Goal: Communication & Community: Answer question/provide support

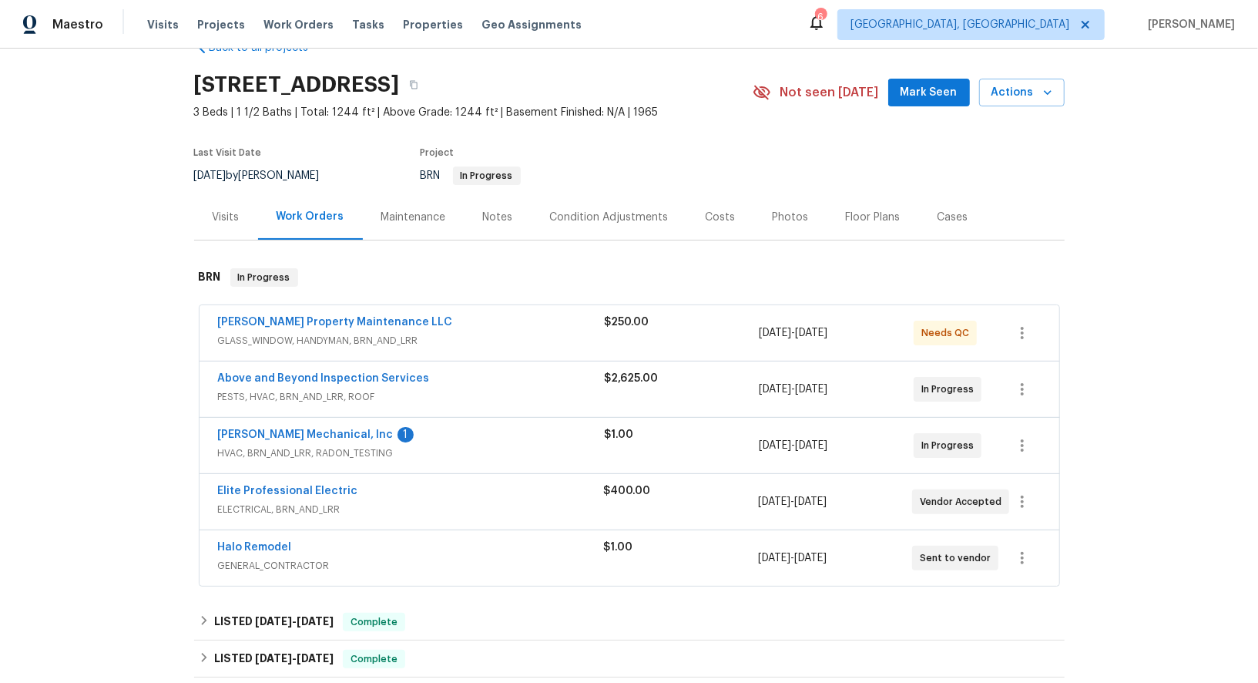
scroll to position [45, 0]
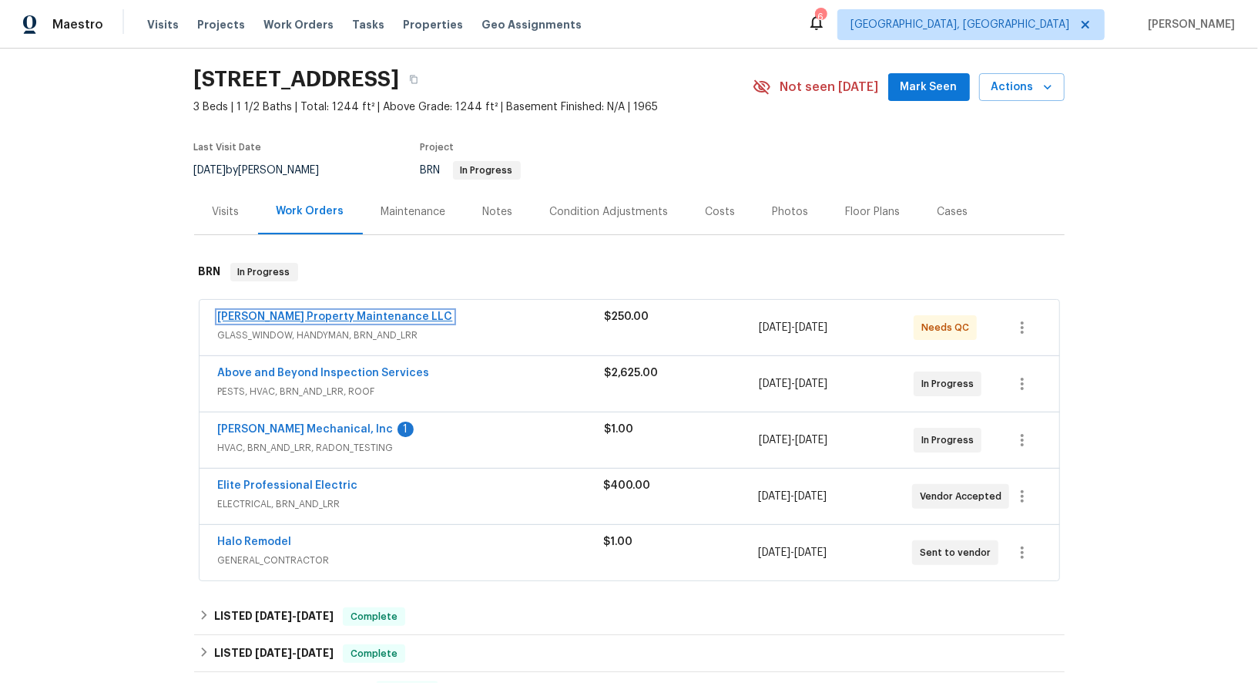
click at [322, 318] on link "Glen Property Maintenance LLC" at bounding box center [335, 316] width 235 height 11
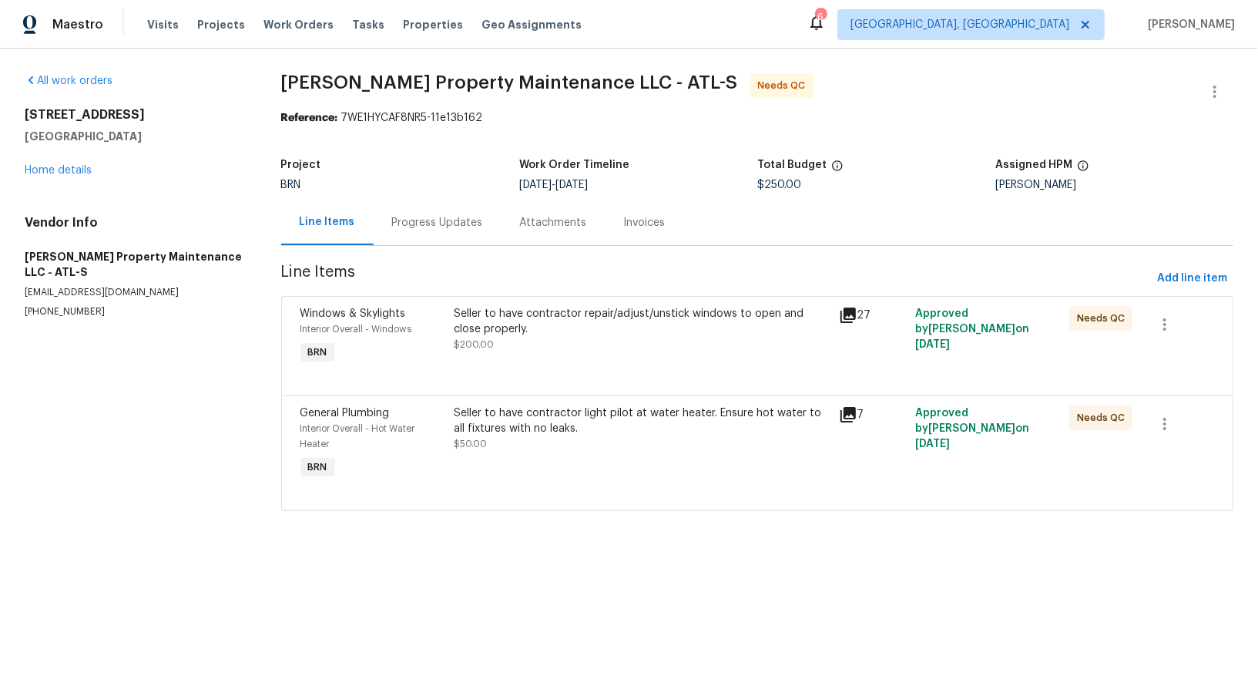
click at [517, 306] on div "Seller to have contractor repair/adjust/unstick windows to open and close prope…" at bounding box center [641, 321] width 375 height 31
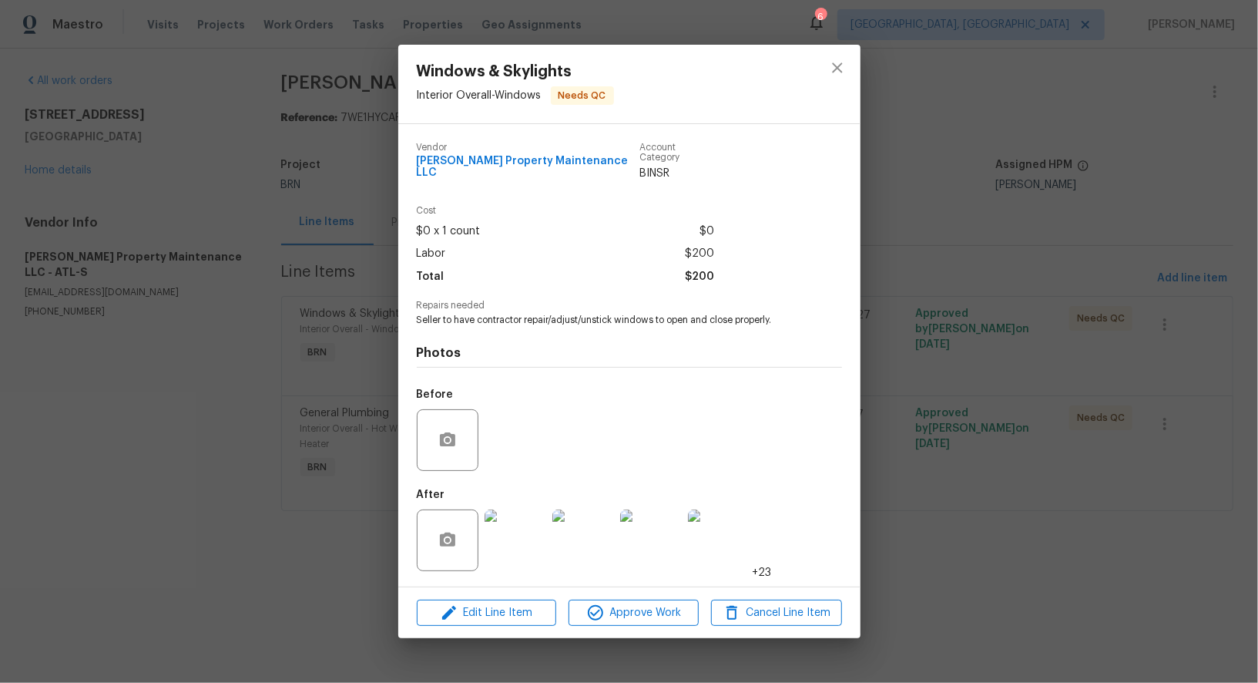
click at [521, 535] on img at bounding box center [516, 540] width 62 height 62
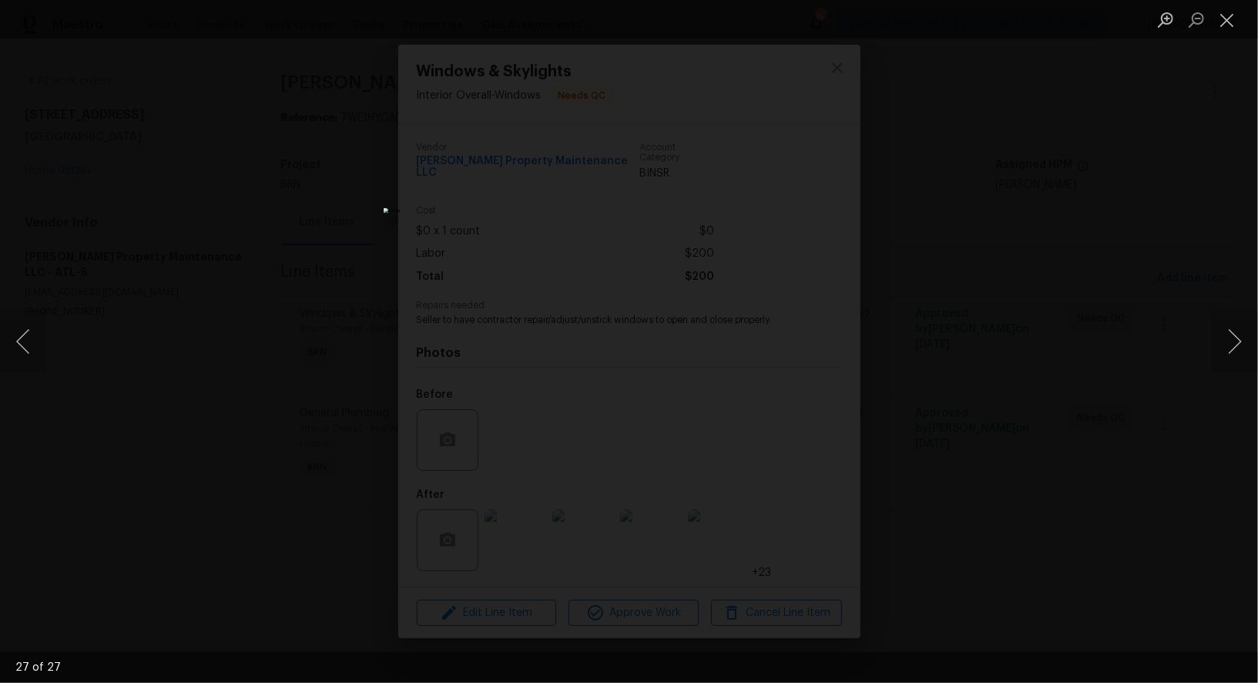
click at [1163, 482] on div "Lightbox" at bounding box center [629, 341] width 1258 height 683
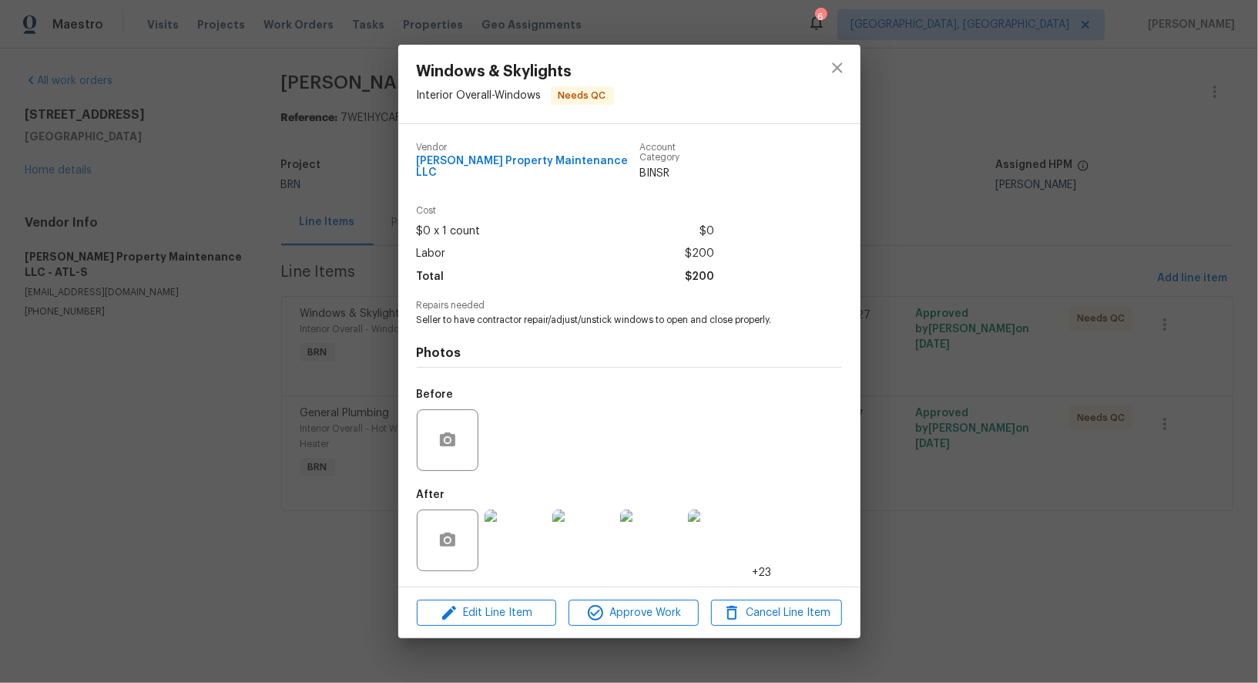
click at [1161, 481] on div "Windows & Skylights Interior Overall - Windows Needs QC Vendor Glen Property Ma…" at bounding box center [629, 341] width 1258 height 683
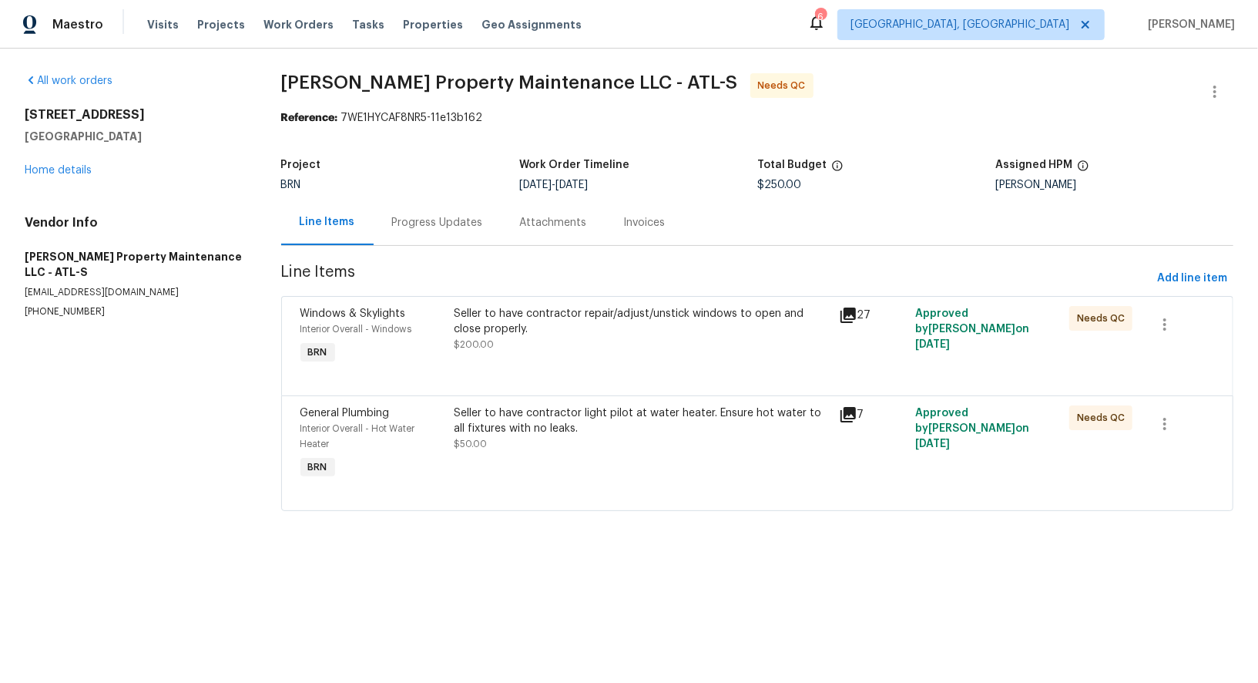
click at [683, 460] on div "Seller to have contractor light pilot at water heater. Ensure hot water to all …" at bounding box center [641, 444] width 385 height 86
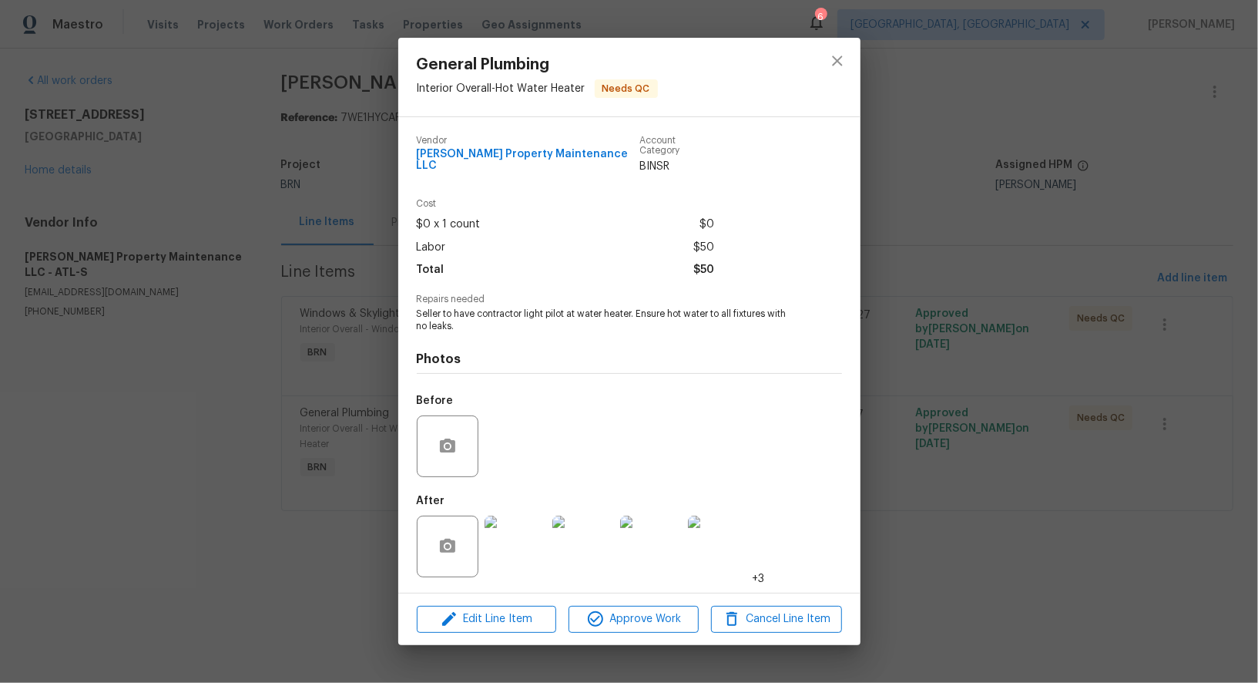
click at [514, 523] on img at bounding box center [516, 547] width 62 height 62
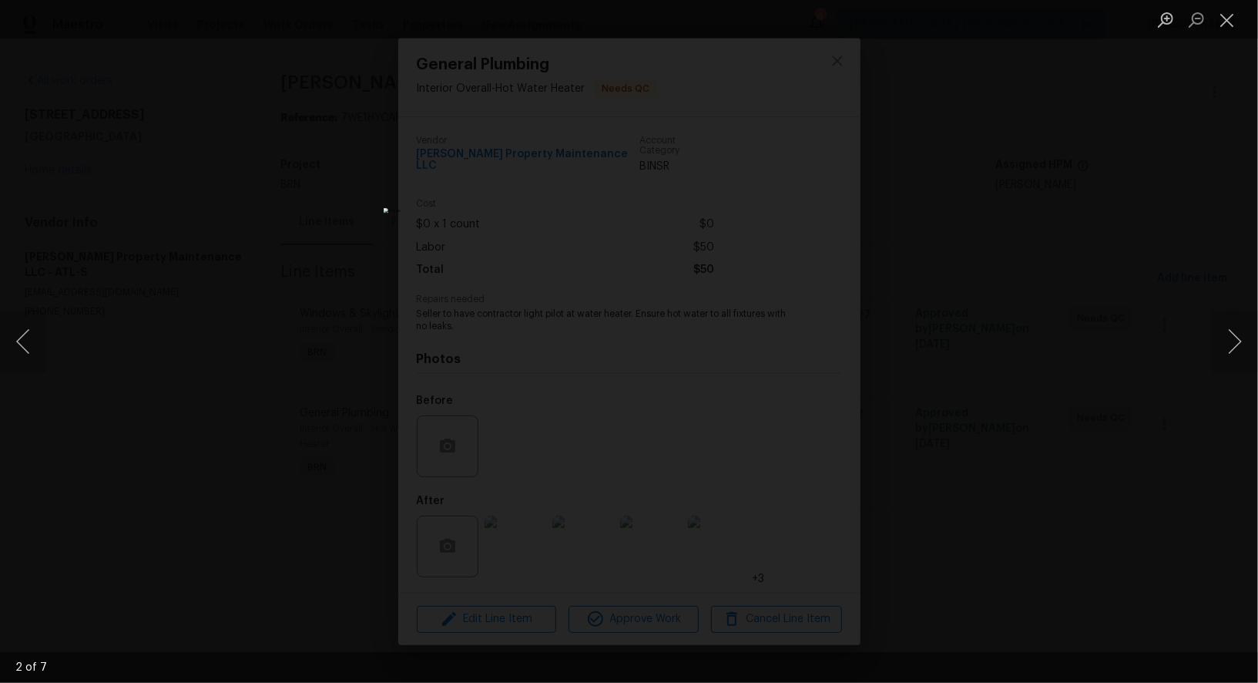
click at [871, 500] on div "Lightbox" at bounding box center [629, 341] width 1258 height 683
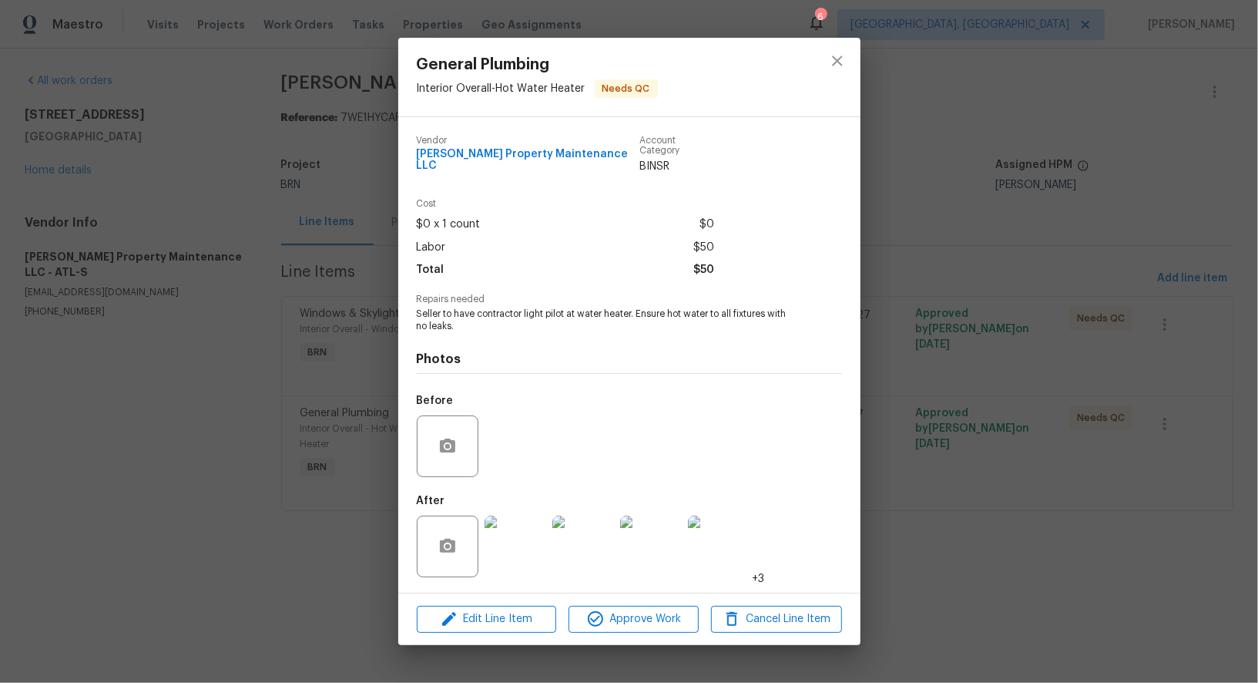
click at [516, 536] on img at bounding box center [516, 547] width 62 height 62
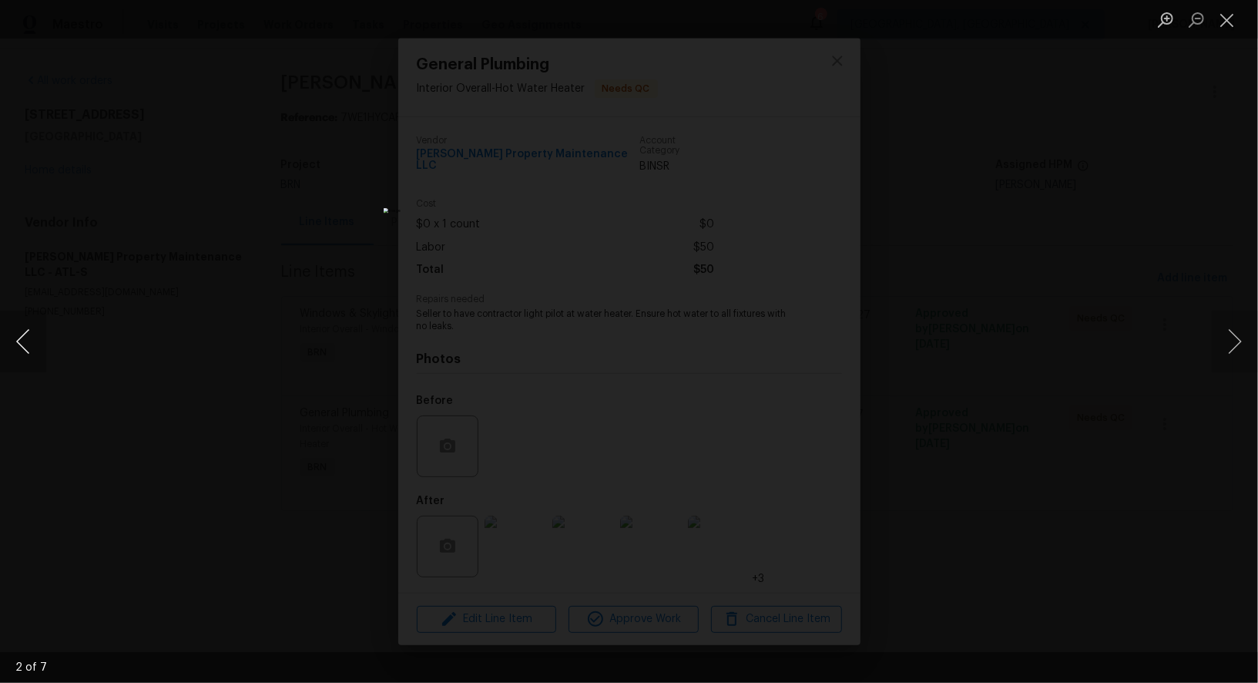
click at [26, 352] on button "Previous image" at bounding box center [23, 342] width 46 height 62
click at [133, 405] on div "Lightbox" at bounding box center [629, 341] width 1258 height 683
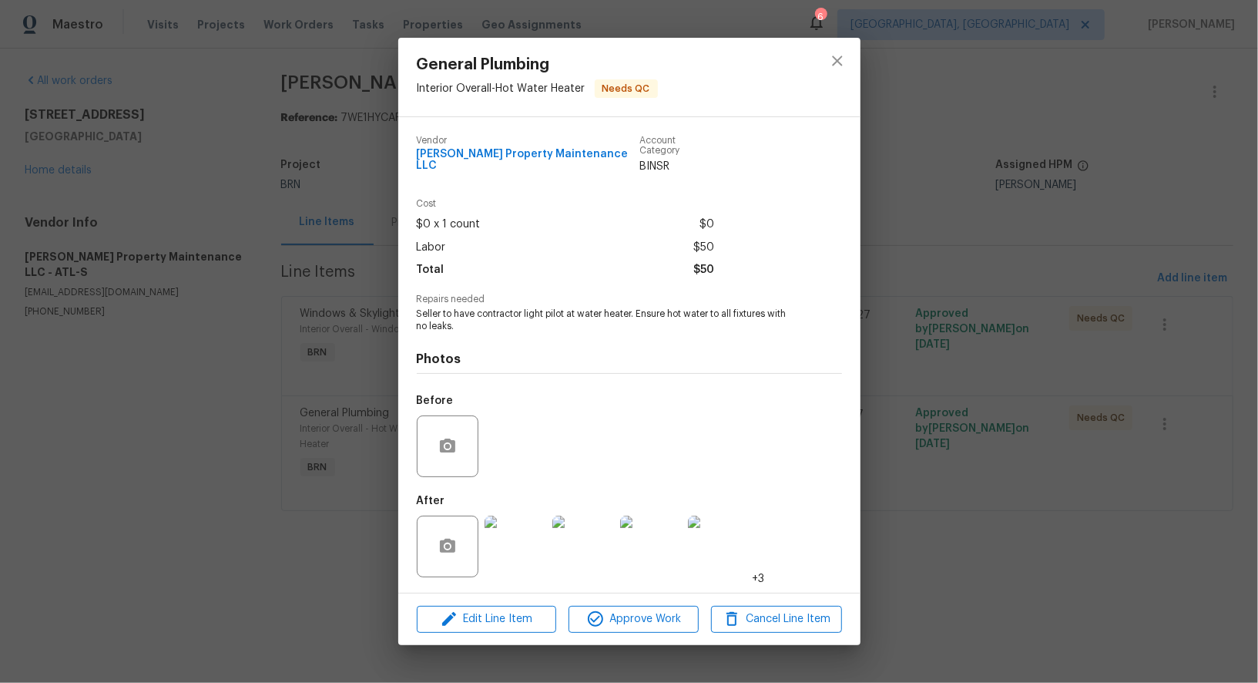
click at [133, 405] on div "General Plumbing Interior Overall - Hot Water Heater Needs QC Vendor Glen Prope…" at bounding box center [629, 341] width 1258 height 683
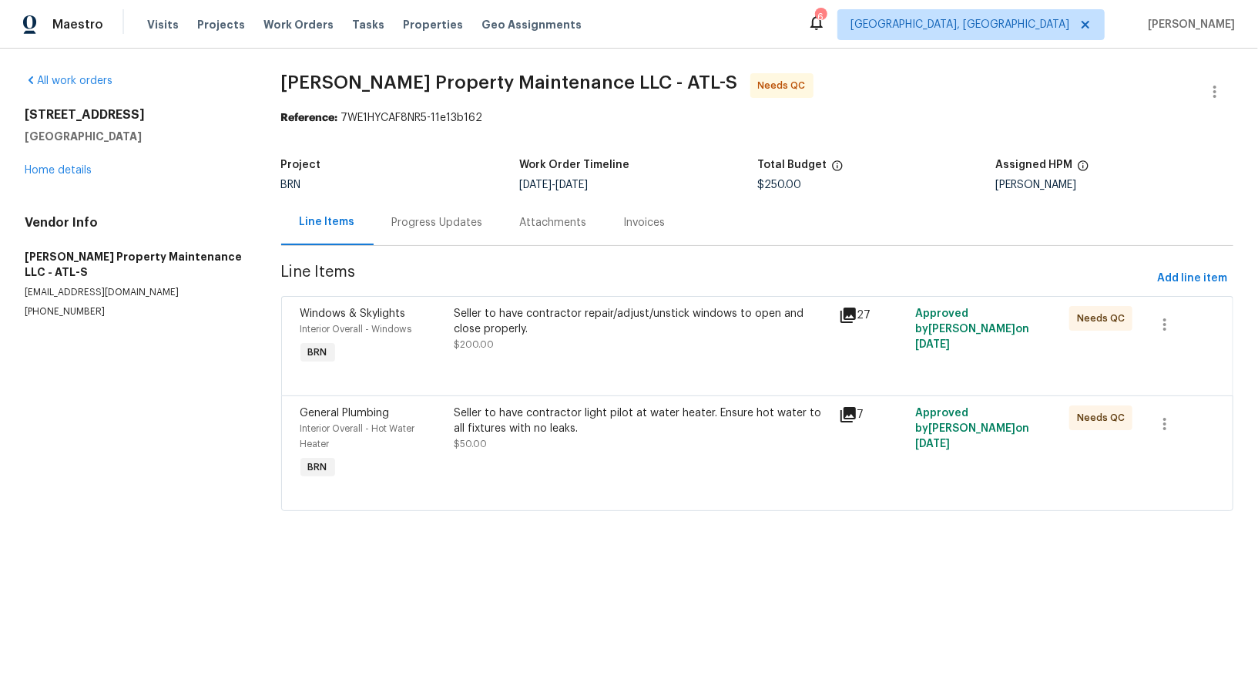
click at [413, 225] on div "Progress Updates" at bounding box center [437, 222] width 91 height 15
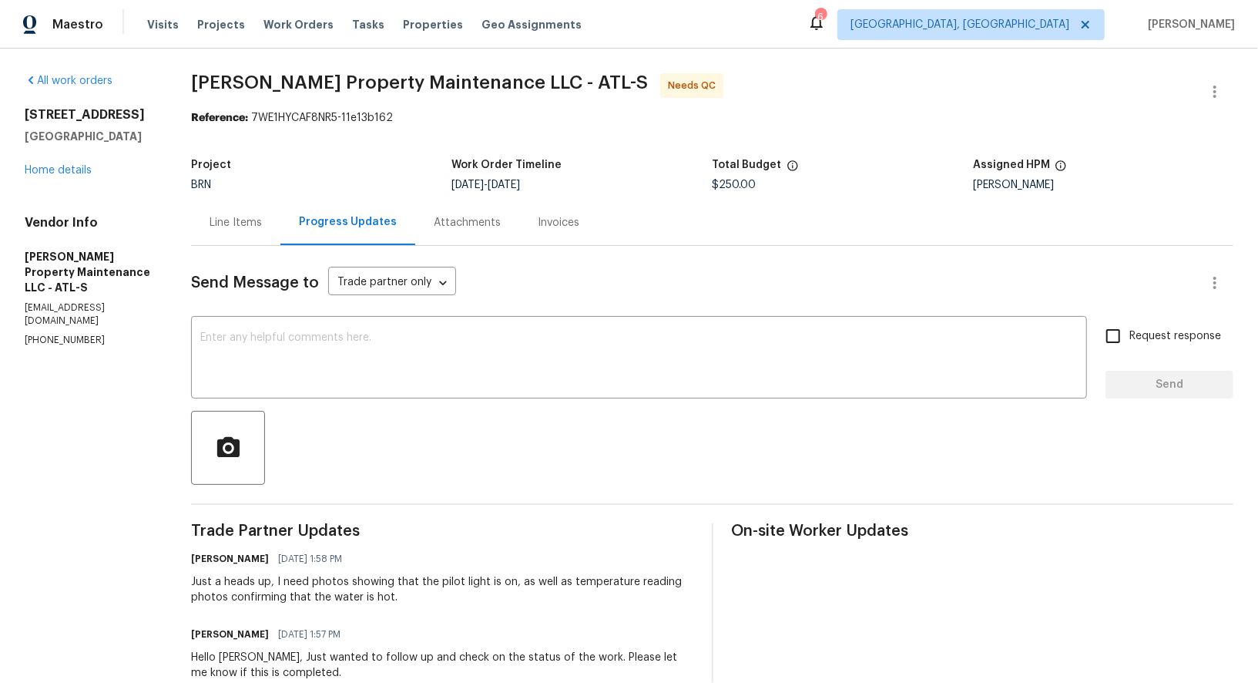
click at [228, 204] on div "Line Items" at bounding box center [235, 222] width 89 height 45
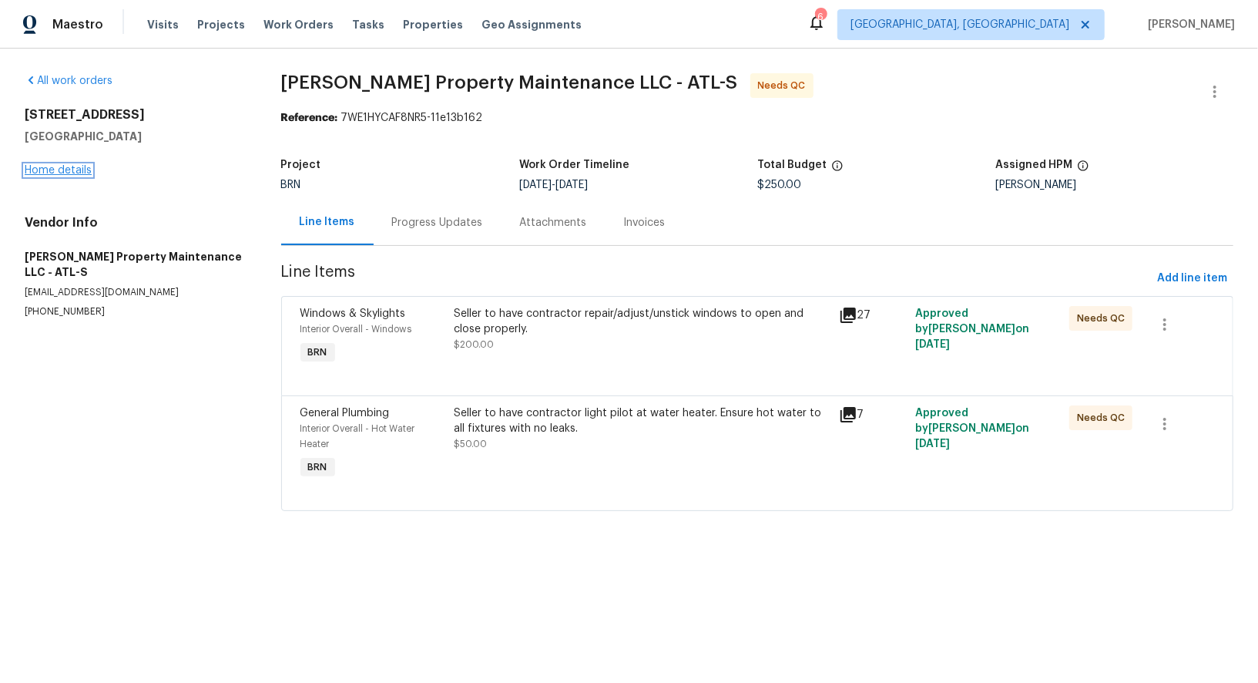
click at [39, 167] on link "Home details" at bounding box center [58, 170] width 67 height 11
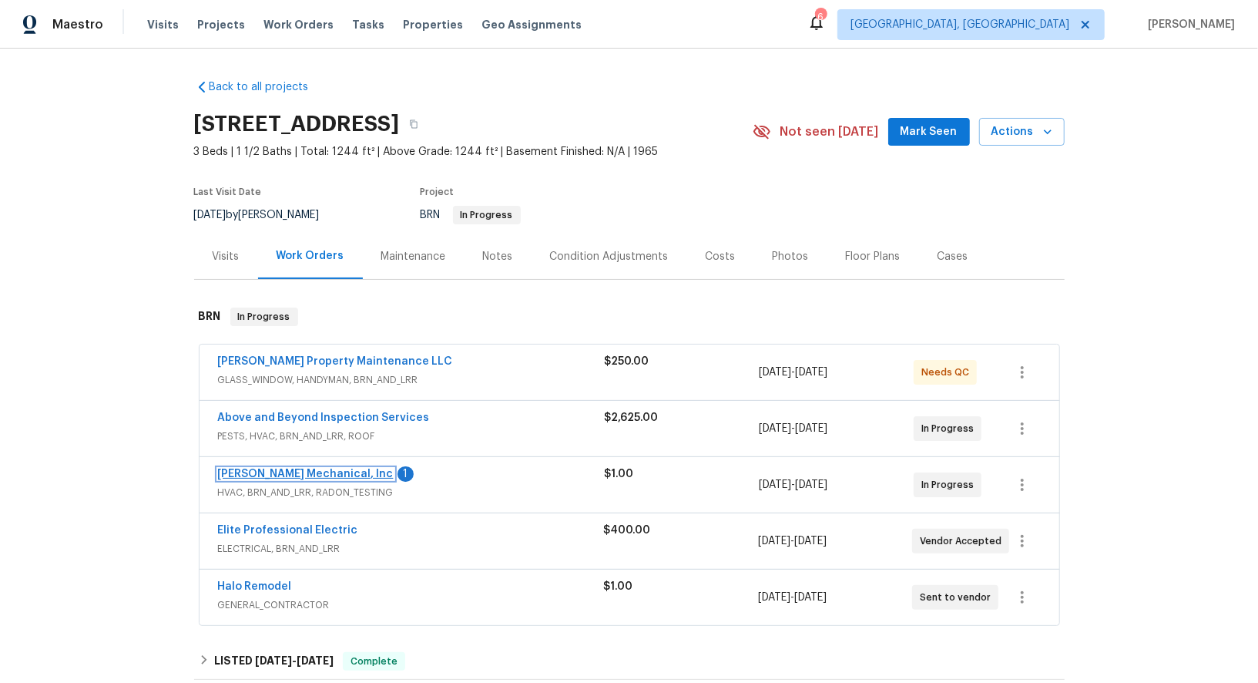
click at [307, 474] on link "JH Martin Mechanical, Inc" at bounding box center [306, 474] width 176 height 11
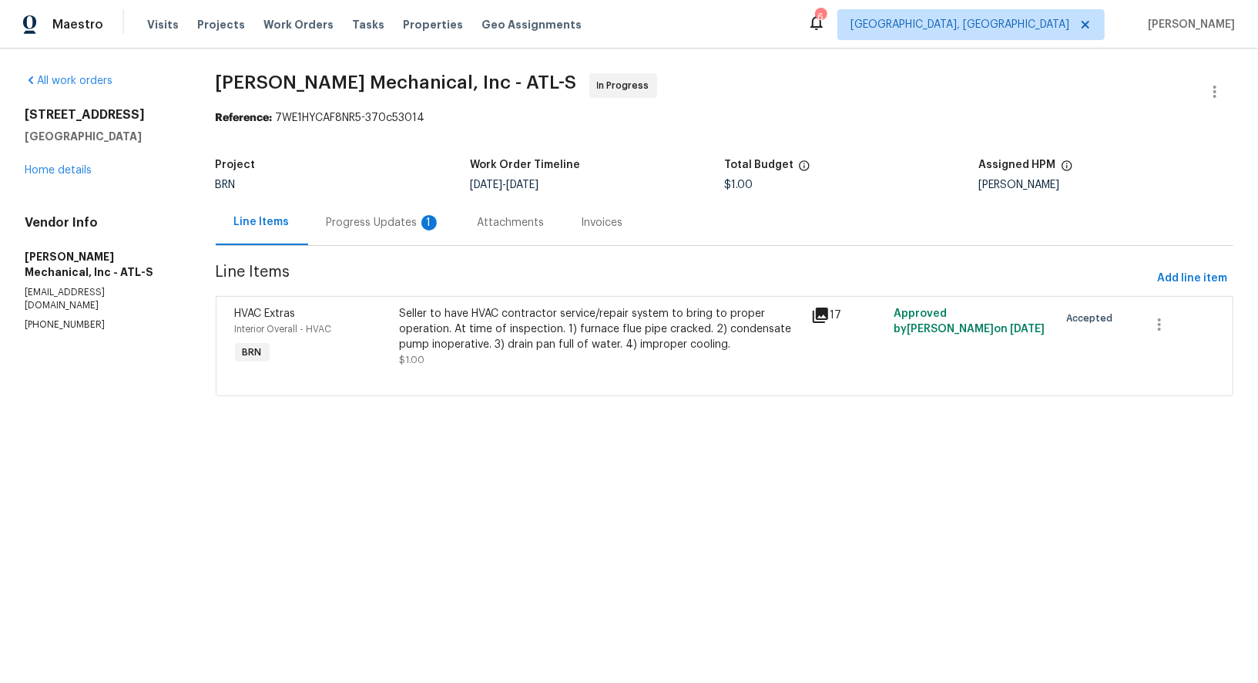
click at [425, 222] on div "1" at bounding box center [429, 222] width 15 height 15
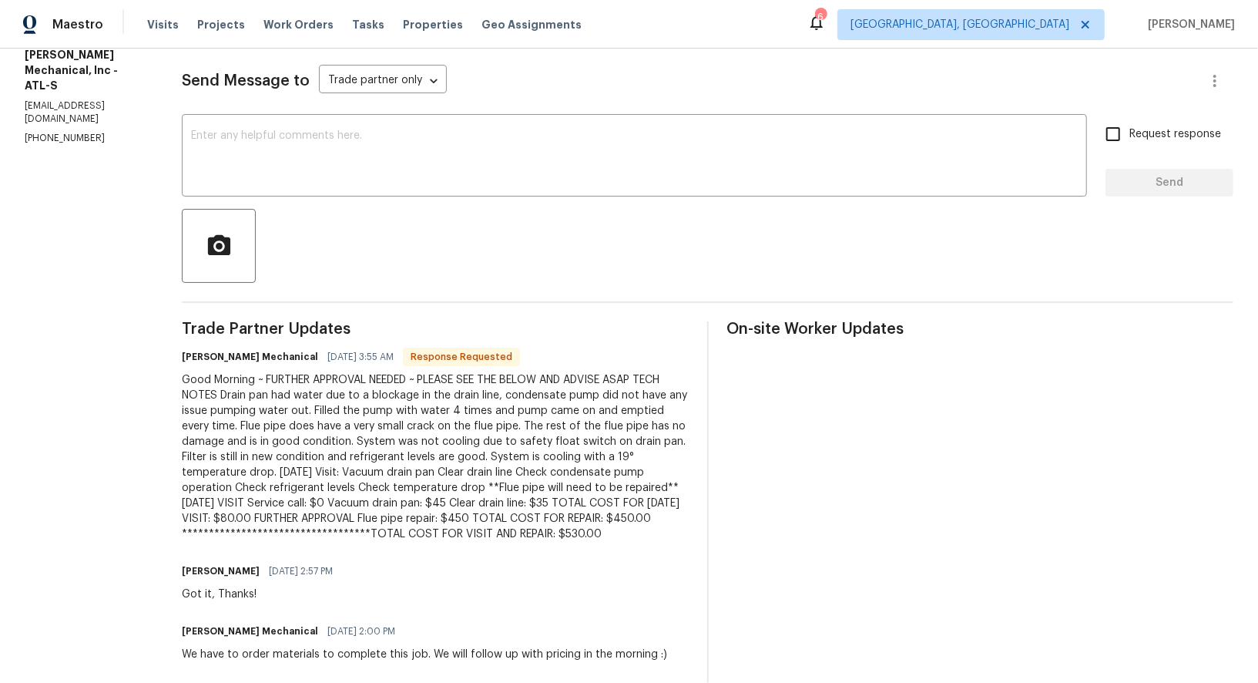
scroll to position [204, 0]
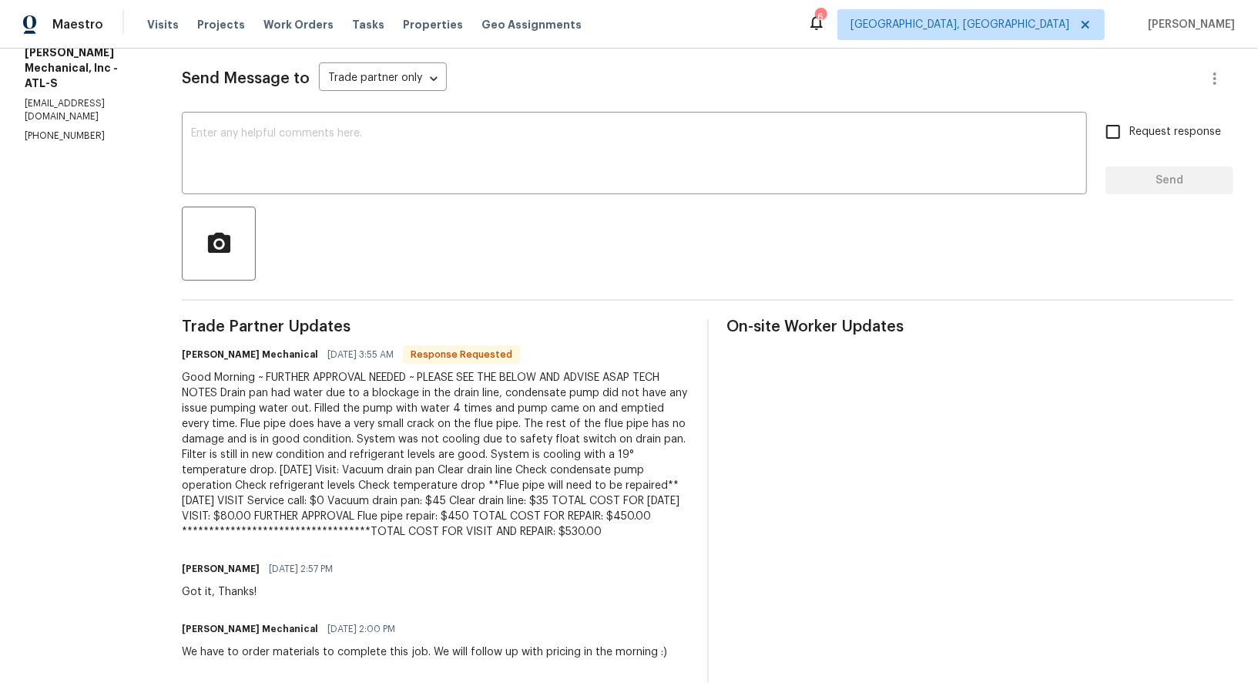
click at [438, 416] on div "**********" at bounding box center [435, 455] width 507 height 170
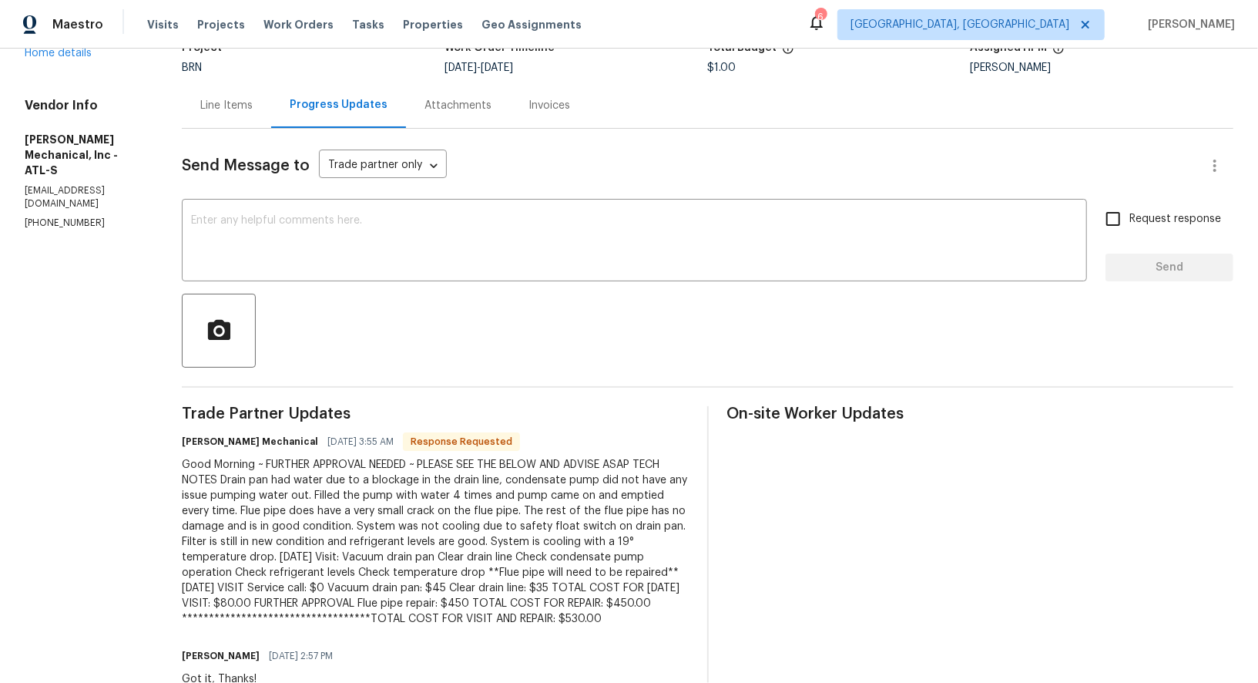
scroll to position [113, 0]
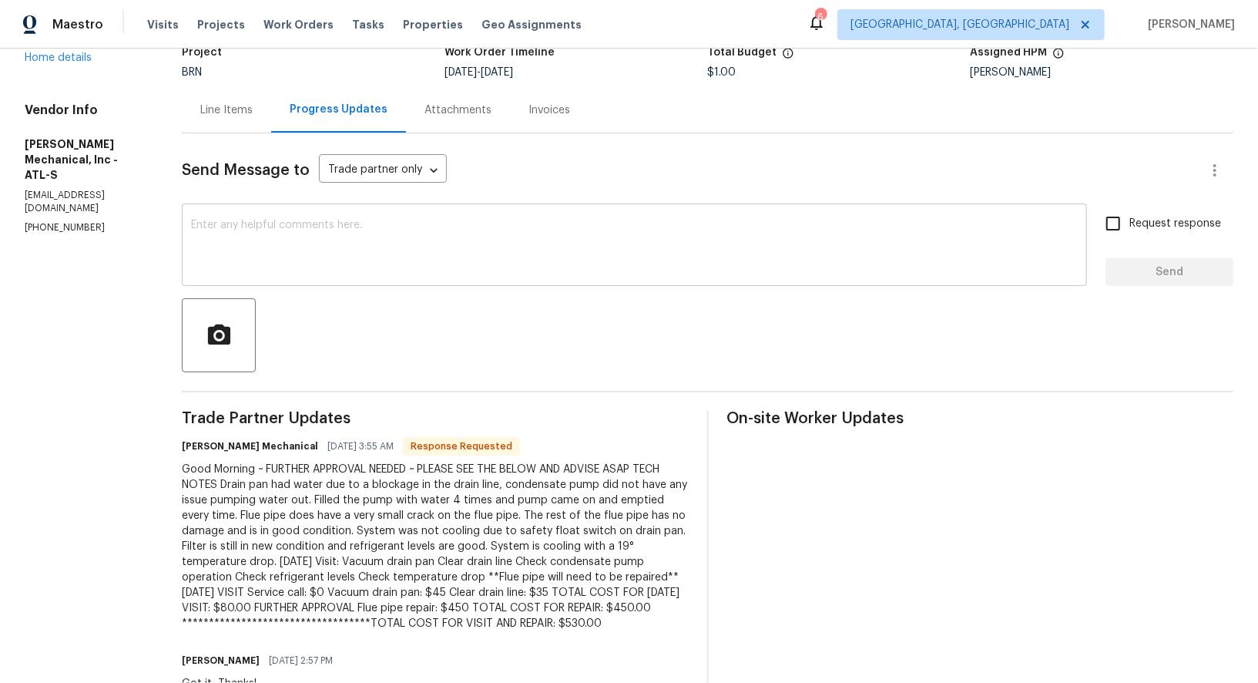
click at [355, 264] on textarea at bounding box center [634, 247] width 887 height 54
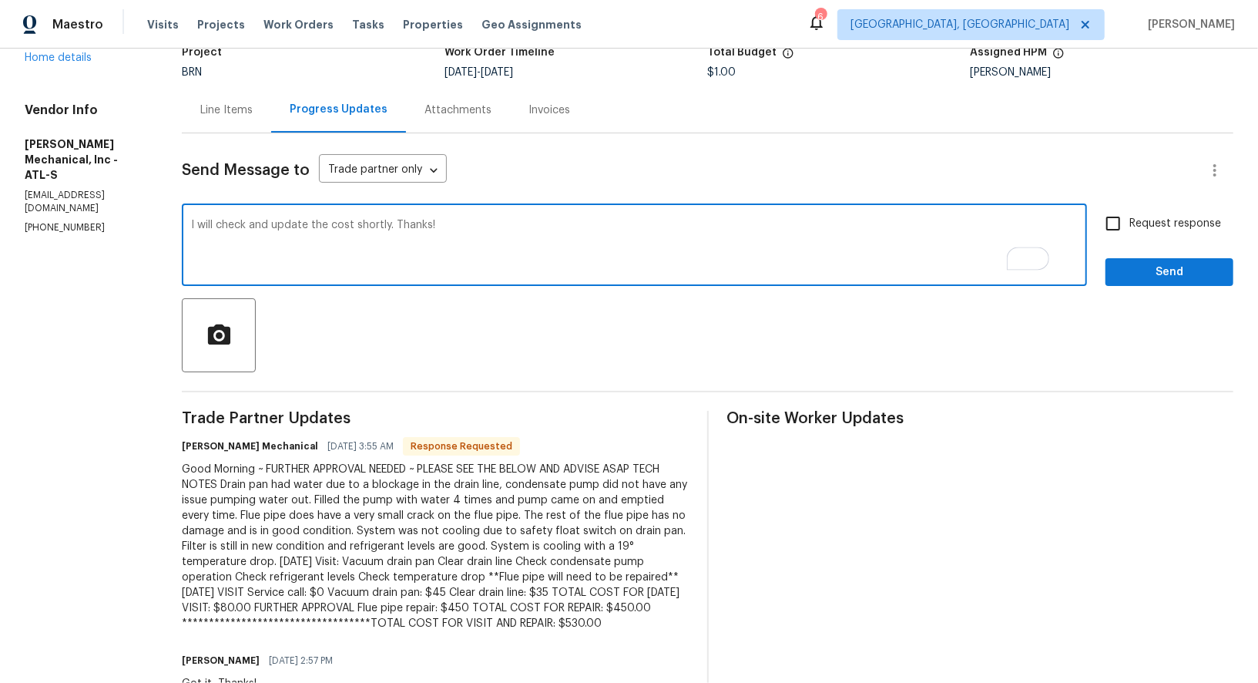
type textarea "I will check and update the cost shortly. Thanks!"
click at [1134, 224] on span "Request response" at bounding box center [1176, 224] width 92 height 16
click at [1130, 224] on input "Request response" at bounding box center [1113, 223] width 32 height 32
checkbox input "true"
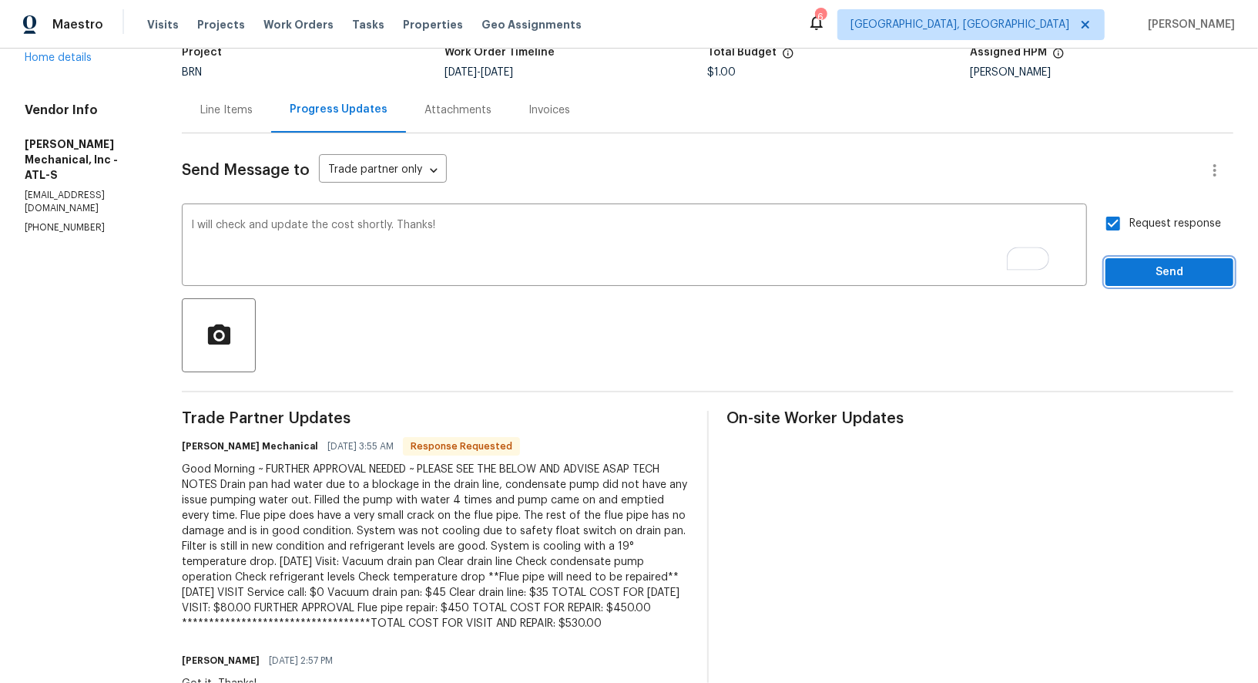
click at [1165, 267] on span "Send" at bounding box center [1169, 272] width 103 height 19
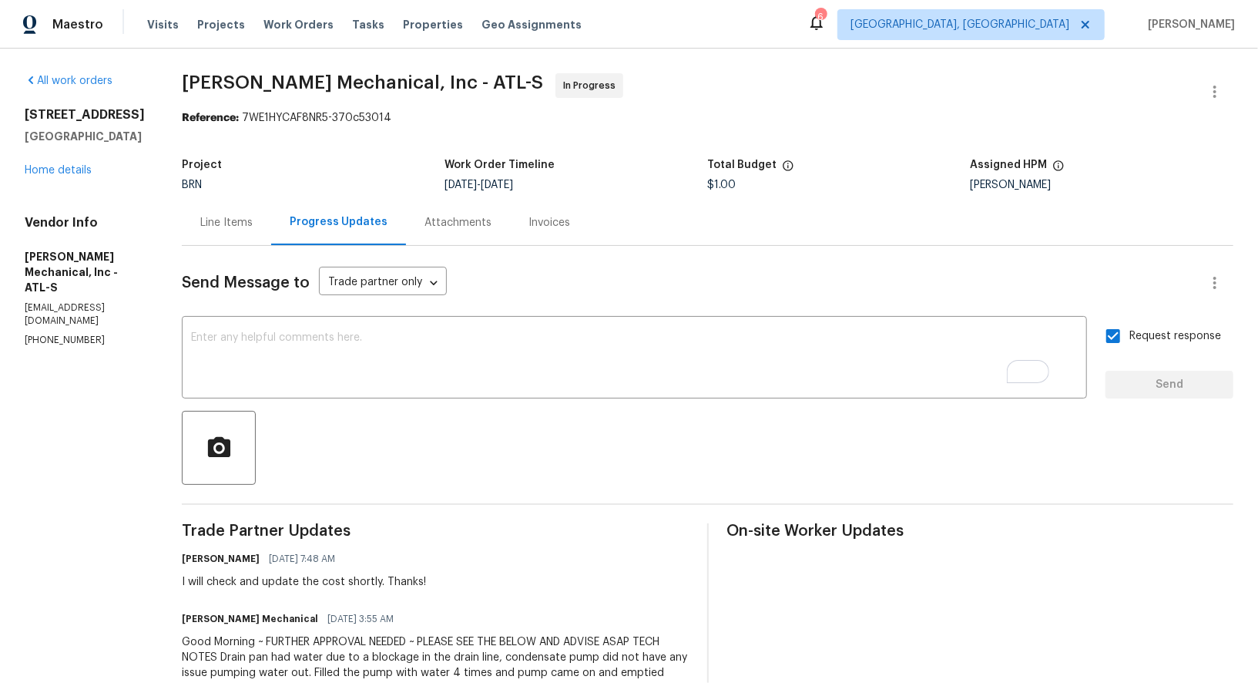
click at [256, 212] on div "Line Items" at bounding box center [226, 222] width 89 height 45
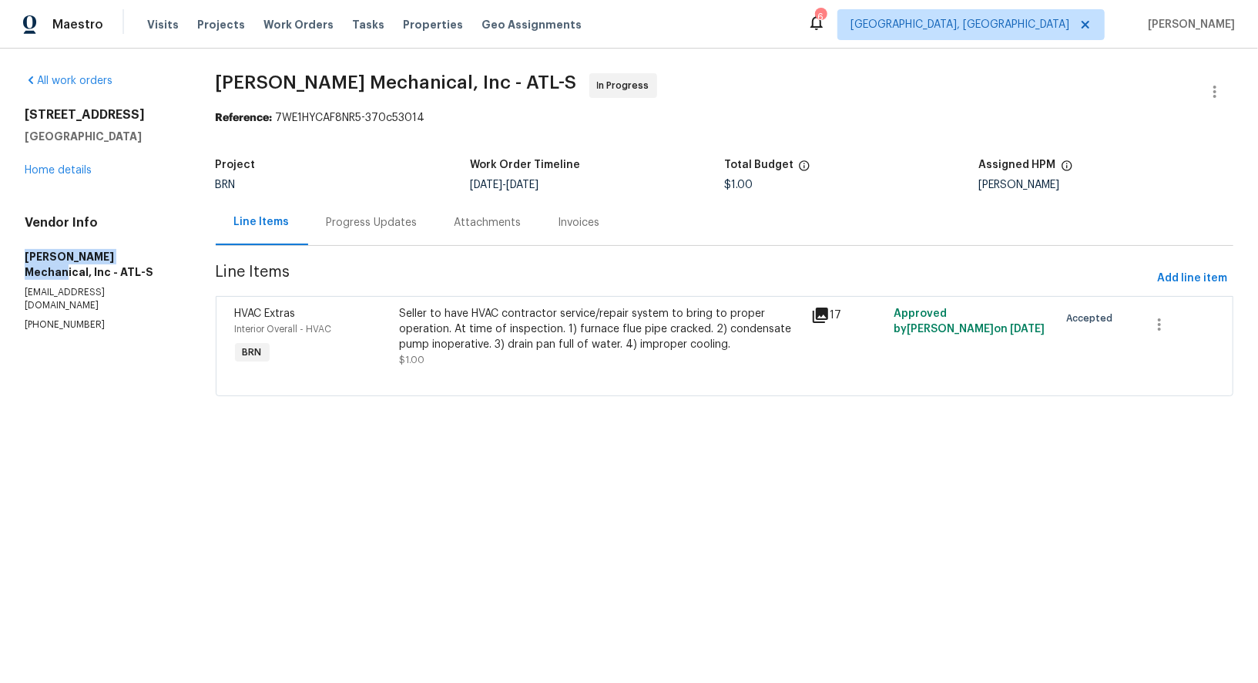
drag, startPoint x: 18, startPoint y: 252, endPoint x: 136, endPoint y: 250, distance: 118.7
click at [136, 250] on div "All work orders 4246 Chestnut Grove Ln Austell, GA 30106 Home details Vendor In…" at bounding box center [629, 244] width 1258 height 391
copy h5 "JH Martin Mechanical"
click at [443, 311] on div "Seller to have HVAC contractor service/repair system to bring to proper operati…" at bounding box center [600, 329] width 403 height 46
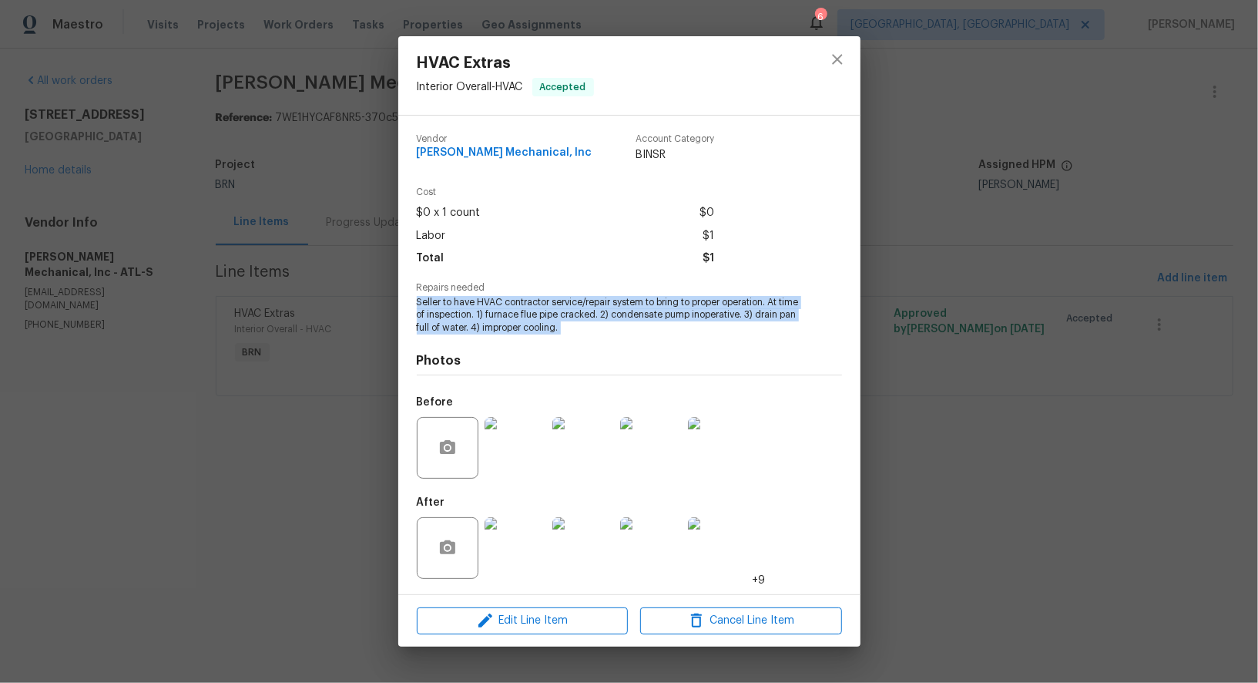
drag, startPoint x: 411, startPoint y: 297, endPoint x: 609, endPoint y: 334, distance: 201.6
click at [609, 334] on div "Vendor JH Martin Mechanical, Inc Account Category BINSR Cost $0 x 1 count $0 La…" at bounding box center [629, 355] width 462 height 479
copy span "Seller to have HVAC contractor service/repair system to bring to proper operati…"
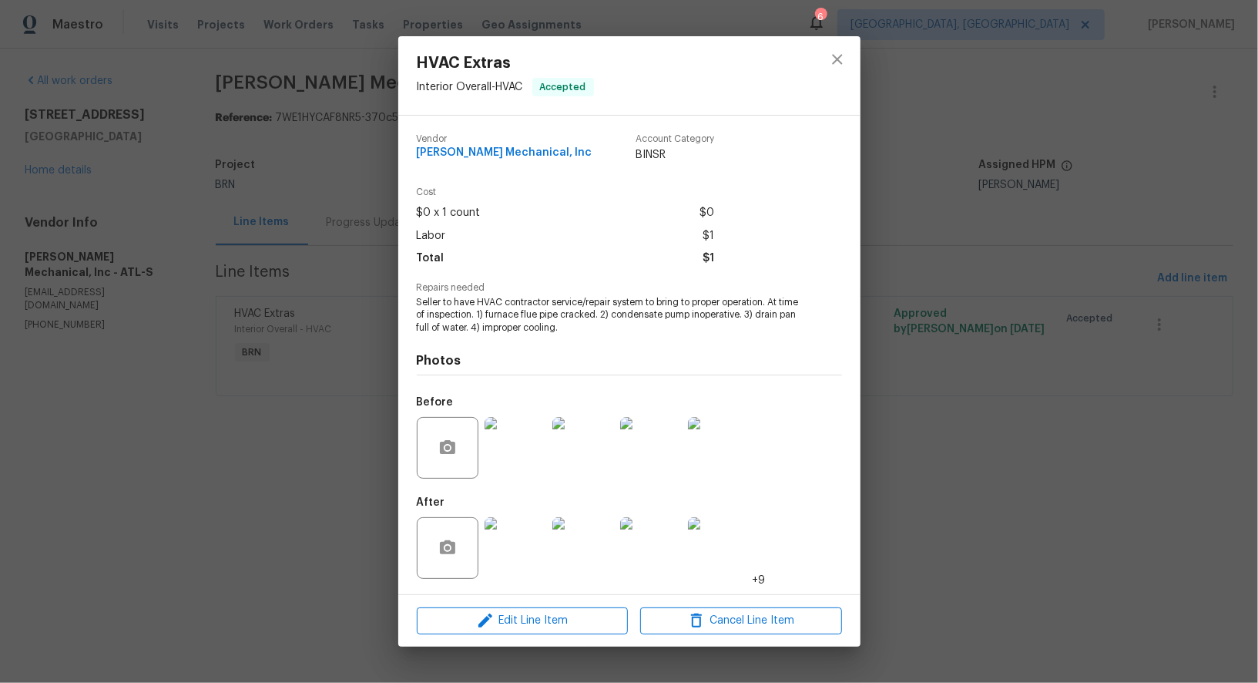
click at [274, 221] on div "HVAC Extras Interior Overall - HVAC Accepted Vendor JH Martin Mechanical, Inc A…" at bounding box center [629, 341] width 1258 height 683
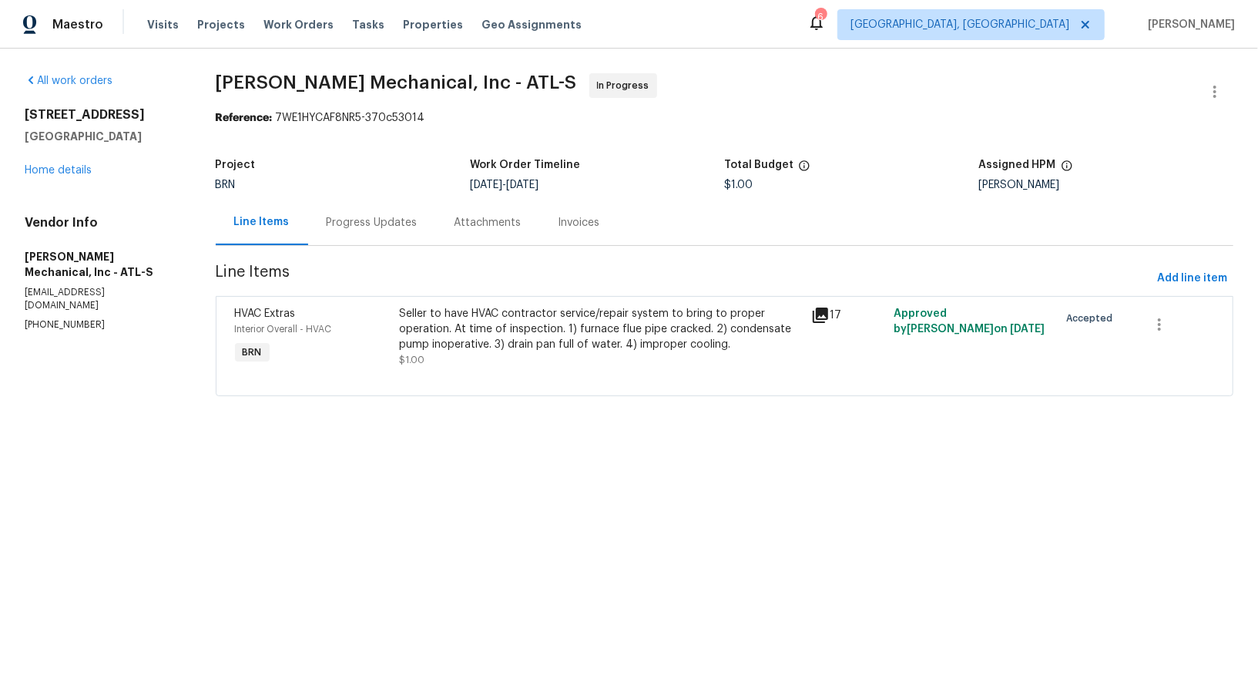
click at [368, 222] on div "Progress Updates" at bounding box center [372, 222] width 91 height 15
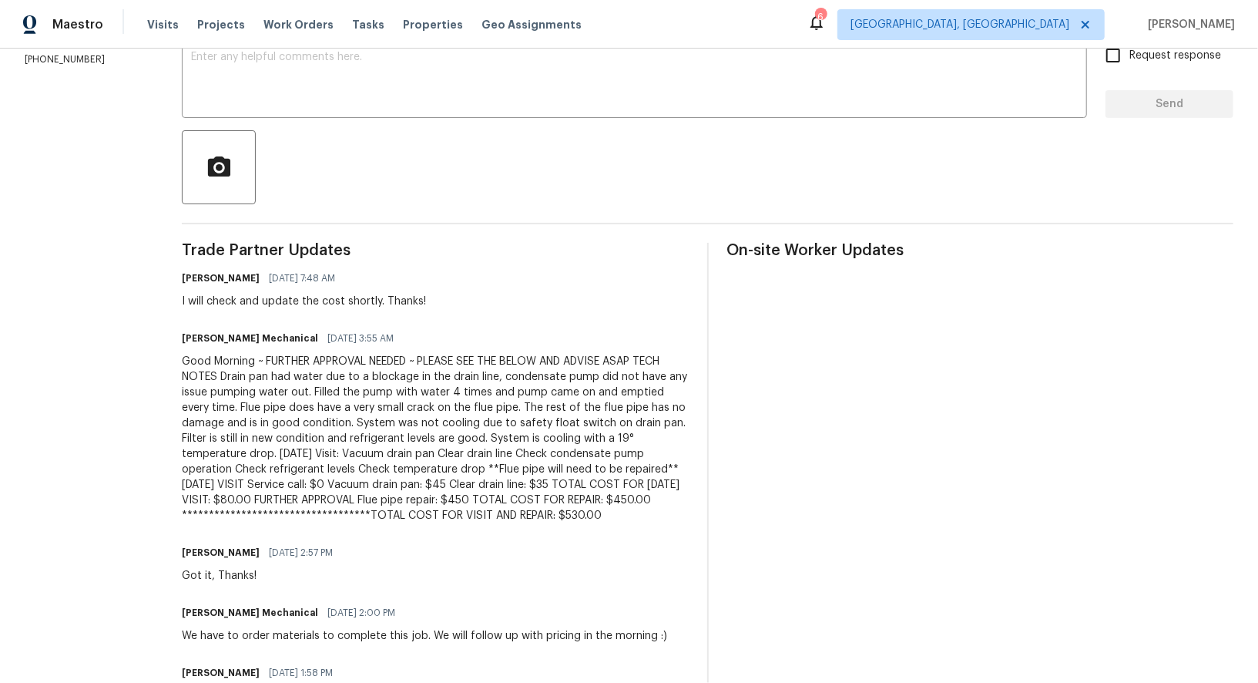
scroll to position [336, 0]
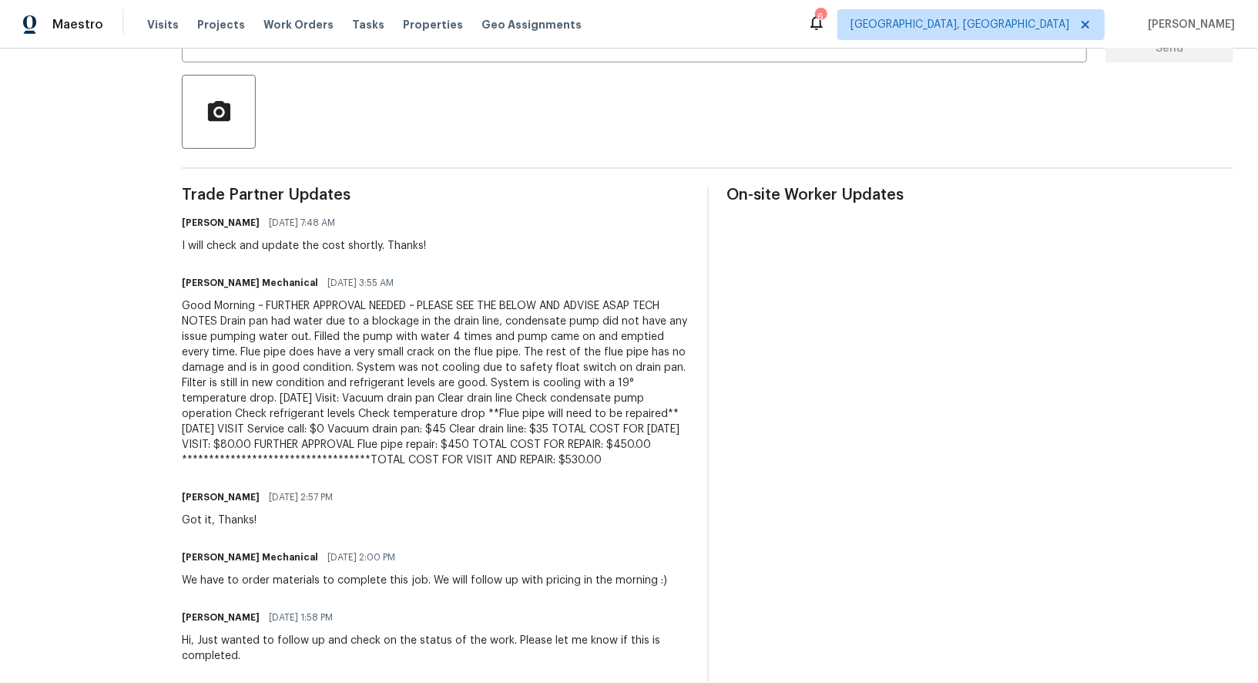
drag, startPoint x: 293, startPoint y: 304, endPoint x: 650, endPoint y: 469, distance: 393.8
click at [650, 469] on div "Trade Partner Updates Padmapriya R 08/19/2025 7:48 AM I will check and update t…" at bounding box center [435, 577] width 507 height 781
copy div "**********"
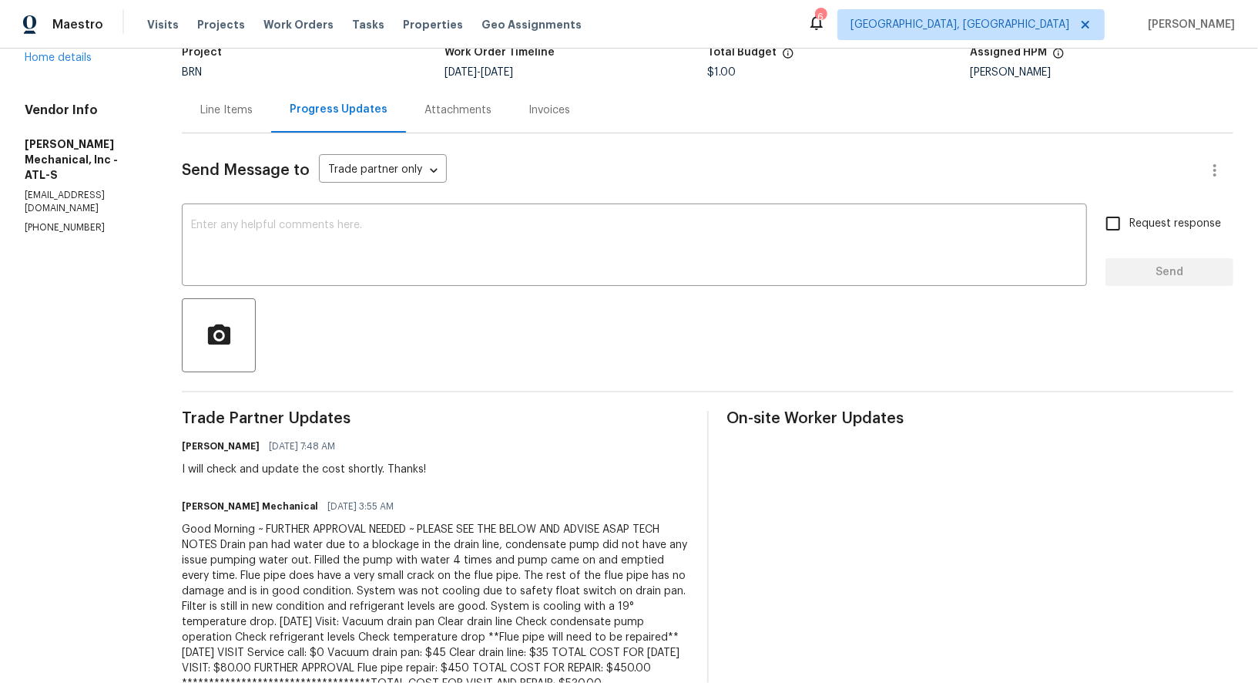
scroll to position [0, 0]
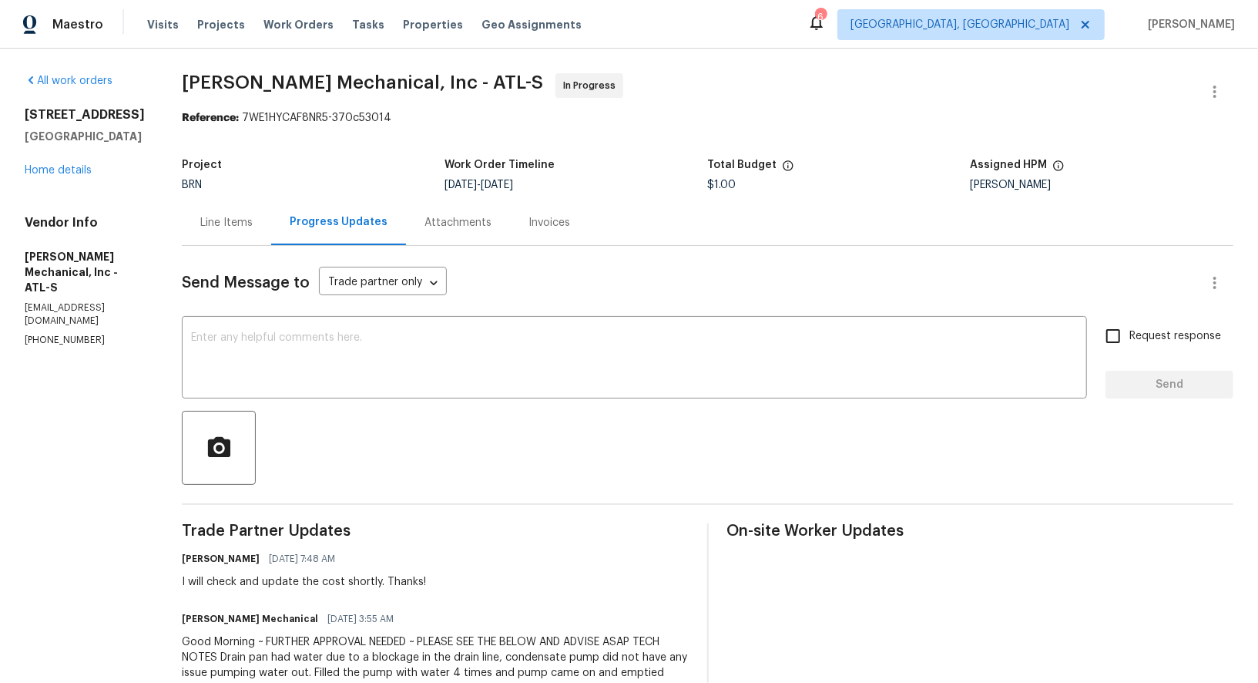
click at [254, 212] on div "Line Items" at bounding box center [226, 222] width 89 height 45
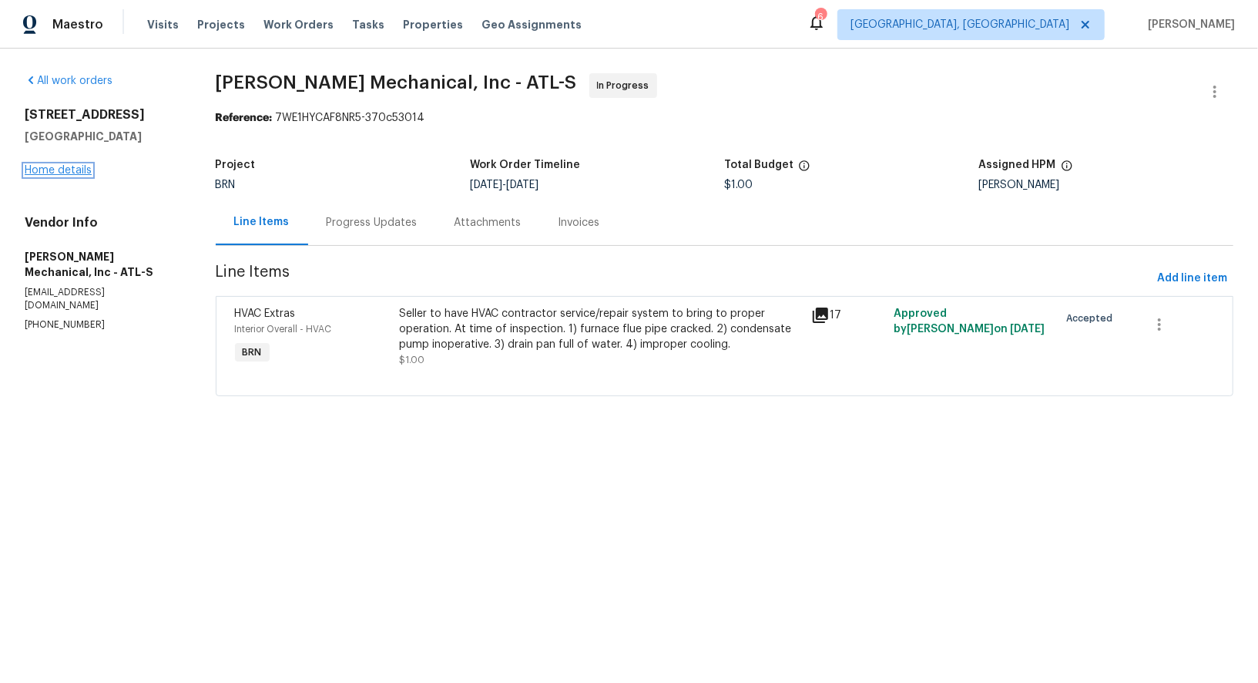
click at [71, 170] on link "Home details" at bounding box center [58, 170] width 67 height 11
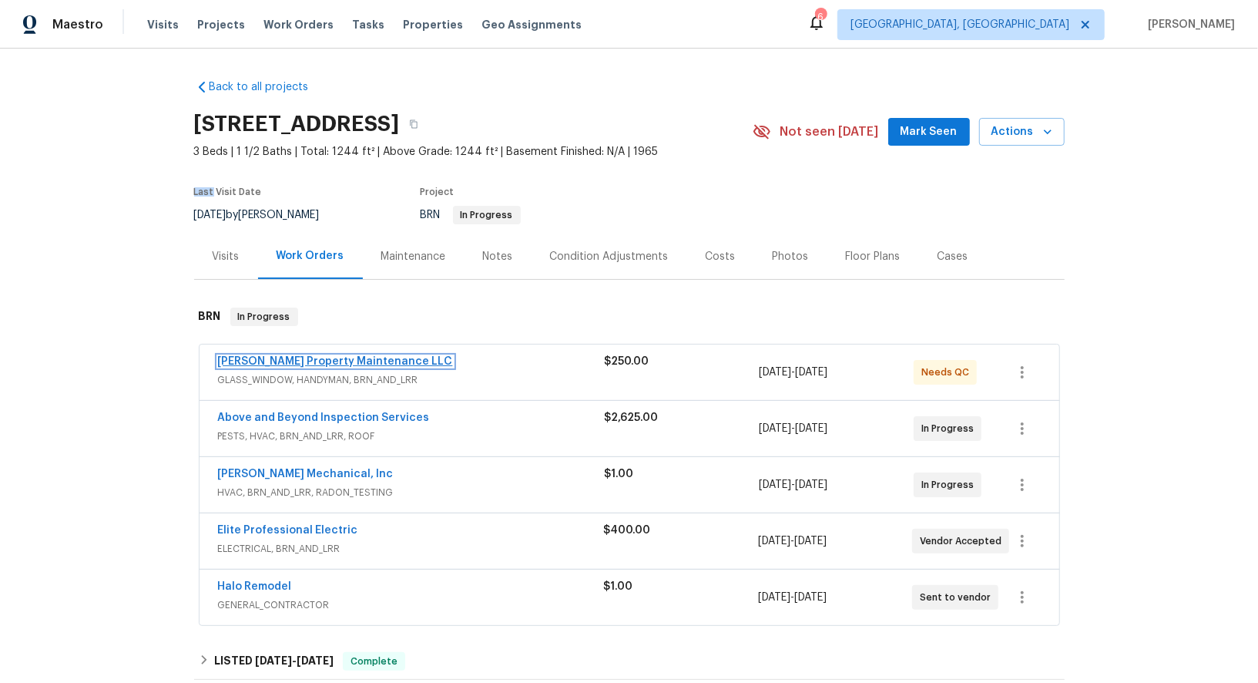
click at [280, 359] on link "Glen Property Maintenance LLC" at bounding box center [335, 361] width 235 height 11
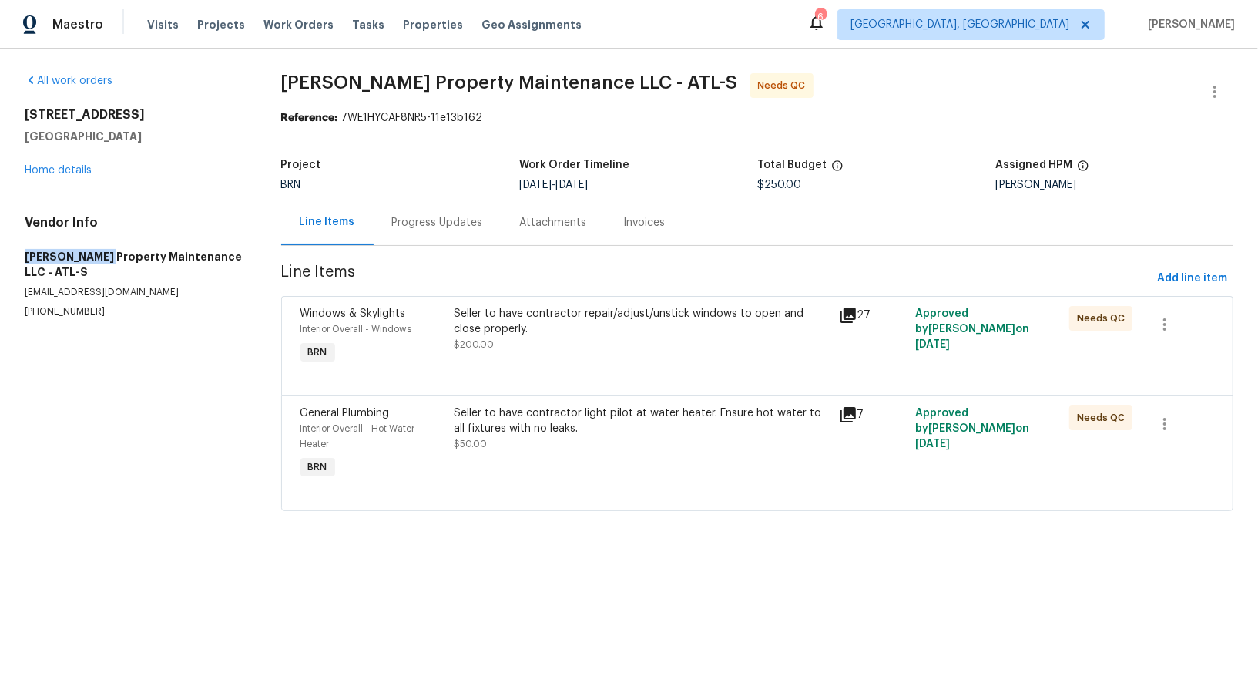
drag, startPoint x: 11, startPoint y: 258, endPoint x: 92, endPoint y: 254, distance: 81.8
click at [98, 254] on div "All work orders 4246 Chestnut Grove Ln Austell, GA 30106 Home details Vendor In…" at bounding box center [629, 302] width 1258 height 506
copy h5 "Glen Property"
click at [475, 354] on div "Seller to have contractor repair/adjust/unstick windows to open and close prope…" at bounding box center [641, 336] width 385 height 71
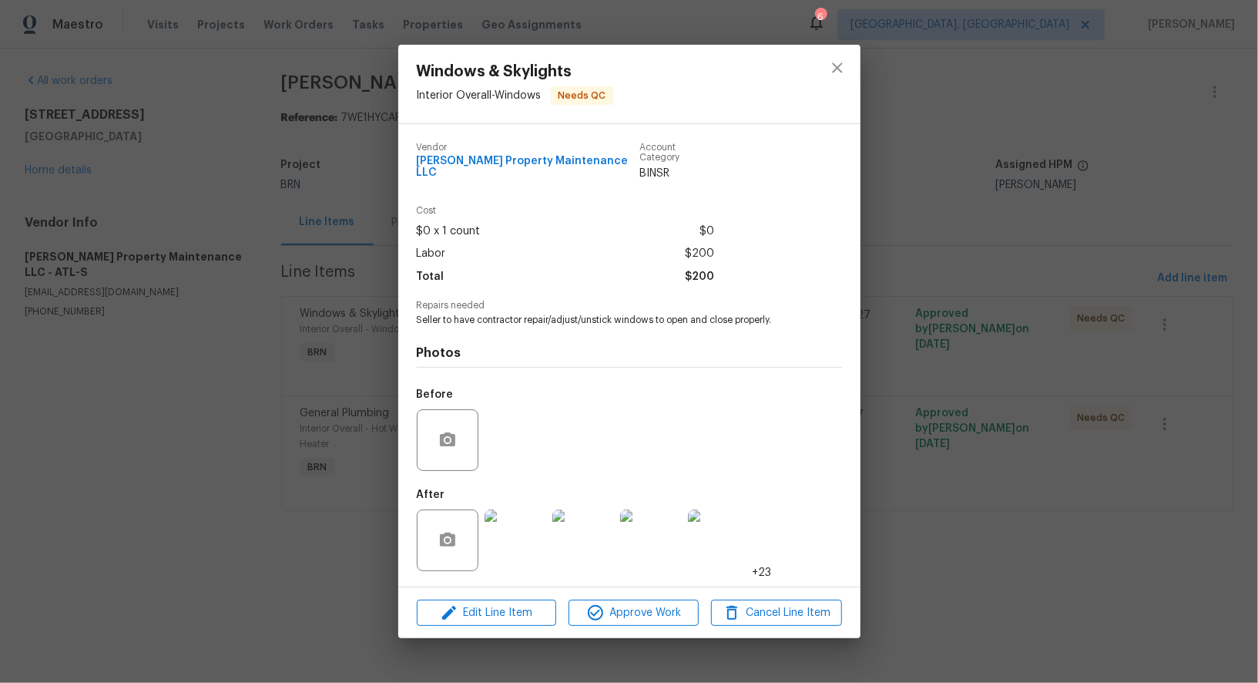
click at [527, 538] on img at bounding box center [516, 540] width 62 height 62
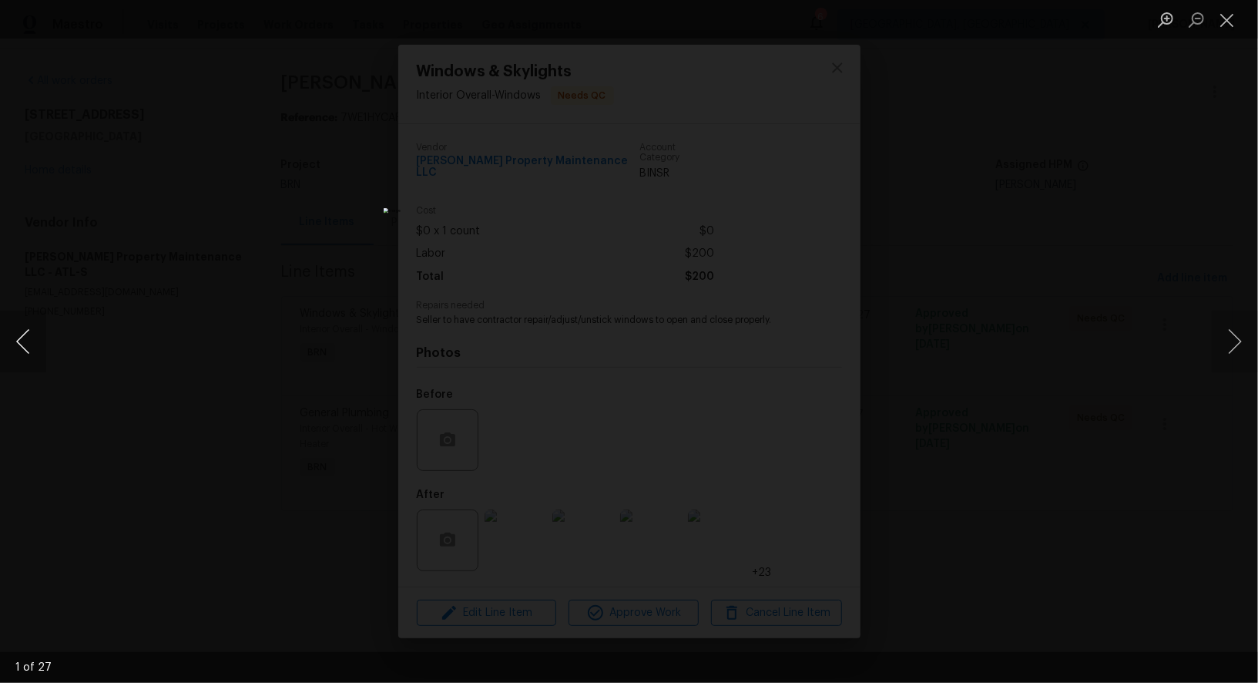
click at [22, 349] on button "Previous image" at bounding box center [23, 342] width 46 height 62
click at [20, 344] on button "Previous image" at bounding box center [23, 342] width 46 height 62
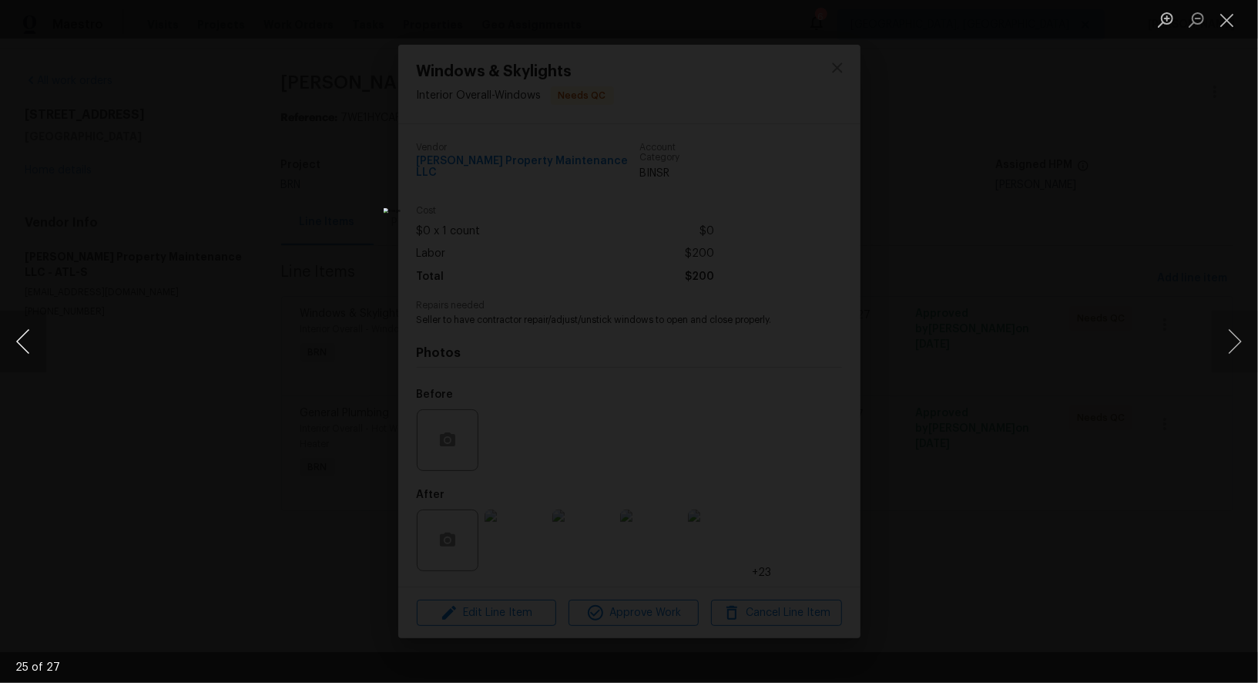
click at [22, 351] on button "Previous image" at bounding box center [23, 342] width 46 height 62
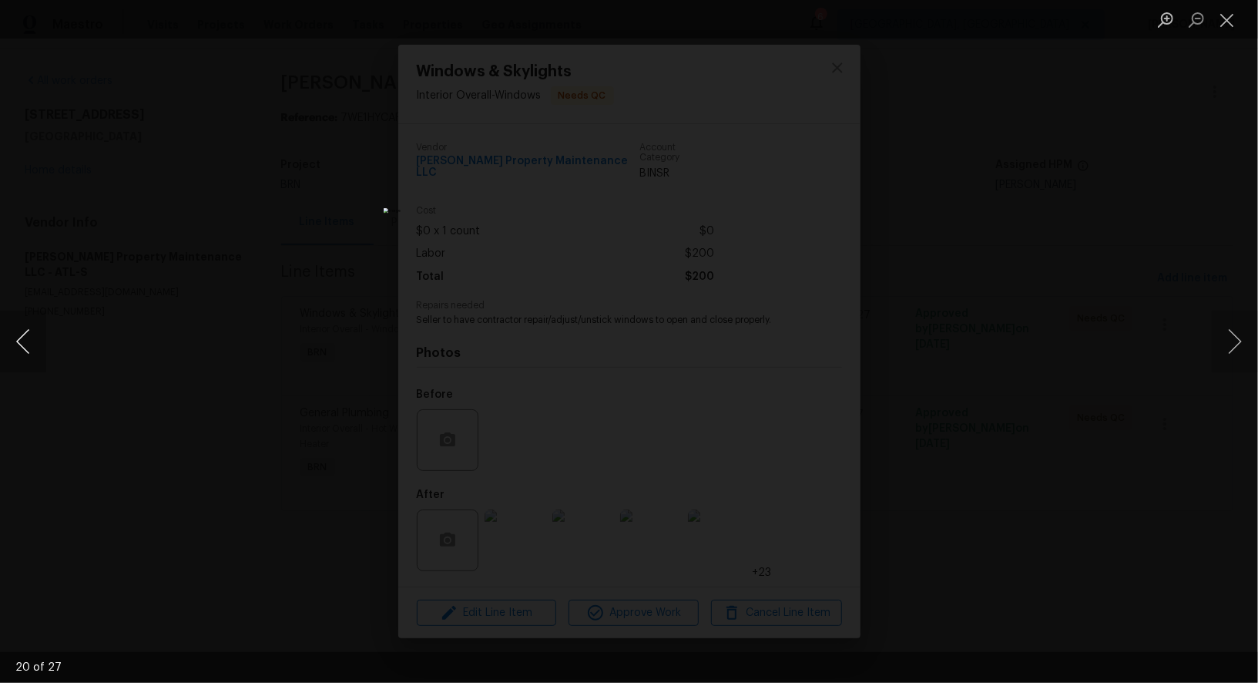
click at [22, 351] on button "Previous image" at bounding box center [23, 342] width 46 height 62
click at [0, 325] on button "Previous image" at bounding box center [23, 342] width 46 height 62
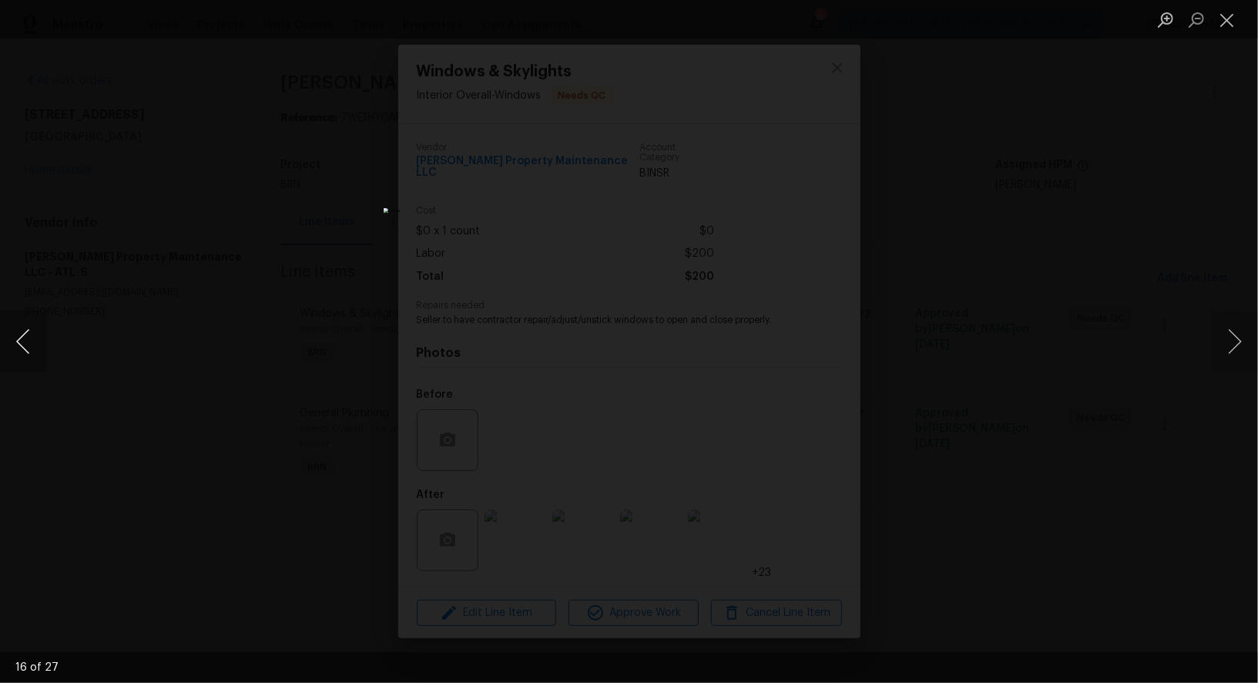
click at [0, 325] on button "Previous image" at bounding box center [23, 342] width 46 height 62
click at [24, 340] on button "Previous image" at bounding box center [23, 342] width 46 height 62
click at [38, 338] on button "Previous image" at bounding box center [23, 342] width 46 height 62
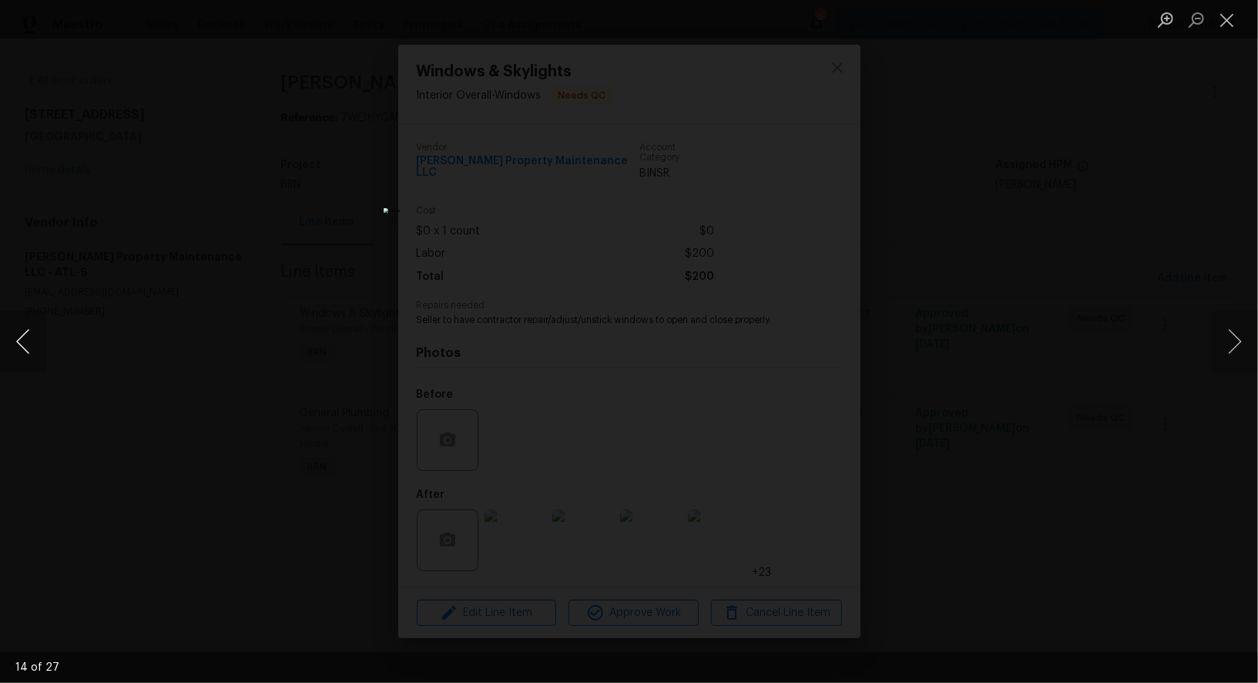
click at [38, 338] on button "Previous image" at bounding box center [23, 342] width 46 height 62
click at [19, 339] on button "Previous image" at bounding box center [23, 342] width 46 height 62
click at [18, 339] on button "Previous image" at bounding box center [23, 342] width 46 height 62
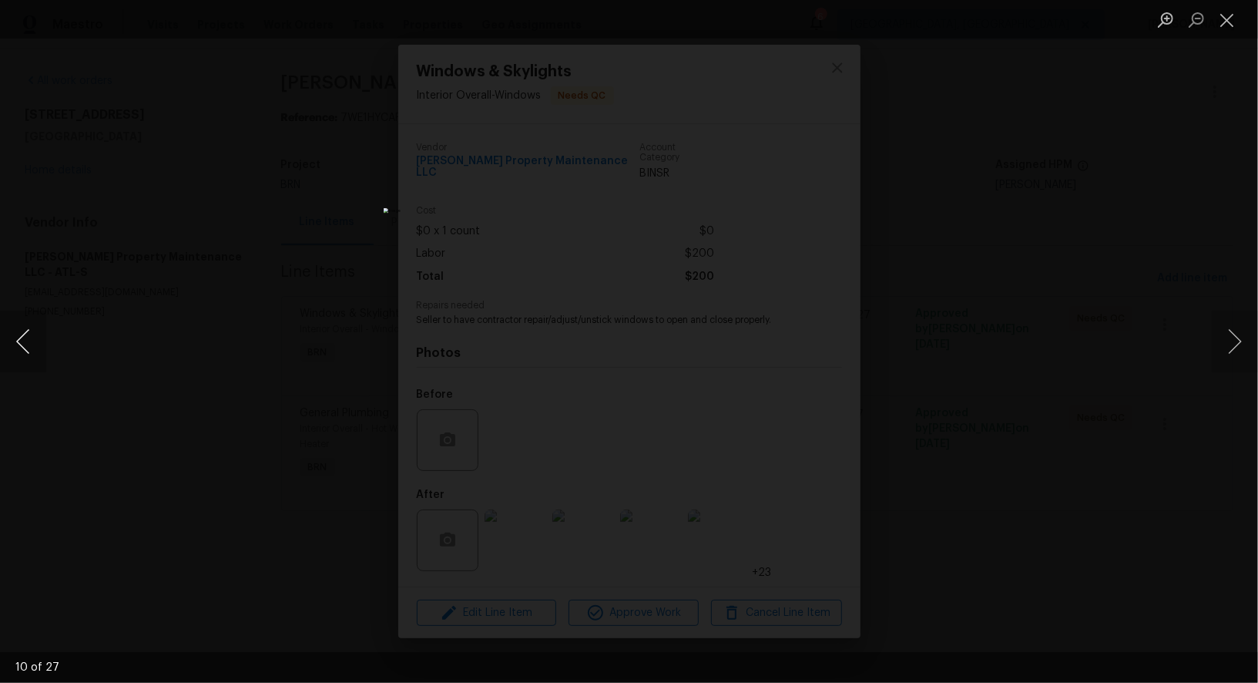
click at [18, 339] on button "Previous image" at bounding box center [23, 342] width 46 height 62
click at [12, 348] on button "Previous image" at bounding box center [23, 342] width 46 height 62
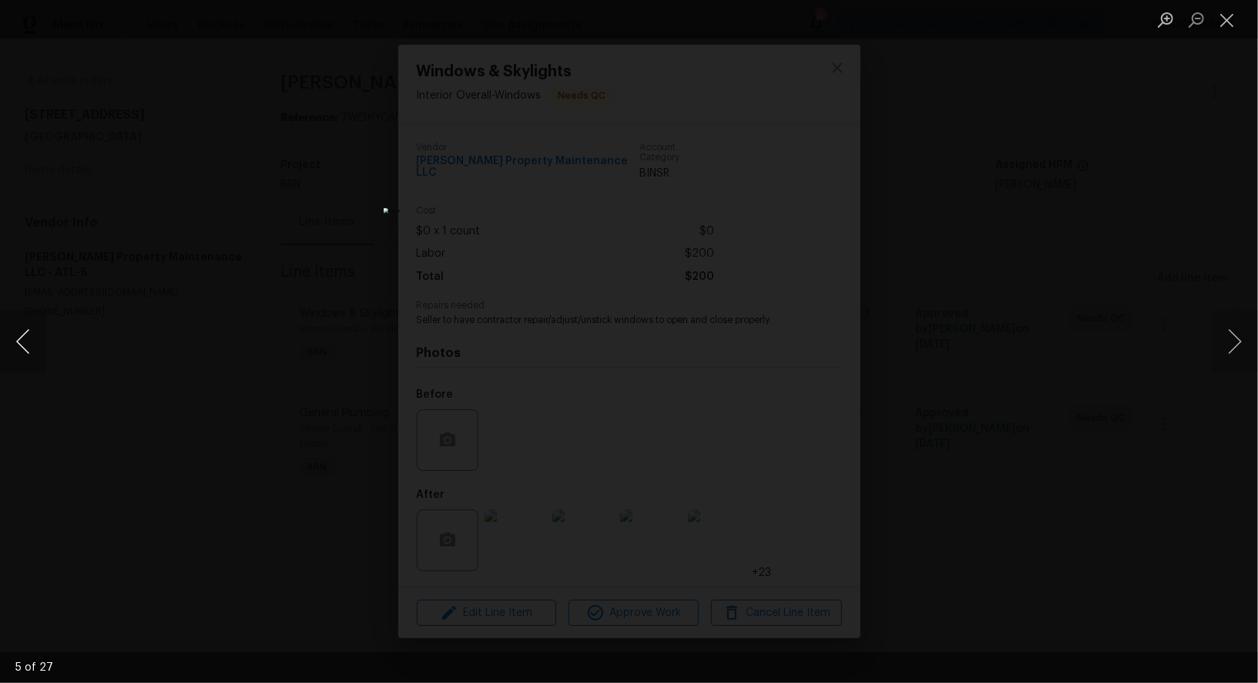
click at [12, 348] on button "Previous image" at bounding box center [23, 342] width 46 height 62
click at [21, 348] on button "Previous image" at bounding box center [23, 342] width 46 height 62
click at [907, 460] on div "Lightbox" at bounding box center [629, 341] width 1258 height 683
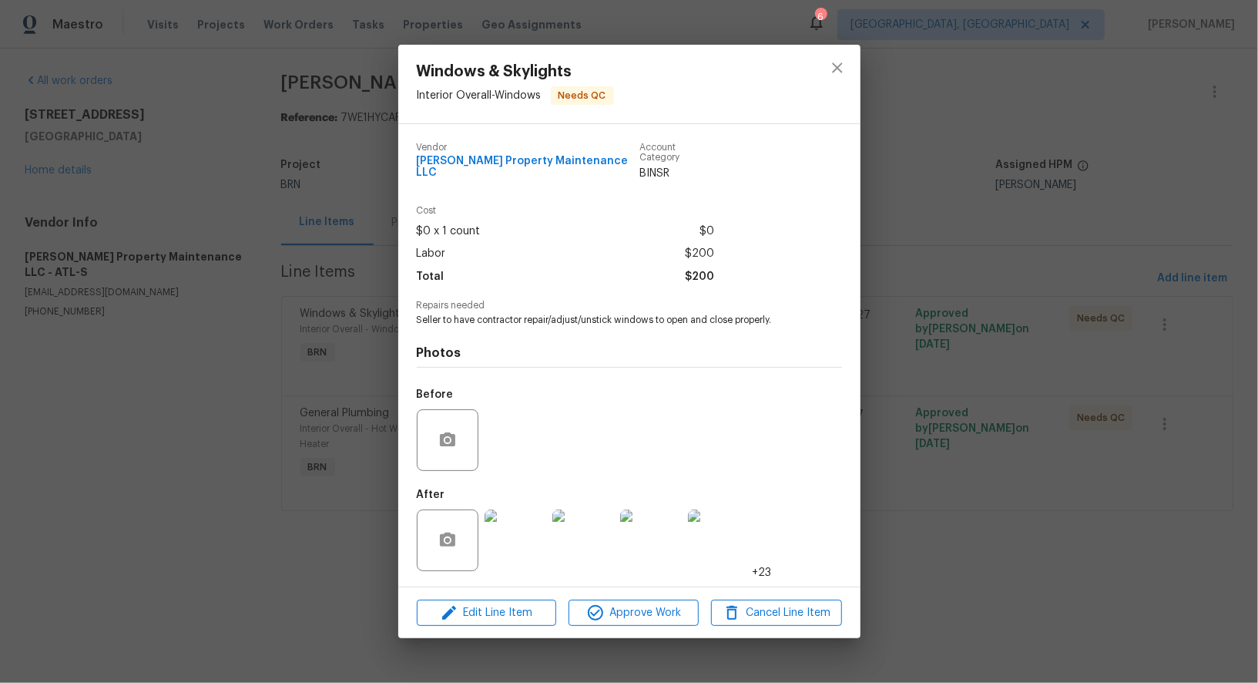
click at [907, 455] on div "Windows & Skylights Interior Overall - Windows Needs QC Vendor Glen Property Ma…" at bounding box center [629, 341] width 1258 height 683
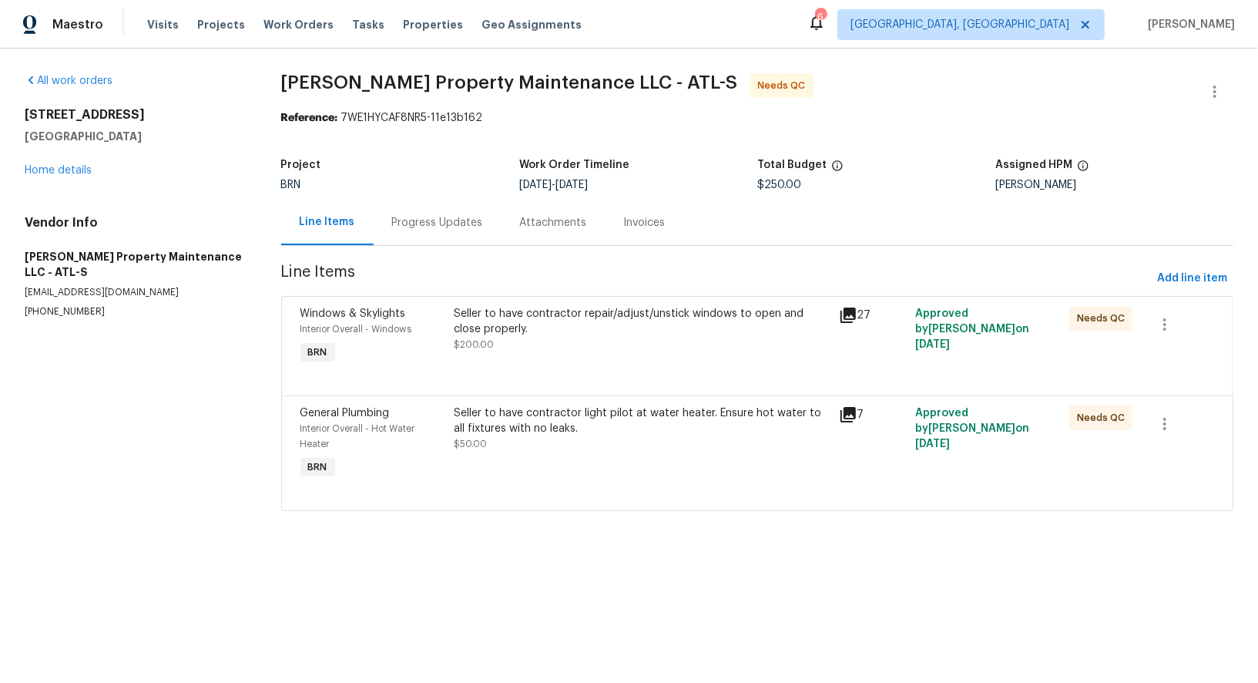
click at [576, 311] on div "Seller to have contractor repair/adjust/unstick windows to open and close prope…" at bounding box center [641, 321] width 375 height 31
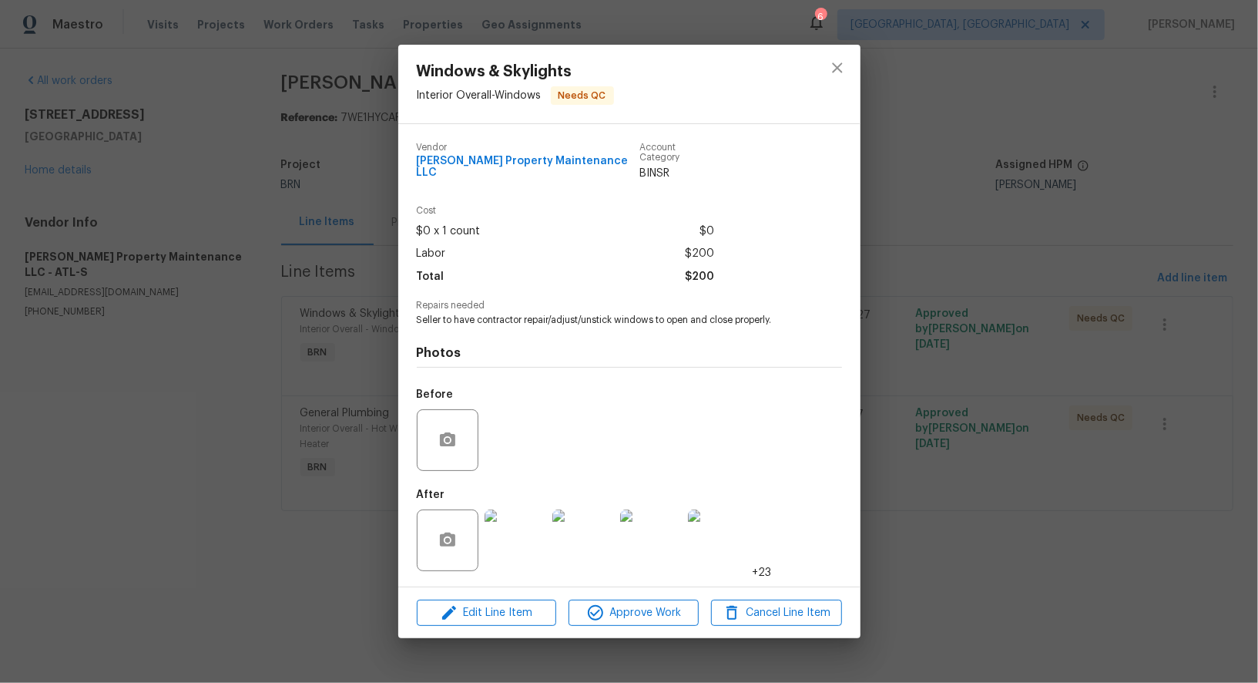
click at [311, 526] on div "Windows & Skylights Interior Overall - Windows Needs QC Vendor Glen Property Ma…" at bounding box center [629, 341] width 1258 height 683
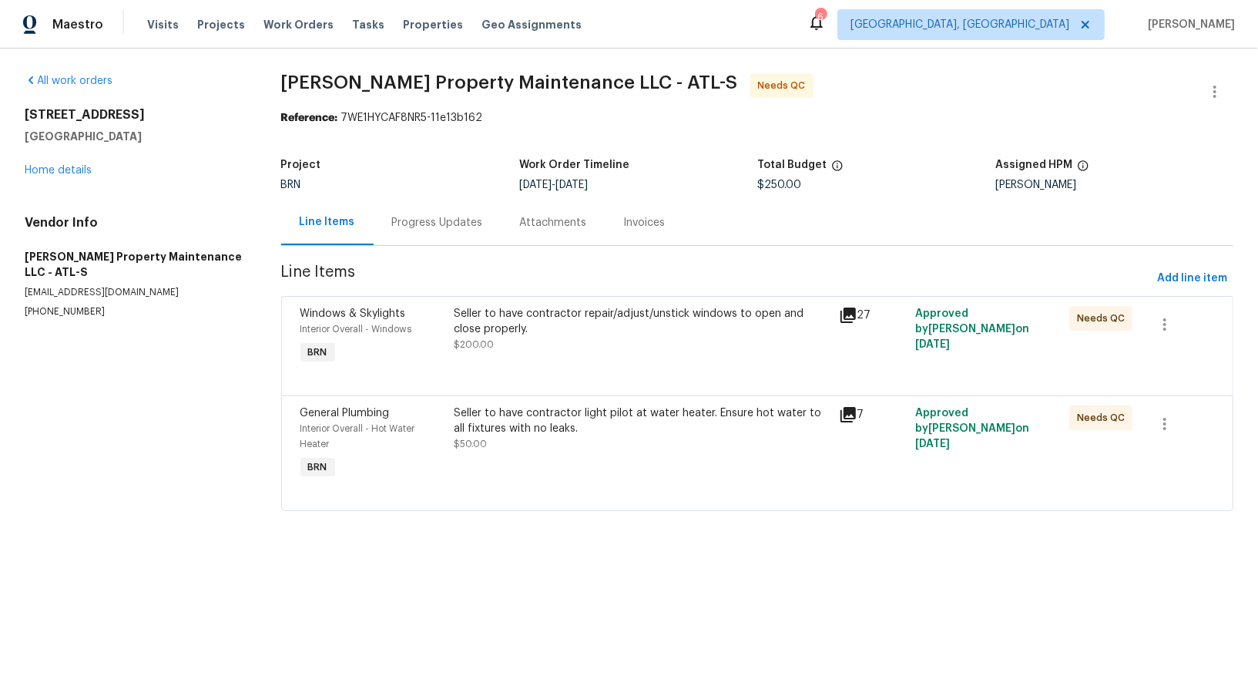
click at [603, 436] on div "Seller to have contractor light pilot at water heater. Ensure hot water to all …" at bounding box center [641, 428] width 375 height 46
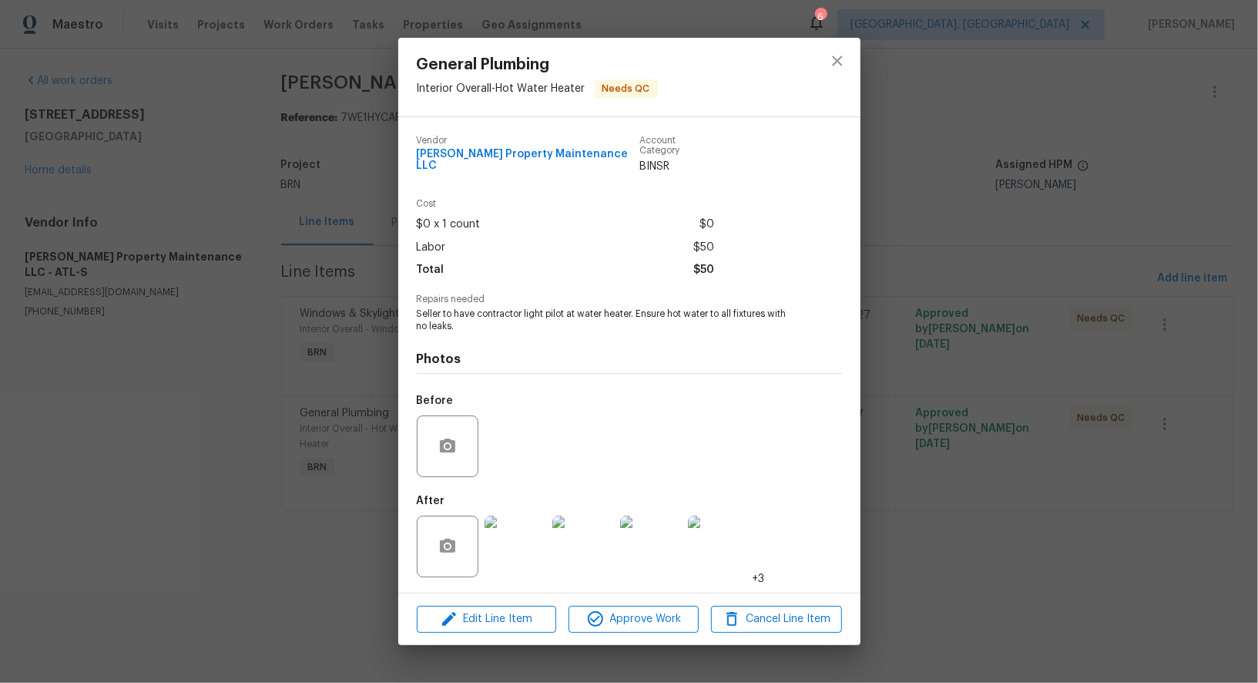
click at [350, 491] on div "General Plumbing Interior Overall - Hot Water Heater Needs QC Vendor Glen Prope…" at bounding box center [629, 341] width 1258 height 683
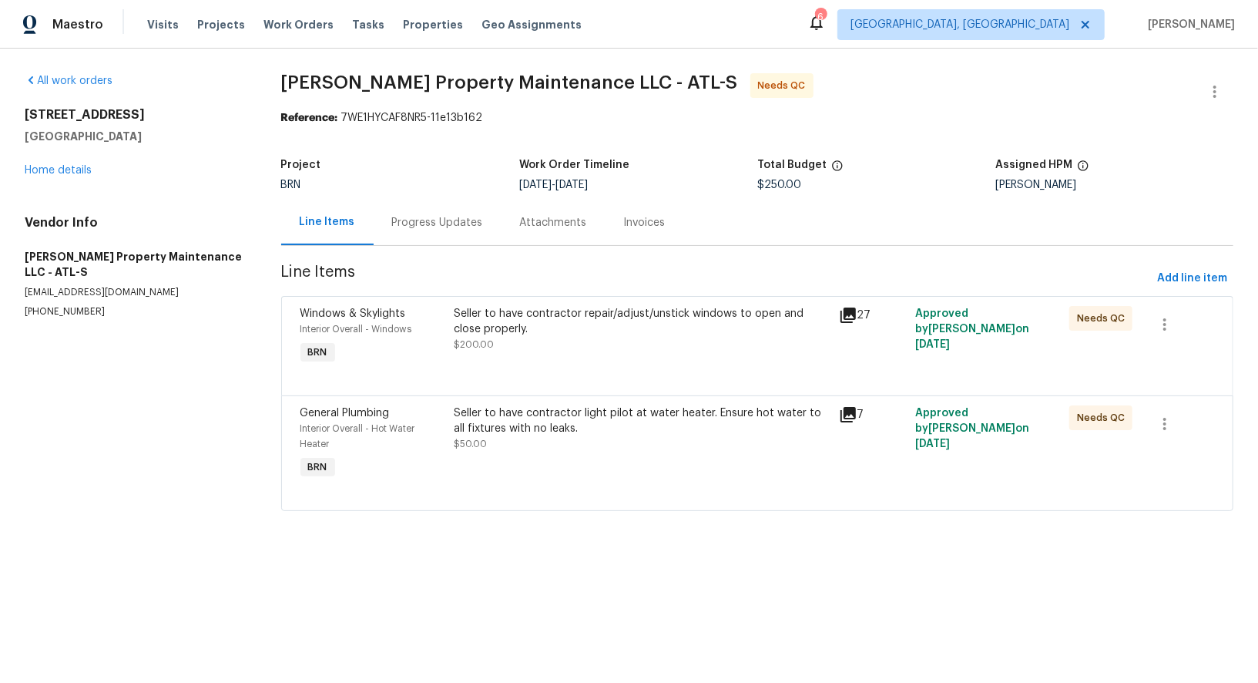
click at [530, 341] on div "Seller to have contractor repair/adjust/unstick windows to open and close prope…" at bounding box center [641, 329] width 375 height 46
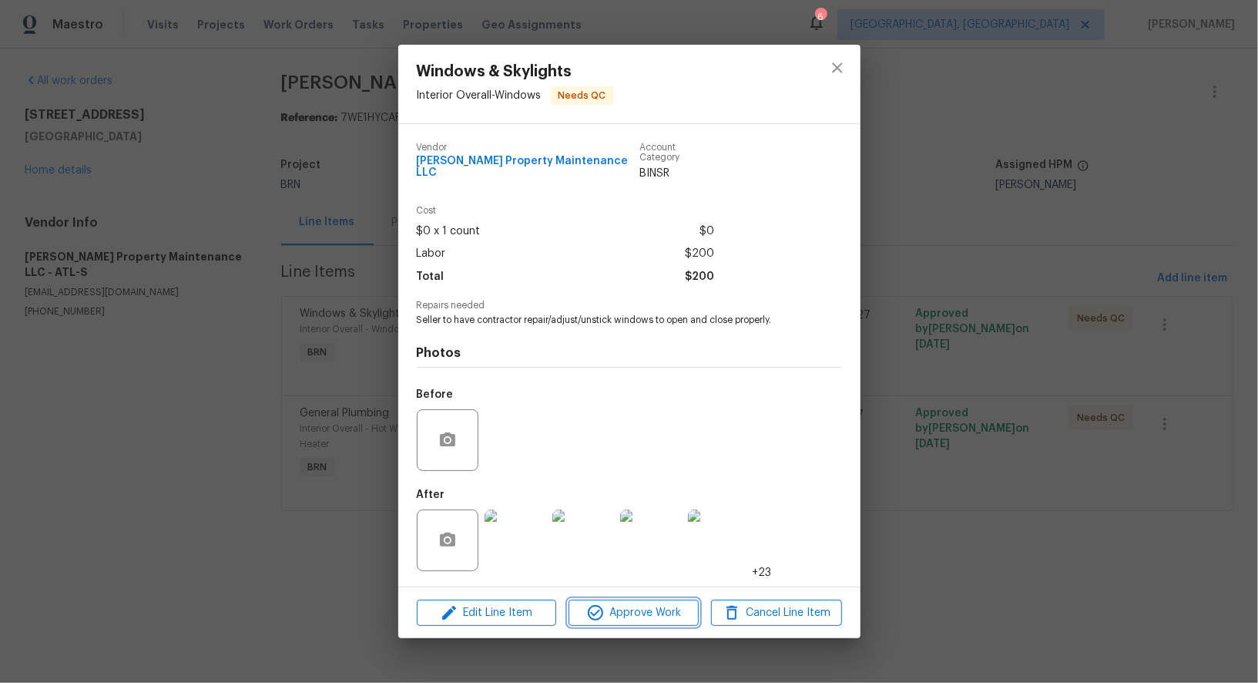
click at [640, 620] on button "Approve Work" at bounding box center [634, 613] width 130 height 27
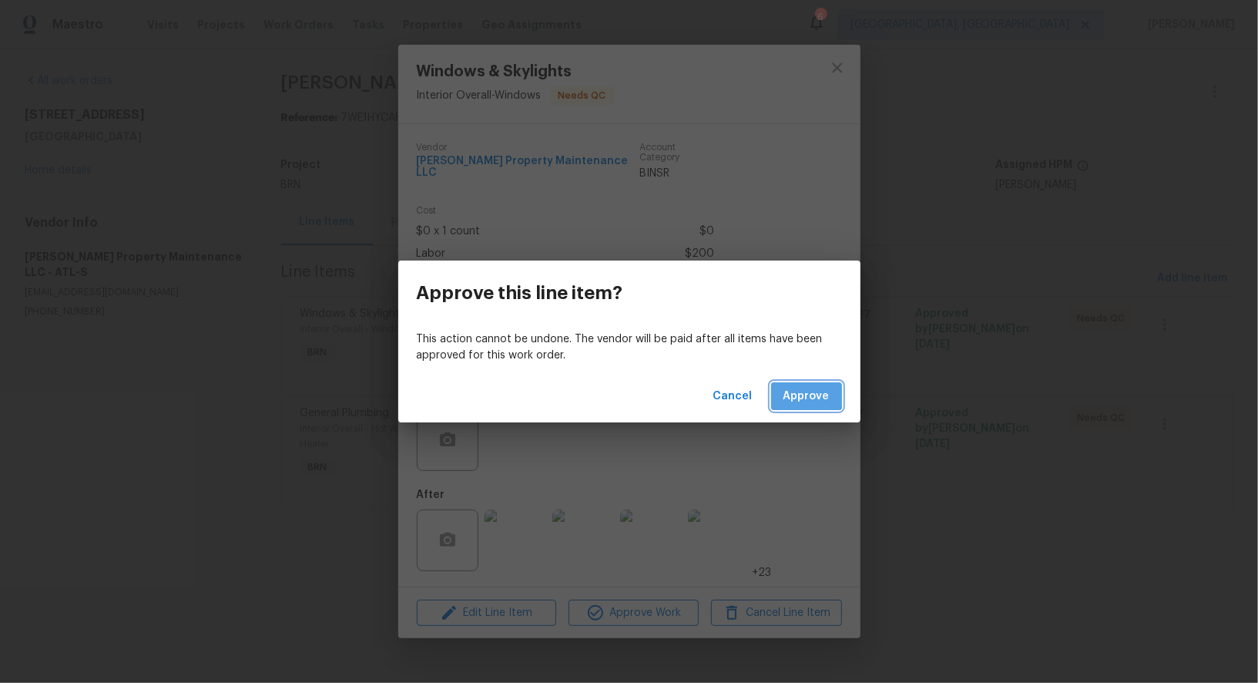
click at [798, 385] on button "Approve" at bounding box center [806, 396] width 71 height 29
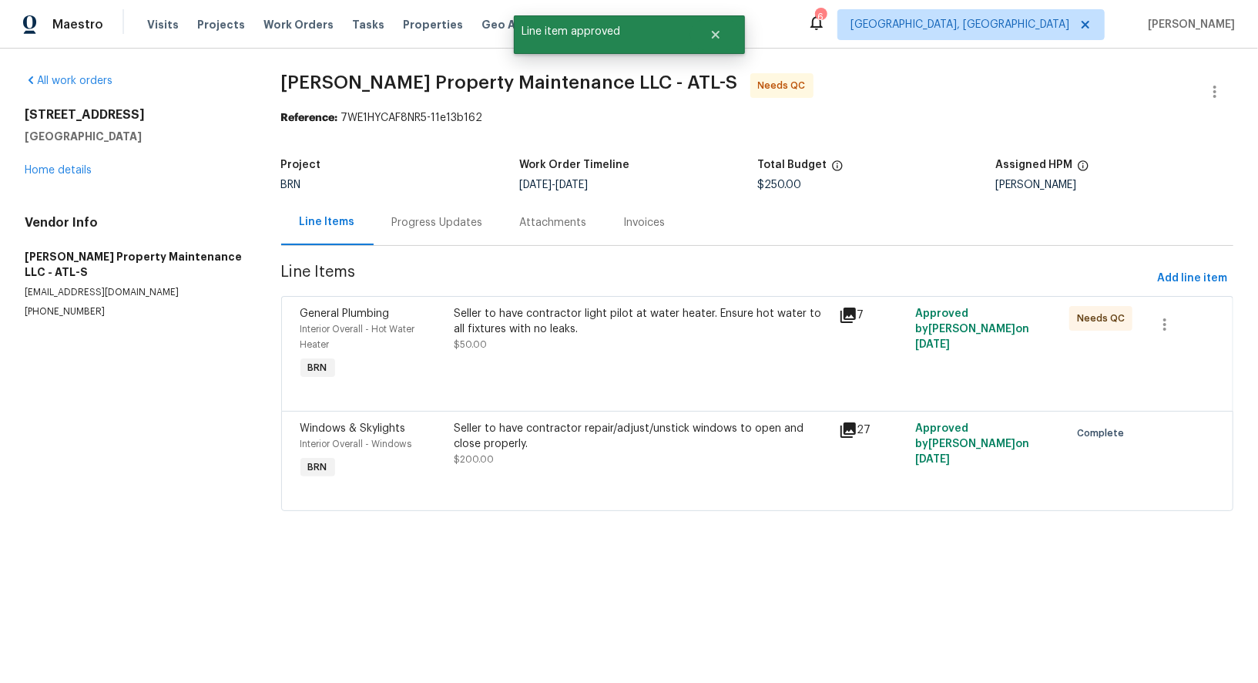
click at [534, 328] on div "Seller to have contractor light pilot at water heater. Ensure hot water to all …" at bounding box center [641, 321] width 375 height 31
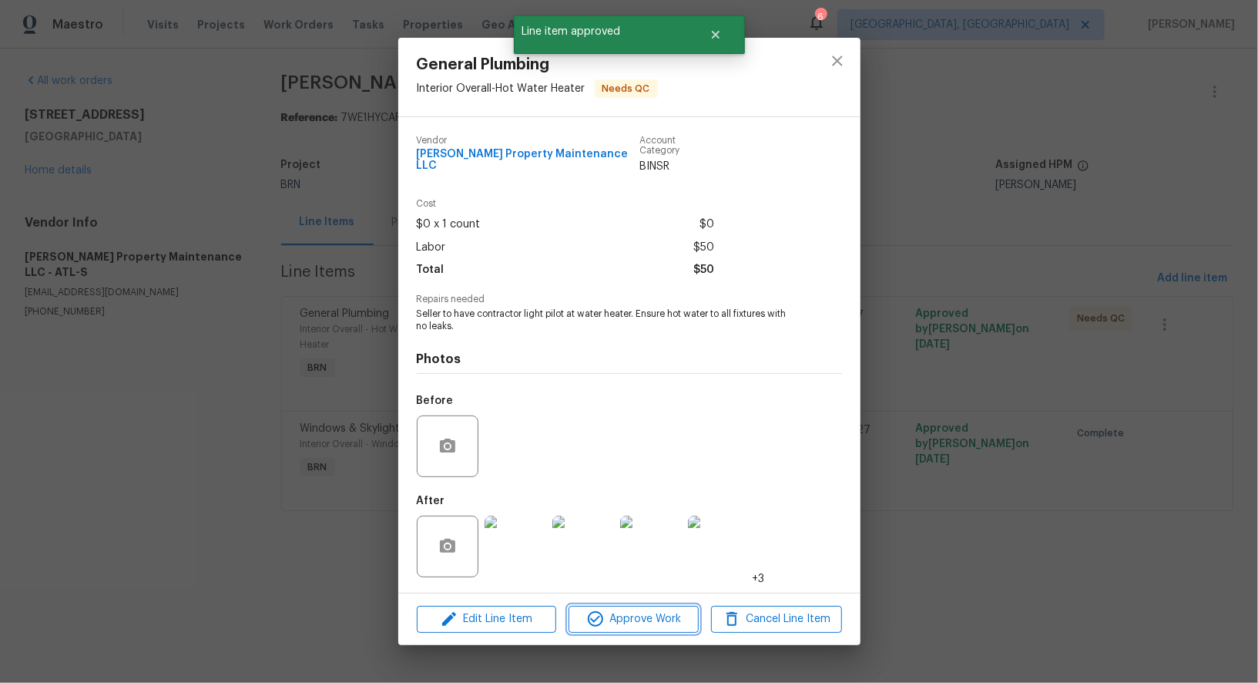
click at [613, 610] on span "Approve Work" at bounding box center [633, 619] width 121 height 19
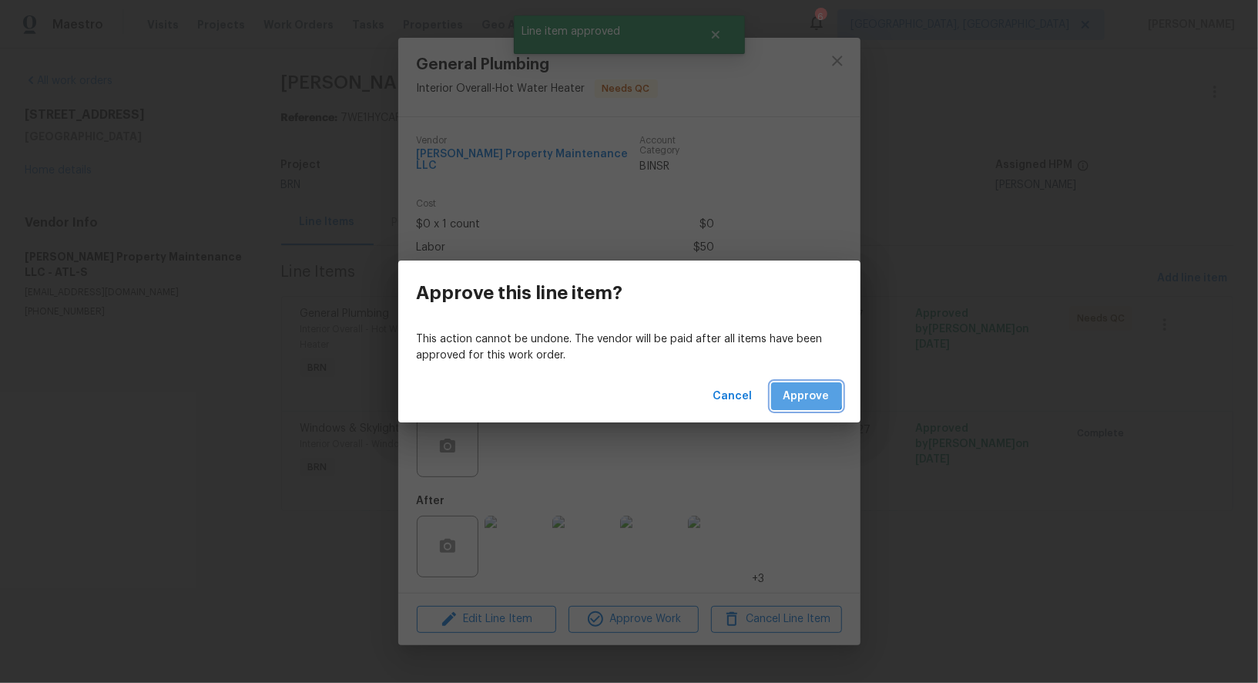
click at [799, 391] on span "Approve" at bounding box center [807, 396] width 46 height 19
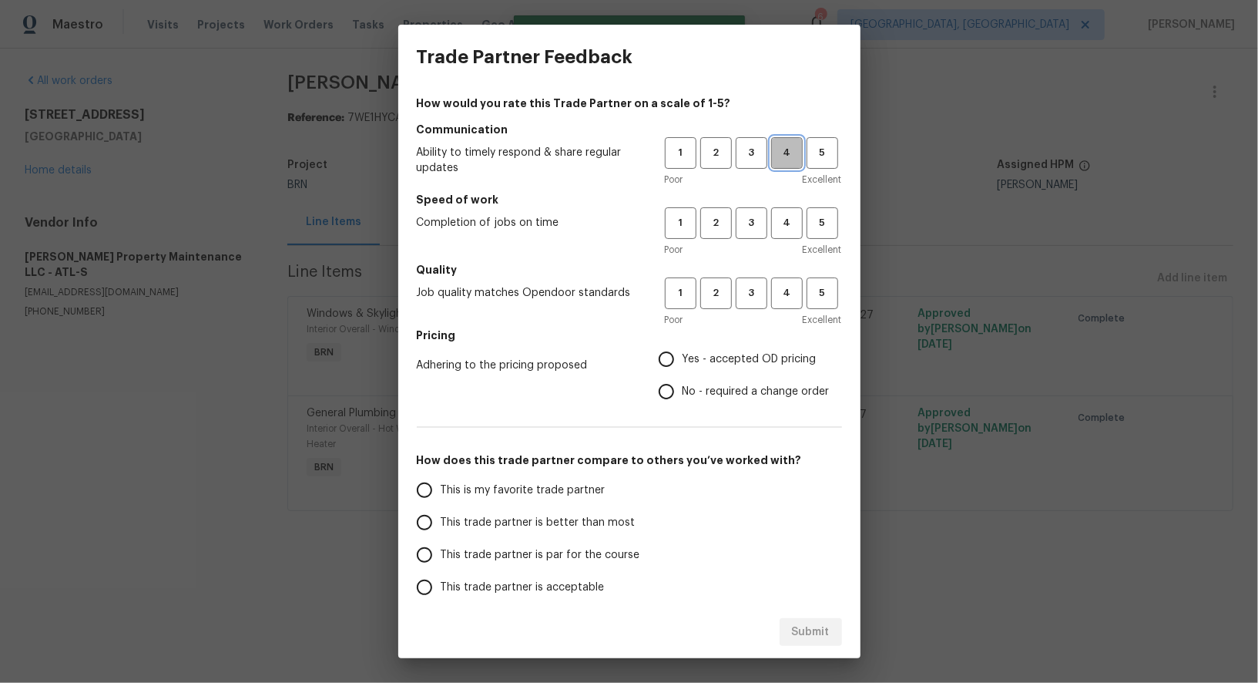
click at [791, 159] on span "4" at bounding box center [787, 153] width 29 height 18
click at [791, 215] on span "4" at bounding box center [787, 223] width 29 height 18
click at [792, 291] on span "4" at bounding box center [787, 293] width 29 height 18
click at [664, 363] on input "Yes - accepted OD pricing" at bounding box center [666, 359] width 32 height 32
radio input "true"
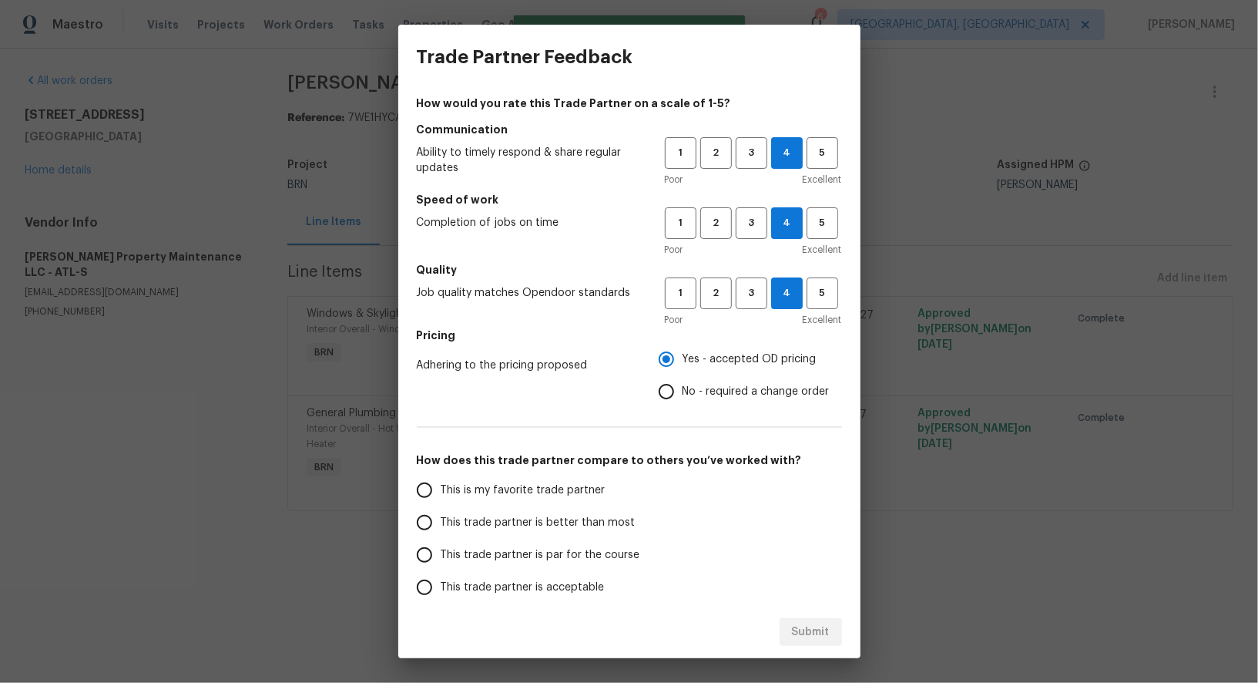
drag, startPoint x: 433, startPoint y: 516, endPoint x: 507, endPoint y: 535, distance: 76.3
click at [433, 516] on input "This trade partner is better than most" at bounding box center [424, 522] width 32 height 32
click at [810, 619] on button "Submit" at bounding box center [811, 632] width 62 height 29
radio input "true"
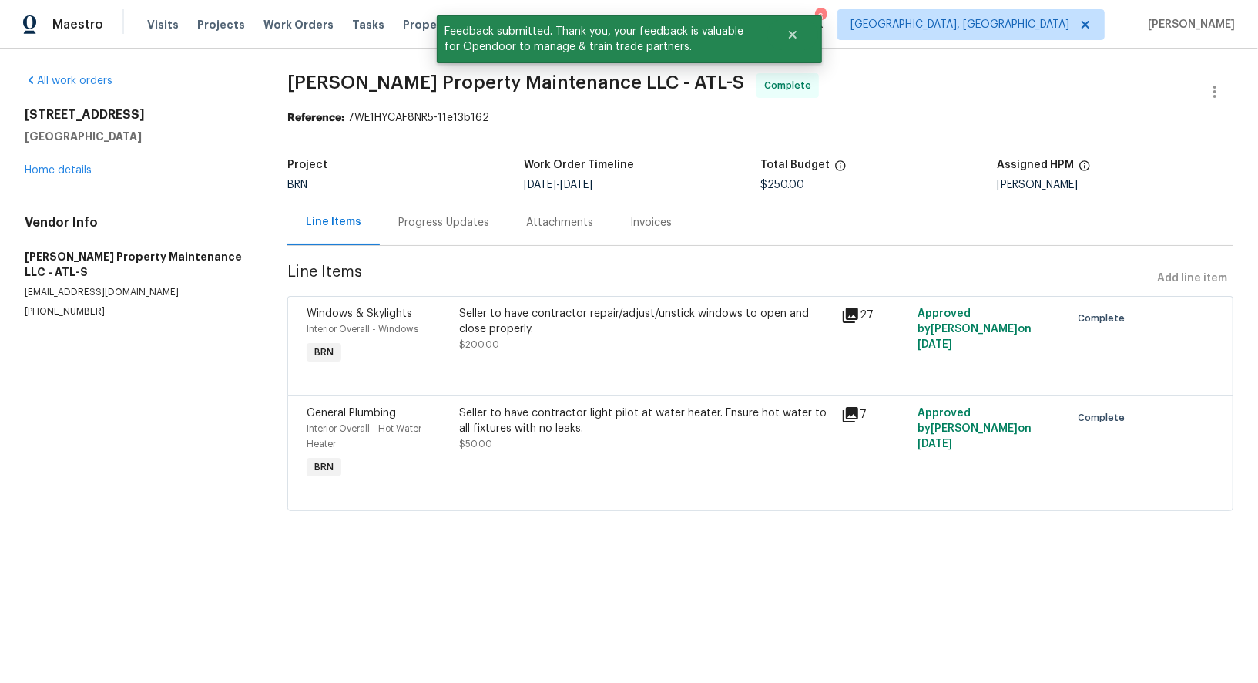
click at [443, 225] on div "Progress Updates" at bounding box center [443, 222] width 91 height 15
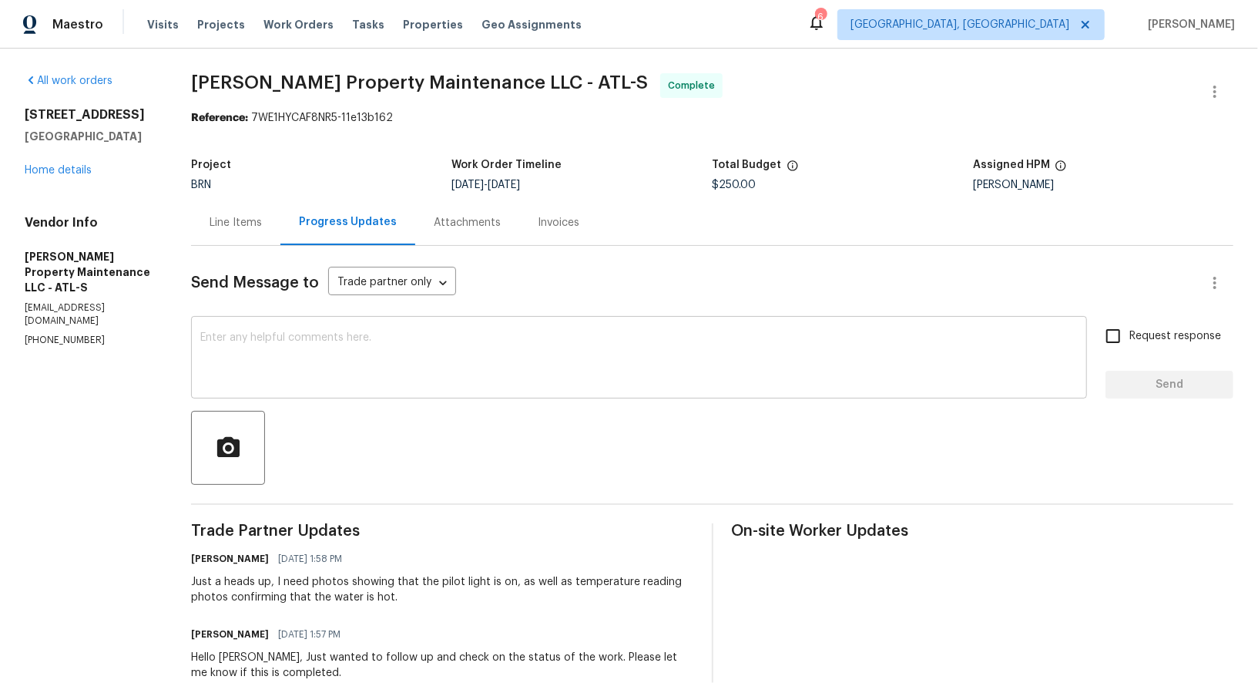
click at [402, 353] on textarea at bounding box center [639, 359] width 878 height 54
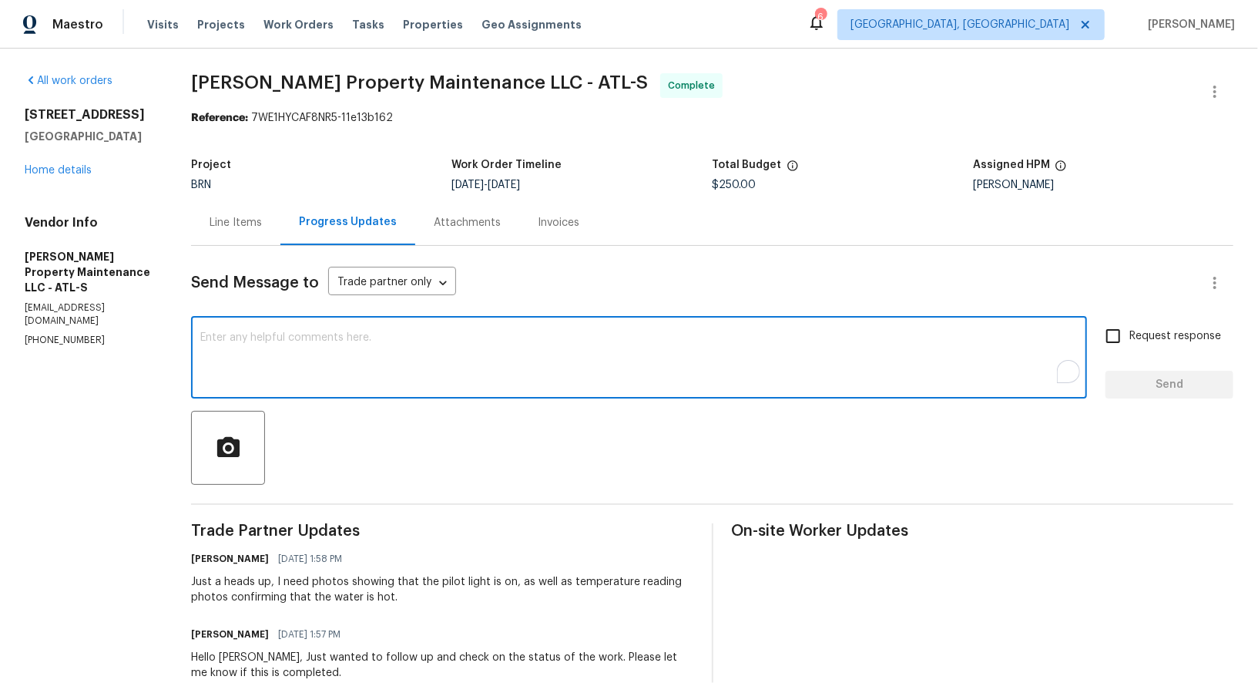
paste textarea "WO is approved, Please upload the invoice under invoice section. Thanks!"
type textarea "WO is approved, Please upload the invoice under invoice section. Thanks!"
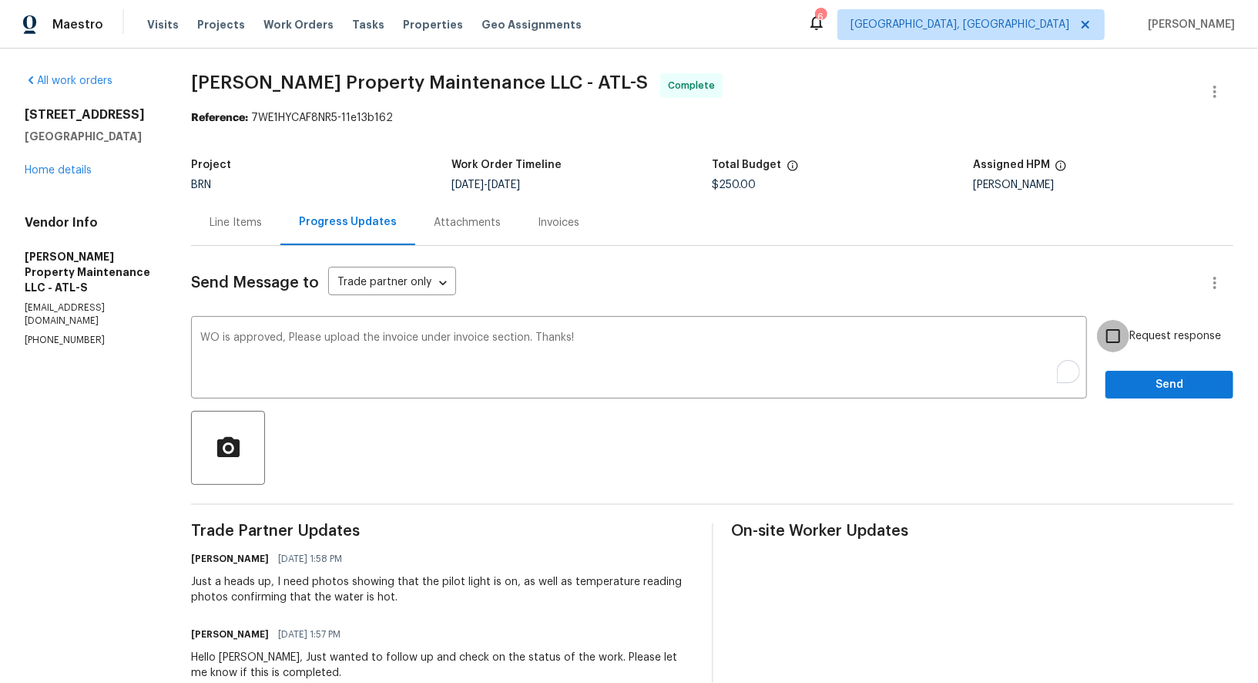
click at [1122, 336] on input "Request response" at bounding box center [1113, 336] width 32 height 32
checkbox input "true"
click at [1147, 393] on span "Send" at bounding box center [1169, 384] width 103 height 19
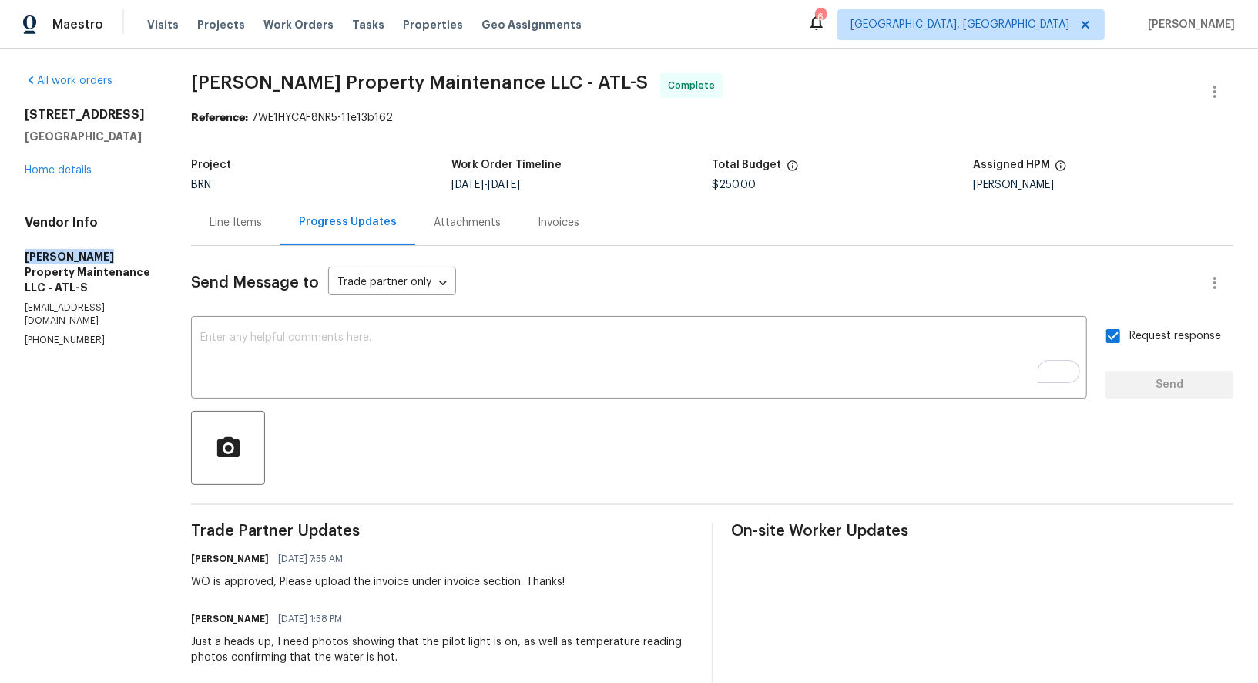
drag, startPoint x: 5, startPoint y: 270, endPoint x: 107, endPoint y: 265, distance: 102.6
click at [107, 265] on div "All work orders 4246 Chestnut Grove Ln Austell, GA 30106 Home details Vendor In…" at bounding box center [629, 530] width 1258 height 962
copy h5 "Glen Property"
click at [78, 176] on link "Home details" at bounding box center [58, 170] width 67 height 11
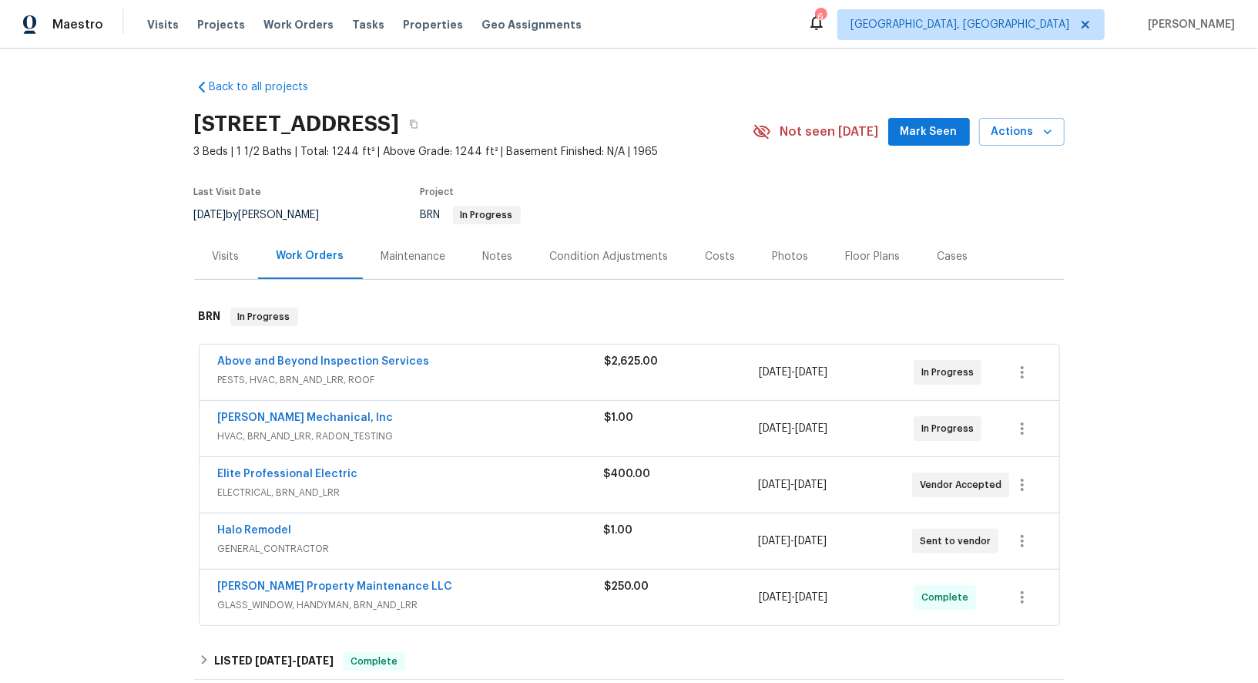
click at [330, 354] on span "Above and Beyond Inspection Services" at bounding box center [324, 361] width 212 height 15
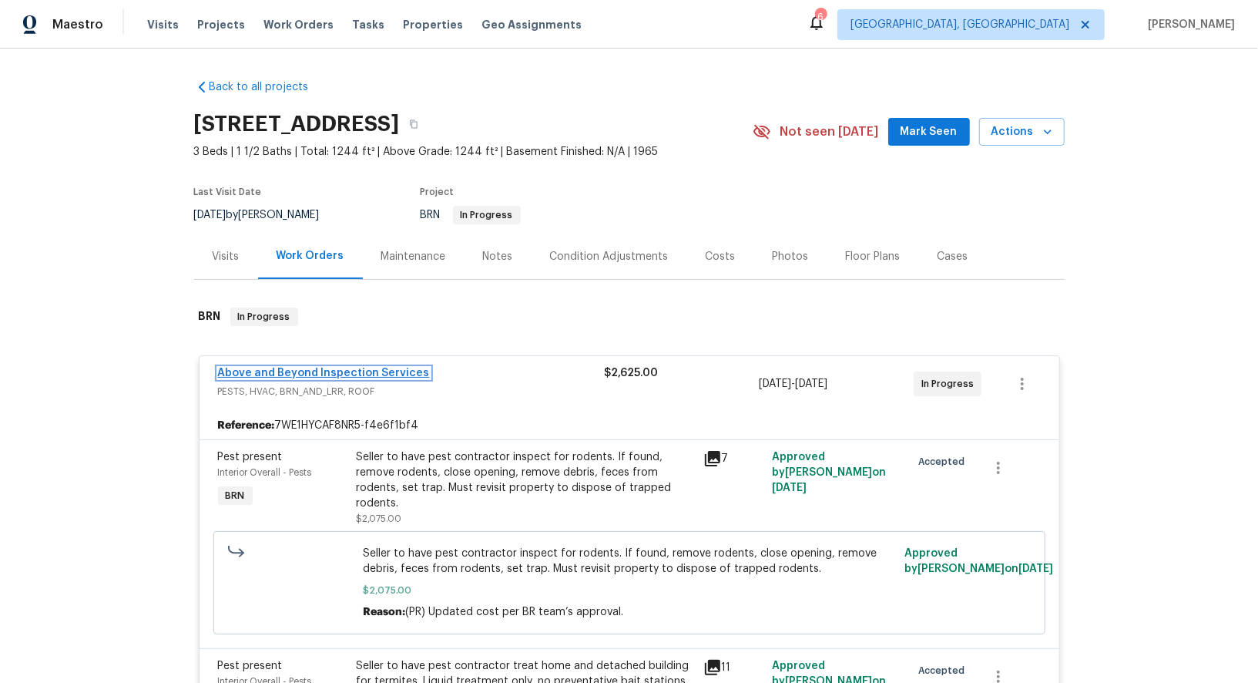
click at [307, 371] on link "Above and Beyond Inspection Services" at bounding box center [324, 373] width 212 height 11
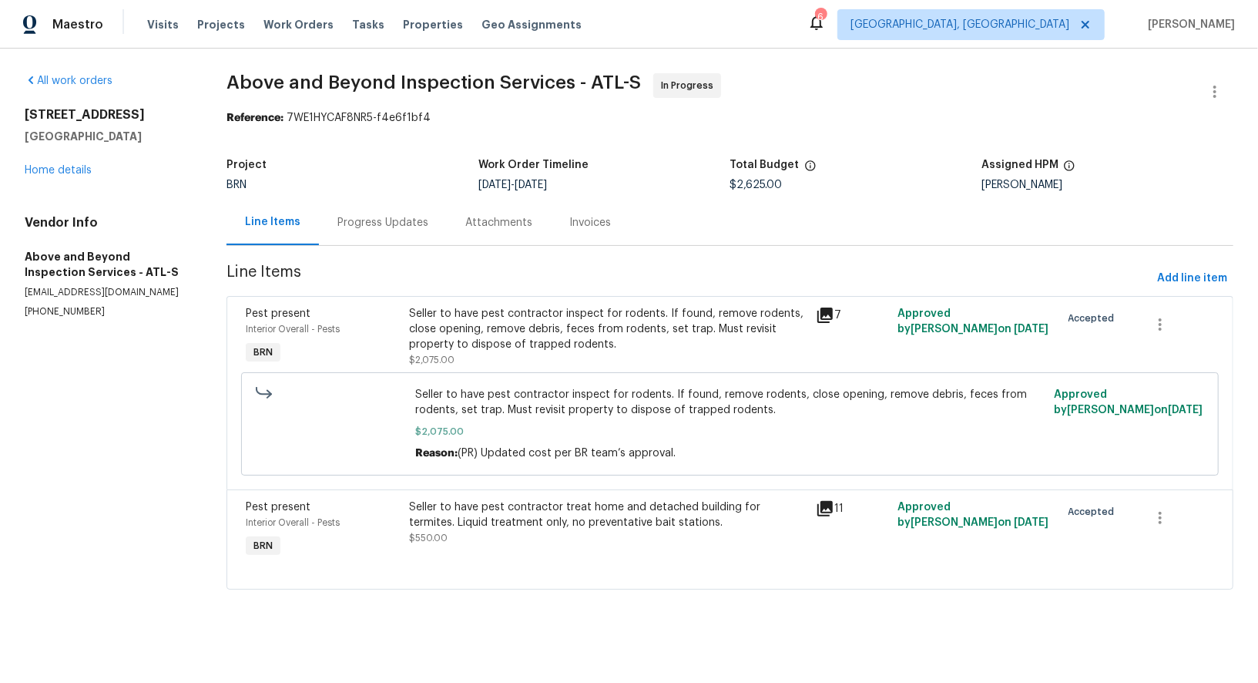
click at [380, 223] on div "Progress Updates" at bounding box center [383, 222] width 91 height 15
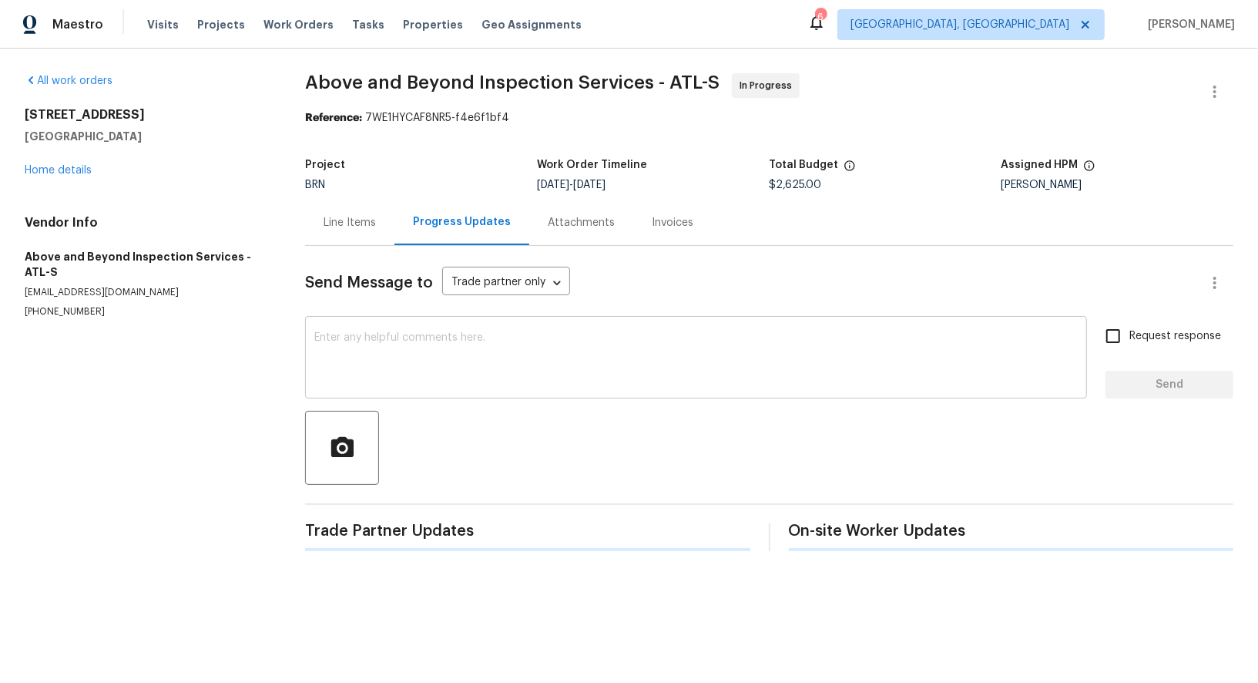
click at [391, 368] on textarea at bounding box center [696, 359] width 764 height 54
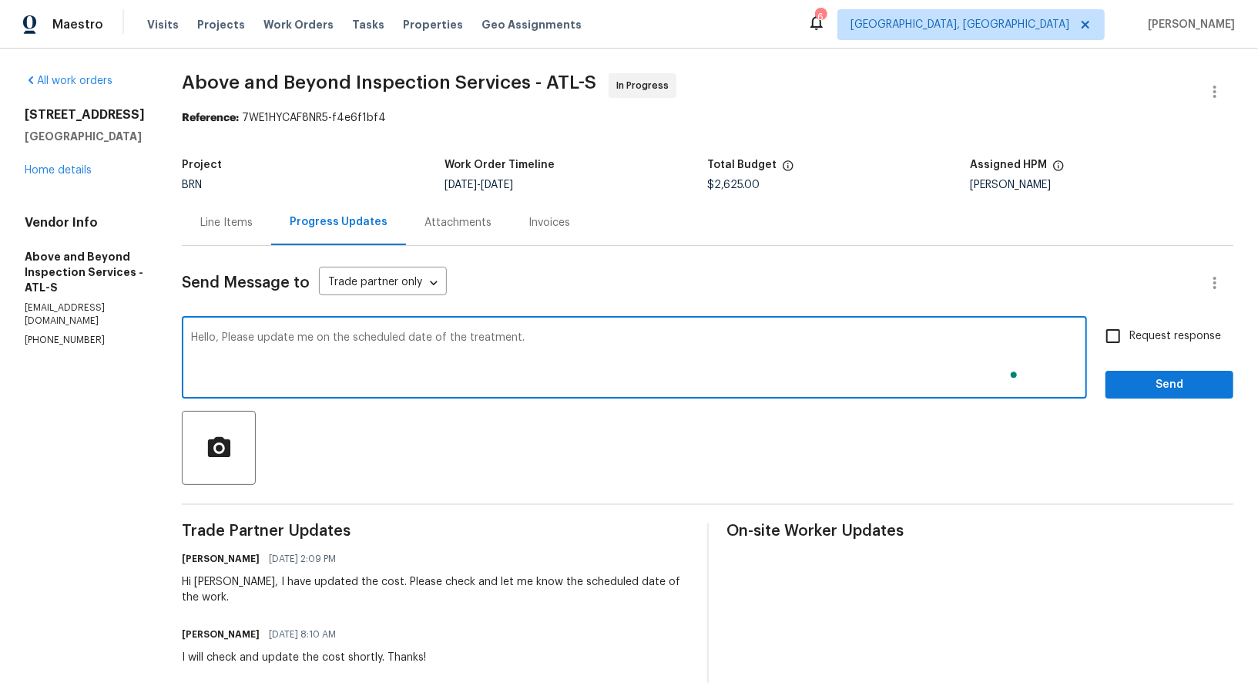
type textarea "Hello, Please update me on the scheduled date of the treatment."
click at [1106, 352] on div "Hello, Please update me on the scheduled date of the treatment. x ​ Request res…" at bounding box center [708, 359] width 1052 height 79
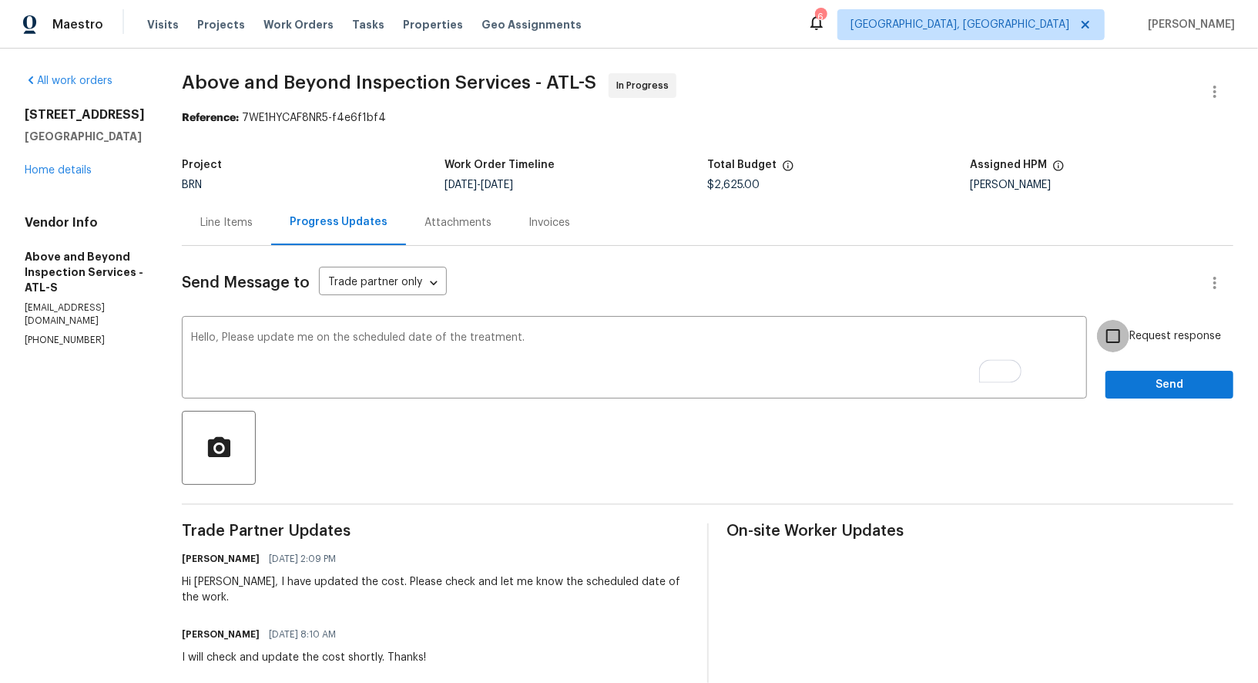
click at [1118, 334] on input "Request response" at bounding box center [1113, 336] width 32 height 32
checkbox input "true"
click at [1136, 377] on span "Send" at bounding box center [1169, 384] width 103 height 19
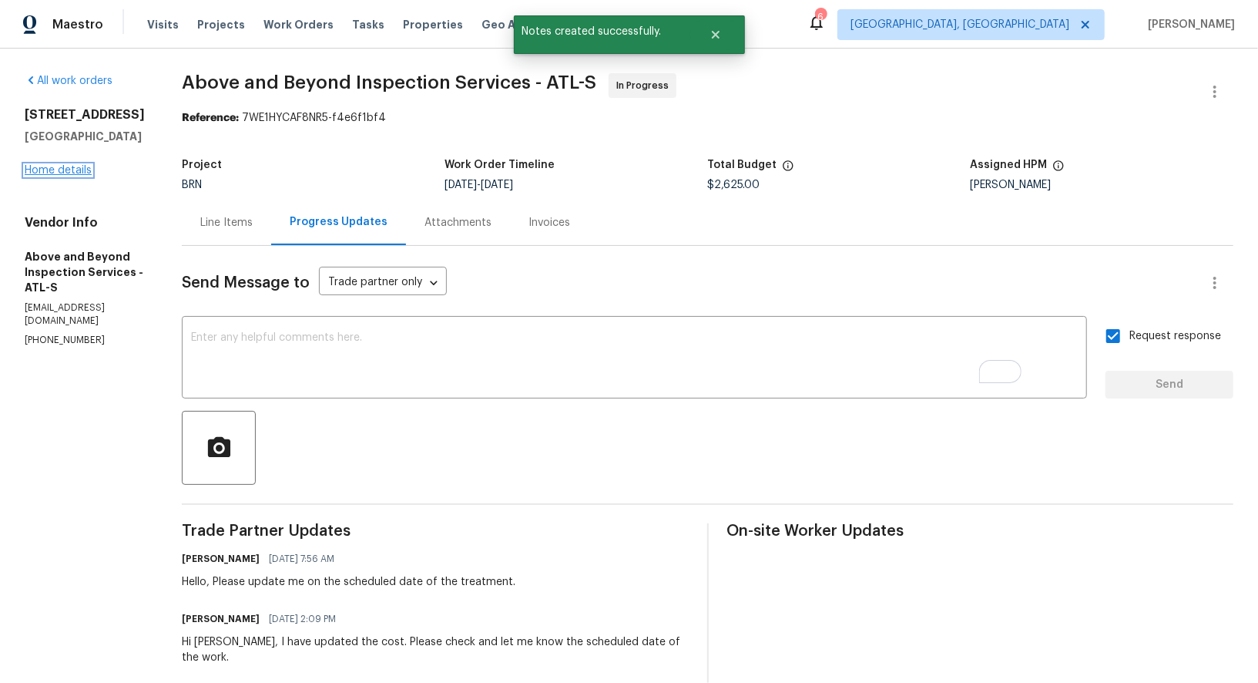
click at [63, 167] on link "Home details" at bounding box center [58, 170] width 67 height 11
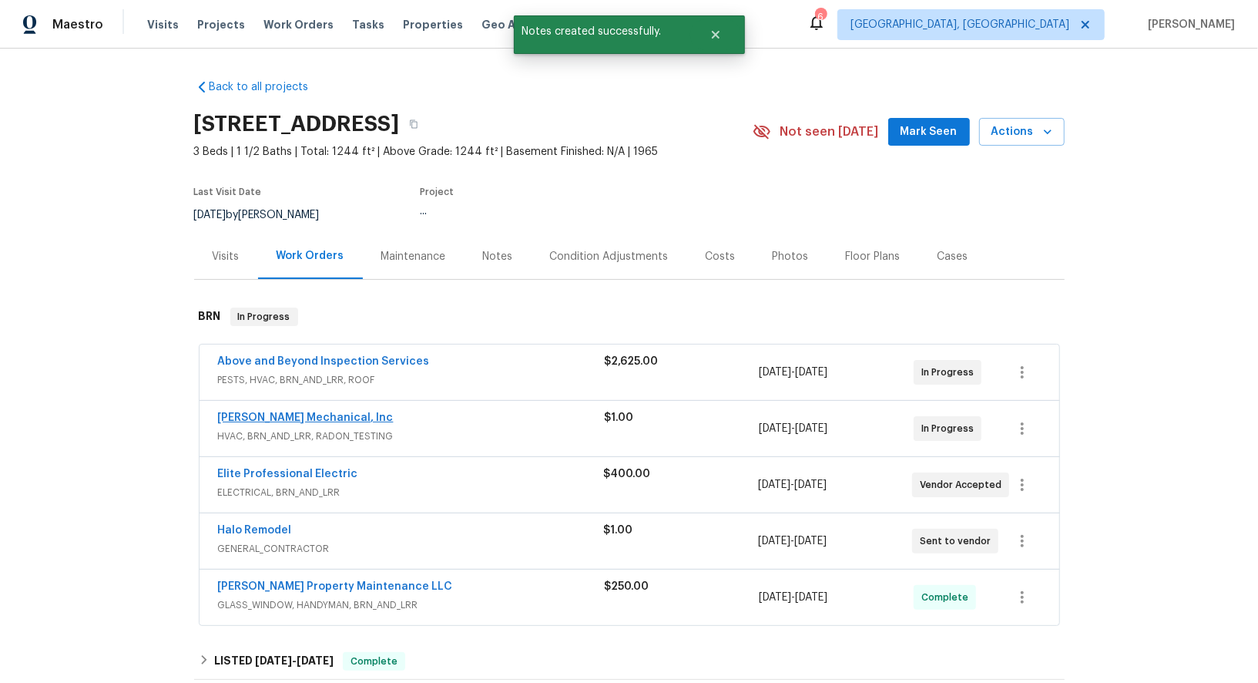
scroll to position [62, 0]
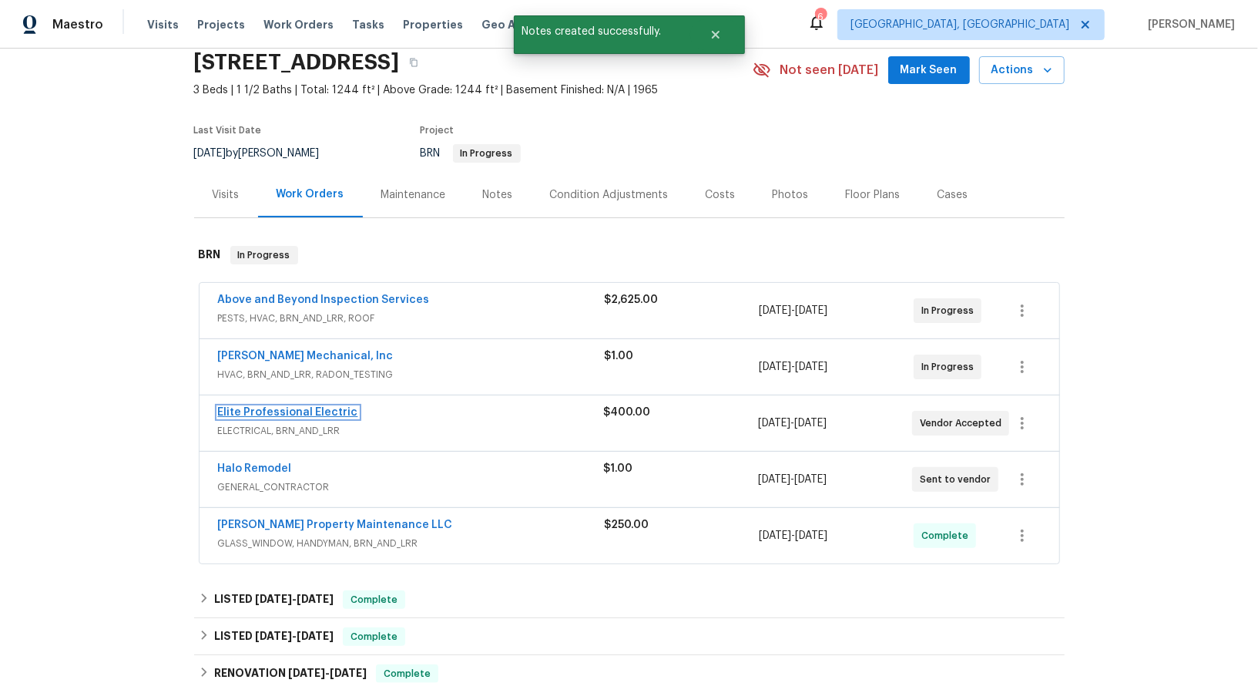
click at [284, 409] on link "Elite Professional Electric" at bounding box center [288, 412] width 140 height 11
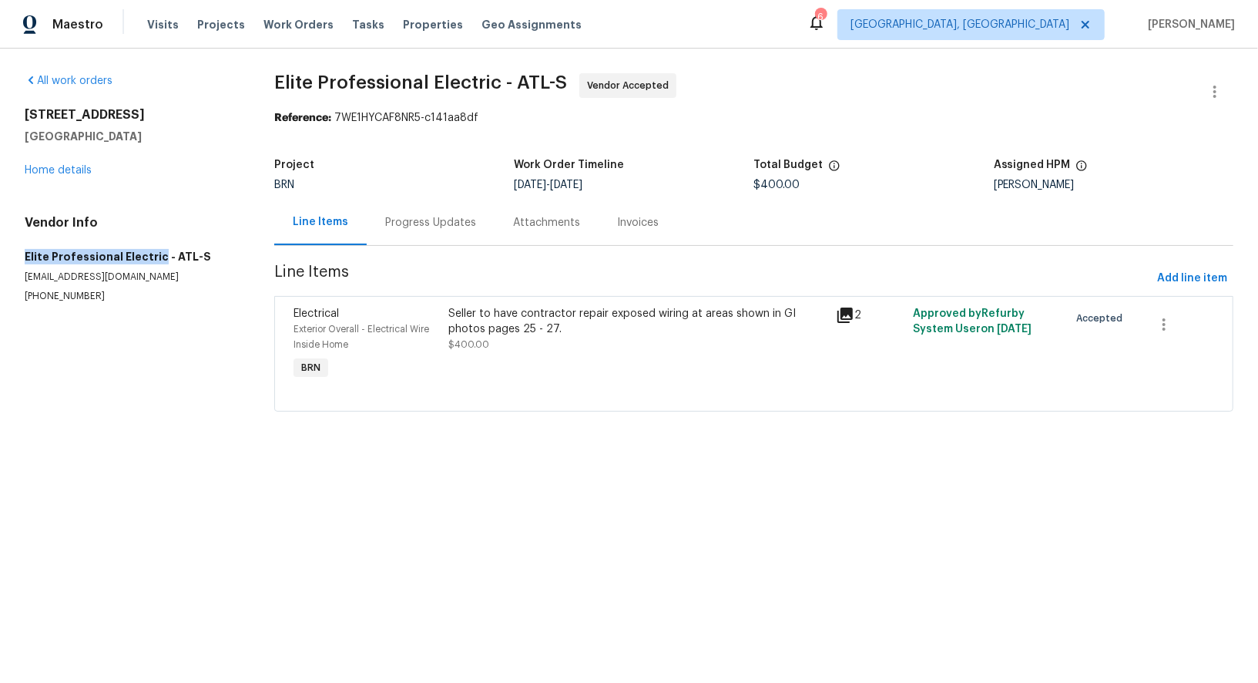
drag, startPoint x: 7, startPoint y: 254, endPoint x: 157, endPoint y: 257, distance: 150.3
click at [157, 257] on div "All work orders 4246 Chestnut Grove Ln Austell, GA 30106 Home details Vendor In…" at bounding box center [629, 252] width 1258 height 406
copy h5 "Elite Professional Electric"
click at [431, 234] on div "Progress Updates" at bounding box center [431, 222] width 128 height 45
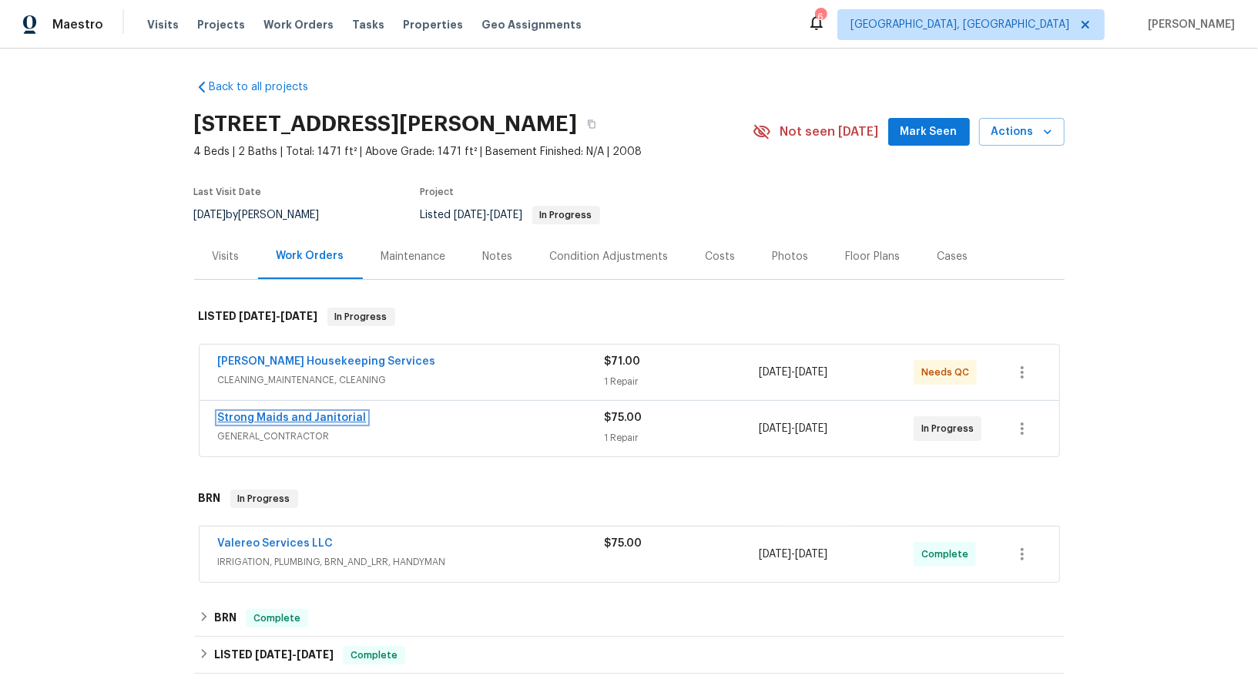
click at [293, 416] on link "Strong Maids and Janitorial" at bounding box center [292, 417] width 149 height 11
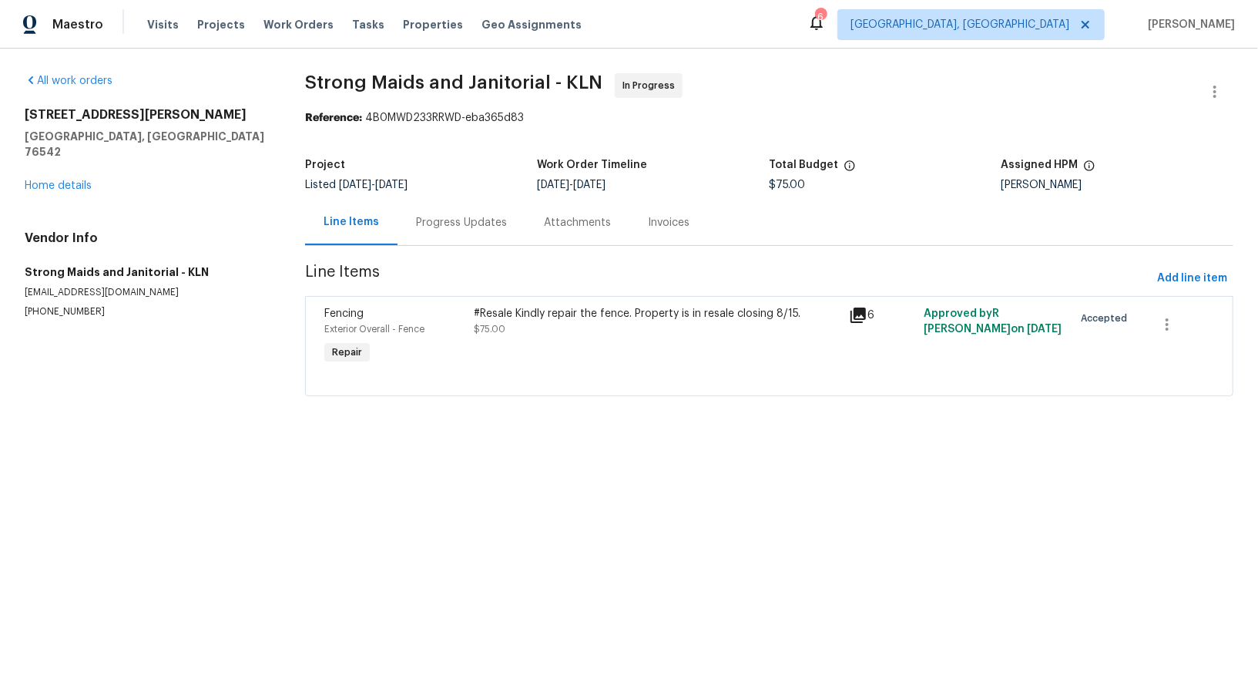
click at [444, 218] on div "Progress Updates" at bounding box center [461, 222] width 91 height 15
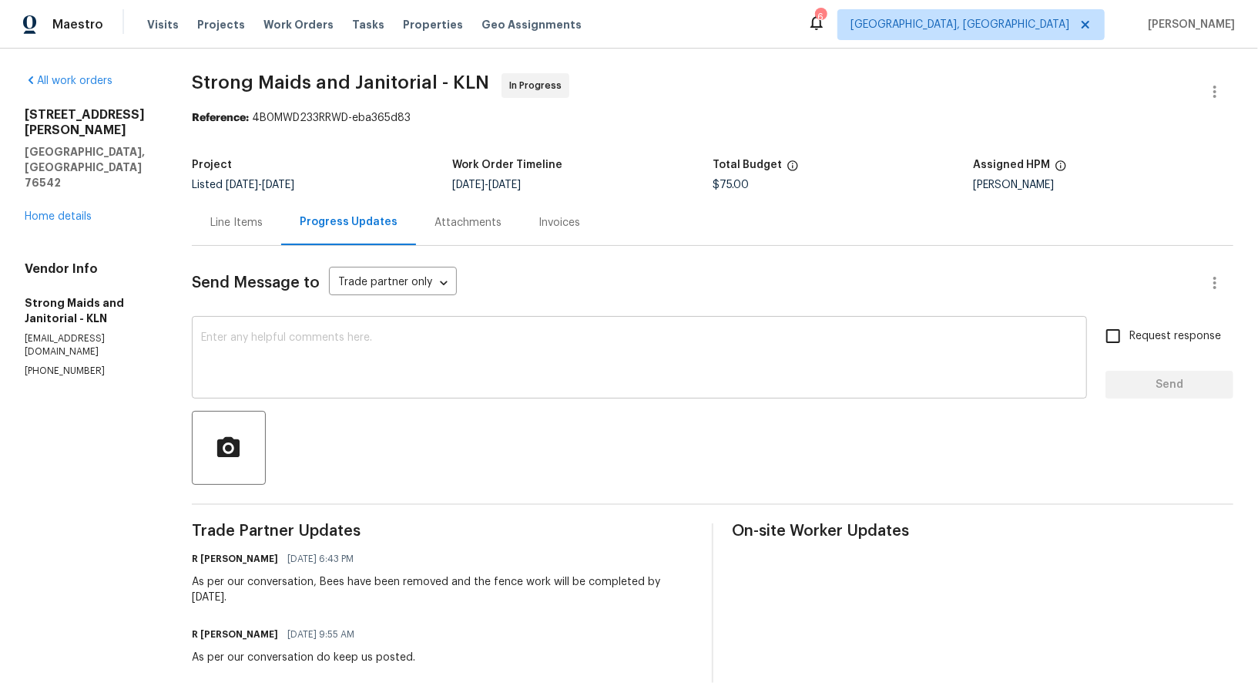
click at [320, 339] on textarea at bounding box center [639, 359] width 877 height 54
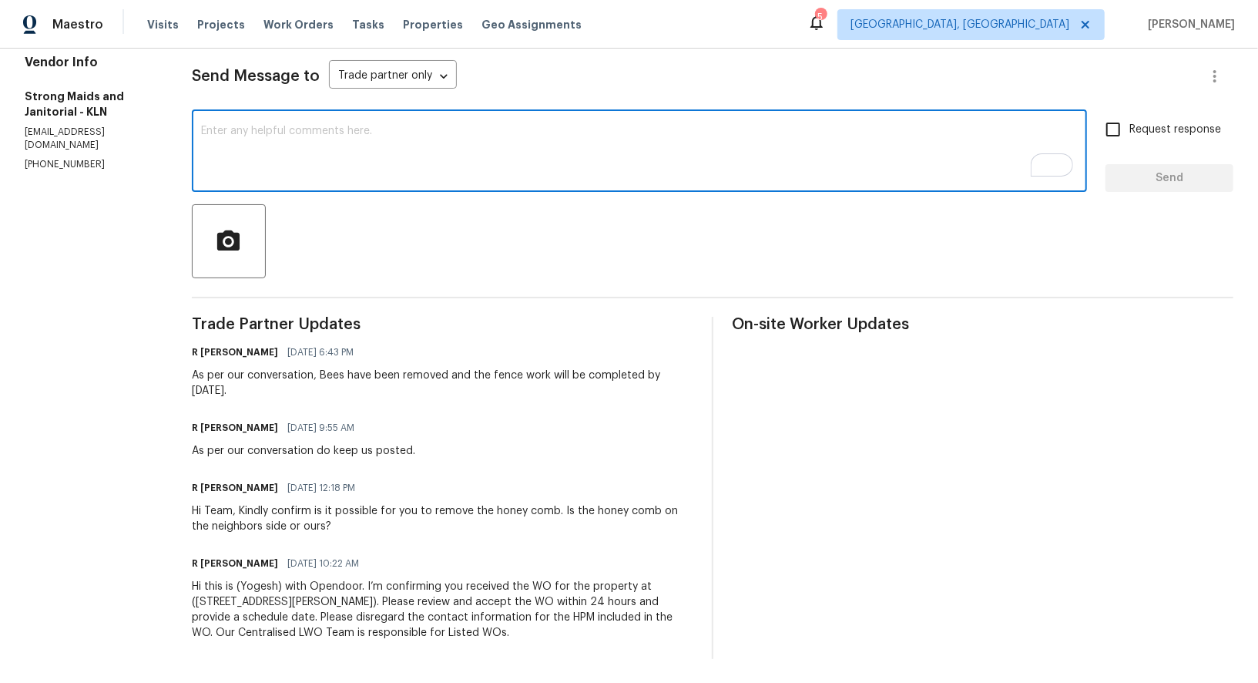
scroll to position [207, 0]
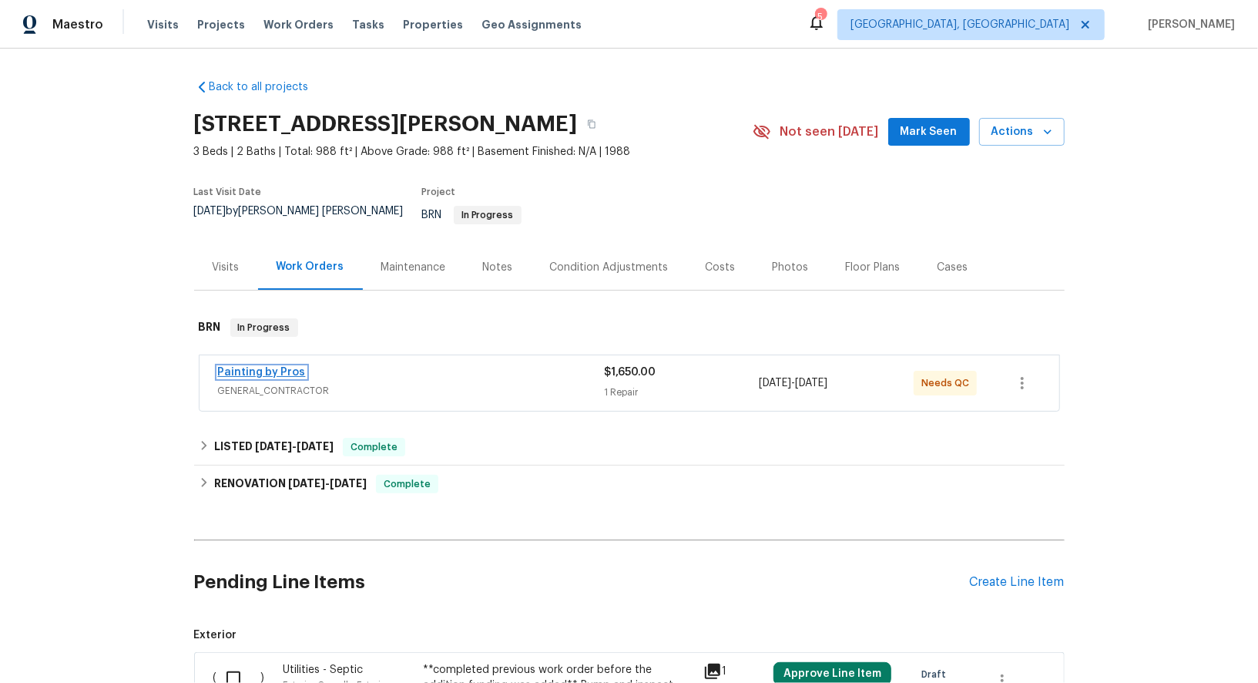
click at [268, 367] on link "Painting by Pros" at bounding box center [262, 372] width 88 height 11
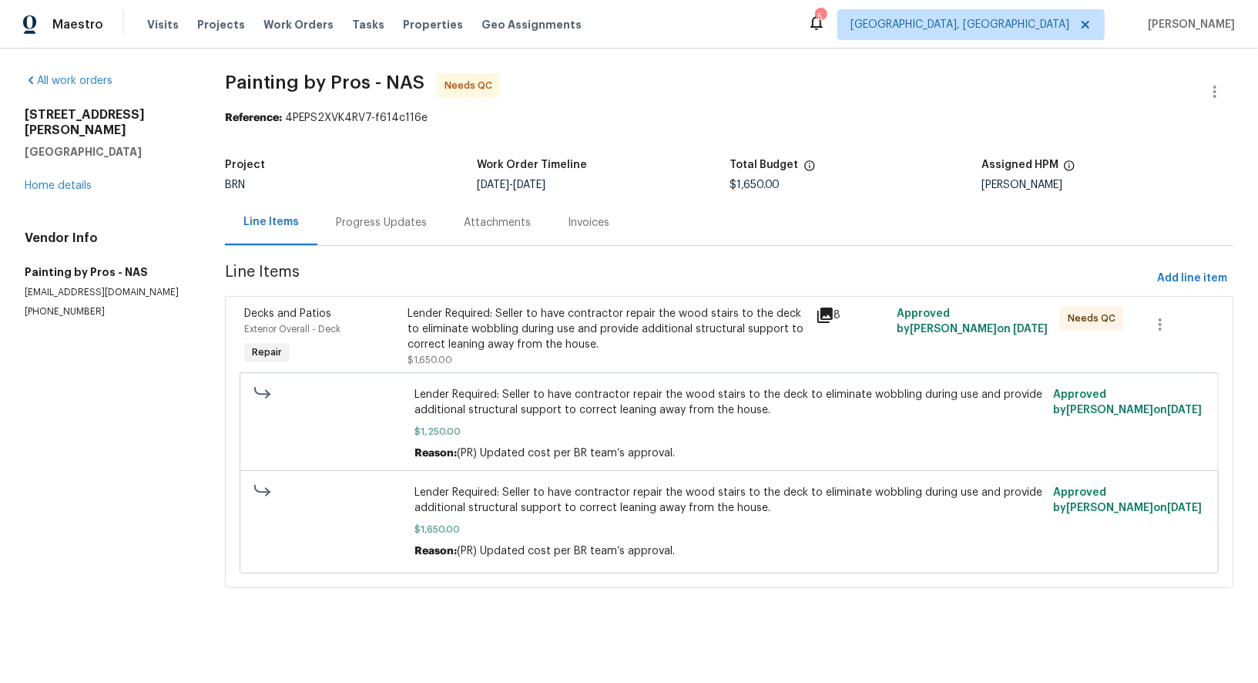
click at [408, 229] on div "Progress Updates" at bounding box center [381, 222] width 91 height 15
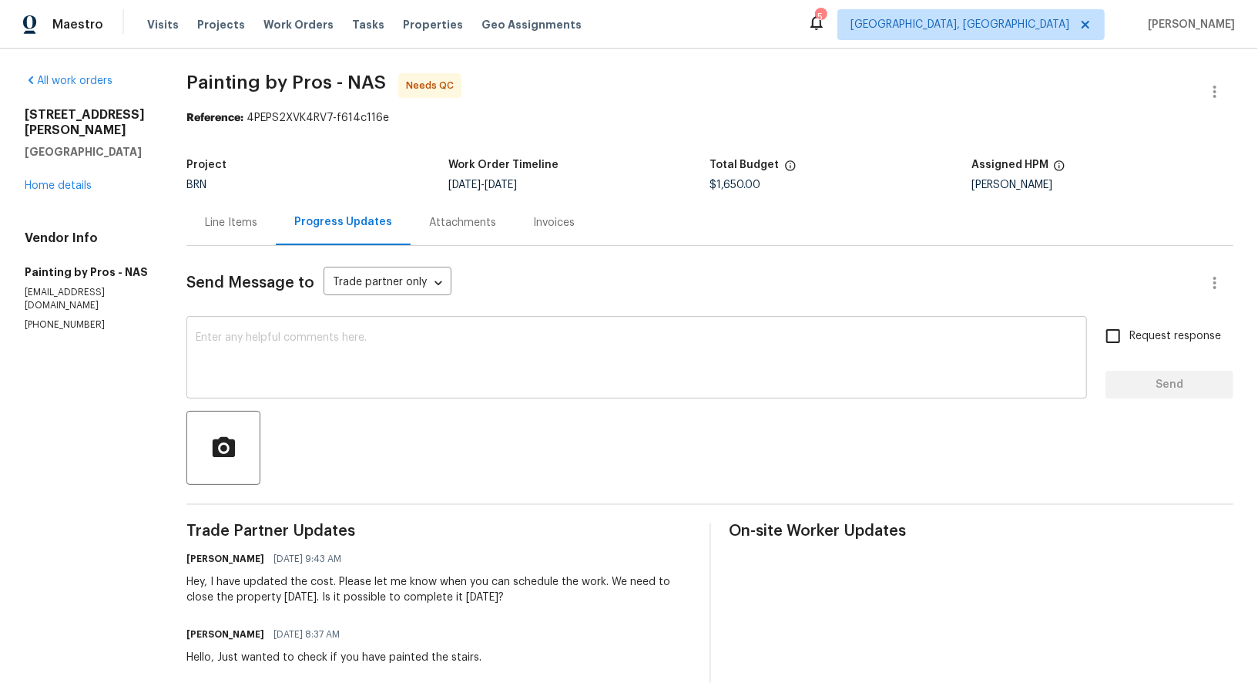
click at [348, 367] on textarea at bounding box center [637, 359] width 882 height 54
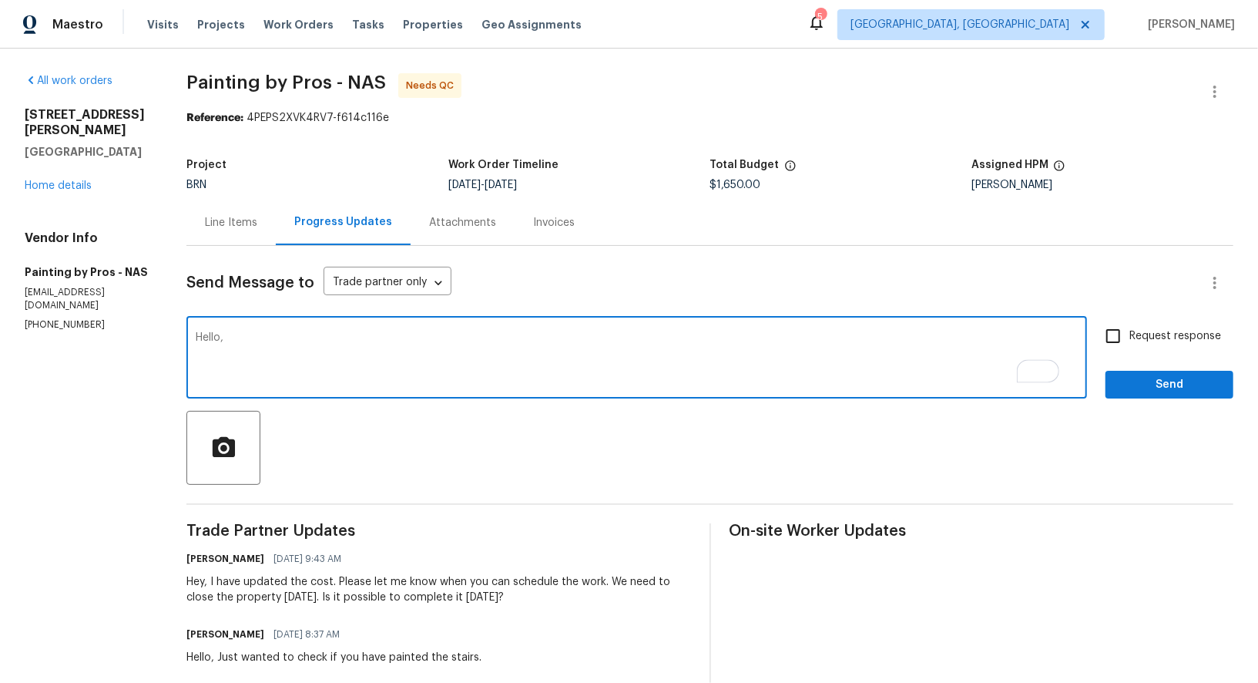
paste textarea "Just wanted to follow up and confirm if the work has been started today."
click at [516, 338] on textarea "Hello, Just wanted to follow up and confirm if the work has been started today.…" at bounding box center [637, 359] width 882 height 54
click at [942, 341] on textarea "Hello, Just wanted to follow up and confirm if the work has started today. Plea…" at bounding box center [637, 359] width 882 height 54
type textarea "Hello, Just wanted to follow up and confirm if the work has started today. Plea…"
click at [1117, 349] on input "Request response" at bounding box center [1113, 336] width 32 height 32
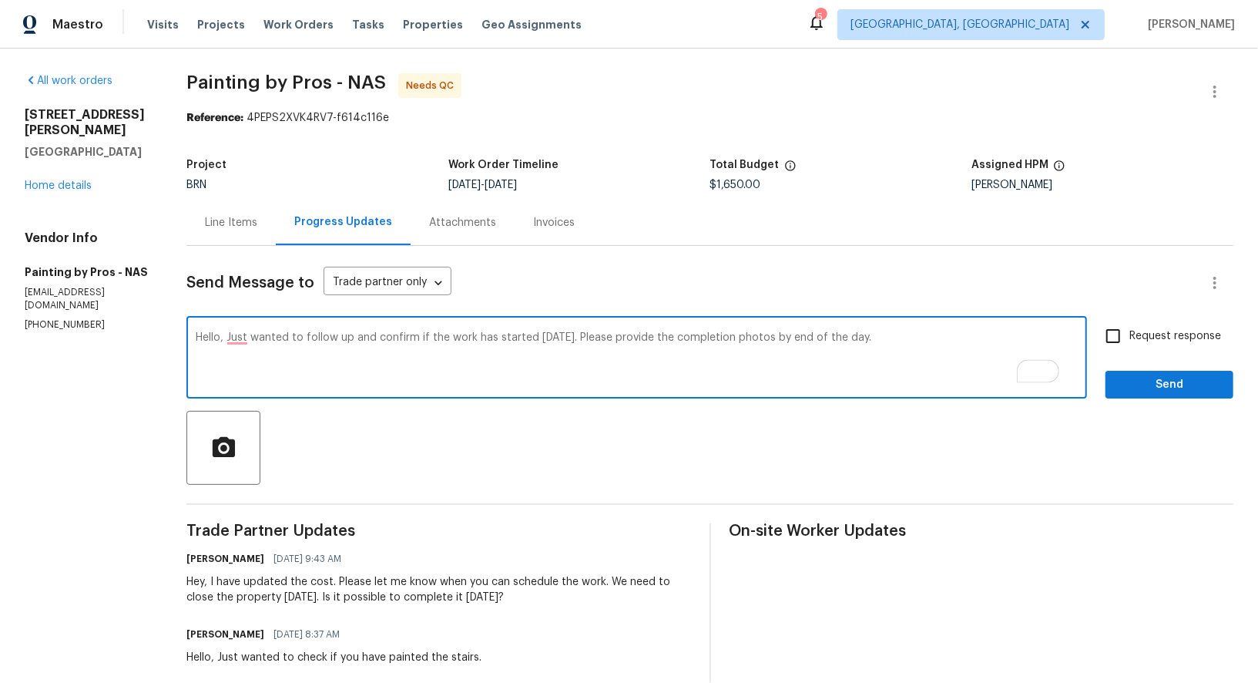
checkbox input "true"
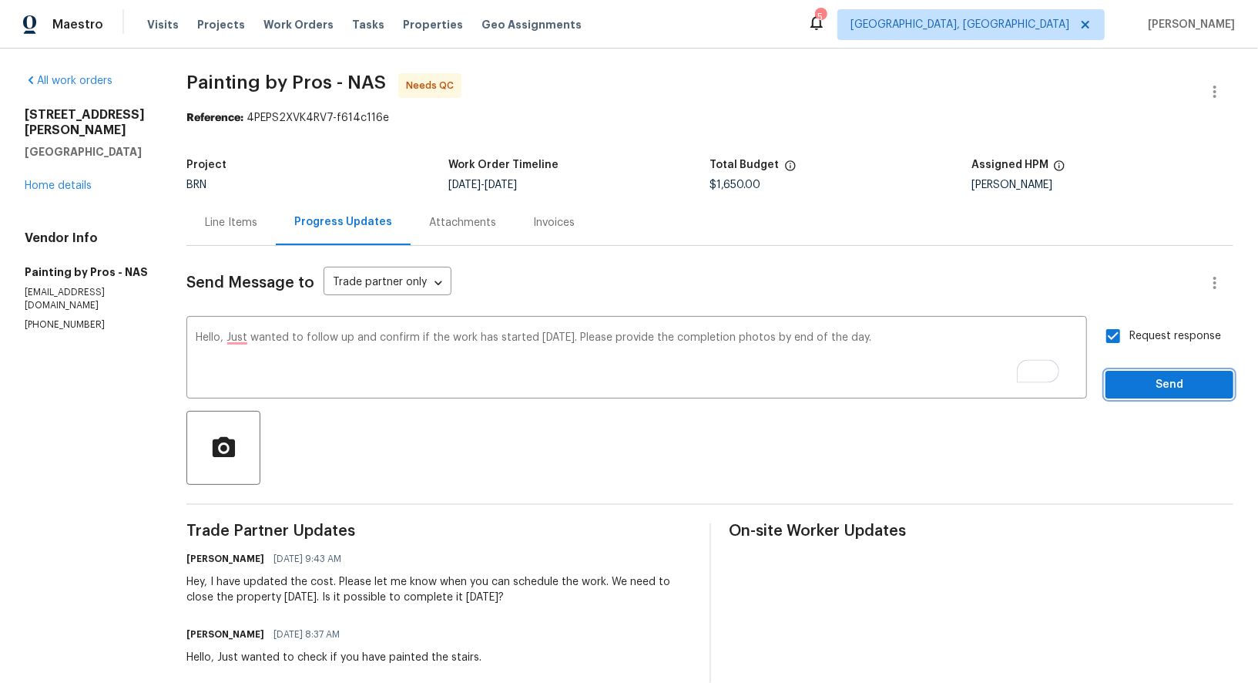
click at [1133, 371] on button "Send" at bounding box center [1170, 385] width 128 height 29
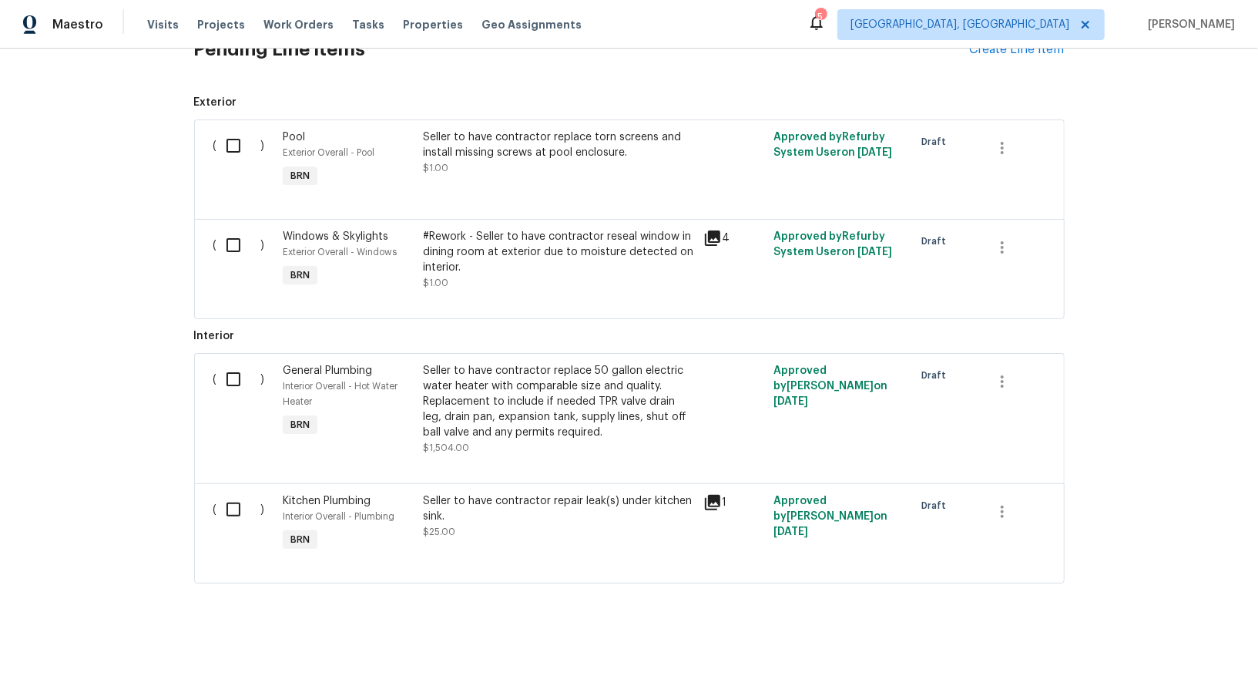
scroll to position [931, 0]
click at [241, 244] on input "checkbox" at bounding box center [239, 244] width 44 height 32
checkbox input "true"
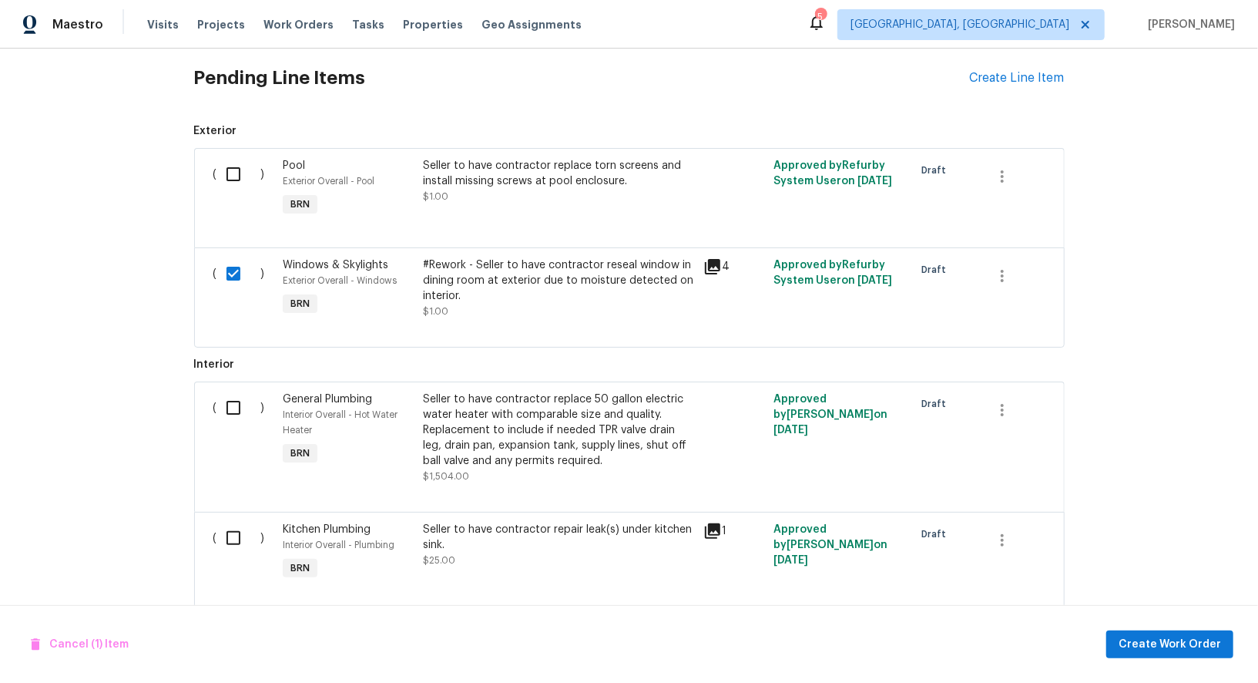
scroll to position [901, 0]
click at [436, 210] on div "Seller to have contractor replace torn screens and install missing screws at po…" at bounding box center [558, 189] width 280 height 71
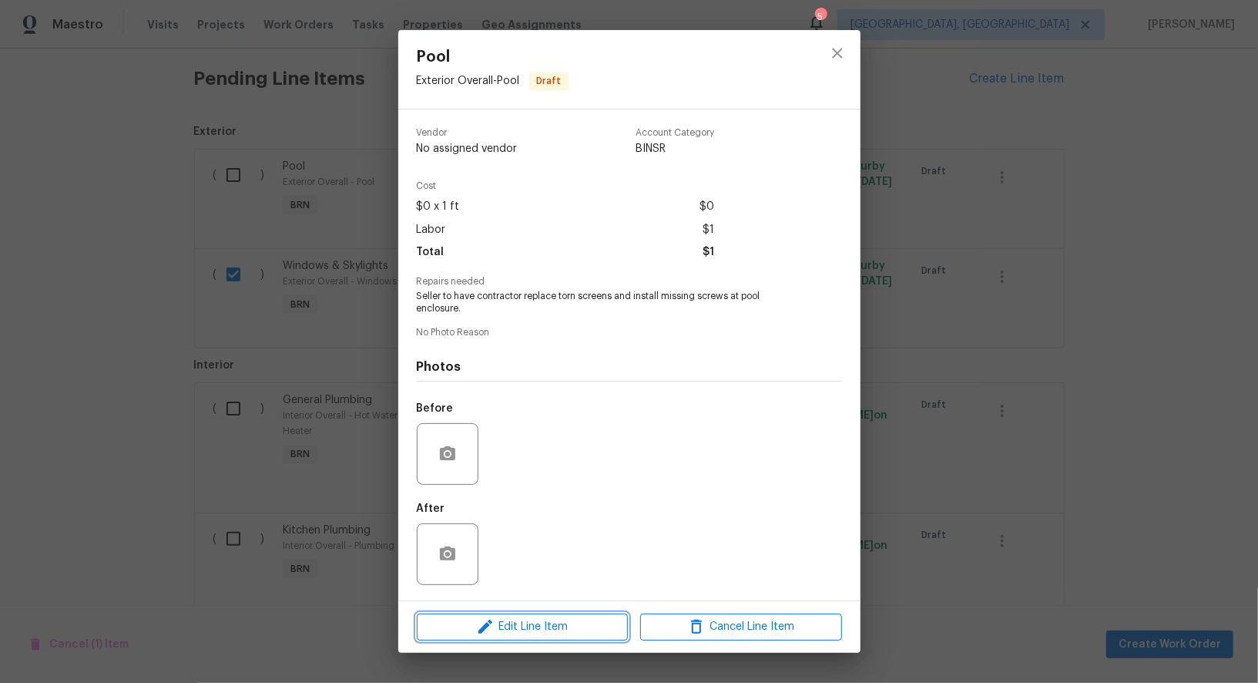
click at [495, 636] on span "Edit Line Item" at bounding box center [523, 626] width 202 height 19
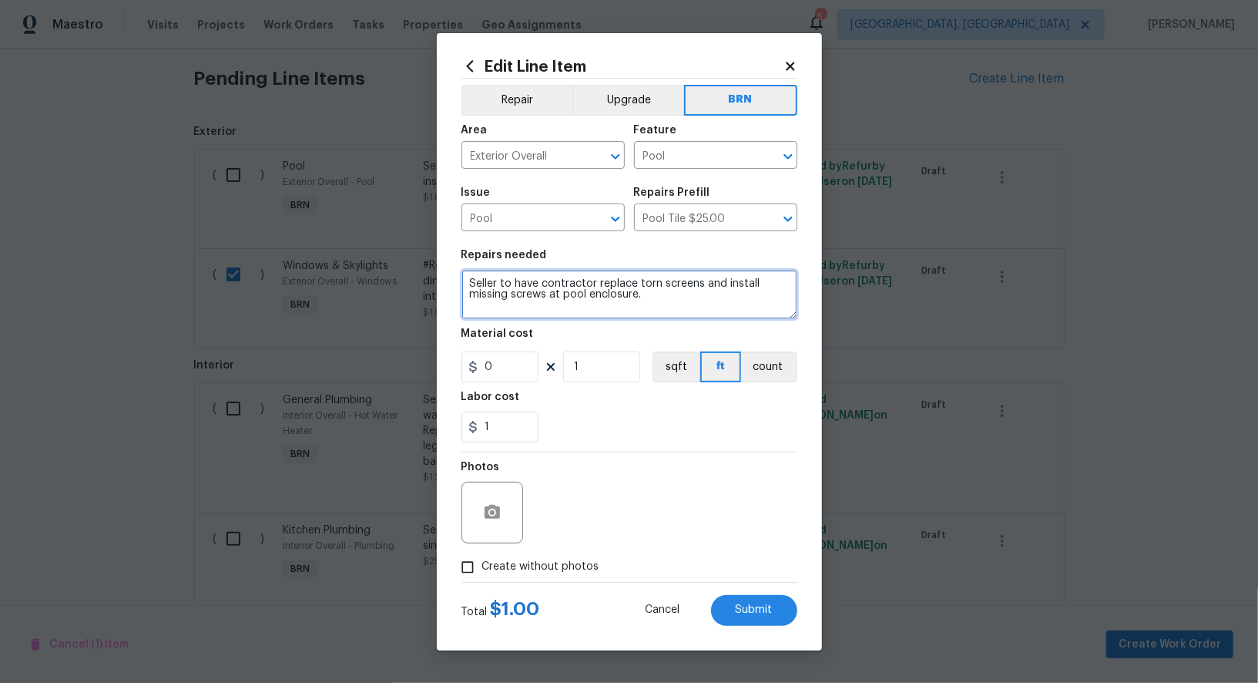
click at [470, 284] on textarea "Seller to have contractor replace torn screens and install missing screws at po…" at bounding box center [630, 294] width 336 height 49
type textarea "#Rework - Seller to have contractor replace torn screens and install missing sc…"
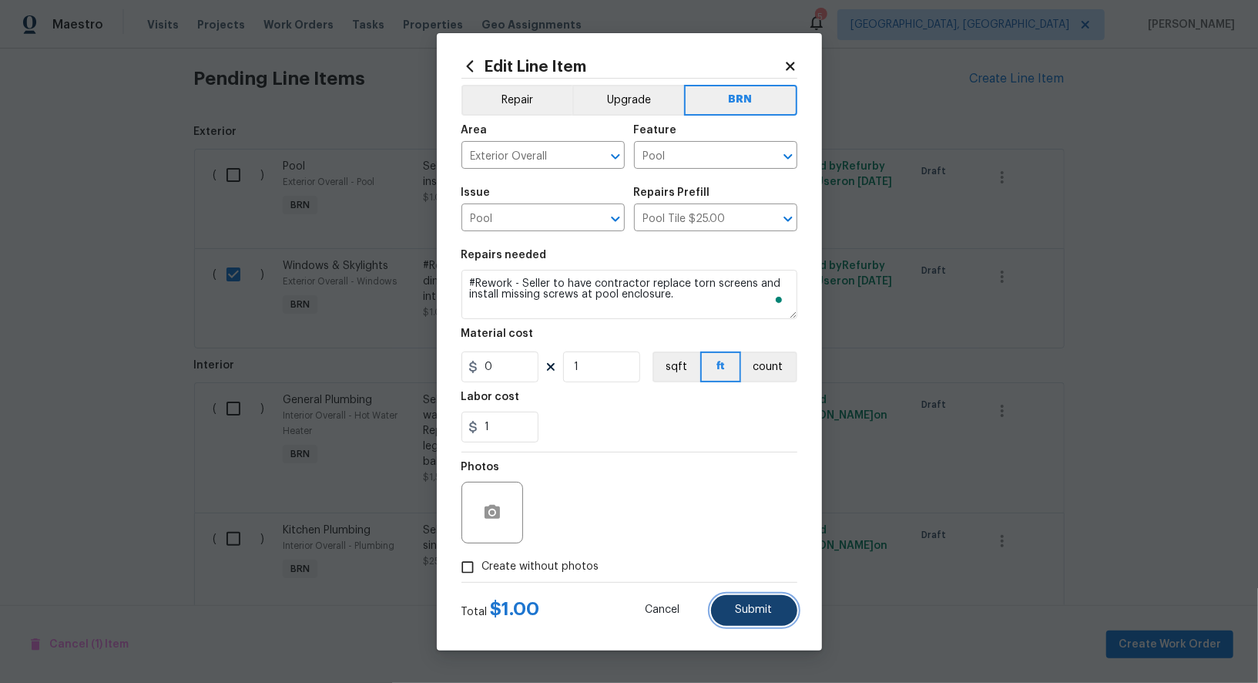
click at [733, 603] on button "Submit" at bounding box center [754, 610] width 86 height 31
checkbox input "false"
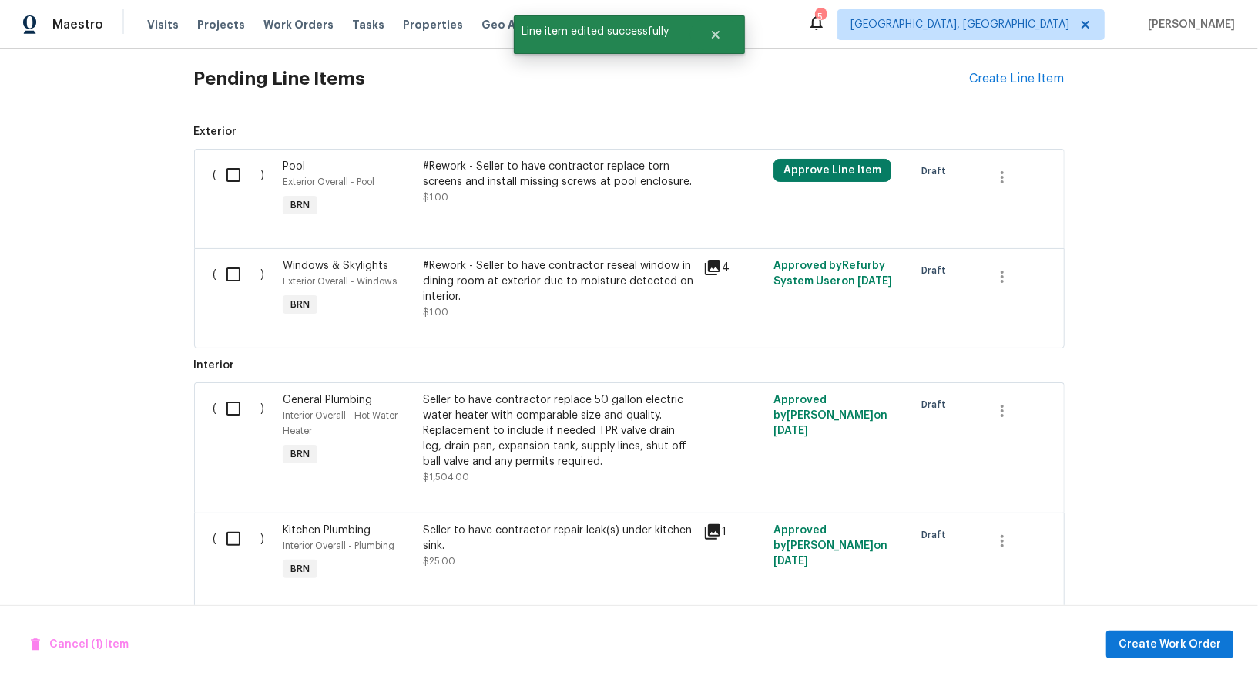
scroll to position [931, 0]
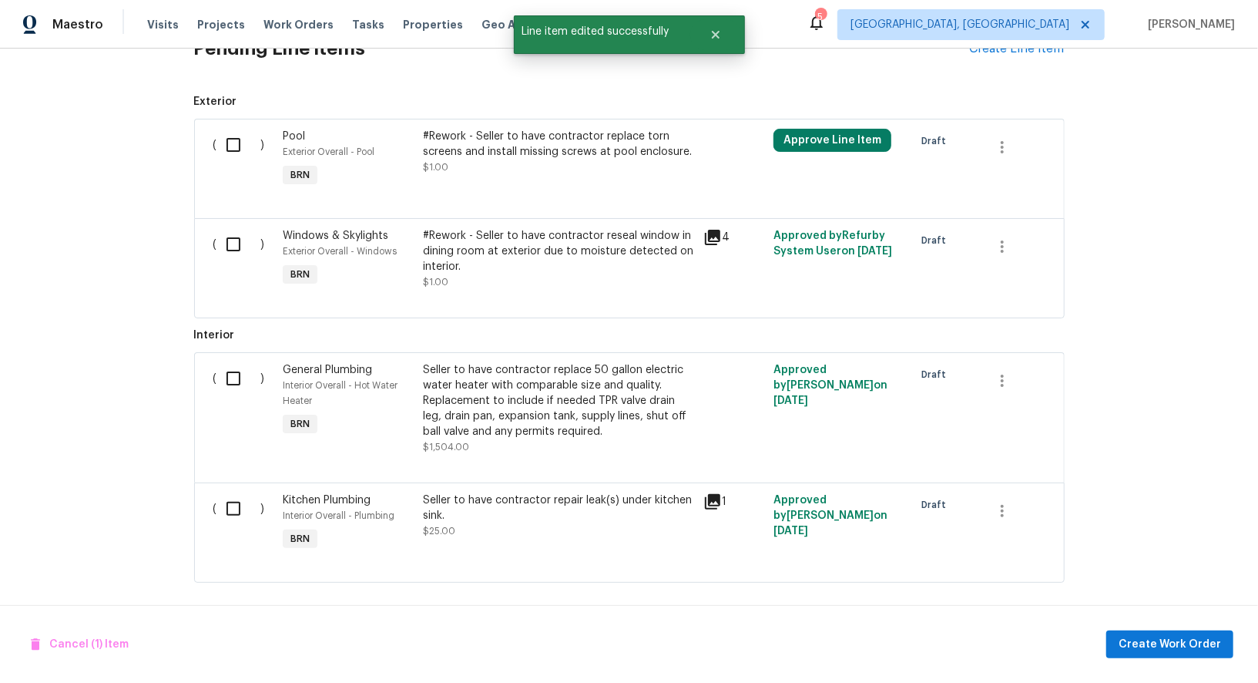
click at [225, 139] on input "checkbox" at bounding box center [239, 145] width 44 height 32
checkbox input "true"
click at [227, 251] on input "checkbox" at bounding box center [239, 244] width 44 height 32
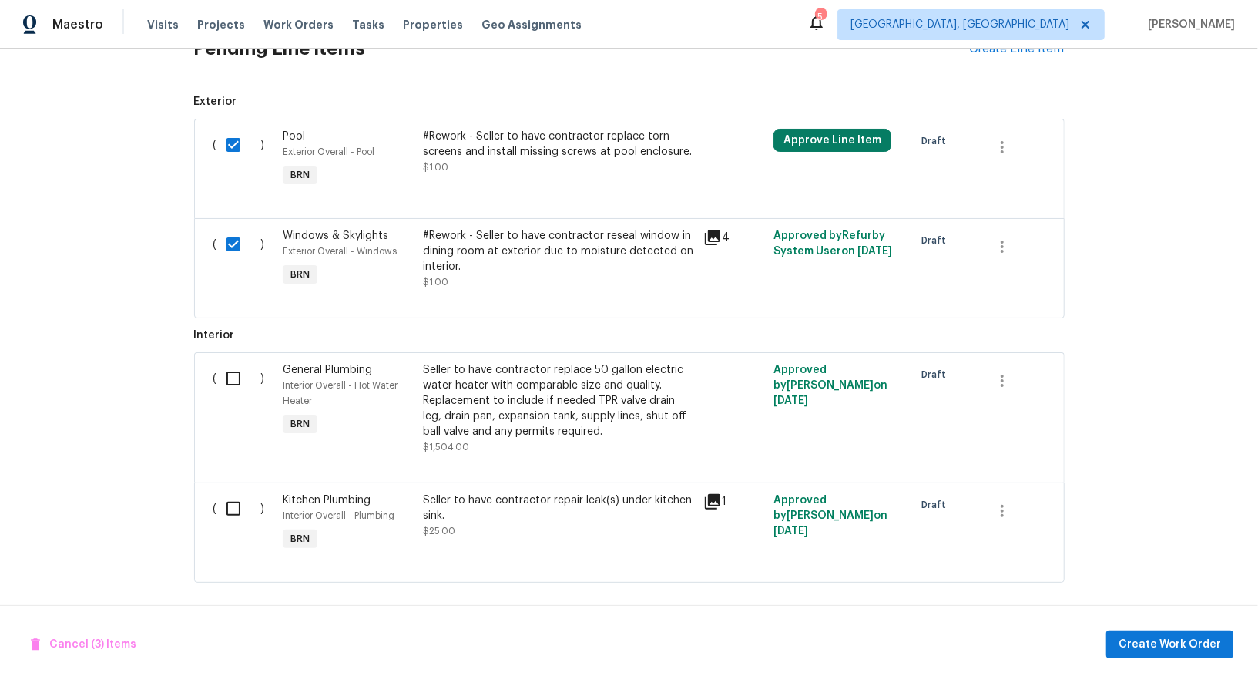
click at [245, 243] on input "checkbox" at bounding box center [239, 244] width 44 height 32
checkbox input "false"
click at [233, 146] on input "checkbox" at bounding box center [239, 145] width 44 height 32
click at [68, 655] on button "Cancel (1) Item" at bounding box center [80, 644] width 110 height 29
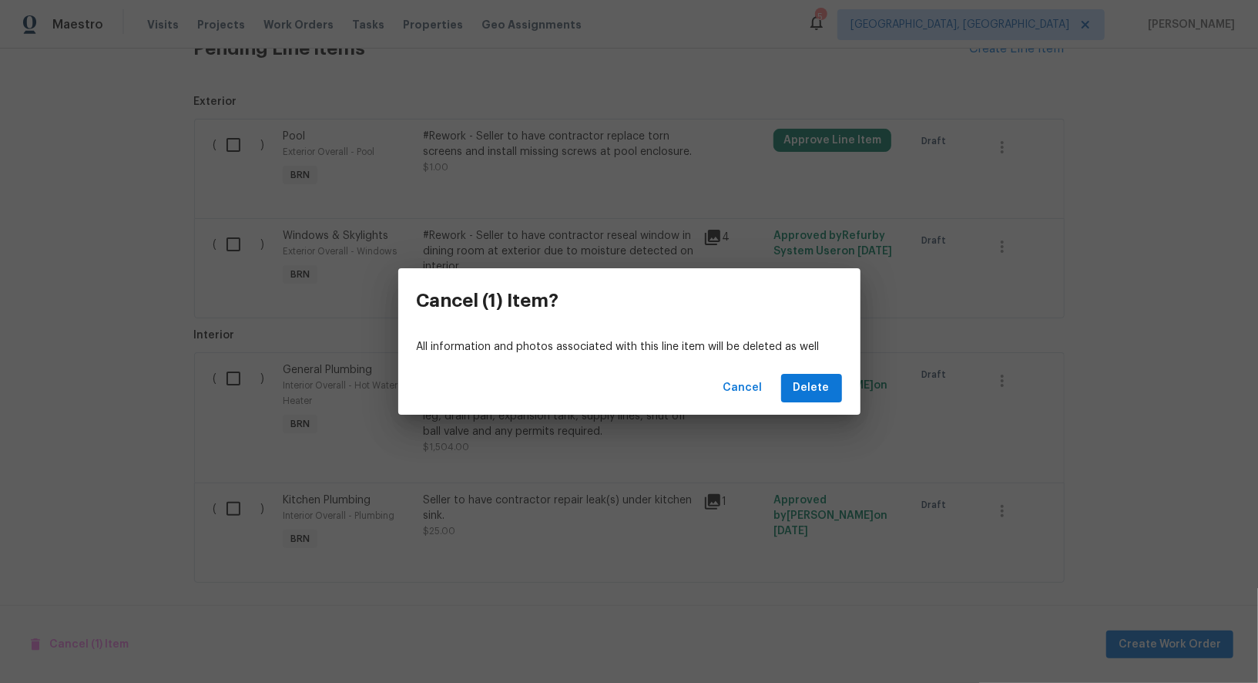
click at [772, 397] on div "Cancel Delete" at bounding box center [629, 387] width 462 height 53
click at [760, 392] on span "Cancel" at bounding box center [743, 387] width 39 height 19
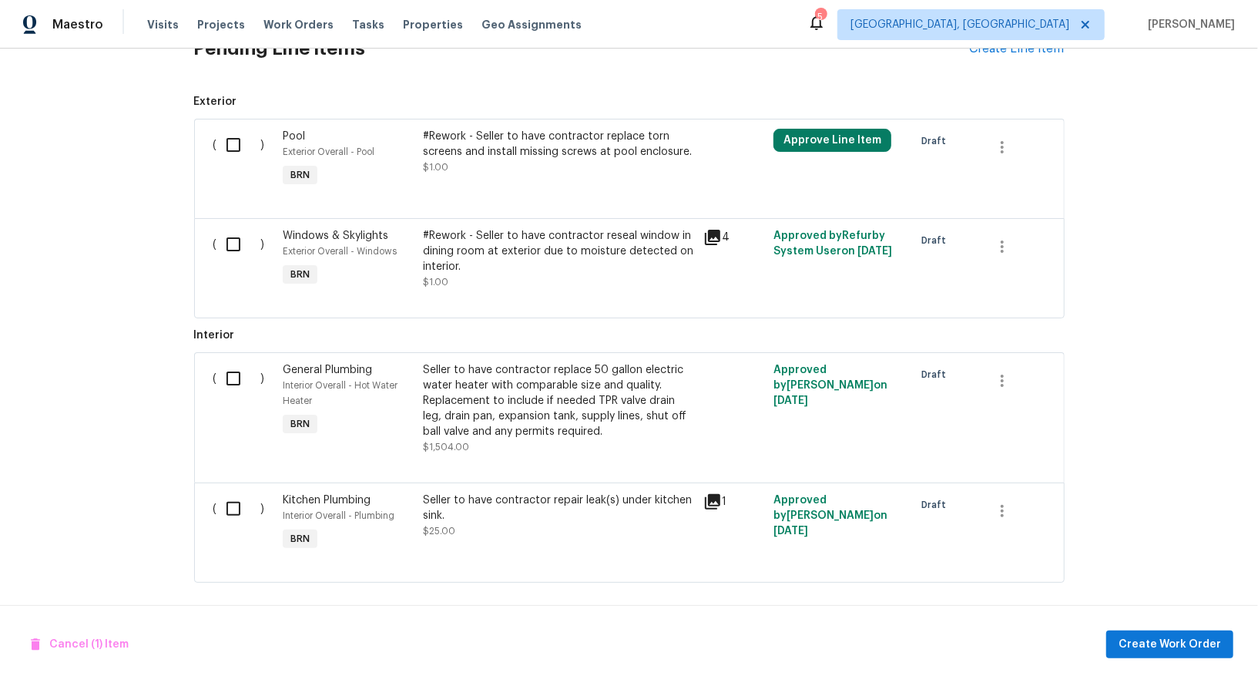
click at [242, 154] on input "checkbox" at bounding box center [239, 145] width 44 height 32
checkbox input "true"
click at [239, 234] on input "checkbox" at bounding box center [239, 244] width 44 height 32
checkbox input "true"
click at [1193, 650] on span "Create Work Order" at bounding box center [1170, 644] width 102 height 19
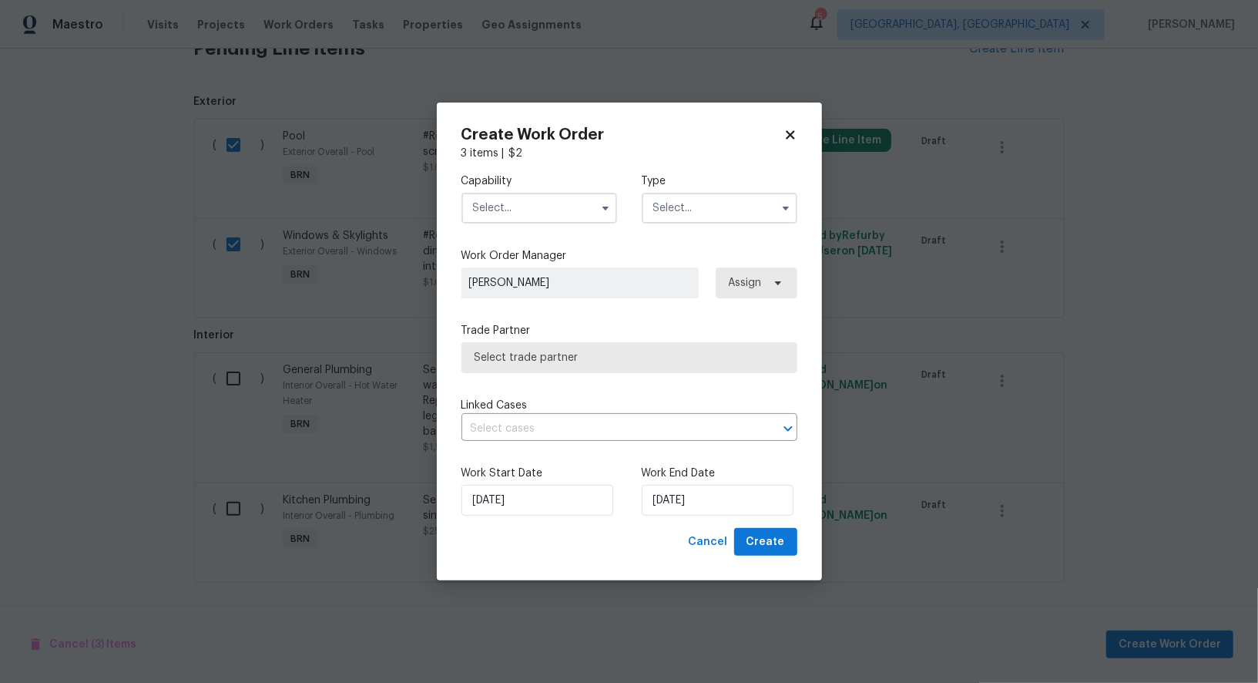
click at [564, 217] on input "text" at bounding box center [540, 208] width 156 height 31
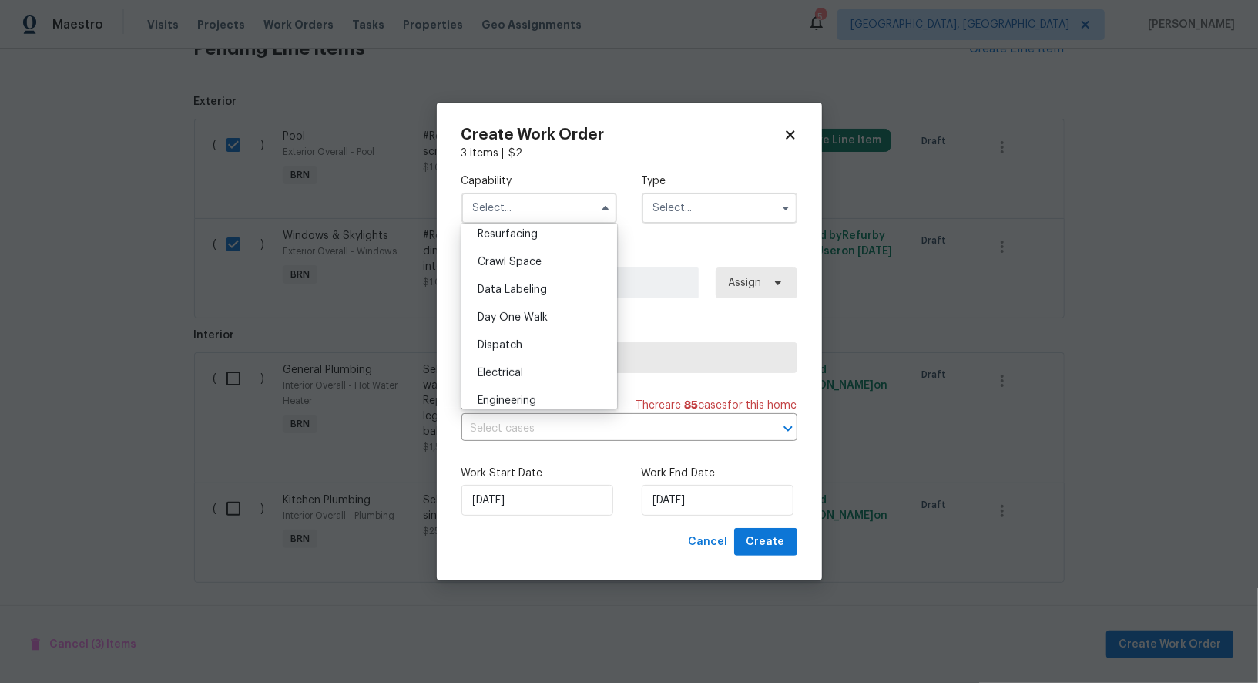
scroll to position [14, 0]
click at [537, 302] on div "BRN And Lrr" at bounding box center [539, 311] width 148 height 28
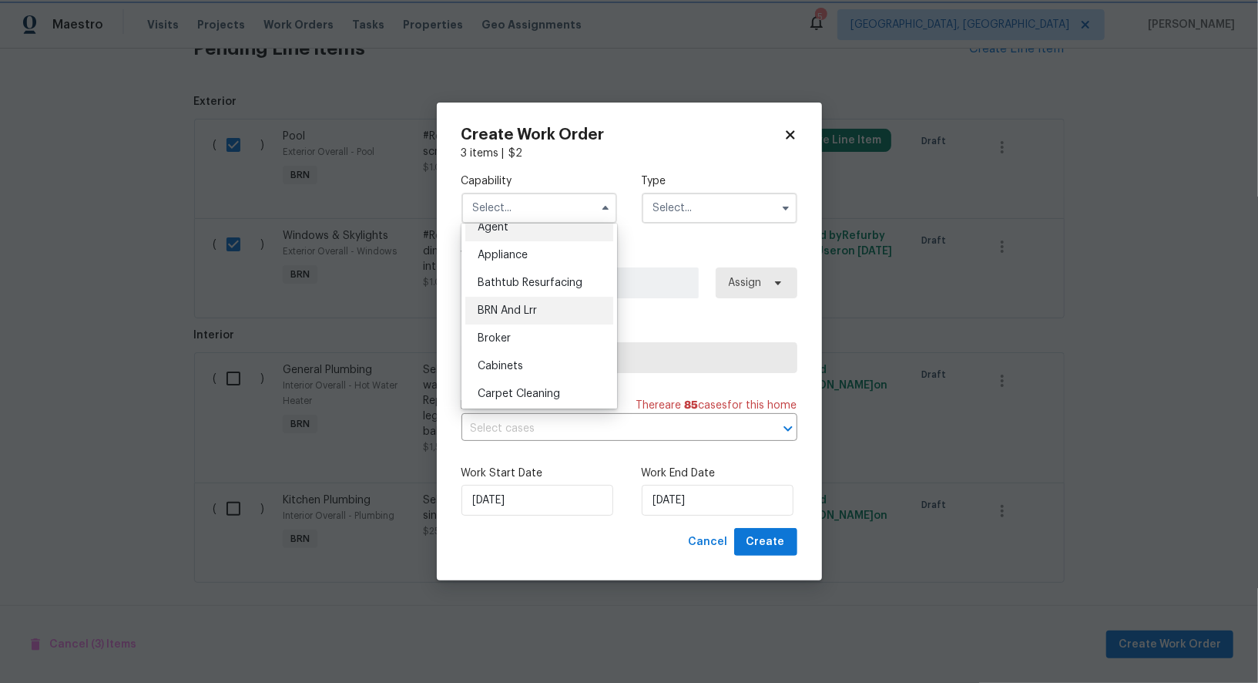
type input "BRN And Lrr"
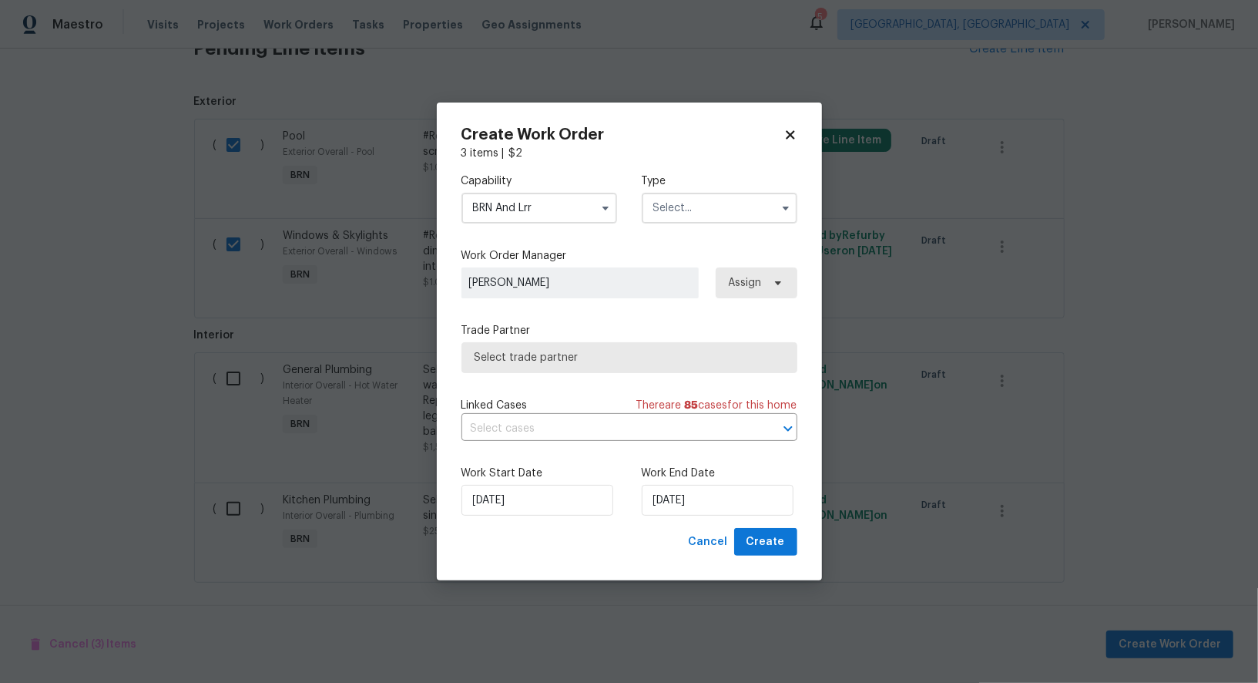
click at [709, 205] on input "text" at bounding box center [720, 208] width 156 height 31
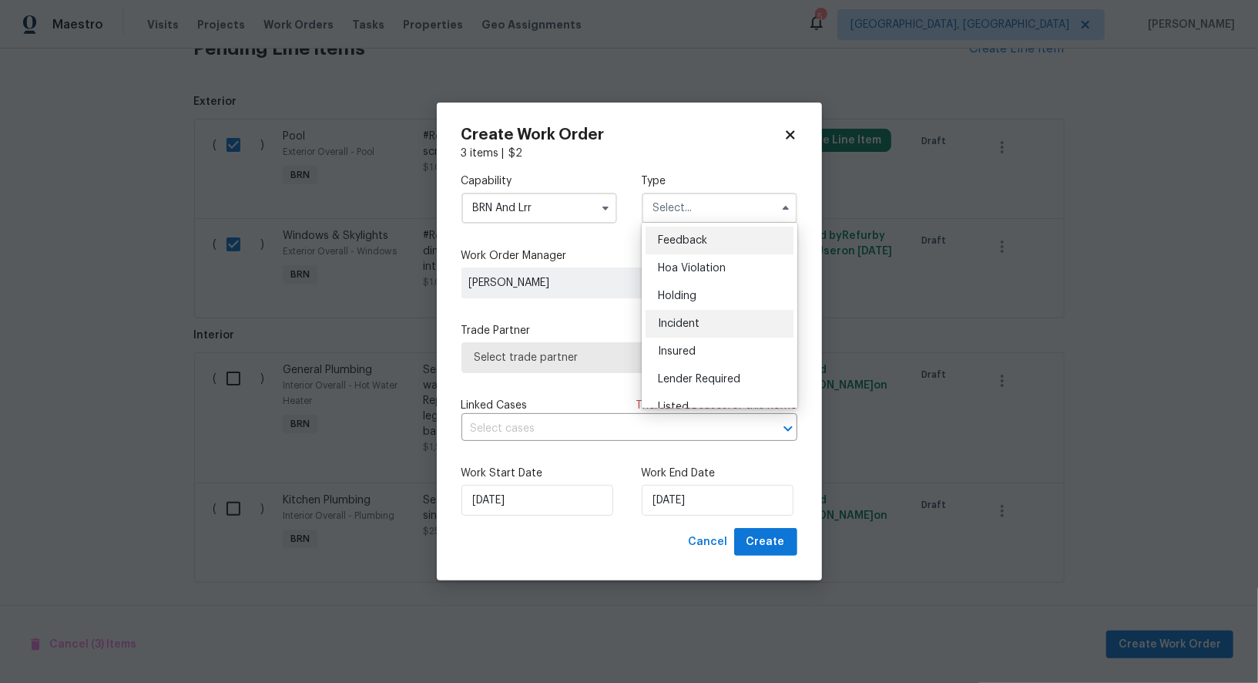
scroll to position [349, 0]
click at [707, 298] on div "Resale" at bounding box center [720, 308] width 148 height 28
type input "Resale"
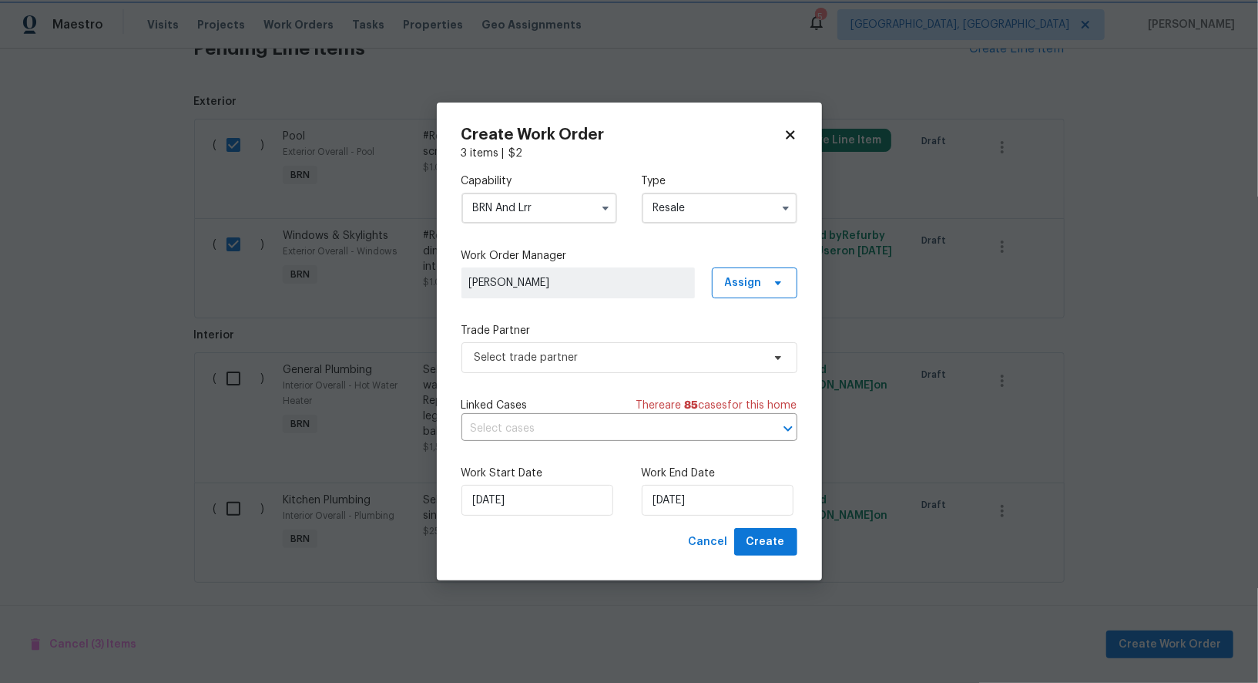
scroll to position [0, 0]
click at [639, 359] on span "Select trade partner" at bounding box center [618, 357] width 287 height 15
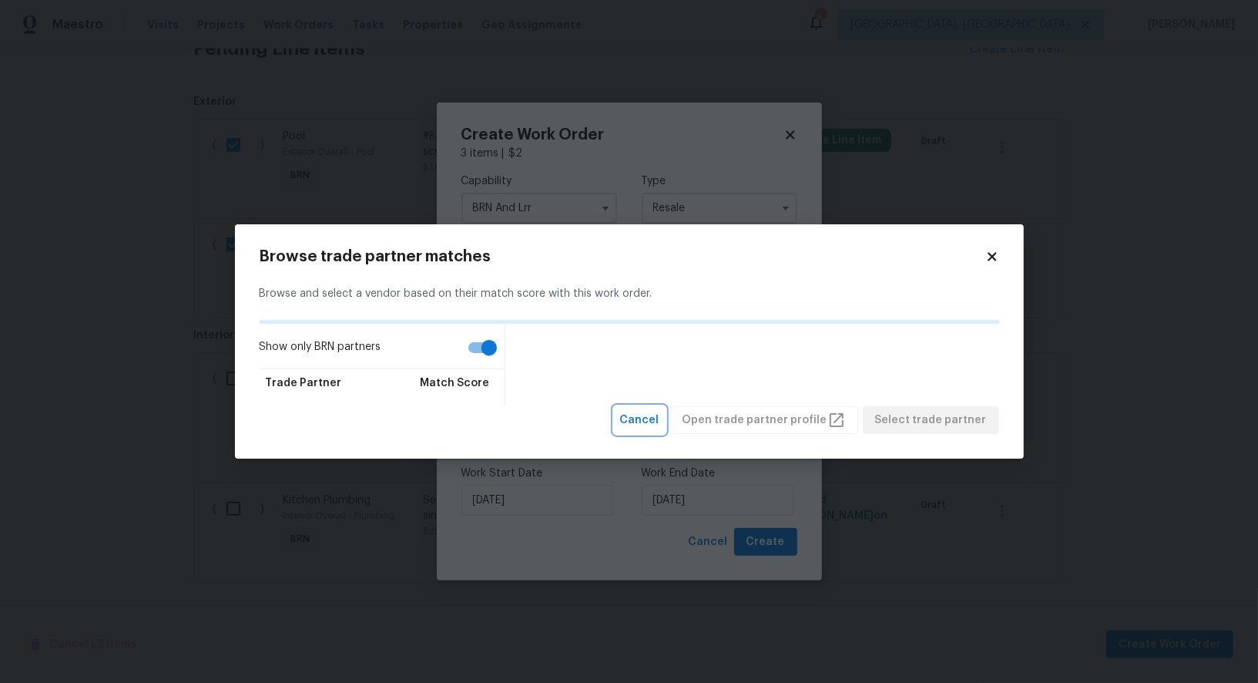
click at [660, 422] on span "Cancel" at bounding box center [639, 420] width 39 height 19
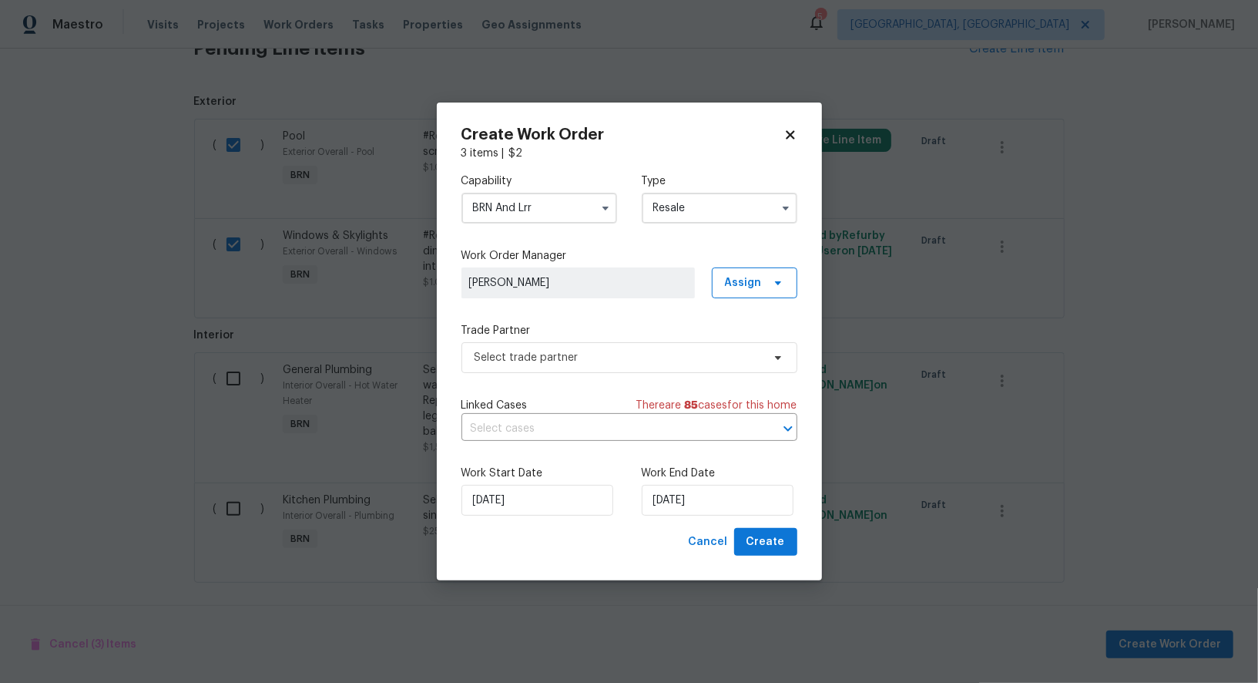
click at [547, 213] on input "BRN And Lrr" at bounding box center [540, 208] width 156 height 31
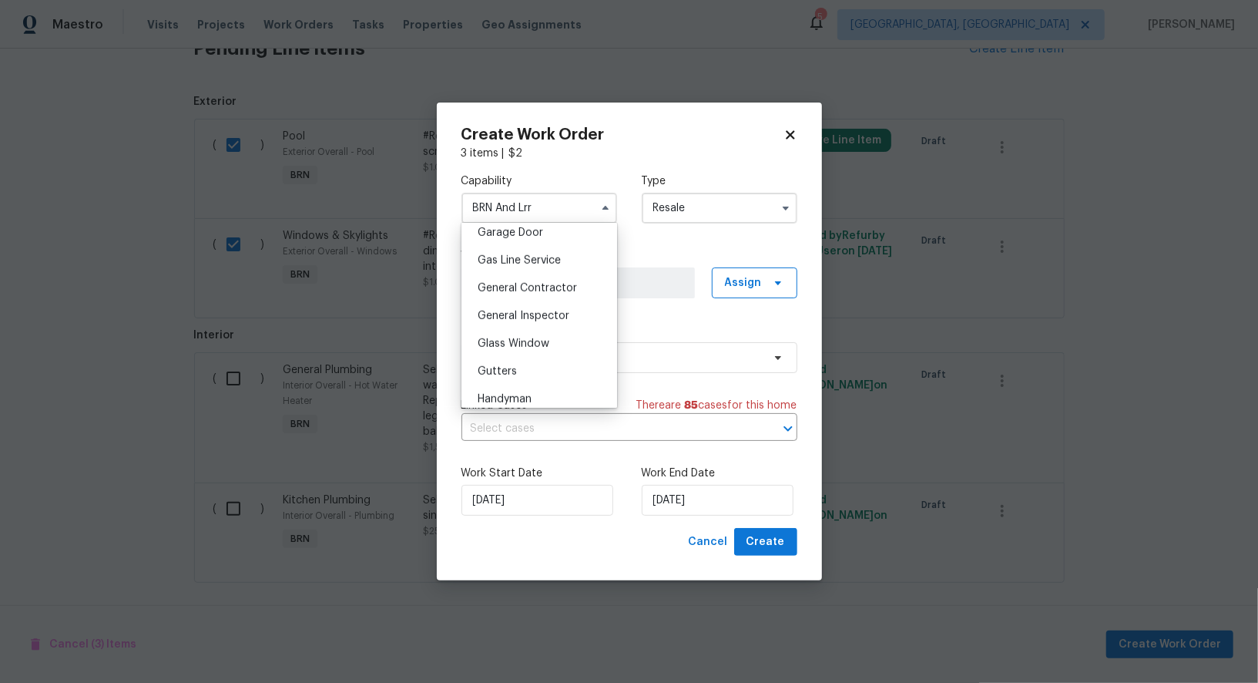
scroll to position [675, 0]
click at [535, 288] on div "General Contractor" at bounding box center [539, 302] width 148 height 28
type input "General Contractor"
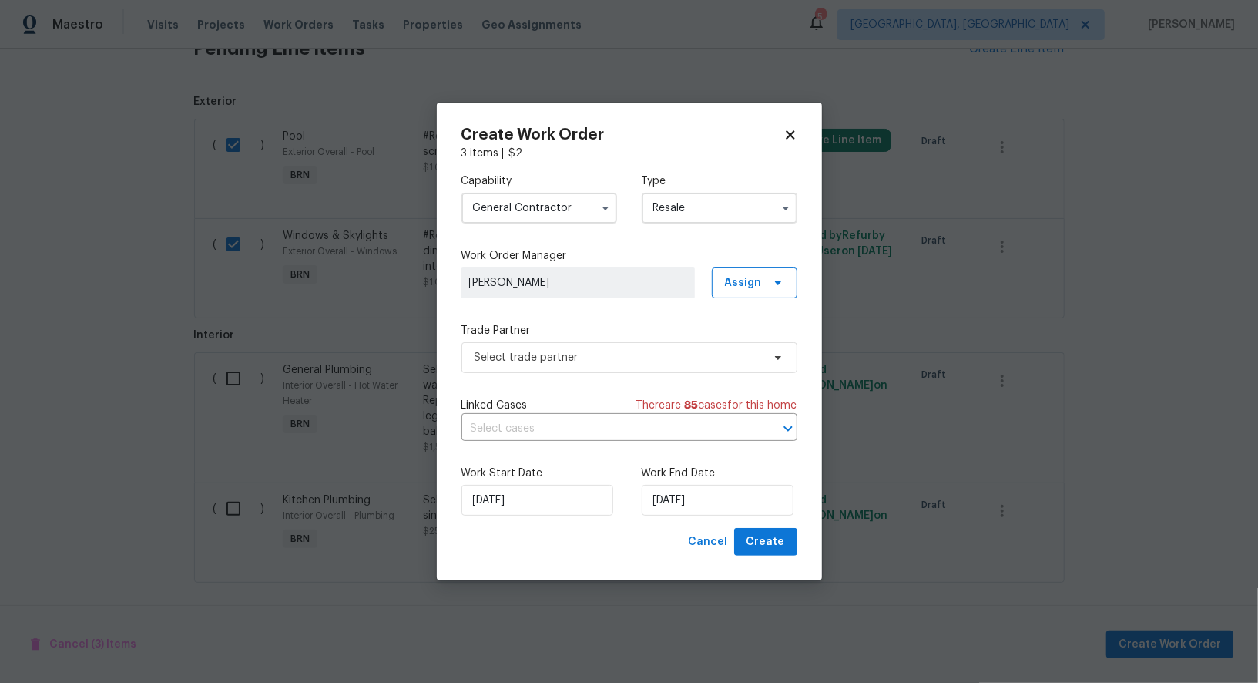
click at [643, 338] on div "Trade Partner Select trade partner" at bounding box center [630, 348] width 336 height 50
click at [642, 347] on span "Select trade partner" at bounding box center [630, 357] width 336 height 31
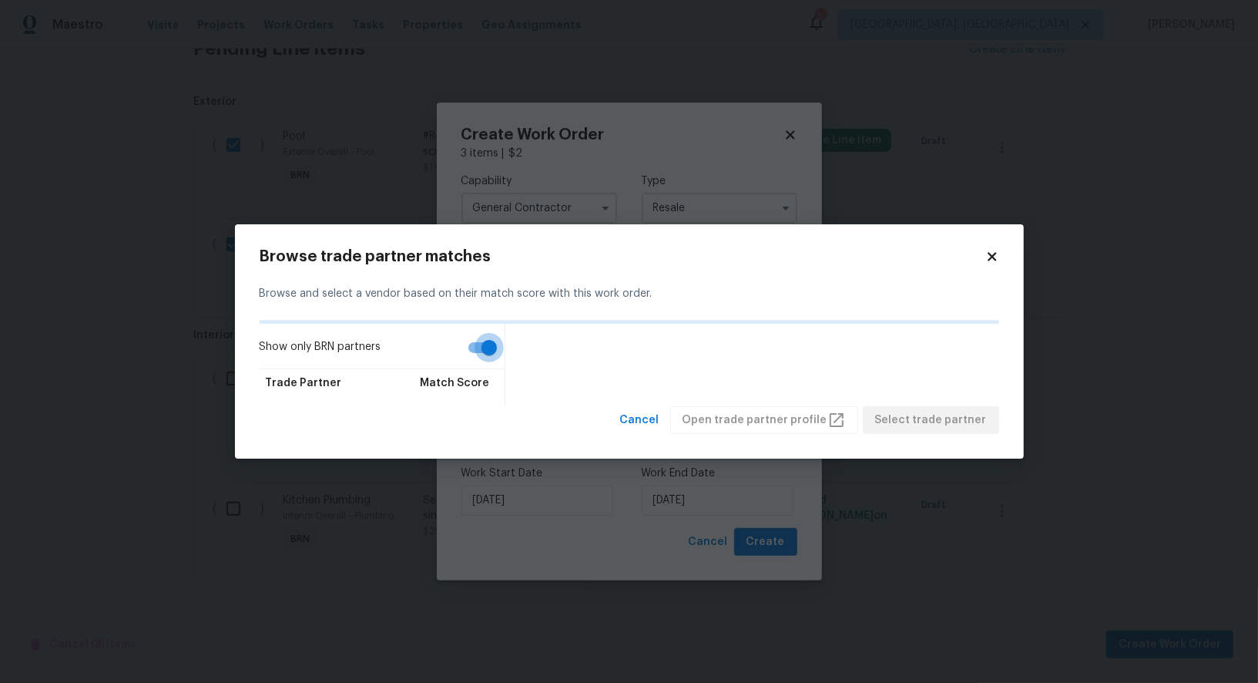
click at [491, 351] on input "Show only BRN partners" at bounding box center [489, 347] width 88 height 29
checkbox input "false"
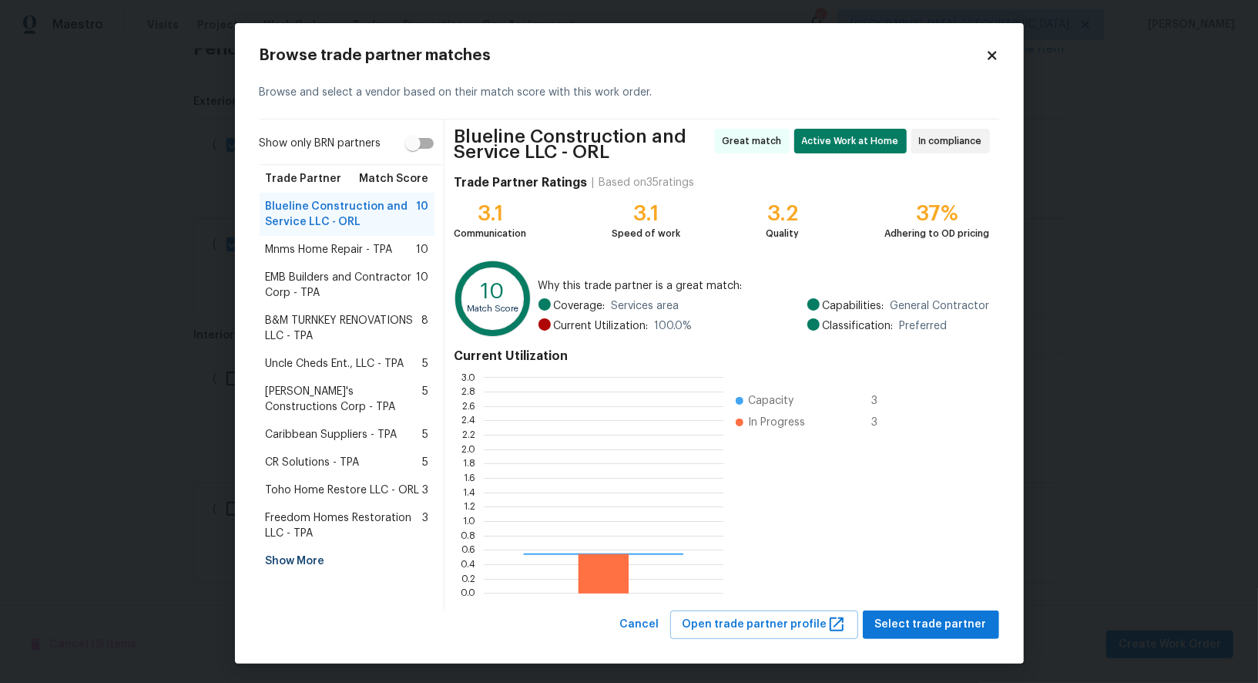
scroll to position [216, 240]
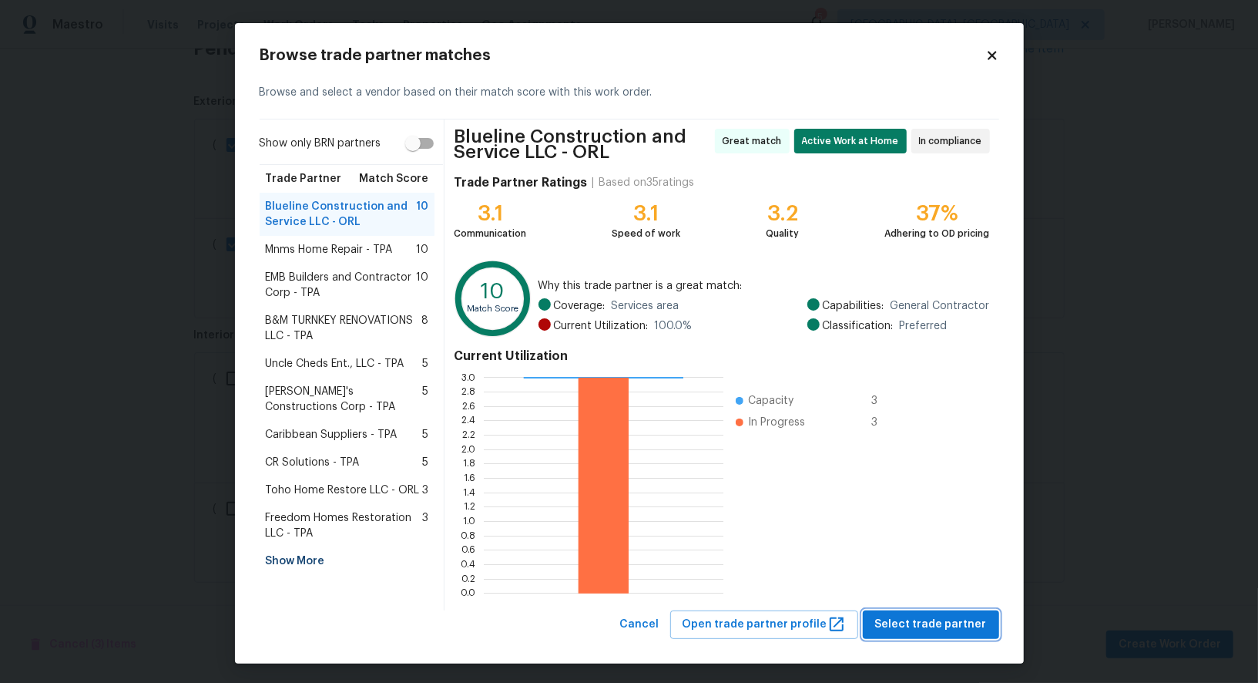
click at [931, 628] on span "Select trade partner" at bounding box center [931, 624] width 112 height 19
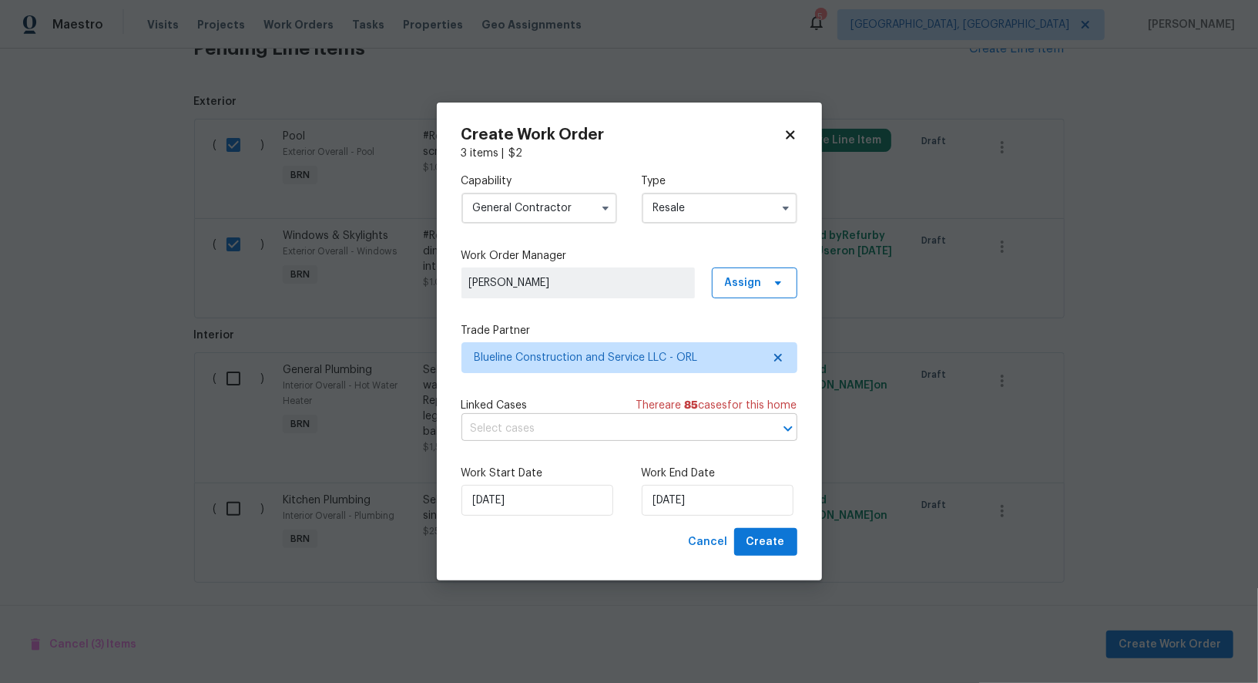
click at [663, 421] on input "text" at bounding box center [608, 429] width 293 height 24
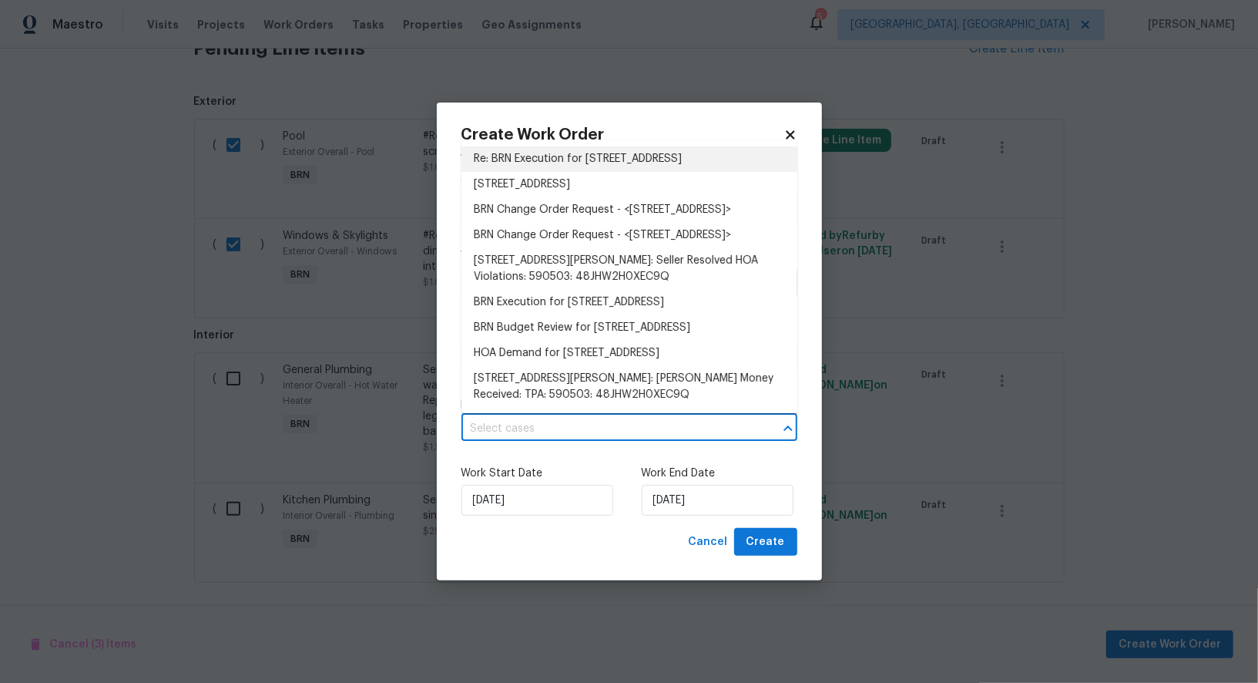
click at [579, 170] on li "Re: BRN Execution for 340 Troon Cir, Davenport, FL 33897" at bounding box center [630, 158] width 336 height 25
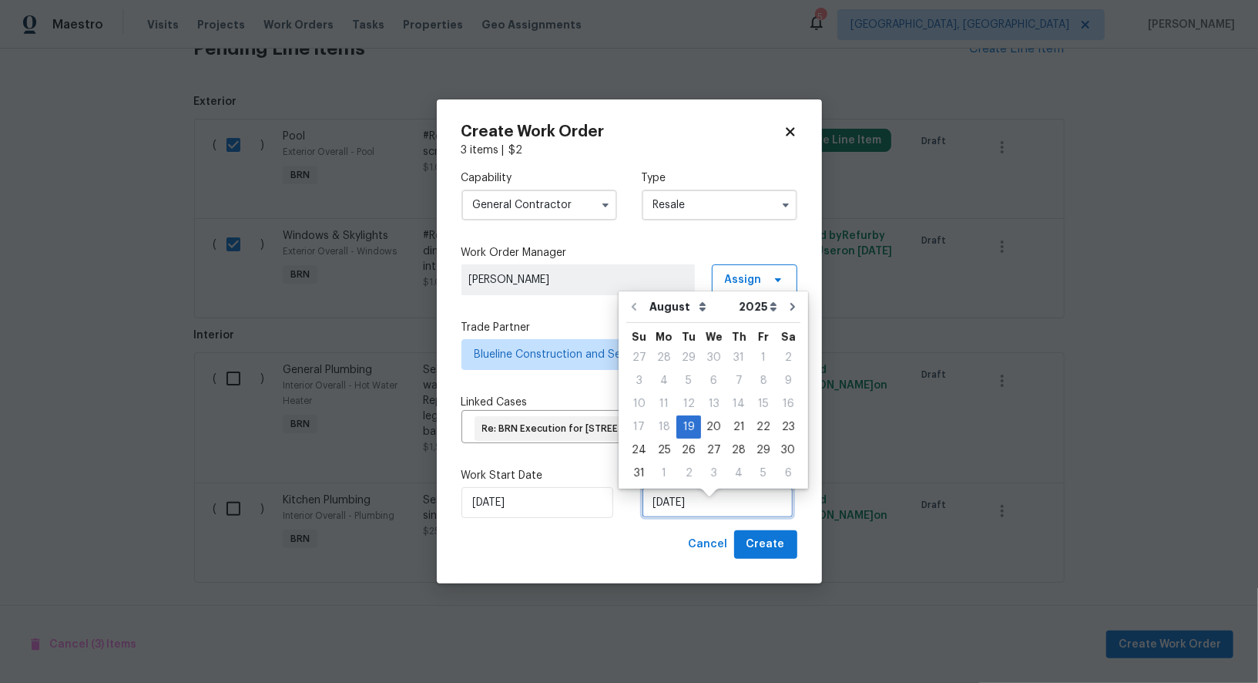
click at [697, 507] on input "19/08/2025" at bounding box center [718, 502] width 152 height 31
click at [706, 422] on div "20" at bounding box center [713, 427] width 25 height 22
type input "20/08/2025"
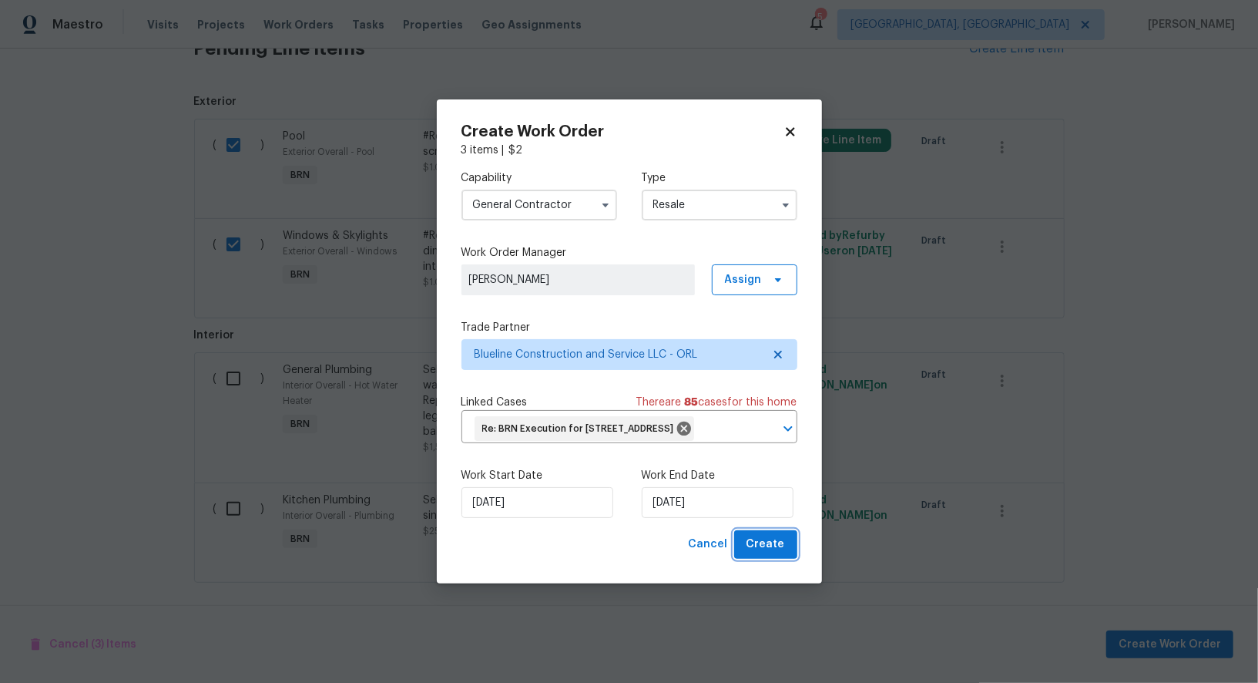
click at [754, 554] on span "Create" at bounding box center [766, 544] width 39 height 19
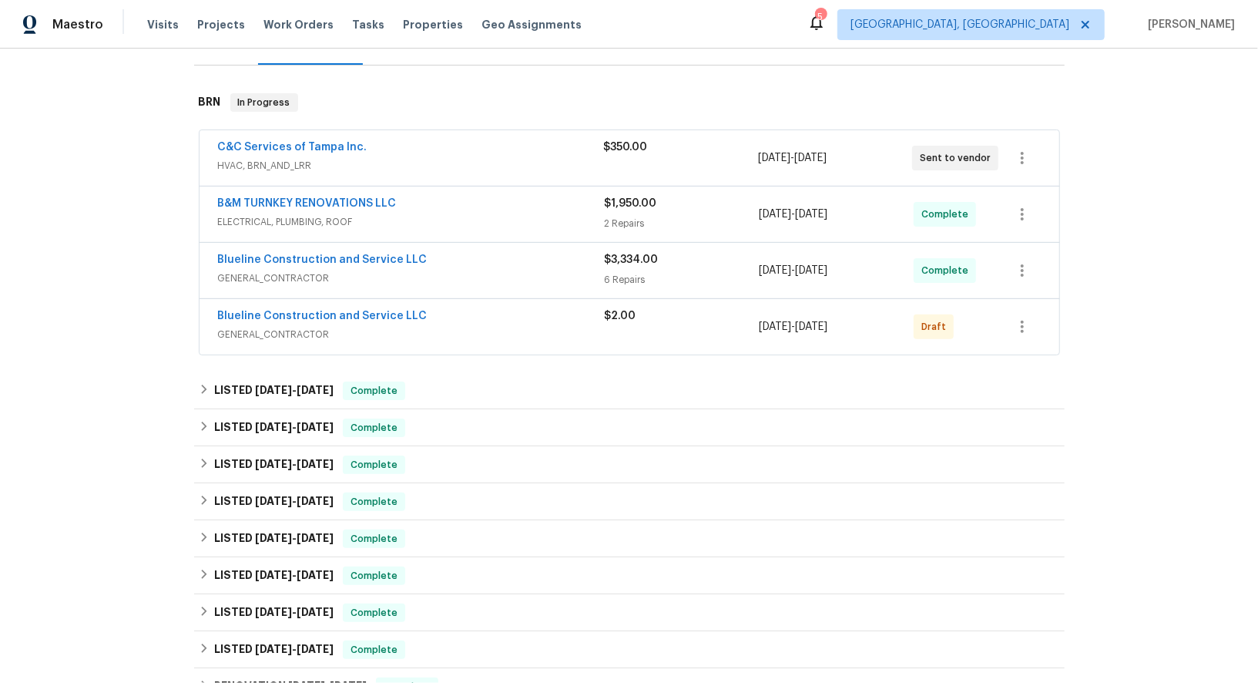
scroll to position [194, 0]
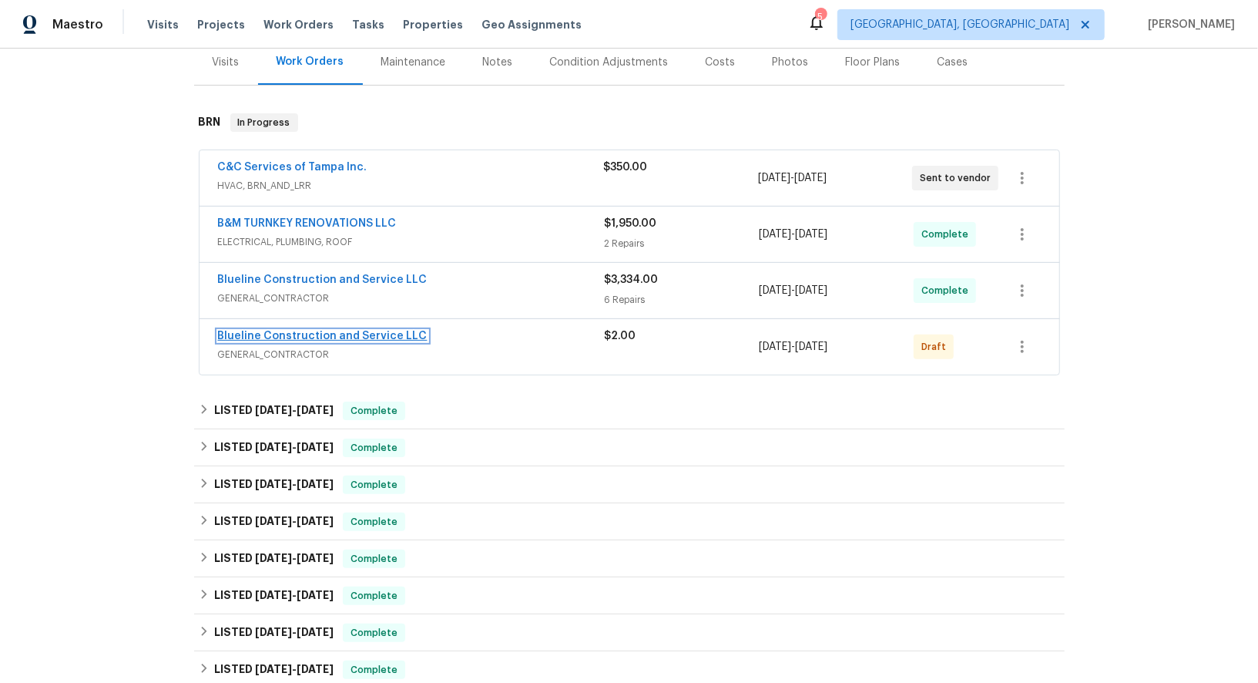
click at [361, 334] on link "Blueline Construction and Service LLC" at bounding box center [323, 336] width 210 height 11
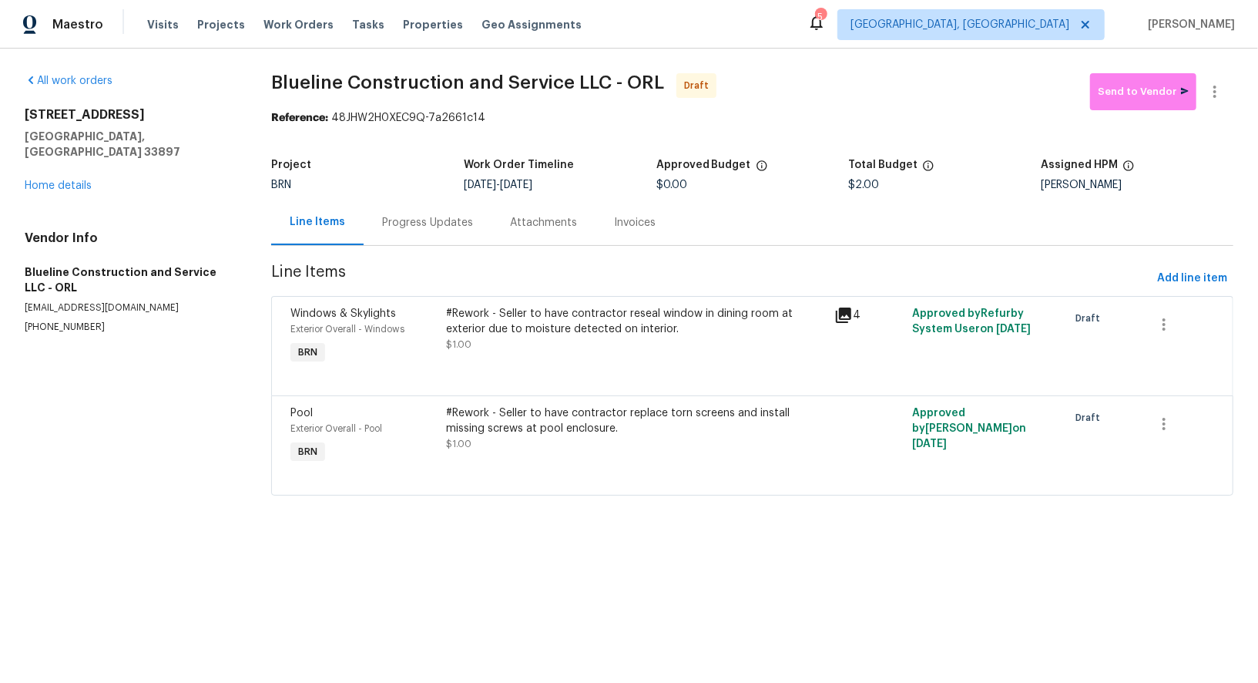
click at [435, 234] on div "Progress Updates" at bounding box center [428, 222] width 128 height 45
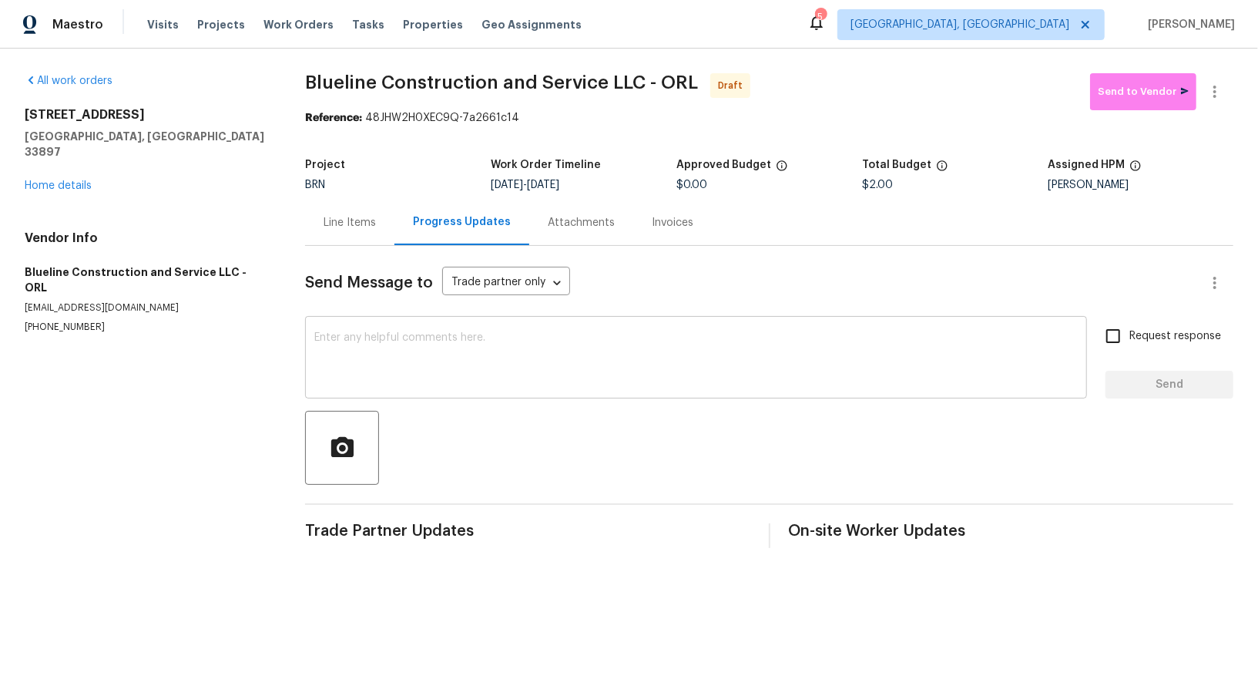
click at [348, 384] on textarea at bounding box center [696, 359] width 764 height 54
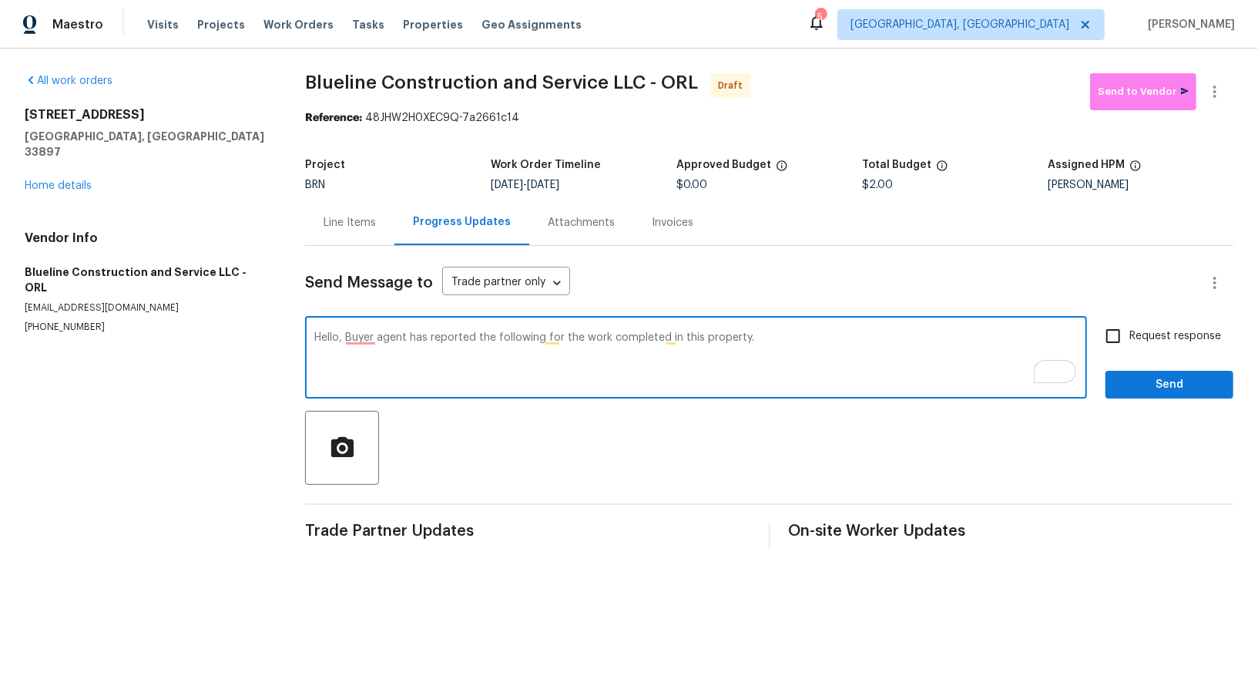
paste textarea "Window caulking: Poorly applied, with no paint to finish the exterior—appears s…"
paste textarea "Screen framing: Screws were replaced and the screen is now secured, though old …"
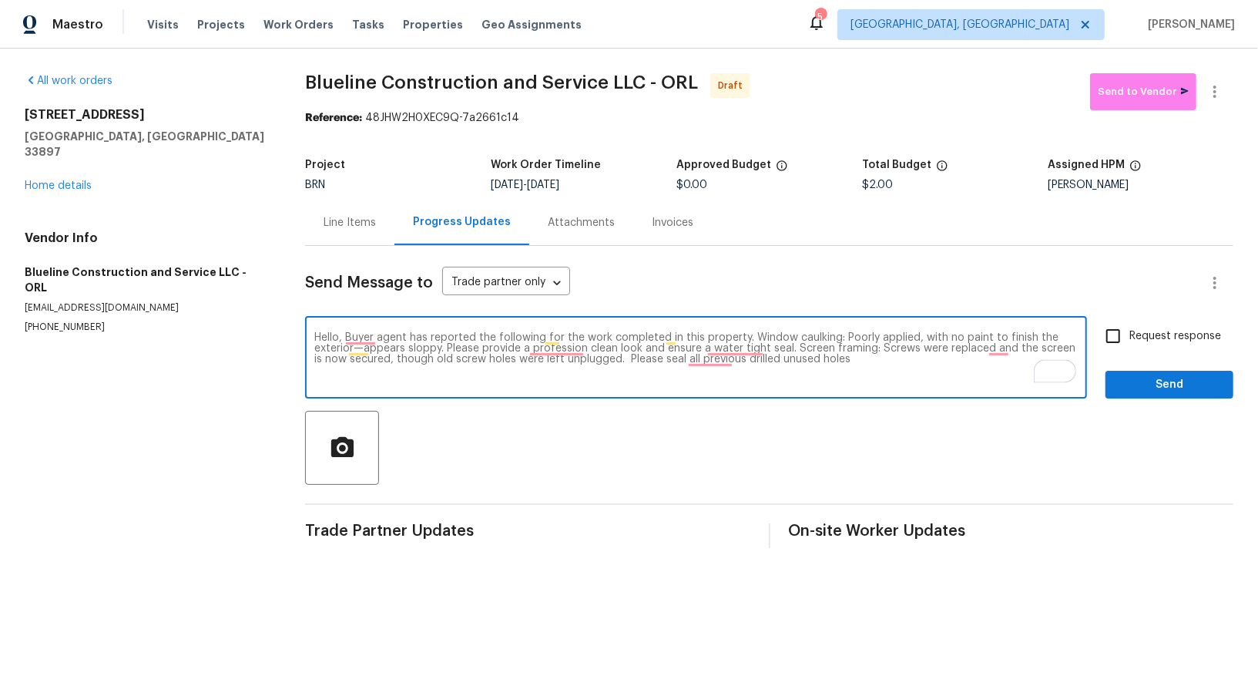
drag, startPoint x: 750, startPoint y: 337, endPoint x: 791, endPoint y: 348, distance: 42.4
click at [791, 348] on textarea "Hello, Buyer agent has reported the following for the work completed in this pr…" at bounding box center [696, 359] width 764 height 54
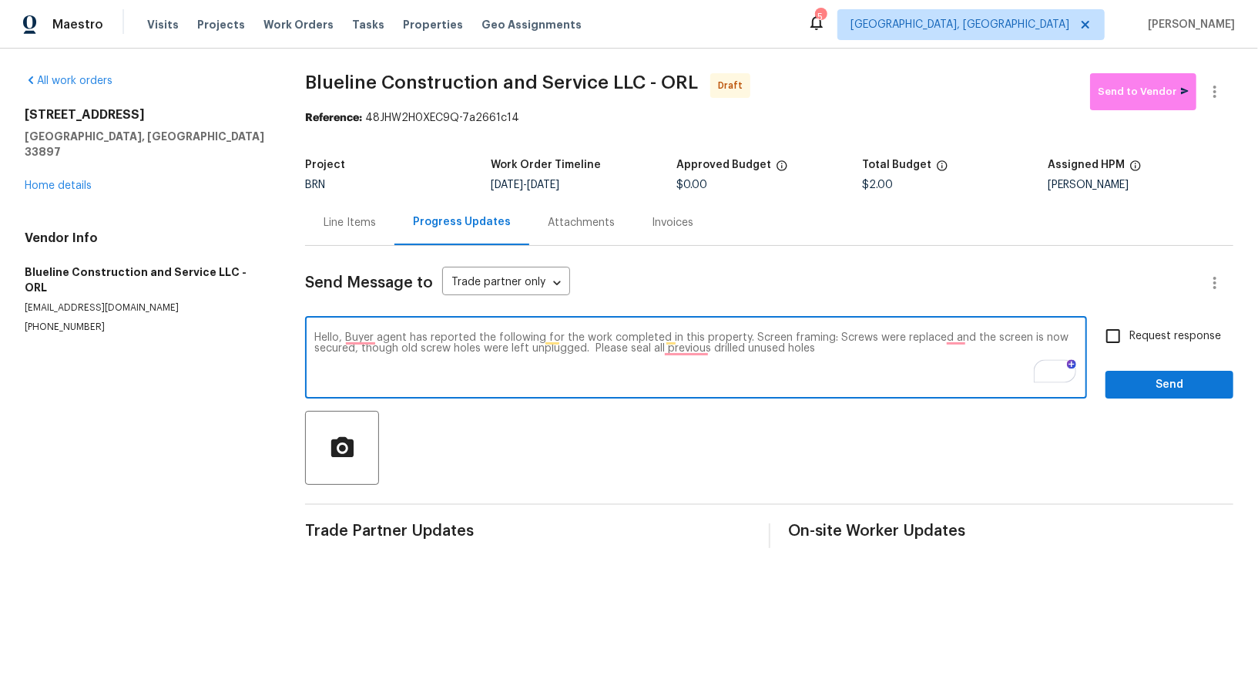
paste textarea "Window caulking: The application is poorly done, with no paint to finish the ex…"
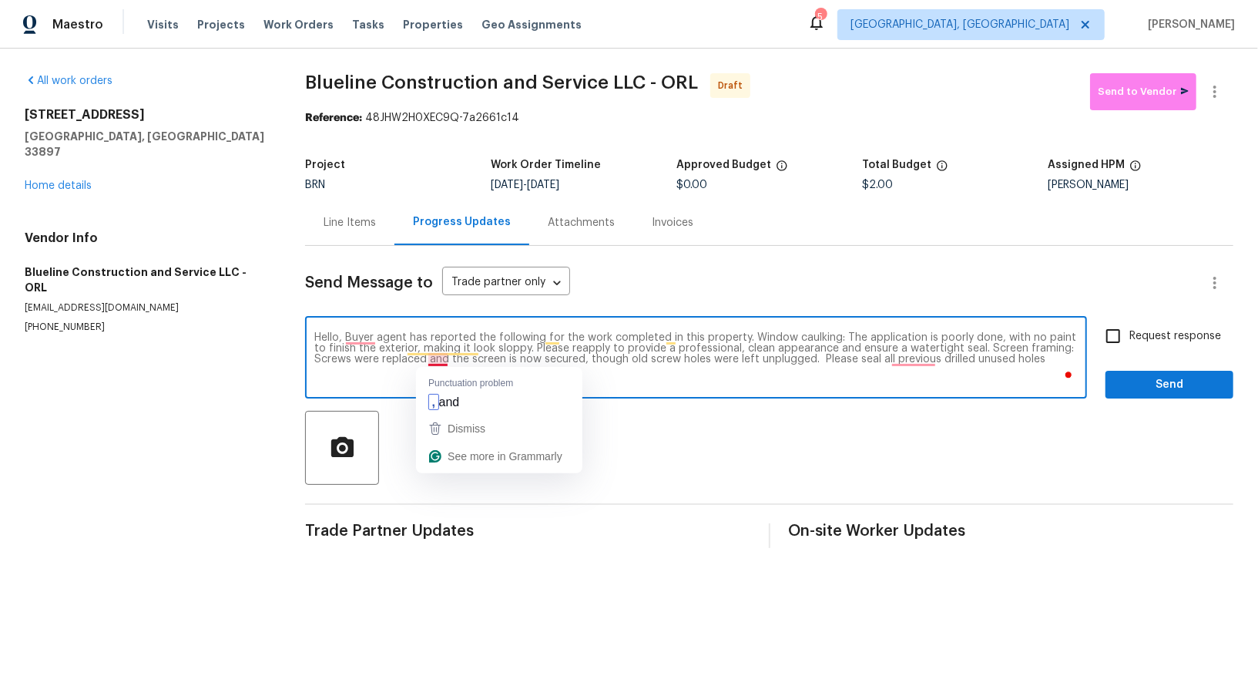
click at [435, 360] on textarea "Hello, Buyer agent has reported the following for the work completed in this pr…" at bounding box center [696, 359] width 764 height 54
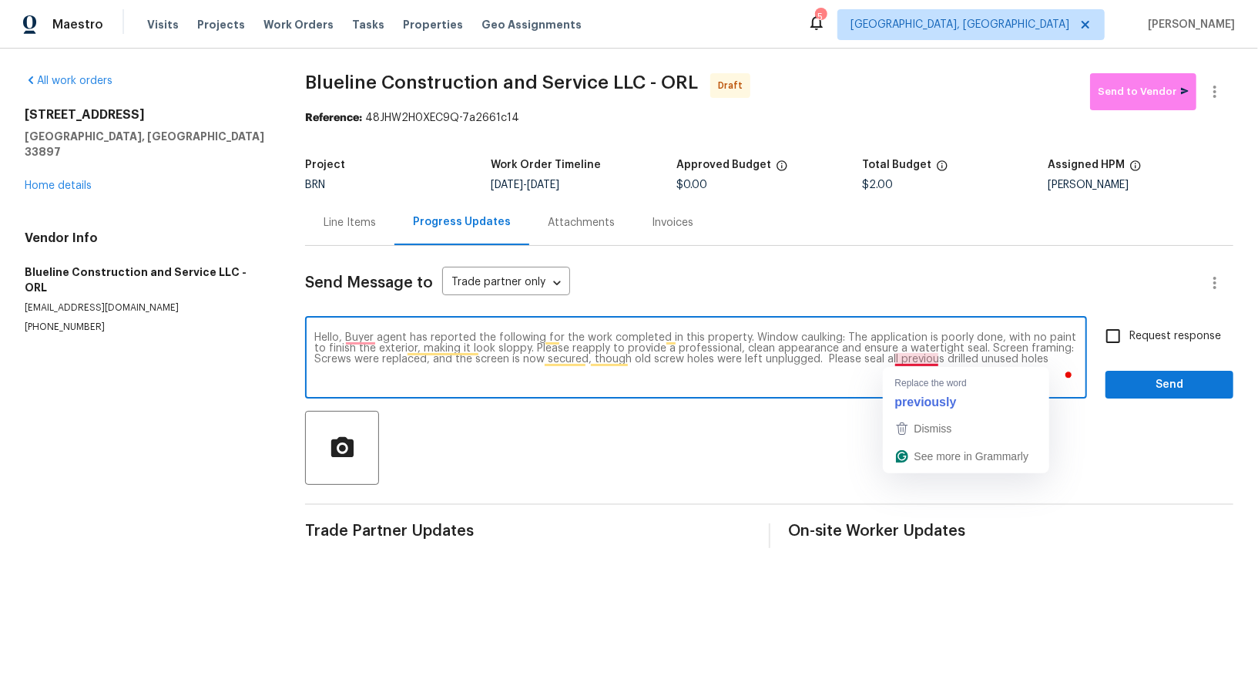
click at [921, 357] on textarea "Hello, Buyer agent has reported the following for the work completed in this pr…" at bounding box center [696, 359] width 764 height 54
click at [1054, 360] on textarea "Hello, Buyer agent has reported the following for the work completed in this pr…" at bounding box center [696, 359] width 764 height 54
click at [358, 338] on textarea "Hello, Buyer agent has reported the following for the work completed in this pr…" at bounding box center [696, 359] width 764 height 54
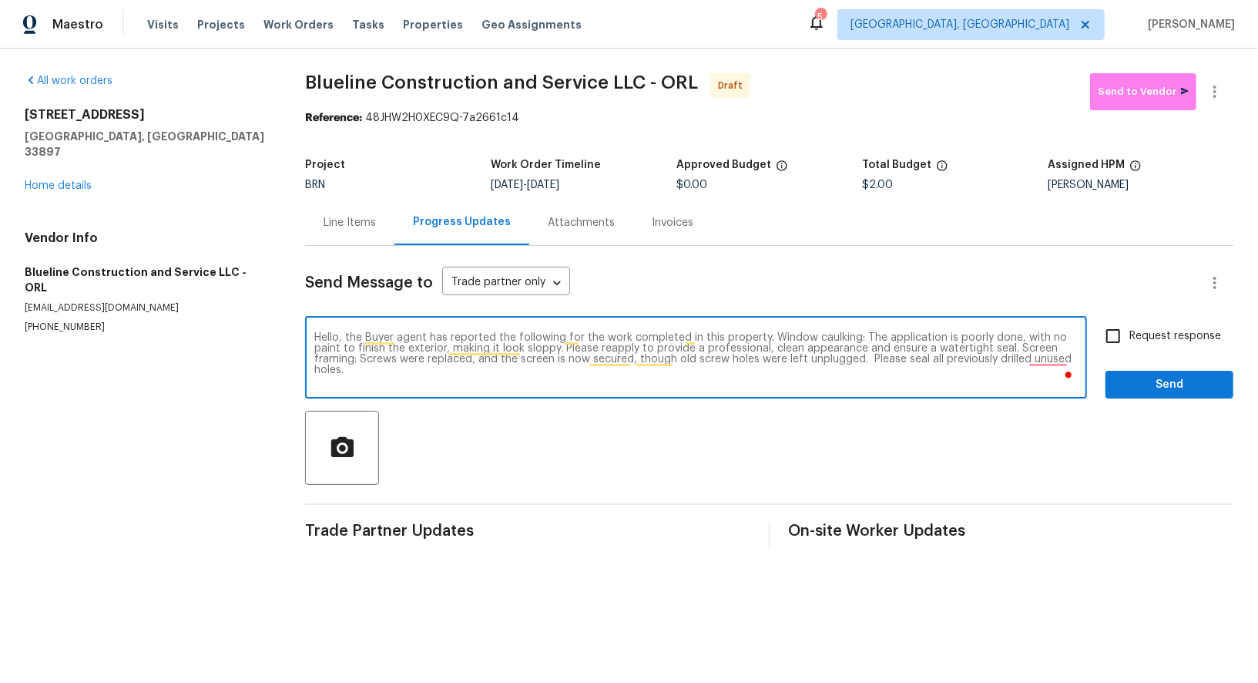
click at [668, 385] on textarea "Hello, the Buyer agent has reported the following for the work completed in thi…" at bounding box center [696, 359] width 764 height 54
type textarea "Hello, the Buyer agent has reported the following for the work completed in thi…"
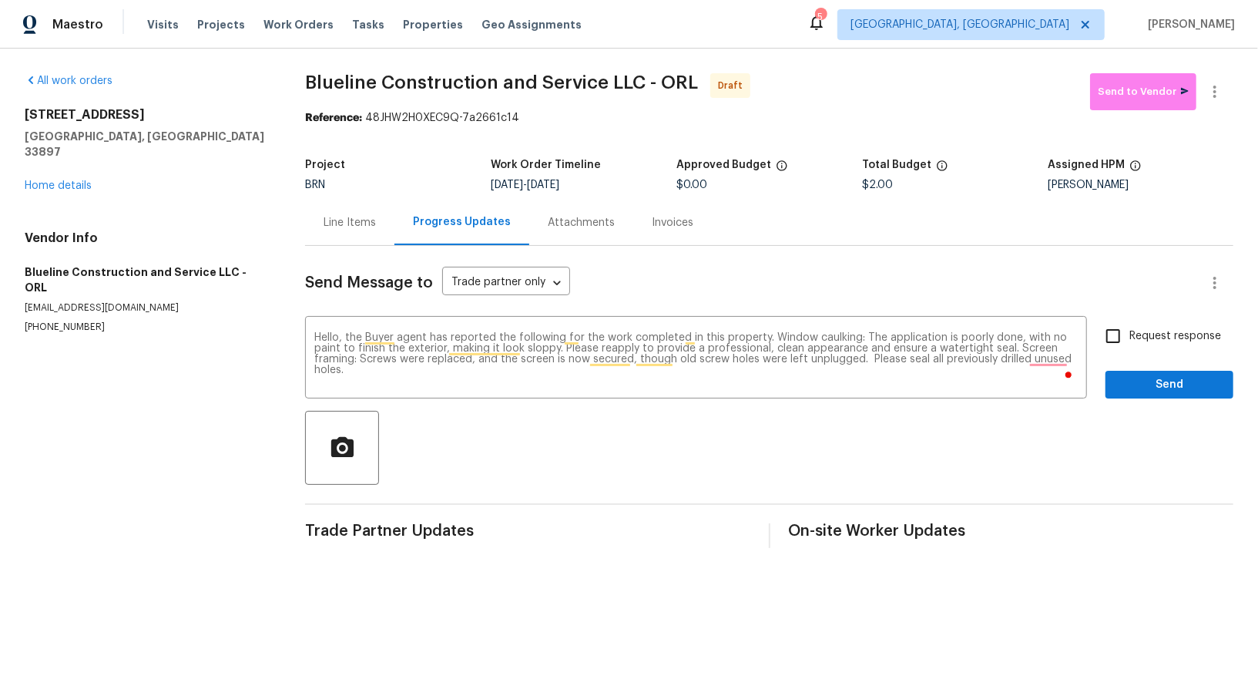
click at [1135, 344] on label "Request response" at bounding box center [1159, 336] width 124 height 32
click at [1130, 344] on input "Request response" at bounding box center [1113, 336] width 32 height 32
checkbox input "true"
click at [1049, 364] on textarea "Hello, the Buyer agent has reported the following for the work completed in thi…" at bounding box center [696, 359] width 764 height 54
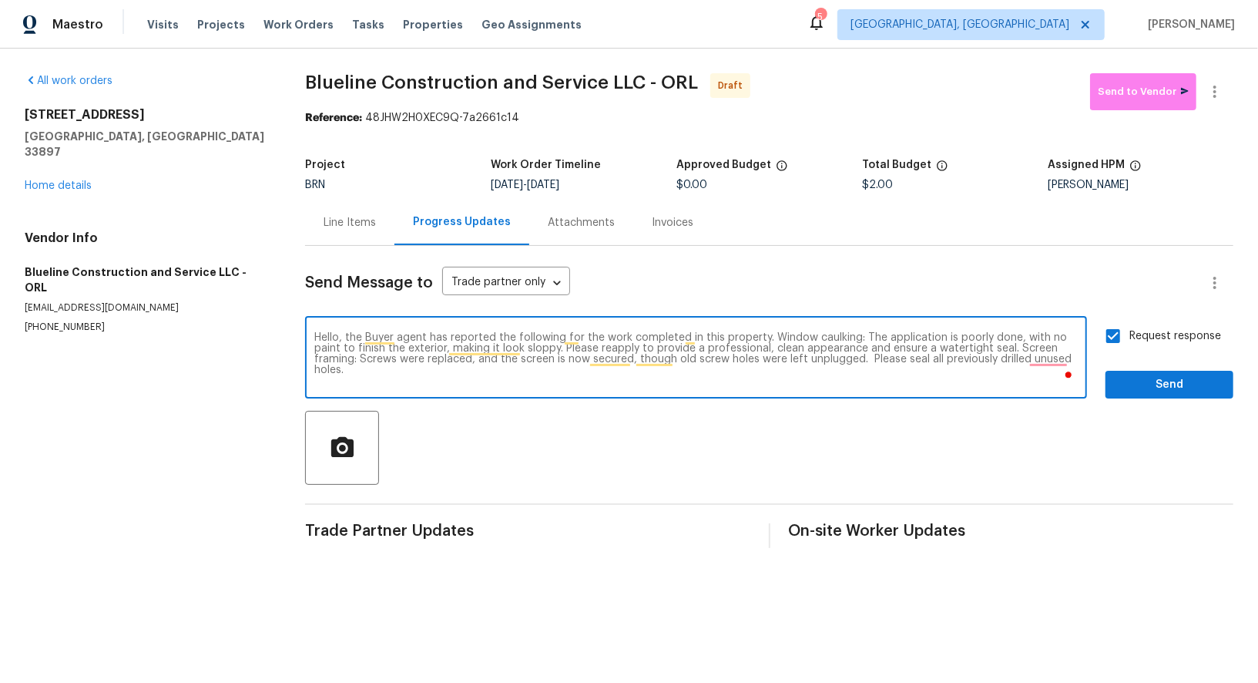
click at [1049, 364] on textarea "Hello, the Buyer agent has reported the following for the work completed in thi…" at bounding box center [696, 359] width 764 height 54
click at [1045, 358] on textarea "Hello, the Buyer agent has reported the following for the work completed in thi…" at bounding box center [696, 359] width 764 height 54
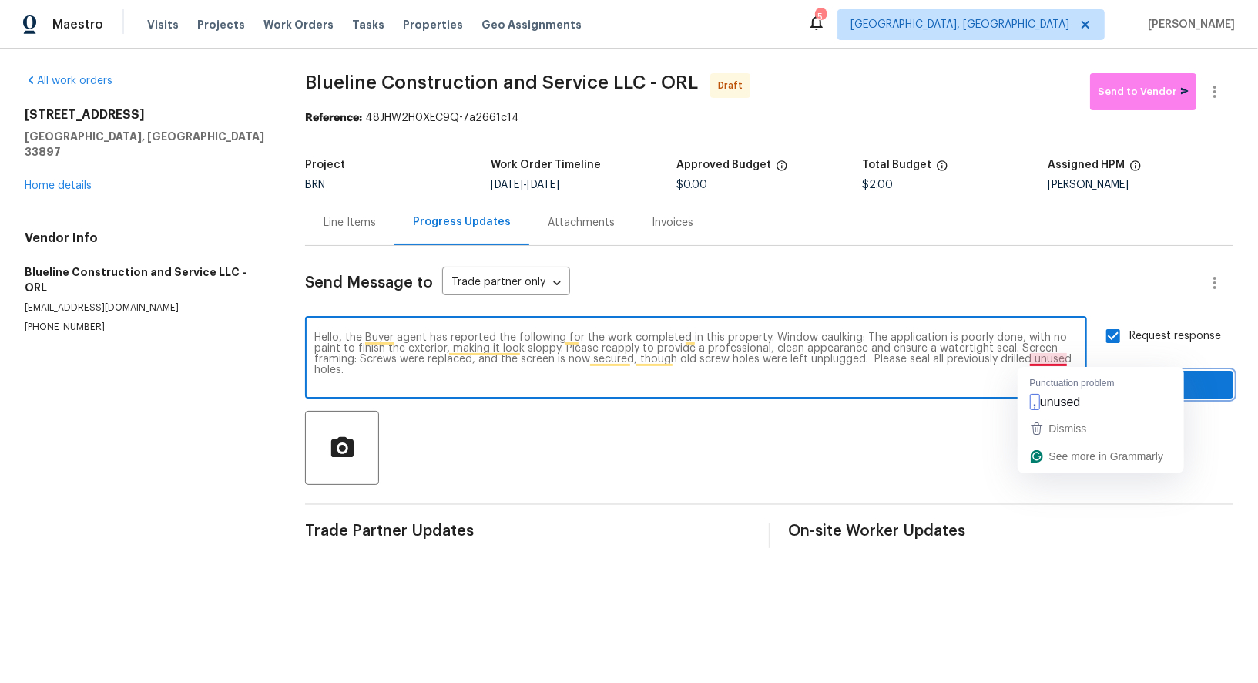
click at [1219, 385] on span "Send" at bounding box center [1169, 384] width 103 height 19
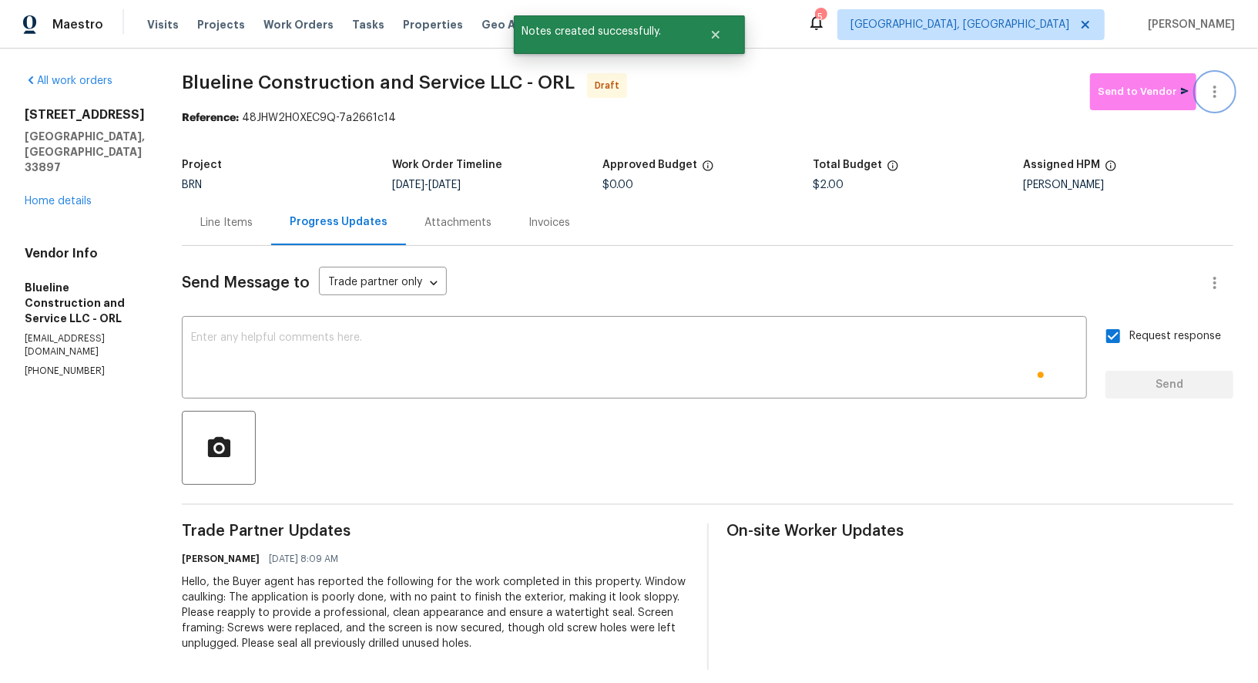
click at [1215, 97] on icon "button" at bounding box center [1215, 91] width 18 height 18
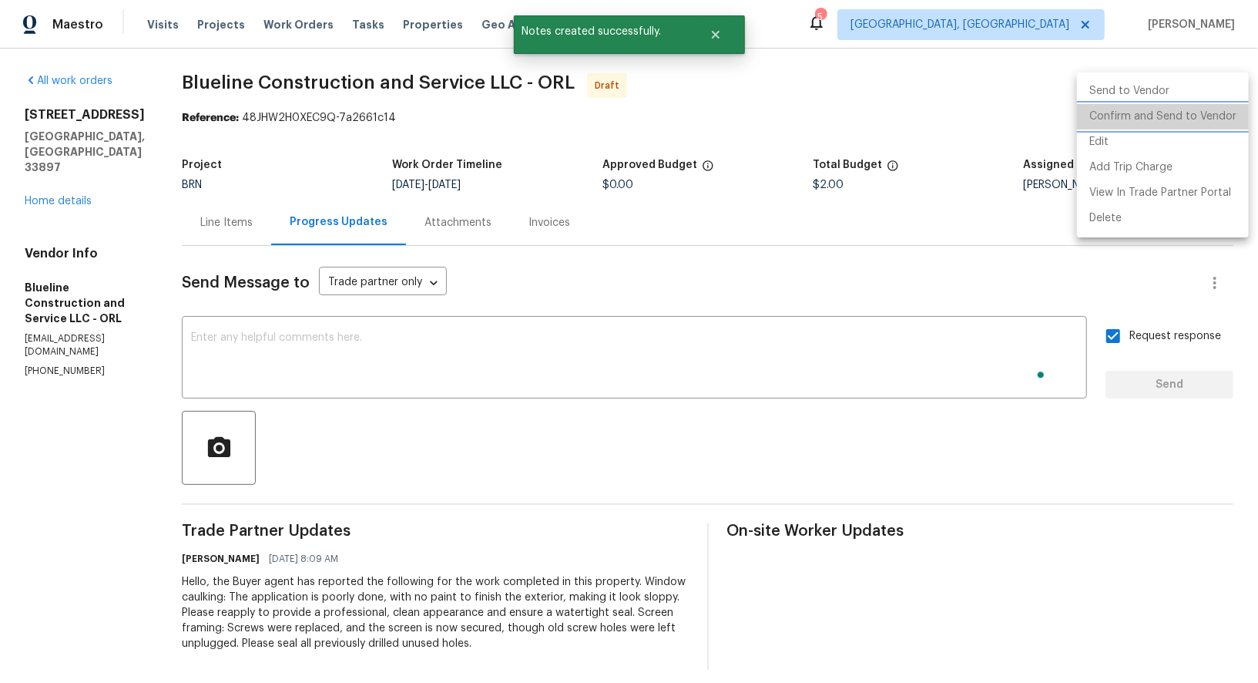
click at [1187, 113] on li "Confirm and Send to Vendor" at bounding box center [1163, 116] width 172 height 25
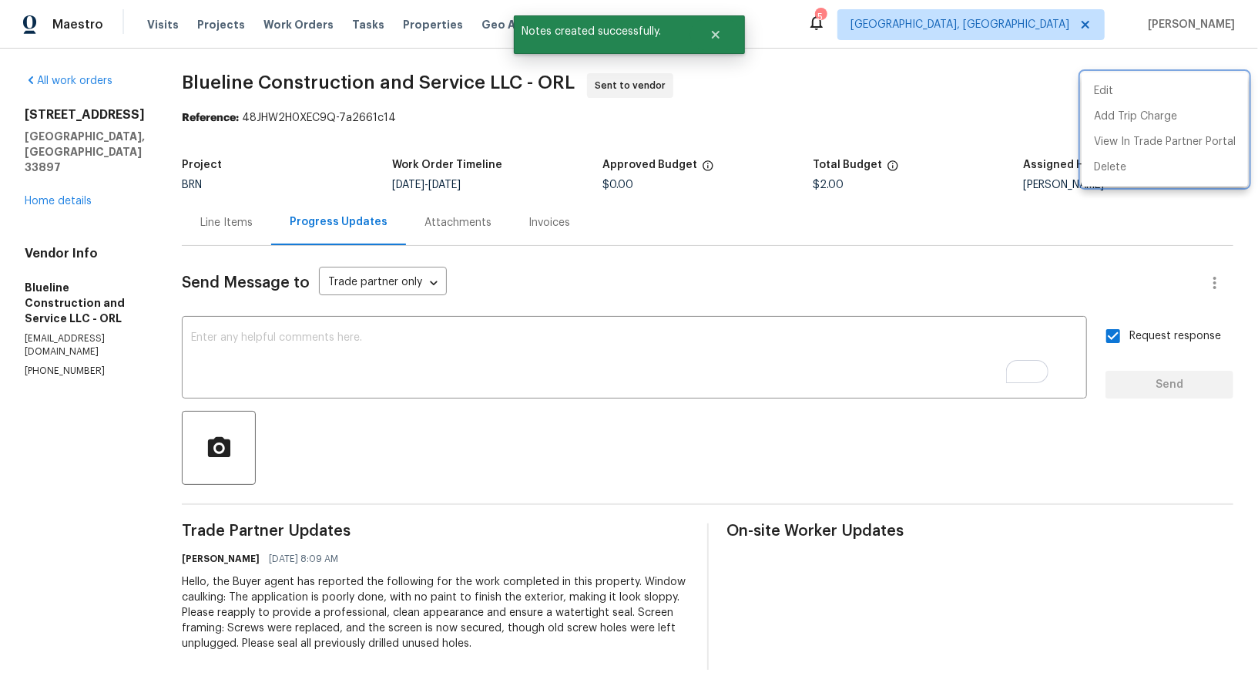
click at [264, 231] on div at bounding box center [629, 341] width 1258 height 683
click at [264, 231] on div "Line Items" at bounding box center [226, 222] width 89 height 45
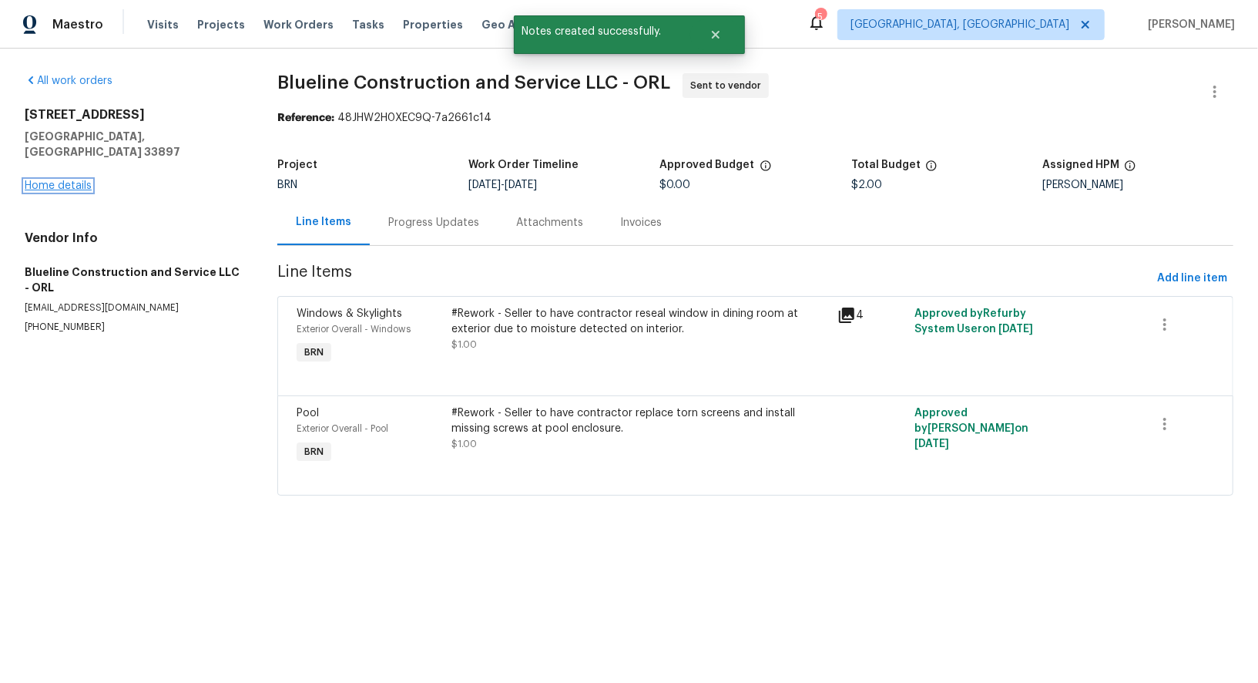
click at [79, 180] on link "Home details" at bounding box center [58, 185] width 67 height 11
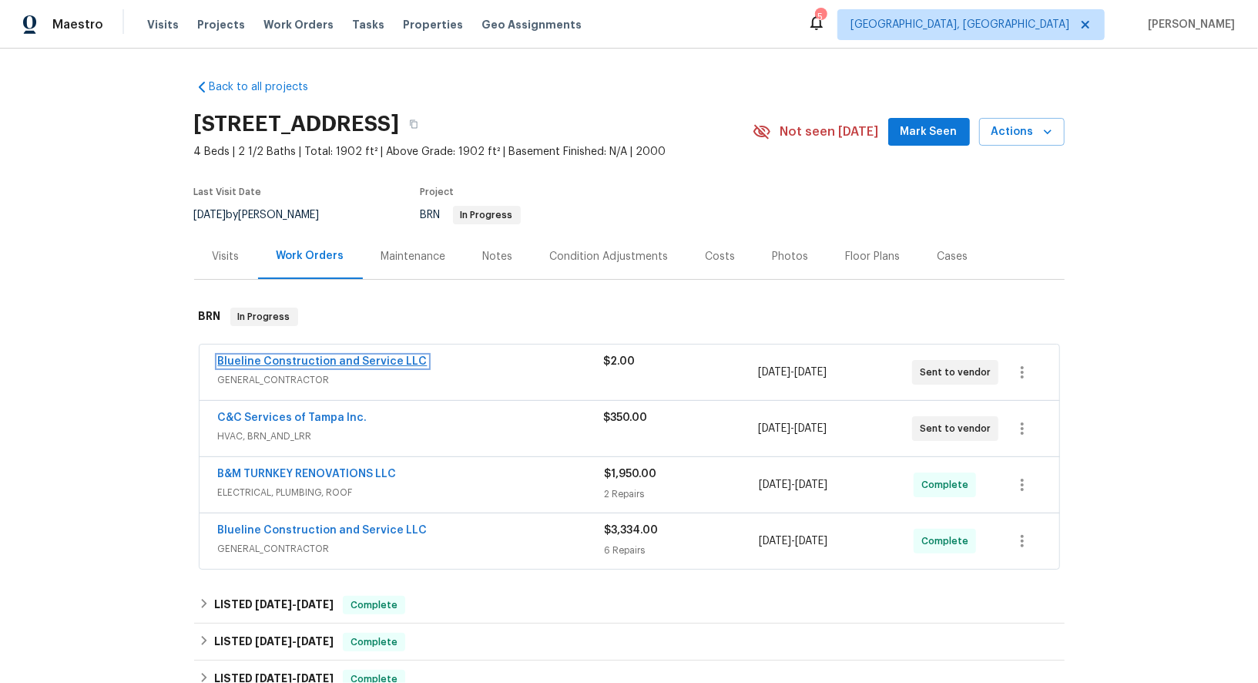
click at [312, 359] on link "Blueline Construction and Service LLC" at bounding box center [323, 361] width 210 height 11
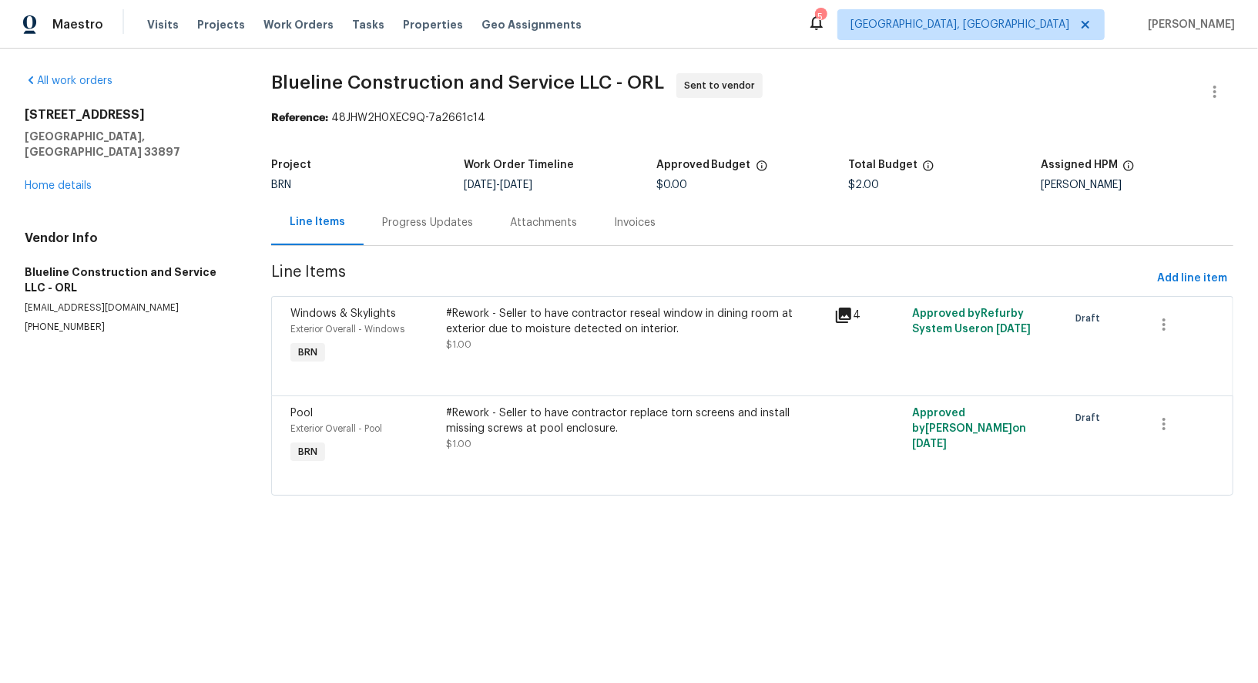
click at [406, 230] on div "Progress Updates" at bounding box center [428, 222] width 128 height 45
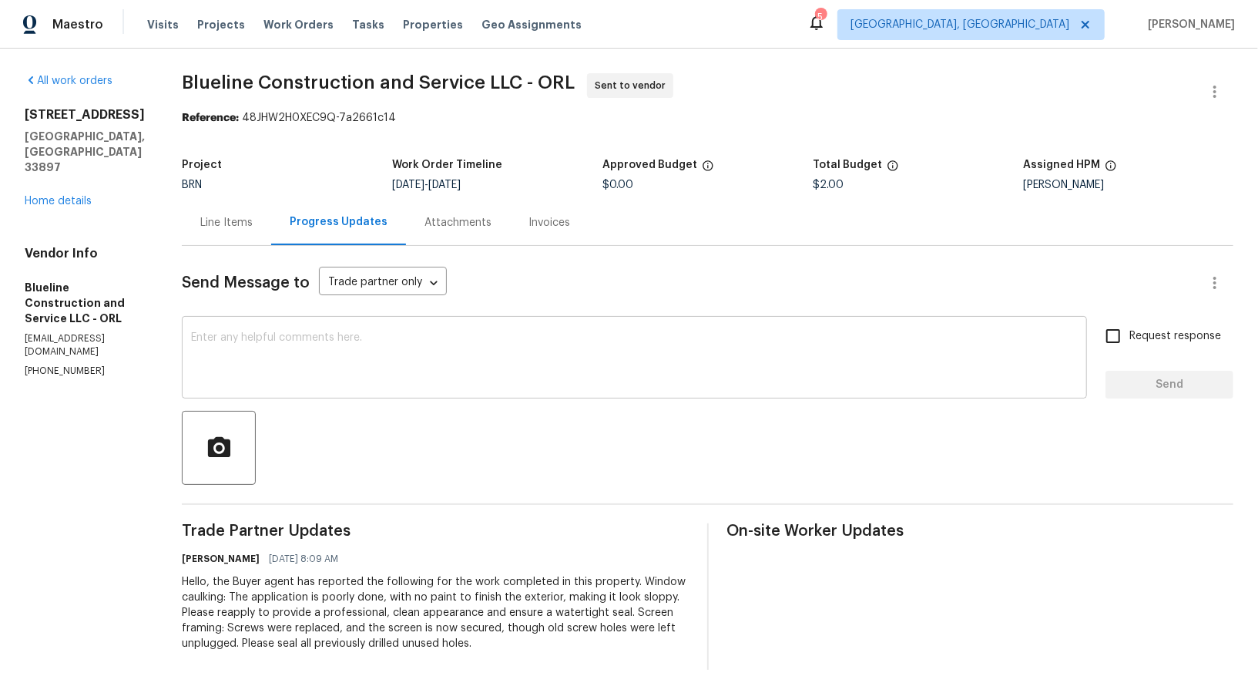
click at [401, 388] on div "x ​" at bounding box center [634, 359] width 905 height 79
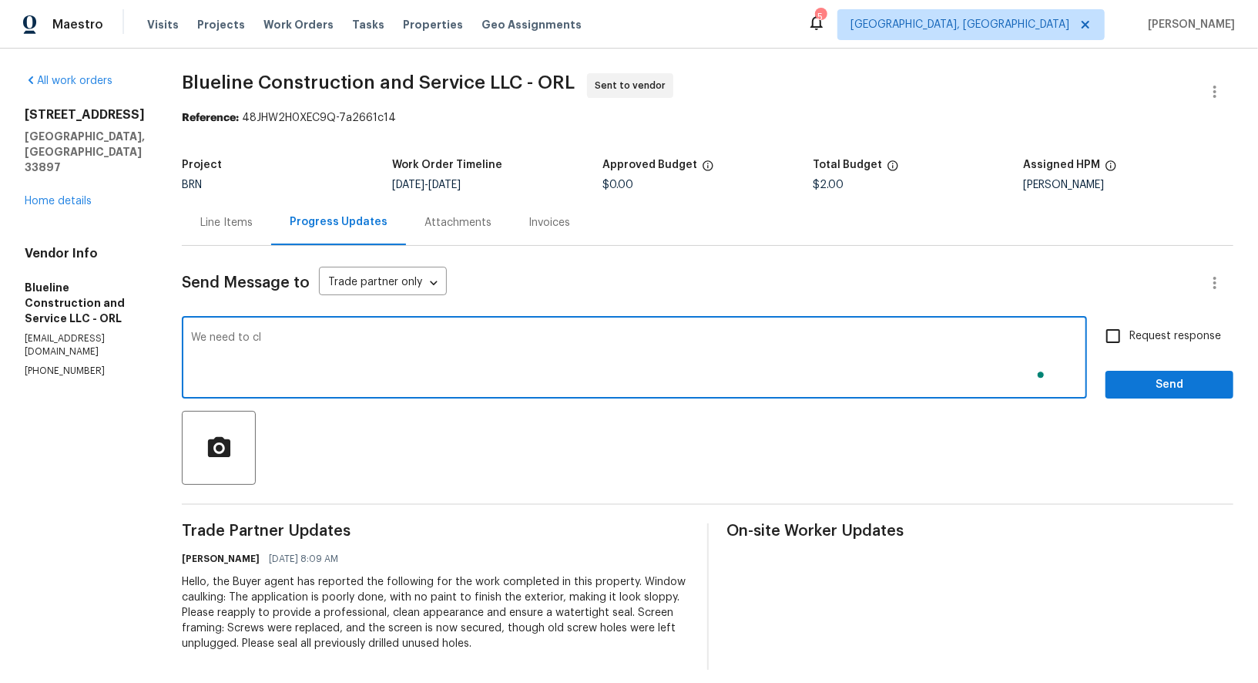
type textarea "We need to clo"
type textarea "We have already pushe"
type textarea "We need to close the property this Friday. Please let me know how soon you can …"
click at [1117, 336] on input "Request response" at bounding box center [1113, 336] width 32 height 32
checkbox input "true"
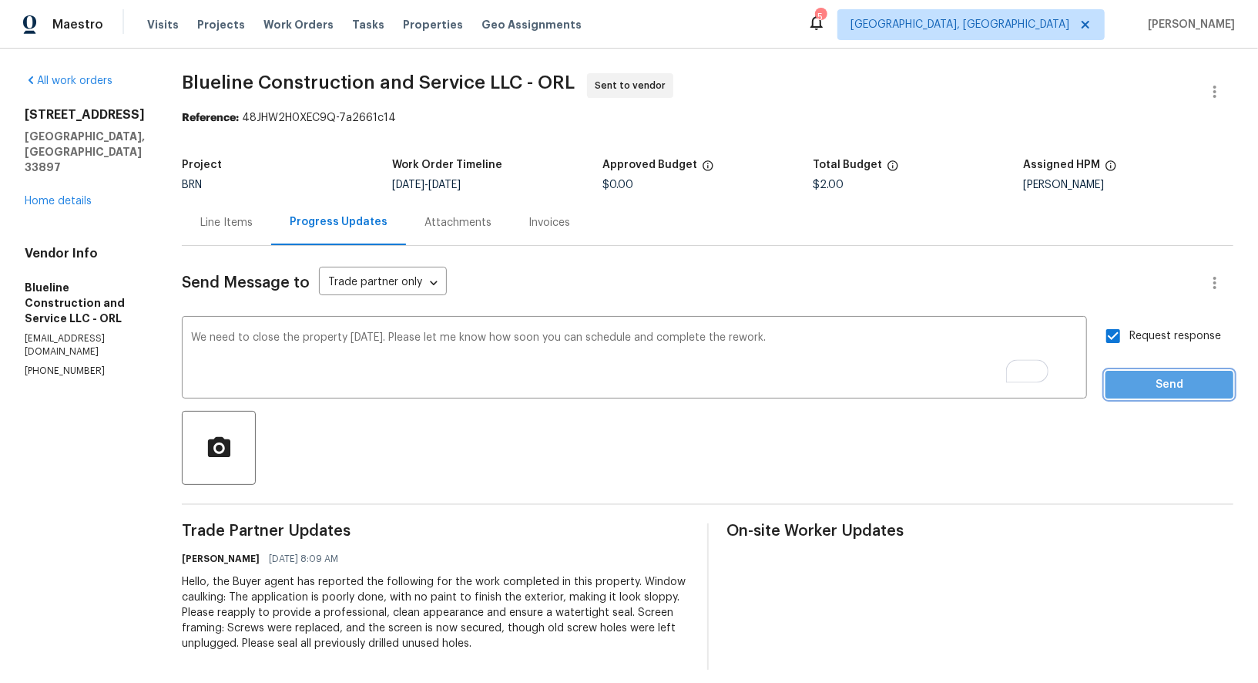
click at [1148, 383] on span "Send" at bounding box center [1169, 384] width 103 height 19
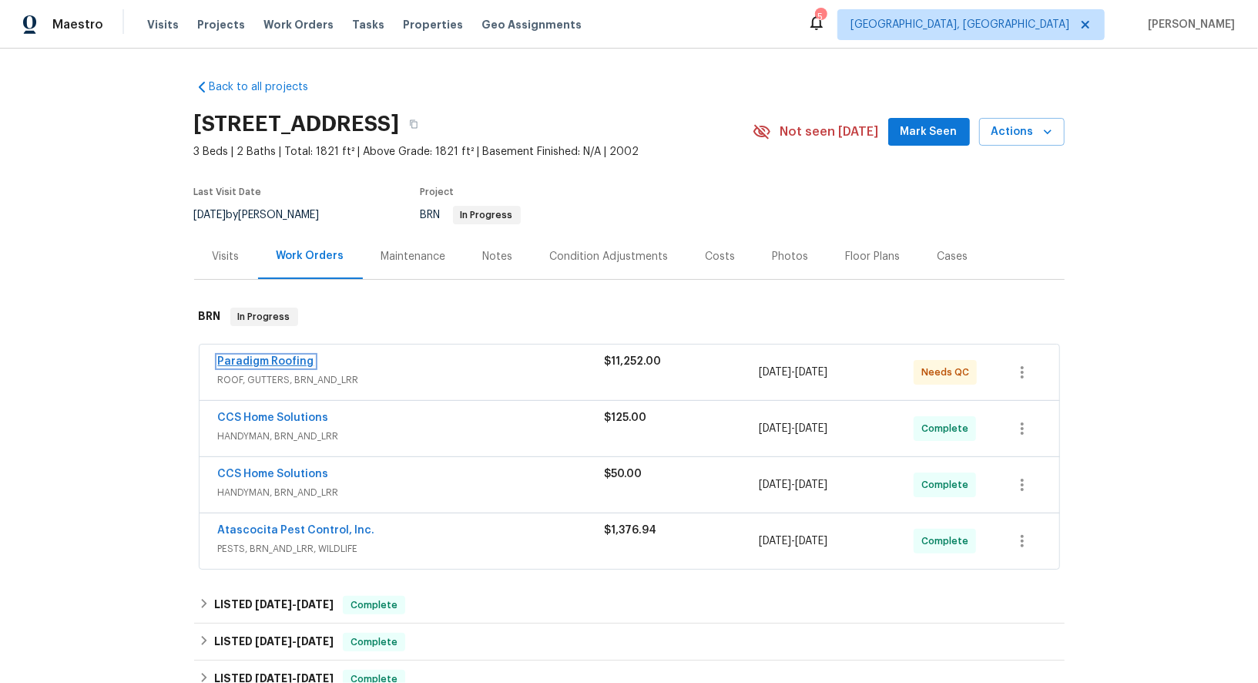
click at [270, 359] on link "Paradigm Roofing" at bounding box center [266, 361] width 96 height 11
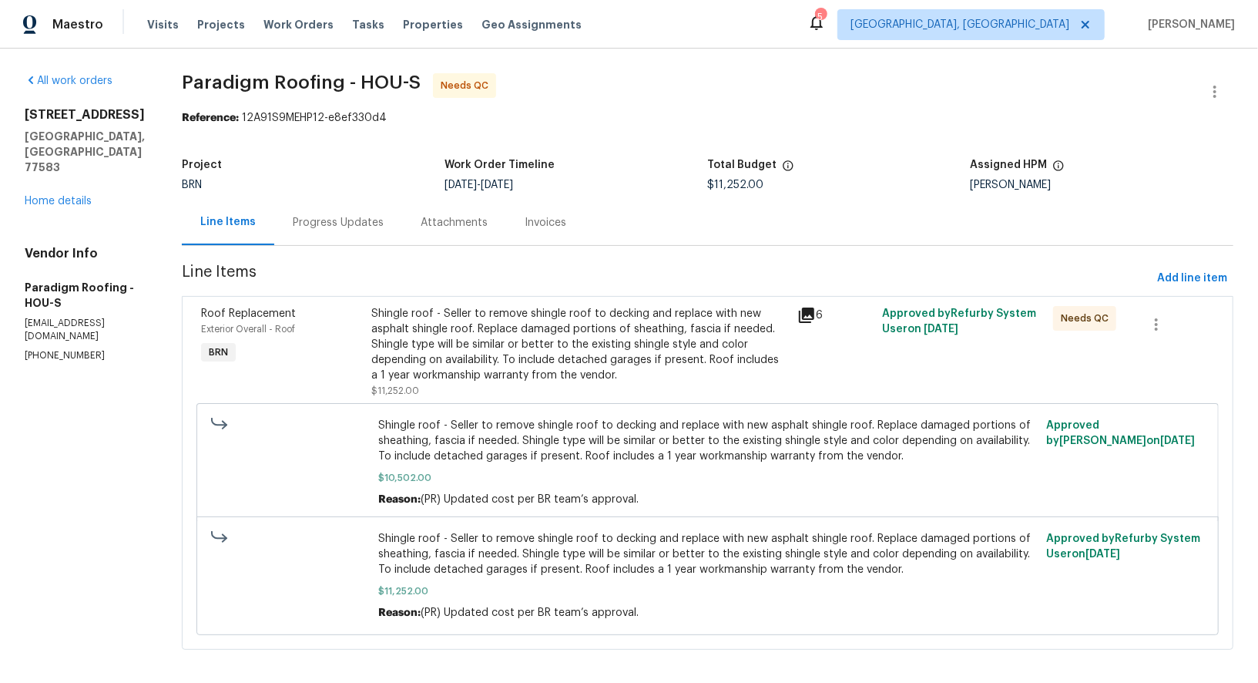
click at [341, 247] on section "Paradigm Roofing - HOU-S Needs QC Reference: 12A91S9MEHP12-e8ef330d4 Project BR…" at bounding box center [708, 370] width 1052 height 595
click at [338, 231] on div "Progress Updates" at bounding box center [338, 222] width 128 height 45
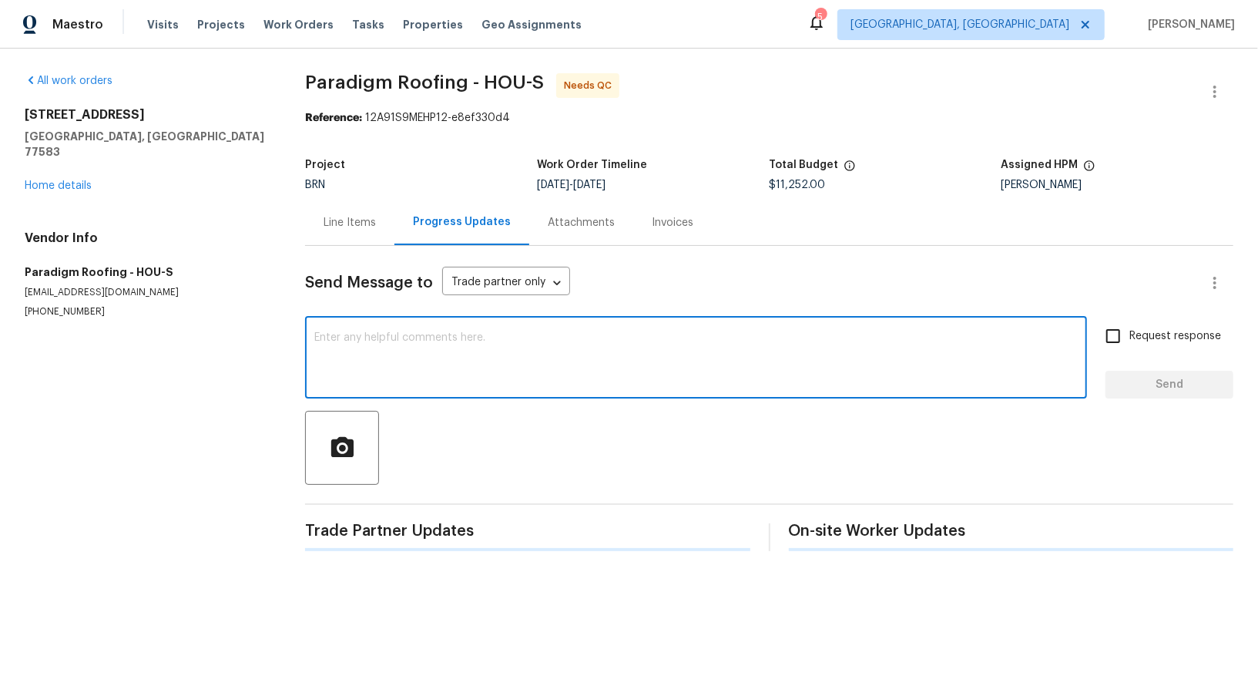
click at [364, 346] on textarea at bounding box center [696, 359] width 764 height 54
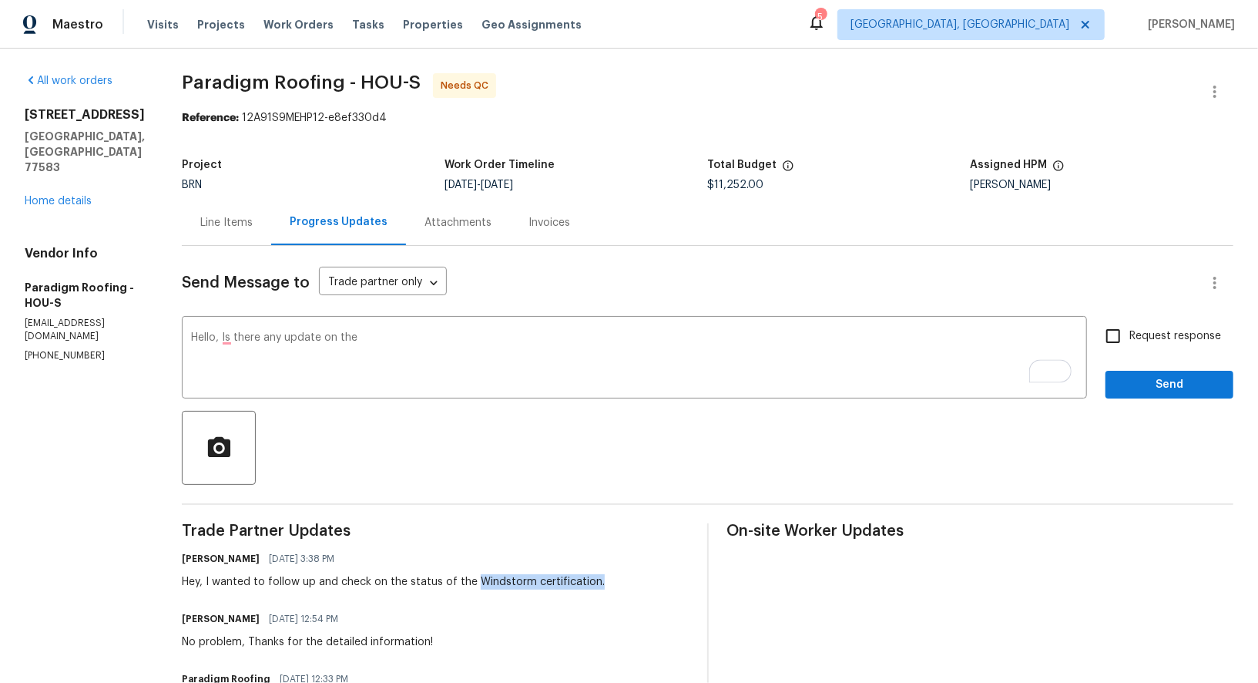
drag, startPoint x: 478, startPoint y: 581, endPoint x: 610, endPoint y: 582, distance: 132.5
click at [611, 582] on div "[PERSON_NAME] R [DATE] 3:38 PM Hey, I wanted to follow up and check on the stat…" at bounding box center [435, 569] width 507 height 42
copy div "Windstorm certification."
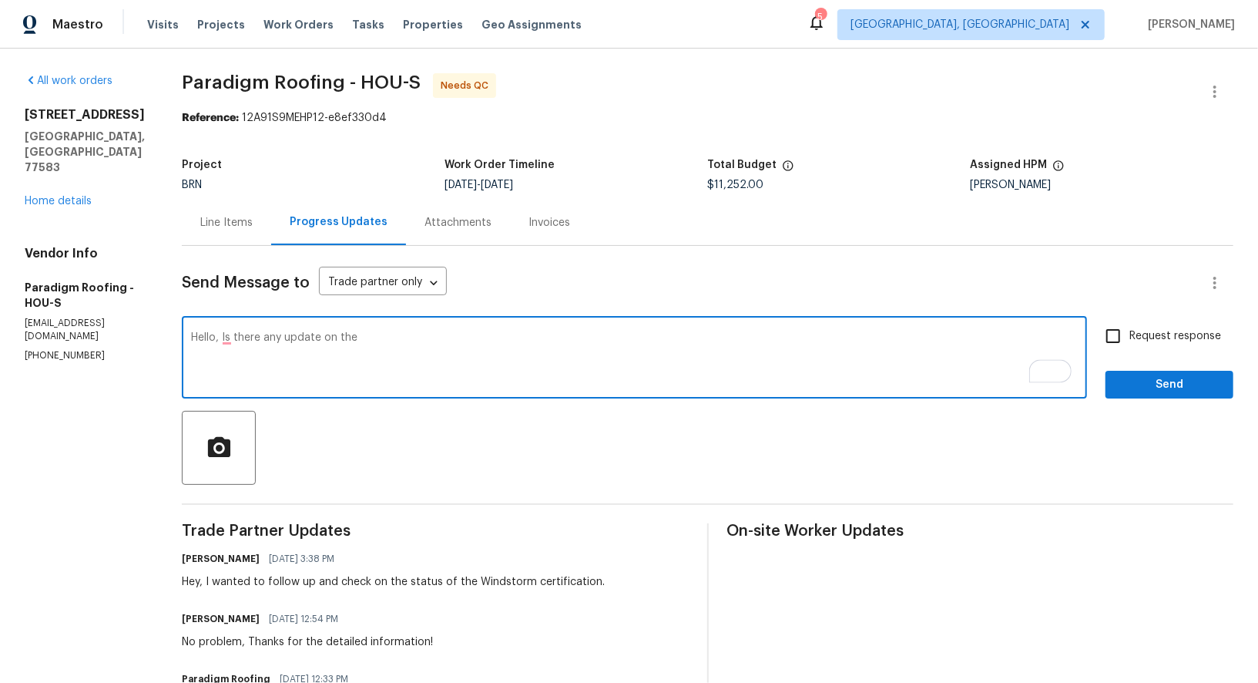
click at [390, 358] on textarea "Hello, Is there any update on the" at bounding box center [634, 359] width 887 height 54
paste textarea "Windstorm certification."
type textarea "Hello, Is there any update on the Windstorm certification? Please update me on …"
click at [1130, 333] on input "Request response" at bounding box center [1113, 336] width 32 height 32
checkbox input "true"
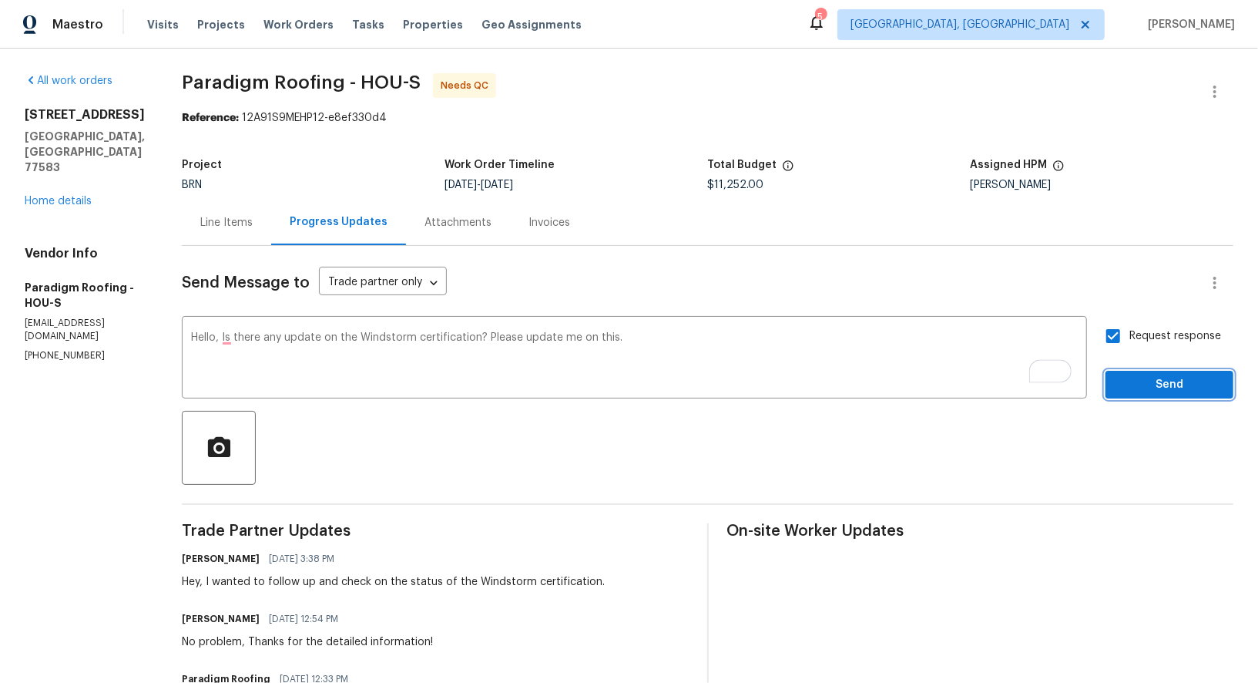
click at [1152, 371] on button "Send" at bounding box center [1170, 385] width 128 height 29
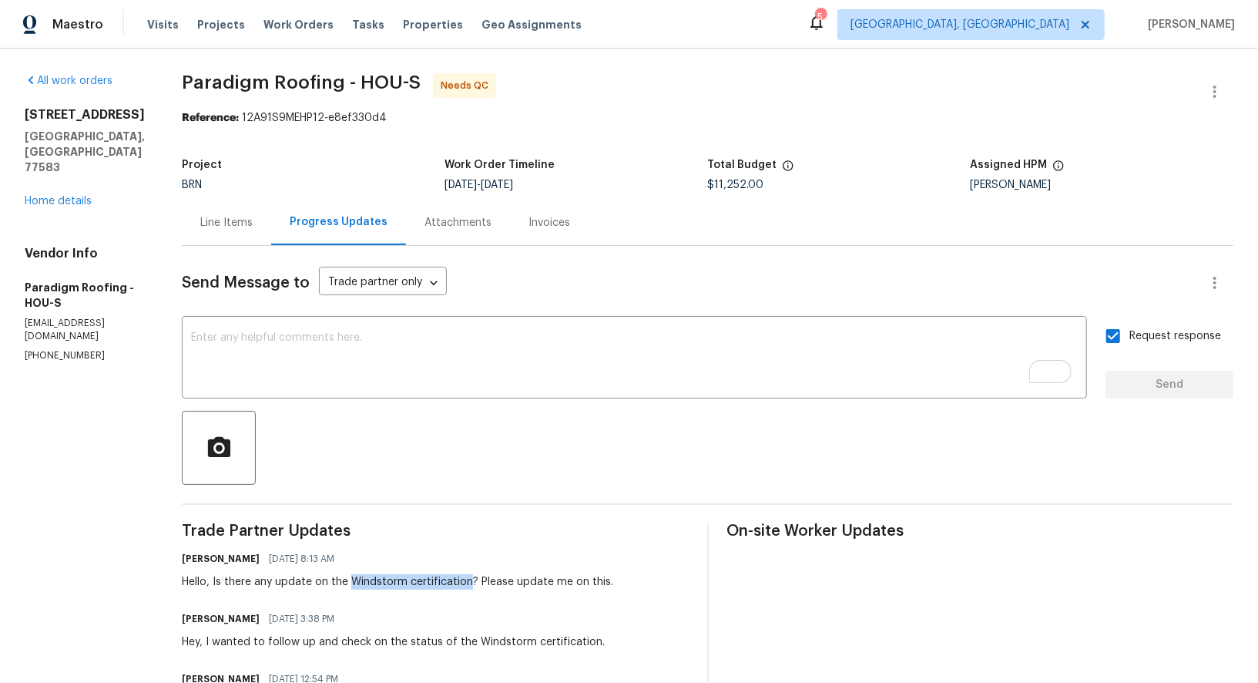
drag, startPoint x: 355, startPoint y: 579, endPoint x: 471, endPoint y: 583, distance: 115.7
click at [471, 583] on div "Hello, Is there any update on the Windstorm certification? Please update me on …" at bounding box center [398, 581] width 432 height 15
copy div "Windstorm certification"
click at [42, 196] on link "Home details" at bounding box center [58, 201] width 67 height 11
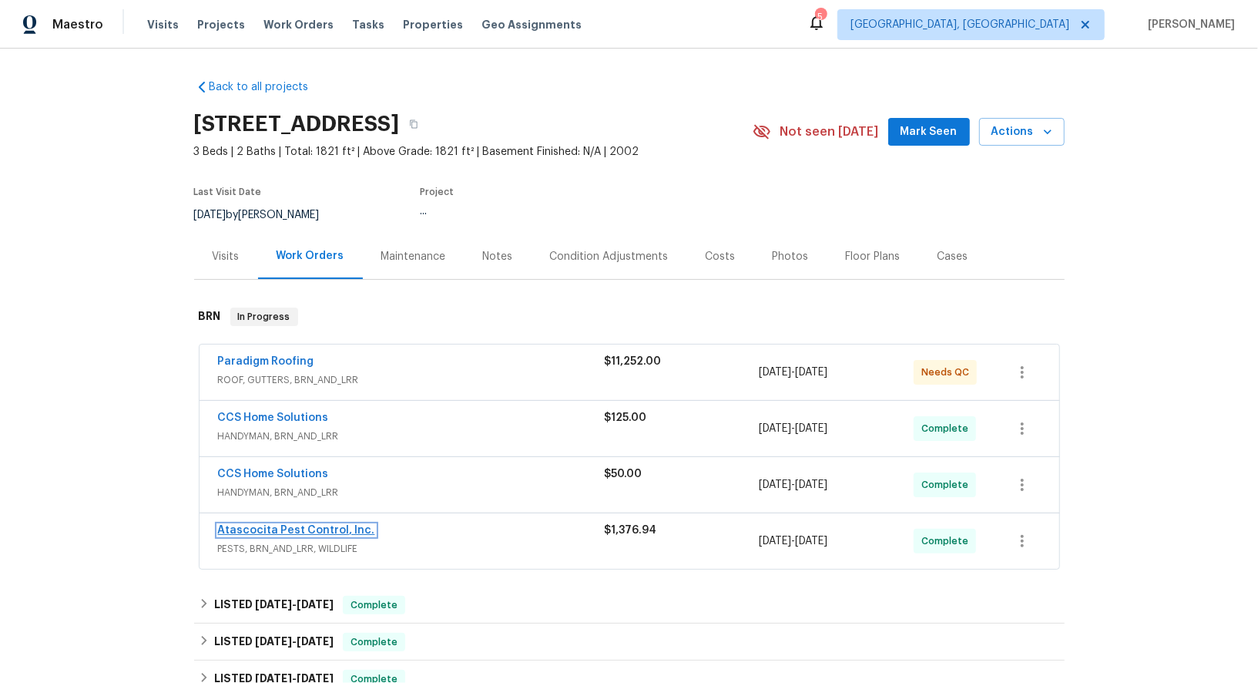
click at [279, 528] on link "Atascocita Pest Control, Inc." at bounding box center [296, 530] width 157 height 11
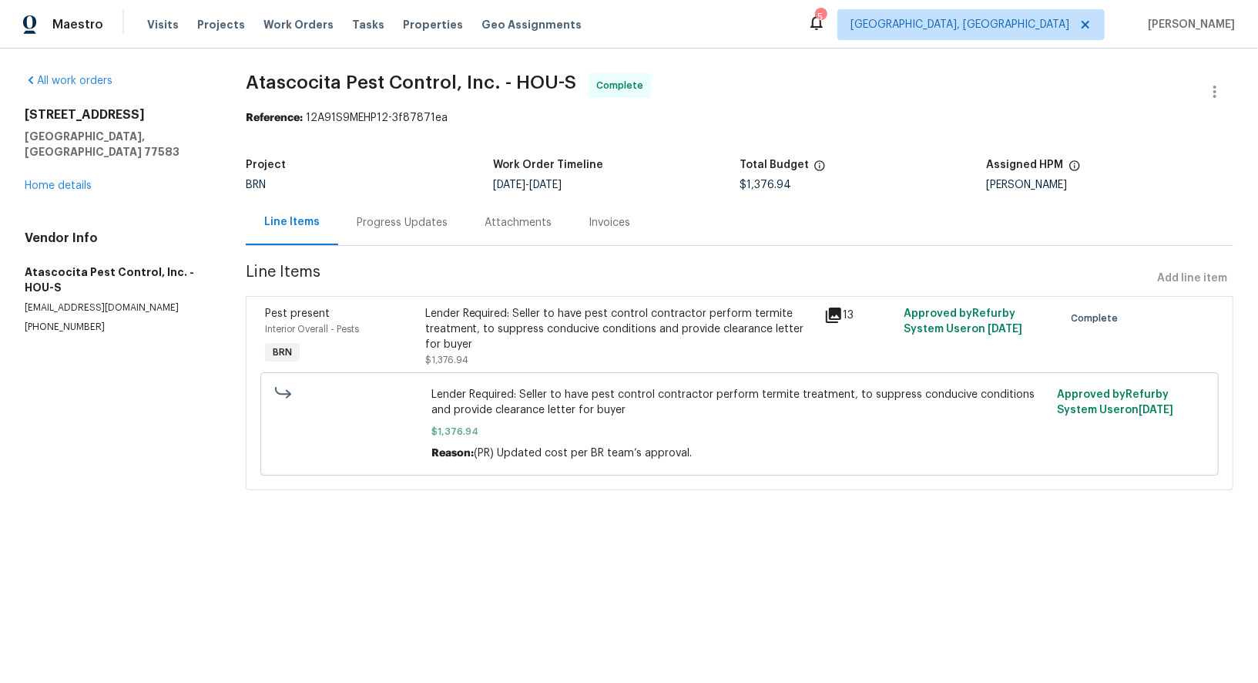
click at [439, 220] on div "Progress Updates" at bounding box center [402, 222] width 91 height 15
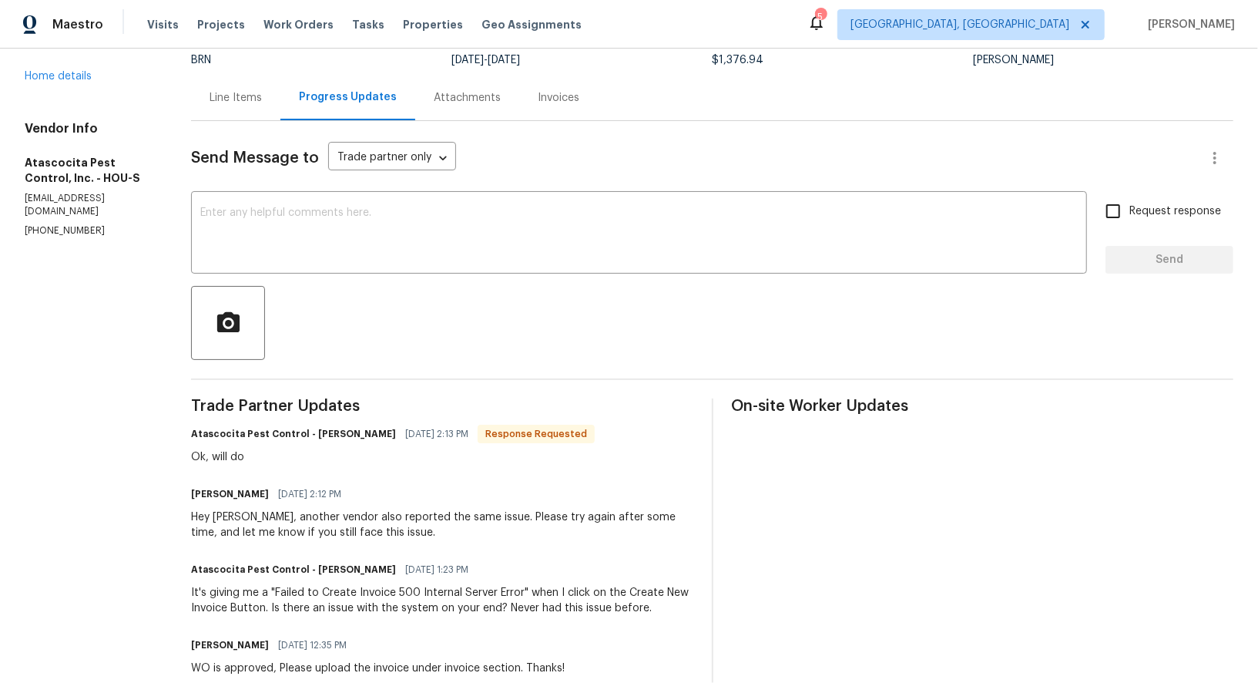
scroll to position [126, 0]
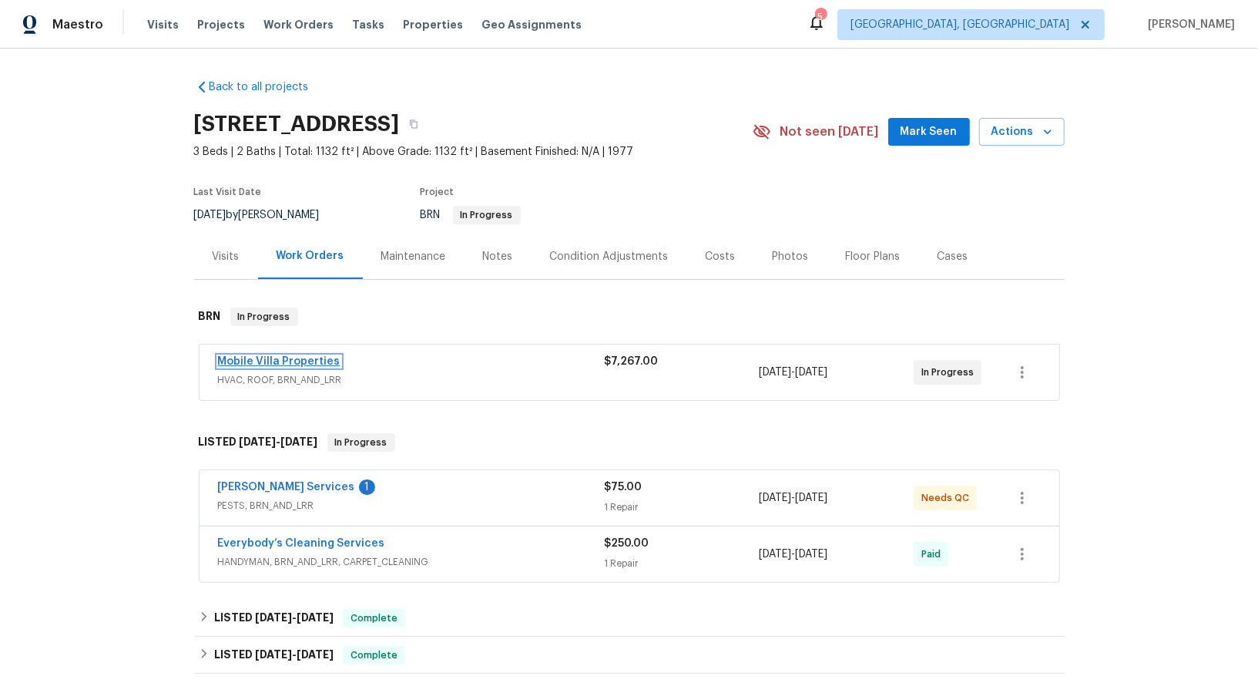
click at [282, 357] on link "Mobile Villa Properties" at bounding box center [279, 361] width 123 height 11
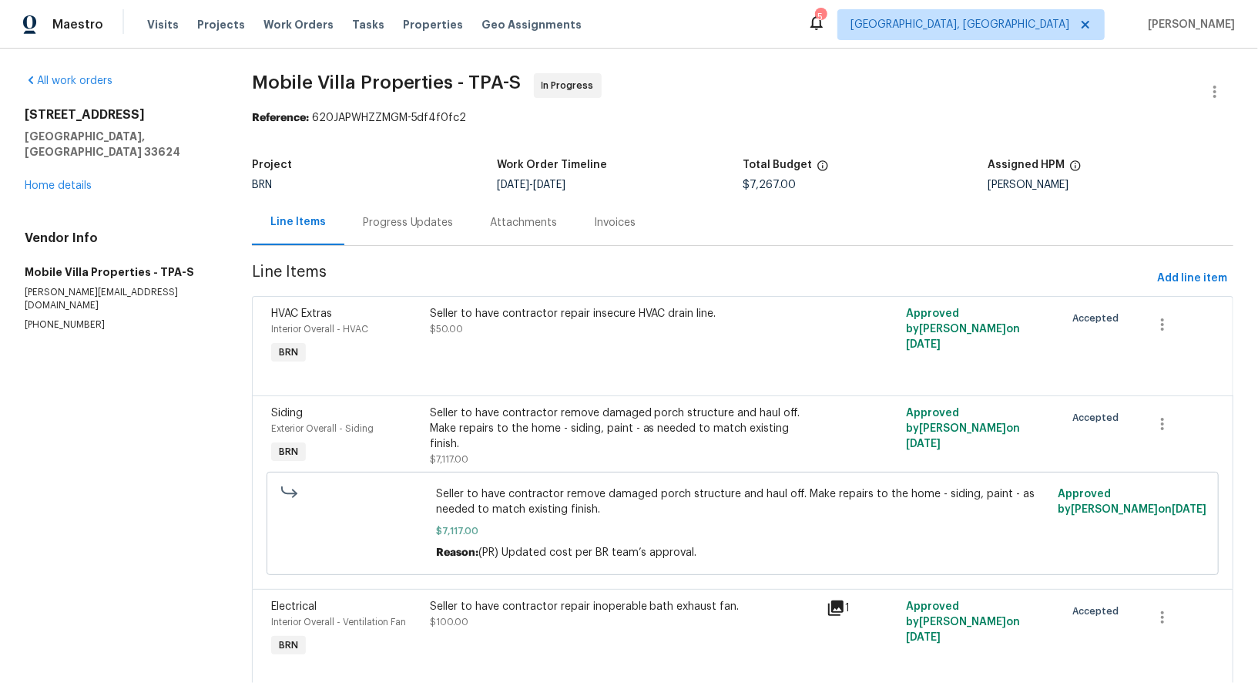
scroll to position [48, 0]
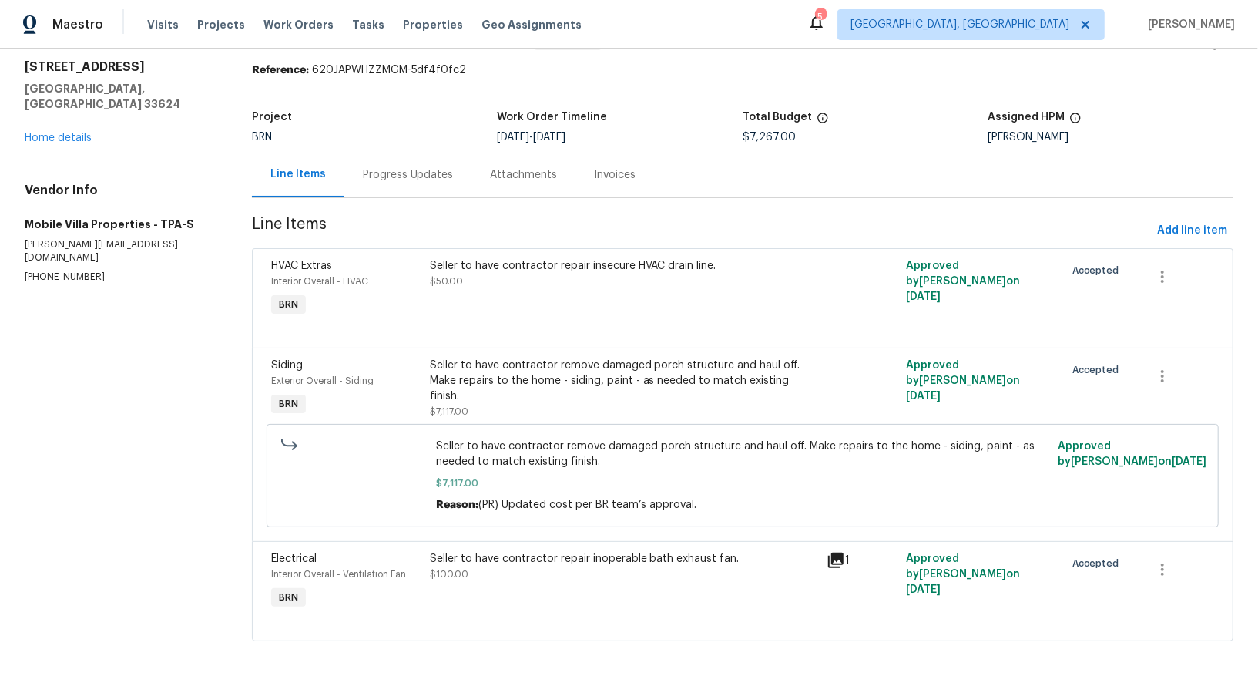
click at [392, 195] on div "Progress Updates" at bounding box center [408, 174] width 128 height 45
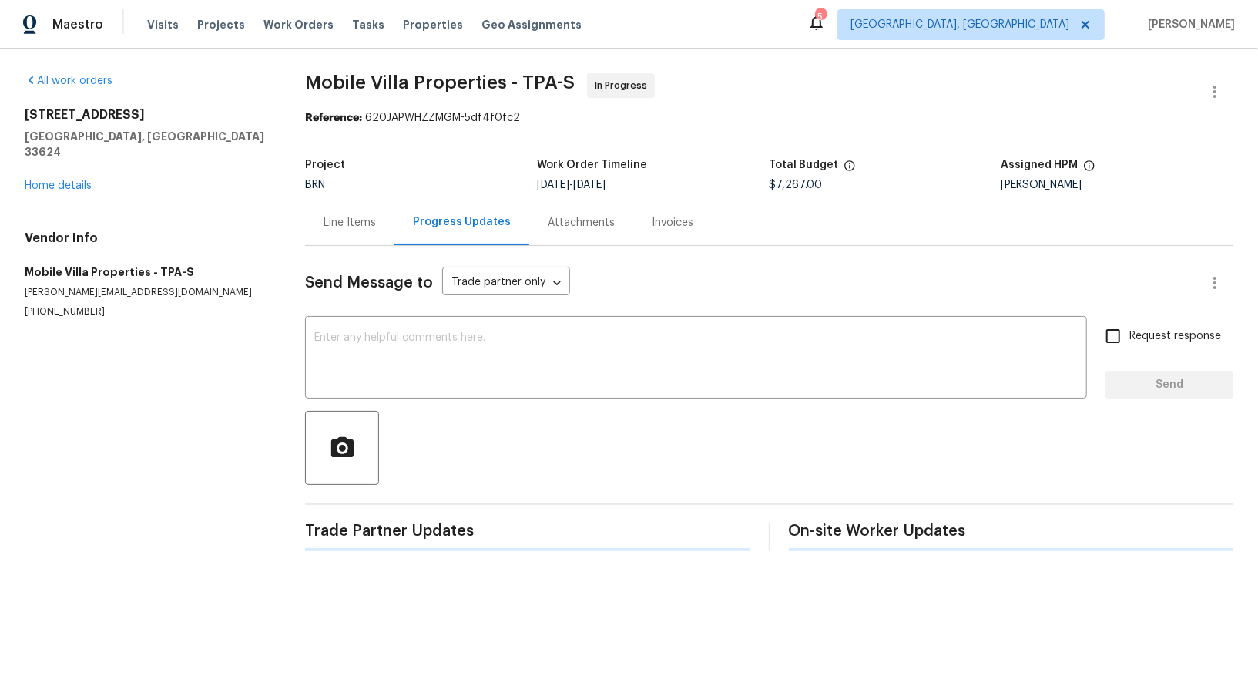
click at [391, 194] on div "Project BRN Work Order Timeline 8/6/2025 - 8/8/2025 Total Budget $7,267.00 Assi…" at bounding box center [769, 174] width 929 height 49
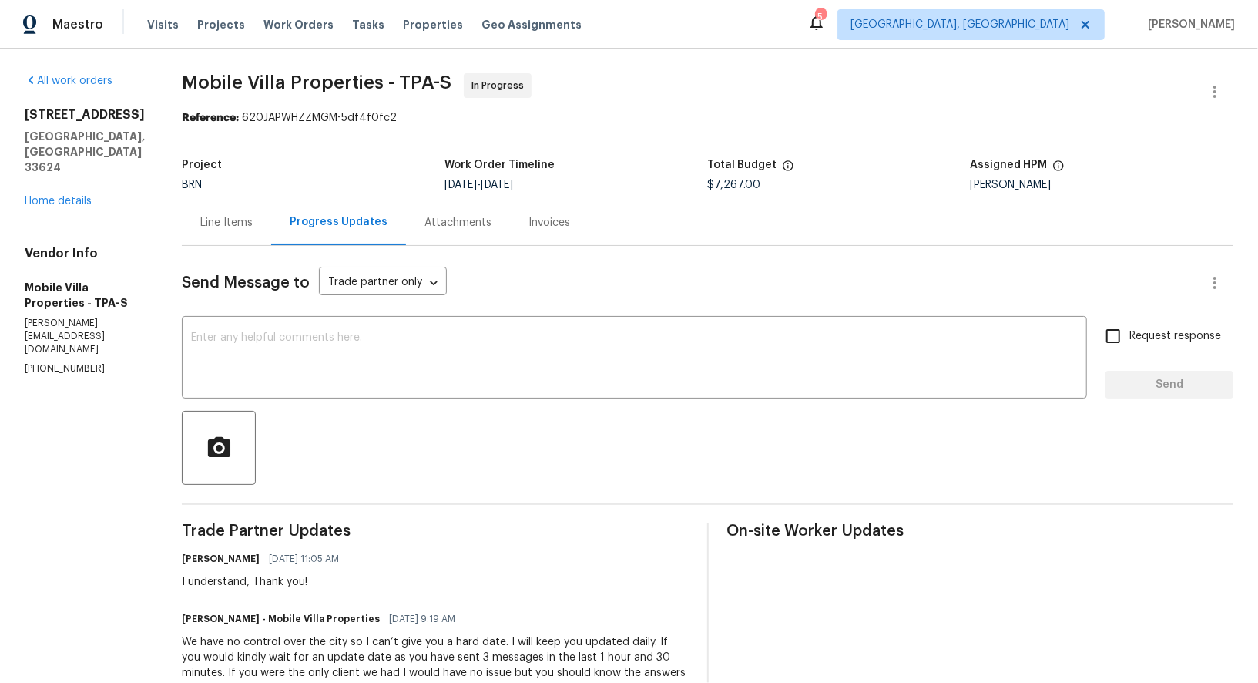
click at [216, 213] on div "Line Items" at bounding box center [226, 222] width 89 height 45
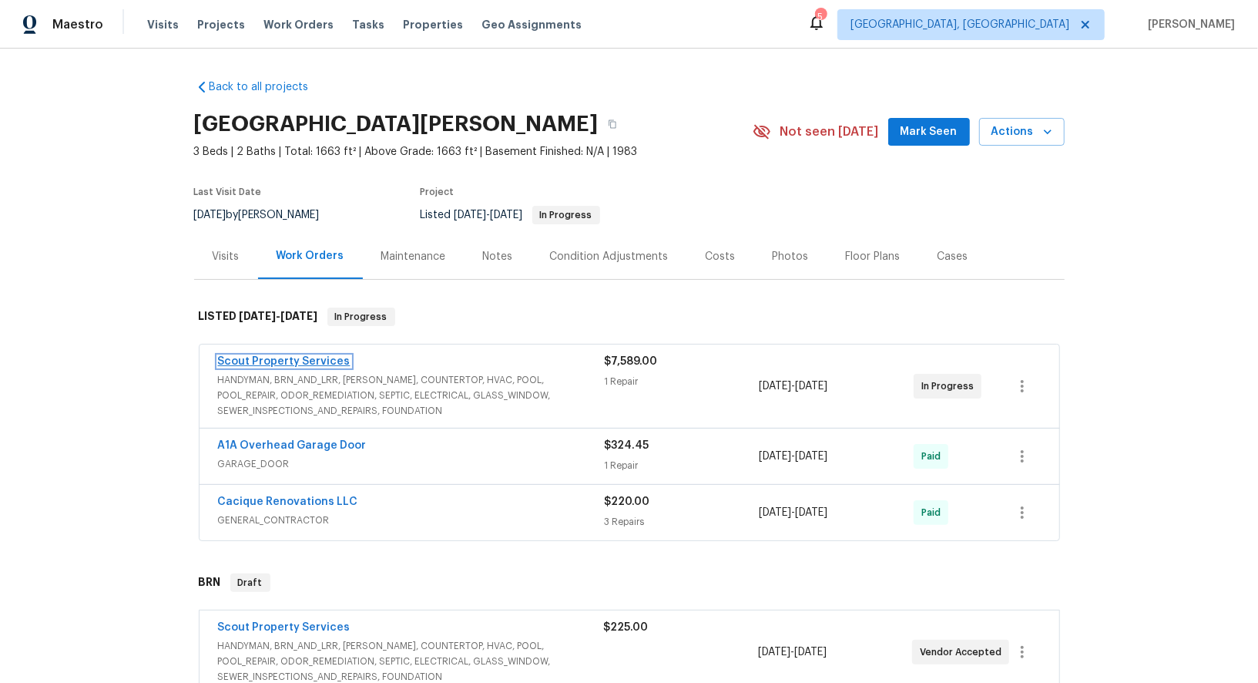
click at [268, 362] on link "Scout Property Services" at bounding box center [284, 361] width 133 height 11
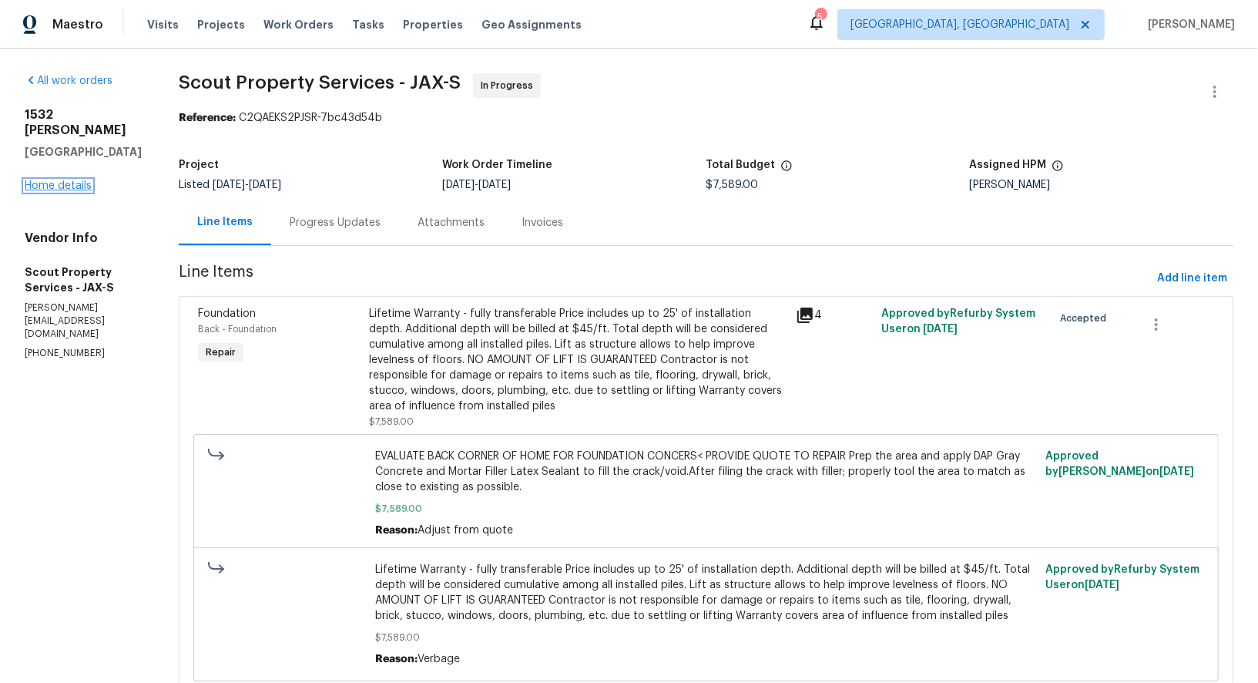
click at [44, 191] on link "Home details" at bounding box center [58, 185] width 67 height 11
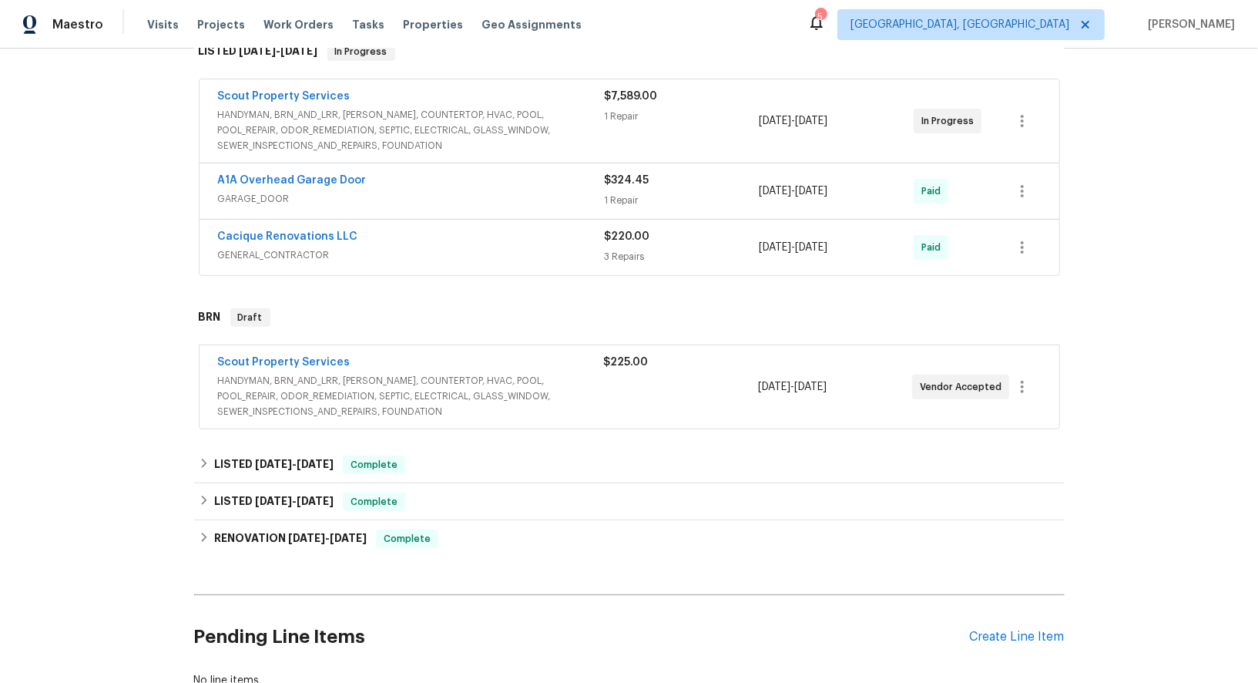
scroll to position [281, 0]
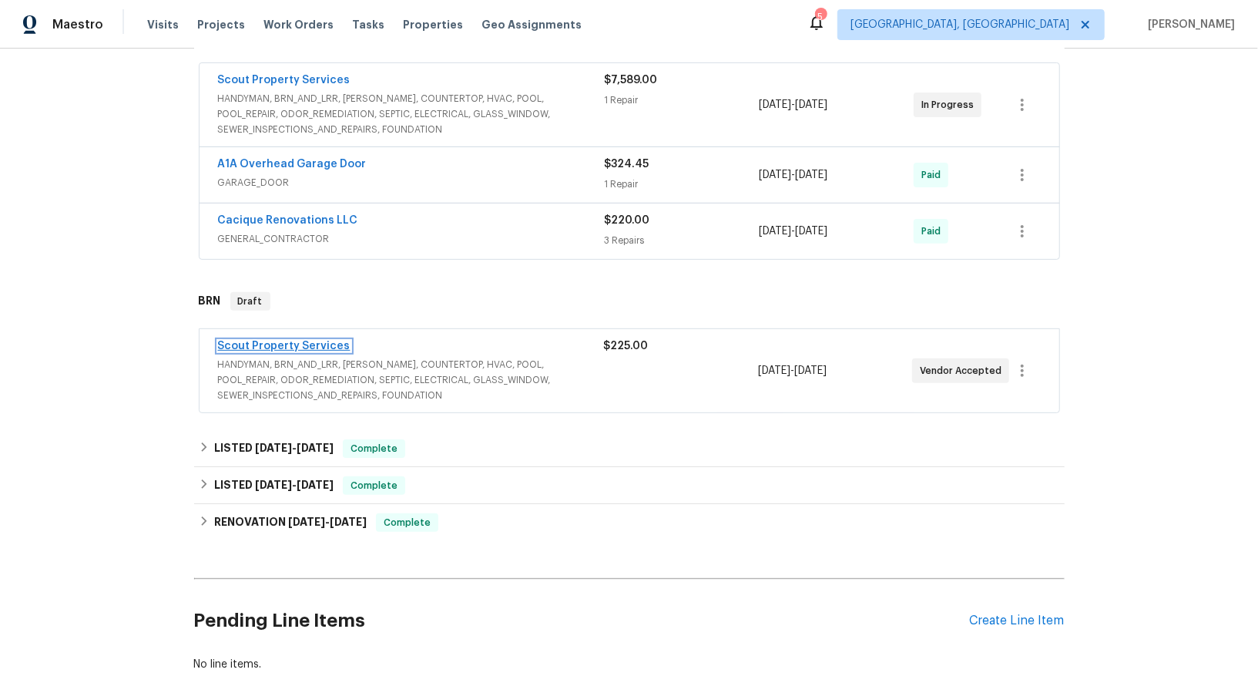
click at [303, 342] on link "Scout Property Services" at bounding box center [284, 346] width 133 height 11
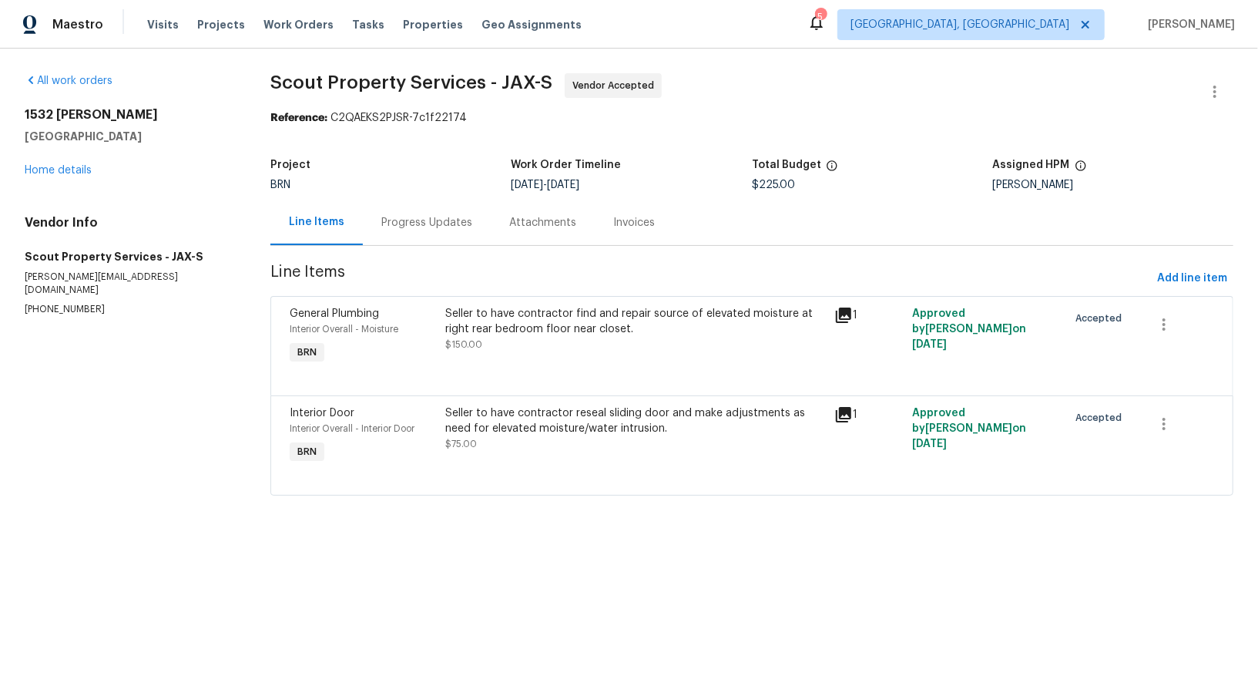
click at [528, 321] on div "Seller to have contractor find and repair source of elevated moisture at right …" at bounding box center [635, 321] width 380 height 31
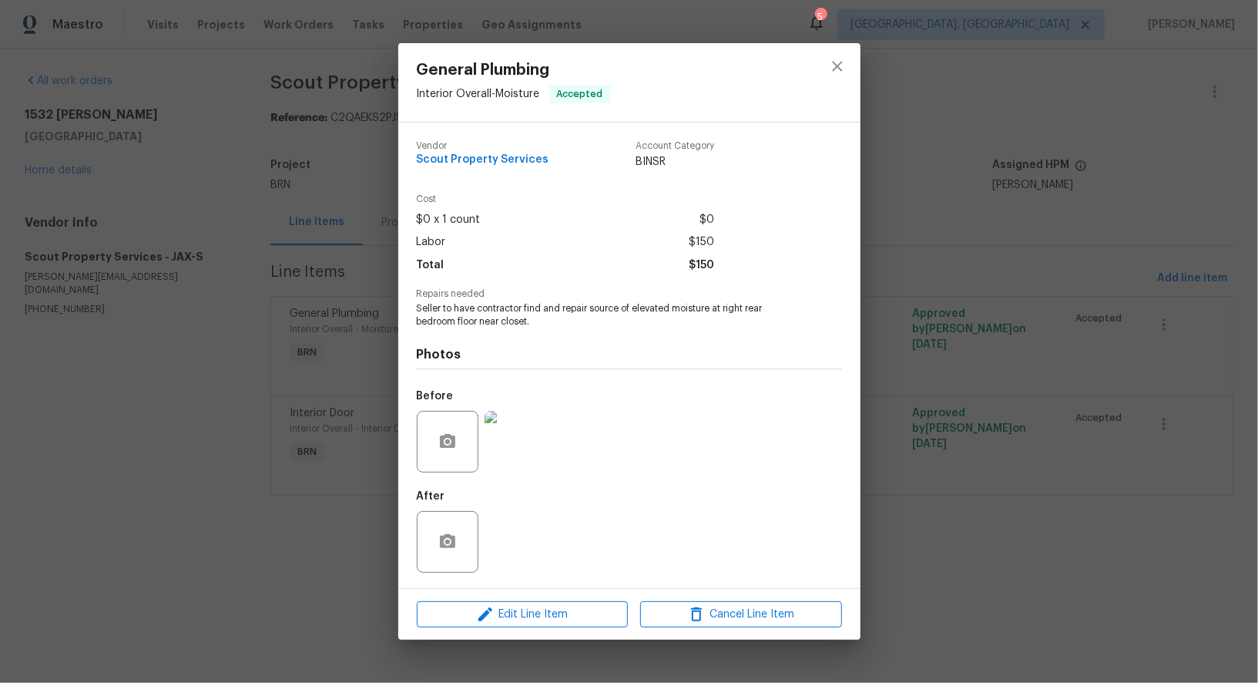
click at [341, 391] on div "General Plumbing Interior Overall - Moisture Accepted Vendor Scout Property Ser…" at bounding box center [629, 341] width 1258 height 683
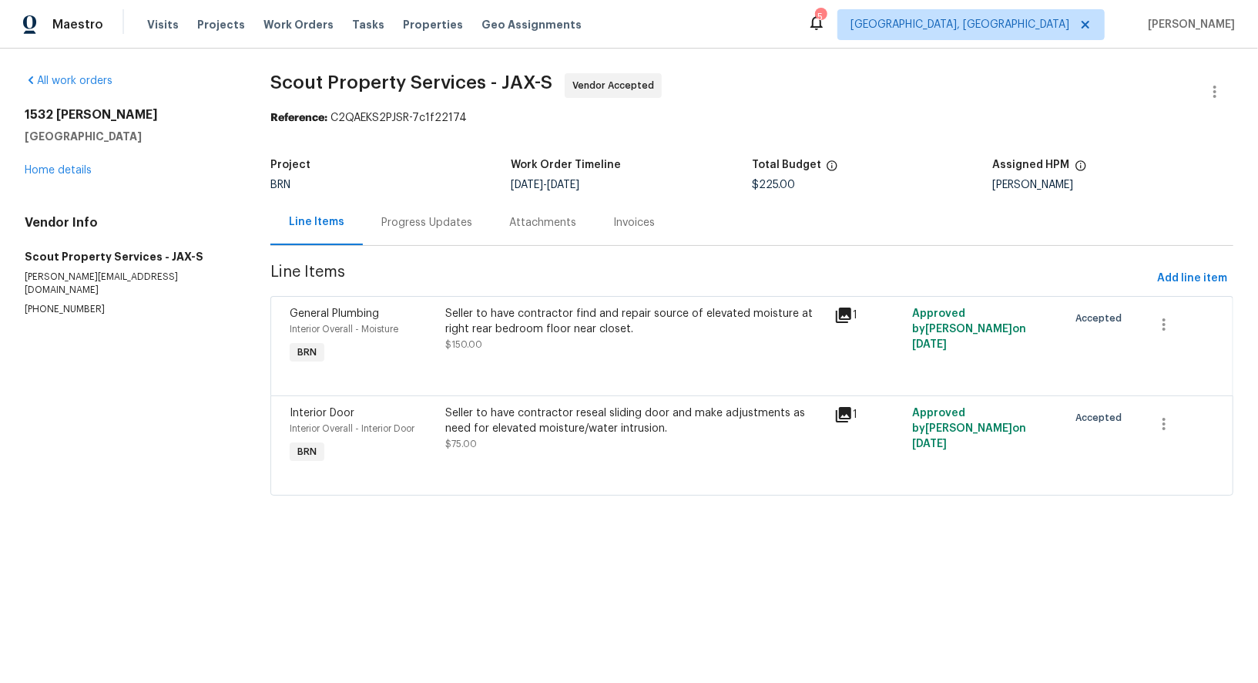
click at [423, 251] on section "Scout Property Services - JAX-S Vendor Accepted Reference: C2QAEKS2PJSR-7c1f221…" at bounding box center [751, 293] width 963 height 441
click at [426, 237] on div "Progress Updates" at bounding box center [427, 222] width 128 height 45
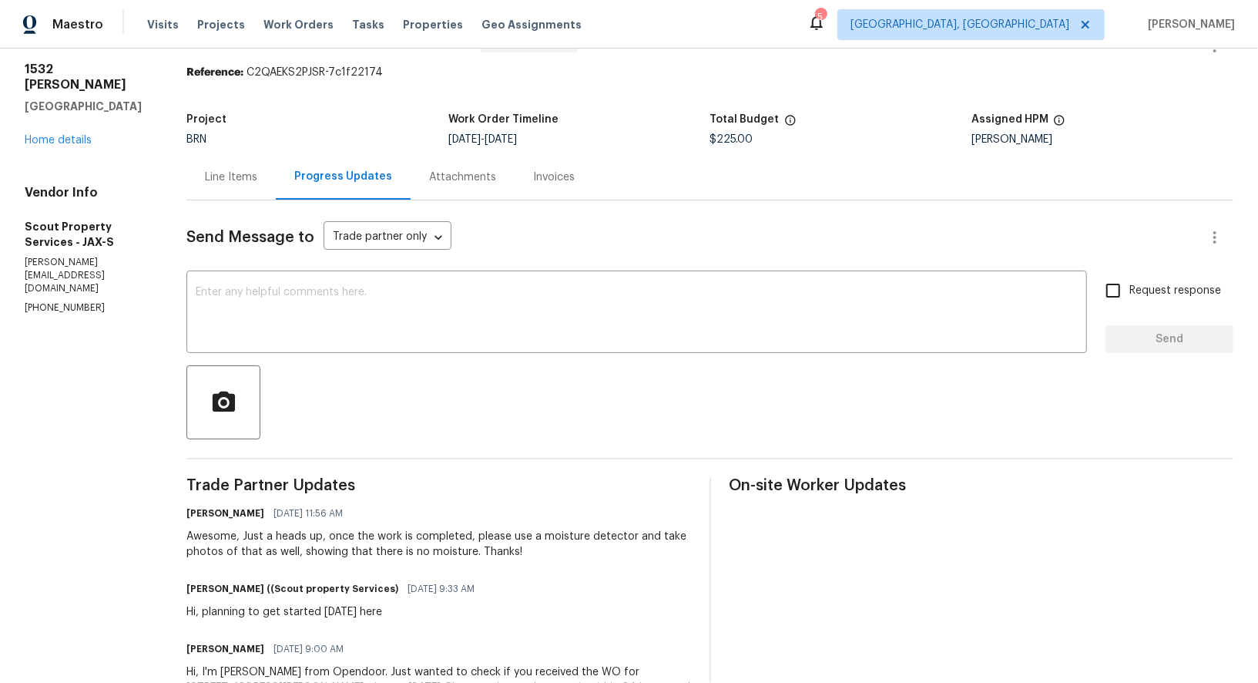
scroll to position [32, 0]
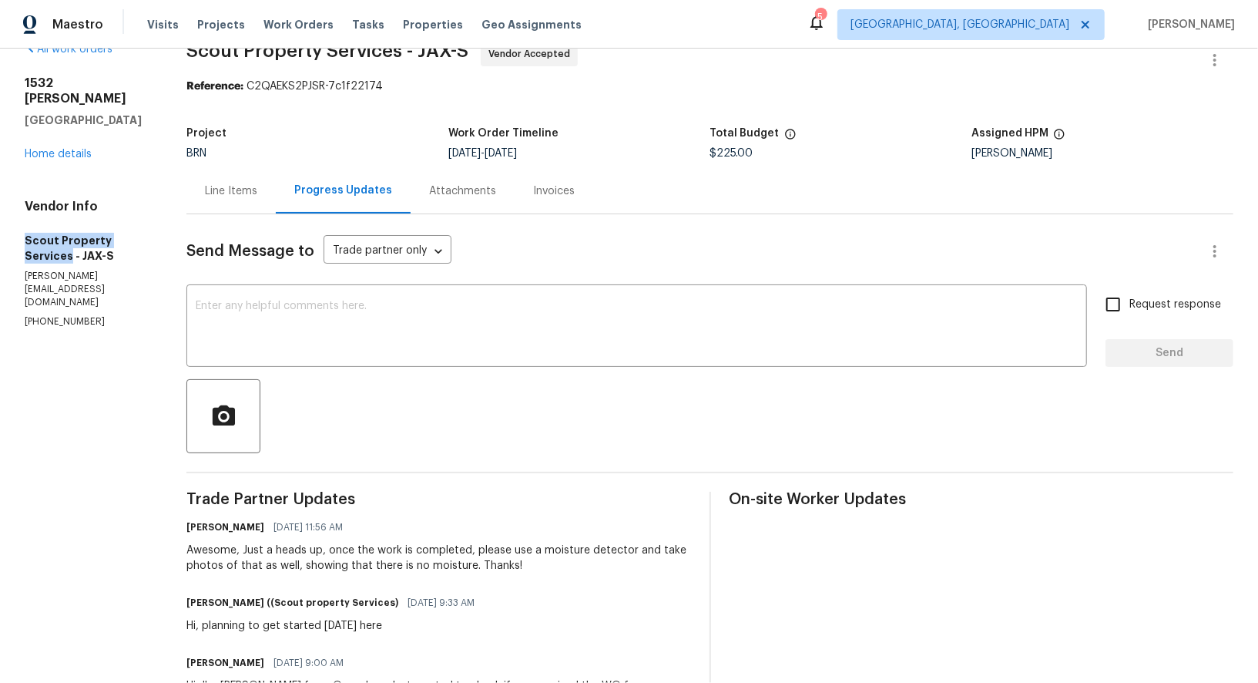
drag, startPoint x: 12, startPoint y: 222, endPoint x: 149, endPoint y: 220, distance: 136.4
click at [149, 220] on div "All work orders 1532 Derringer Rd Jacksonville, FL 32225 Home details Vendor In…" at bounding box center [629, 400] width 1258 height 766
copy h5 "Scout Property Services"
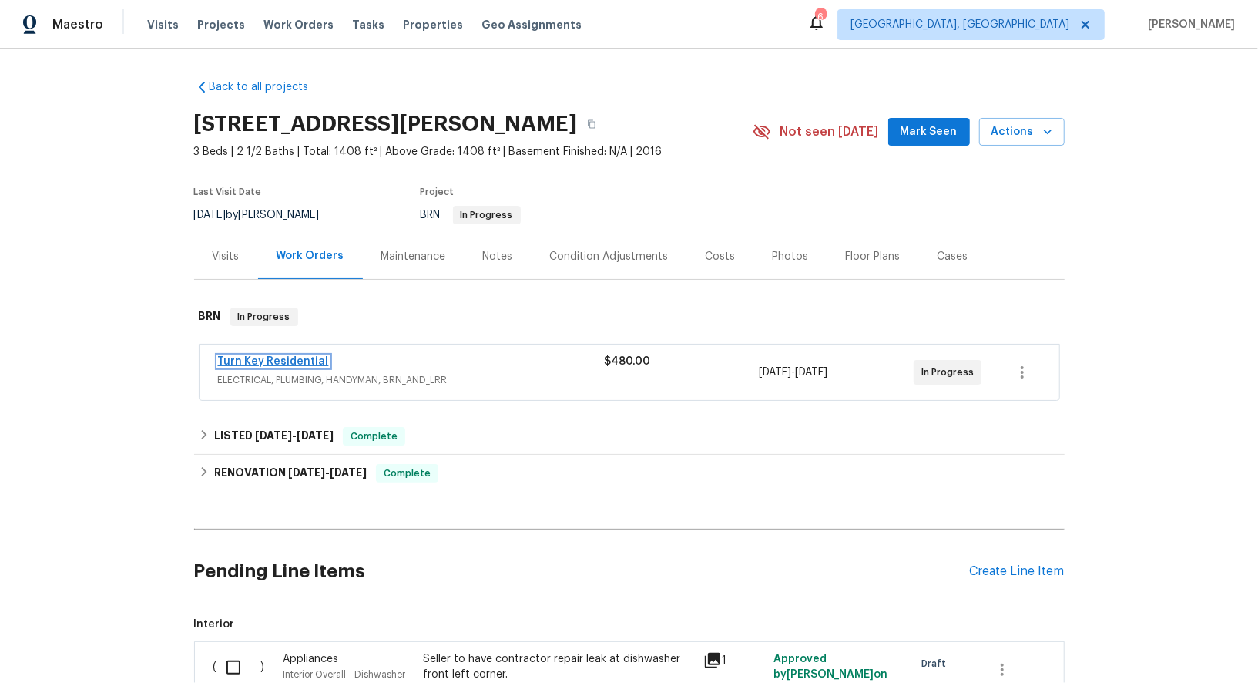
click at [270, 358] on link "Turn Key Residential" at bounding box center [273, 361] width 111 height 11
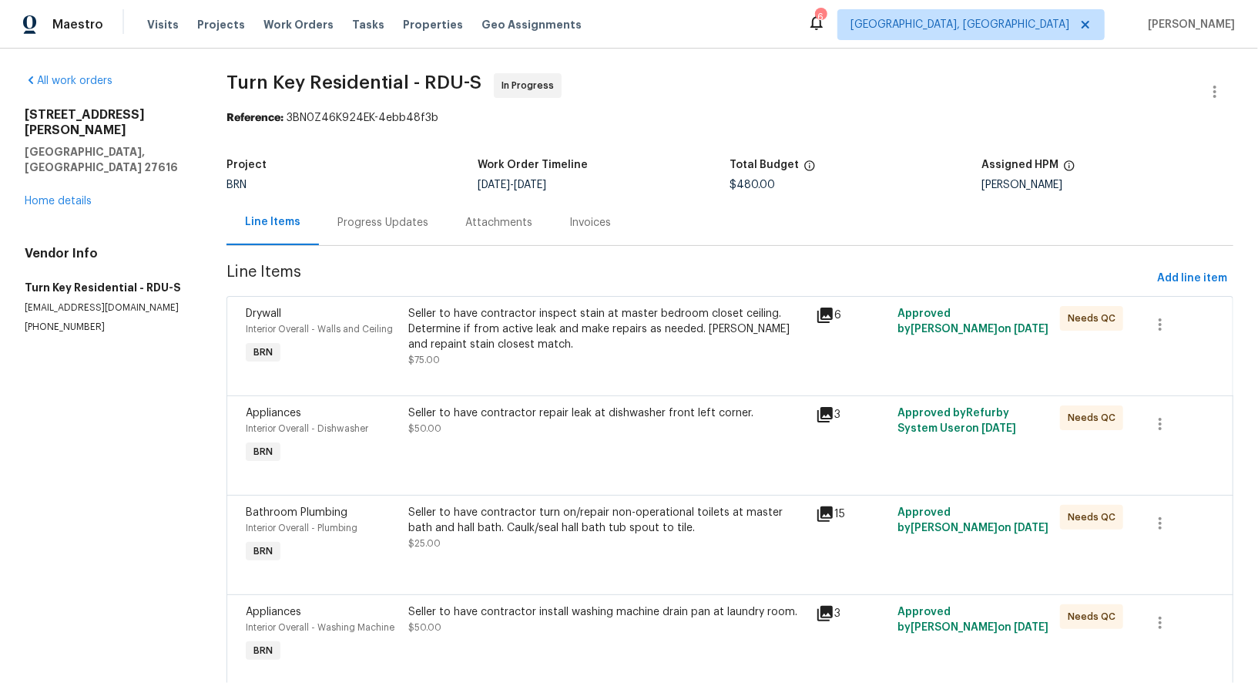
click at [399, 228] on div "Progress Updates" at bounding box center [383, 222] width 91 height 15
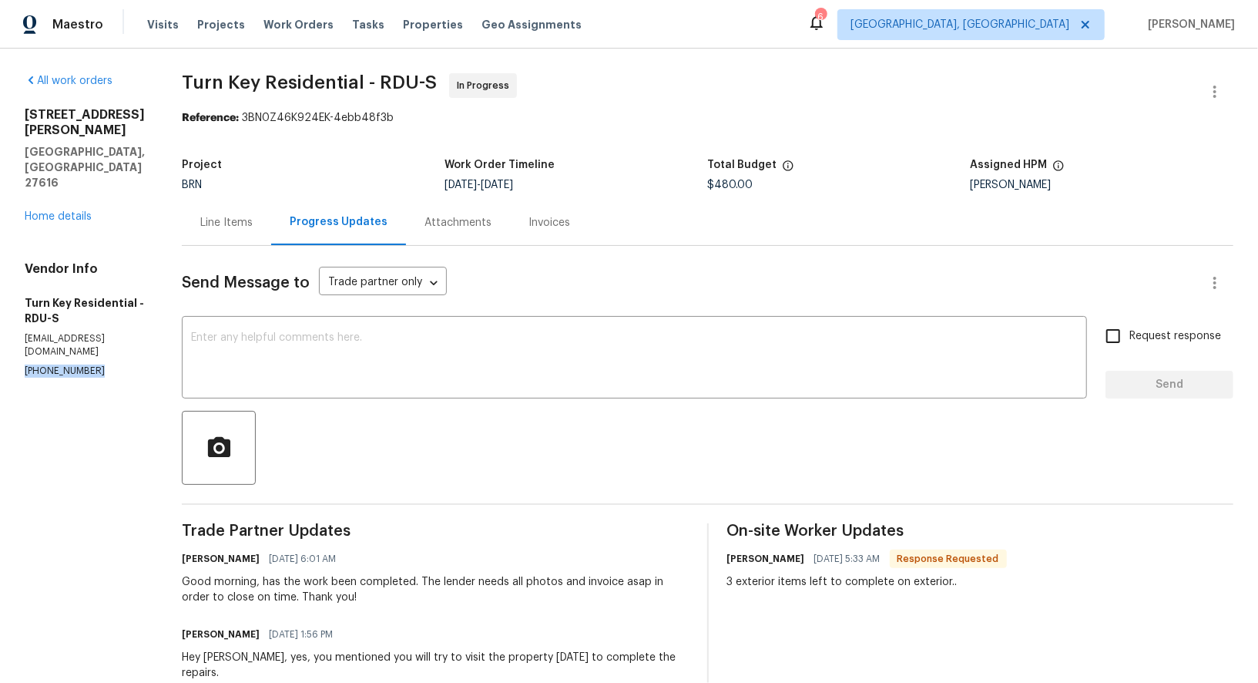
drag, startPoint x: 93, startPoint y: 300, endPoint x: 13, endPoint y: 299, distance: 80.1
copy p "[PHONE_NUMBER]"
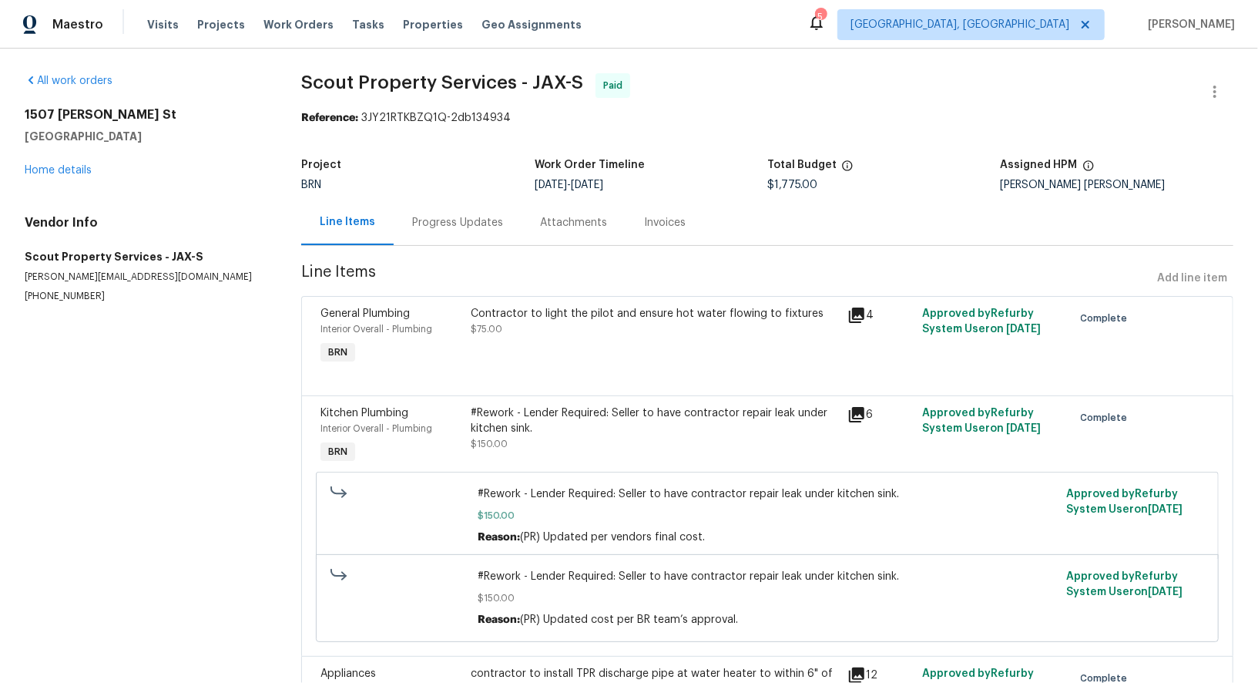
click at [52, 162] on div "[STREET_ADDRESS][PERSON_NAME] Home details" at bounding box center [145, 142] width 240 height 71
click at [52, 163] on div "[STREET_ADDRESS][PERSON_NAME] Home details" at bounding box center [145, 142] width 240 height 71
click at [52, 179] on div "All work orders [STREET_ADDRESS][PERSON_NAME] Home details Vendor Info Scout Pr…" at bounding box center [145, 188] width 240 height 230
click at [52, 173] on link "Home details" at bounding box center [58, 170] width 67 height 11
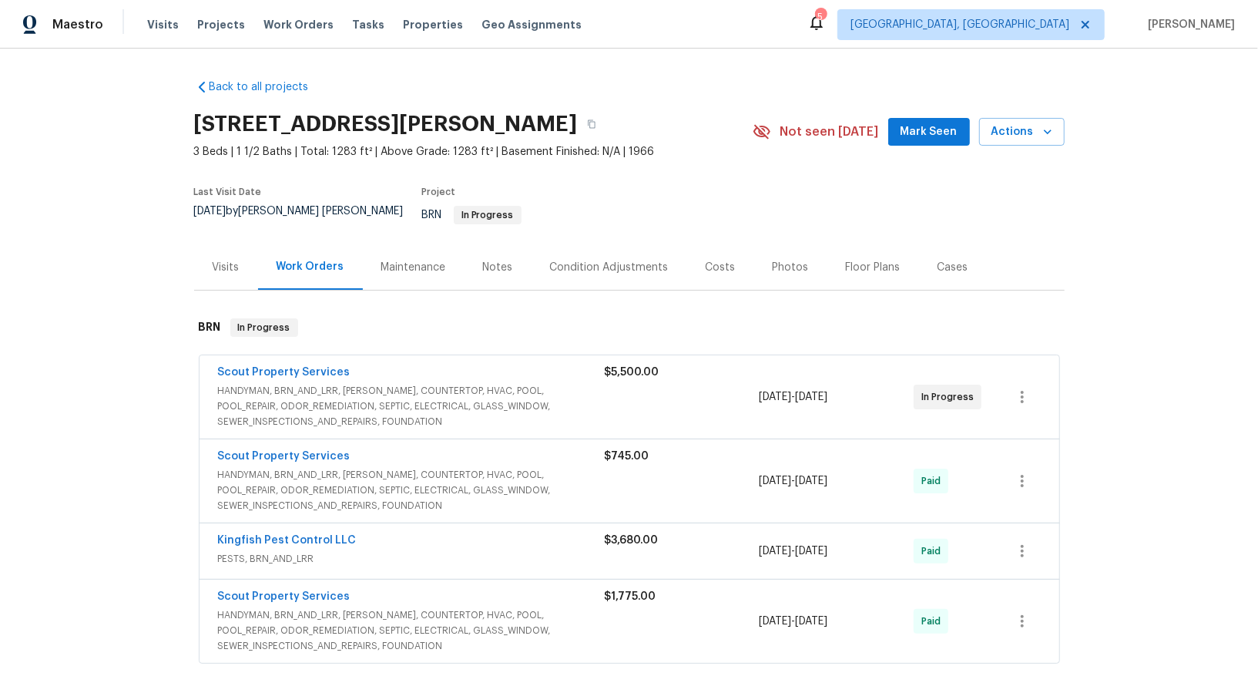
scroll to position [8, 0]
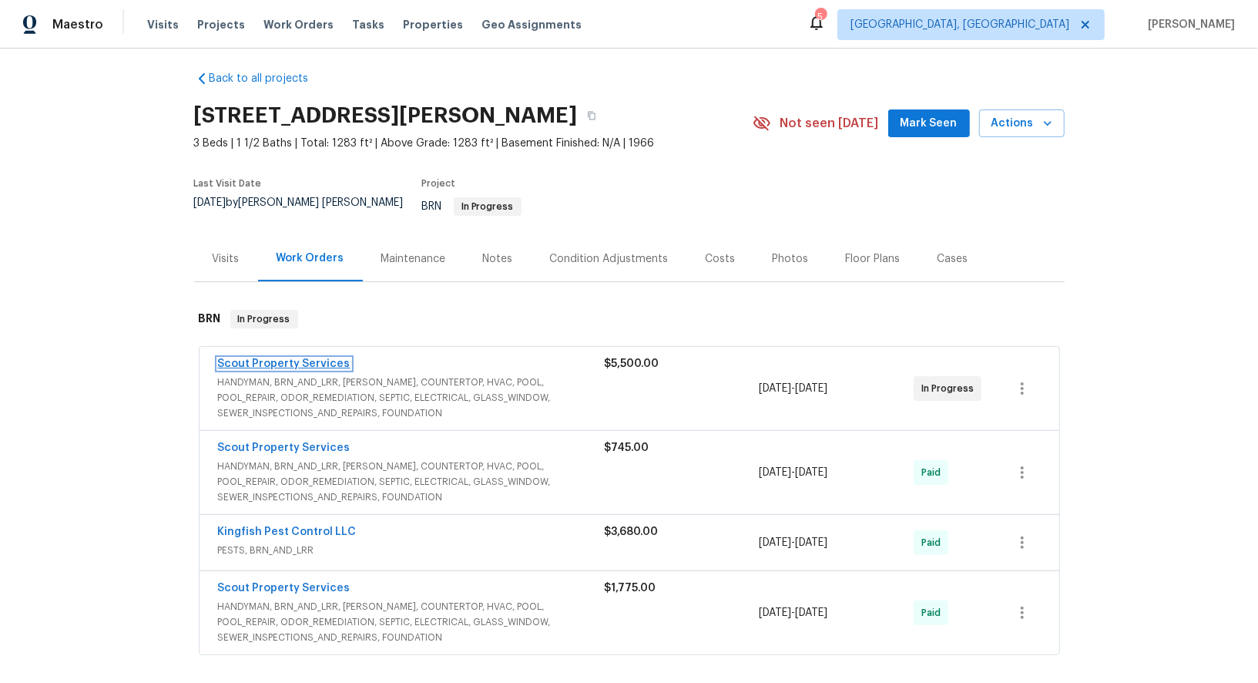
click at [302, 358] on link "Scout Property Services" at bounding box center [284, 363] width 133 height 11
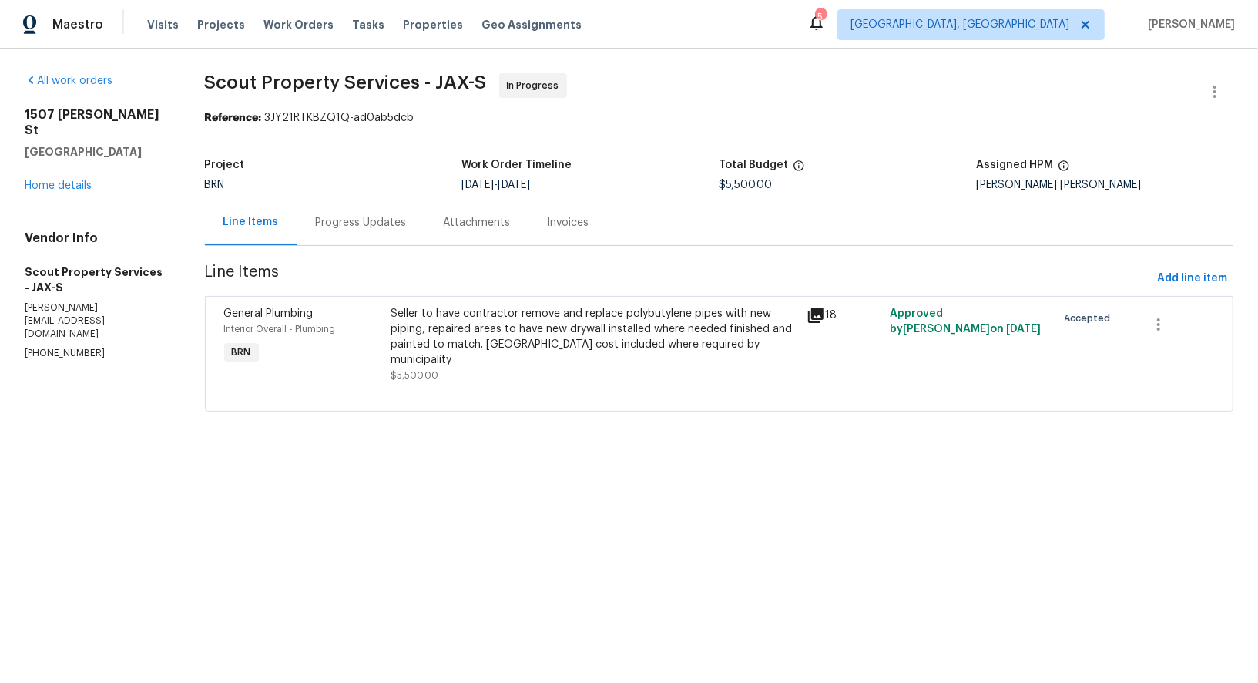
click at [355, 237] on div "Progress Updates" at bounding box center [361, 222] width 128 height 45
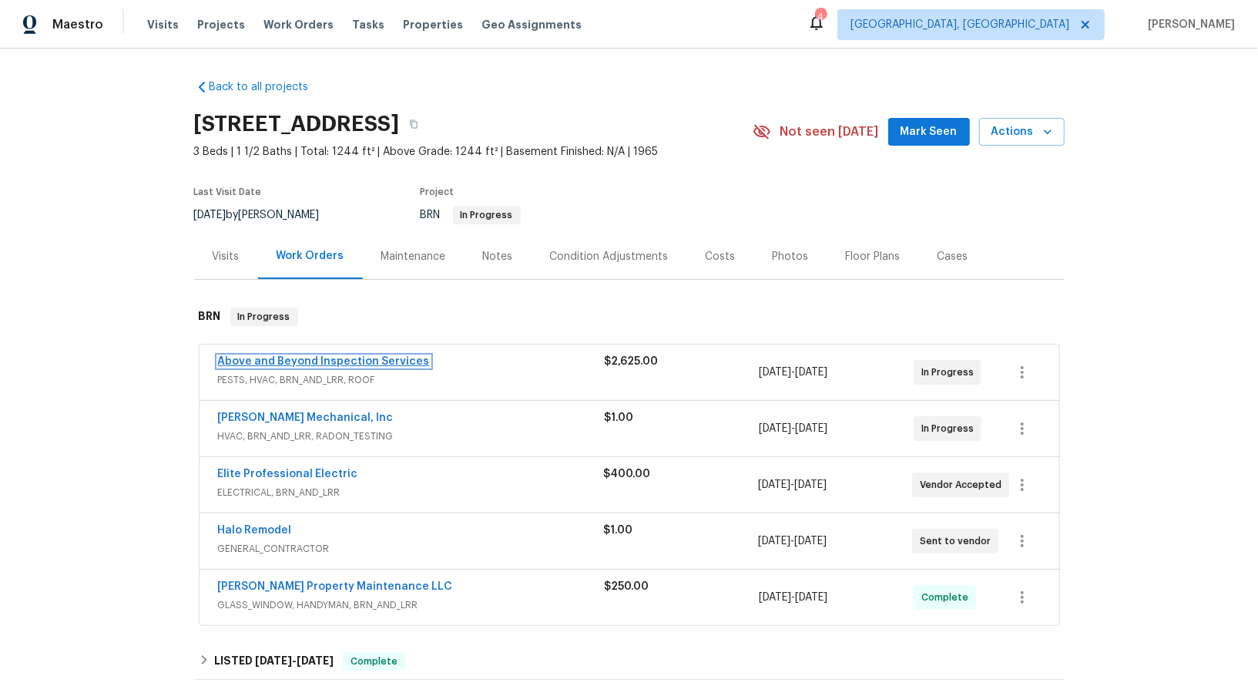
click at [324, 361] on link "Above and Beyond Inspection Services" at bounding box center [324, 361] width 212 height 11
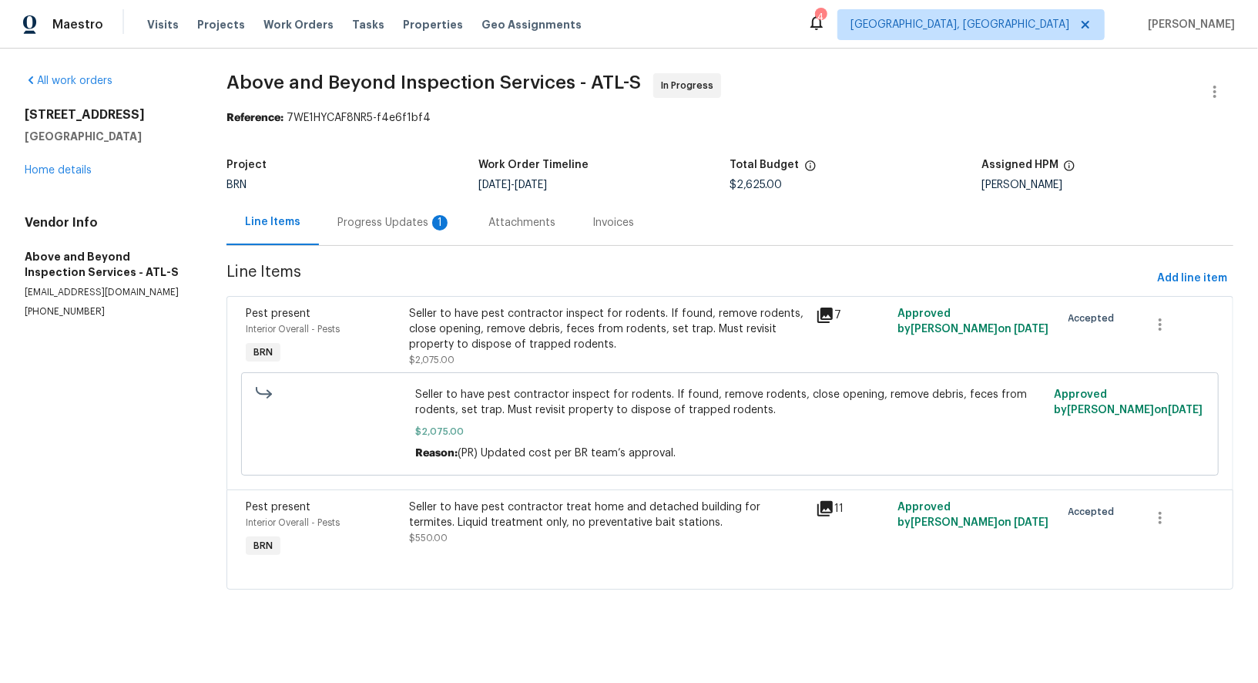
click at [418, 220] on div "Progress Updates 1" at bounding box center [395, 222] width 114 height 15
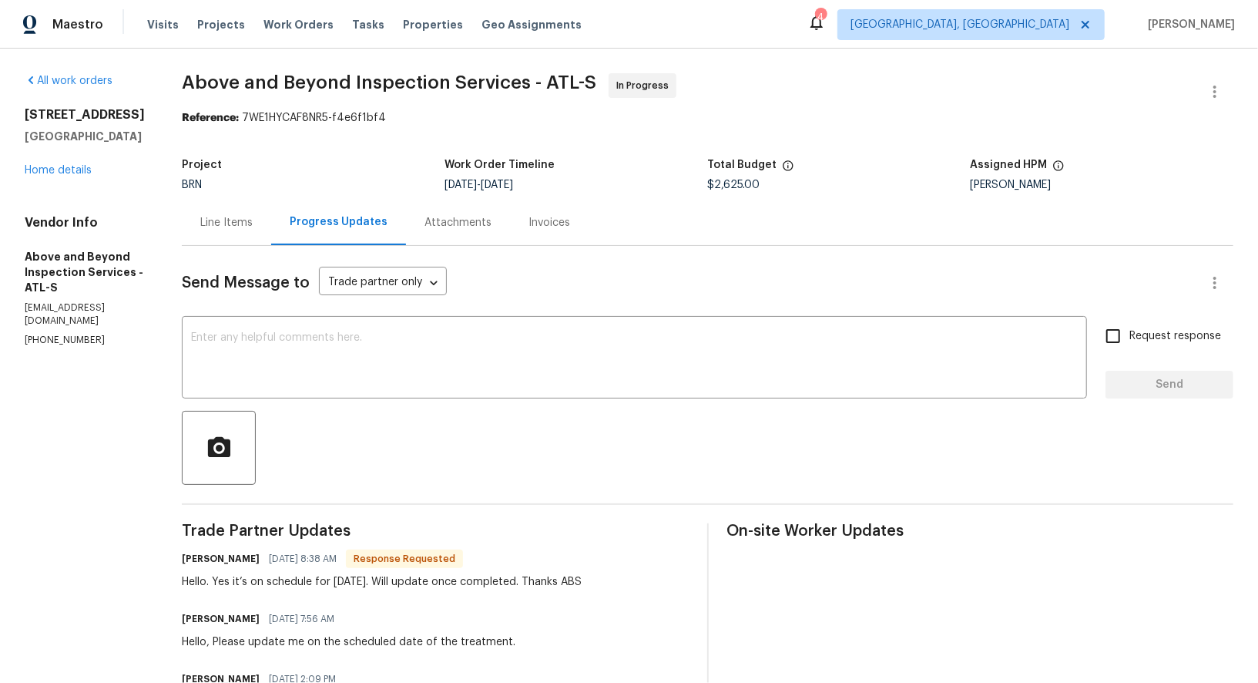
scroll to position [14, 0]
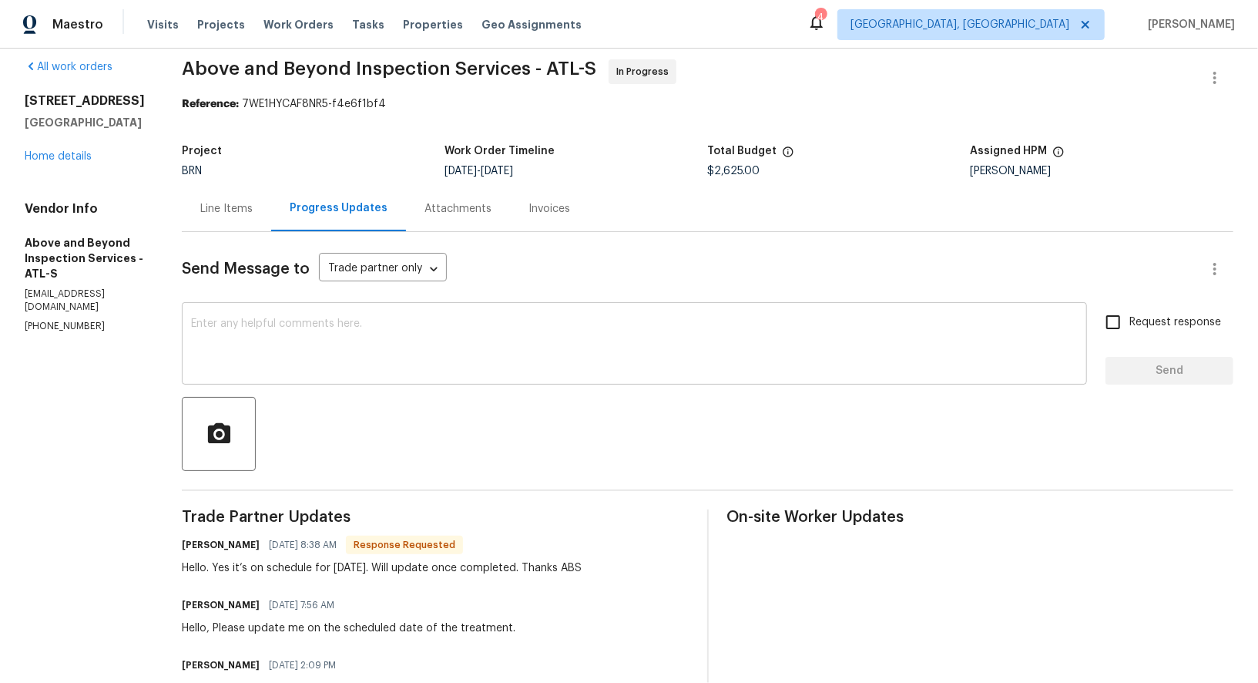
click at [414, 351] on textarea at bounding box center [634, 345] width 887 height 54
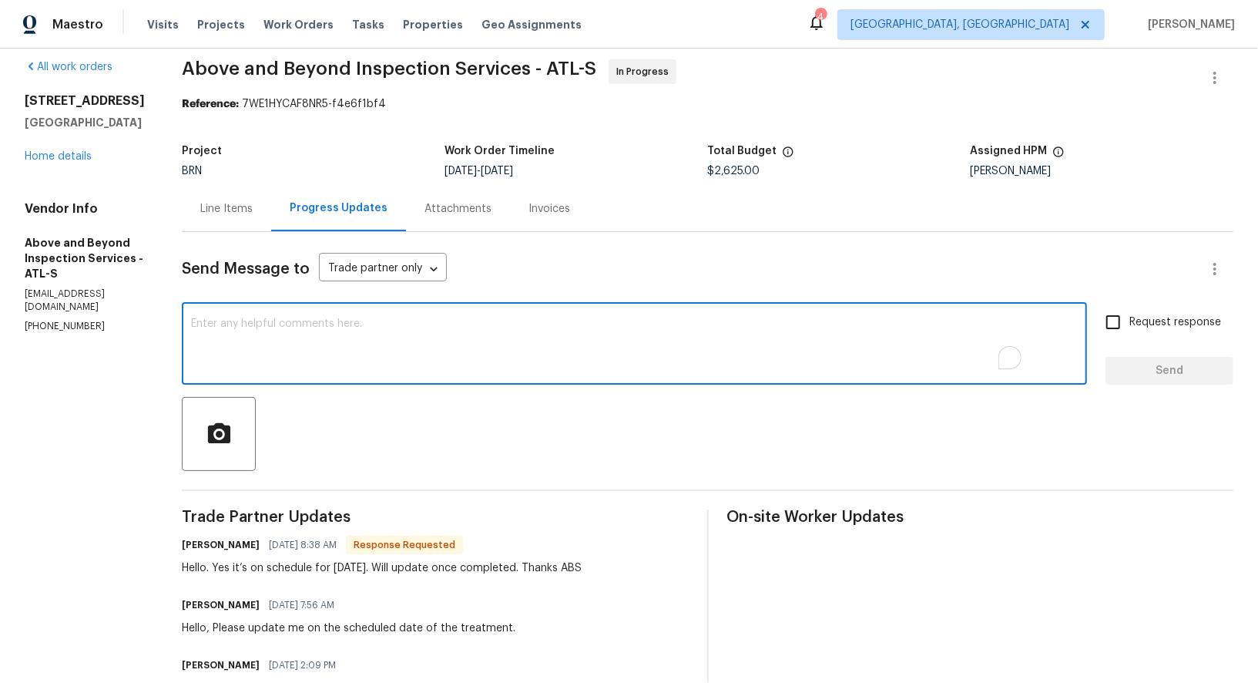
scroll to position [8, 0]
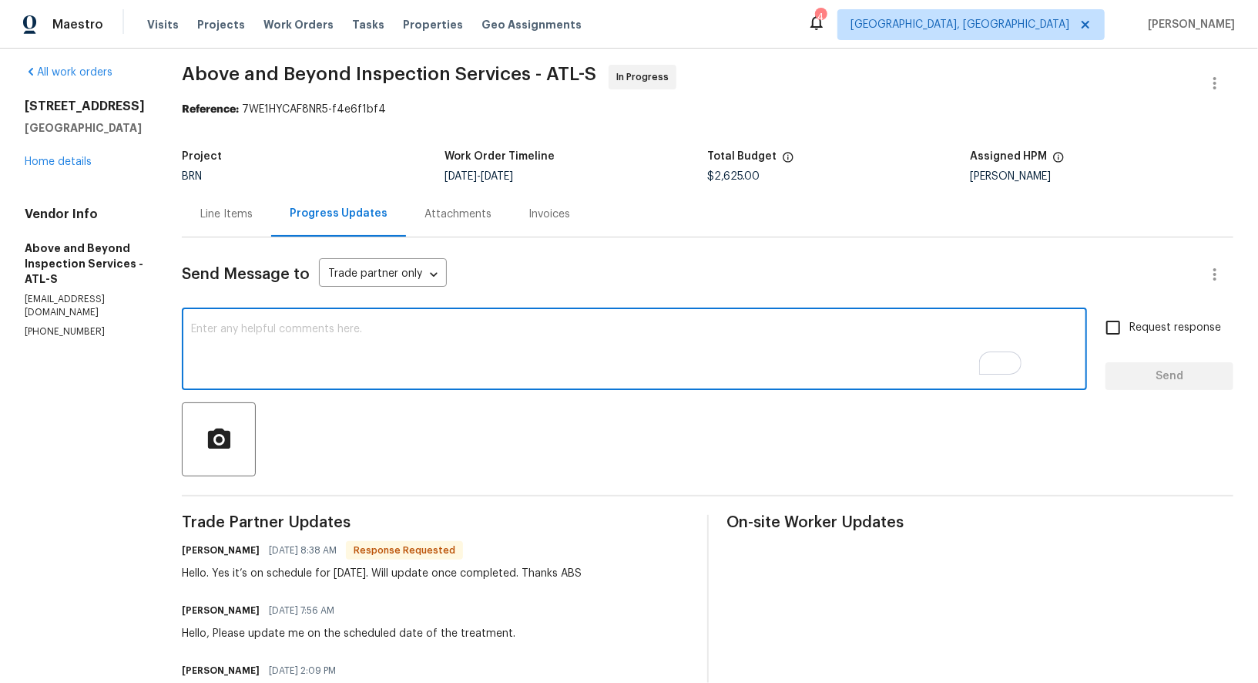
click at [495, 358] on textarea "To enrich screen reader interactions, please activate Accessibility in Grammarl…" at bounding box center [634, 351] width 887 height 54
type textarea "Awesome, Thanks!"
click at [1104, 341] on input "Request response" at bounding box center [1113, 327] width 32 height 32
checkbox input "true"
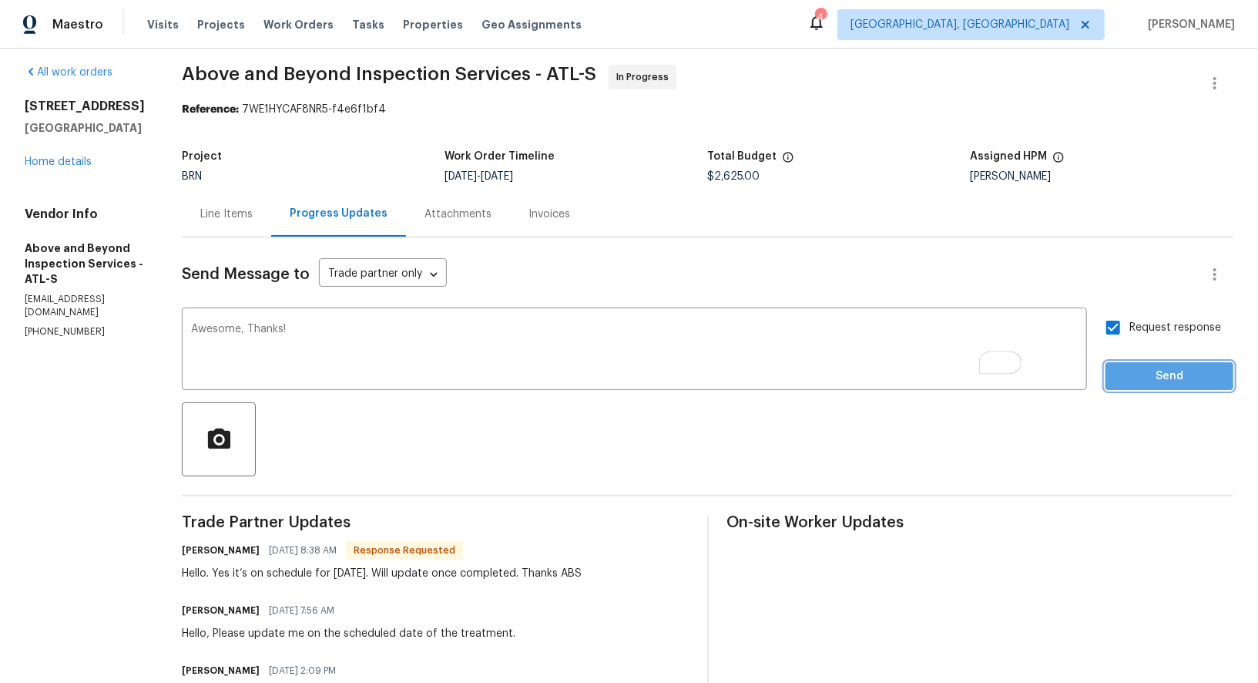
click at [1173, 371] on span "Send" at bounding box center [1169, 376] width 103 height 19
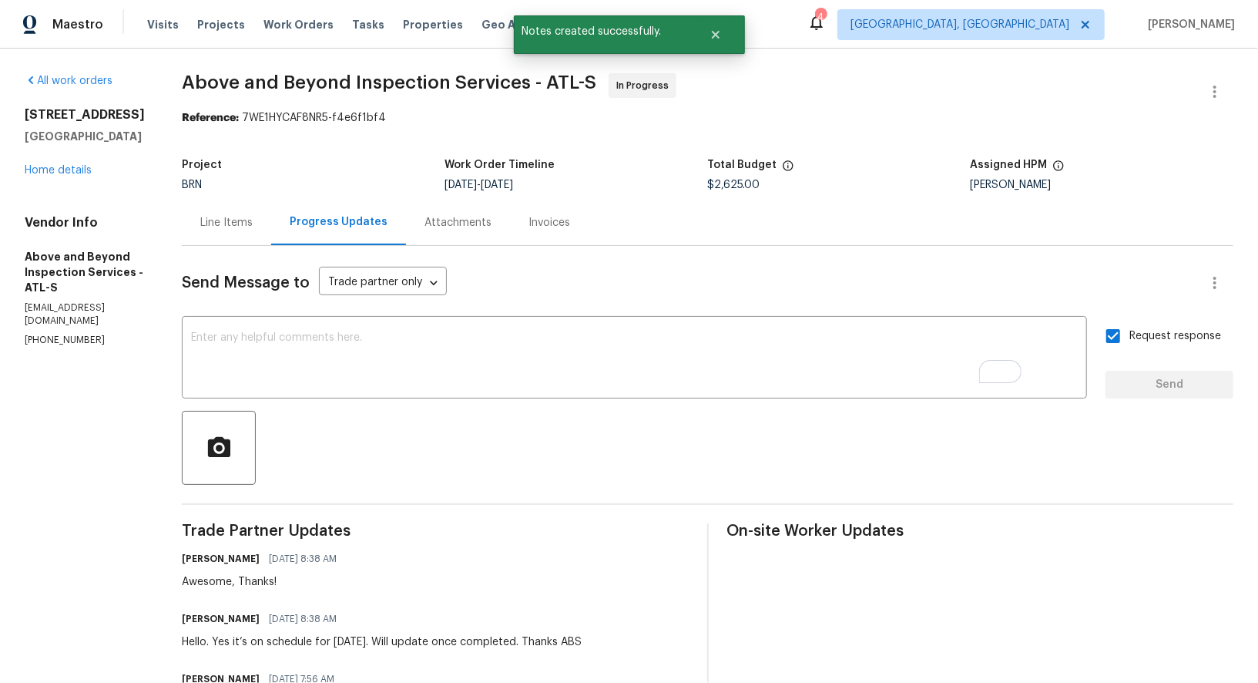
click at [112, 334] on p "[PHONE_NUMBER]" at bounding box center [85, 340] width 120 height 13
click at [59, 174] on link "Home details" at bounding box center [58, 170] width 67 height 11
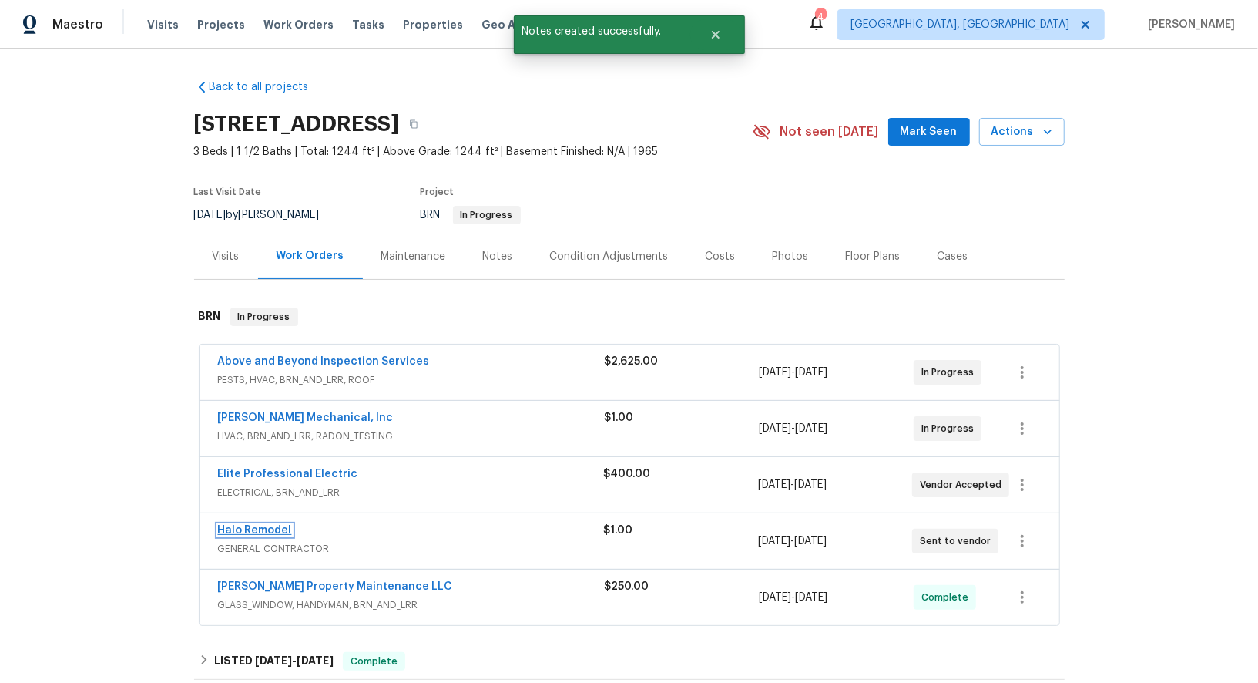
click at [268, 530] on link "Halo Remodel" at bounding box center [255, 530] width 74 height 11
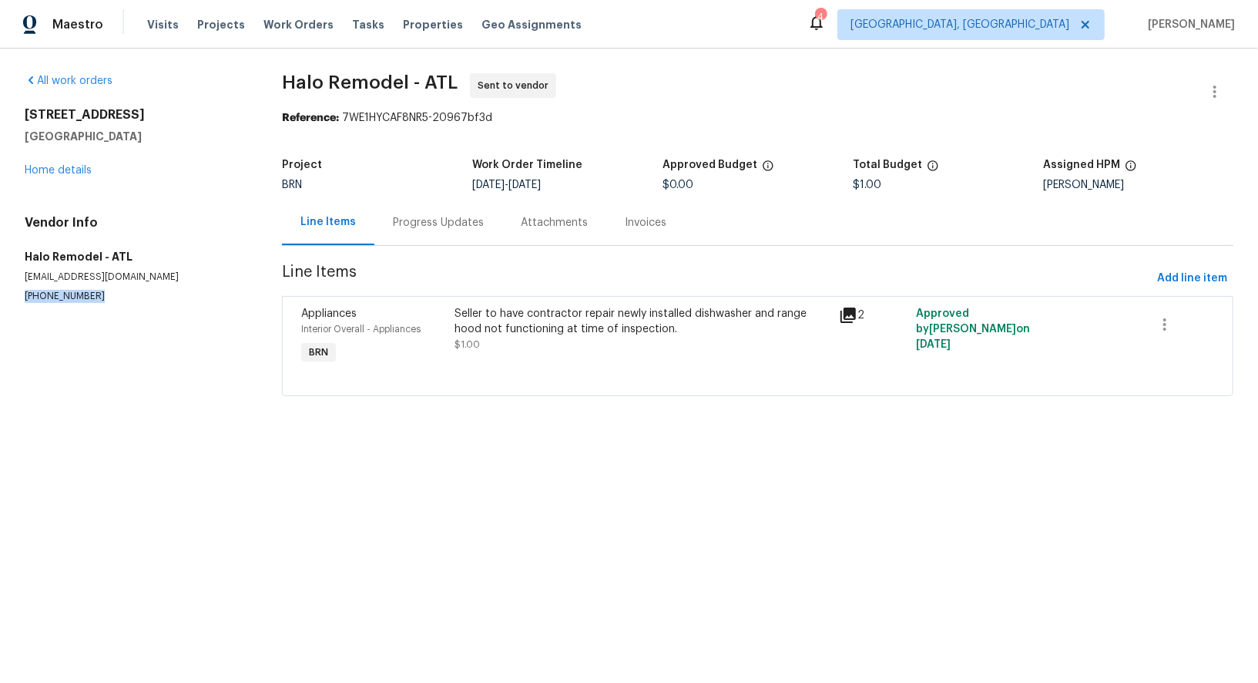
drag, startPoint x: 96, startPoint y: 296, endPoint x: 0, endPoint y: 296, distance: 96.3
click at [0, 296] on div "All work orders [STREET_ADDRESS] Home details Vendor Info Halo Remodel - ATL [E…" at bounding box center [629, 244] width 1258 height 391
copy p "[PHONE_NUMBER]"
click at [428, 234] on div "Progress Updates" at bounding box center [439, 222] width 128 height 45
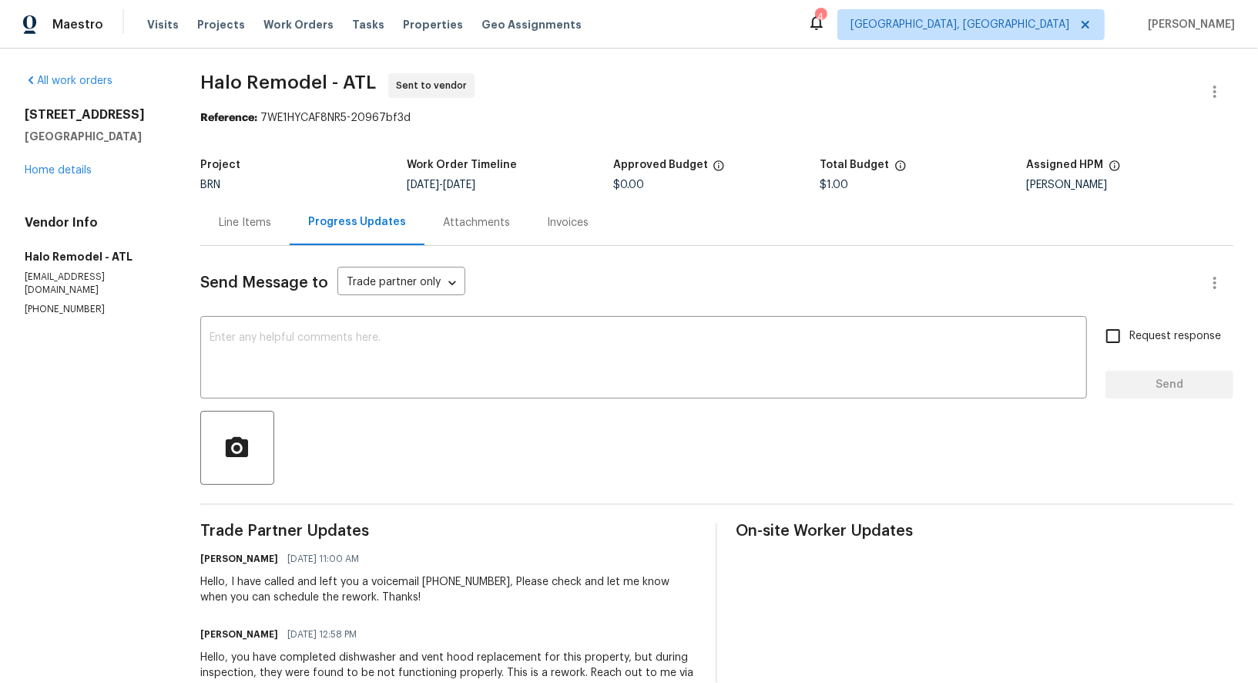
scroll to position [71, 0]
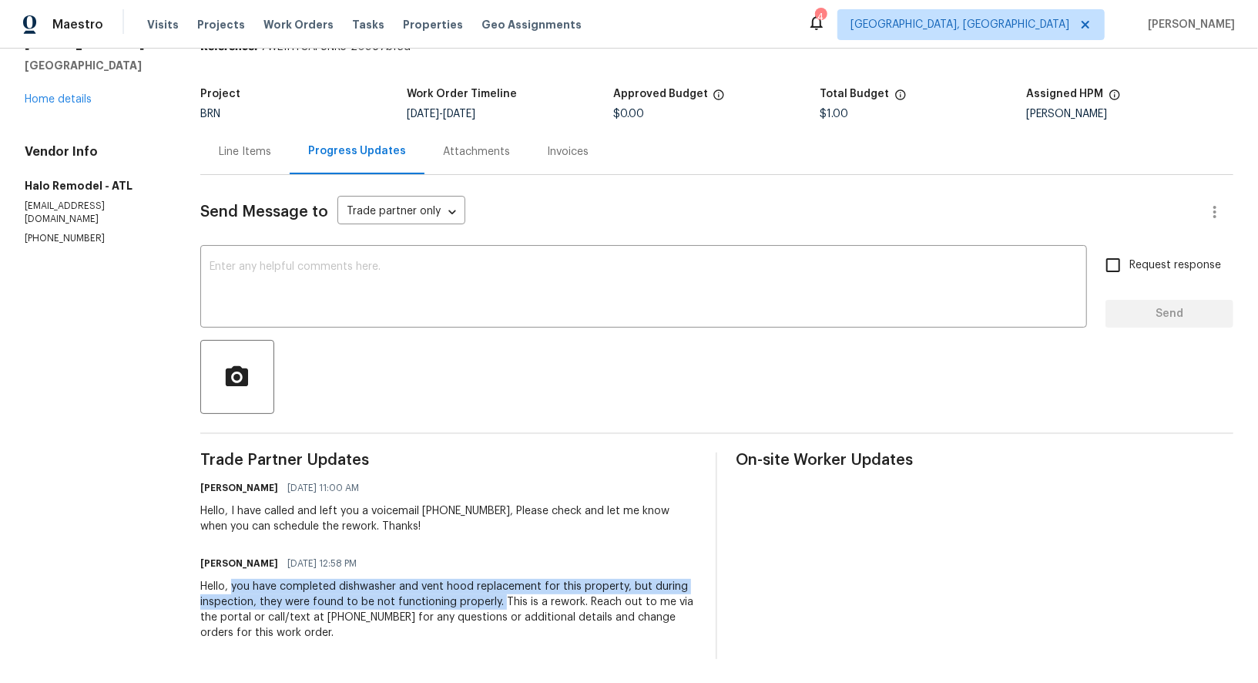
drag, startPoint x: 234, startPoint y: 583, endPoint x: 505, endPoint y: 602, distance: 271.1
click at [505, 602] on div "Hello, you have completed dishwasher and vent hood replacement for this propert…" at bounding box center [449, 610] width 498 height 62
copy div "you have completed dishwasher and vent hood replacement for this property, but …"
click at [57, 105] on link "Home details" at bounding box center [58, 99] width 67 height 11
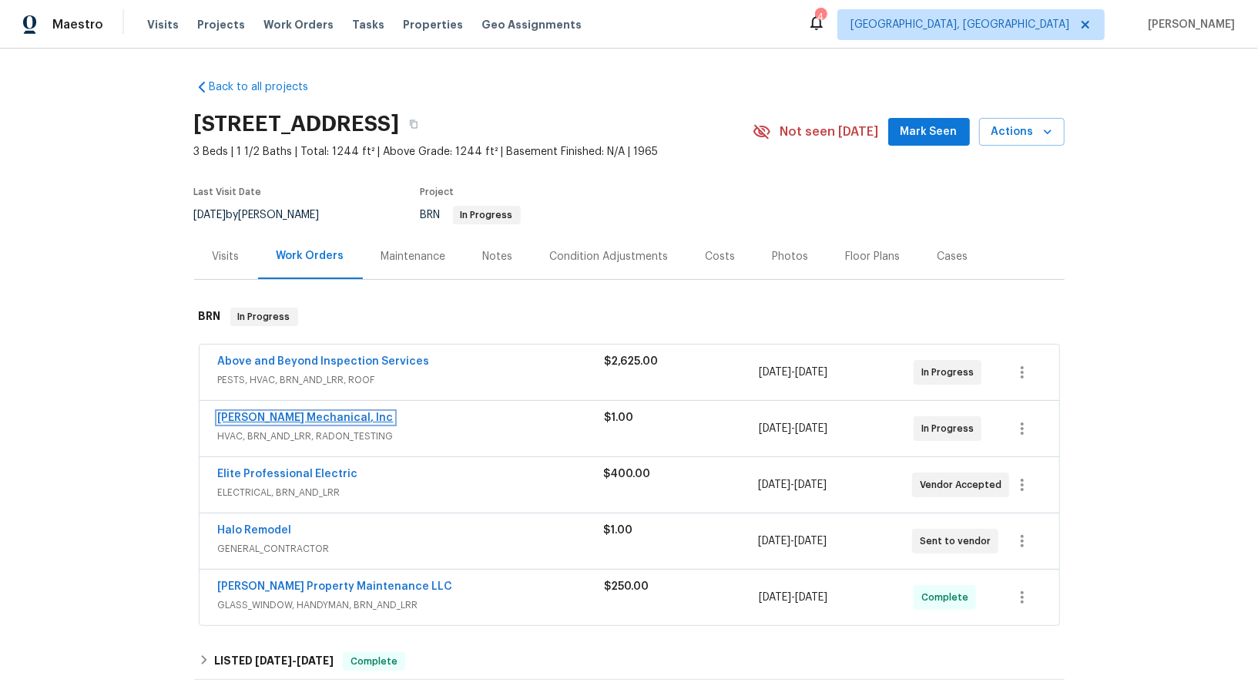
click at [294, 414] on link "[PERSON_NAME] Mechanical, Inc" at bounding box center [306, 417] width 176 height 11
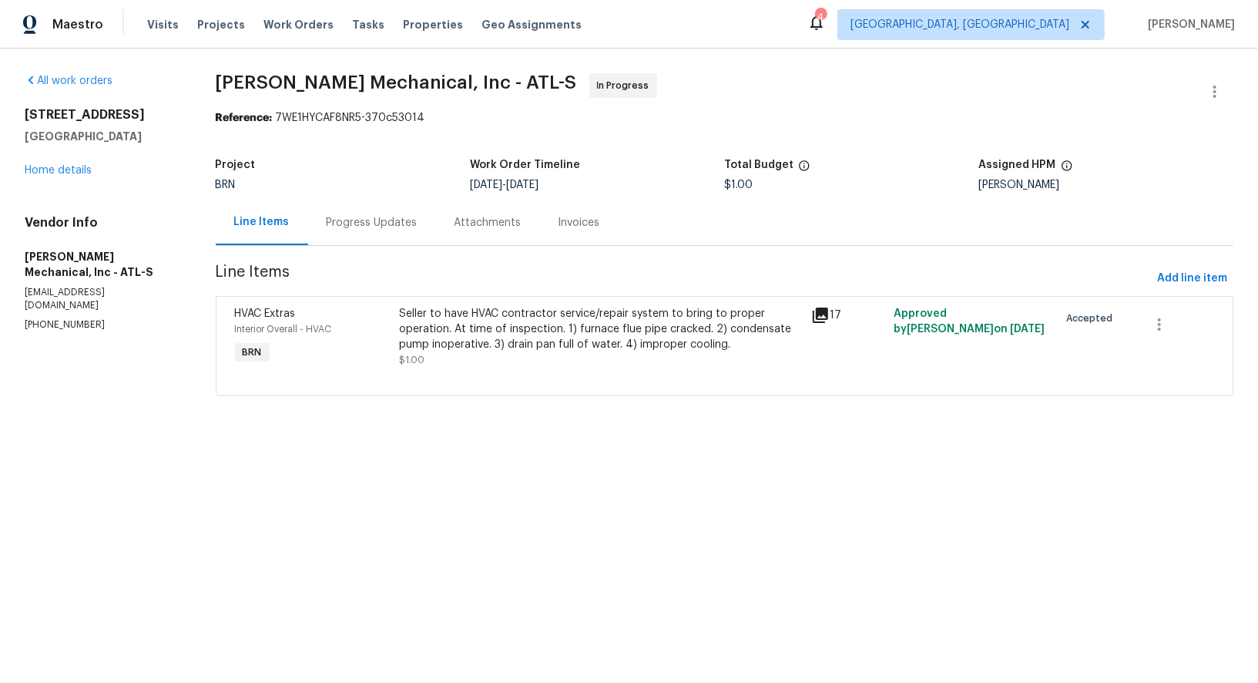
click at [471, 352] on div "Seller to have HVAC contractor service/repair system to bring to proper operati…" at bounding box center [600, 337] width 403 height 62
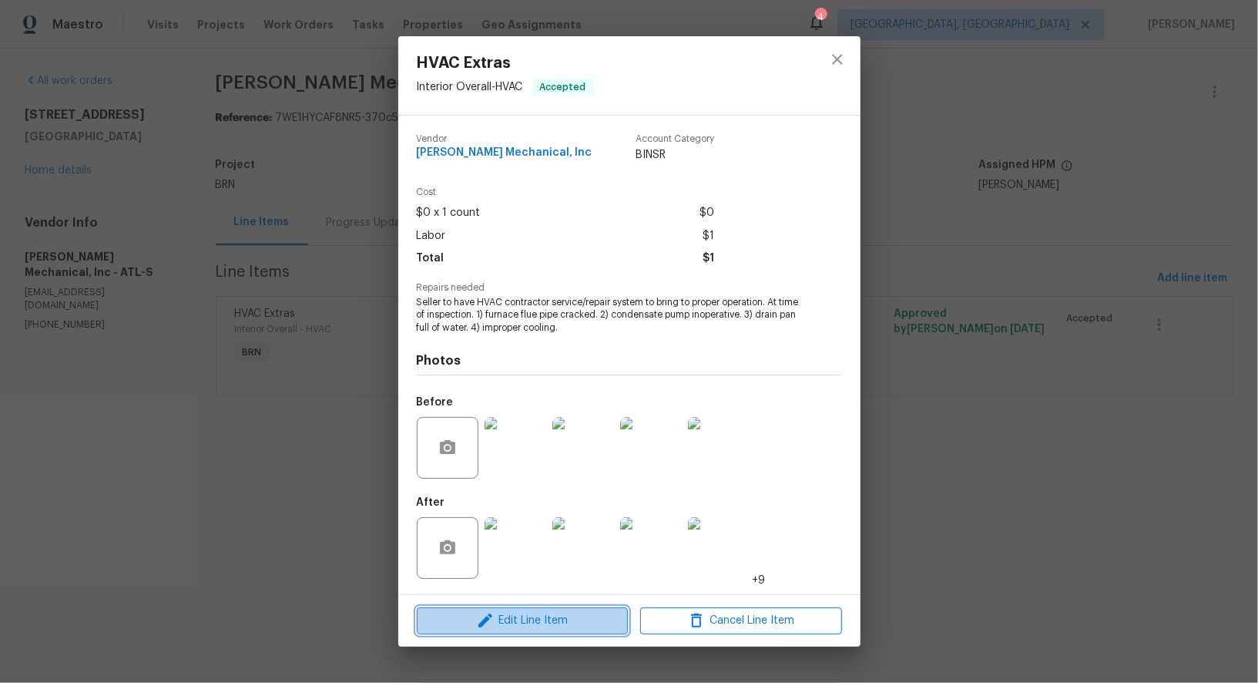
click at [495, 622] on span "Edit Line Item" at bounding box center [523, 620] width 202 height 19
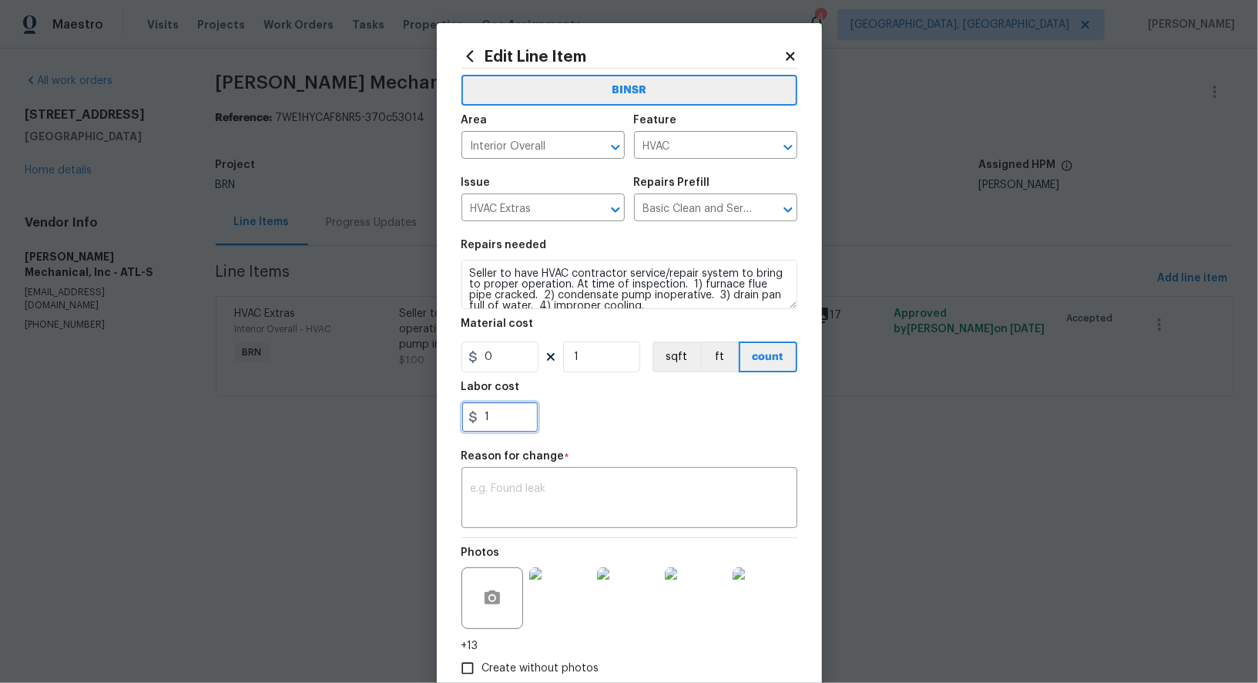
click at [516, 410] on input "1" at bounding box center [500, 416] width 77 height 31
paste input "530"
type input "530"
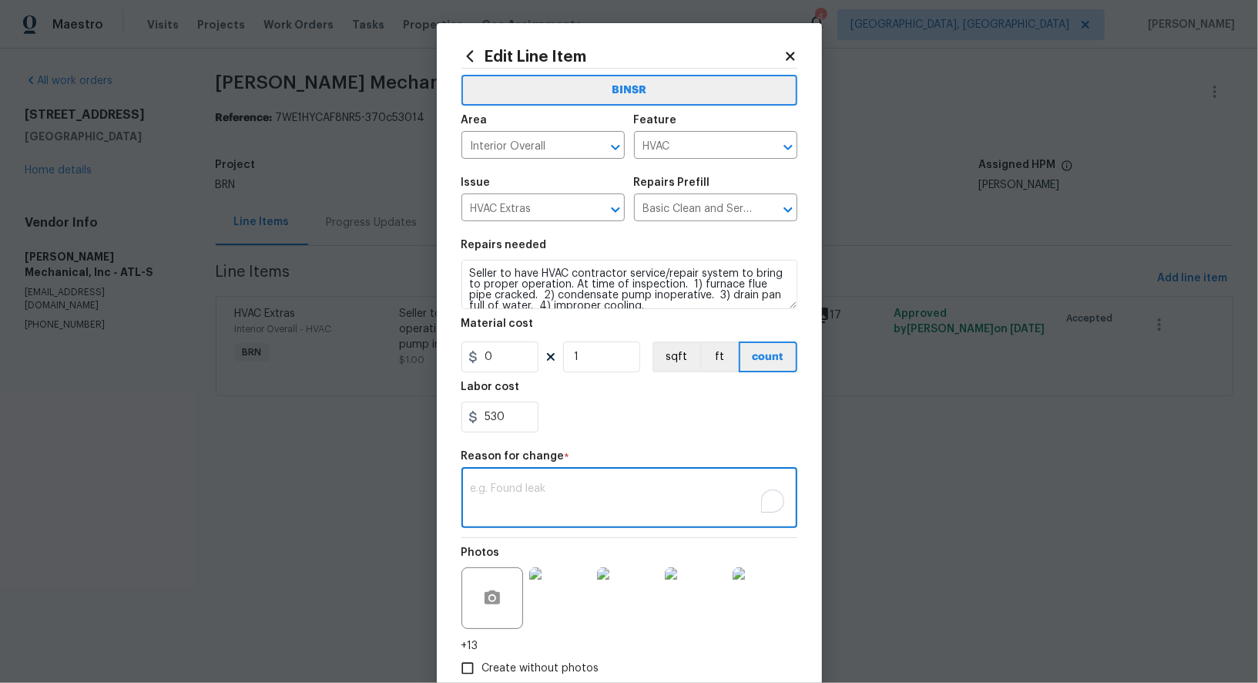
click at [554, 489] on textarea "To enrich screen reader interactions, please activate Accessibility in Grammarl…" at bounding box center [629, 499] width 317 height 32
paste textarea "(PR) Updated cost per BR team’s approval."
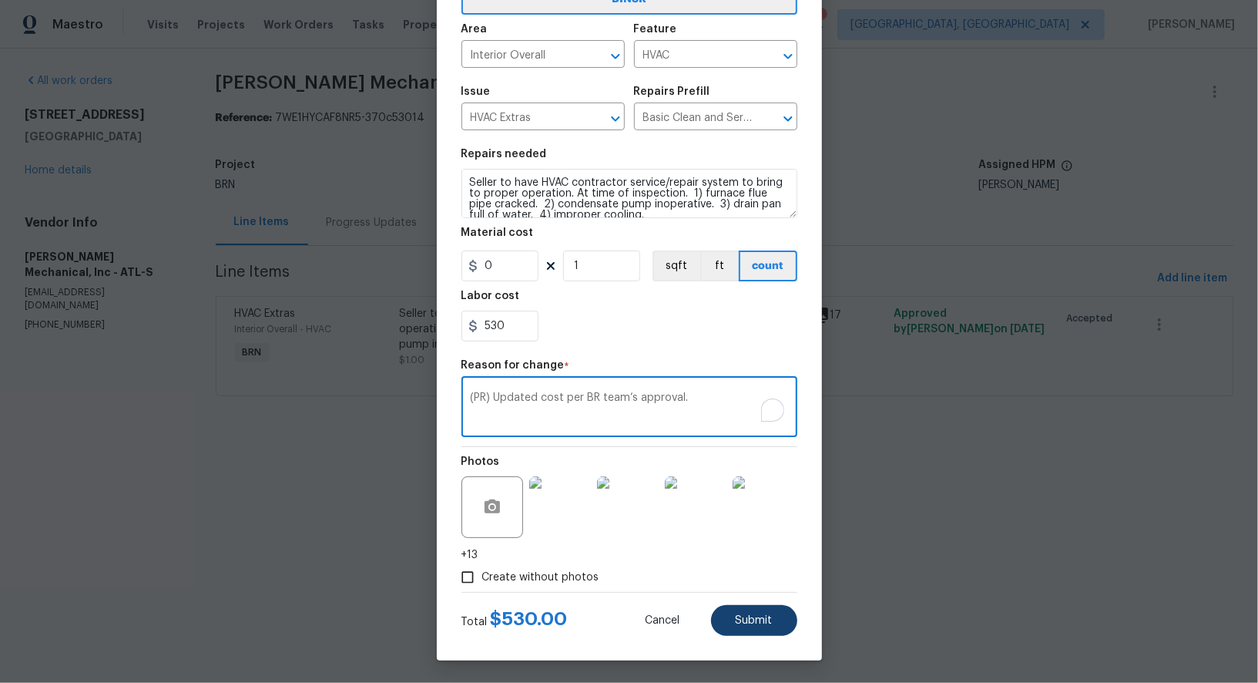
type textarea "(PR) Updated cost per BR team’s approval."
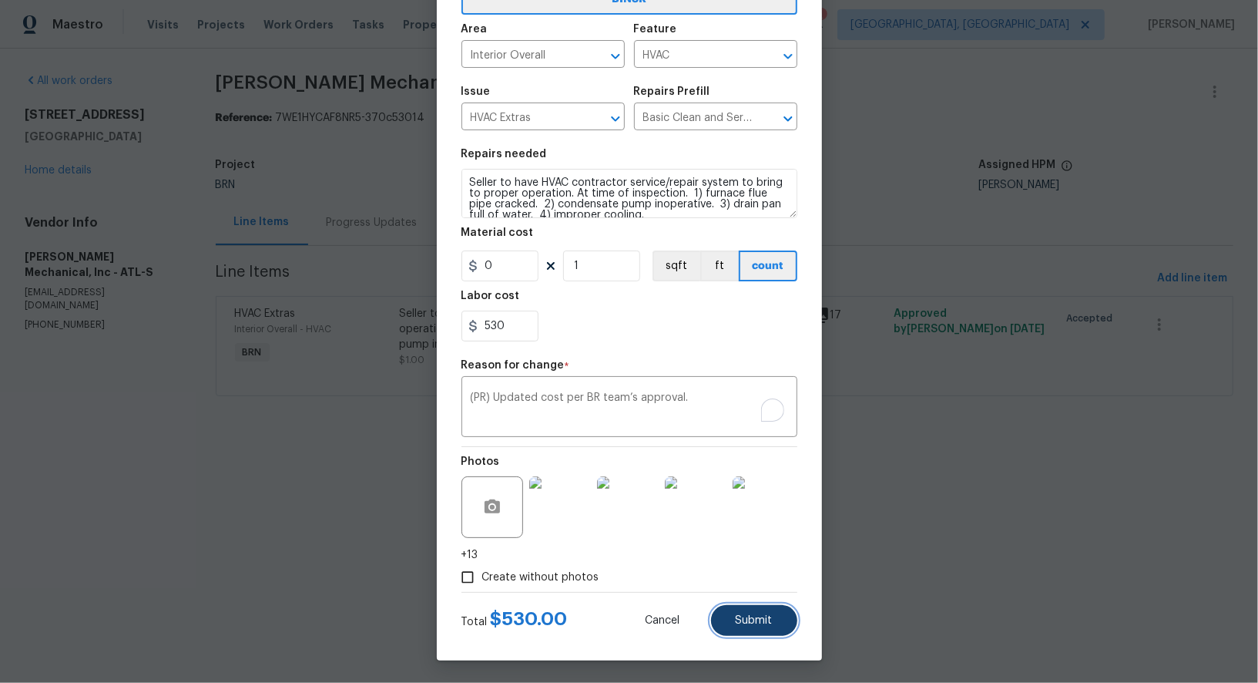
click at [744, 613] on button "Submit" at bounding box center [754, 620] width 86 height 31
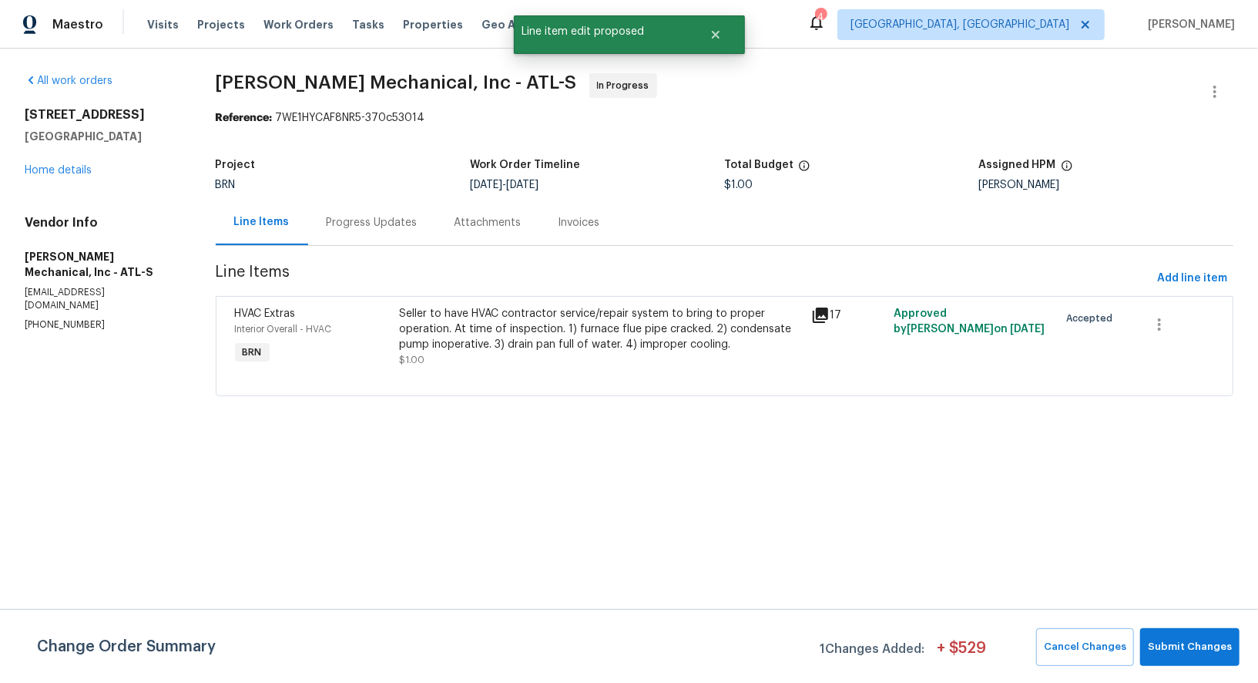
scroll to position [0, 0]
click at [1228, 655] on span "Submit Changes" at bounding box center [1190, 647] width 84 height 18
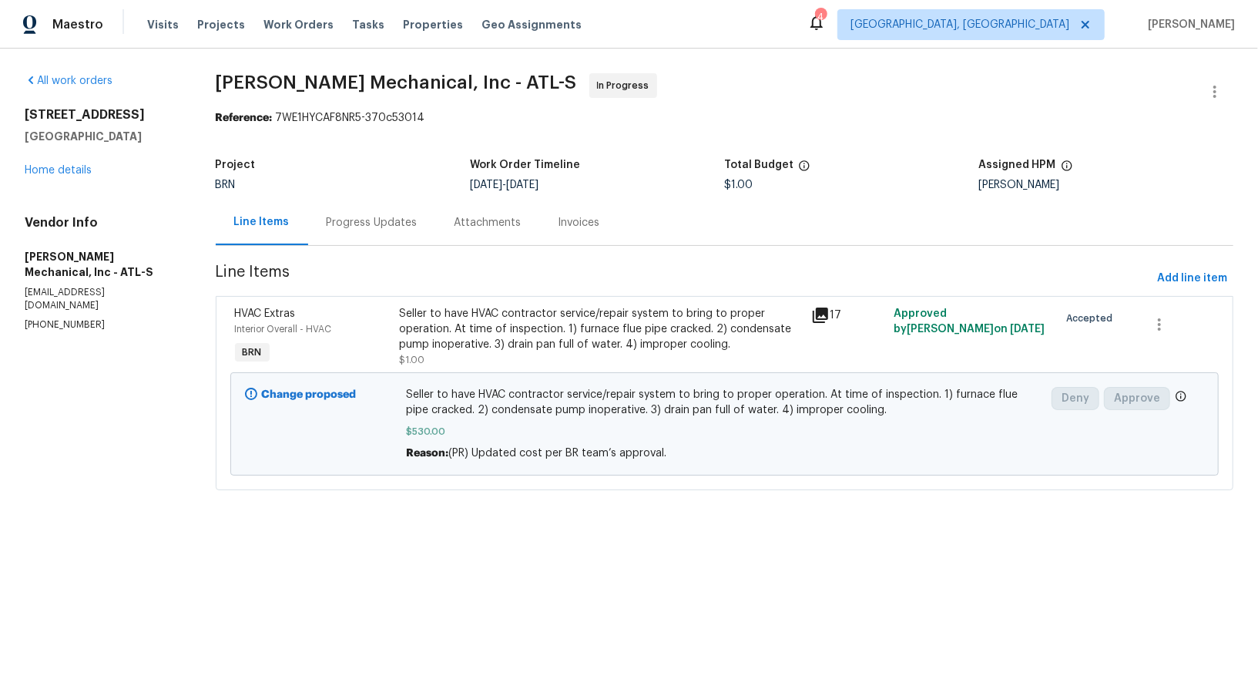
click at [374, 231] on div "Progress Updates" at bounding box center [372, 222] width 128 height 45
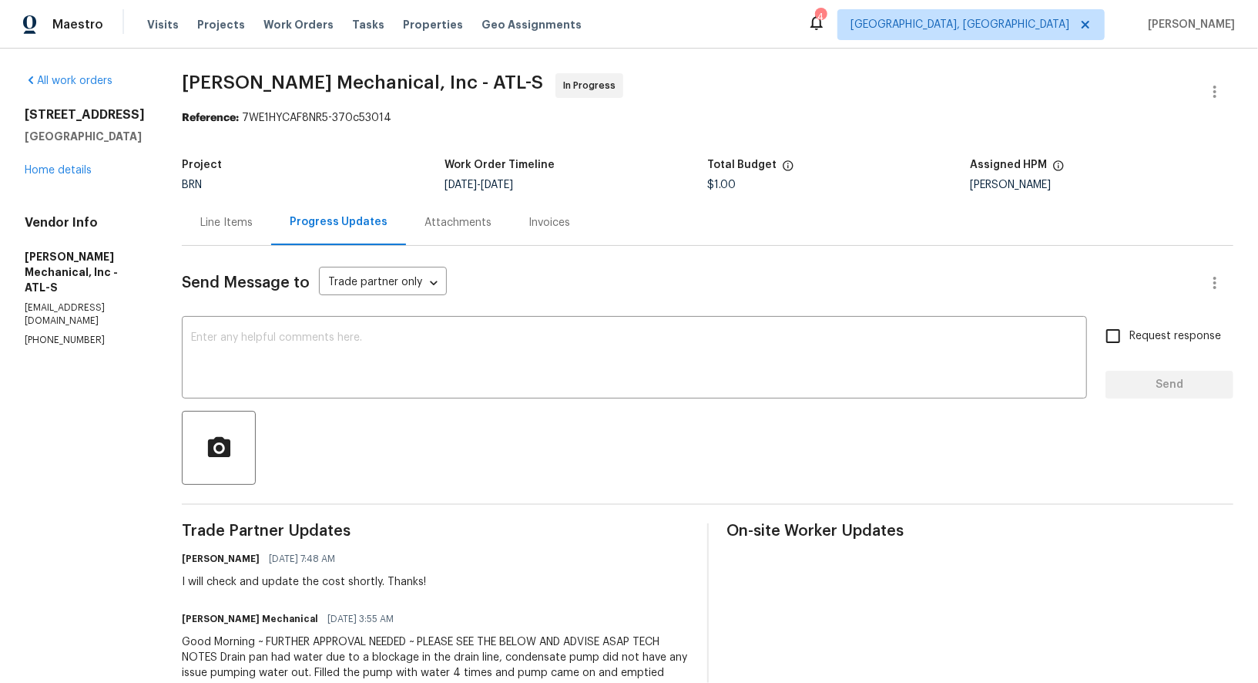
click at [253, 227] on div "Line Items" at bounding box center [226, 222] width 52 height 15
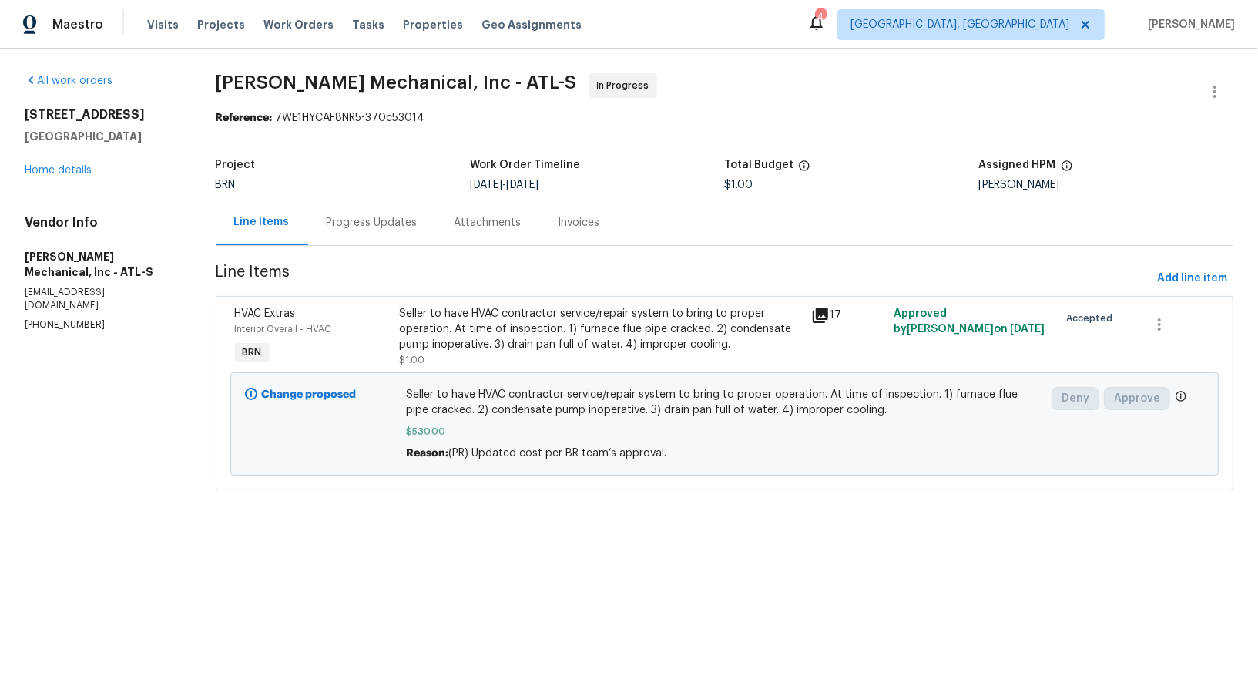
click at [374, 203] on div "Progress Updates" at bounding box center [372, 222] width 128 height 45
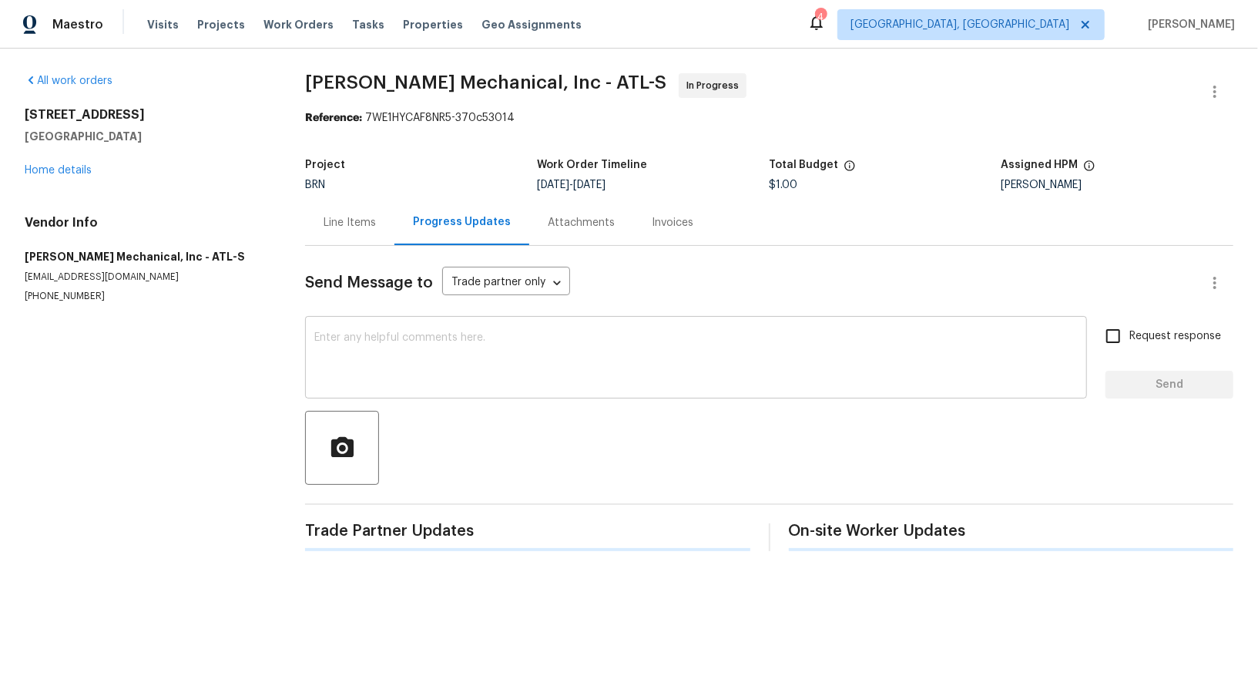
click at [405, 382] on textarea at bounding box center [696, 359] width 764 height 54
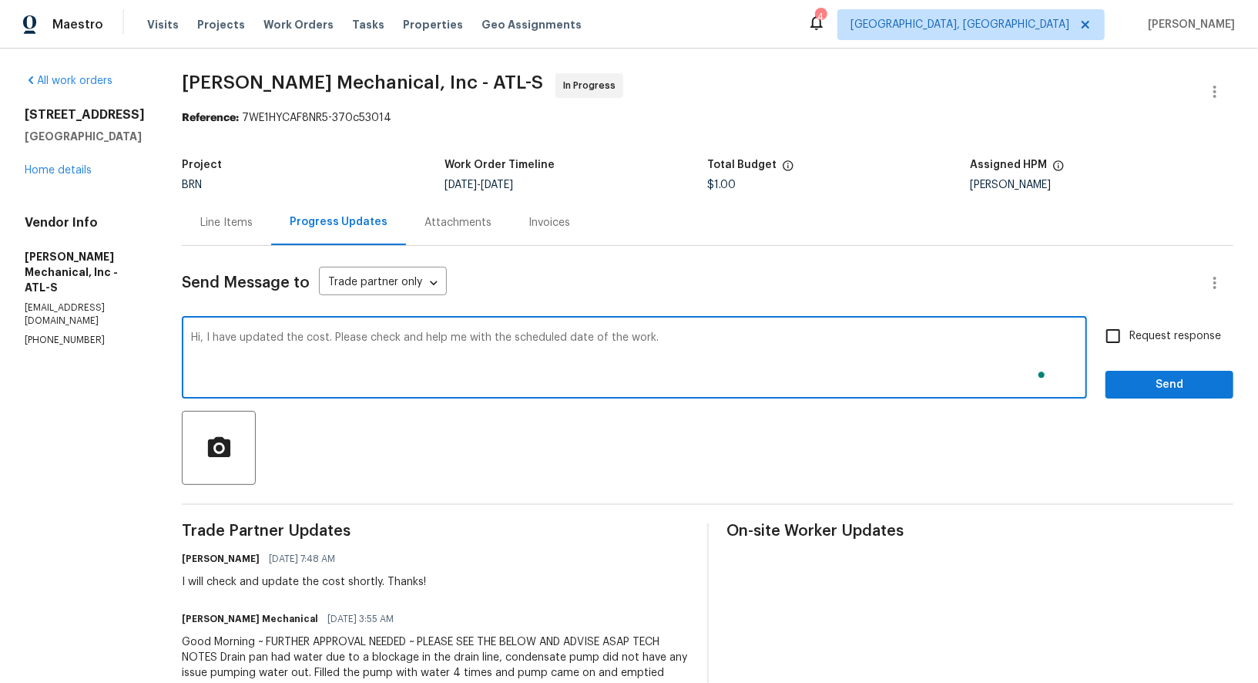
type textarea "Hi, I have updated the cost. Please check and help me with the scheduled date o…"
click at [1140, 346] on label "Request response" at bounding box center [1159, 336] width 124 height 32
click at [1130, 346] on input "Request response" at bounding box center [1113, 336] width 32 height 32
checkbox input "true"
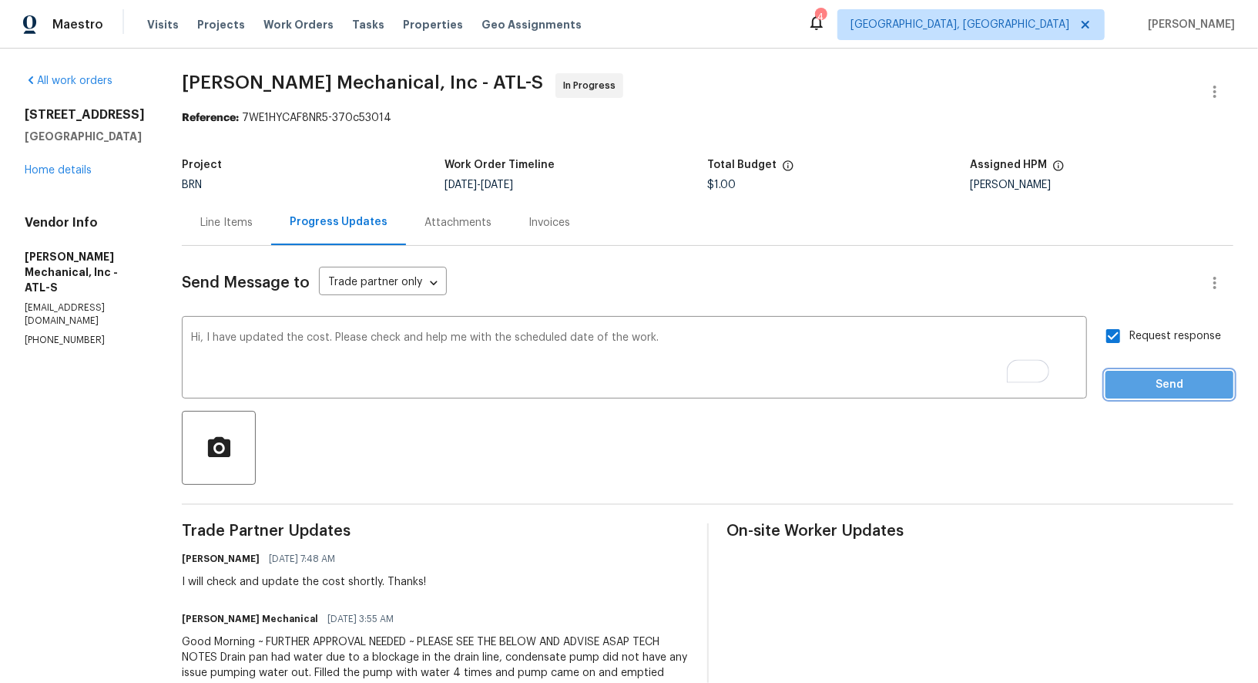
click at [1151, 391] on span "Send" at bounding box center [1169, 384] width 103 height 19
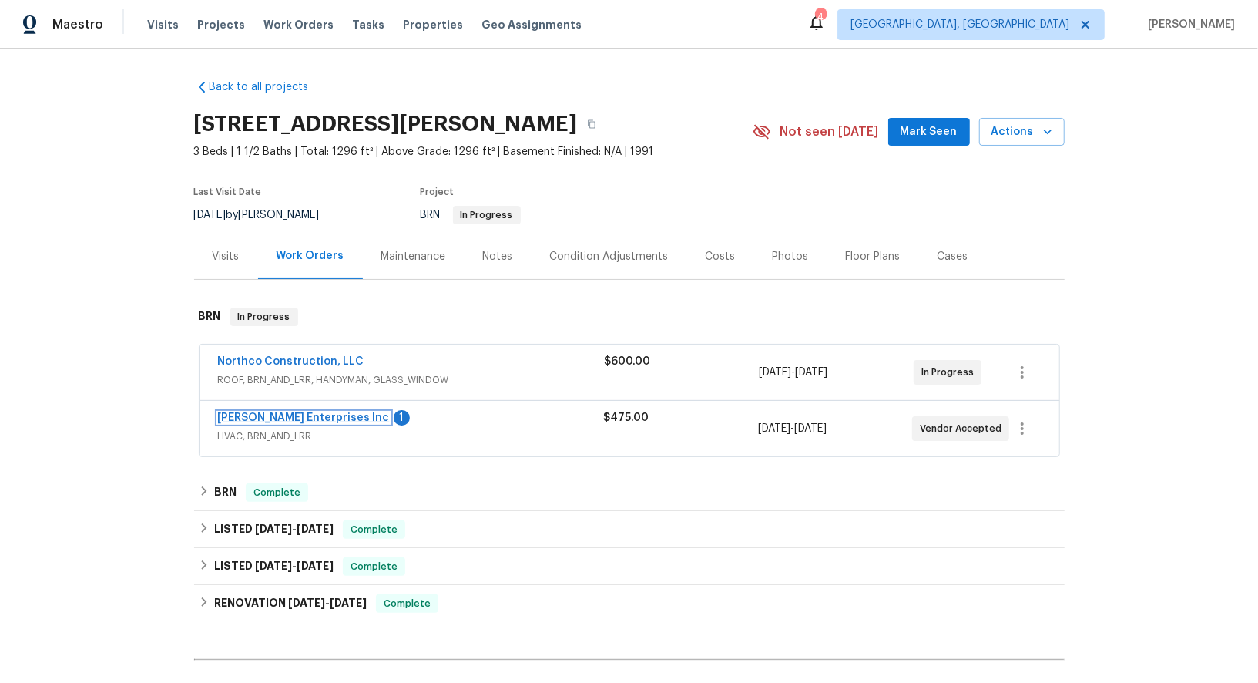
click at [318, 416] on link "Deschene Enterprises Inc" at bounding box center [304, 417] width 172 height 11
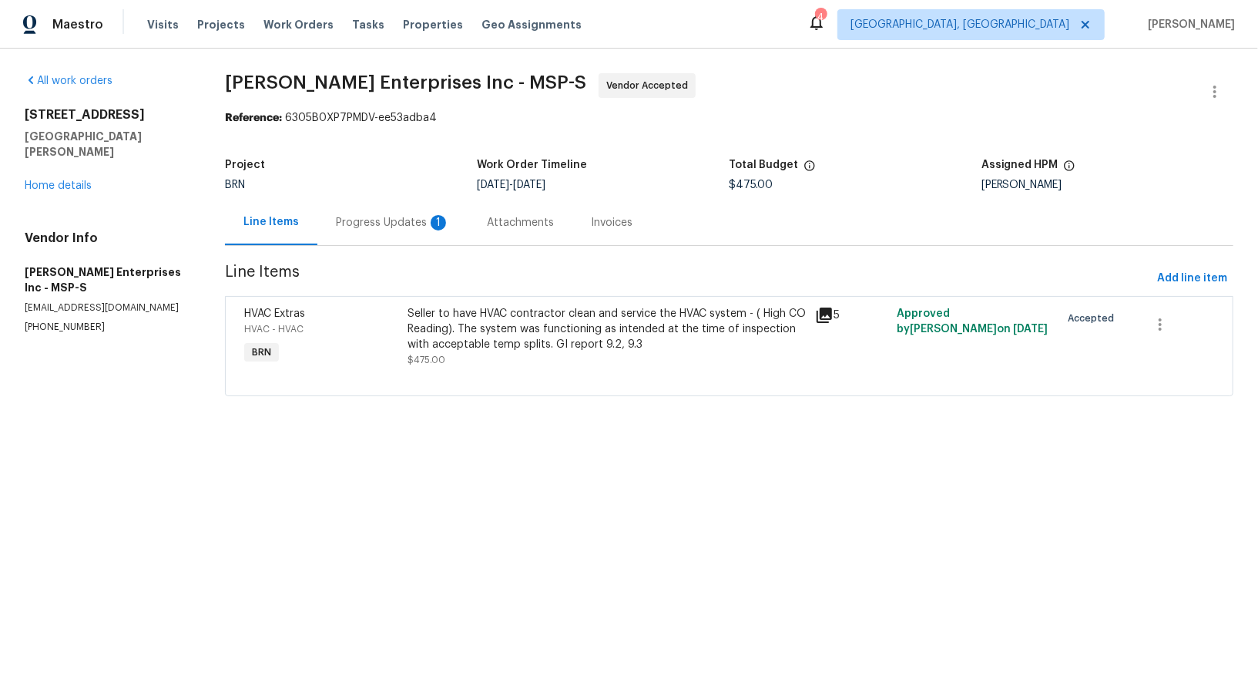
click at [405, 239] on div "Progress Updates 1" at bounding box center [392, 222] width 151 height 45
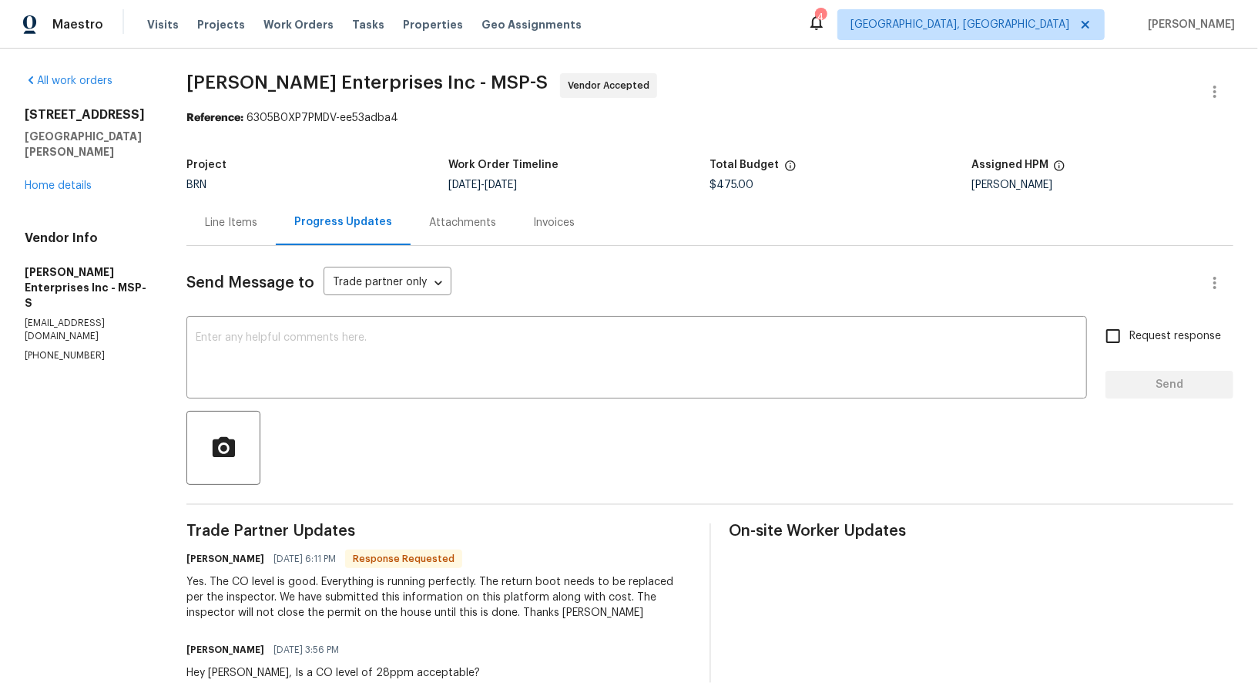
click at [238, 226] on div "Line Items" at bounding box center [231, 222] width 52 height 15
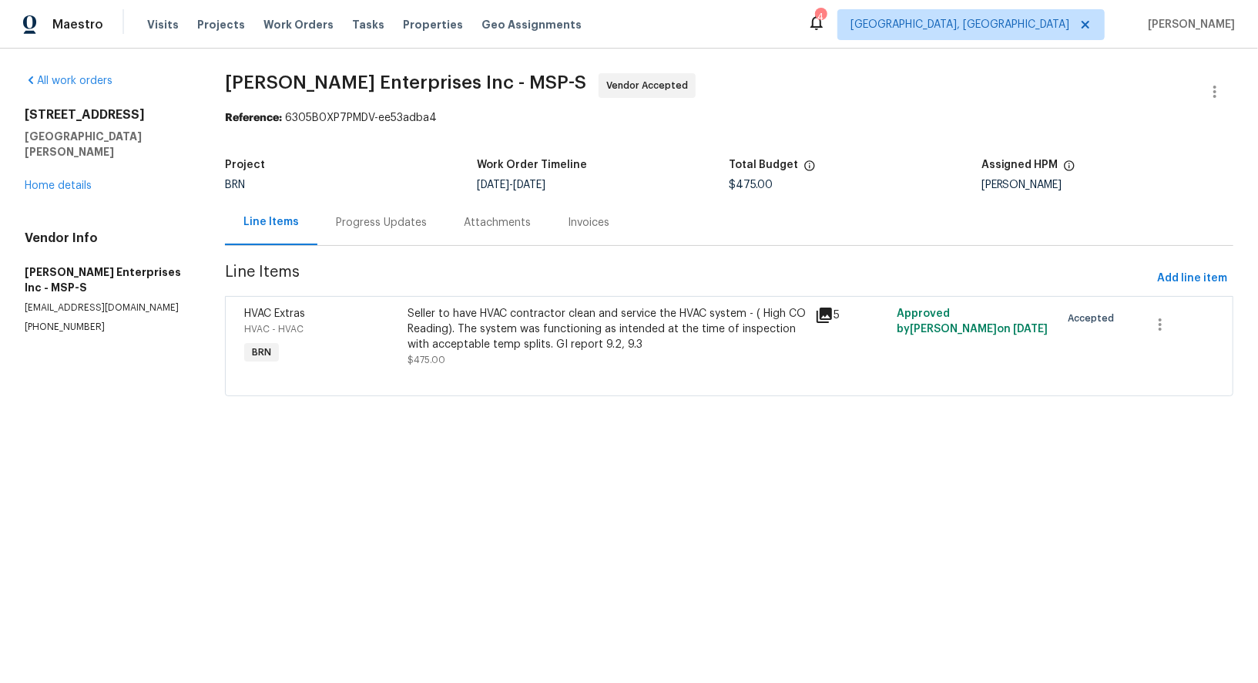
click at [455, 342] on div "Seller to have HVAC contractor clean and service the HVAC system - ( High CO Re…" at bounding box center [607, 329] width 399 height 46
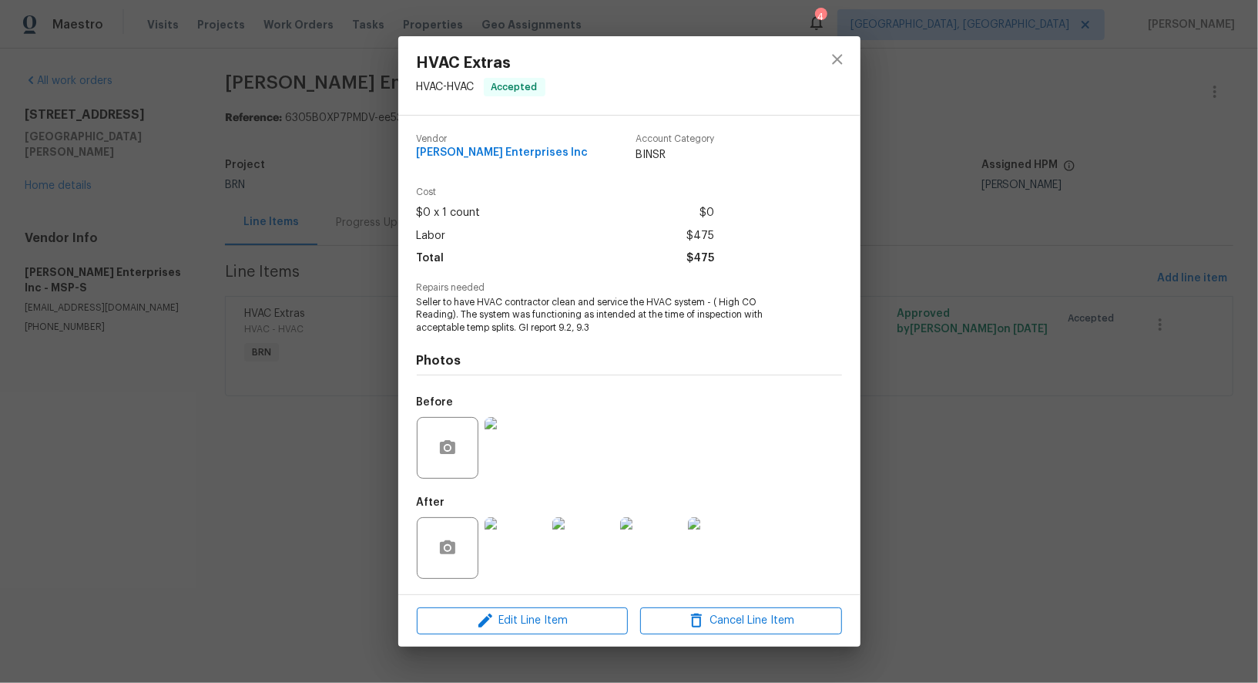
click at [401, 471] on div "Vendor Deschene Enterprises Inc Account Category BINSR Cost $0 x 1 count $0 Lab…" at bounding box center [629, 355] width 462 height 479
click at [348, 341] on div "HVAC Extras HVAC - HVAC Accepted Vendor Deschene Enterprises Inc Account Catego…" at bounding box center [629, 341] width 1258 height 683
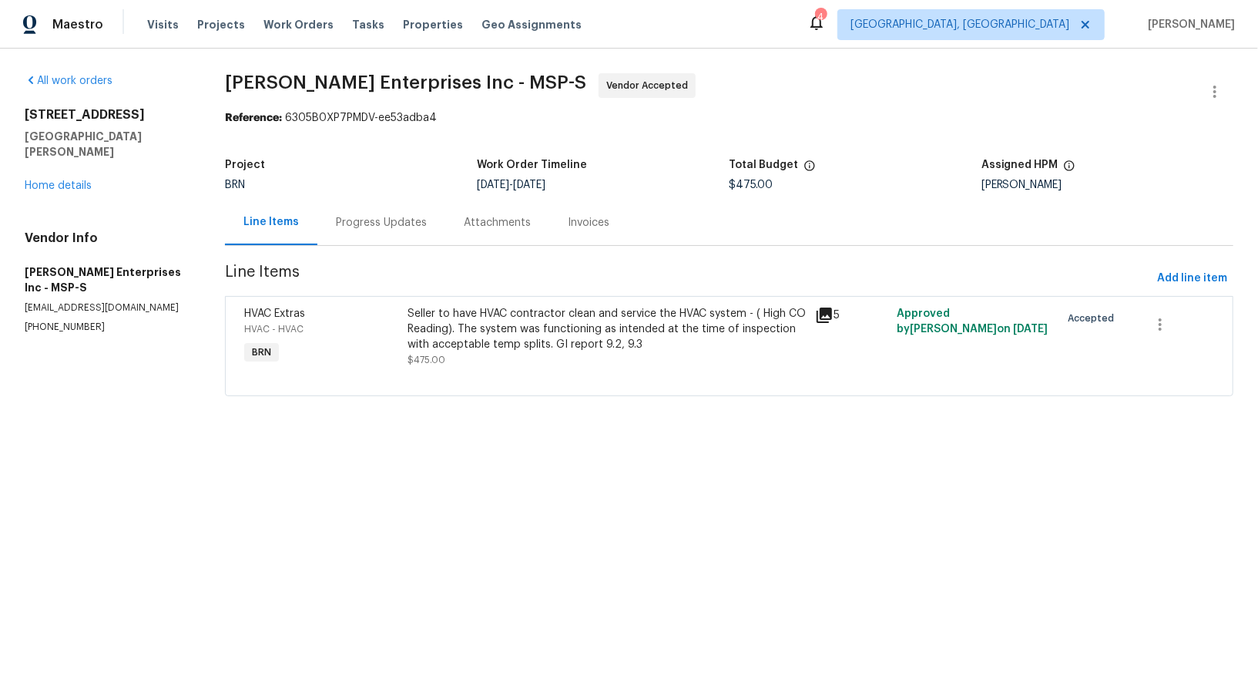
click at [549, 342] on div "Seller to have HVAC contractor clean and service the HVAC system - ( High CO Re…" at bounding box center [607, 329] width 399 height 46
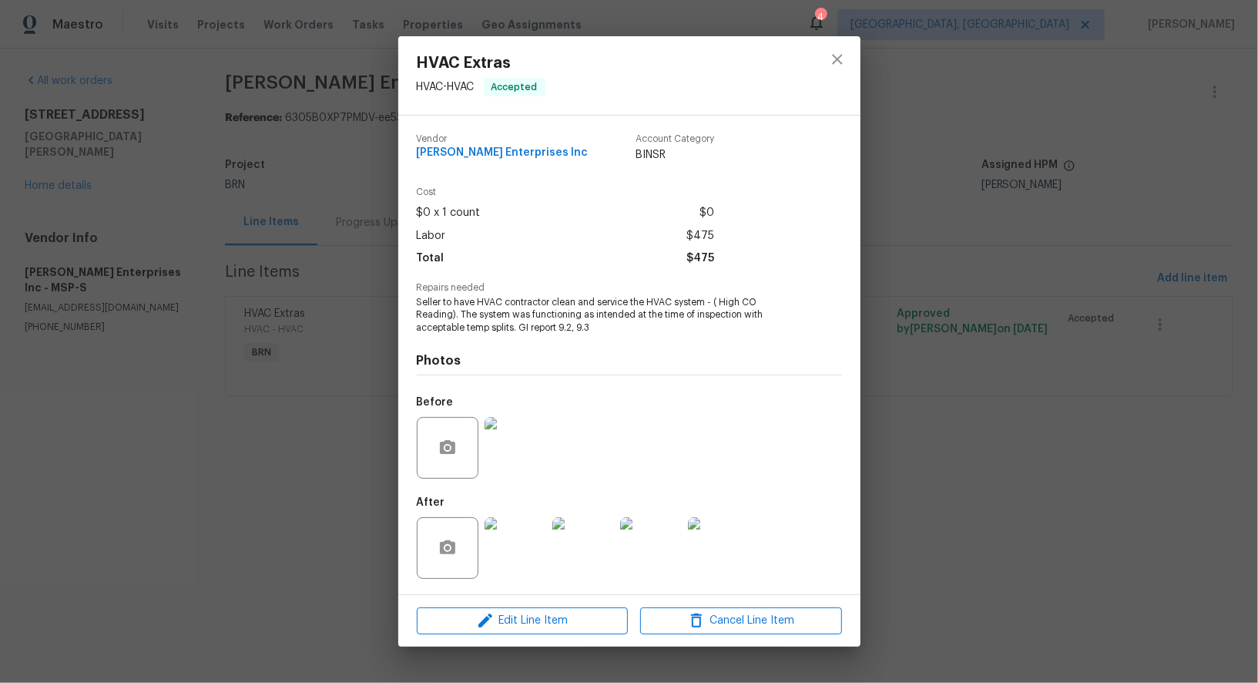
click at [511, 452] on img at bounding box center [516, 448] width 62 height 62
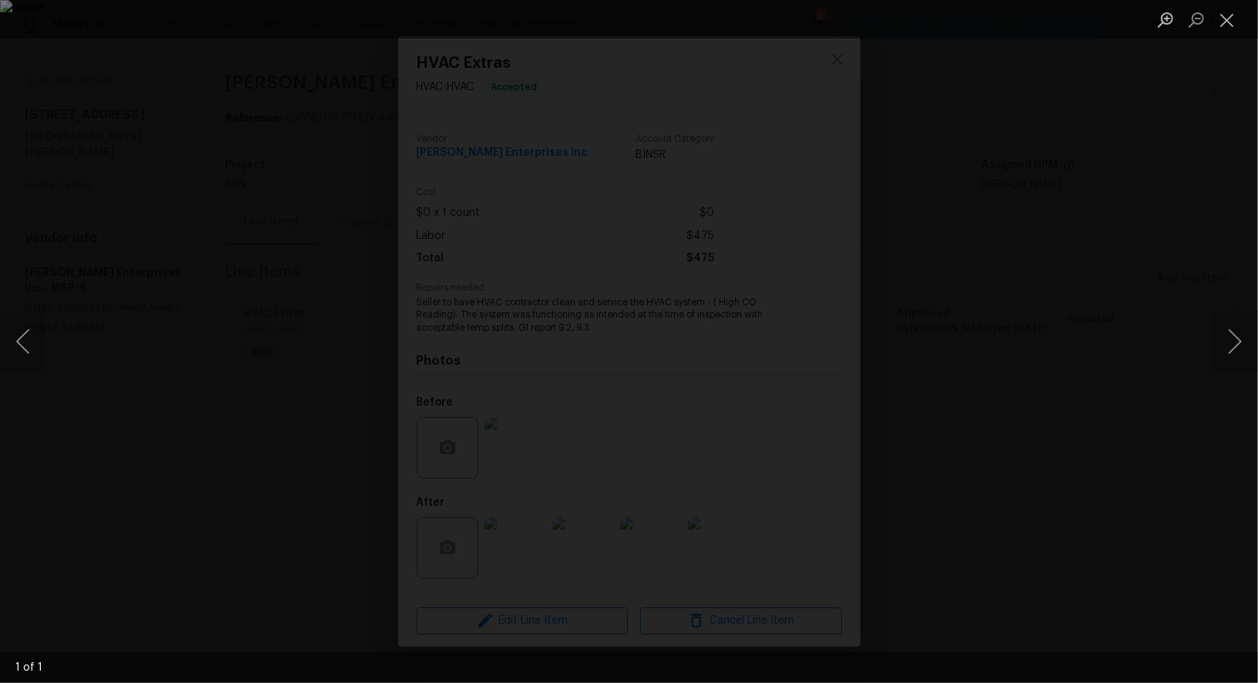
click at [1108, 441] on div "Lightbox" at bounding box center [629, 341] width 1258 height 683
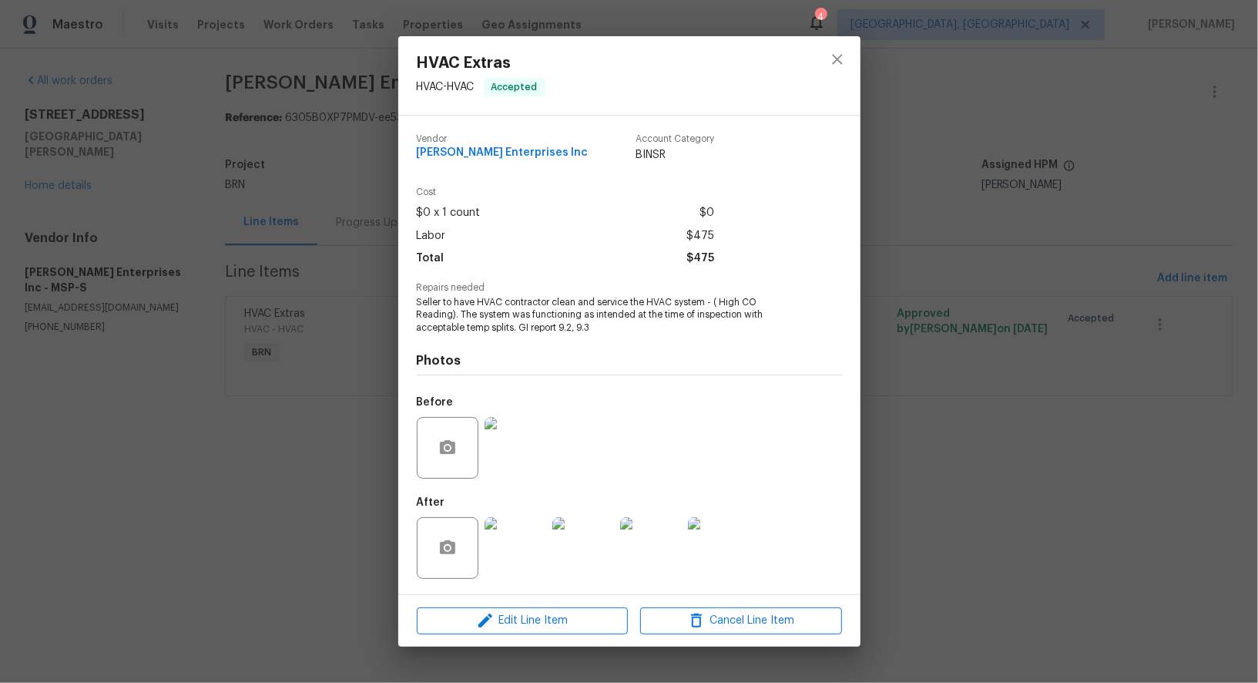
click at [518, 543] on img at bounding box center [516, 548] width 62 height 62
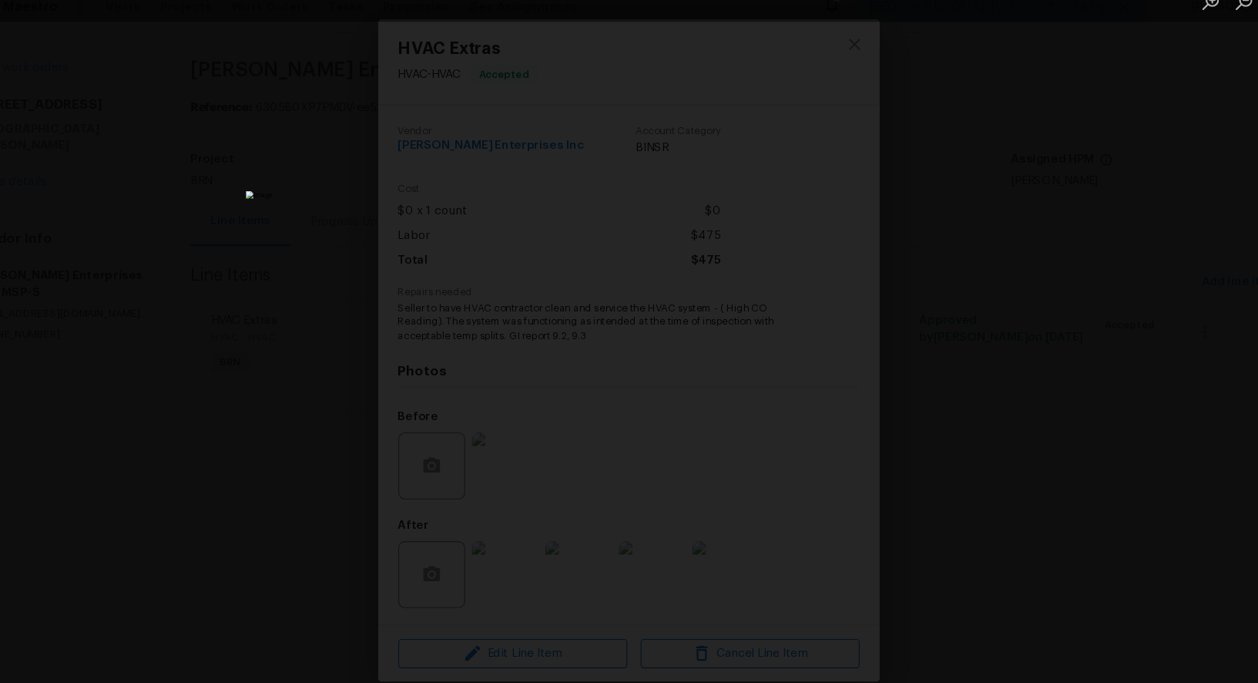
click at [997, 415] on div "Lightbox" at bounding box center [629, 341] width 1258 height 683
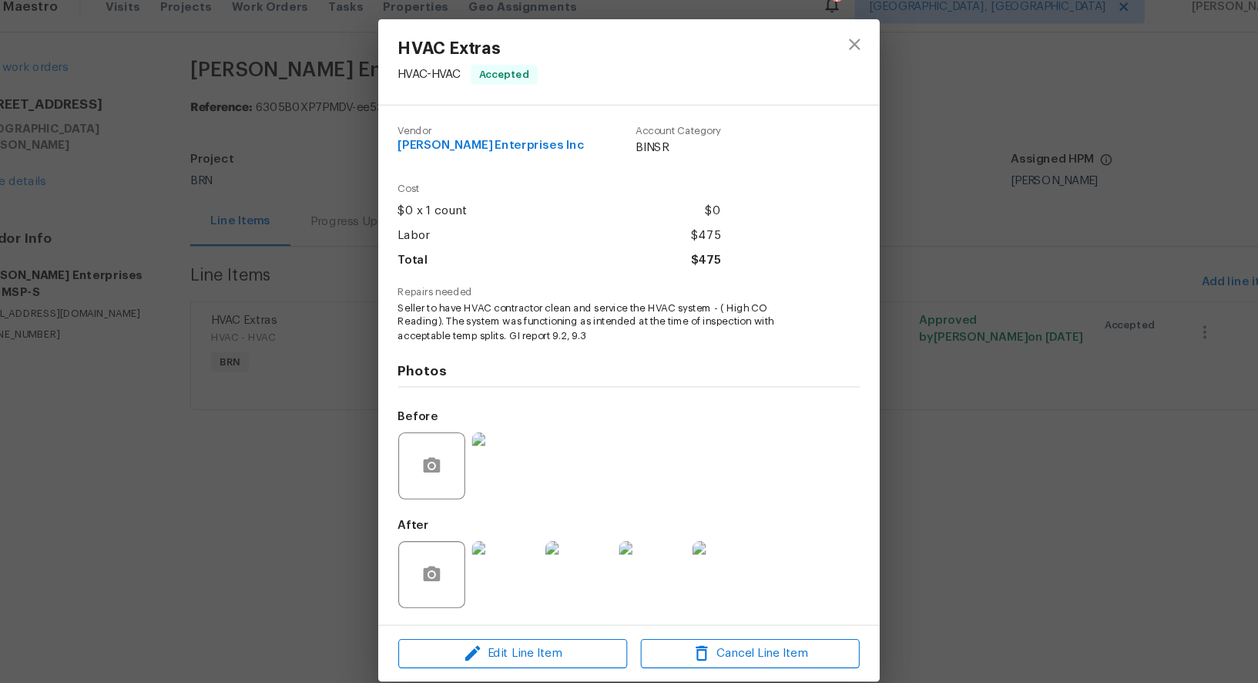
click at [997, 415] on div "Lightbox" at bounding box center [629, 341] width 1258 height 683
click at [325, 215] on div "HVAC Extras HVAC - HVAC Accepted Vendor Deschene Enterprises Inc Account Catego…" at bounding box center [629, 341] width 1258 height 683
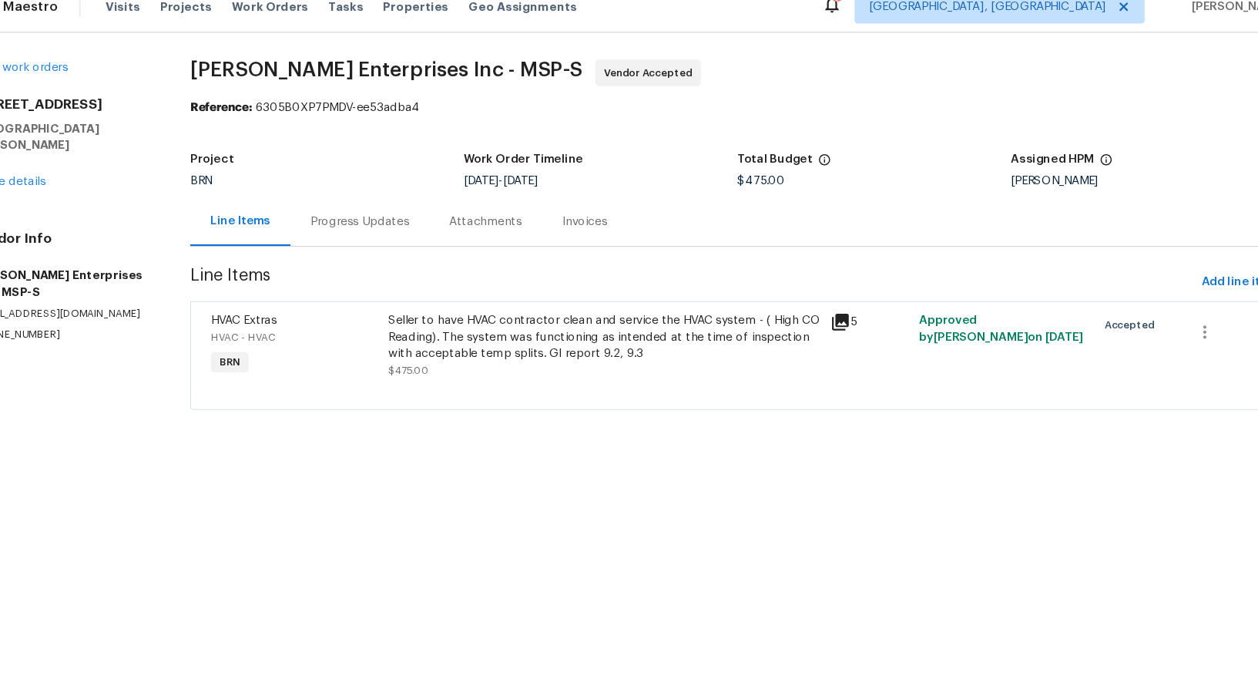
click at [383, 230] on div "Progress Updates" at bounding box center [381, 222] width 128 height 45
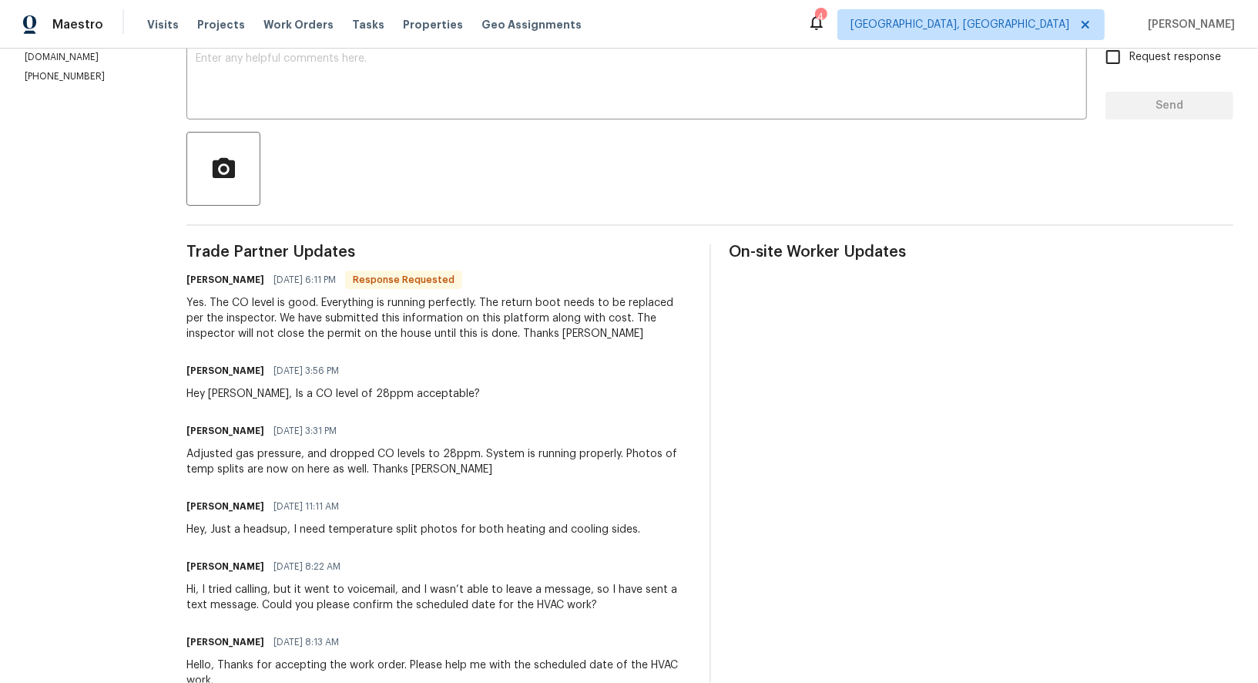
scroll to position [282, 0]
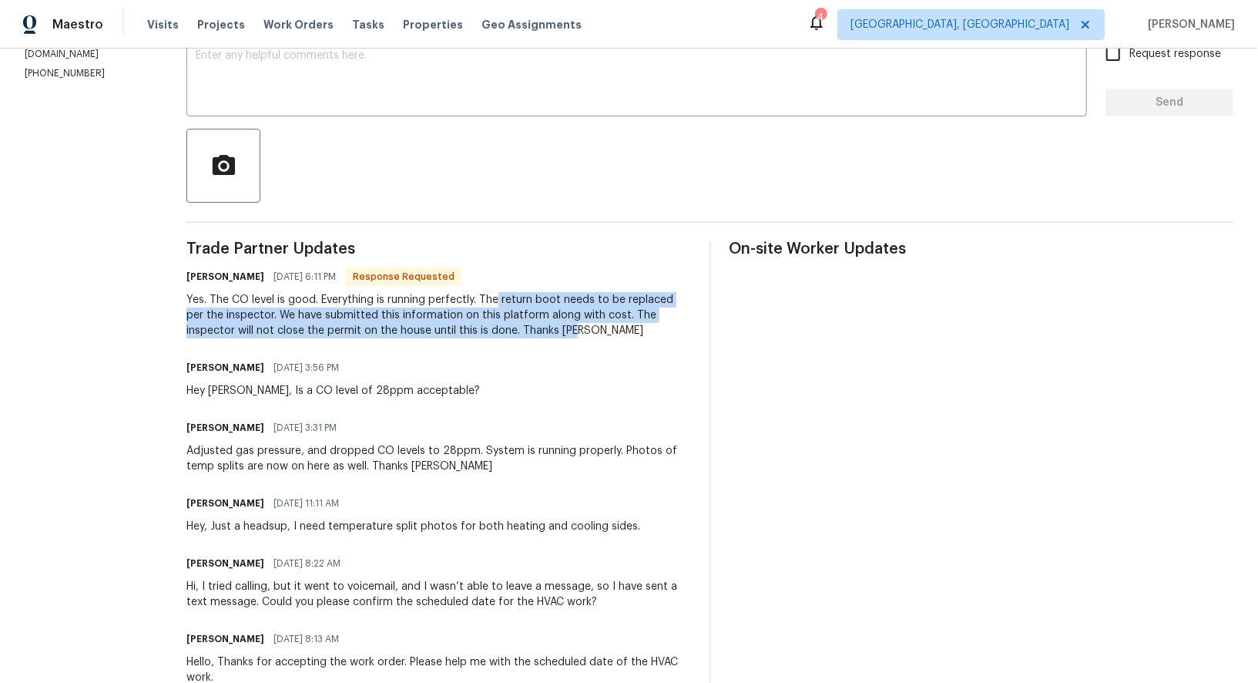
drag, startPoint x: 498, startPoint y: 299, endPoint x: 674, endPoint y: 328, distance: 178.0
click at [674, 328] on div "Yes. The CO level is good. Everything is running perfectly. The return boot nee…" at bounding box center [438, 315] width 504 height 46
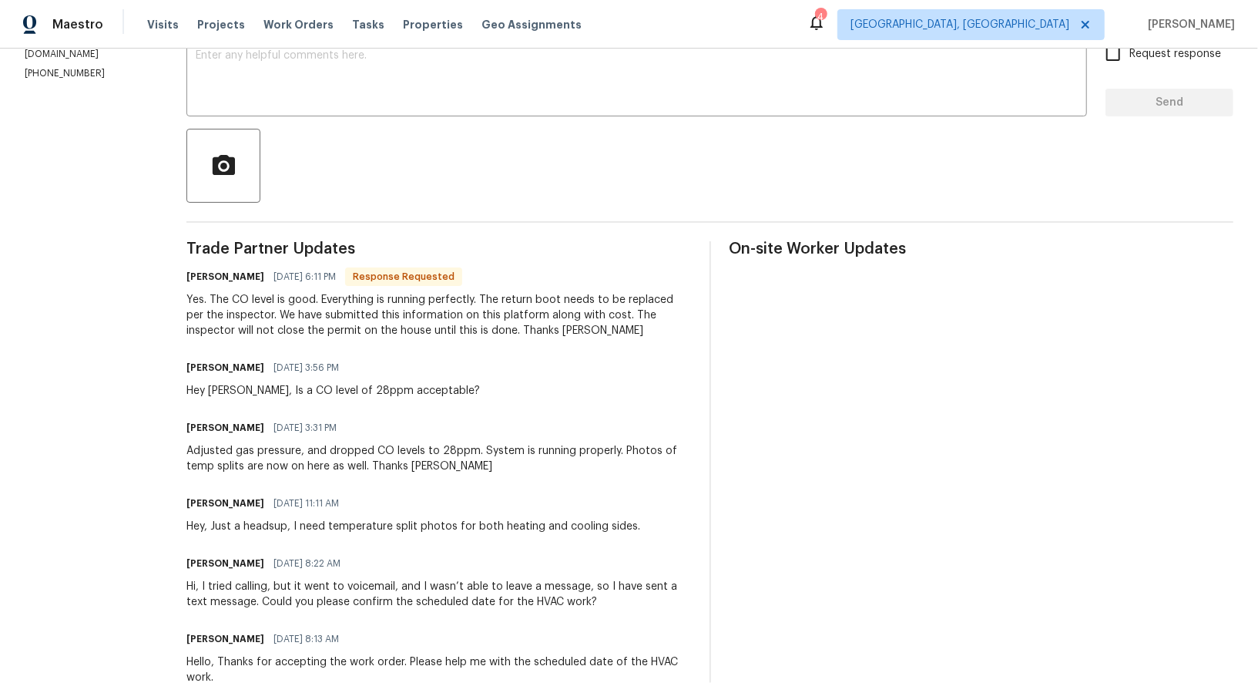
click at [271, 315] on div "Yes. The CO level is good. Everything is running perfectly. The return boot nee…" at bounding box center [438, 315] width 504 height 46
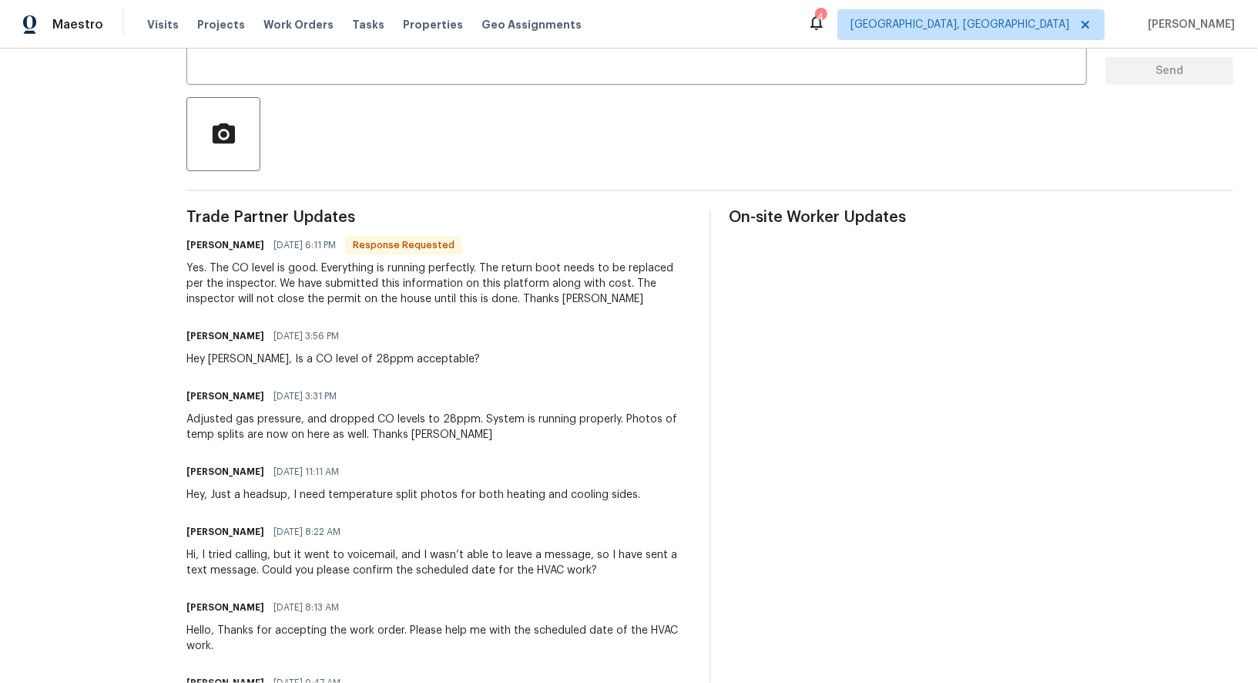
scroll to position [314, 0]
drag, startPoint x: 613, startPoint y: 282, endPoint x: 625, endPoint y: 311, distance: 31.1
click at [625, 311] on div "Trade Partner Updates Jim Deschene 08/18/2025 6:11 PM Response Requested Yes. T…" at bounding box center [438, 493] width 504 height 569
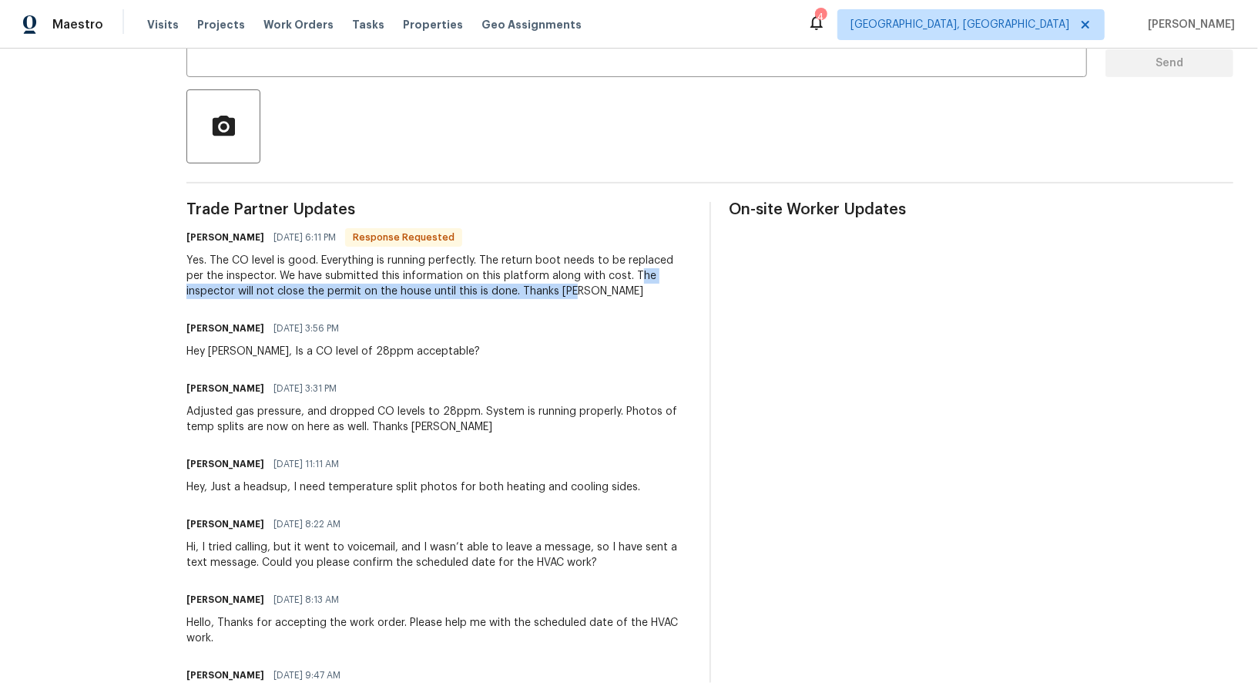
click at [480, 301] on div "Trade Partner Updates Jim Deschene 08/18/2025 6:11 PM Response Requested Yes. T…" at bounding box center [438, 486] width 504 height 569
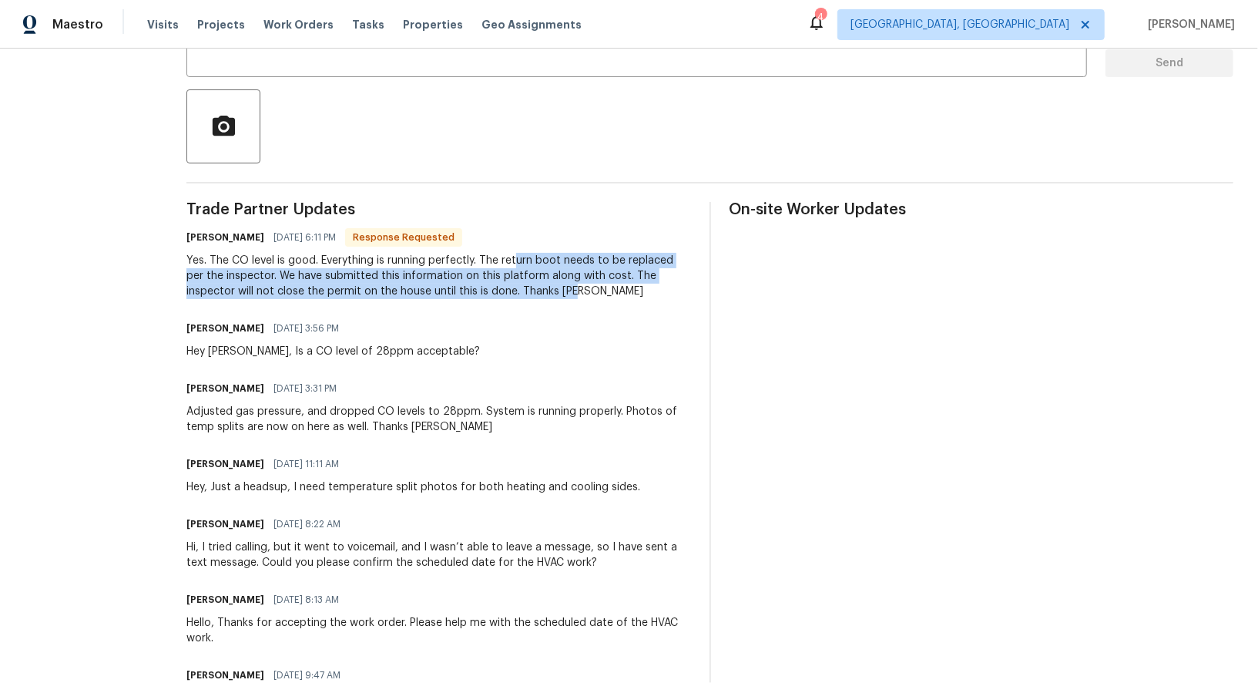
drag, startPoint x: 516, startPoint y: 258, endPoint x: 594, endPoint y: 305, distance: 90.9
click at [594, 305] on div "Trade Partner Updates Jim Deschene 08/18/2025 6:11 PM Response Requested Yes. T…" at bounding box center [438, 486] width 504 height 569
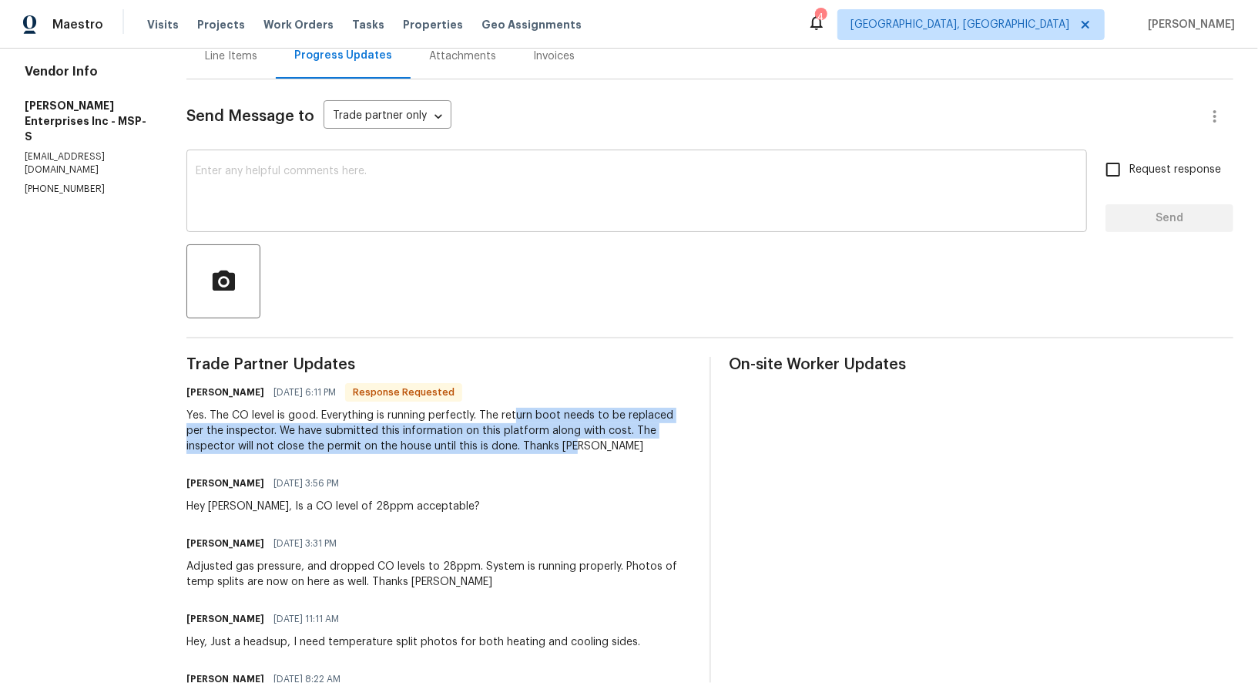
click at [243, 210] on textarea at bounding box center [637, 193] width 882 height 54
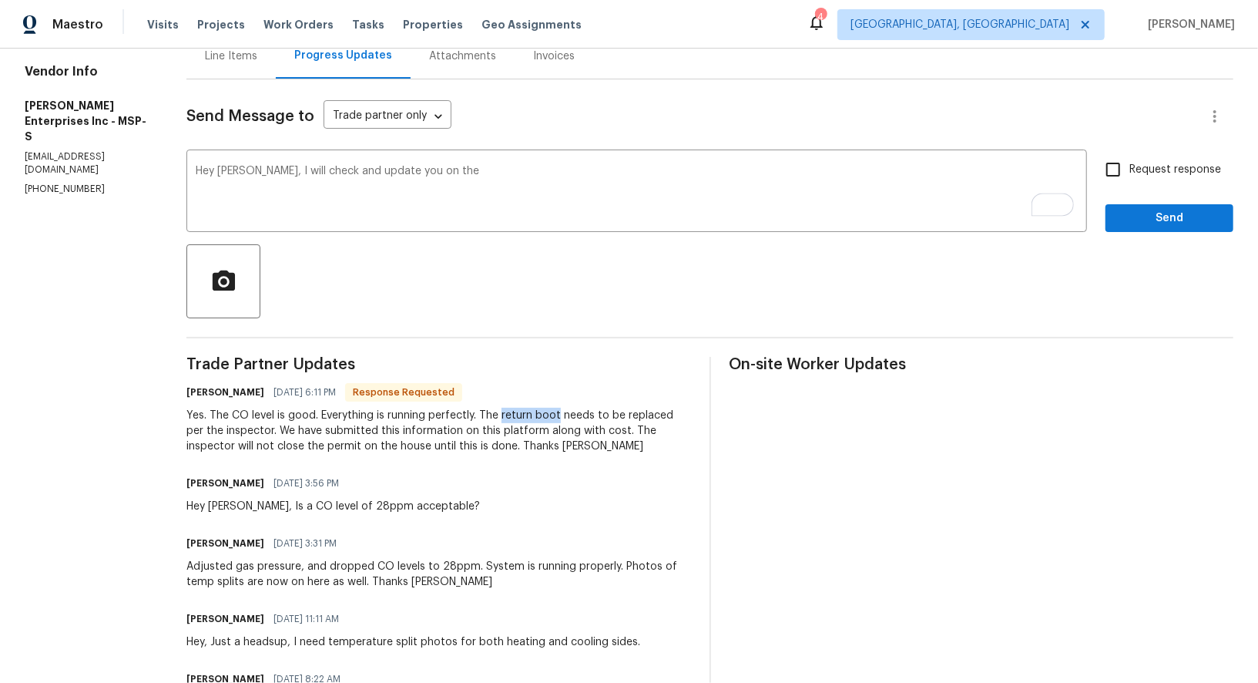
drag, startPoint x: 502, startPoint y: 415, endPoint x: 561, endPoint y: 413, distance: 58.6
click at [561, 413] on div "Yes. The CO level is good. Everything is running perfectly. The return boot nee…" at bounding box center [438, 431] width 504 height 46
copy div "return boot"
click at [448, 186] on textarea "Hey Jim, I will check and update you on the" at bounding box center [637, 193] width 882 height 54
paste textarea "return boot"
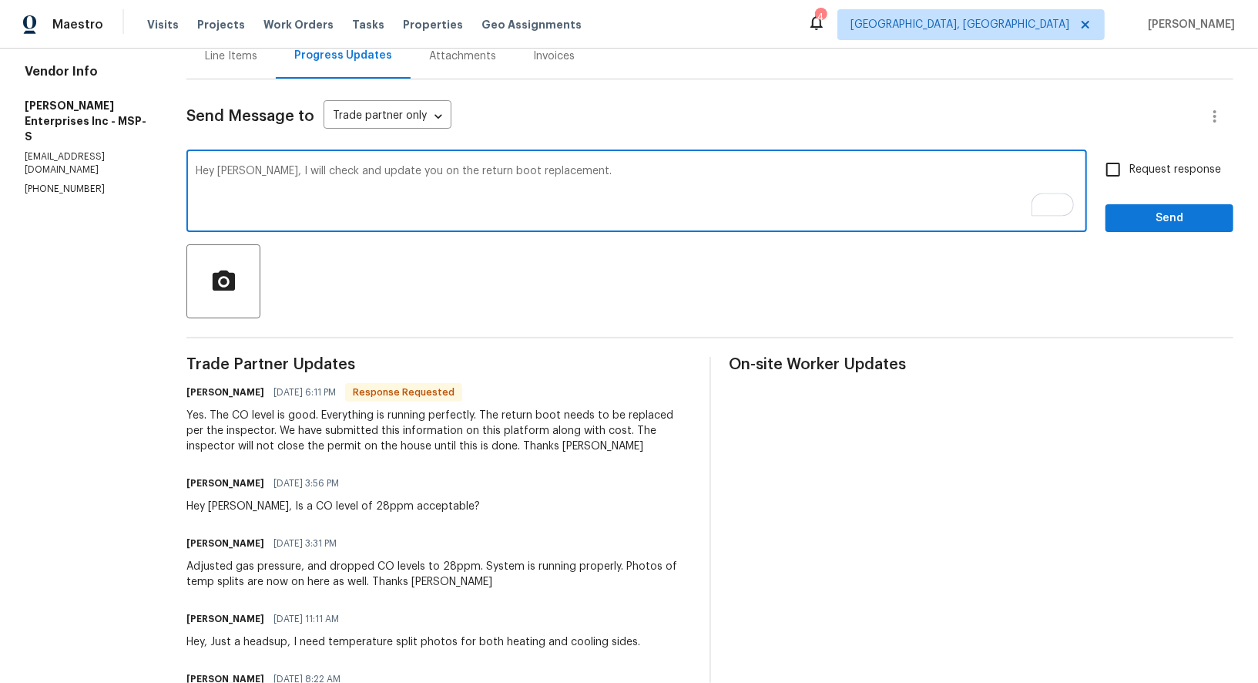
type textarea "Hey Jim, I will check and update you on the return boot replacement."
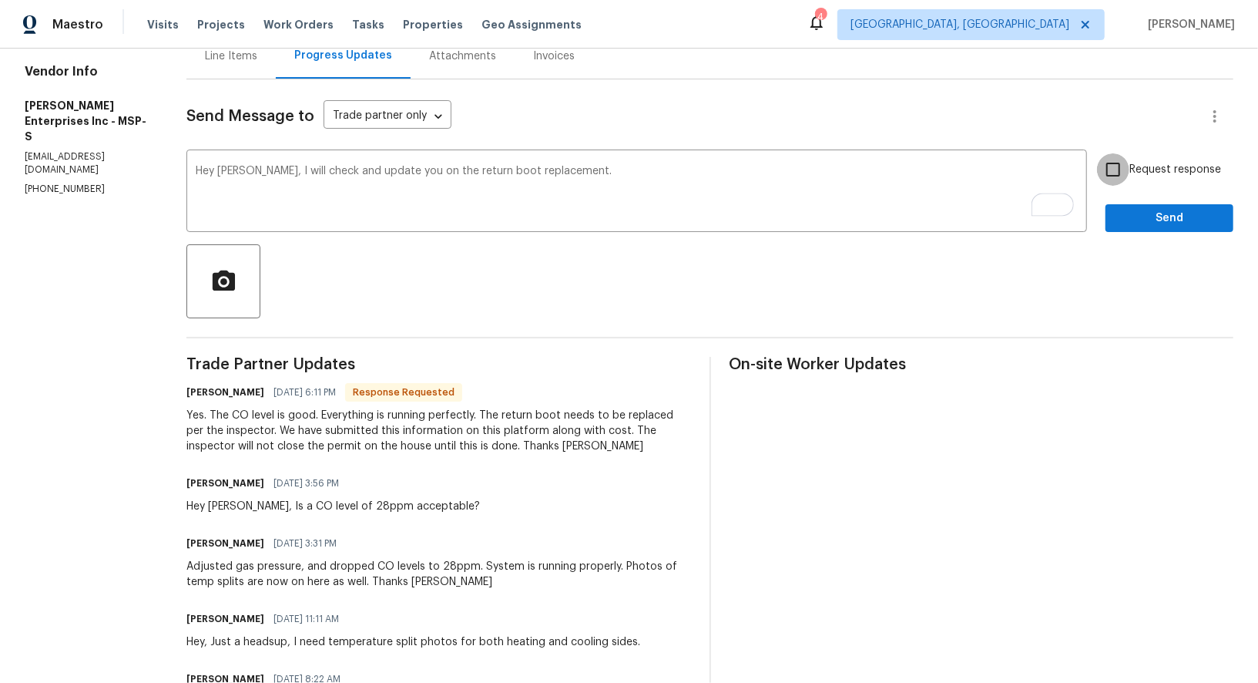
click at [1117, 163] on input "Request response" at bounding box center [1113, 169] width 32 height 32
checkbox input "true"
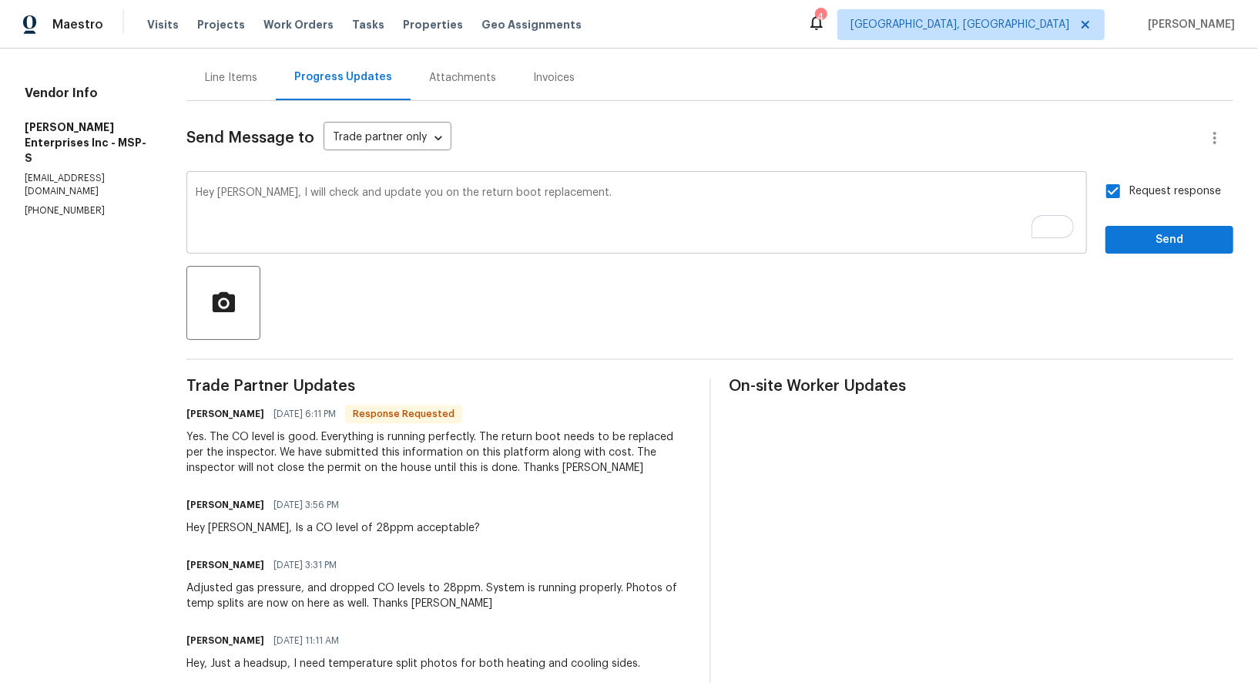
scroll to position [144, 0]
click at [1171, 247] on span "Send" at bounding box center [1169, 240] width 103 height 19
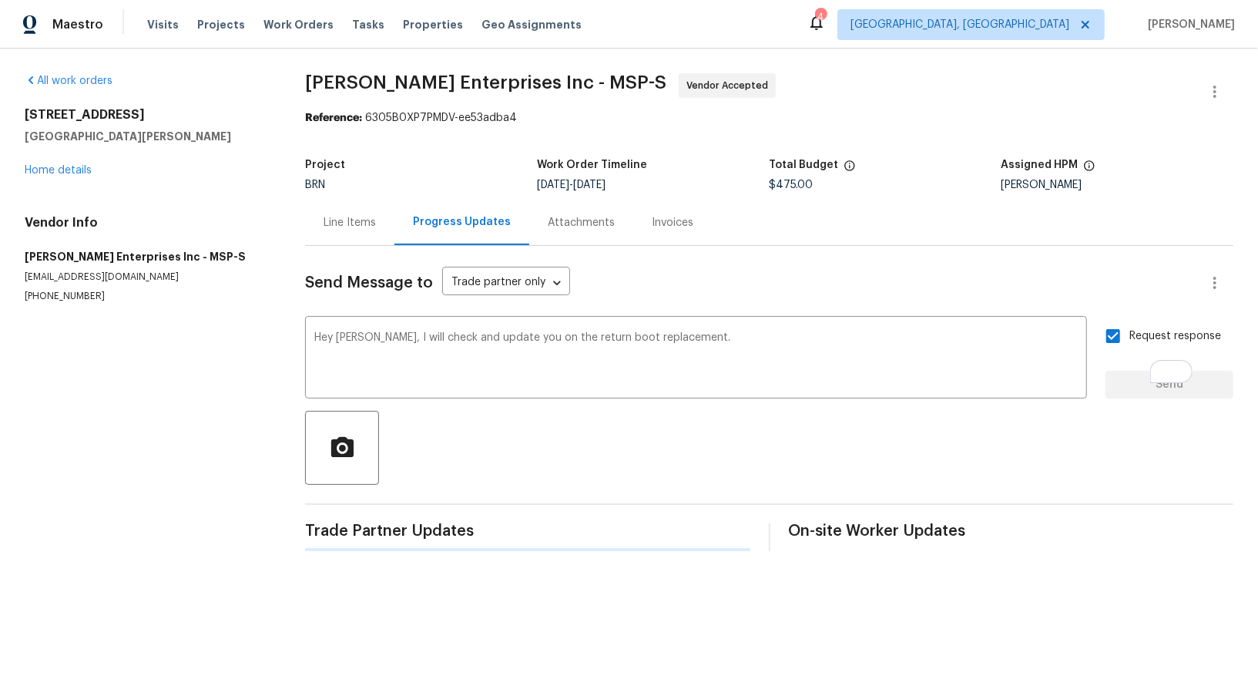
scroll to position [0, 0]
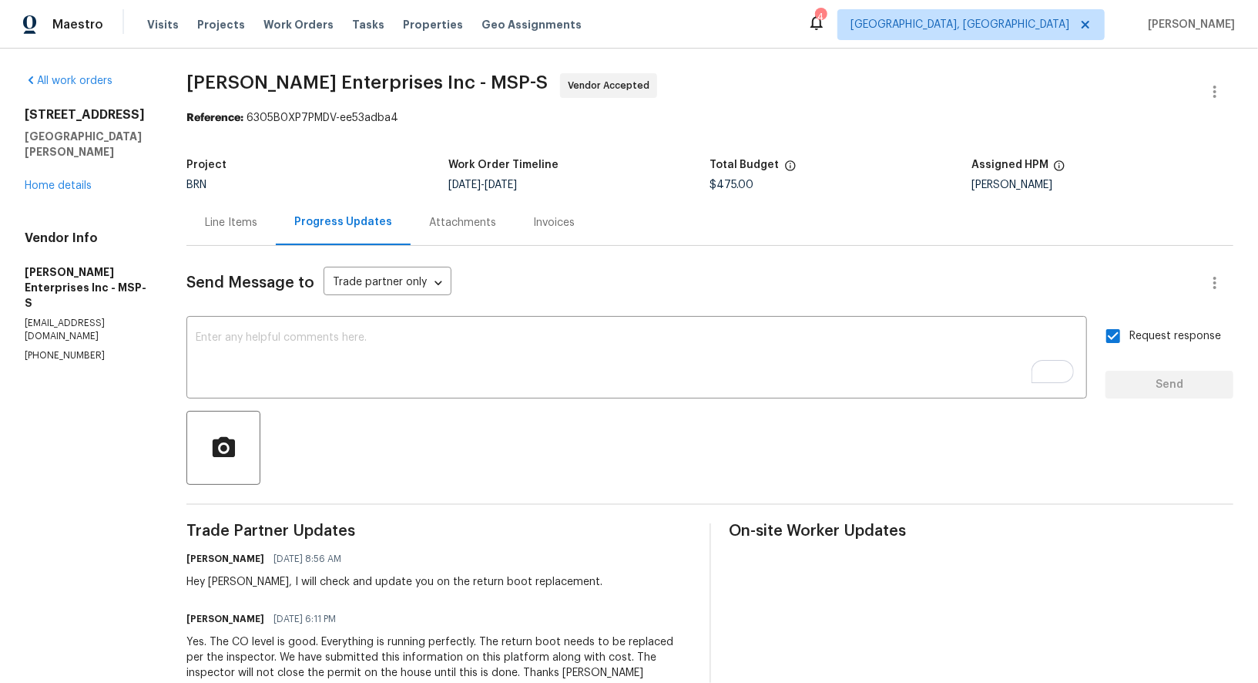
click at [234, 209] on div "Line Items" at bounding box center [230, 222] width 89 height 45
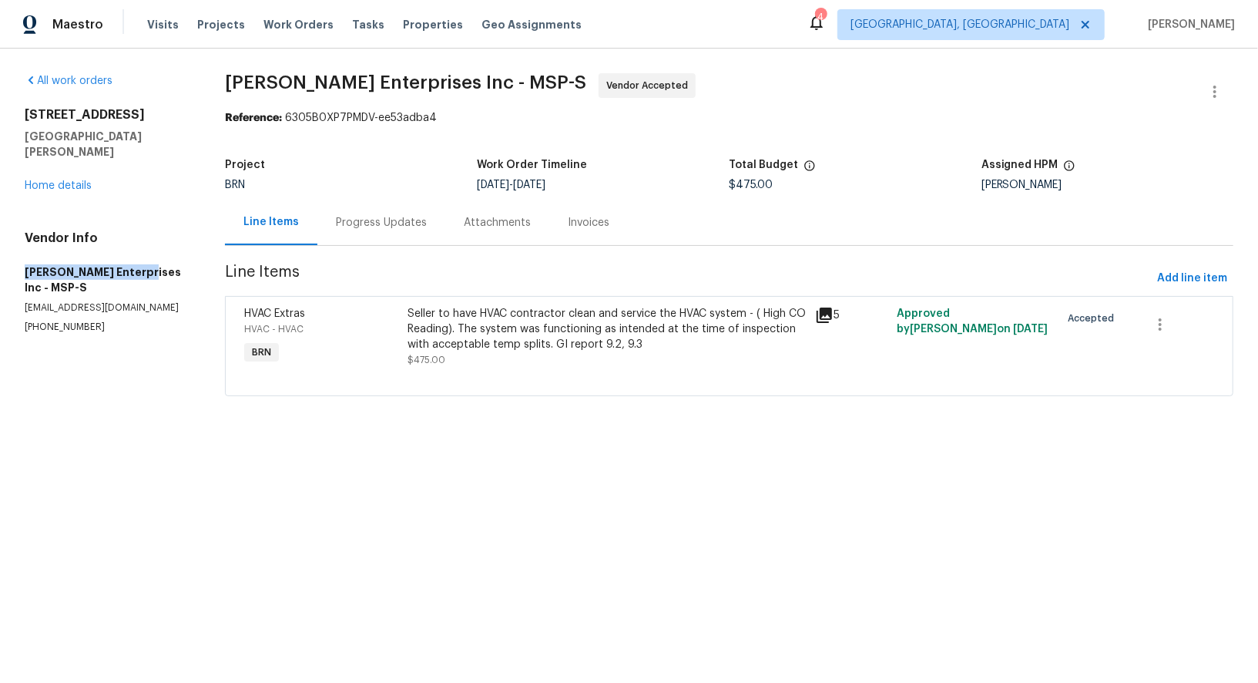
drag, startPoint x: 22, startPoint y: 254, endPoint x: 139, endPoint y: 254, distance: 117.1
click at [139, 254] on div "All work orders 61 Sycamore St W St. Paul, MN 55117 Home details Vendor Info De…" at bounding box center [629, 244] width 1258 height 391
copy h5 "Deschene Enterprises"
click at [462, 335] on div "Seller to have HVAC contractor clean and service the HVAC system - ( High CO Re…" at bounding box center [607, 329] width 399 height 46
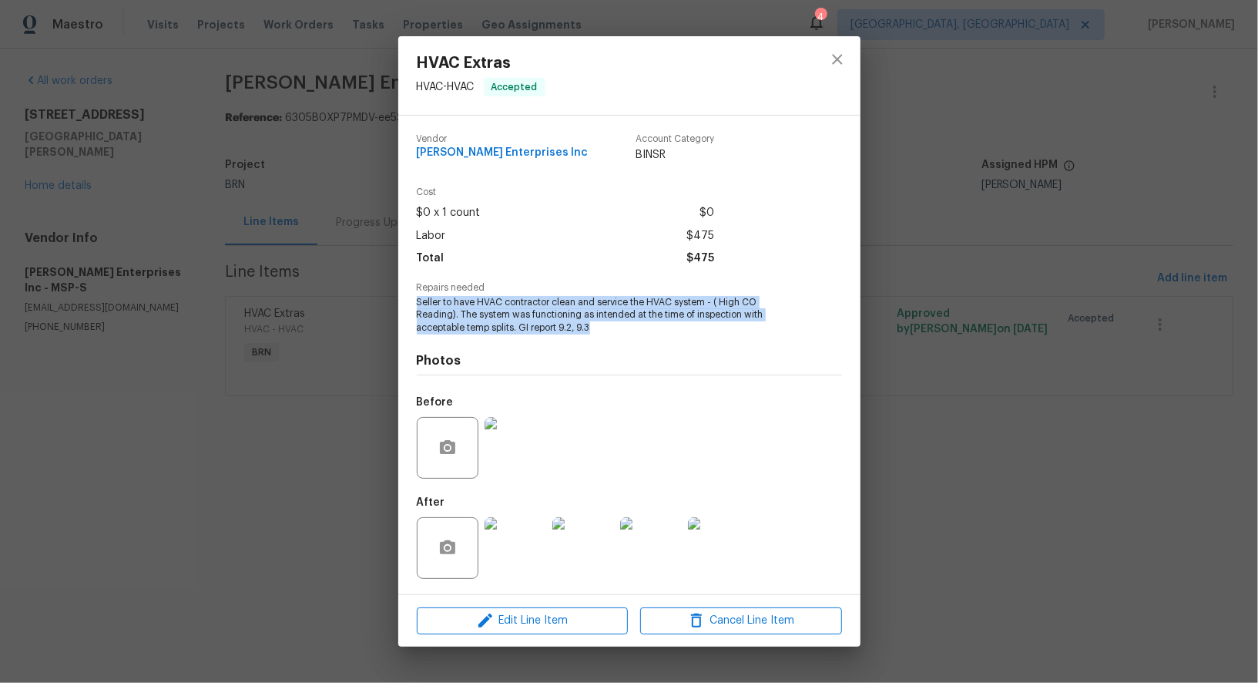
drag, startPoint x: 408, startPoint y: 301, endPoint x: 678, endPoint y: 334, distance: 272.5
click at [678, 334] on div "Vendor Deschene Enterprises Inc Account Category BINSR Cost $0 x 1 count $0 Lab…" at bounding box center [629, 355] width 462 height 479
copy span "Seller to have HVAC contractor clean and service the HVAC system - ( High CO Re…"
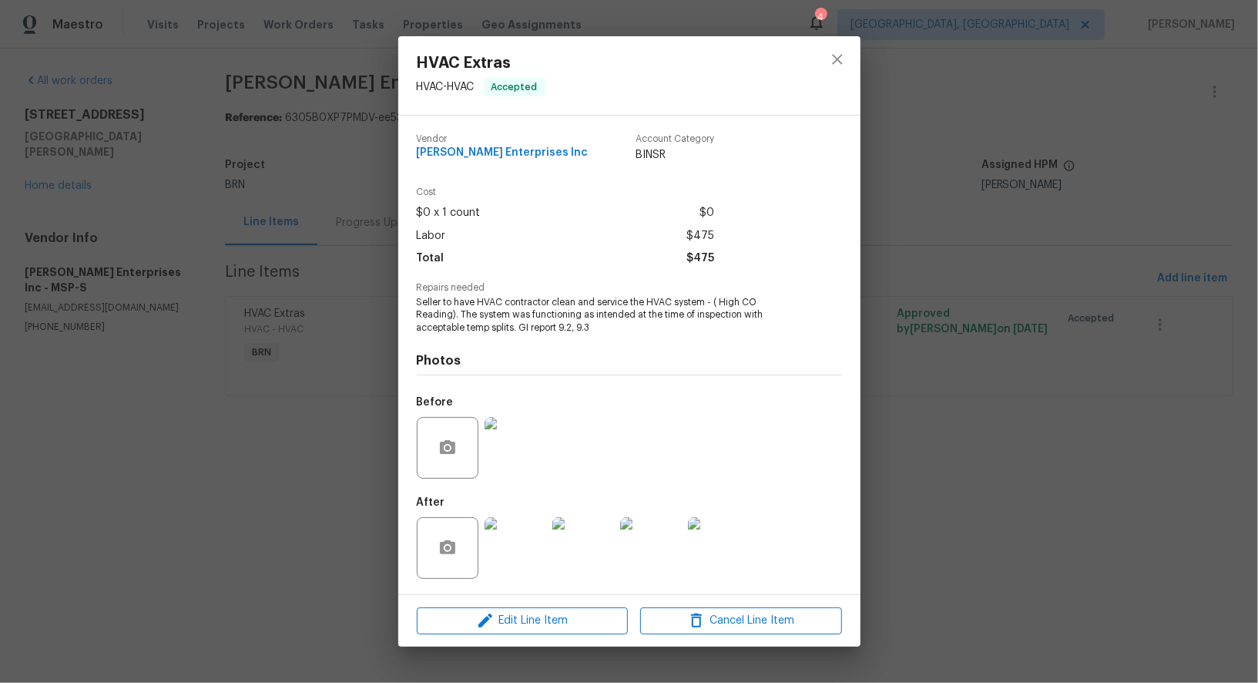
click at [383, 298] on div "HVAC Extras HVAC - HVAC Accepted Vendor Deschene Enterprises Inc Account Catego…" at bounding box center [629, 341] width 1258 height 683
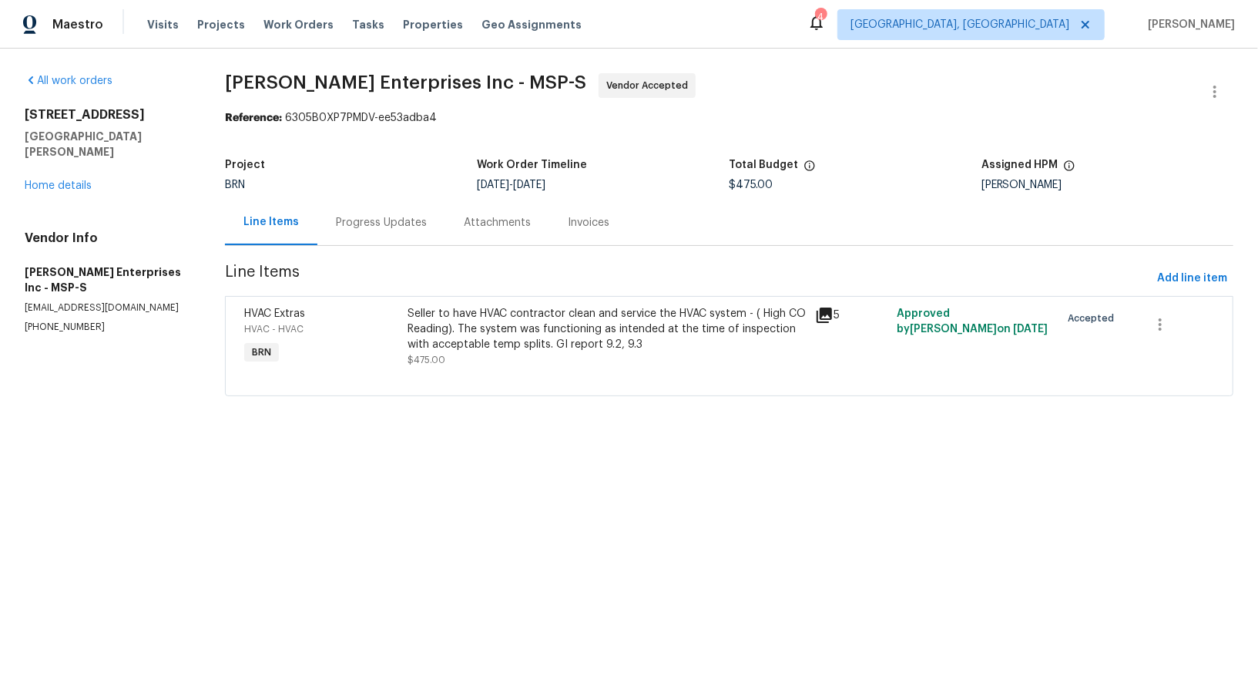
click at [396, 207] on div "Progress Updates" at bounding box center [381, 222] width 128 height 45
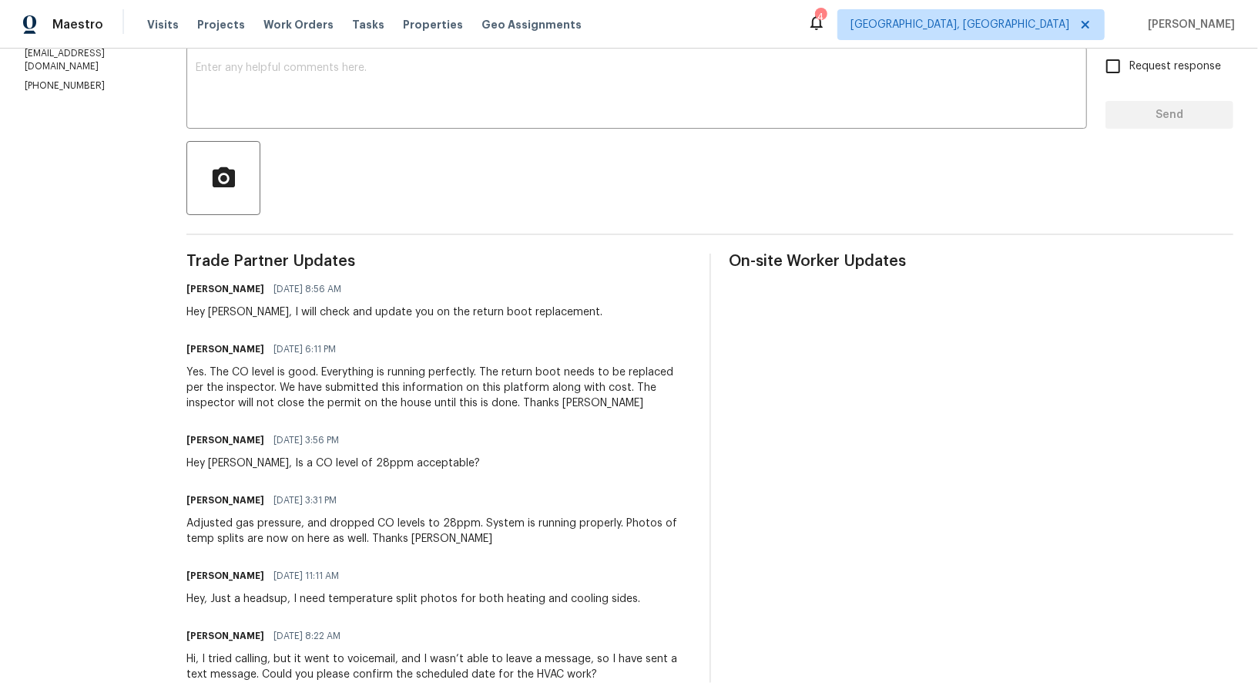
scroll to position [285, 0]
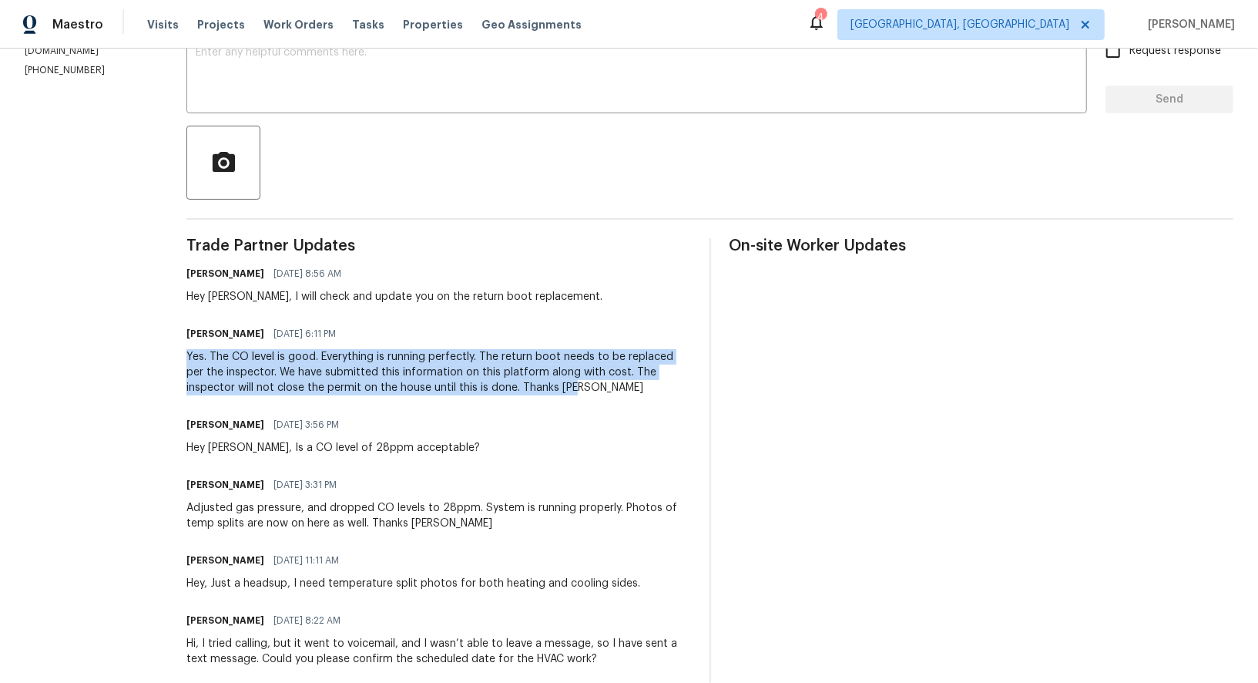
drag, startPoint x: 188, startPoint y: 351, endPoint x: 578, endPoint y: 384, distance: 391.3
click at [578, 384] on div "All work orders 61 Sycamore St W St. Paul, MN 55117 Home details Vendor Info De…" at bounding box center [629, 327] width 1258 height 1128
copy div "Yes. The CO level is good. Everything is running perfectly. The return boot nee…"
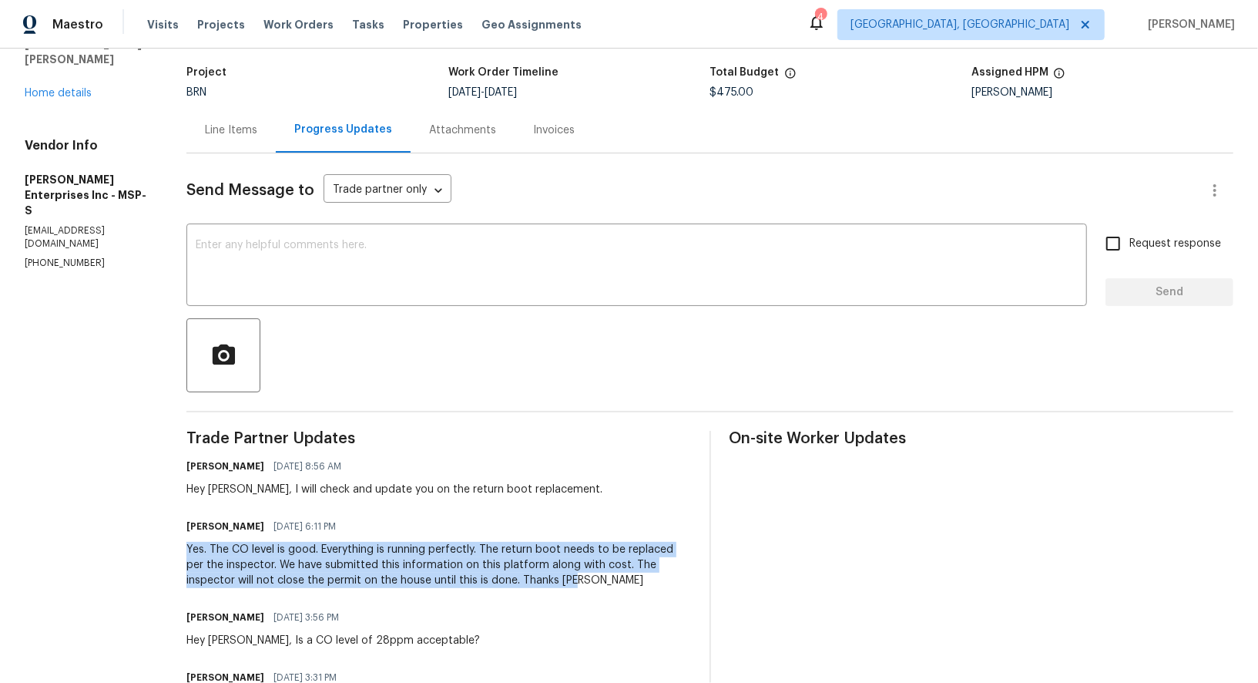
scroll to position [0, 0]
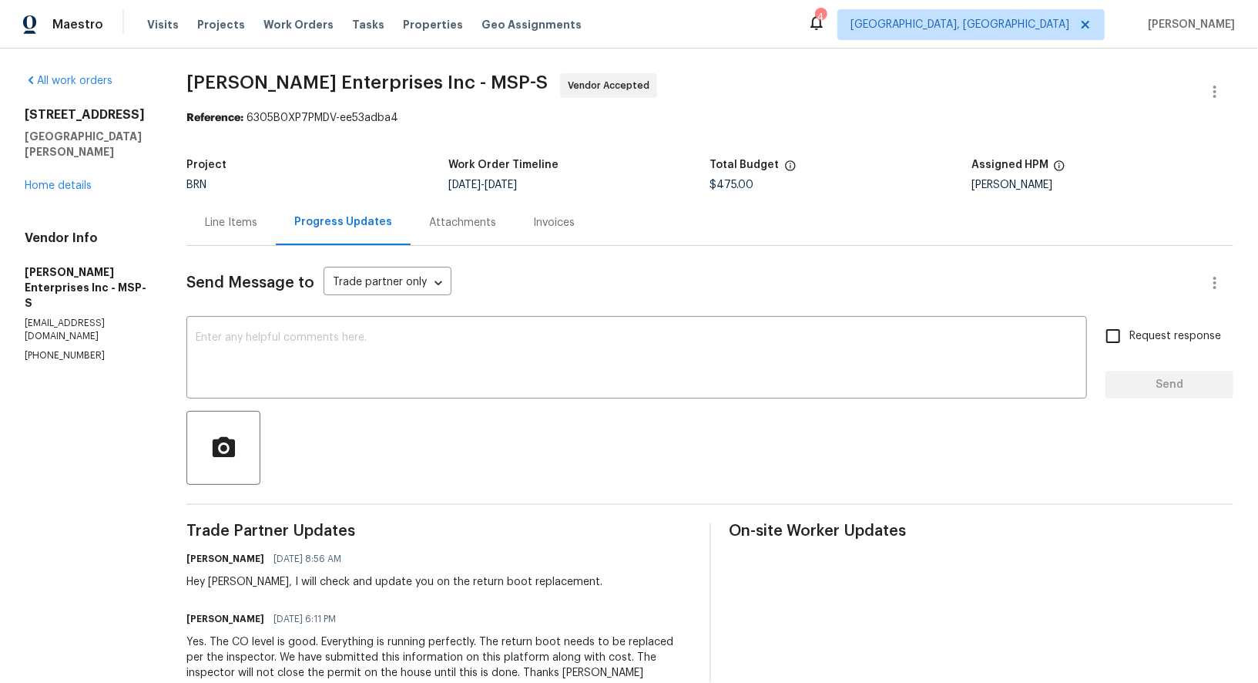
click at [247, 223] on div "Line Items" at bounding box center [231, 222] width 52 height 15
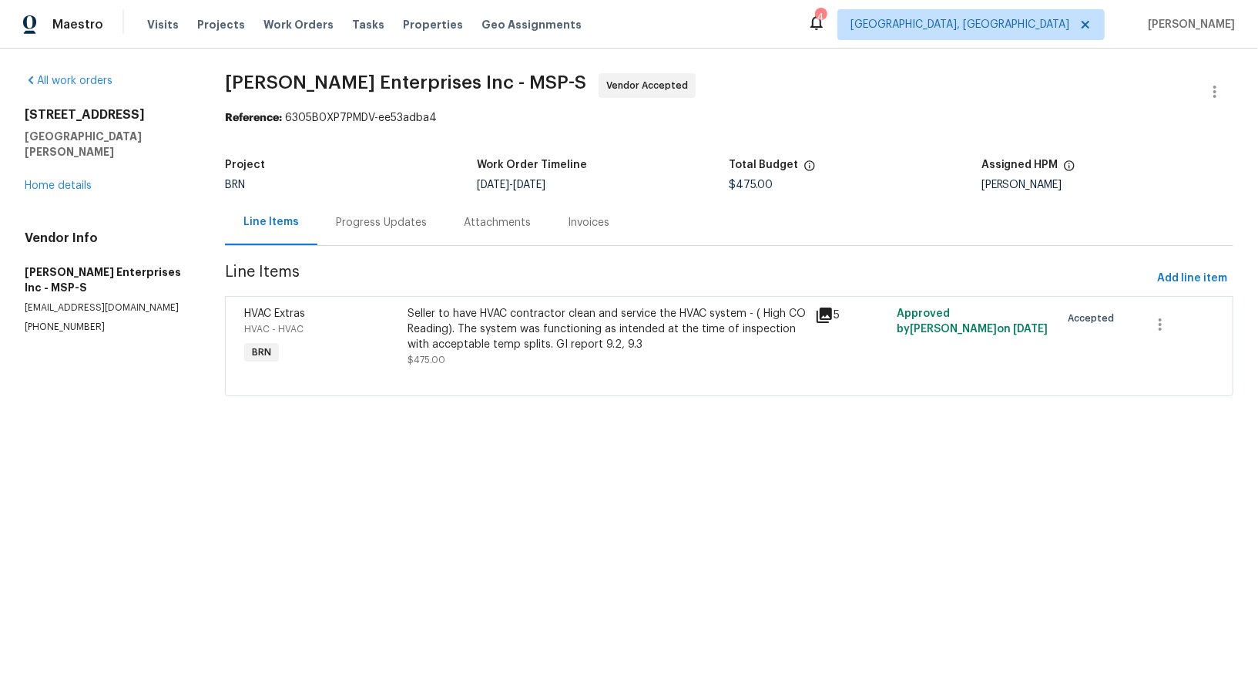
click at [368, 218] on div "Progress Updates" at bounding box center [381, 222] width 91 height 15
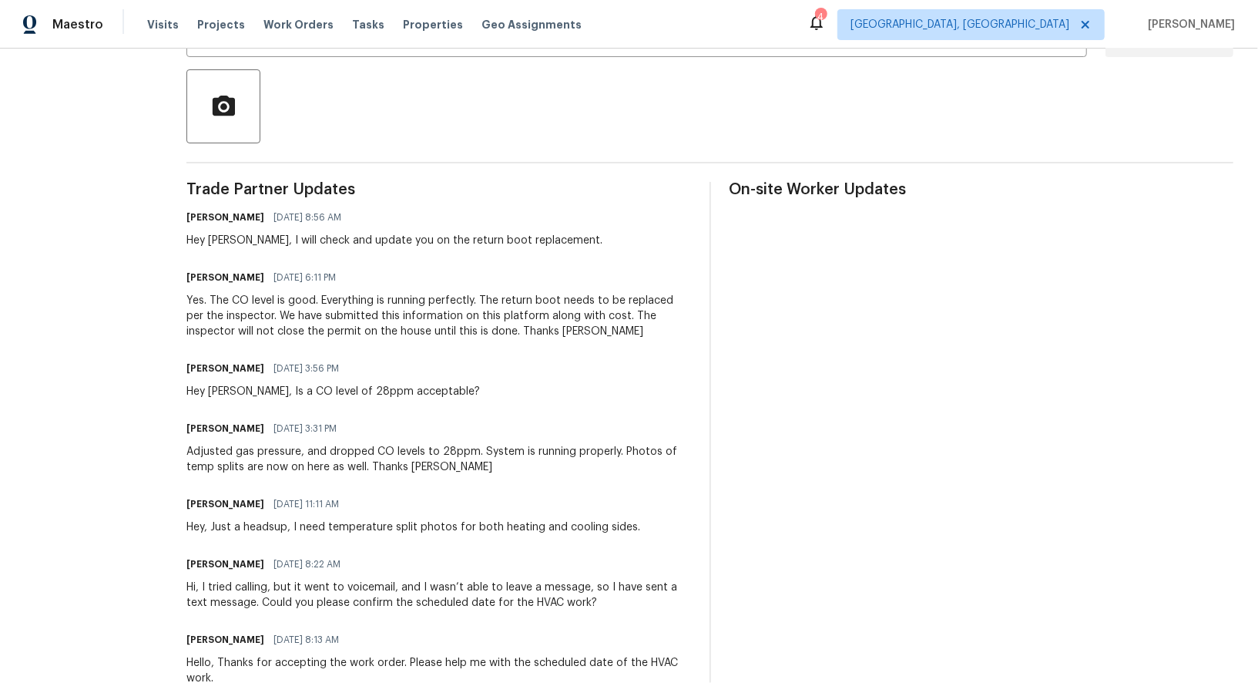
scroll to position [332, 0]
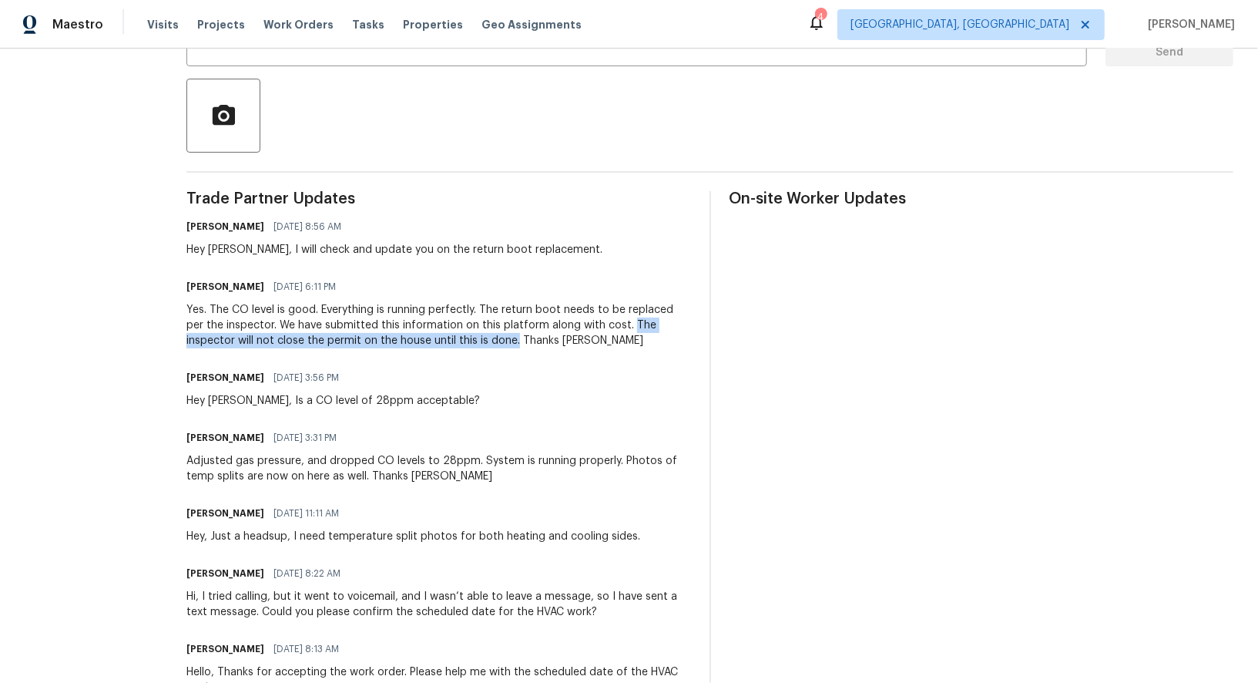
drag, startPoint x: 611, startPoint y: 319, endPoint x: 467, endPoint y: 354, distance: 148.2
click at [467, 344] on div "Yes. The CO level is good. Everything is running perfectly. The return boot nee…" at bounding box center [438, 325] width 504 height 46
copy div "The inspector will not close the permit on the house until this is done."
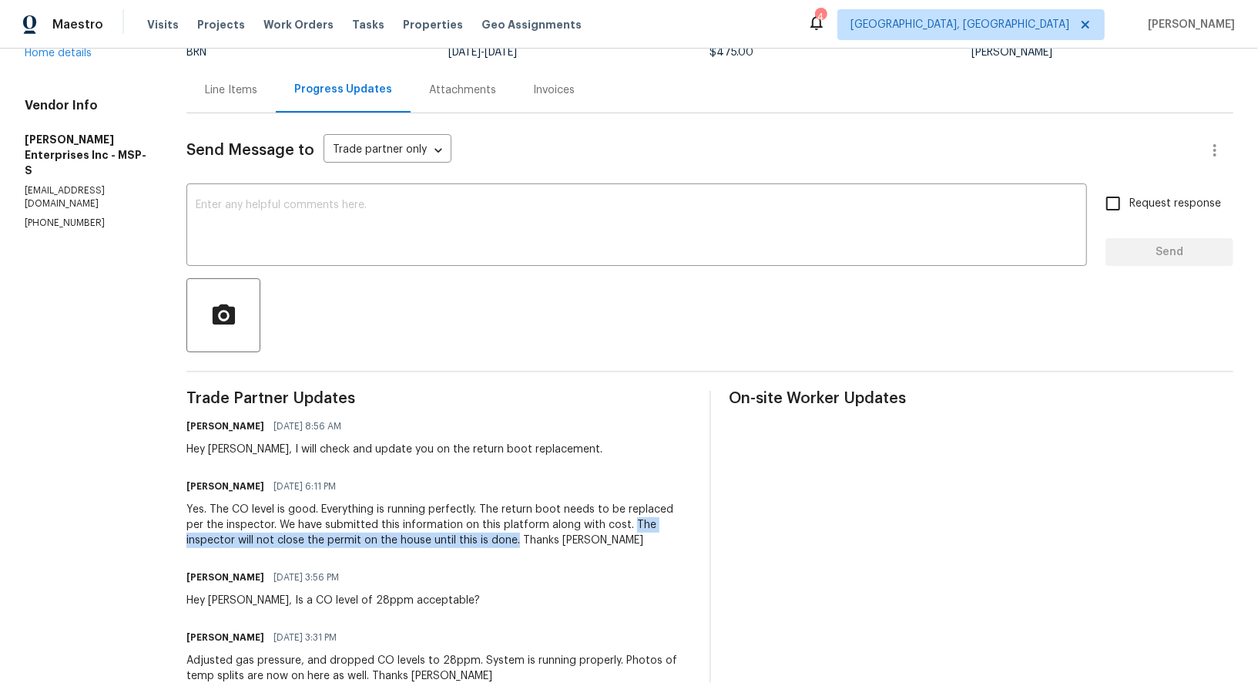
scroll to position [0, 0]
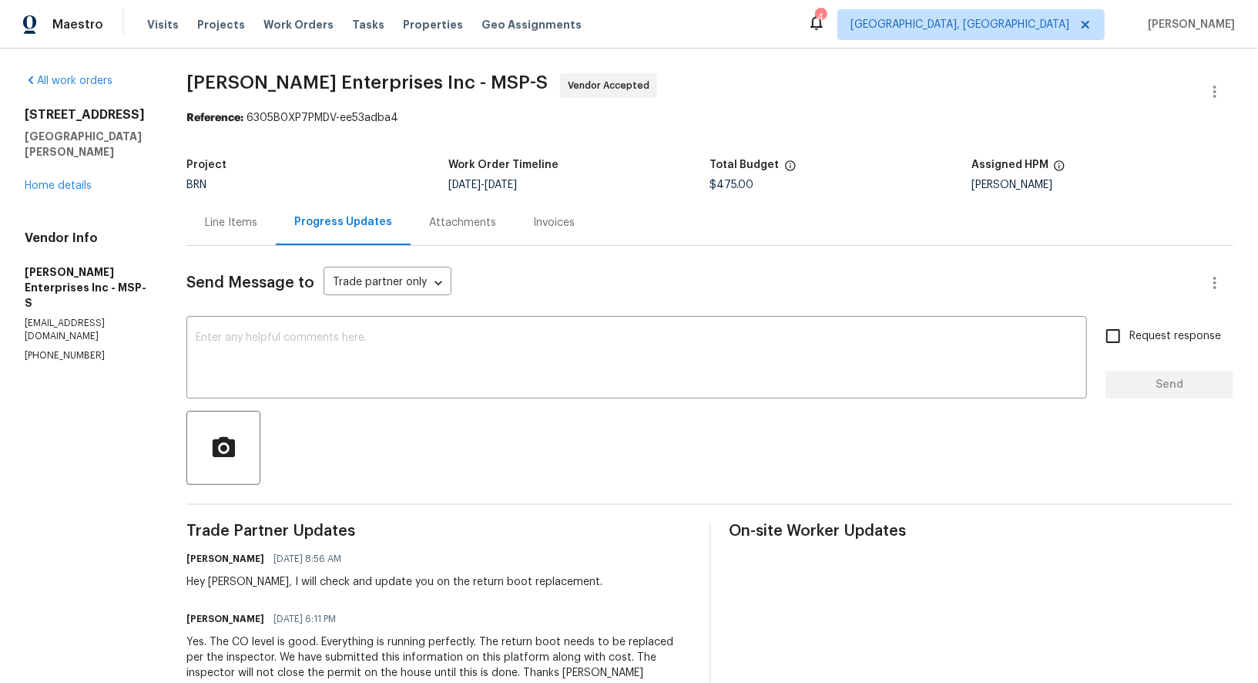
click at [69, 161] on div "61 Sycamore St W St. Paul, MN 55117 Home details" at bounding box center [87, 150] width 125 height 86
click at [75, 180] on link "Home details" at bounding box center [58, 185] width 67 height 11
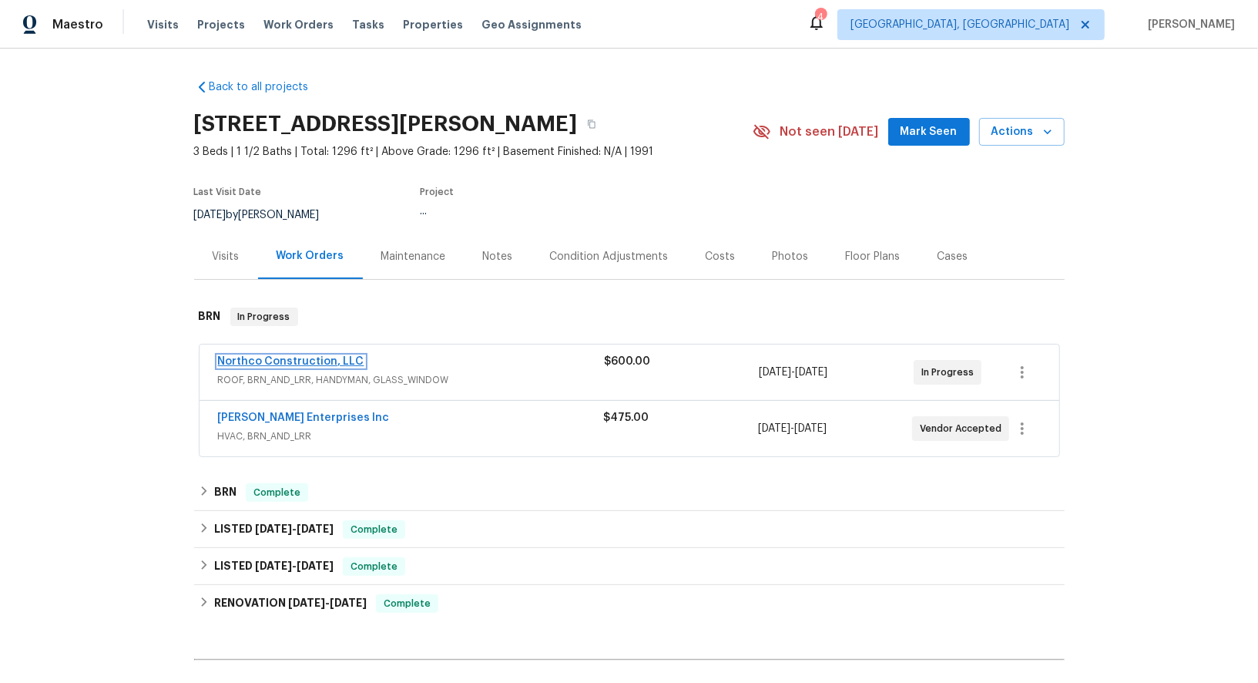
click at [301, 360] on link "Northco Construction, LLC" at bounding box center [291, 361] width 146 height 11
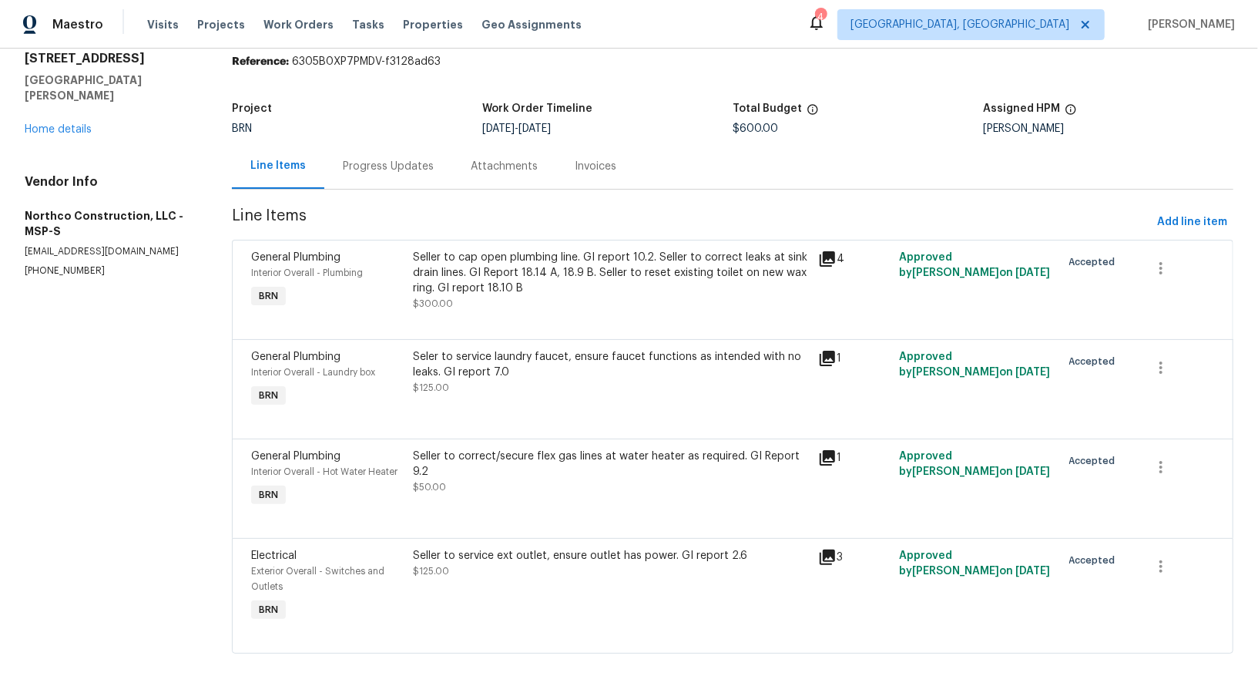
scroll to position [69, 0]
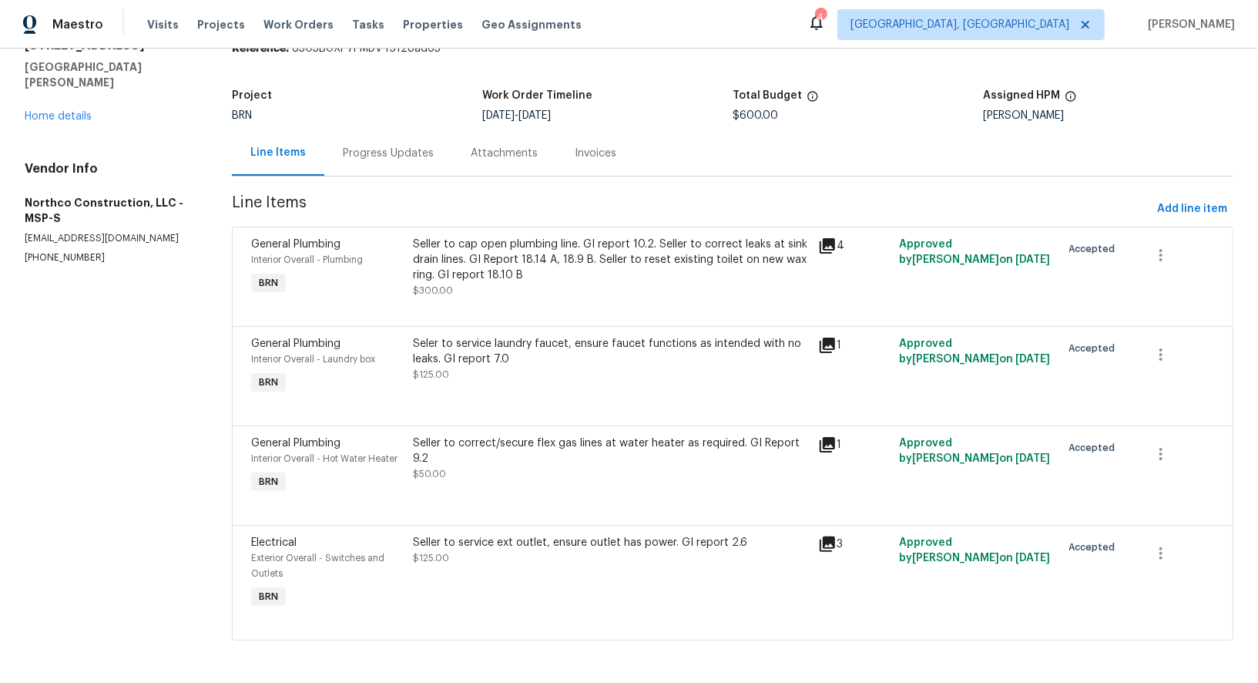
click at [380, 160] on div "Progress Updates" at bounding box center [388, 152] width 128 height 45
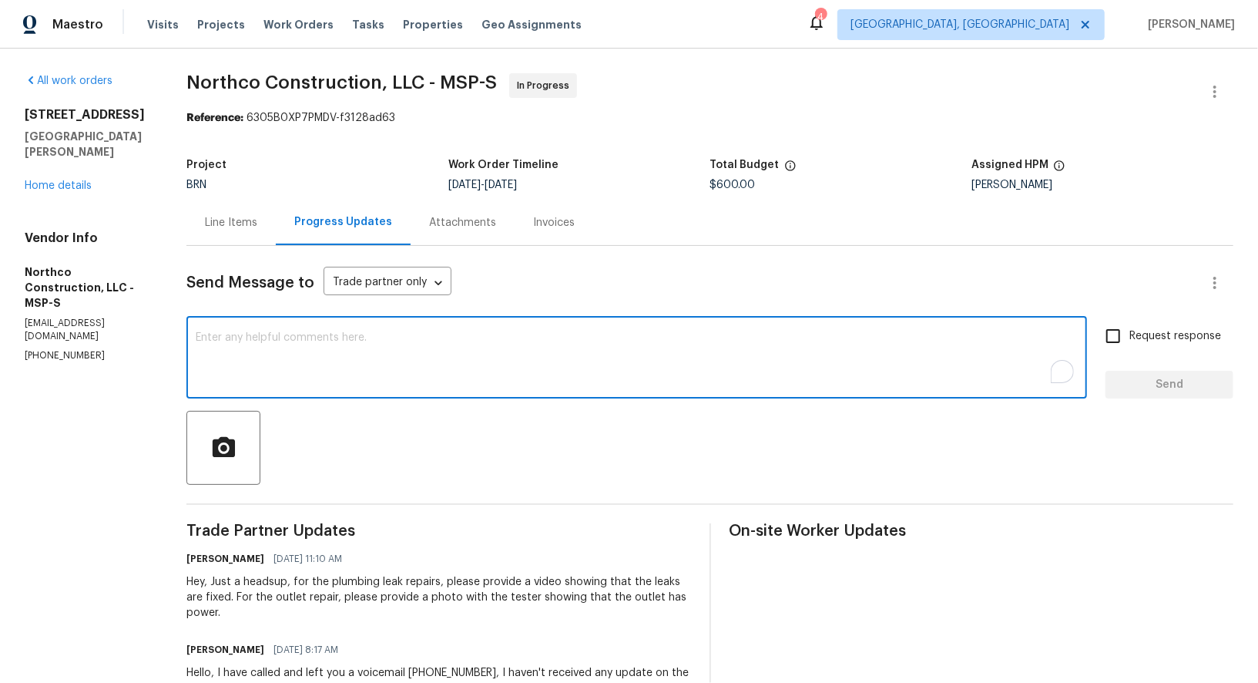
click at [305, 375] on textarea "To enrich screen reader interactions, please activate Accessibility in Grammarl…" at bounding box center [637, 359] width 882 height 54
type textarea "Hello, Have you started the work today as planned?"
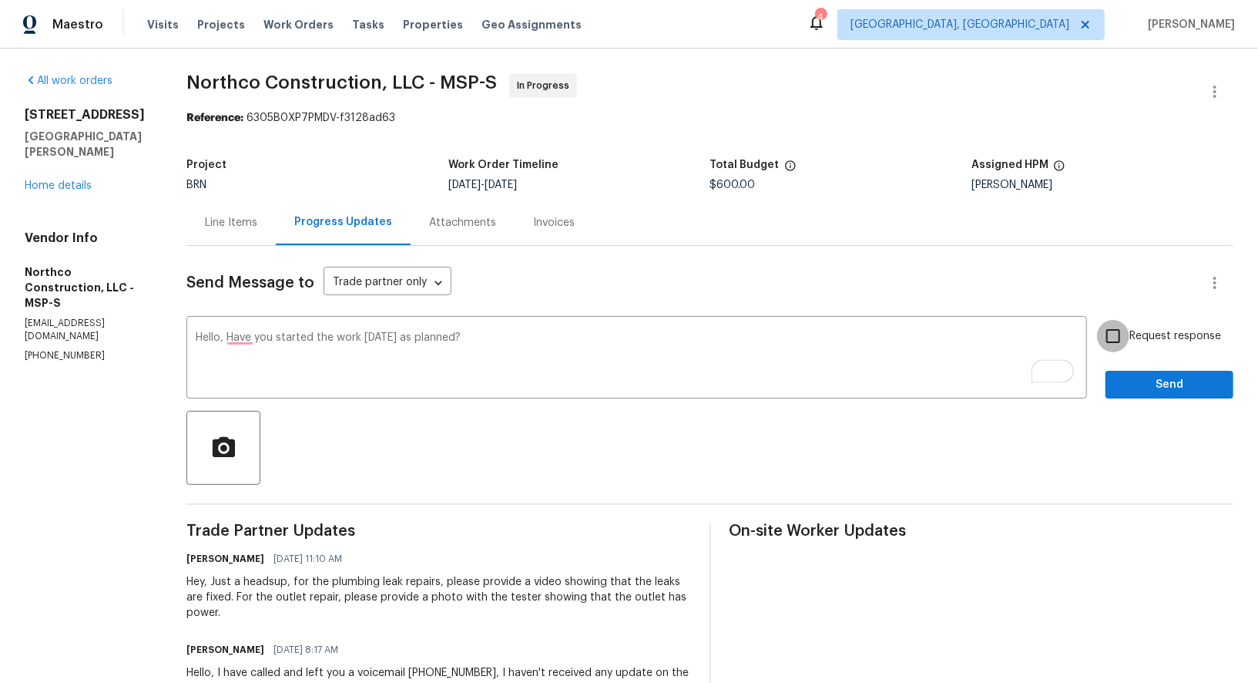
click at [1127, 323] on input "Request response" at bounding box center [1113, 336] width 32 height 32
checkbox input "true"
click at [1161, 387] on span "Send" at bounding box center [1169, 384] width 103 height 19
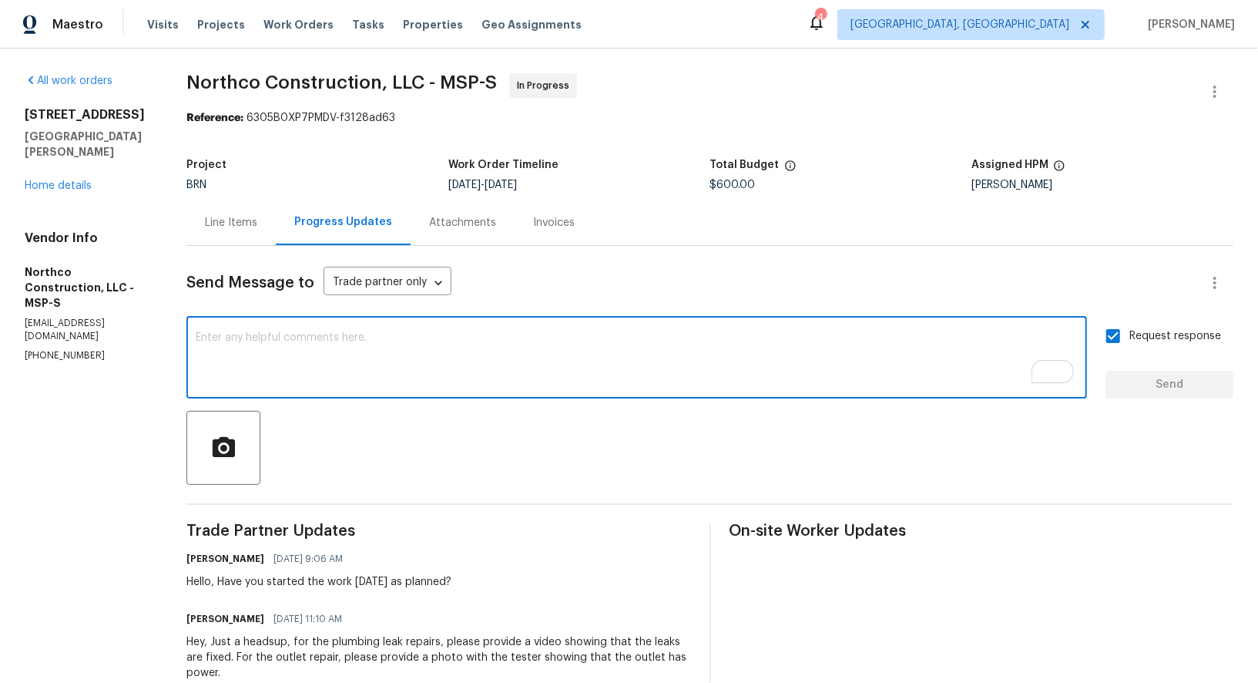
click at [232, 375] on textarea "To enrich screen reader interactions, please activate Accessibility in Grammarl…" at bounding box center [637, 359] width 882 height 54
click at [62, 180] on link "Home details" at bounding box center [58, 185] width 67 height 11
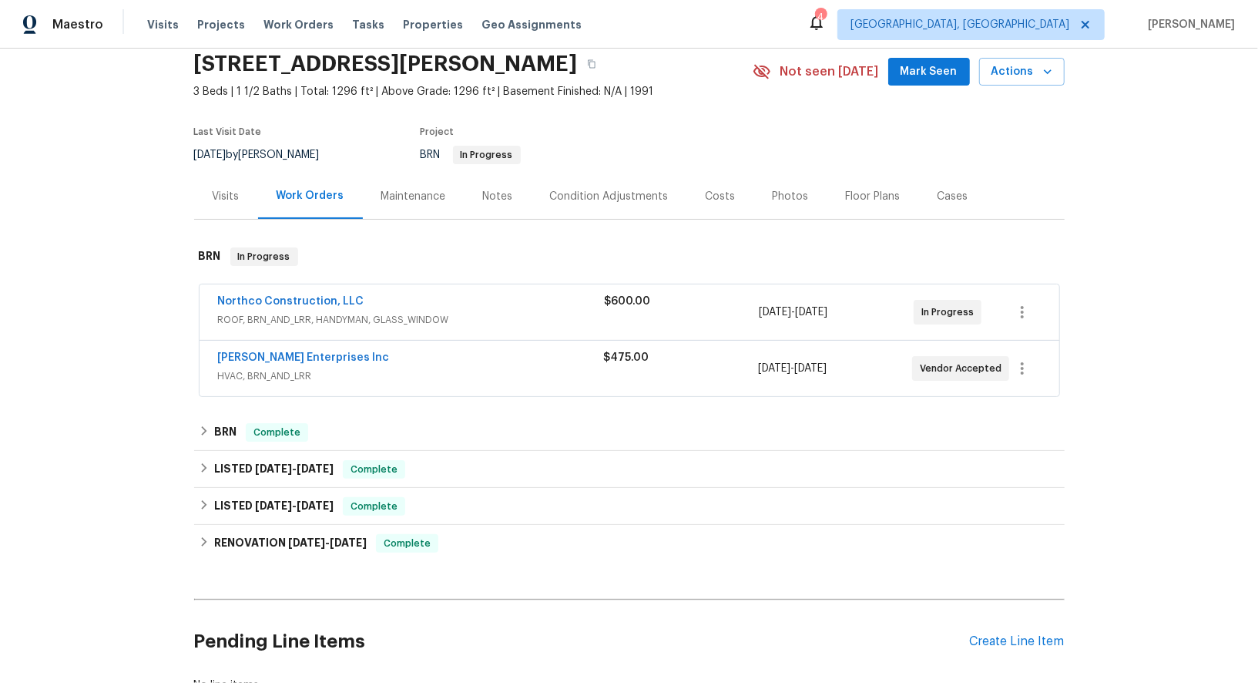
scroll to position [66, 0]
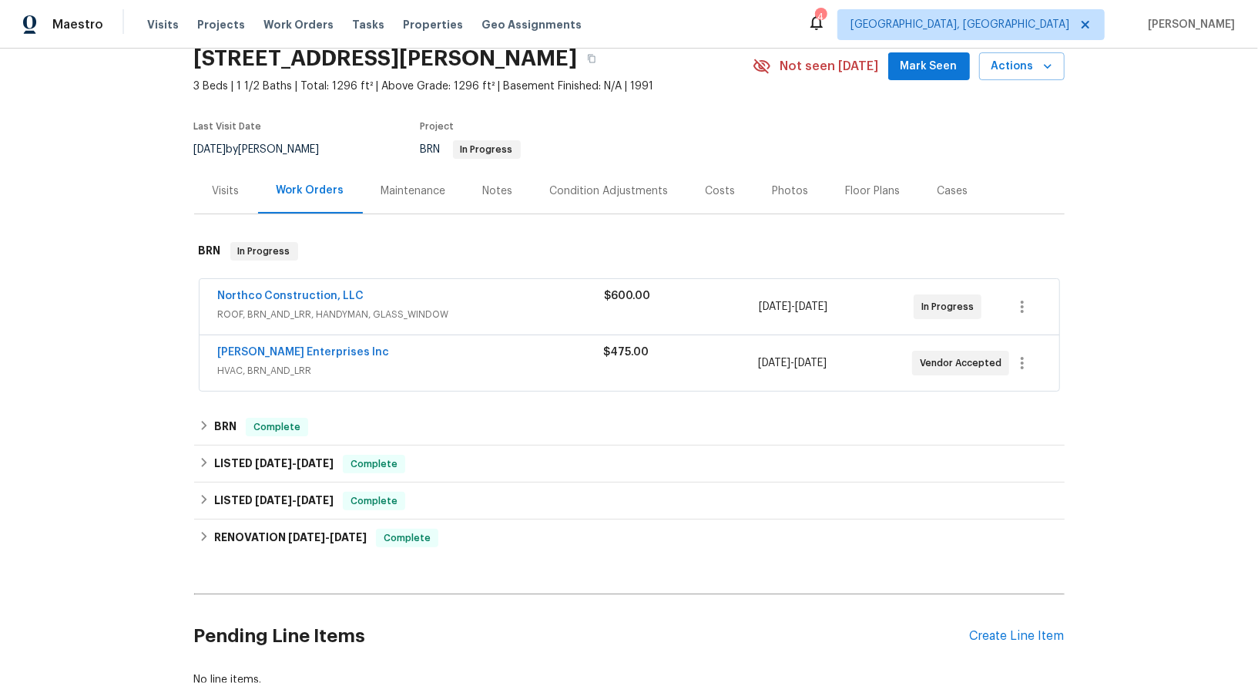
click at [185, 440] on div "Back to all projects 61 Sycamore St W, St. Paul, MN 55117 3 Beds | 1 1/2 Baths …" at bounding box center [629, 366] width 1258 height 634
click at [199, 420] on icon at bounding box center [204, 425] width 11 height 11
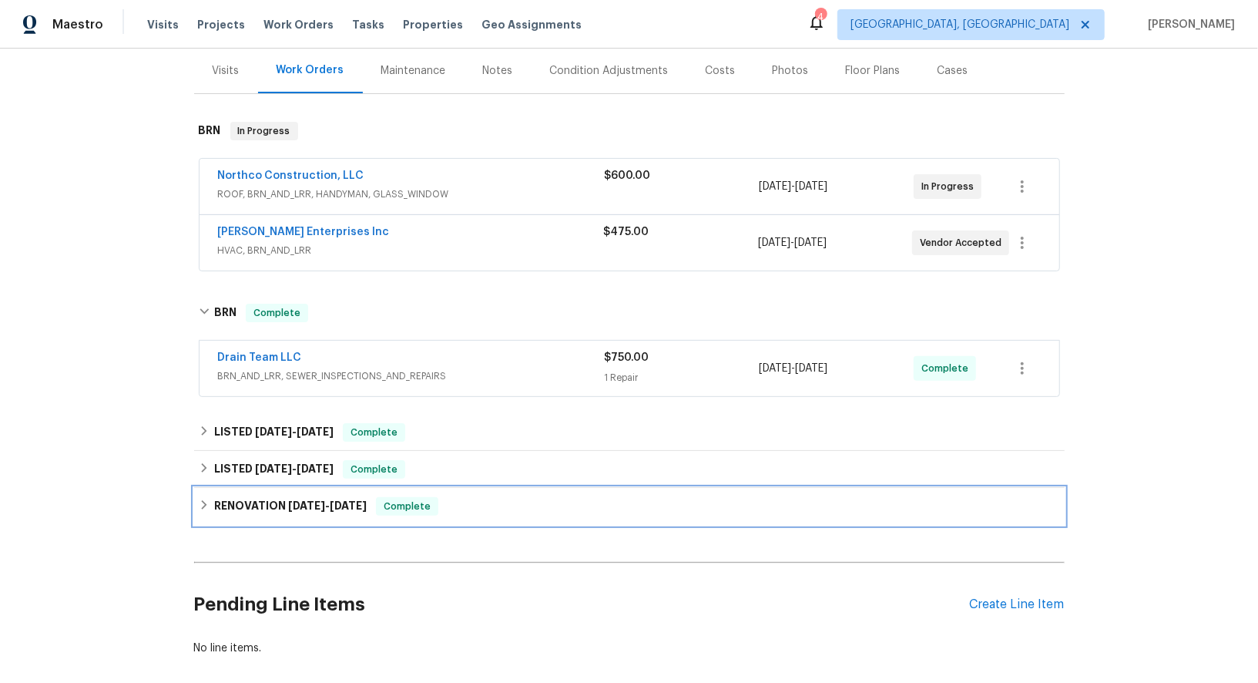
scroll to position [210, 0]
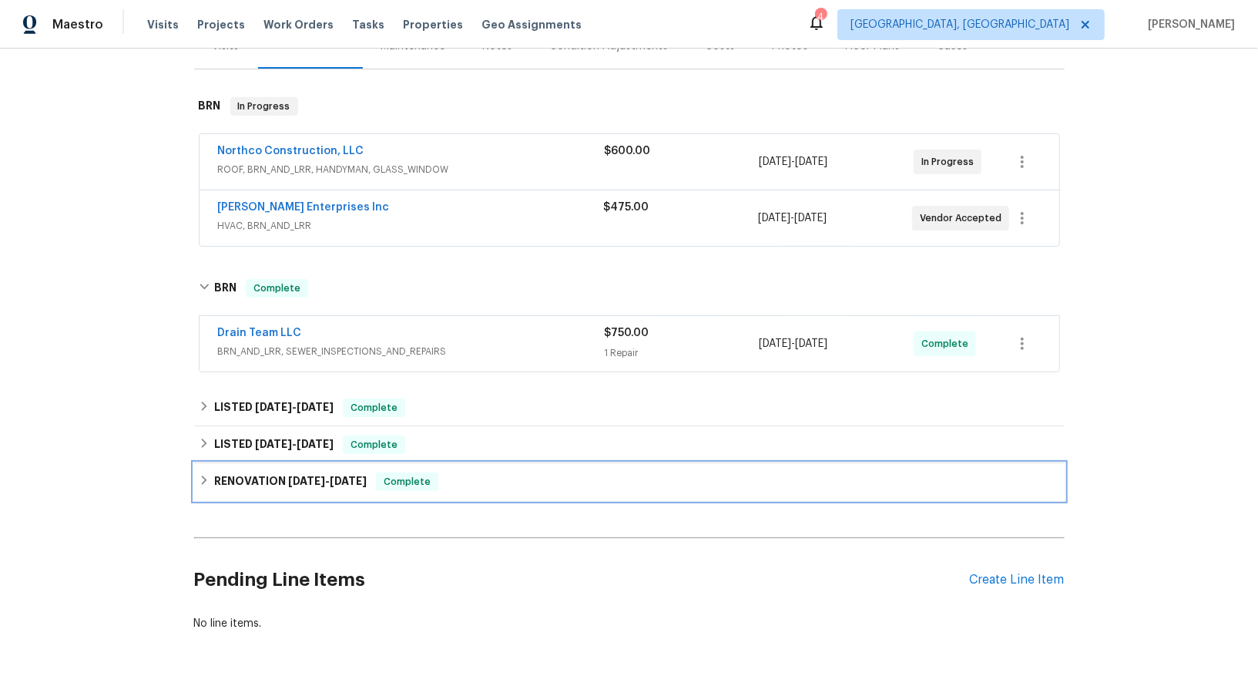
click at [218, 509] on div "Back to all projects 61 Sycamore St W, St. Paul, MN 55117 3 Beds | 1 1/2 Baths …" at bounding box center [629, 250] width 871 height 787
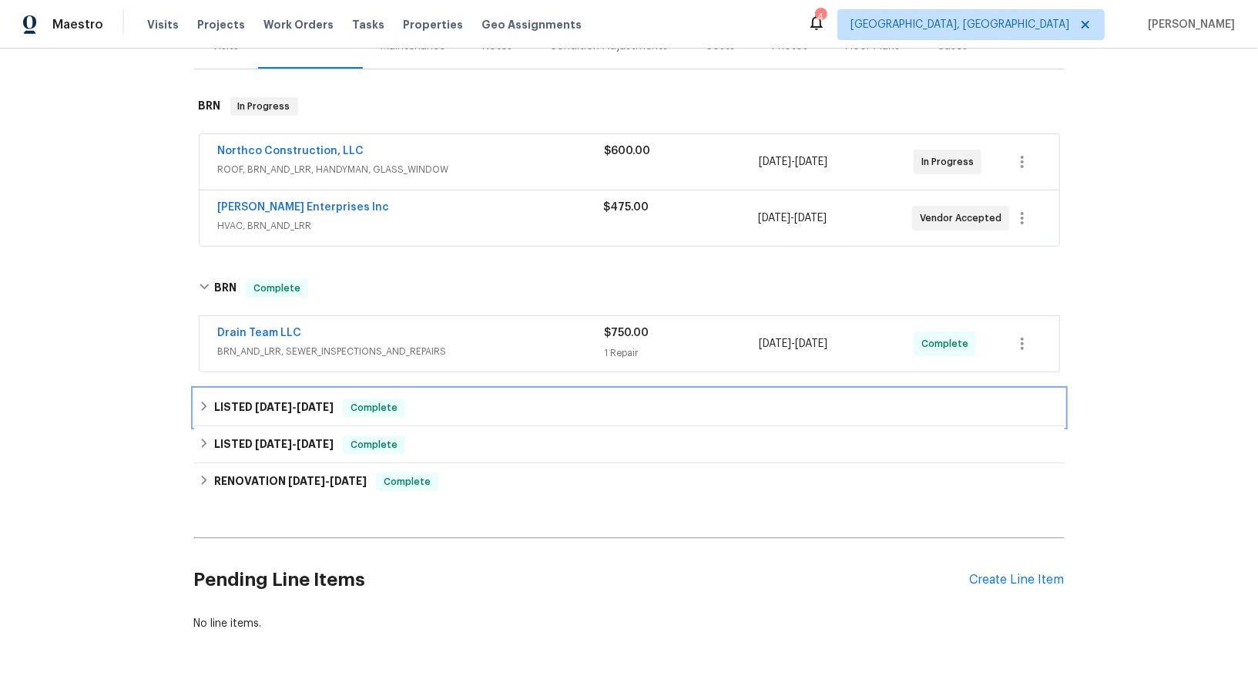
click at [206, 409] on div "LISTED 8/1/25 - 8/3/25 Complete" at bounding box center [630, 407] width 862 height 18
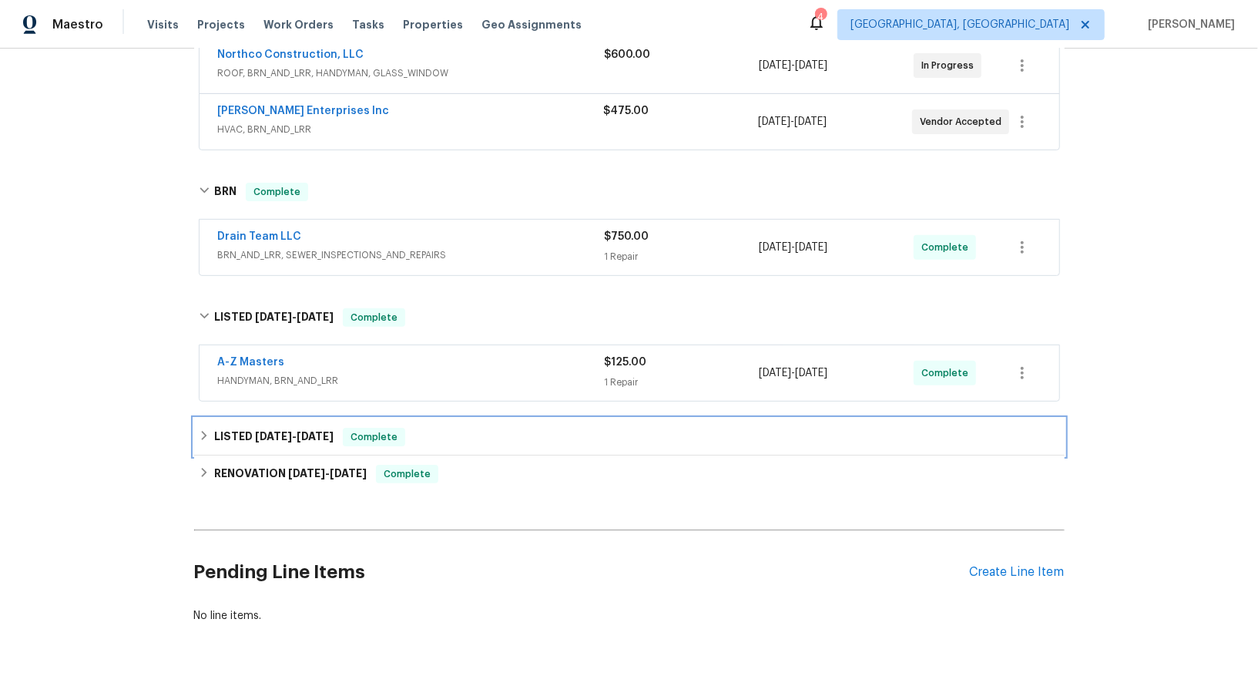
click at [203, 441] on div "LISTED 7/11/25 - 7/17/25 Complete" at bounding box center [630, 437] width 862 height 18
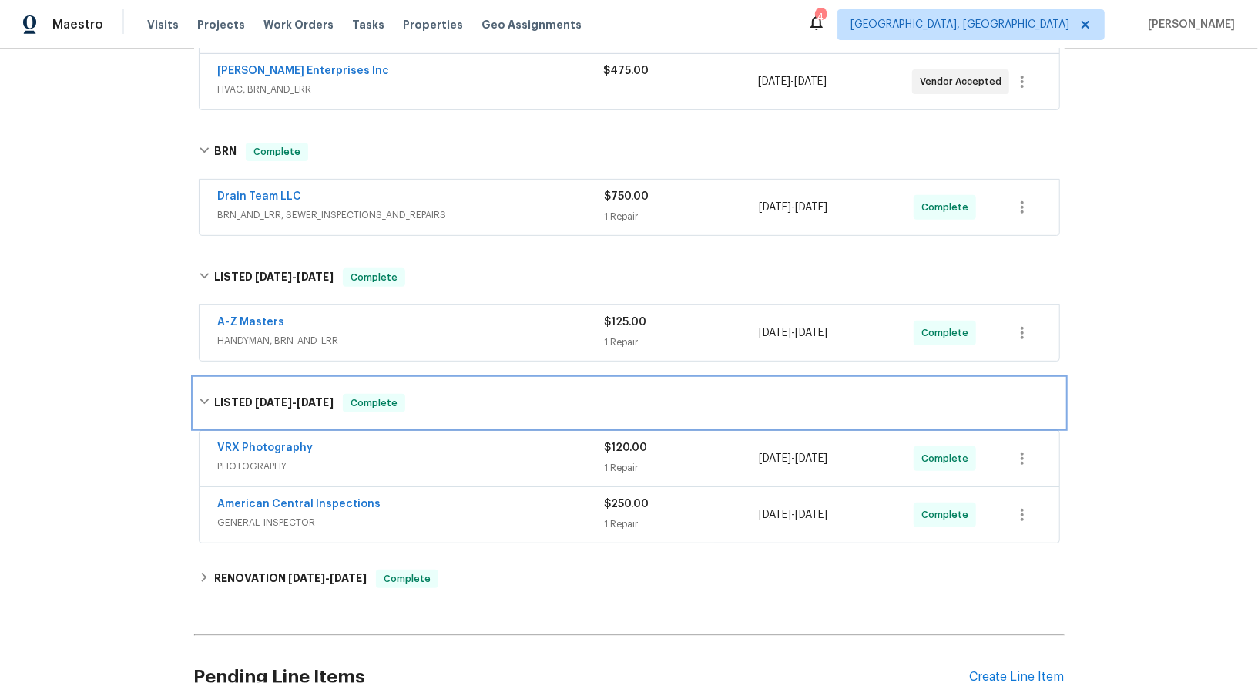
scroll to position [376, 0]
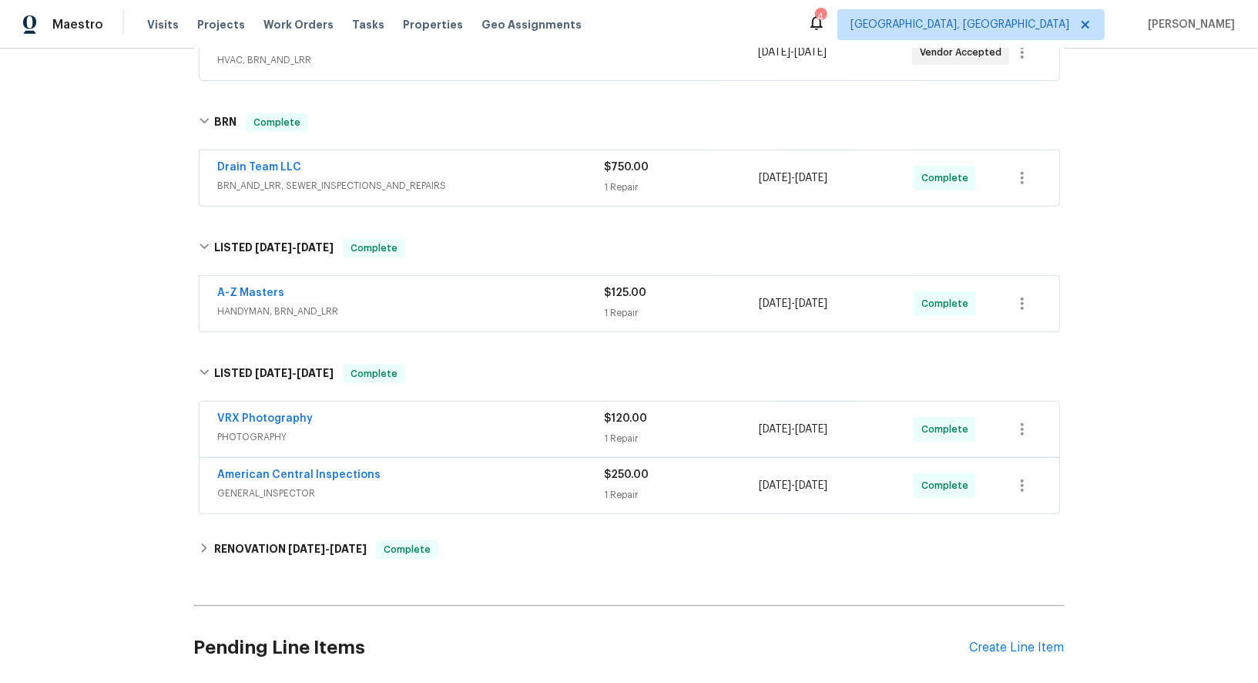
click at [203, 512] on div "VRX Photography PHOTOGRAPHY $120.00 1 Repair 7/11/2025 - 7/12/2025 Complete Ame…" at bounding box center [629, 458] width 871 height 120
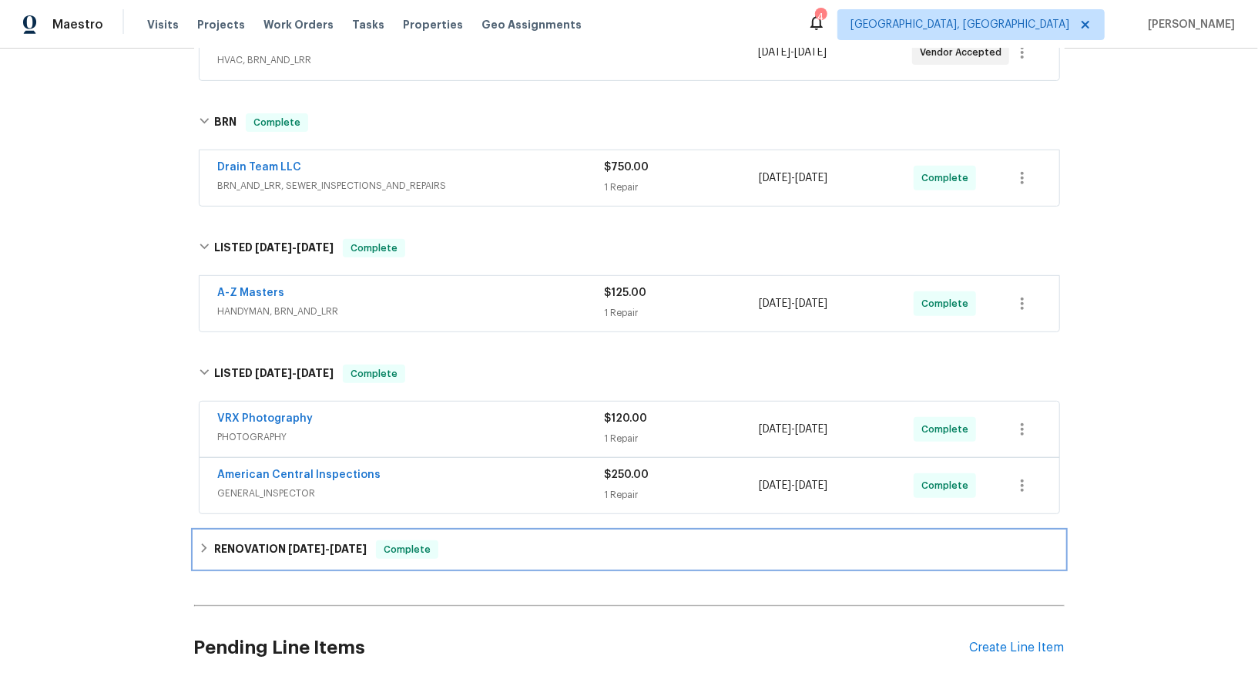
click at [205, 543] on icon at bounding box center [203, 547] width 5 height 9
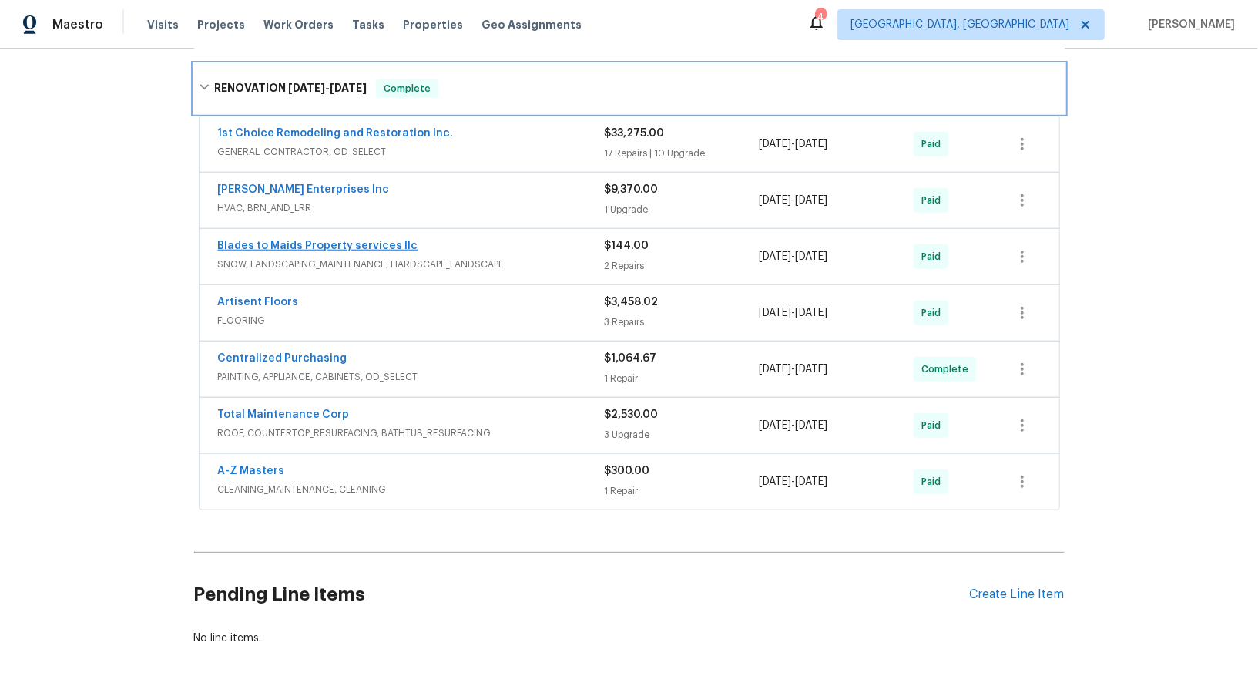
scroll to position [841, 0]
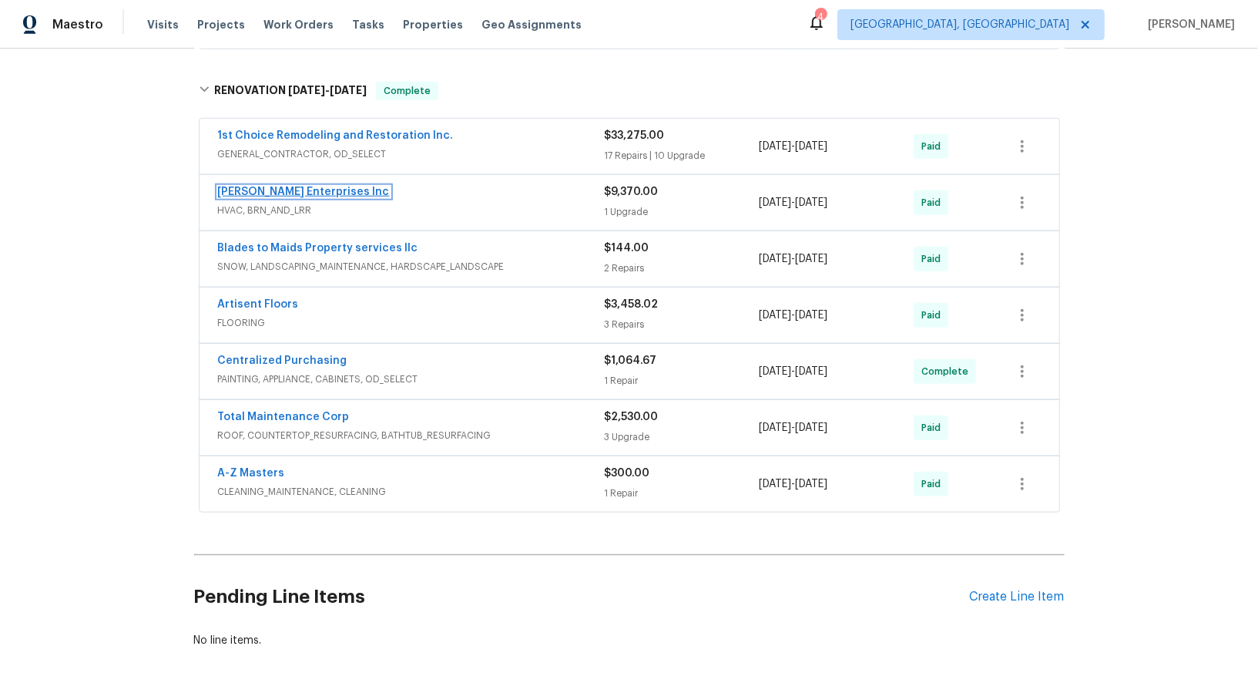
click at [271, 186] on link "Deschene Enterprises Inc" at bounding box center [304, 191] width 172 height 11
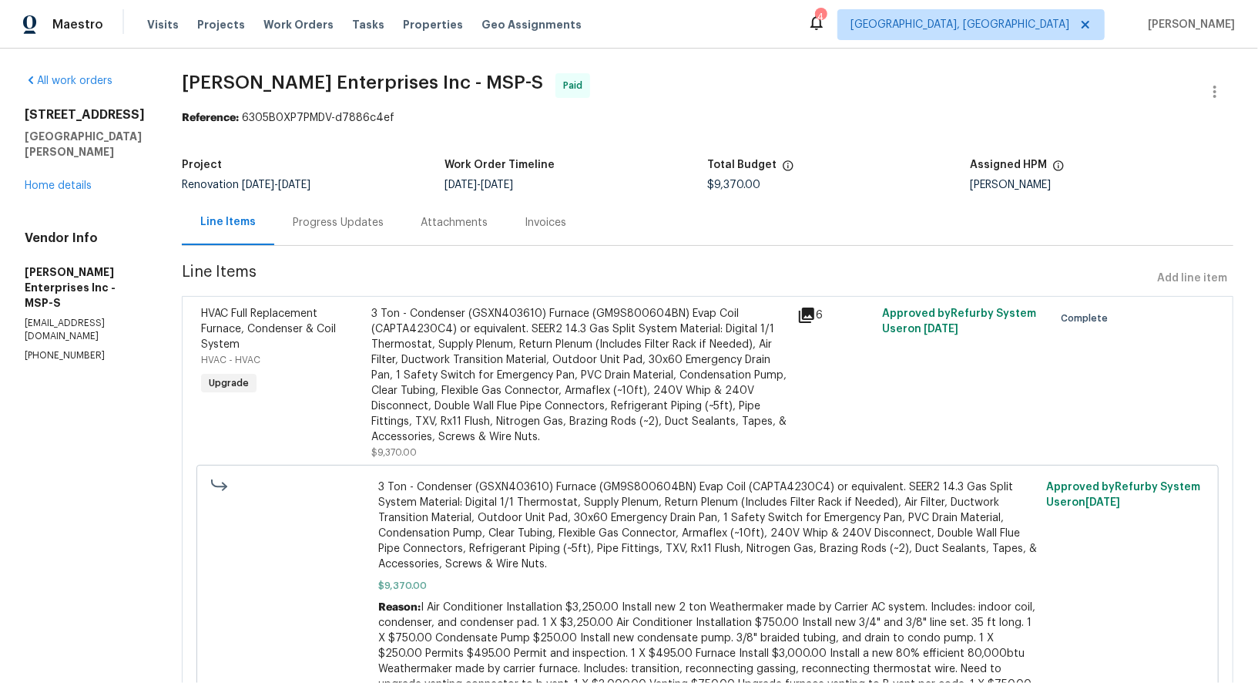
click at [331, 200] on div "Progress Updates" at bounding box center [338, 222] width 128 height 45
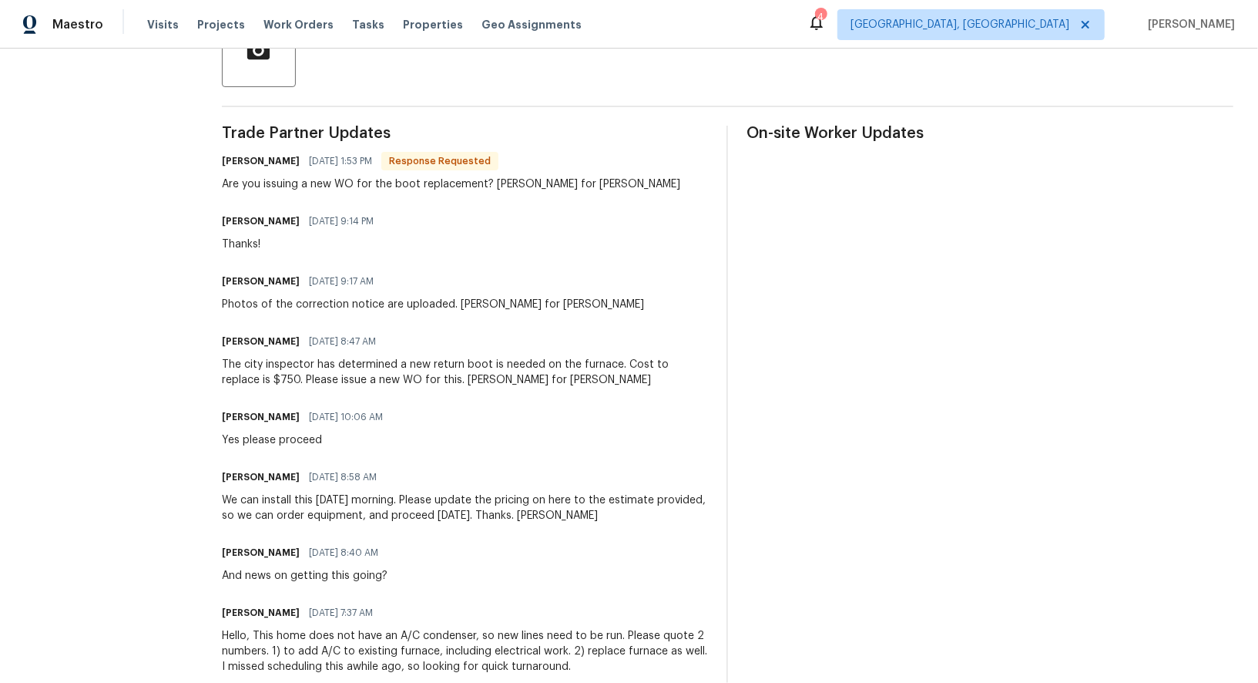
scroll to position [407, 0]
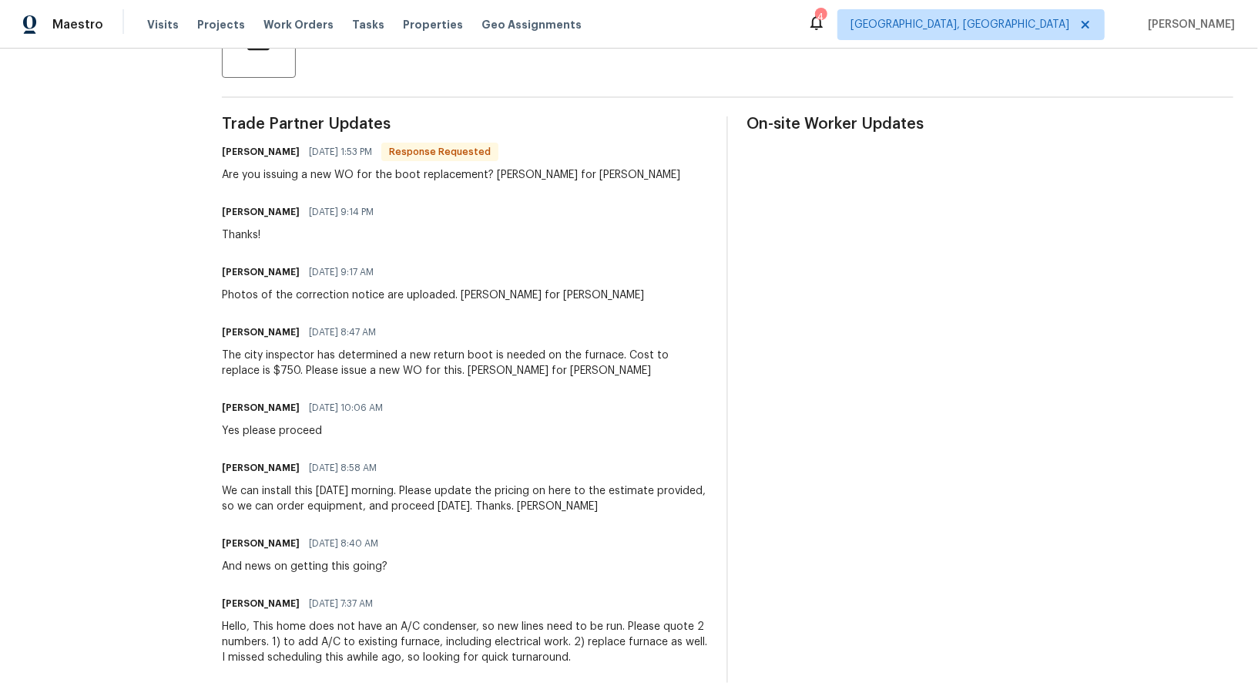
click at [530, 173] on div "Are you issuing a new WO for the boot replacement? Linda for Jim" at bounding box center [451, 174] width 459 height 15
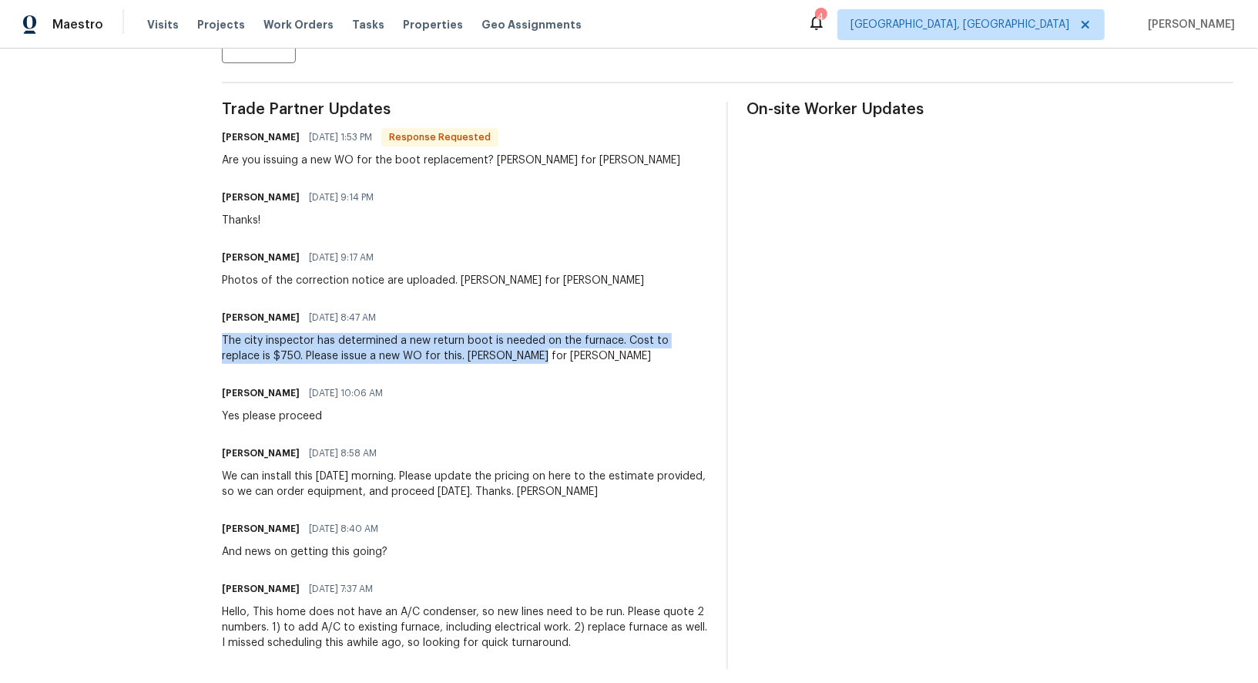
drag, startPoint x: 217, startPoint y: 341, endPoint x: 496, endPoint y: 368, distance: 281.0
click at [496, 368] on div "All work orders 61 Sycamore St W St. Paul, MN 55117 Home details Vendor Info De…" at bounding box center [629, 160] width 1258 height 1067
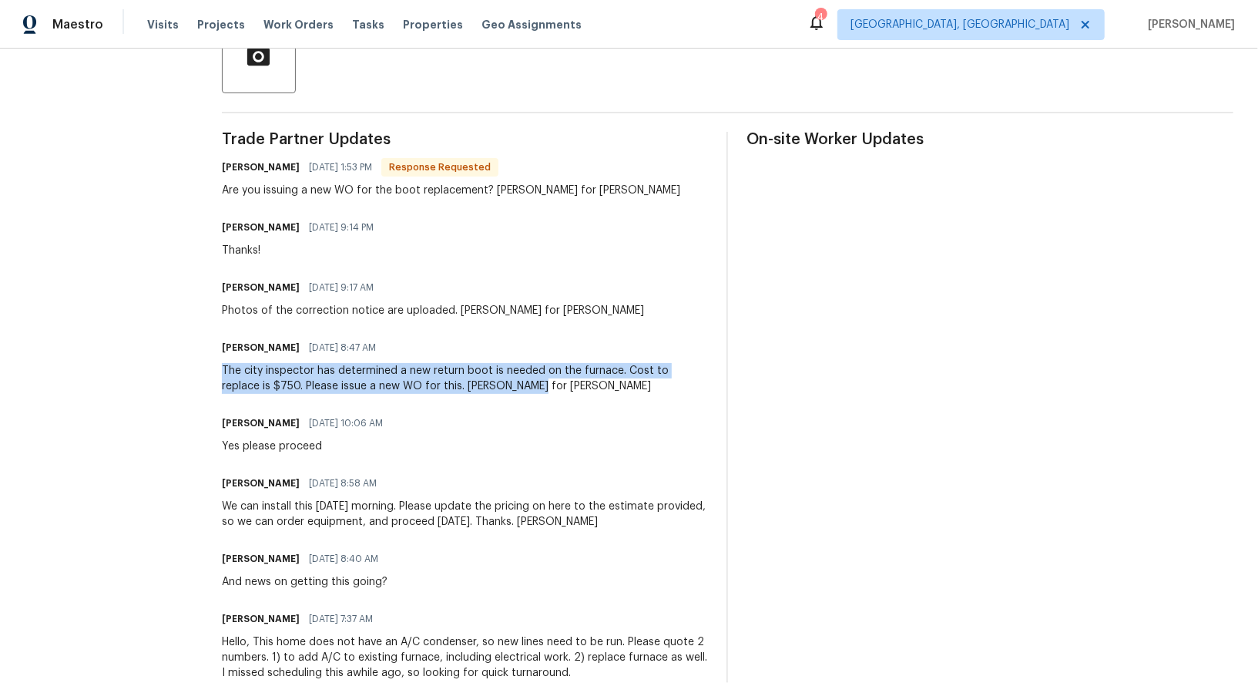
scroll to position [432, 0]
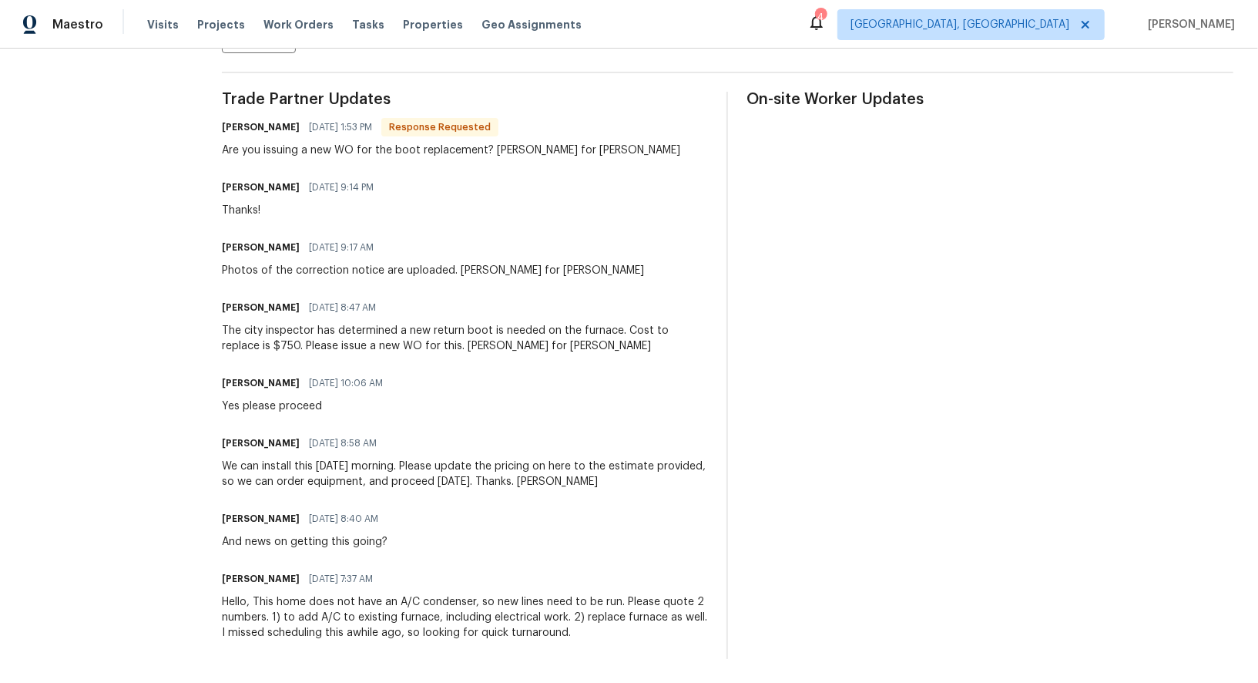
click at [388, 375] on div "Ken Nelson 07/07/2025 10:06 AM Yes please proceed" at bounding box center [465, 393] width 487 height 42
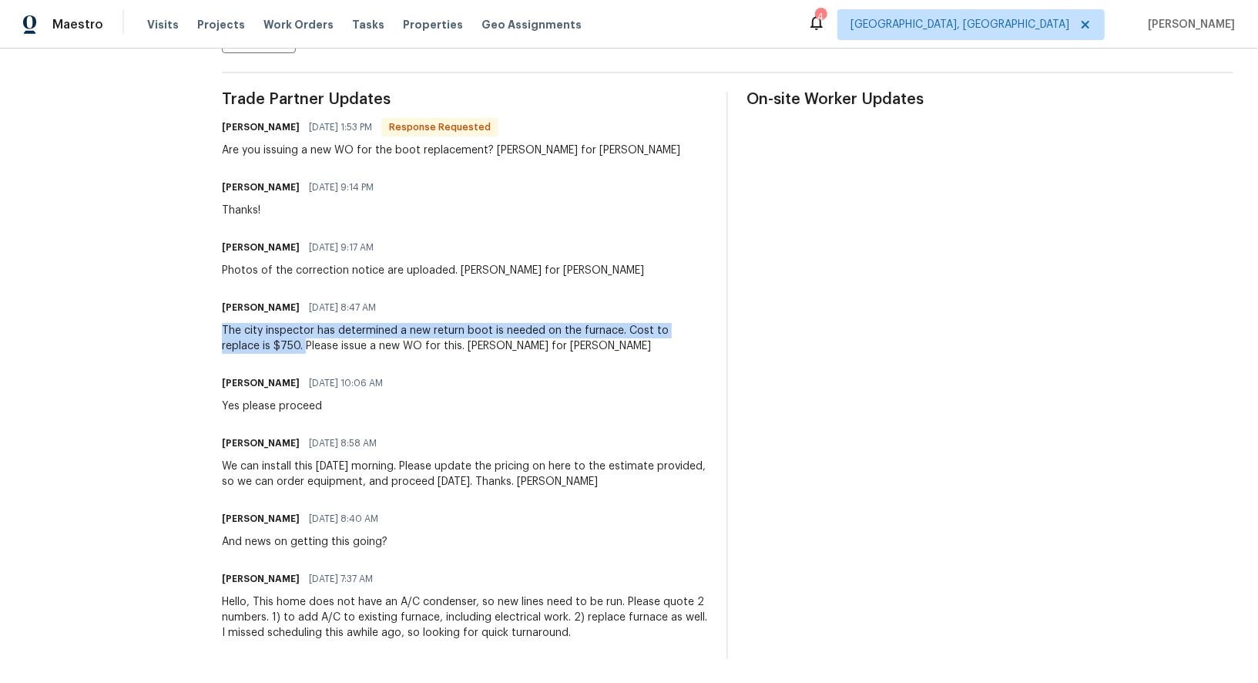
drag, startPoint x: 217, startPoint y: 328, endPoint x: 265, endPoint y: 344, distance: 50.4
click at [265, 343] on div "All work orders 61 Sycamore St W St. Paul, MN 55117 Home details Vendor Info De…" at bounding box center [629, 150] width 1258 height 1067
copy div "The city inspector has determined a new return boot is needed on the furnace. C…"
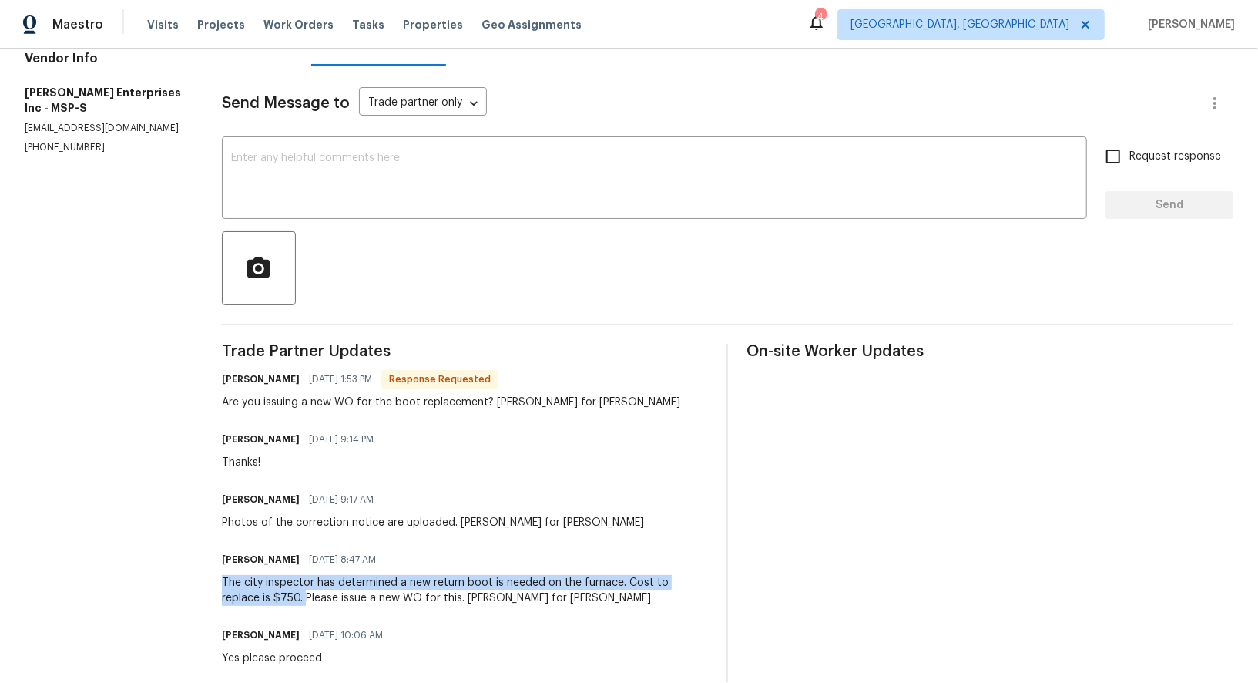
scroll to position [0, 0]
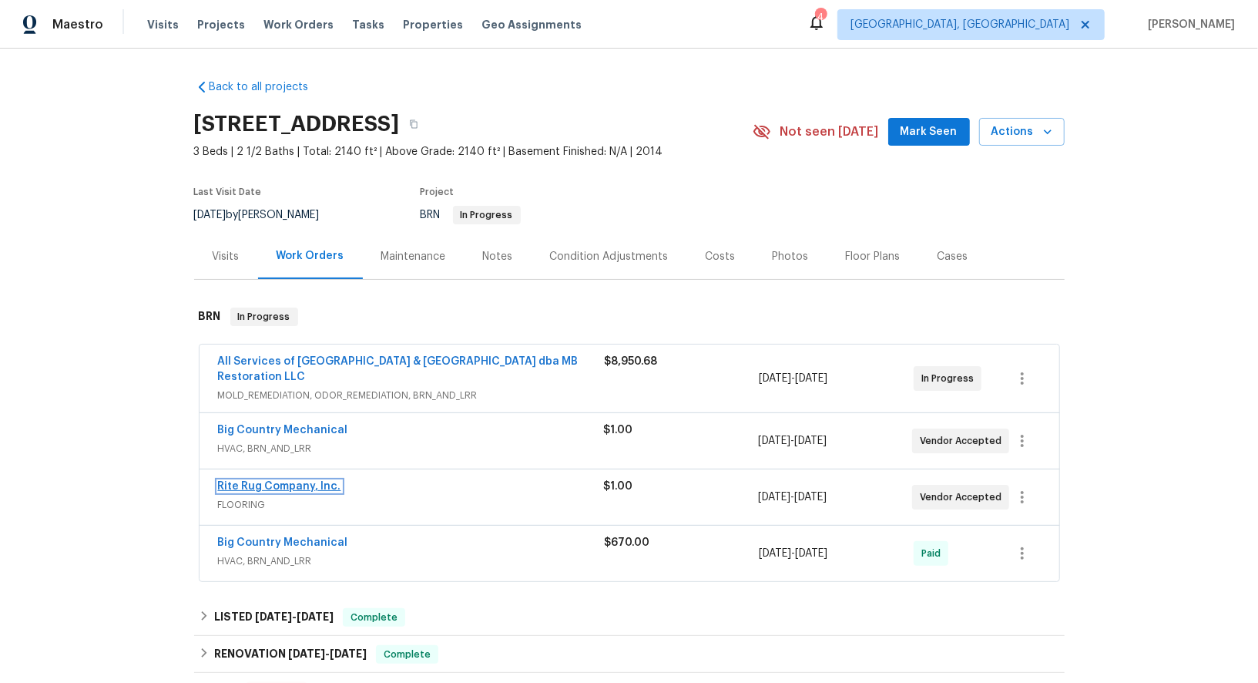
click at [257, 485] on link "Rite Rug Company, Inc." at bounding box center [279, 486] width 123 height 11
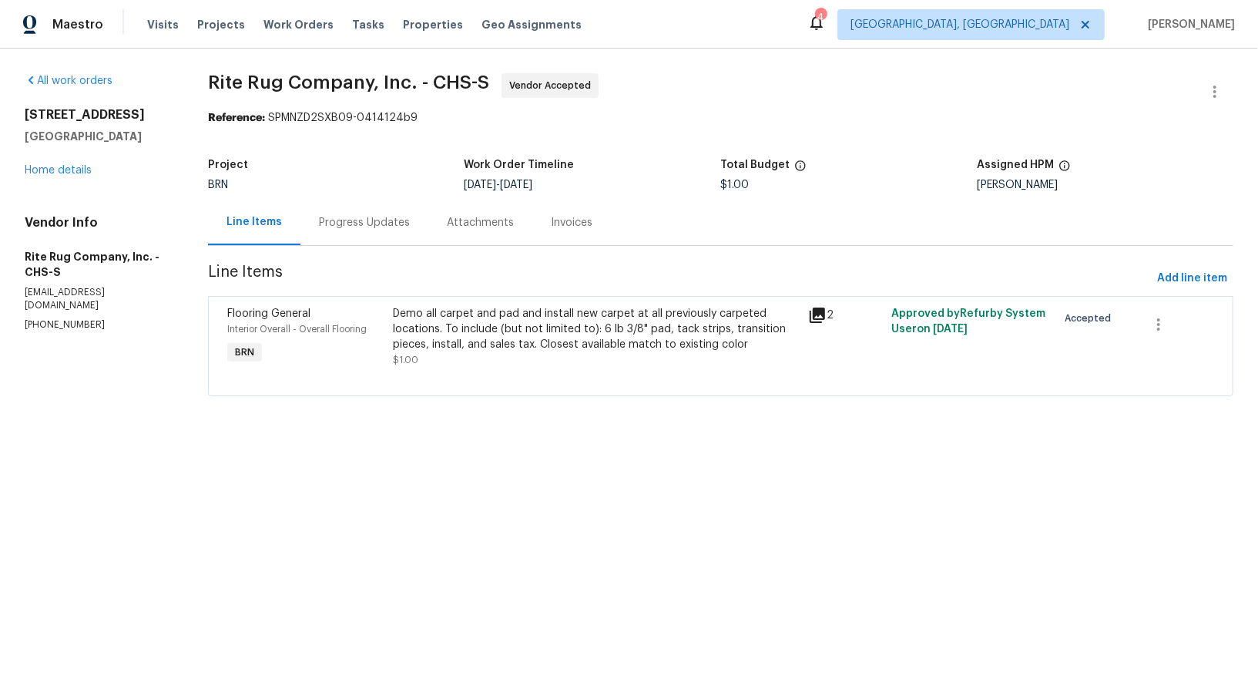
click at [407, 220] on div "Progress Updates" at bounding box center [364, 222] width 91 height 15
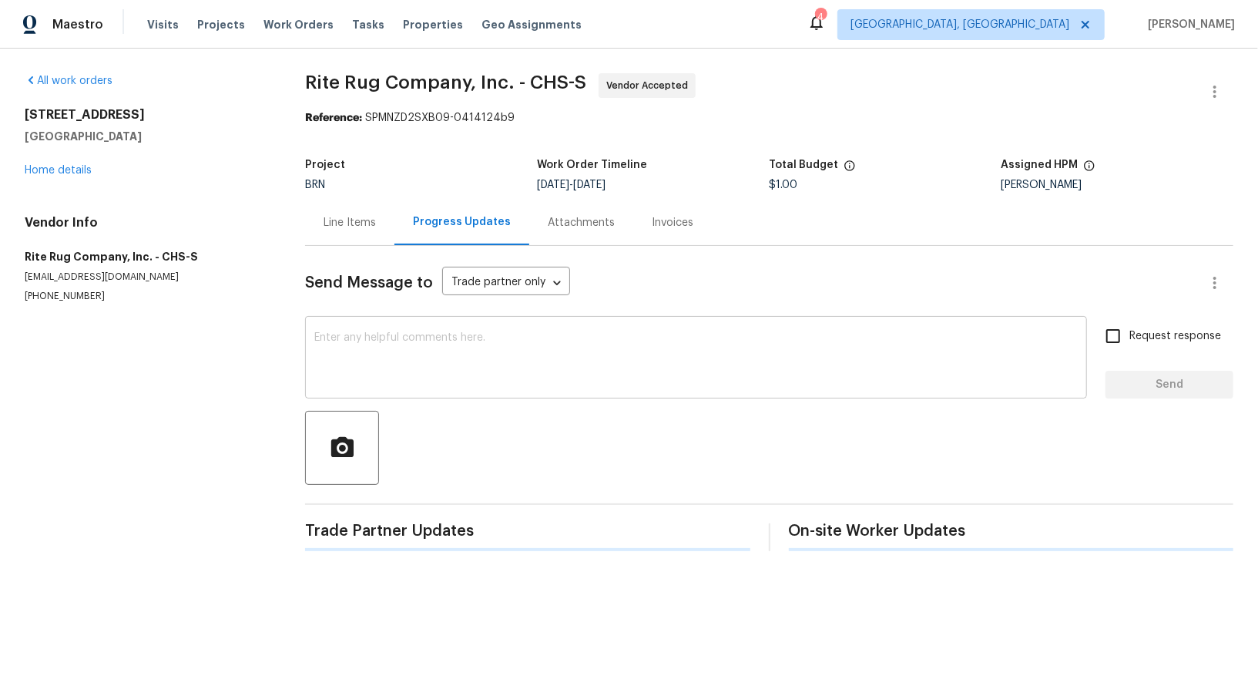
click at [398, 360] on textarea at bounding box center [696, 359] width 764 height 54
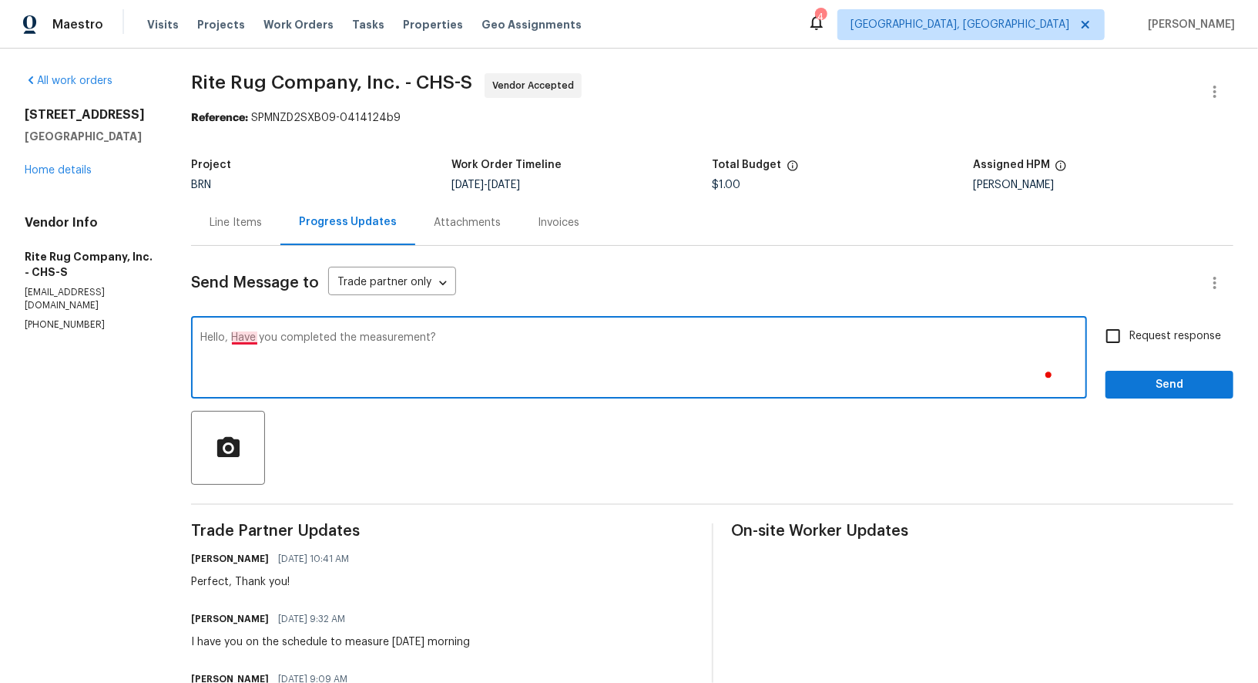
click at [267, 335] on textarea "Hello, Have you completed the measurement?" at bounding box center [639, 359] width 878 height 54
click at [505, 333] on textarea "Hello, have you completed the measurement?" at bounding box center [639, 359] width 878 height 54
type textarea "Hello, have you completed the measurement?"
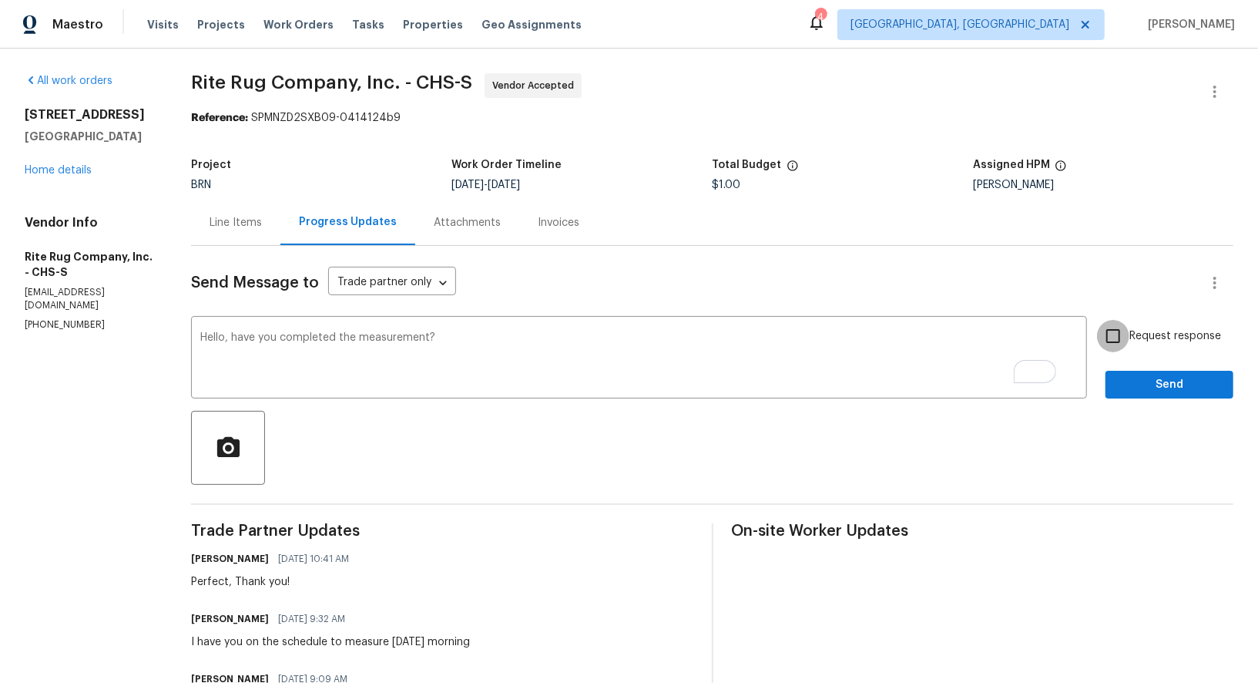
click at [1108, 343] on input "Request response" at bounding box center [1113, 336] width 32 height 32
checkbox input "true"
click at [1149, 396] on button "Send" at bounding box center [1170, 385] width 128 height 29
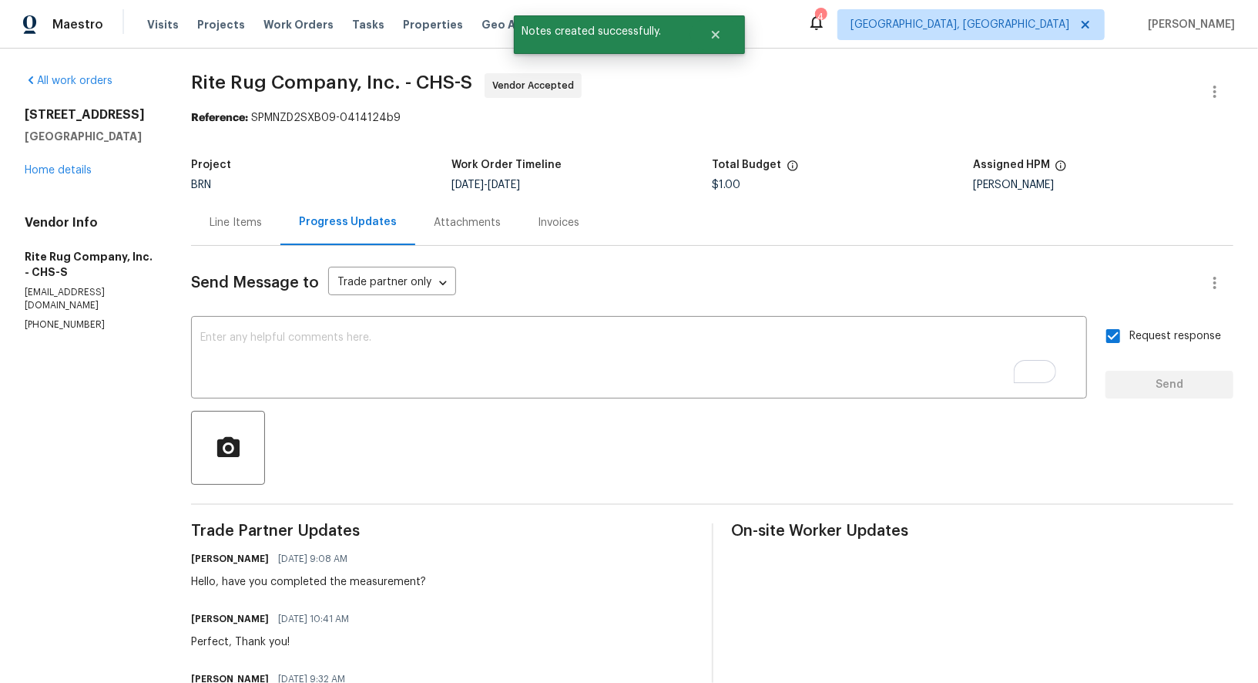
click at [250, 222] on div "Line Items" at bounding box center [236, 222] width 52 height 15
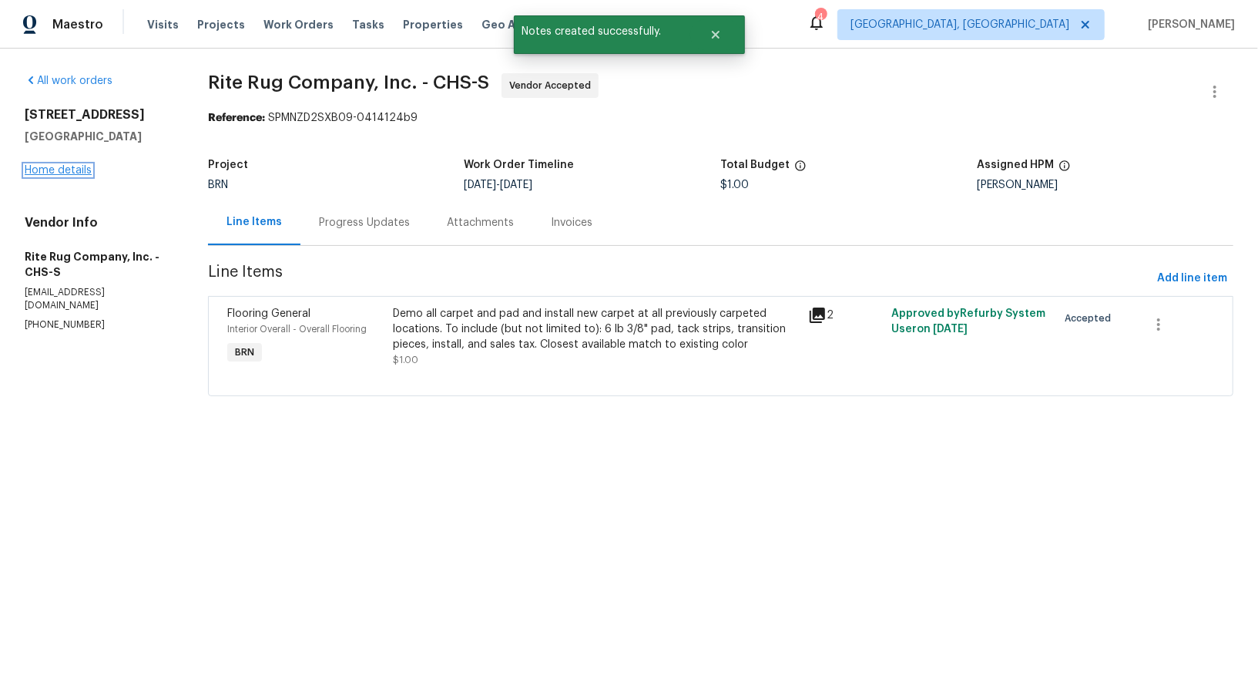
click at [62, 171] on link "Home details" at bounding box center [58, 170] width 67 height 11
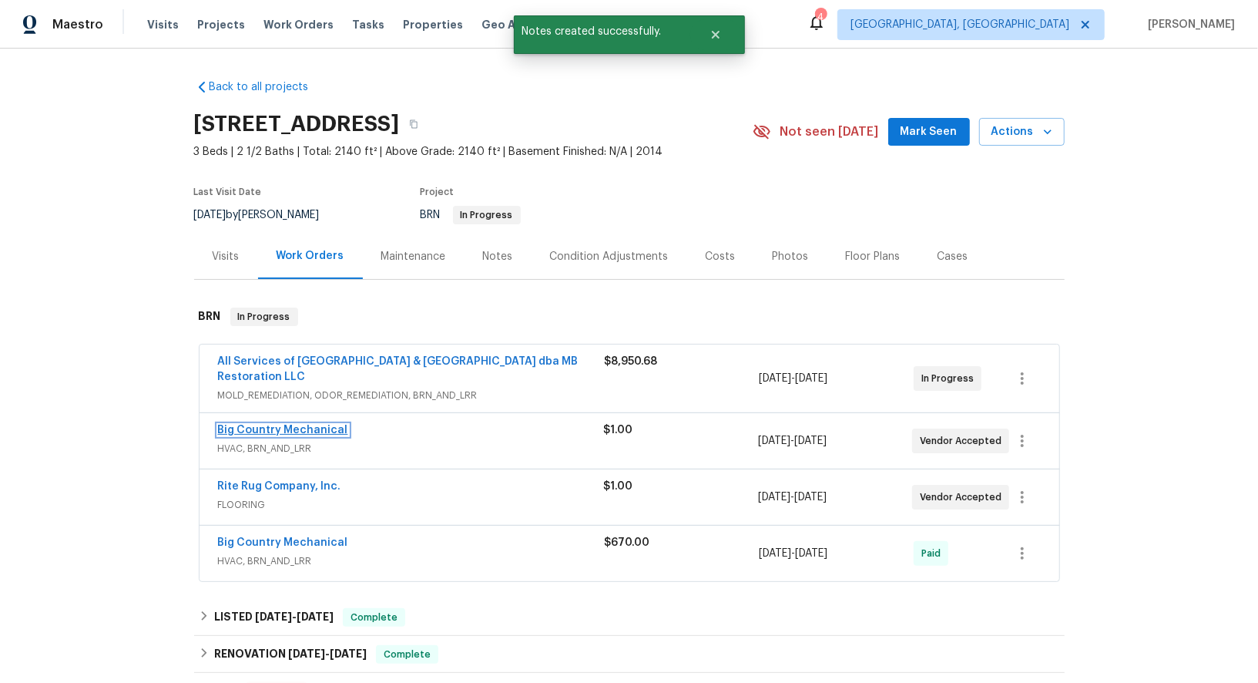
click at [301, 425] on link "Big Country Mechanical" at bounding box center [283, 430] width 130 height 11
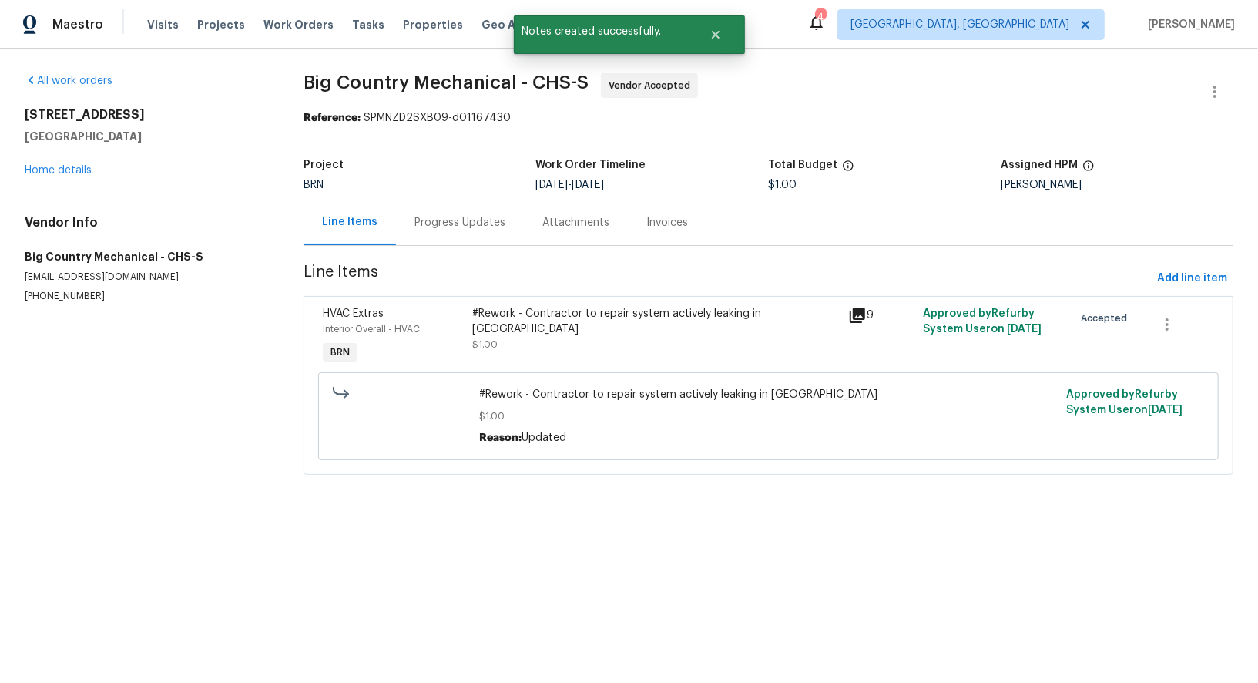
click at [381, 223] on div "Line Items" at bounding box center [350, 222] width 92 height 45
click at [463, 229] on div "Progress Updates" at bounding box center [460, 222] width 91 height 15
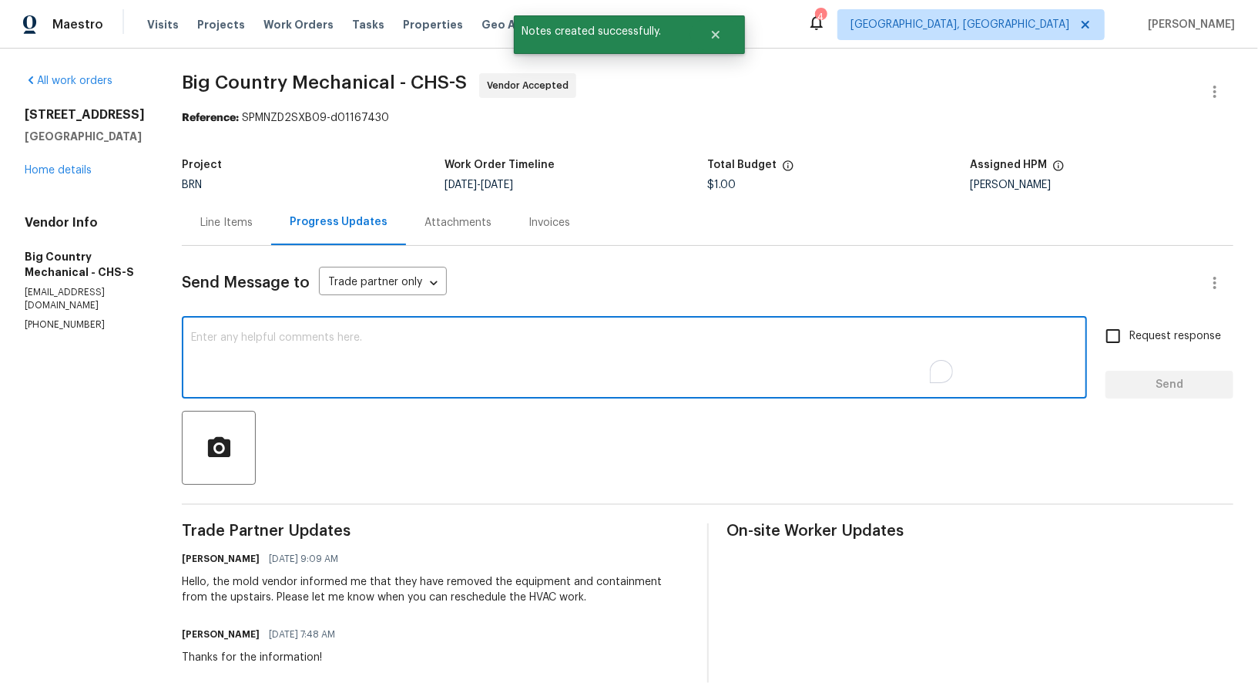
click at [442, 354] on textarea "To enrich screen reader interactions, please activate Accessibility in Grammarl…" at bounding box center [634, 359] width 887 height 54
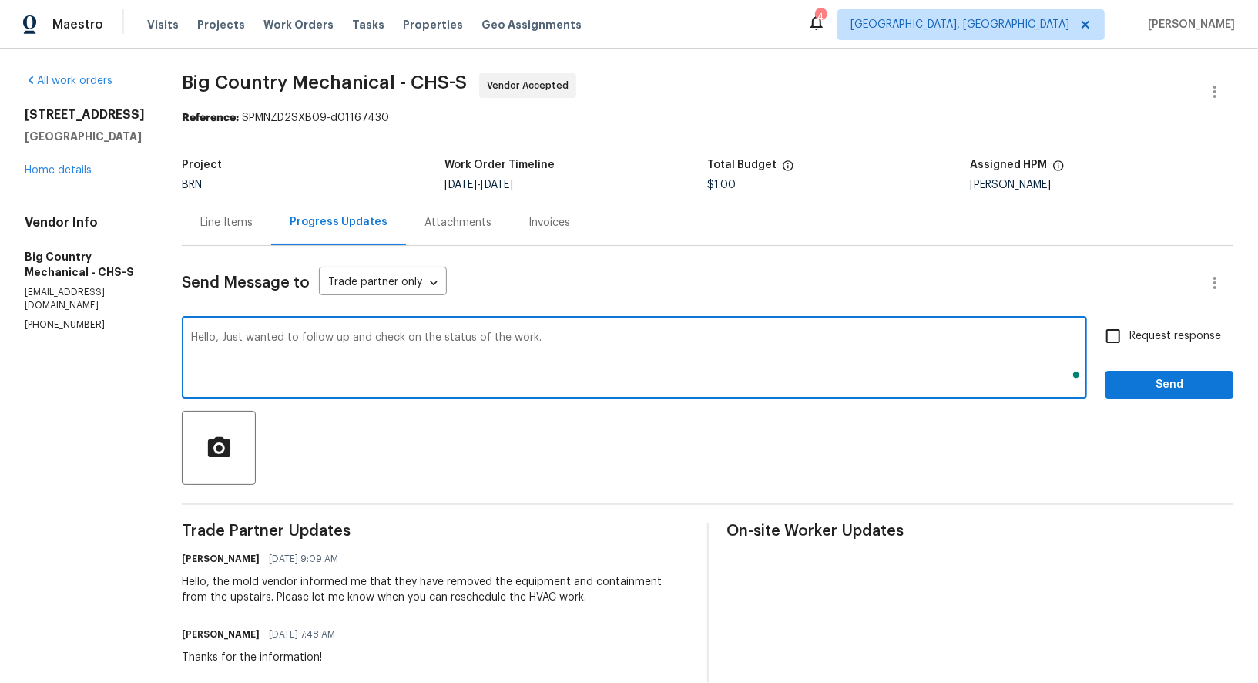
type textarea "Hello, Just wanted to follow up and check on the status of the work."
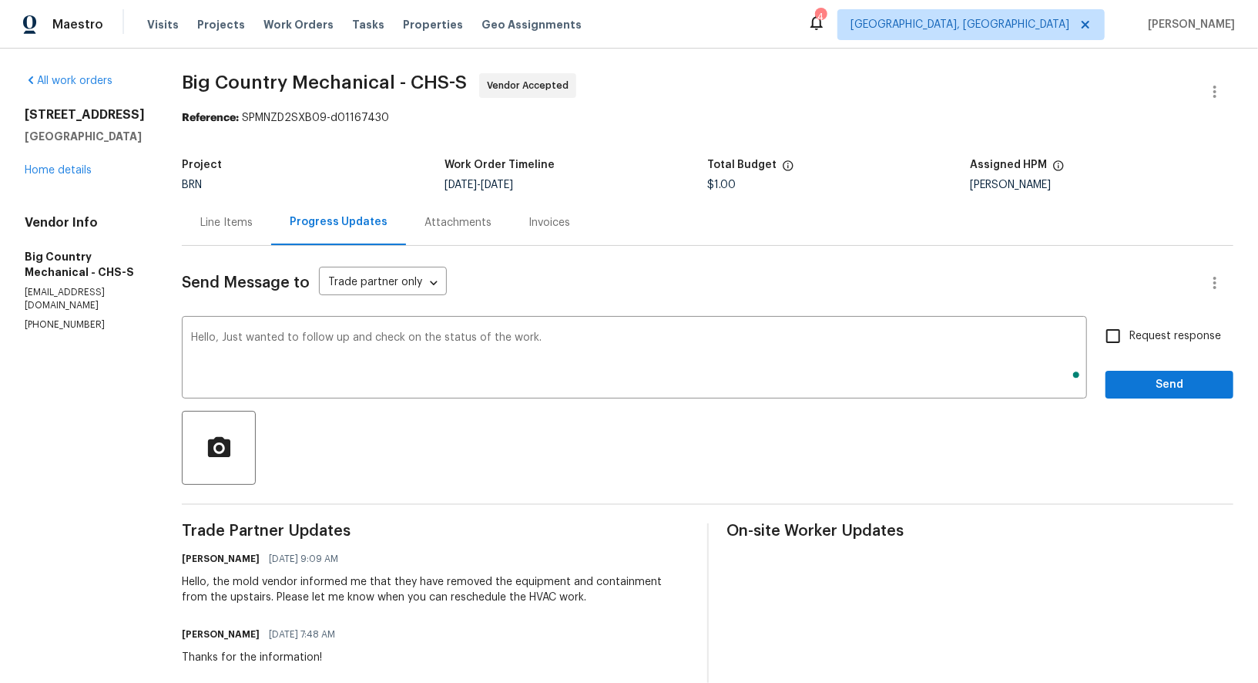
click at [1155, 337] on span "Request response" at bounding box center [1176, 336] width 92 height 16
click at [1130, 337] on input "Request response" at bounding box center [1113, 336] width 32 height 32
checkbox input "true"
click at [1169, 388] on span "Send" at bounding box center [1169, 384] width 103 height 19
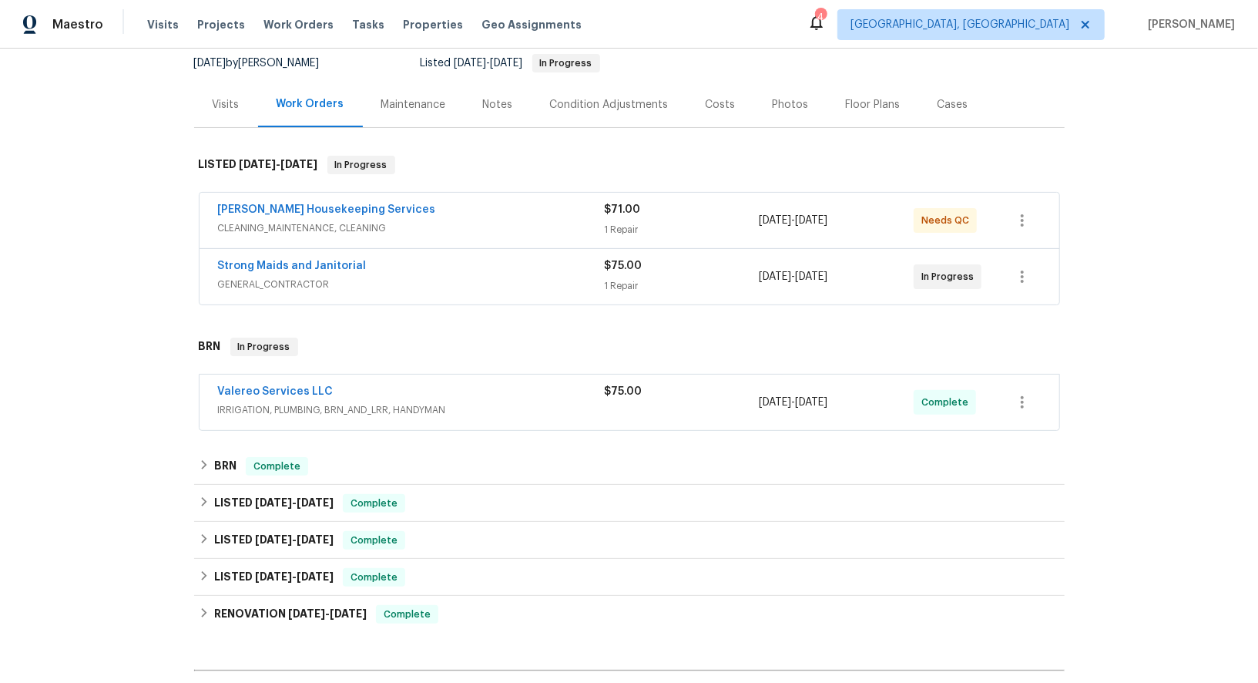
scroll to position [155, 0]
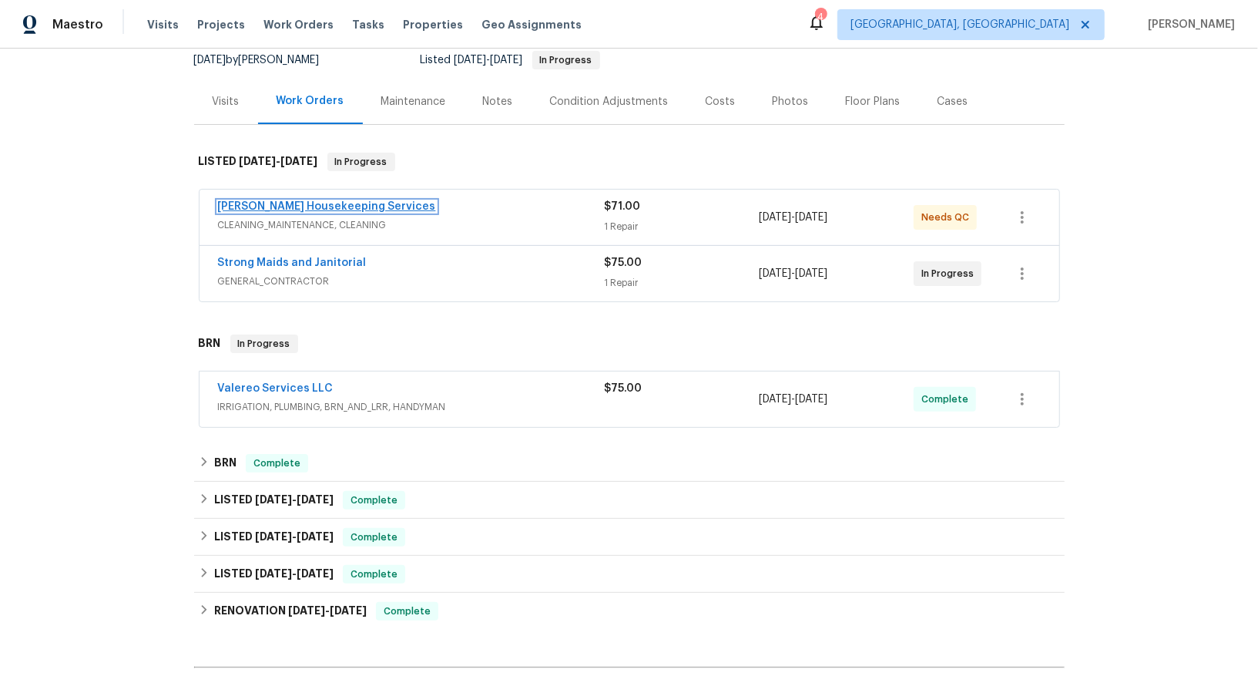
click at [327, 205] on link "[PERSON_NAME] Housekeeping Services" at bounding box center [327, 206] width 218 height 11
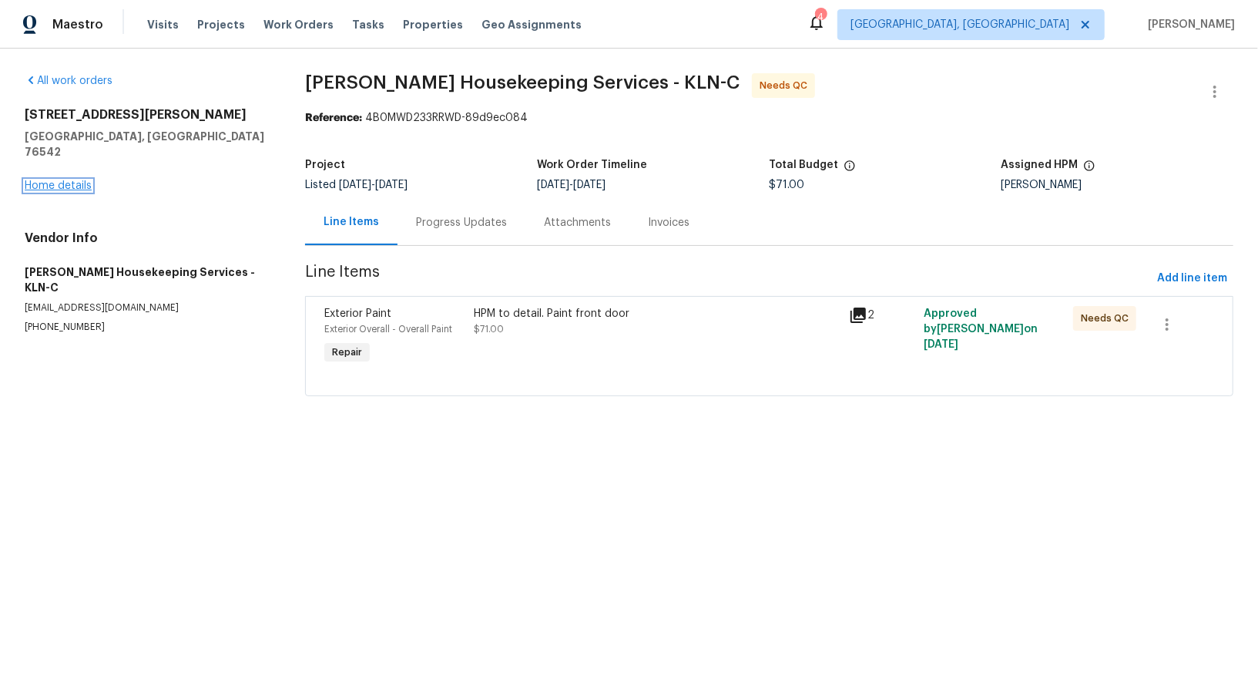
click at [76, 180] on link "Home details" at bounding box center [58, 185] width 67 height 11
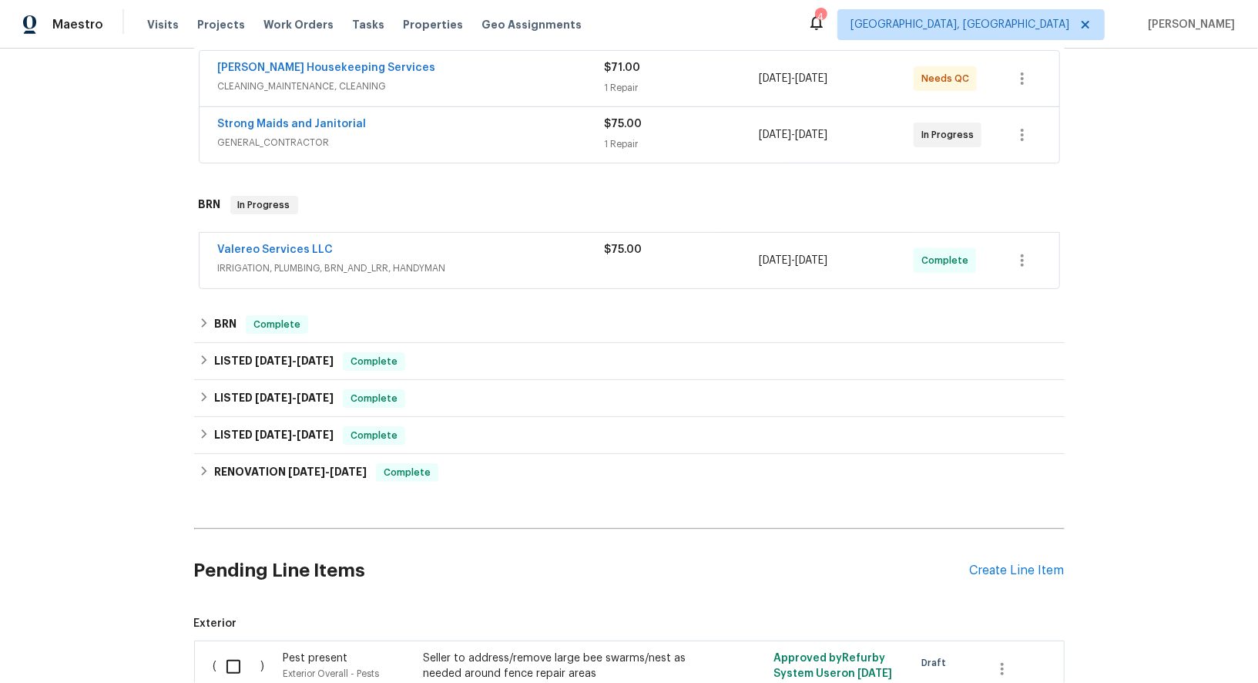
scroll to position [317, 0]
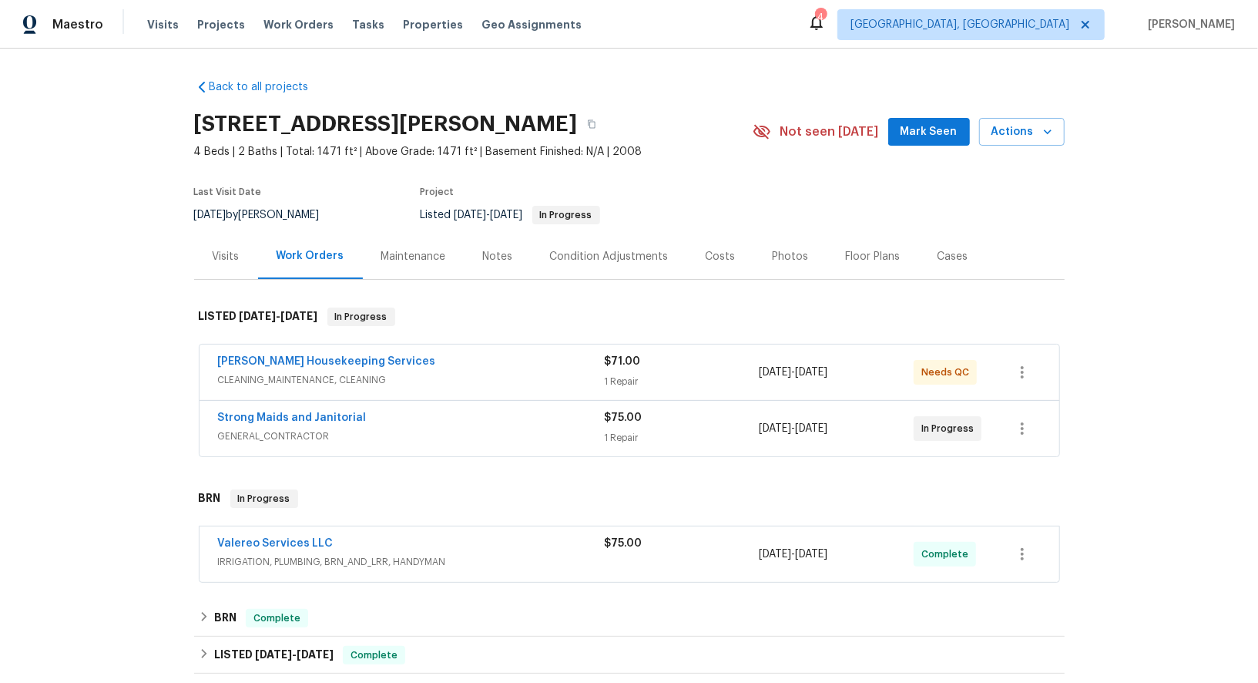
scroll to position [12, 0]
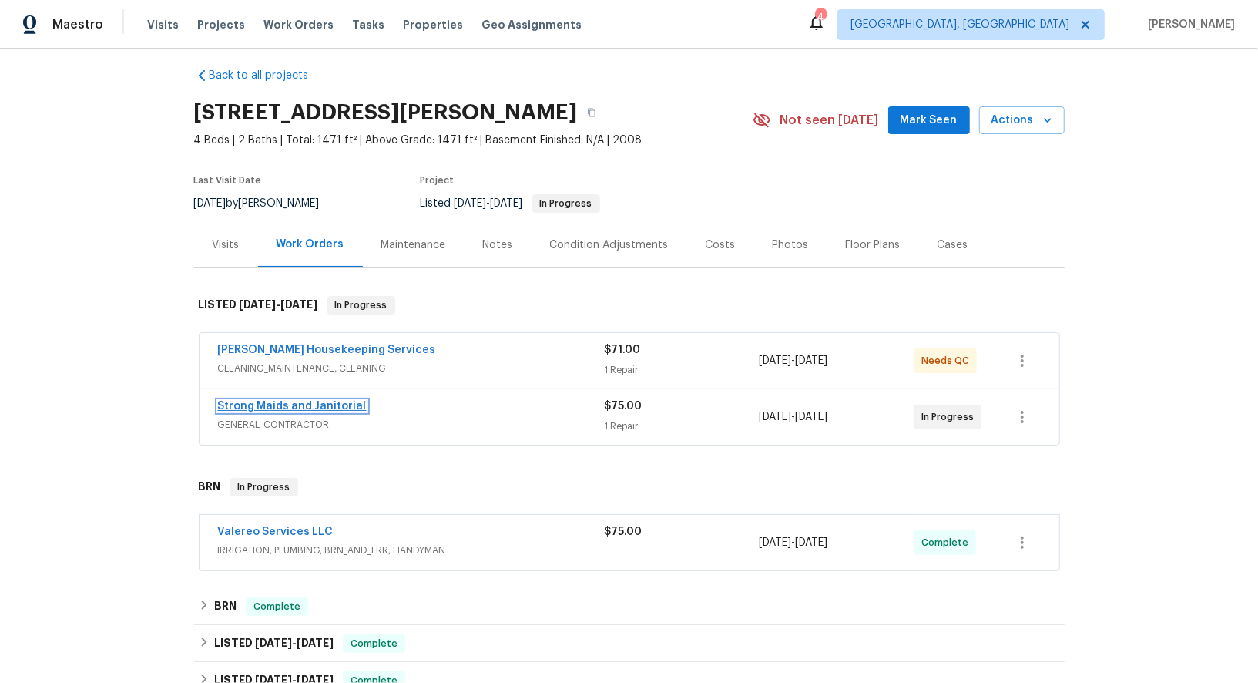
click at [319, 402] on link "Strong Maids and Janitorial" at bounding box center [292, 406] width 149 height 11
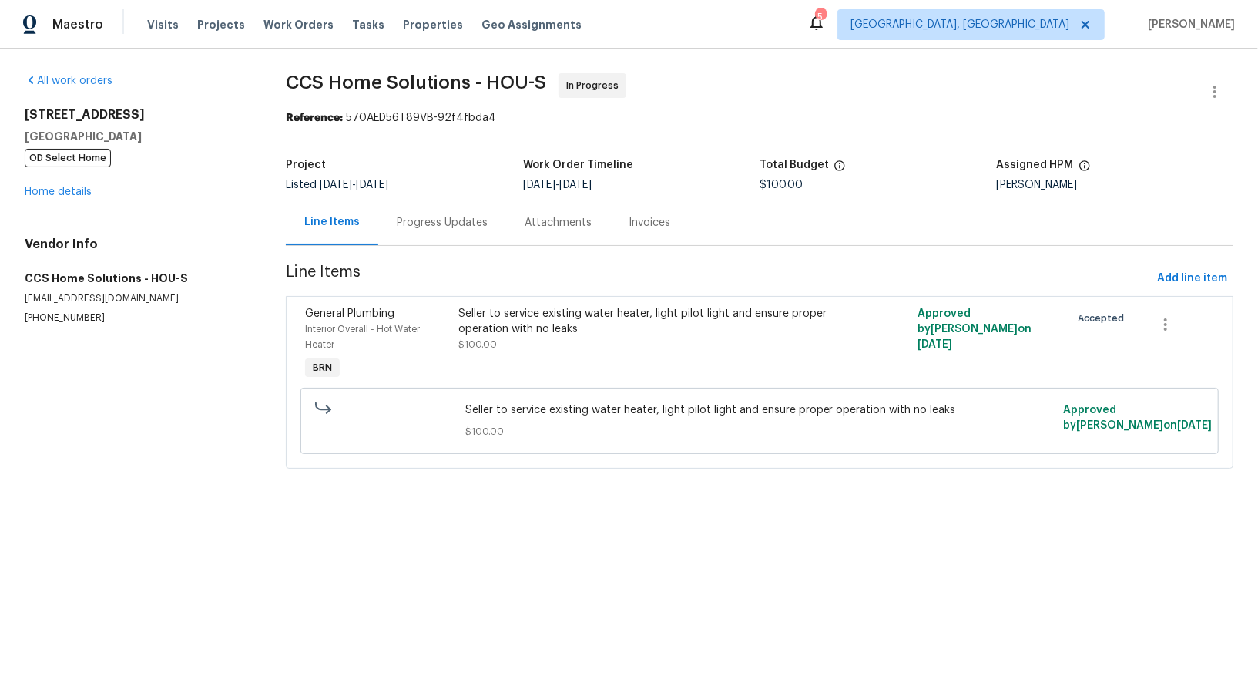
click at [445, 220] on div "Progress Updates" at bounding box center [442, 222] width 91 height 15
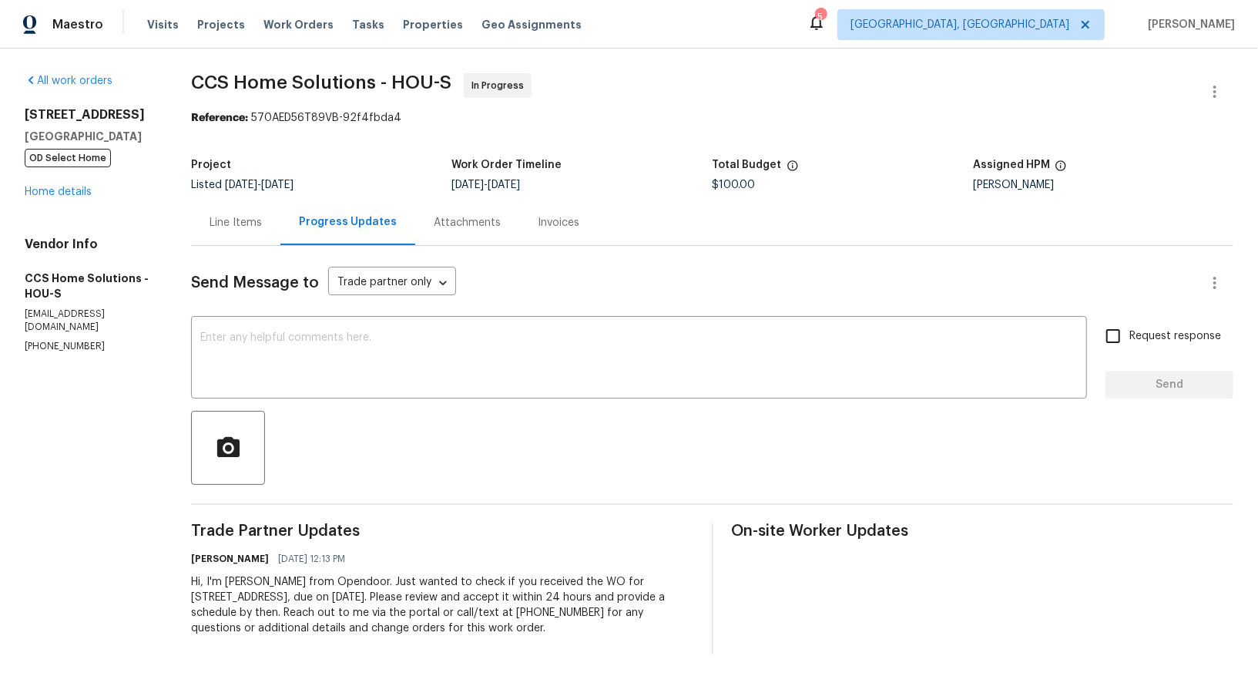
click at [236, 398] on div "Send Message to Trade partner only Trade partner only ​ x ​ Request response Se…" at bounding box center [712, 450] width 1043 height 408
click at [232, 360] on textarea at bounding box center [639, 359] width 878 height 54
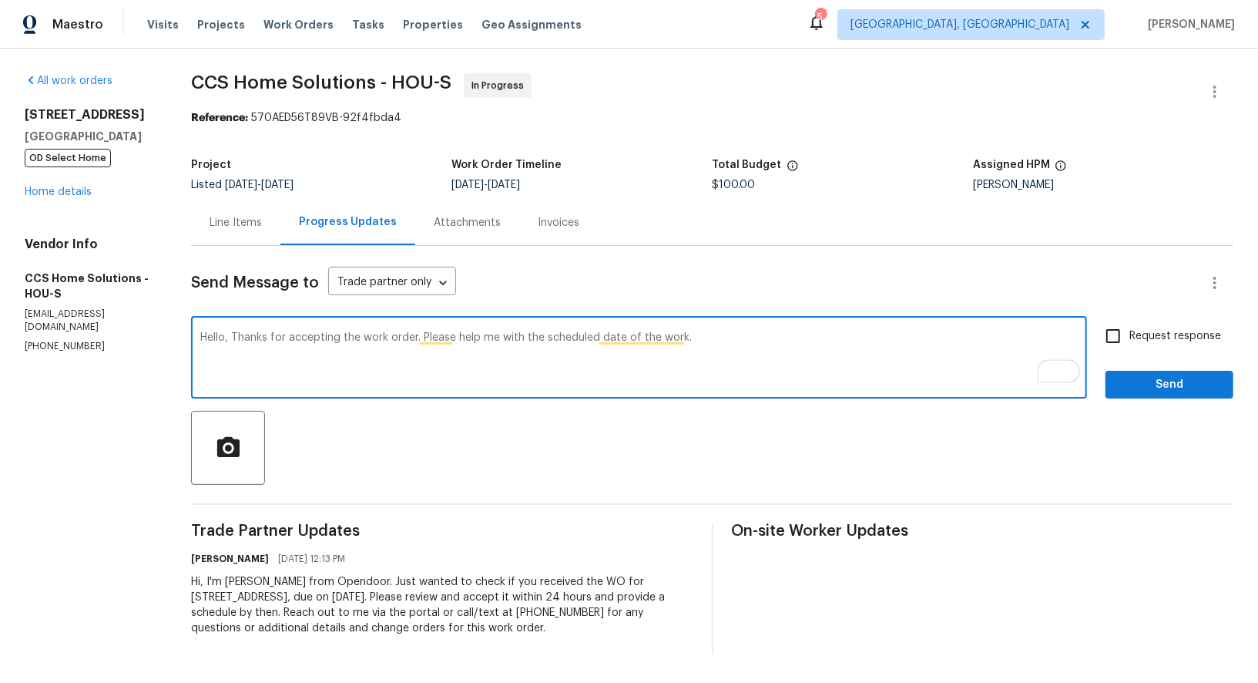
type textarea "Hello, Thanks for accepting the work order. Please help me with the scheduled d…"
click at [1127, 324] on input "Request response" at bounding box center [1113, 336] width 32 height 32
checkbox input "true"
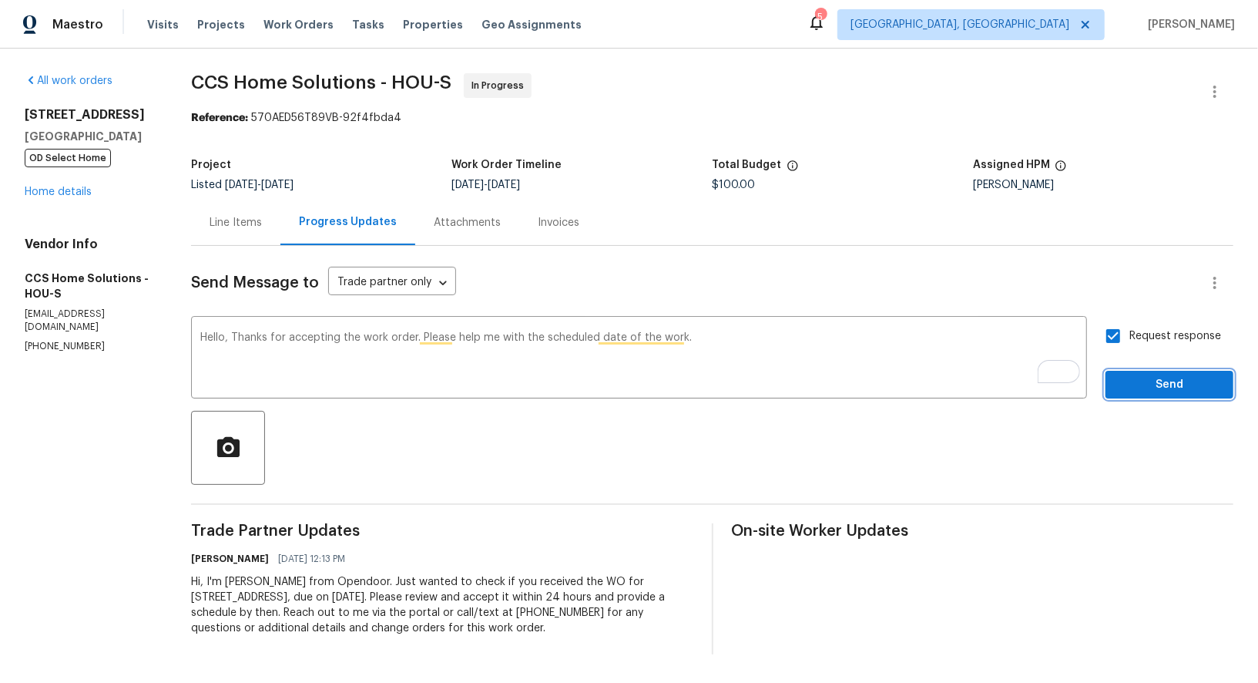
click at [1128, 380] on span "Send" at bounding box center [1169, 384] width 103 height 19
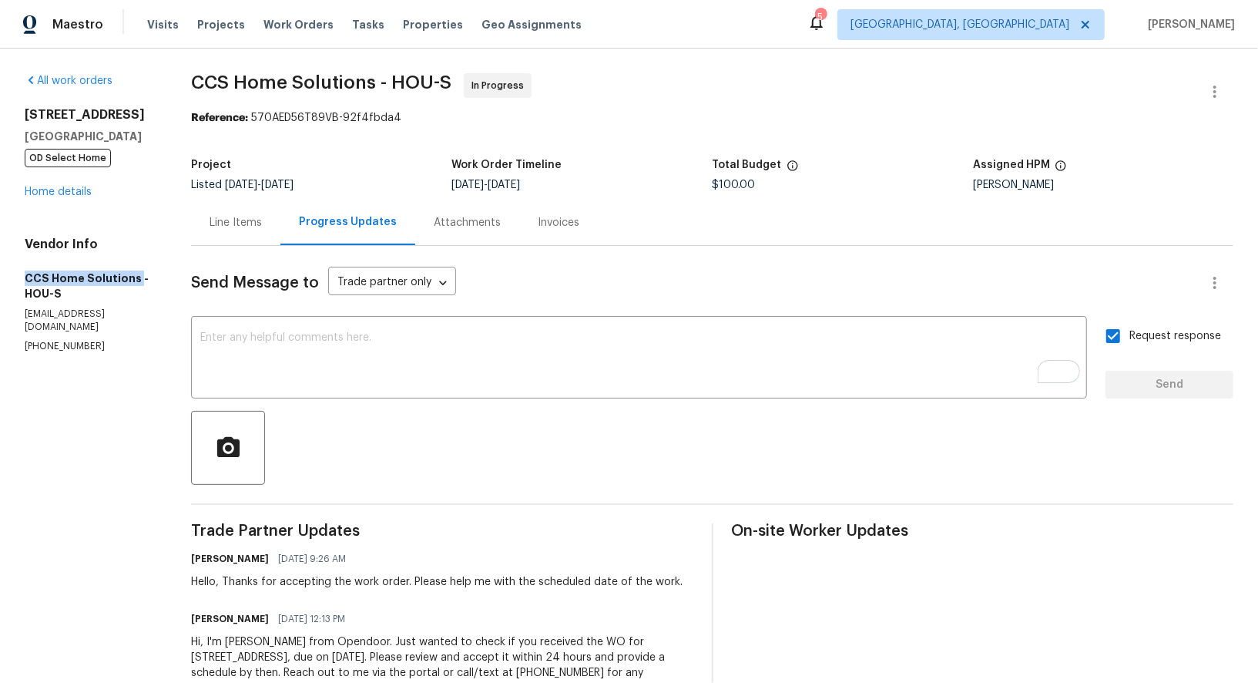
drag, startPoint x: 2, startPoint y: 280, endPoint x: 136, endPoint y: 281, distance: 134.1
click at [136, 281] on div "All work orders [STREET_ADDRESS] OD Select Home Home details Vendor Info CCS Ho…" at bounding box center [629, 394] width 1258 height 690
copy h5 "CCS Home Solutions"
drag, startPoint x: 96, startPoint y: 337, endPoint x: 0, endPoint y: 335, distance: 95.6
click at [0, 335] on div "All work orders [STREET_ADDRESS] OD Select Home Home details Vendor Info CCS Ho…" at bounding box center [629, 394] width 1258 height 690
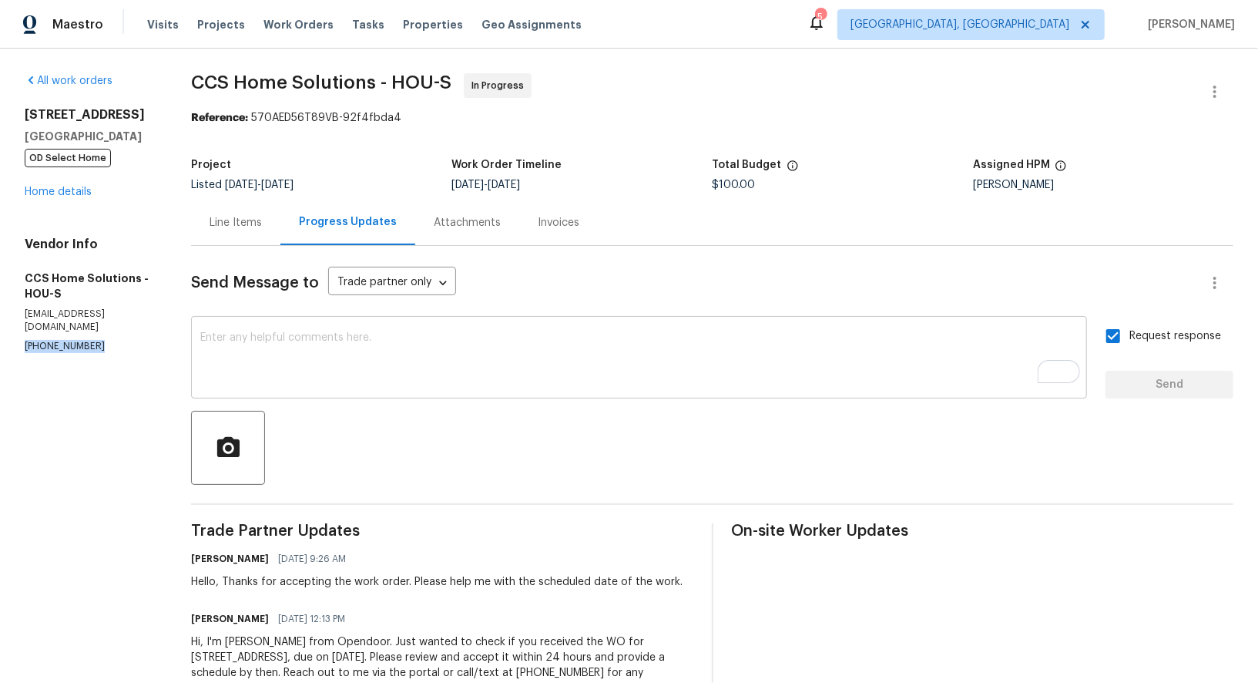
copy p "[PHONE_NUMBER]"
drag, startPoint x: 409, startPoint y: 579, endPoint x: 684, endPoint y: 579, distance: 274.3
click at [684, 579] on div "[PERSON_NAME] R [DATE] 9:26 AM Hello, Thanks for accepting the work order. Plea…" at bounding box center [442, 569] width 502 height 42
copy div "Please help me with the scheduled date of the work."
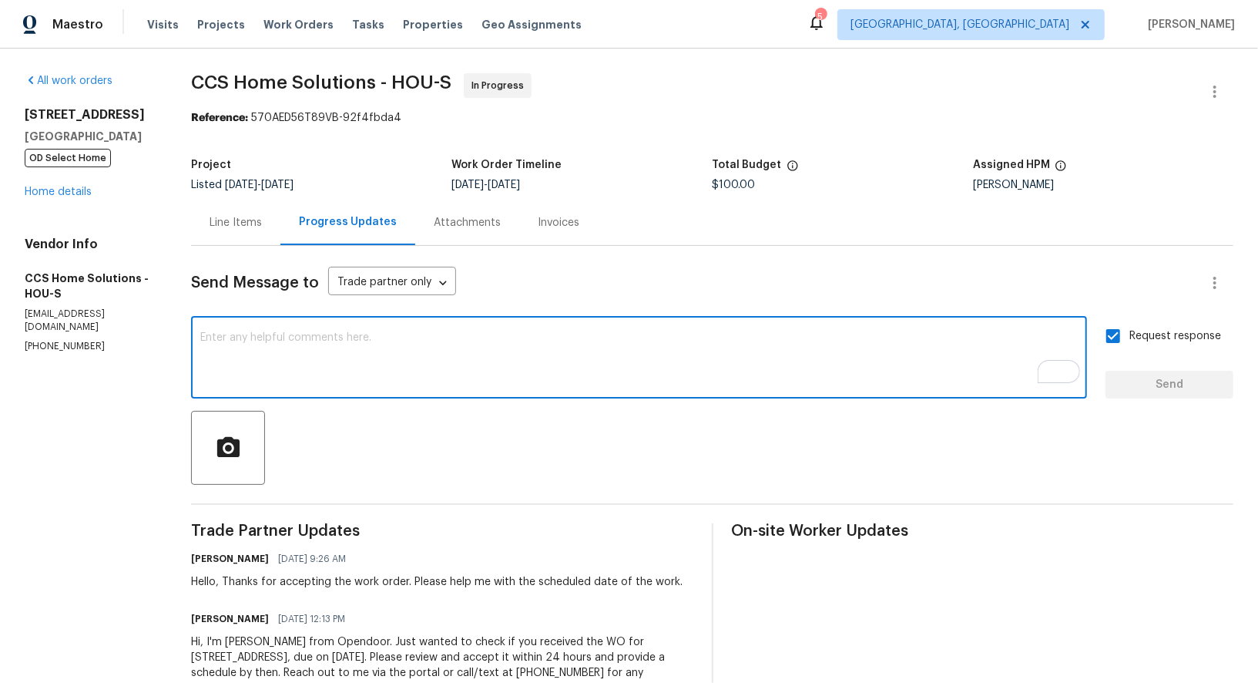
click at [349, 368] on textarea "To enrich screen reader interactions, please activate Accessibility in Grammarl…" at bounding box center [639, 359] width 878 height 54
paste textarea "Just a quick heads-up, I need photos showing that the pilot light is on, as wel…"
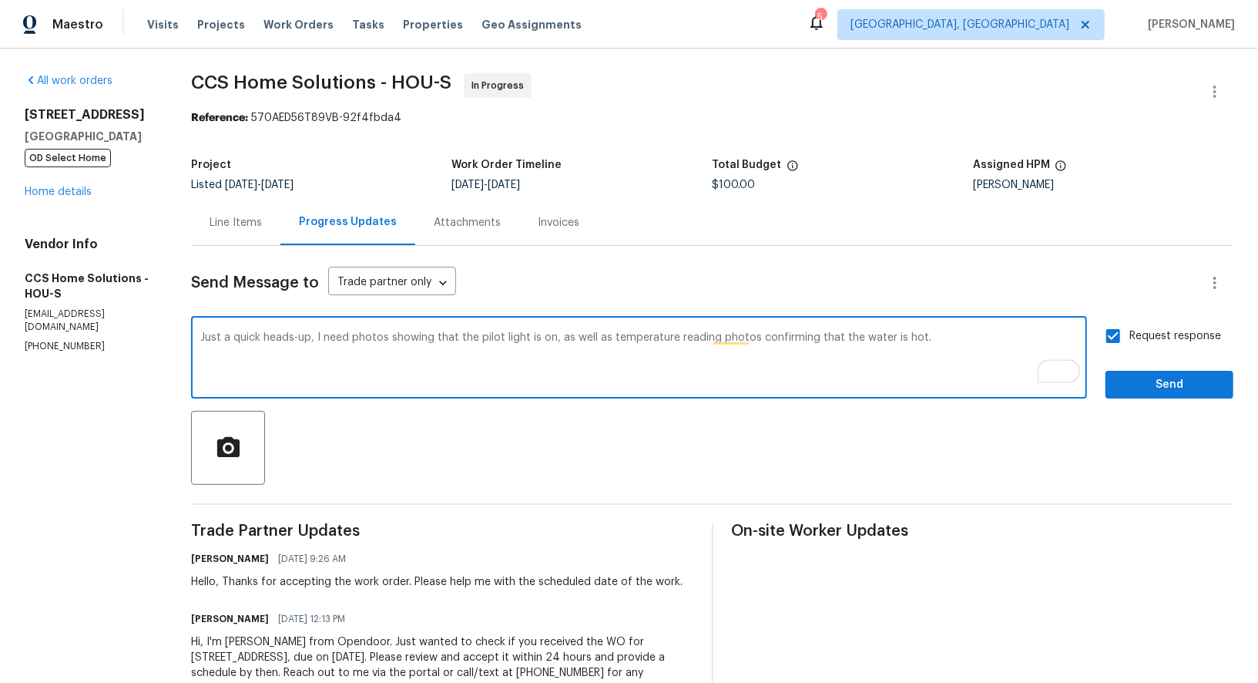
type textarea "Just a quick heads-up, I need photos showing that the pilot light is on, as wel…"
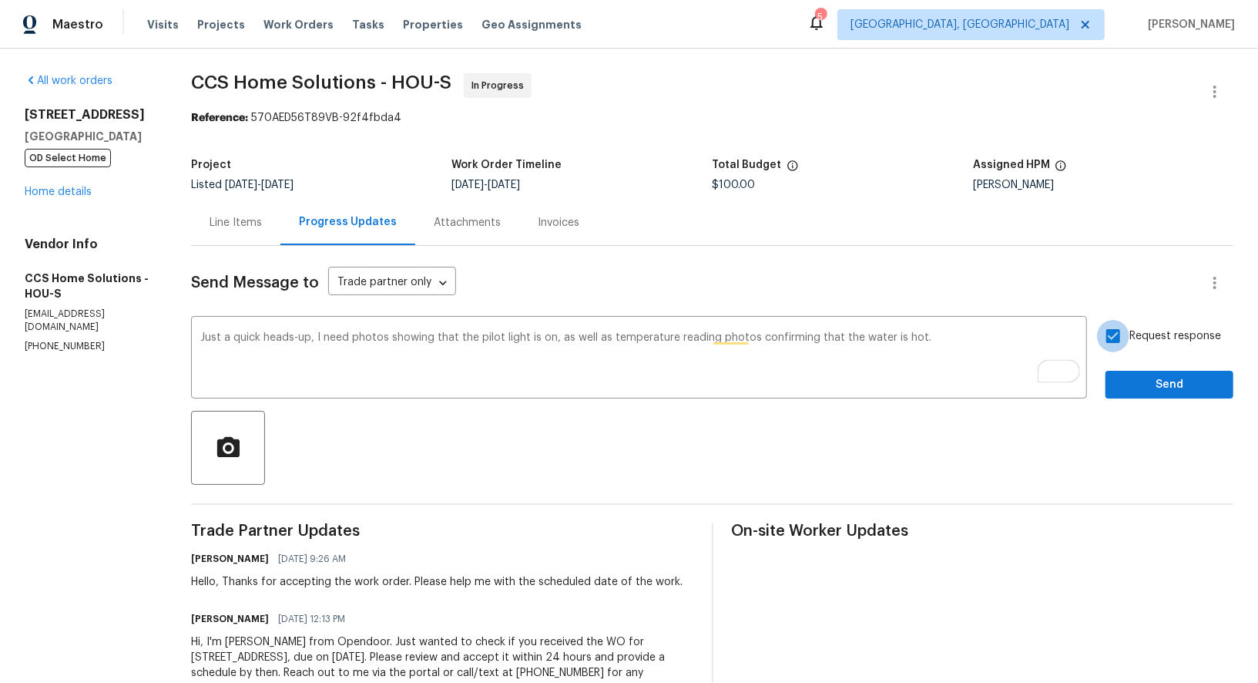
click at [1120, 339] on input "Request response" at bounding box center [1113, 336] width 32 height 32
checkbox input "true"
click at [1145, 382] on span "Send" at bounding box center [1169, 384] width 103 height 19
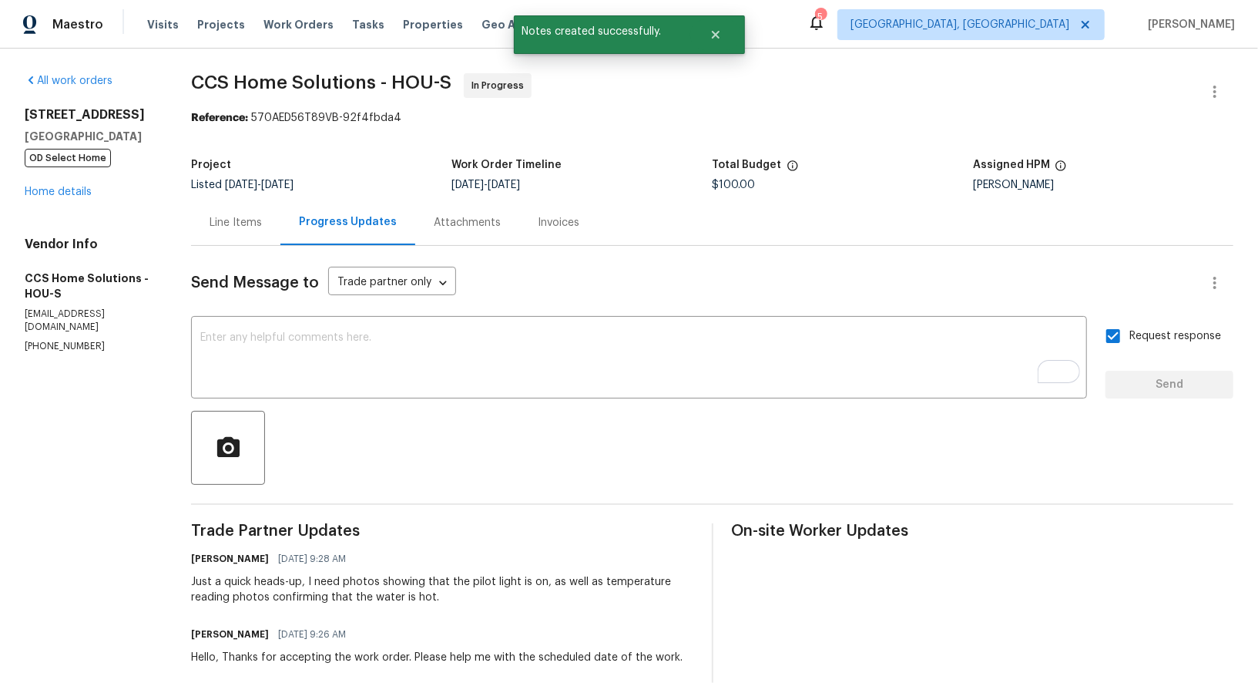
click at [241, 236] on div "Line Items" at bounding box center [235, 222] width 89 height 45
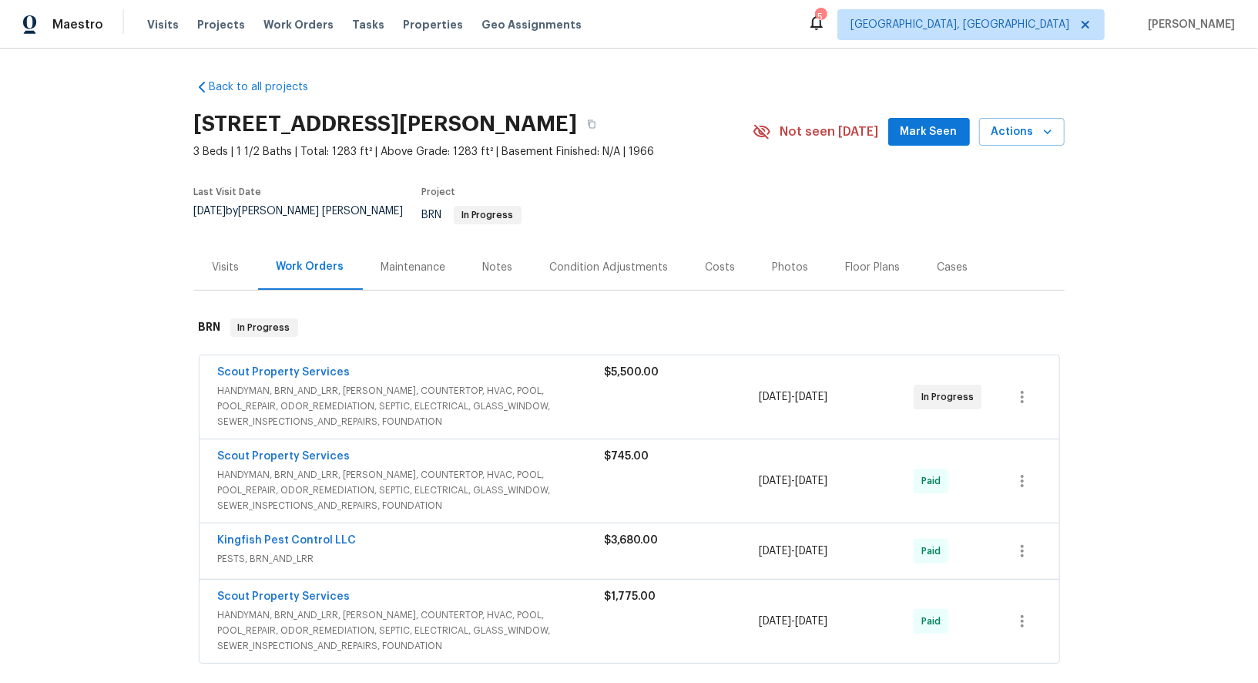
click at [868, 124] on span "Not seen [DATE]" at bounding box center [830, 131] width 99 height 15
click at [287, 367] on link "Scout Property Services" at bounding box center [284, 372] width 133 height 11
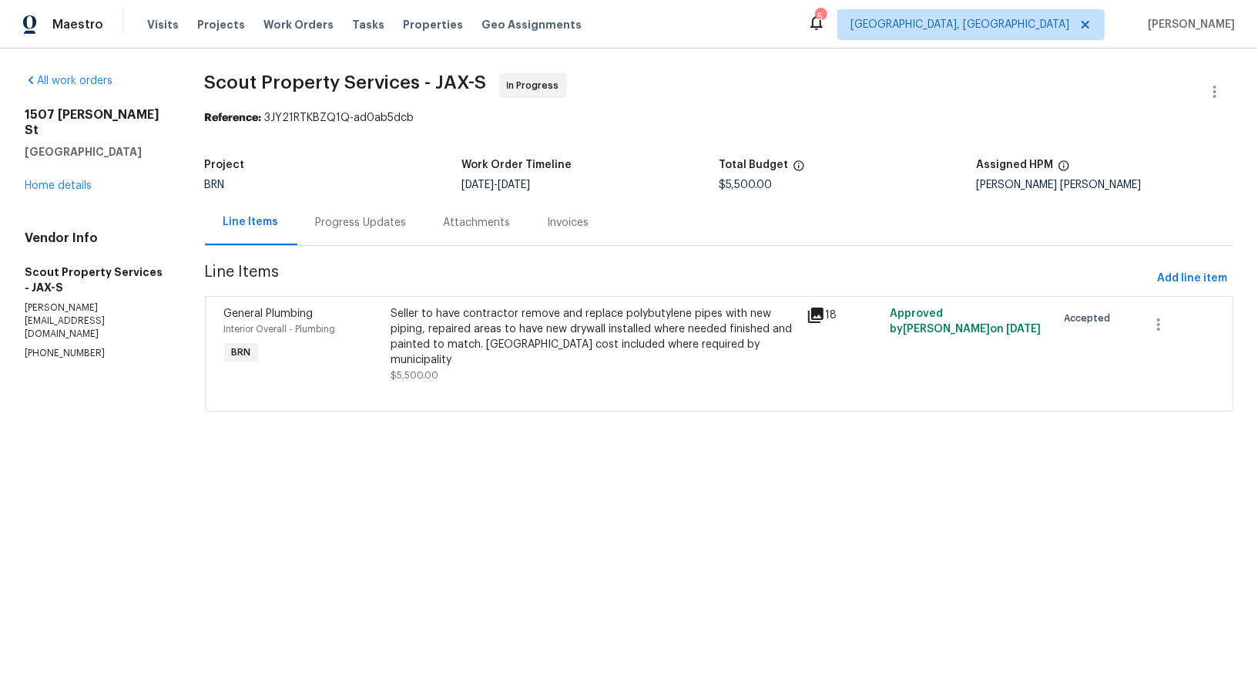
click at [364, 223] on div "Progress Updates" at bounding box center [361, 222] width 91 height 15
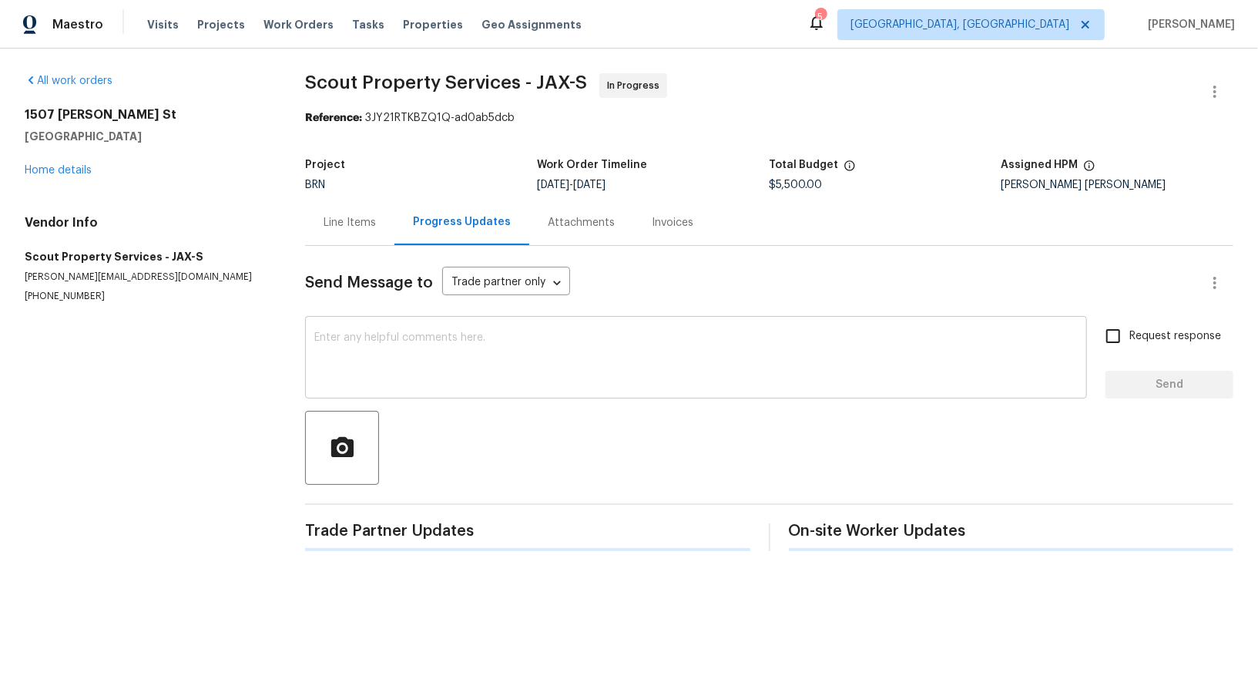
click at [438, 328] on div "x ​" at bounding box center [696, 359] width 782 height 79
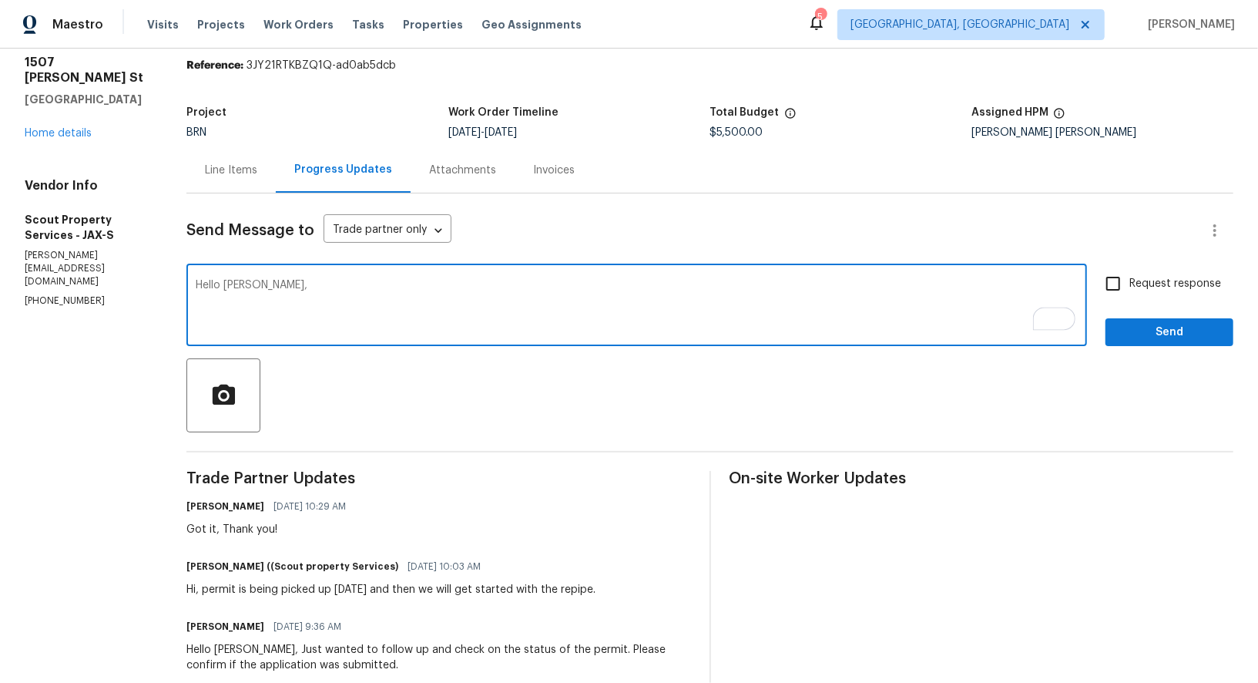
scroll to position [55, 0]
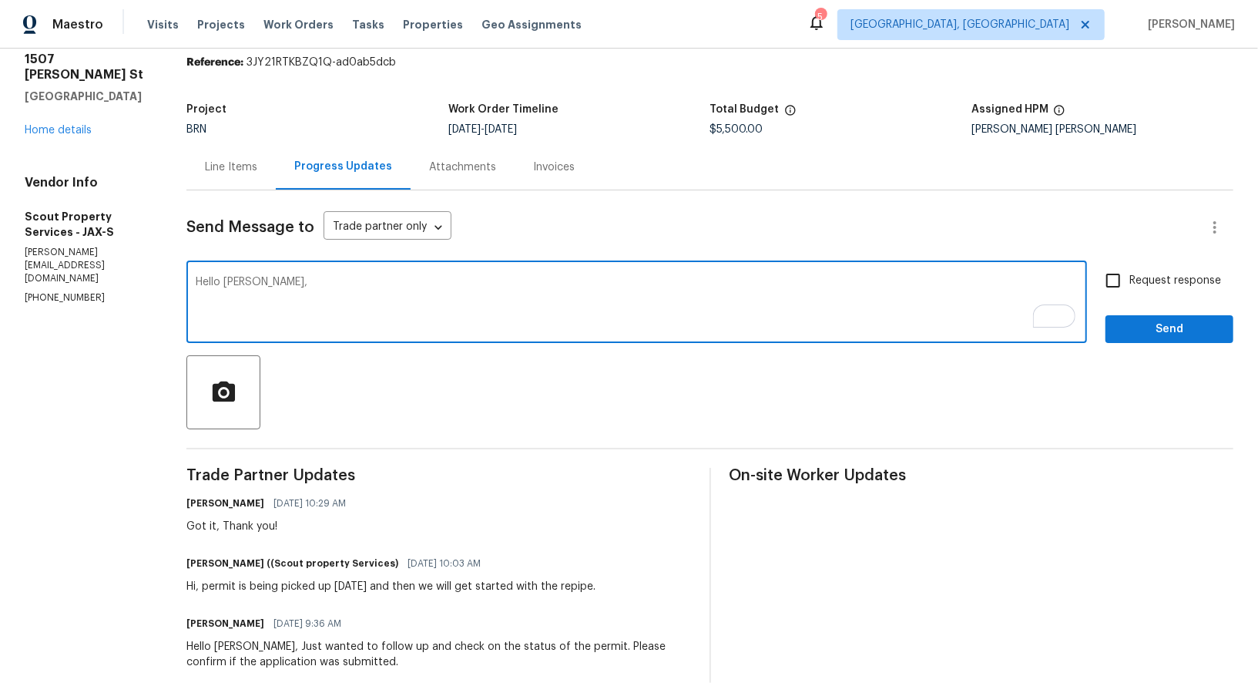
paste textarea "Please update me once the inspection for repiping is complete."
type textarea "Hello Trevor, Please update me once the inspection for repiping is complete."
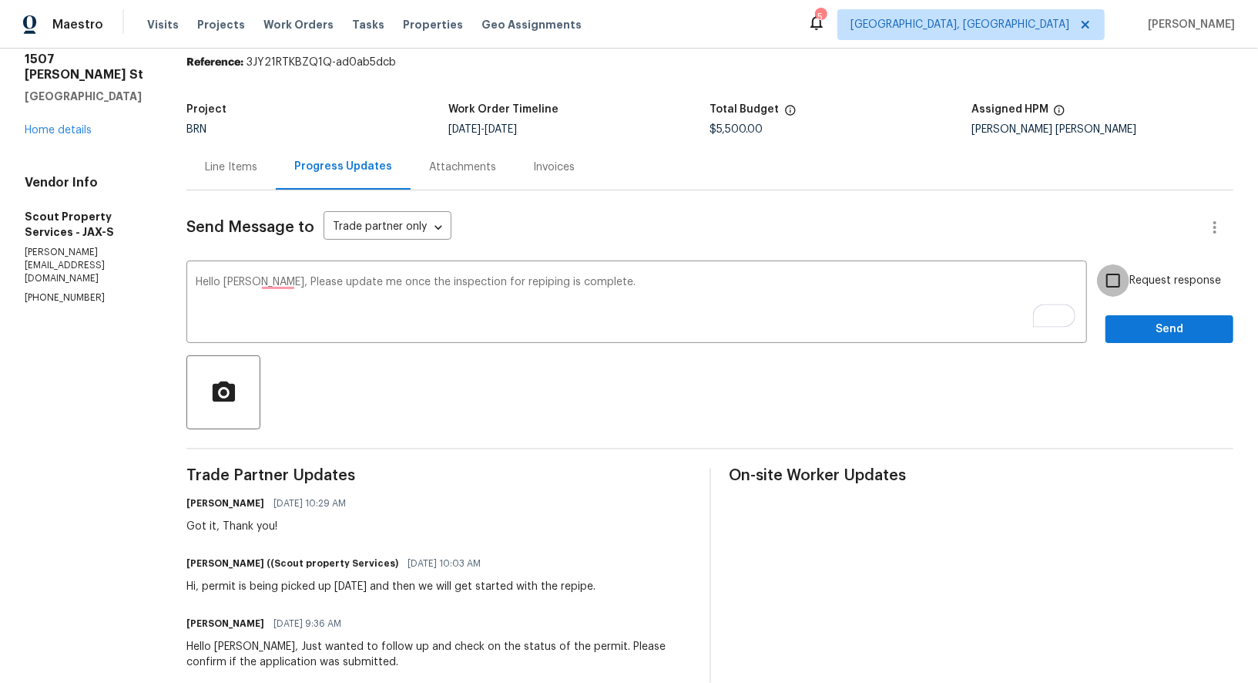
click at [1122, 283] on input "Request response" at bounding box center [1113, 280] width 32 height 32
checkbox input "true"
click at [1140, 311] on div "Request response Send" at bounding box center [1170, 303] width 128 height 79
click at [1139, 320] on span "Send" at bounding box center [1169, 329] width 103 height 19
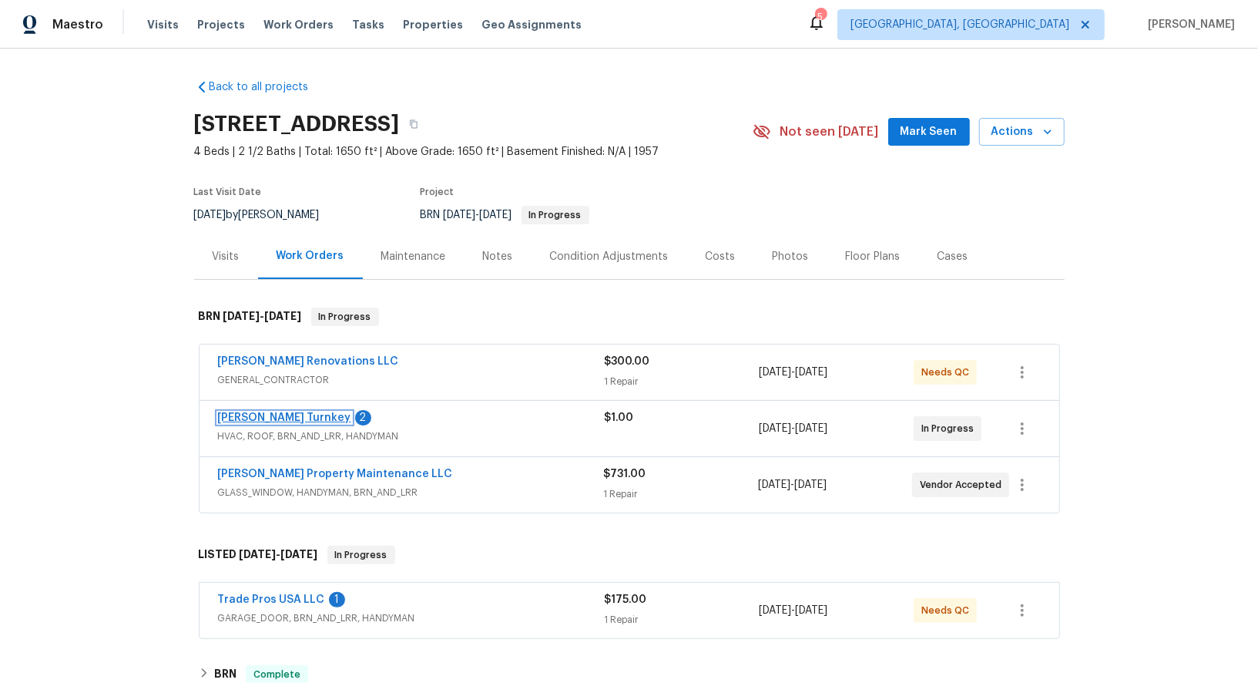
click at [261, 415] on link "[PERSON_NAME] Turnkey" at bounding box center [284, 417] width 133 height 11
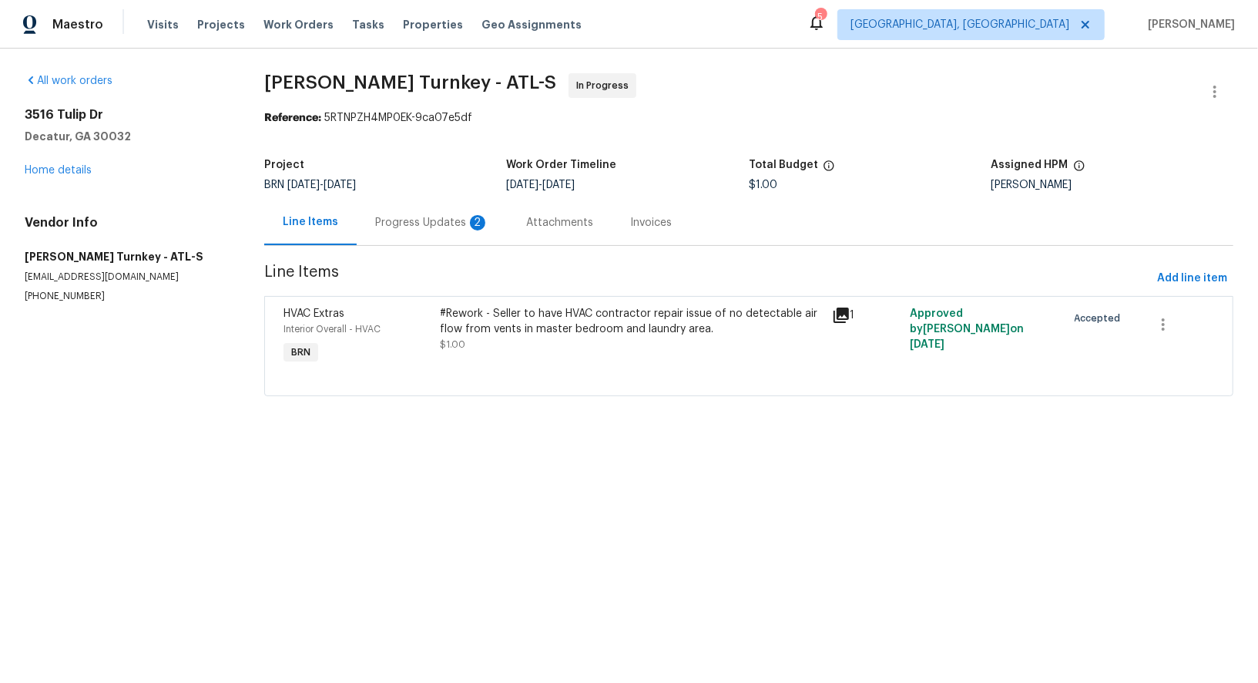
click at [438, 220] on div "Progress Updates 2" at bounding box center [432, 222] width 114 height 15
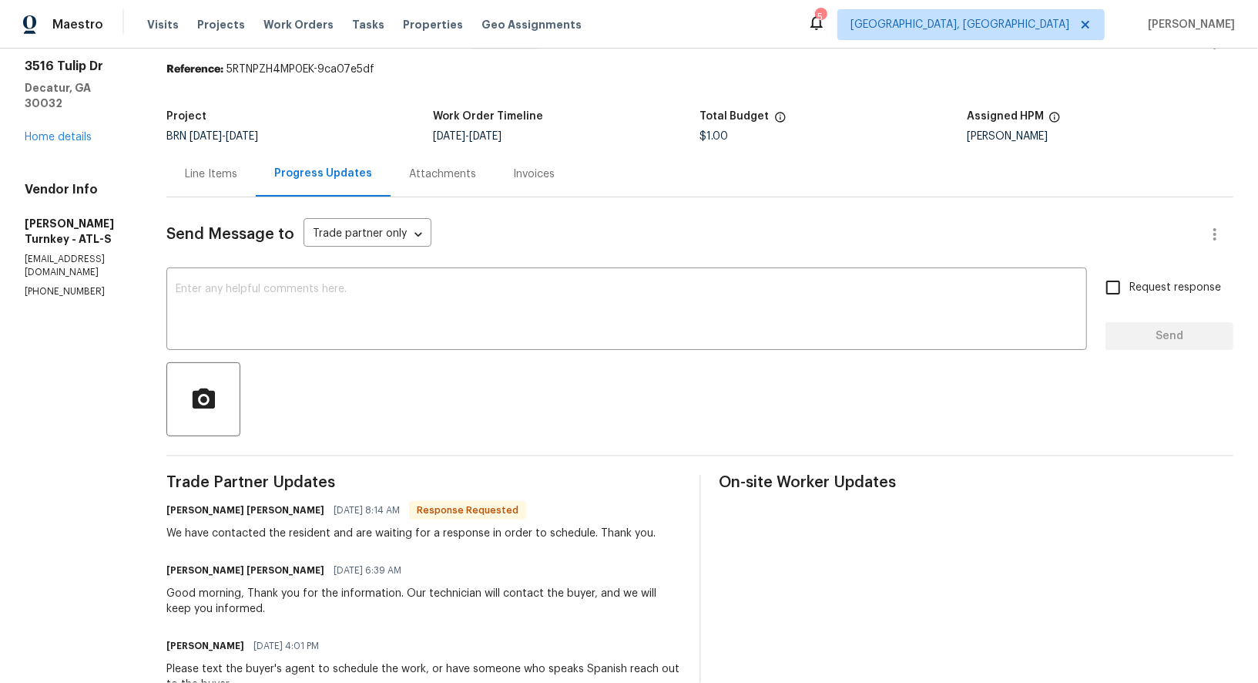
scroll to position [13, 0]
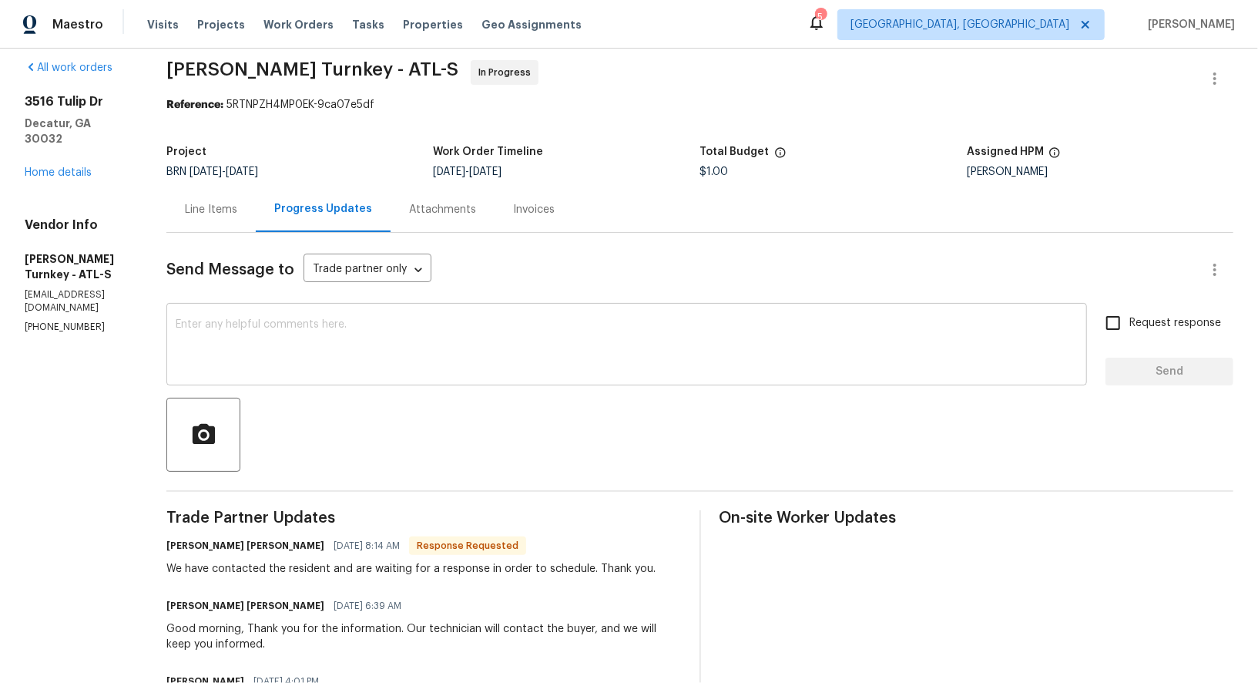
click at [366, 329] on textarea at bounding box center [627, 346] width 902 height 54
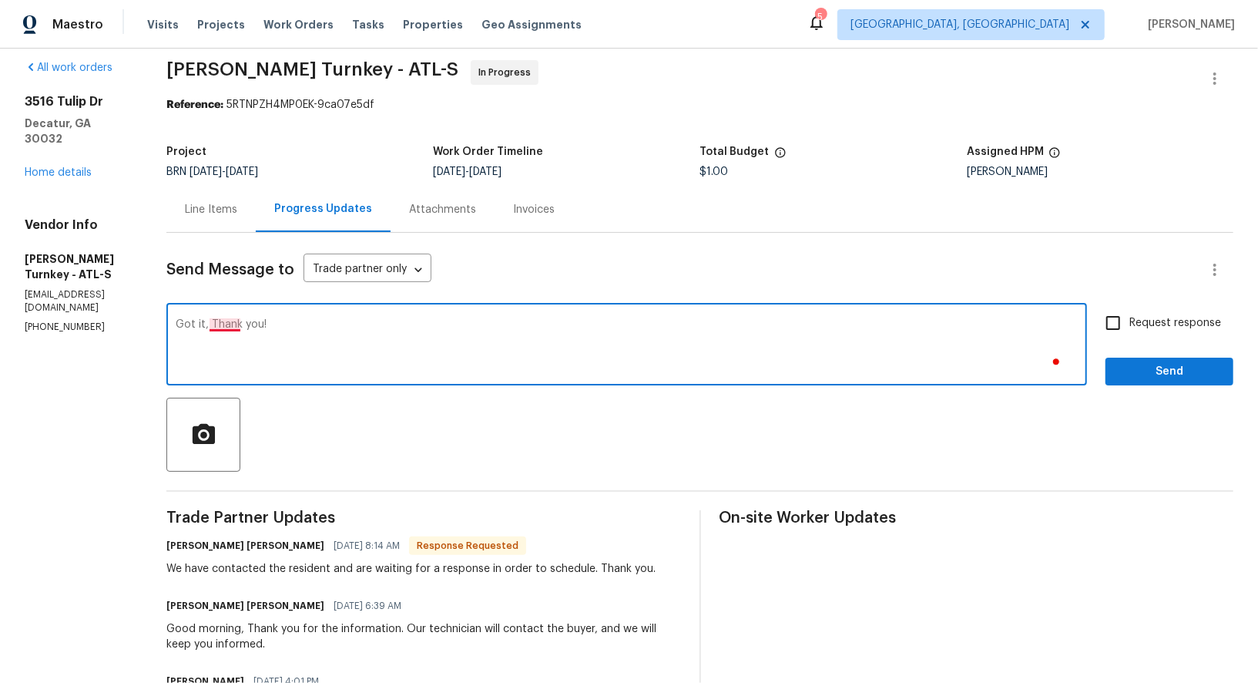
click at [227, 321] on textarea "Got it, Thank you!" at bounding box center [627, 346] width 902 height 54
click at [345, 338] on textarea "Got it, thank you!" at bounding box center [627, 346] width 902 height 54
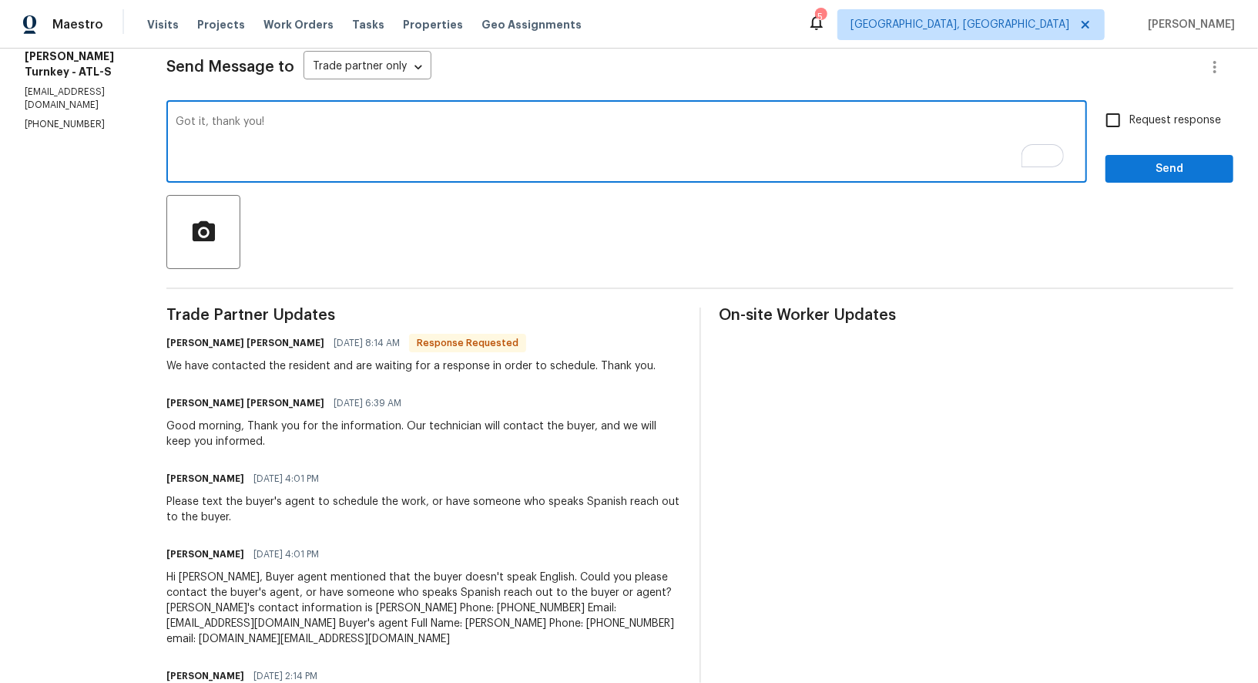
scroll to position [142, 0]
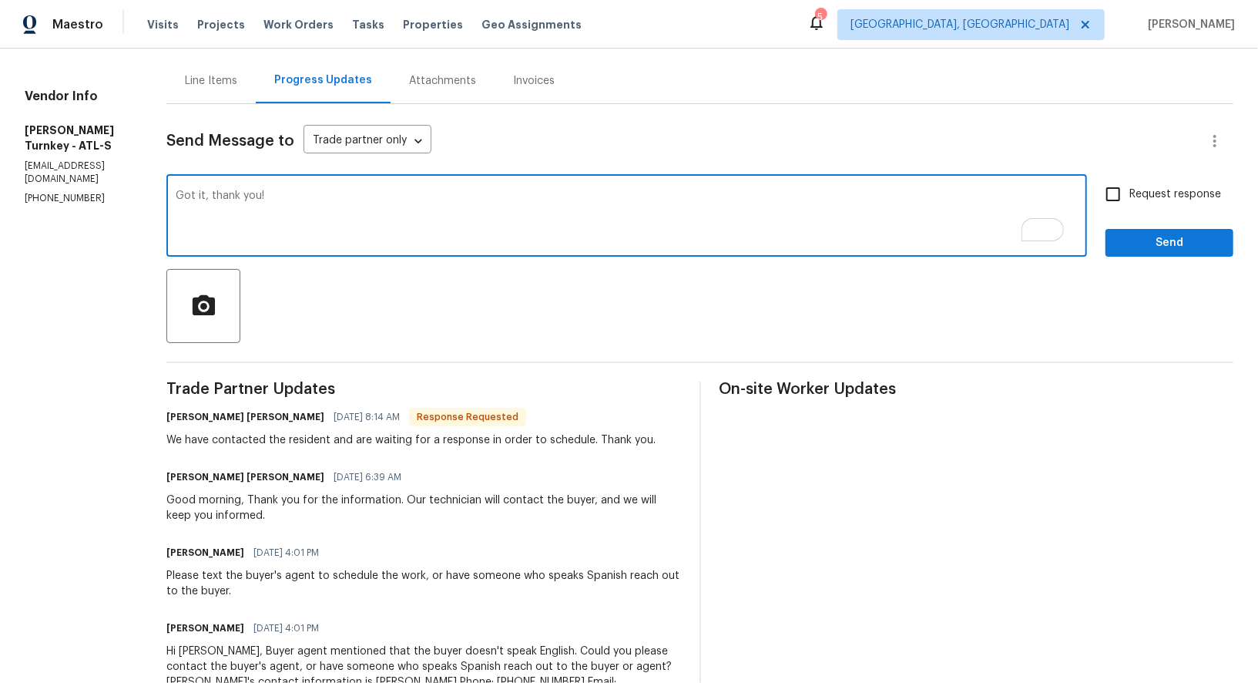
type textarea "Got it, thank you!"
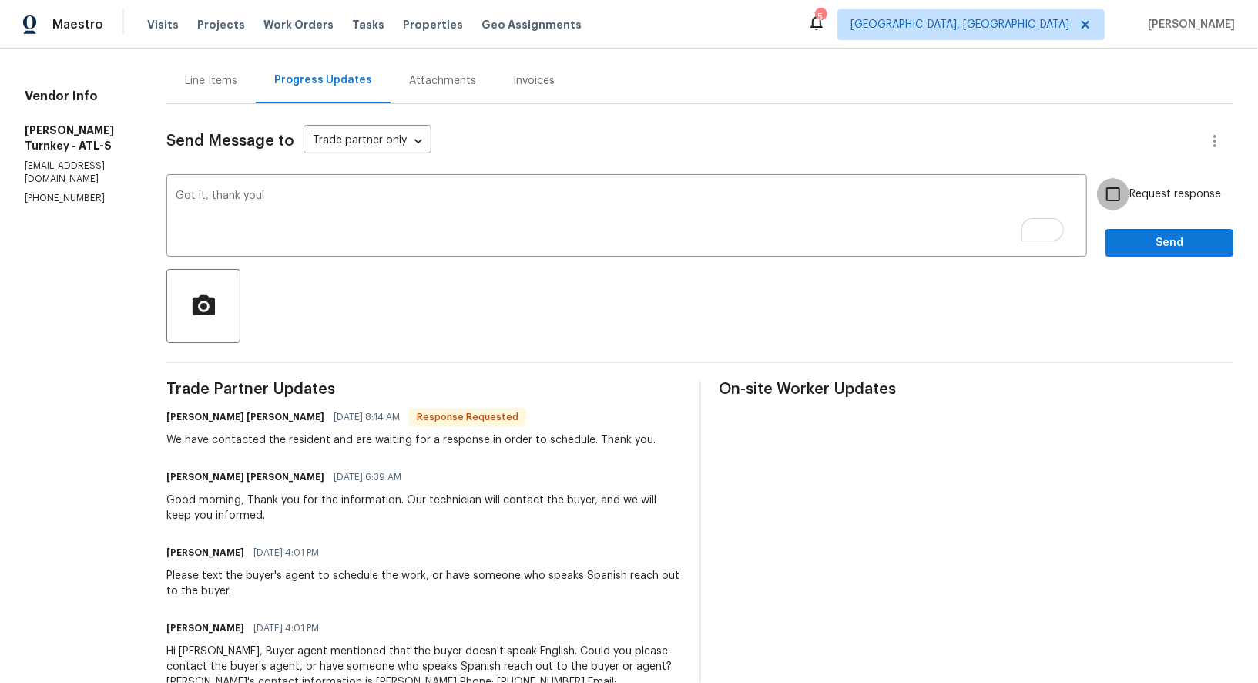
click at [1106, 195] on input "Request response" at bounding box center [1113, 194] width 32 height 32
checkbox input "true"
click at [1177, 250] on span "Send" at bounding box center [1169, 242] width 103 height 19
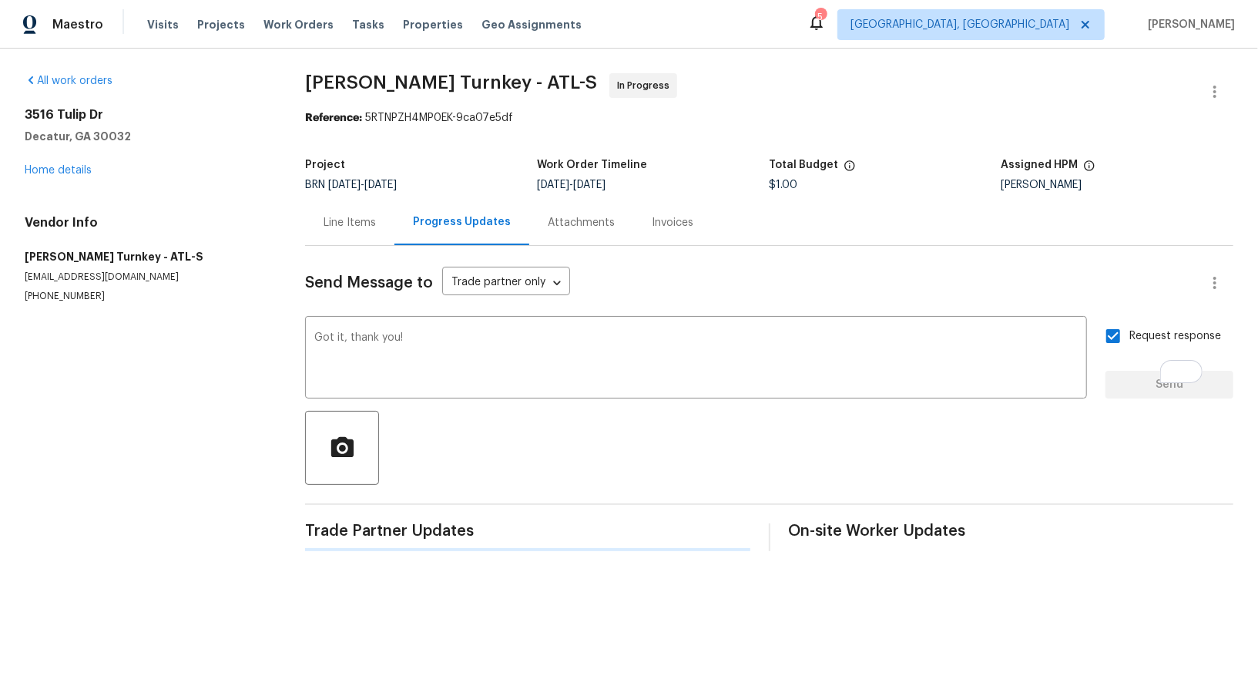
scroll to position [0, 0]
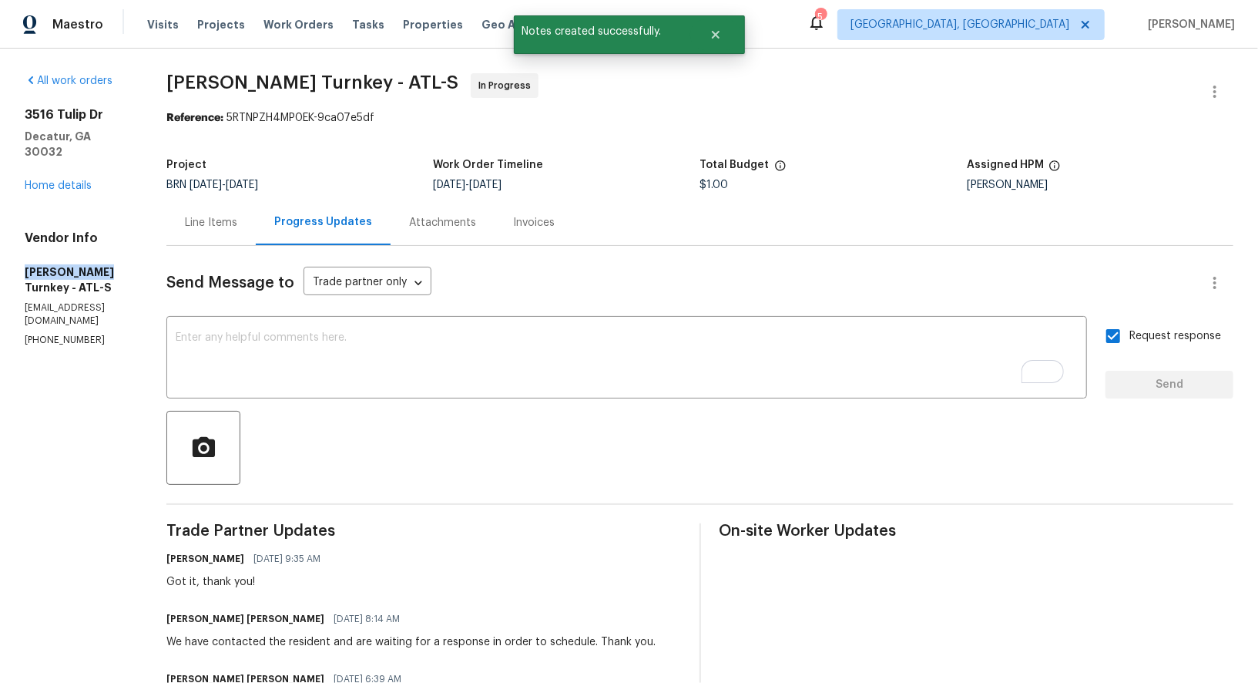
drag, startPoint x: 0, startPoint y: 257, endPoint x: 96, endPoint y: 257, distance: 95.6
click at [96, 257] on div "All work orders [STREET_ADDRESS][PERSON_NAME] Home details Vendor Info [PERSON_…" at bounding box center [629, 674] width 1258 height 1250
copy h5 "[PERSON_NAME] Turnkey"
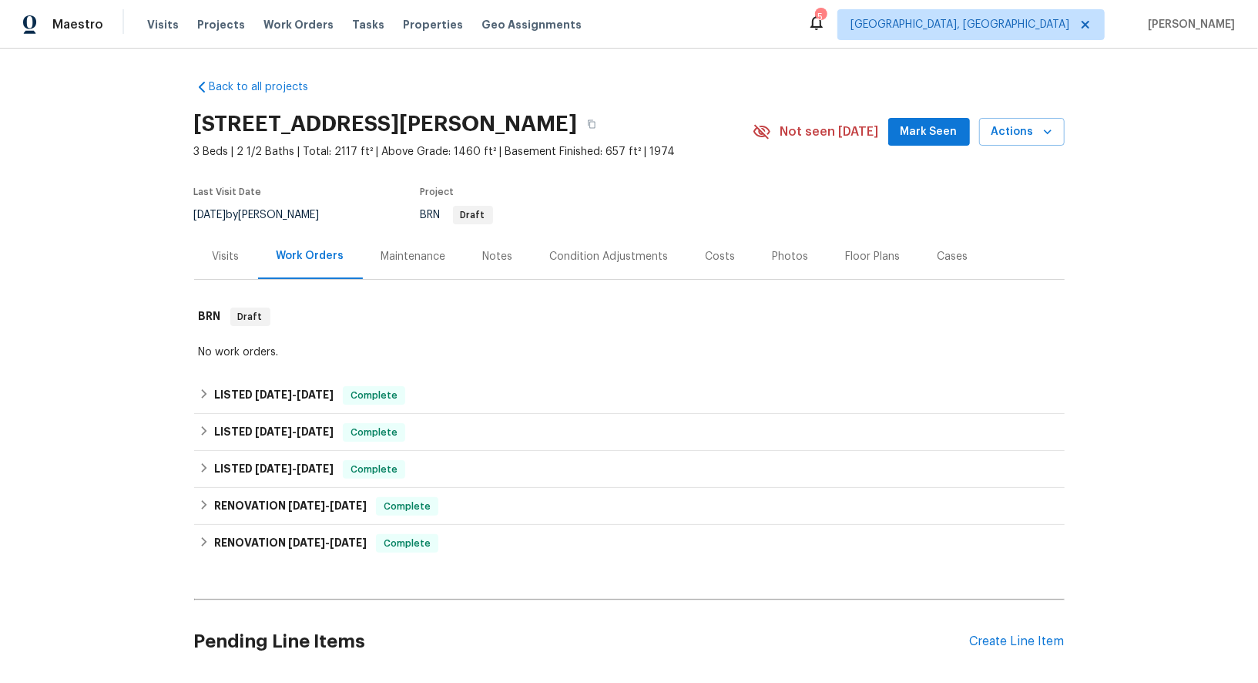
scroll to position [231, 0]
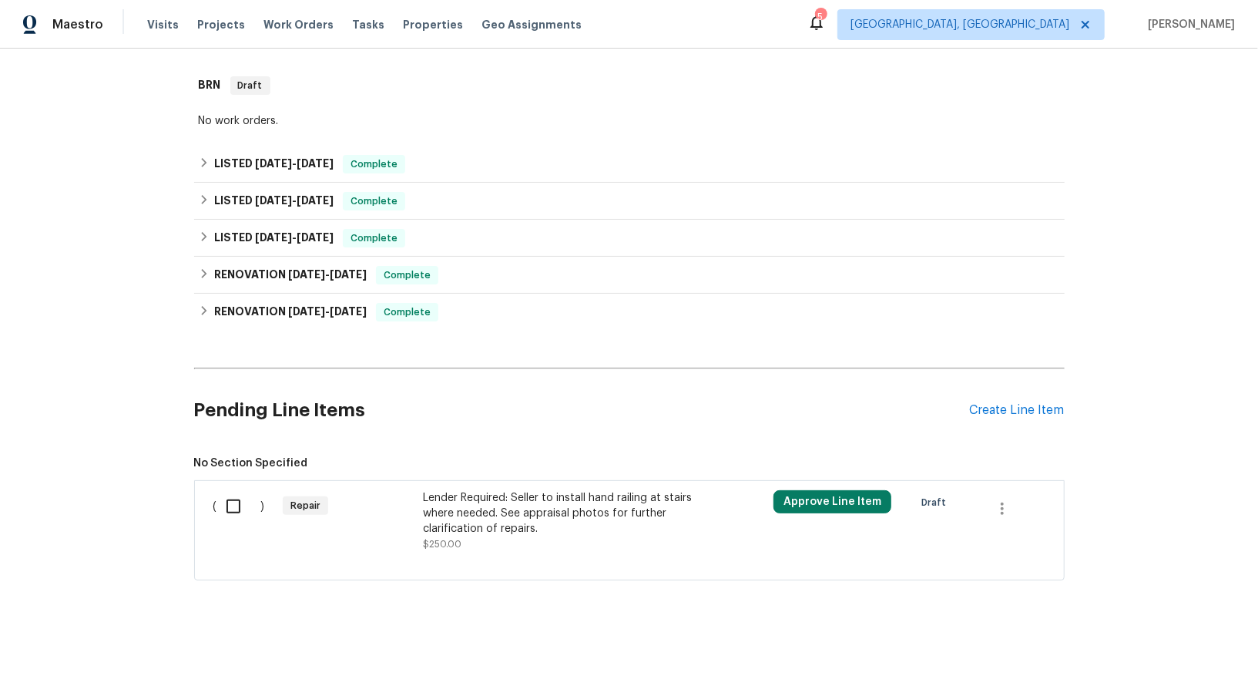
click at [437, 521] on div "Lender Required: Seller to install hand railing at stairs where needed. See app…" at bounding box center [558, 513] width 271 height 46
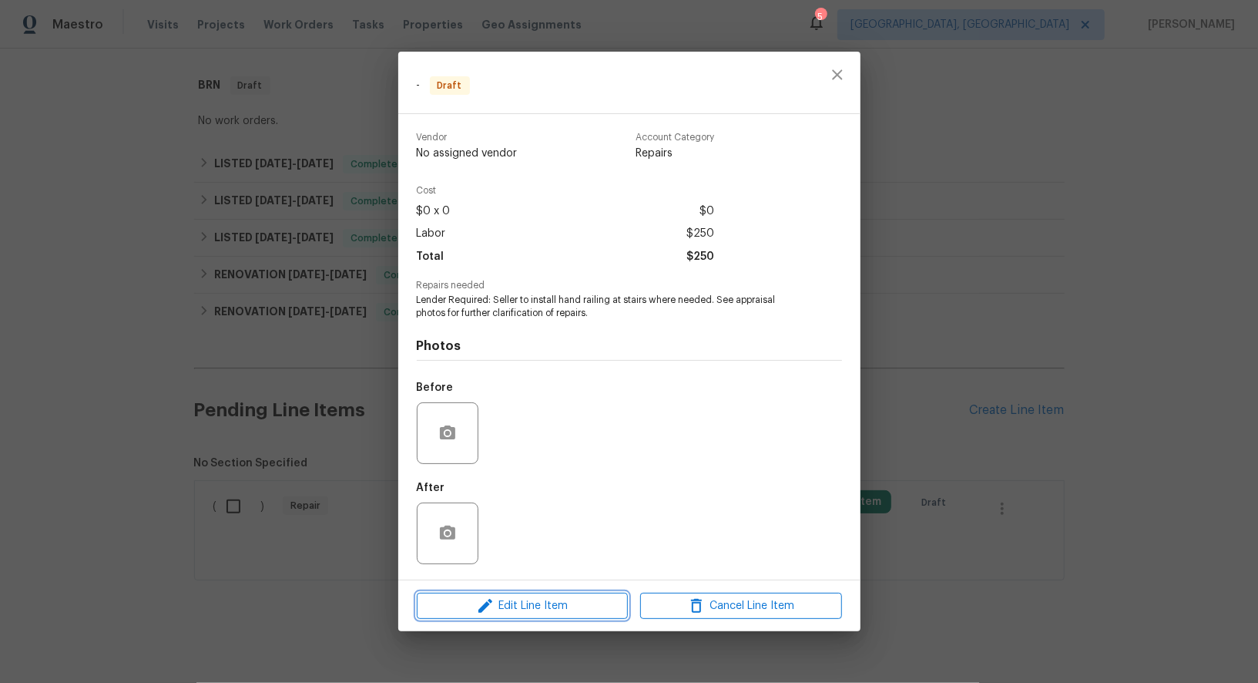
click at [535, 600] on span "Edit Line Item" at bounding box center [523, 605] width 202 height 19
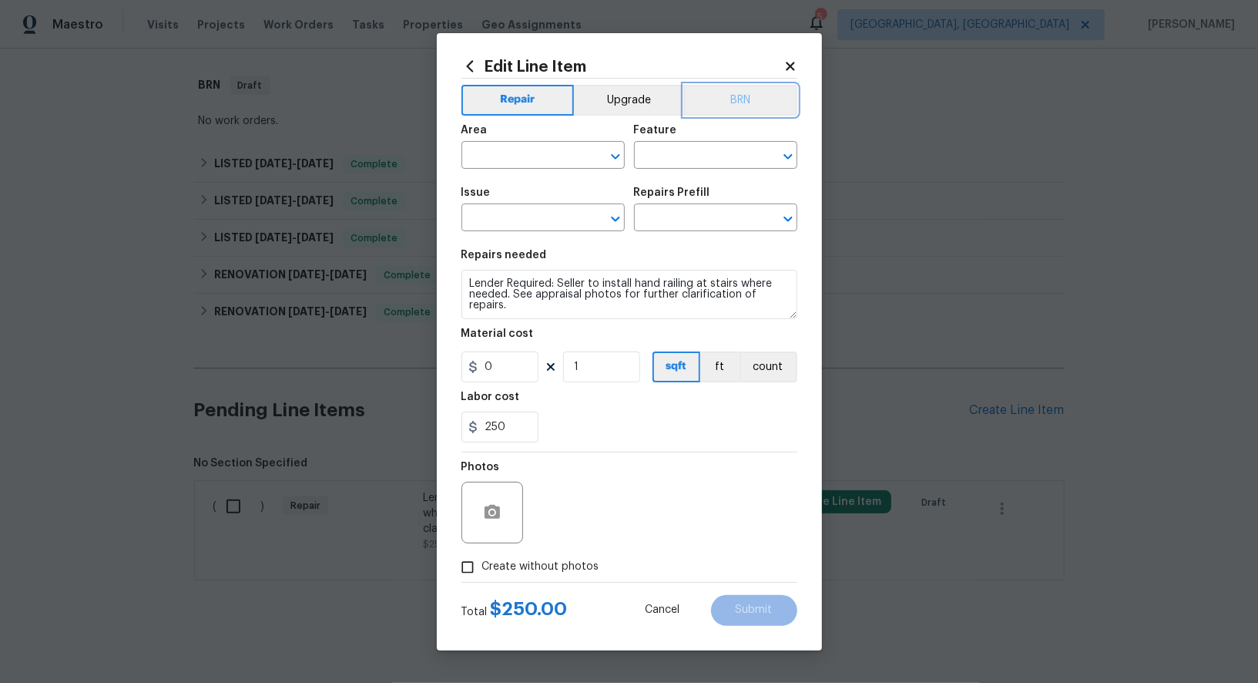
click at [749, 85] on button "BRN" at bounding box center [740, 100] width 113 height 31
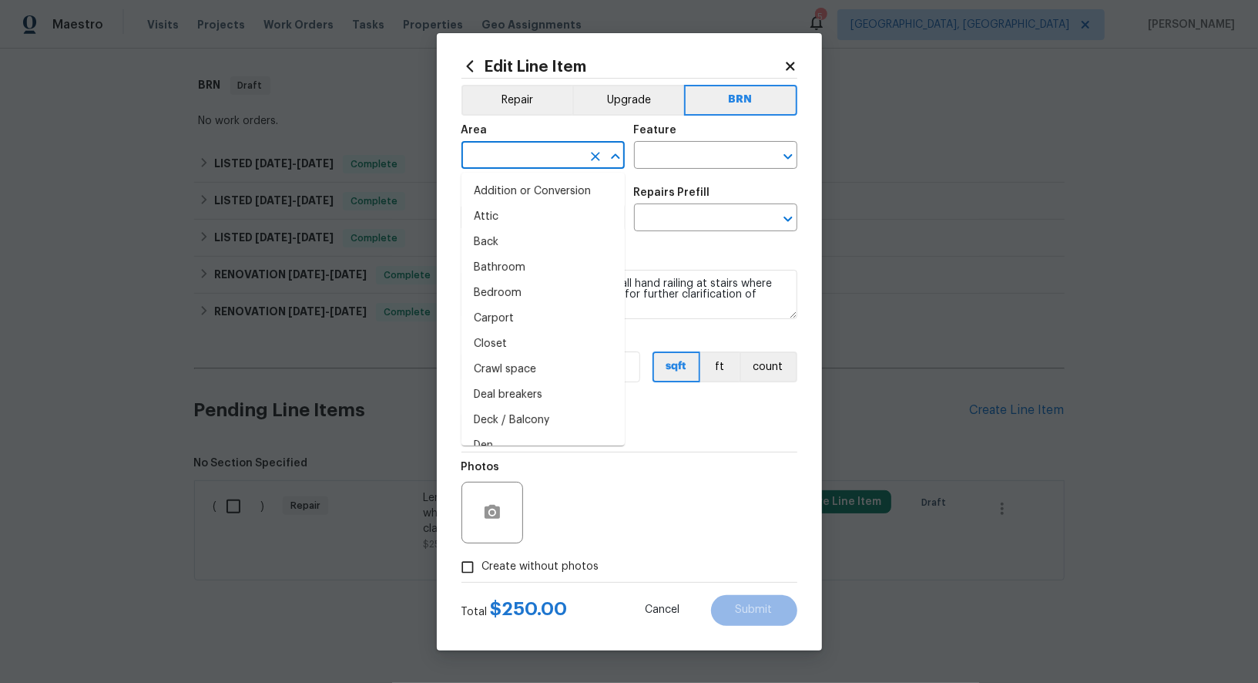
click at [563, 149] on input "text" at bounding box center [522, 157] width 120 height 24
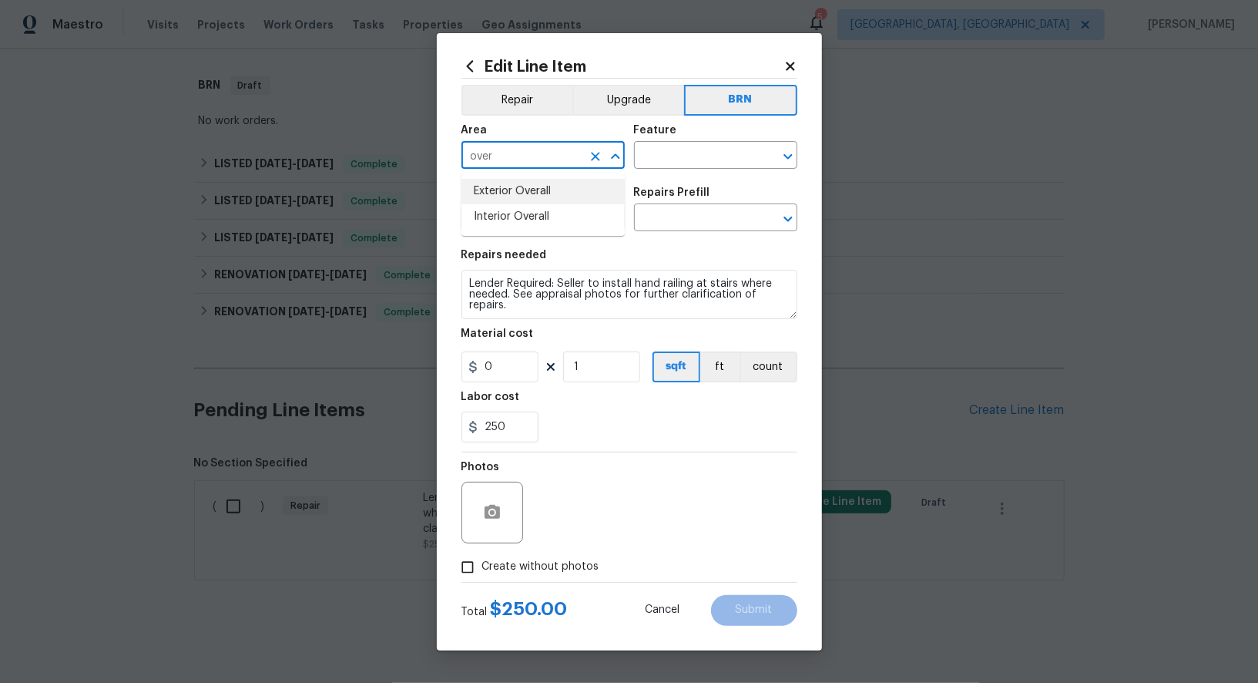
click at [557, 193] on li "Exterior Overall" at bounding box center [543, 191] width 163 height 25
type input "Exterior Overall"
click at [683, 160] on input "text" at bounding box center [694, 157] width 120 height 24
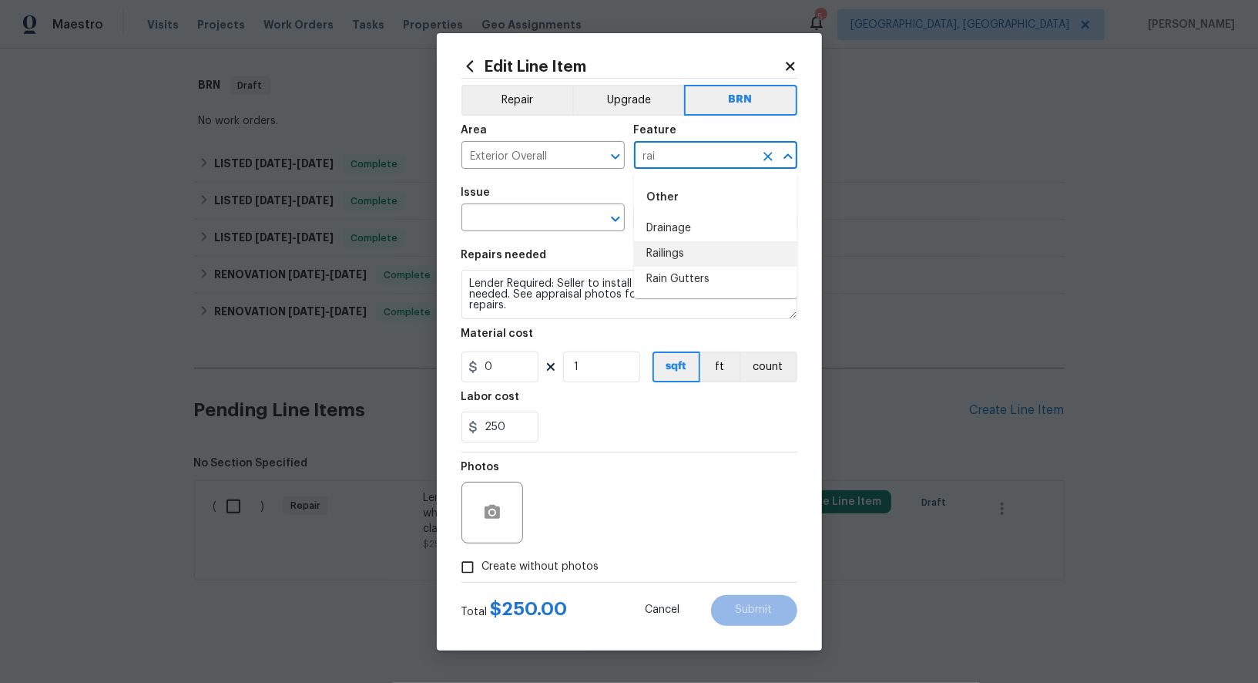
click at [685, 261] on li "Railings" at bounding box center [715, 253] width 163 height 25
type input "Railings"
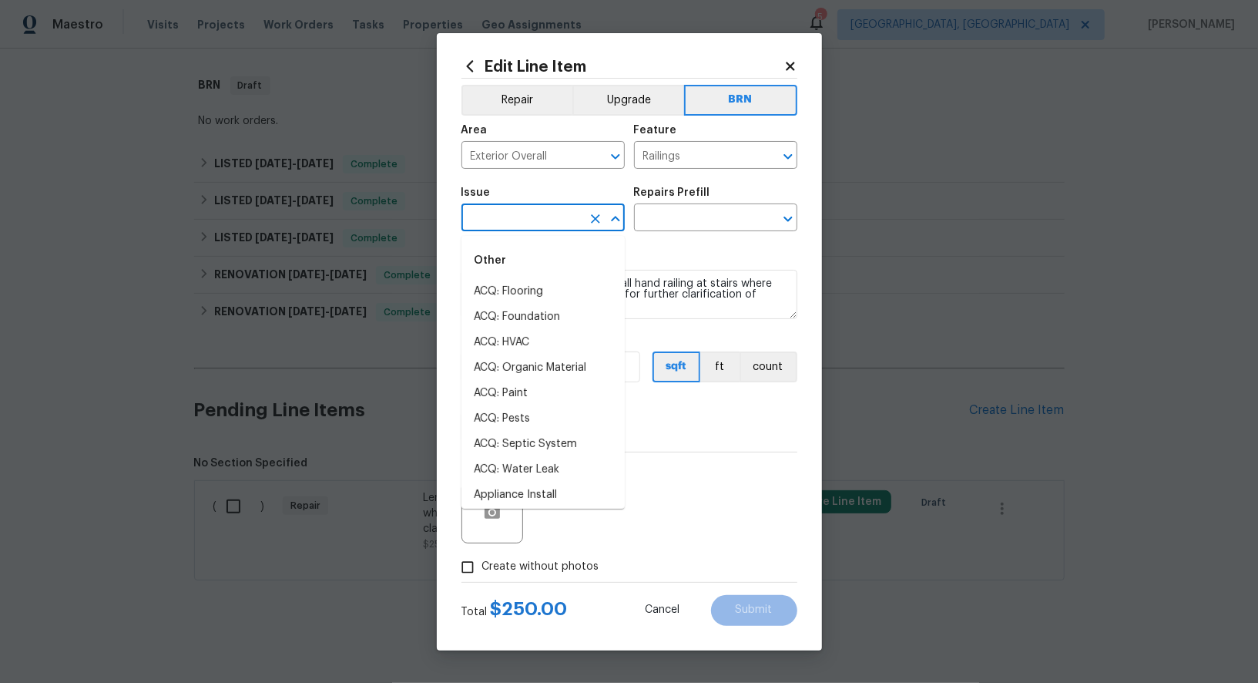
click at [503, 227] on input "text" at bounding box center [522, 219] width 120 height 24
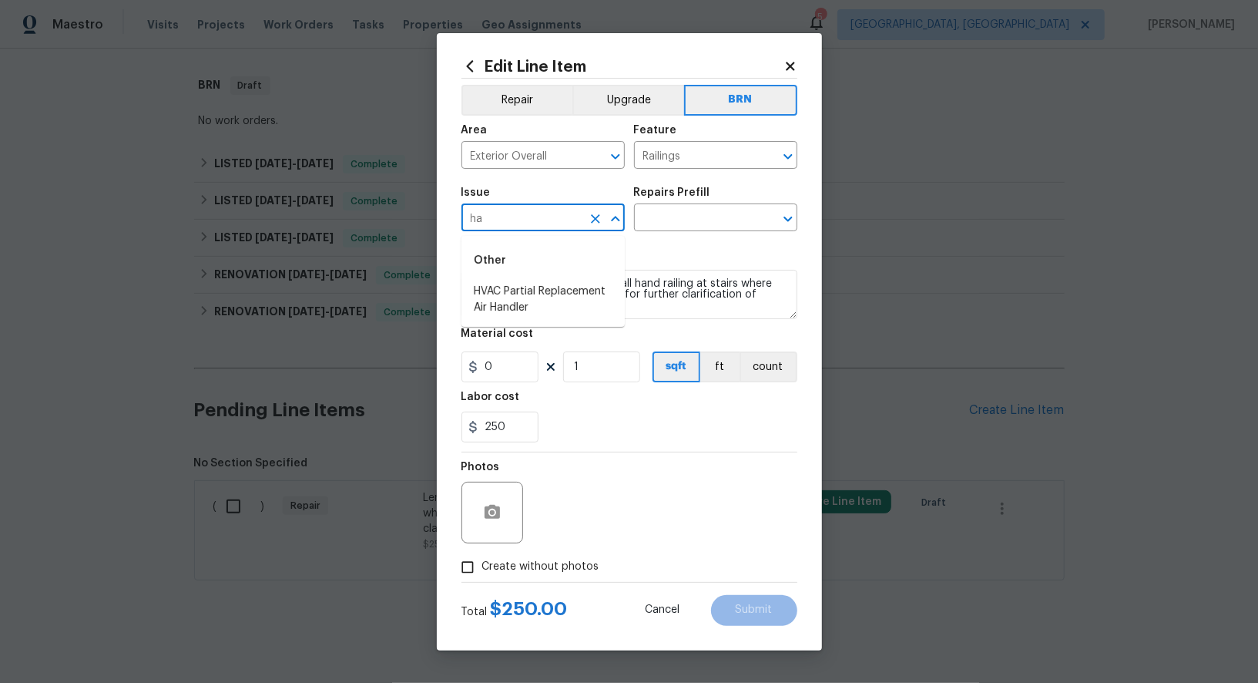
type input "h"
type input "r"
type input "sta"
click at [676, 291] on textarea "Lender Required: Seller to install hand railing at stairs where needed. See app…" at bounding box center [630, 294] width 336 height 49
click at [532, 225] on input "text" at bounding box center [522, 219] width 120 height 24
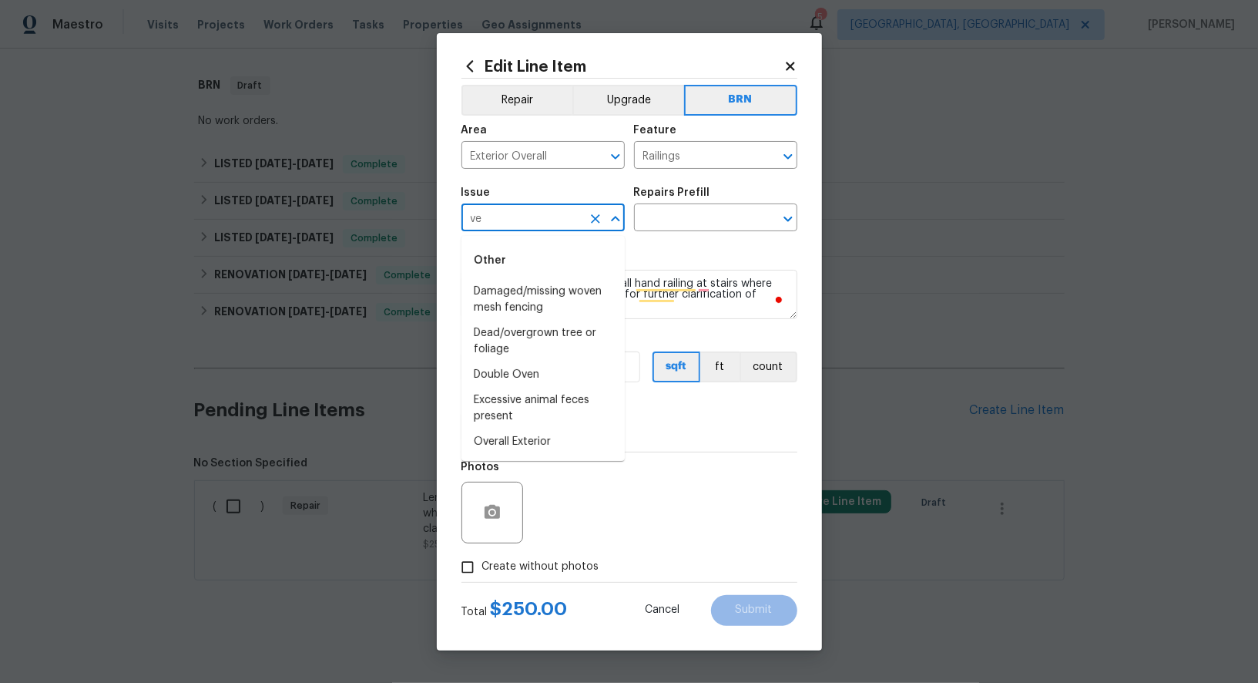
type input "v"
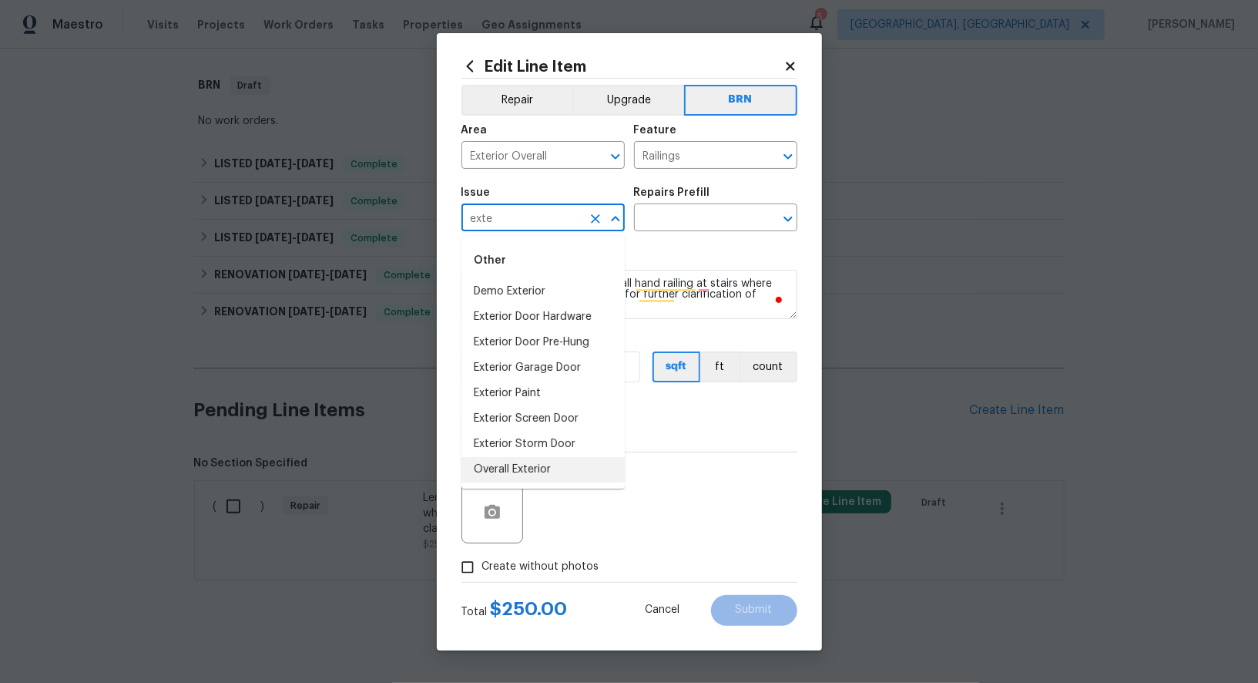
click at [553, 465] on li "Overall Exterior" at bounding box center [543, 469] width 163 height 25
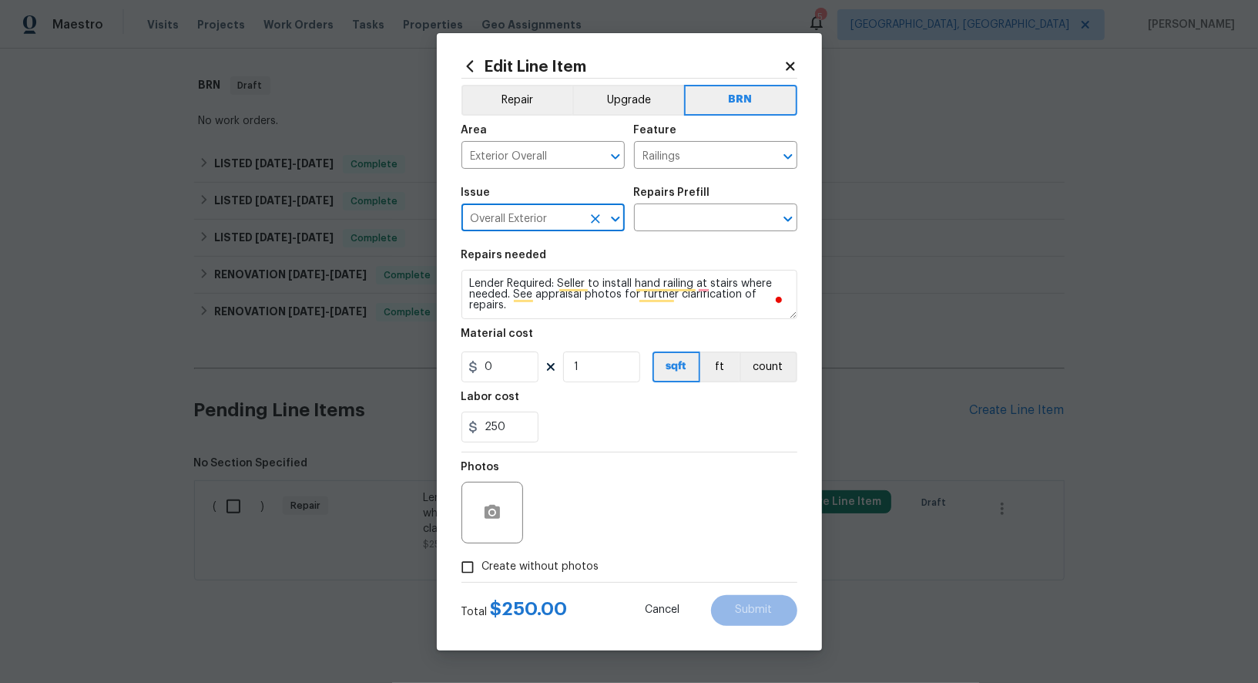
type input "Overall Exterior"
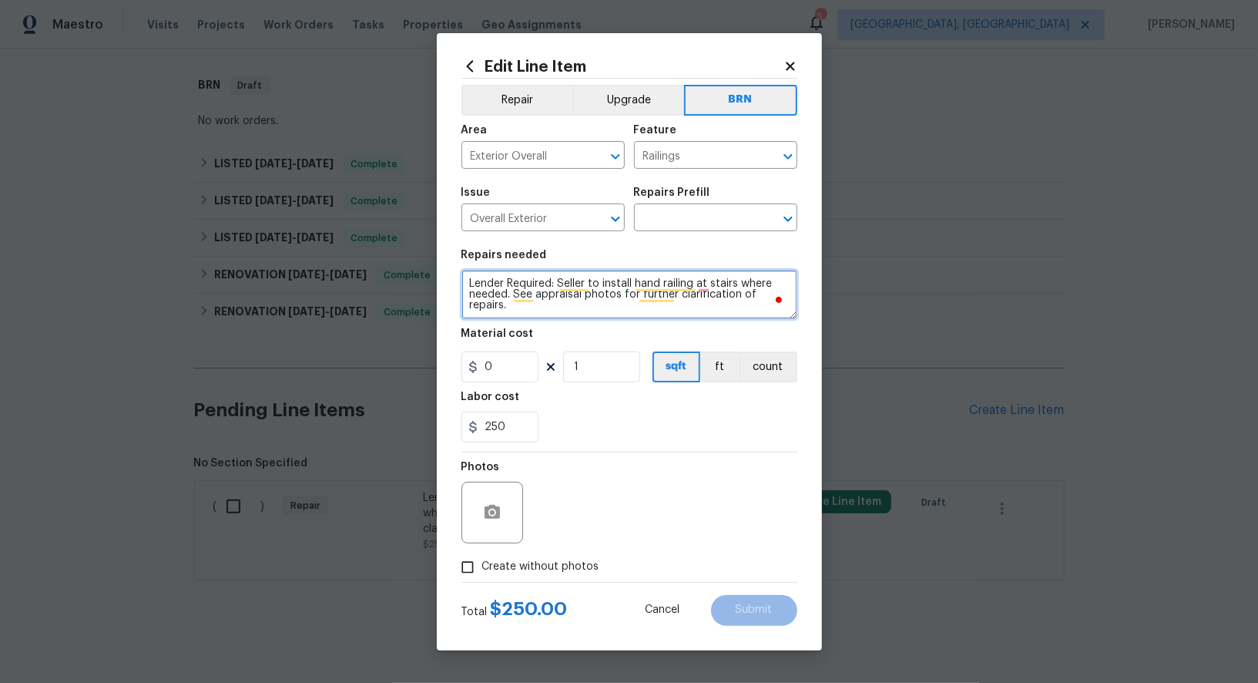
click at [614, 297] on textarea "Lender Required: Seller to install hand railing at stairs where needed. See app…" at bounding box center [630, 294] width 336 height 49
click at [677, 228] on input "text" at bounding box center [694, 219] width 120 height 24
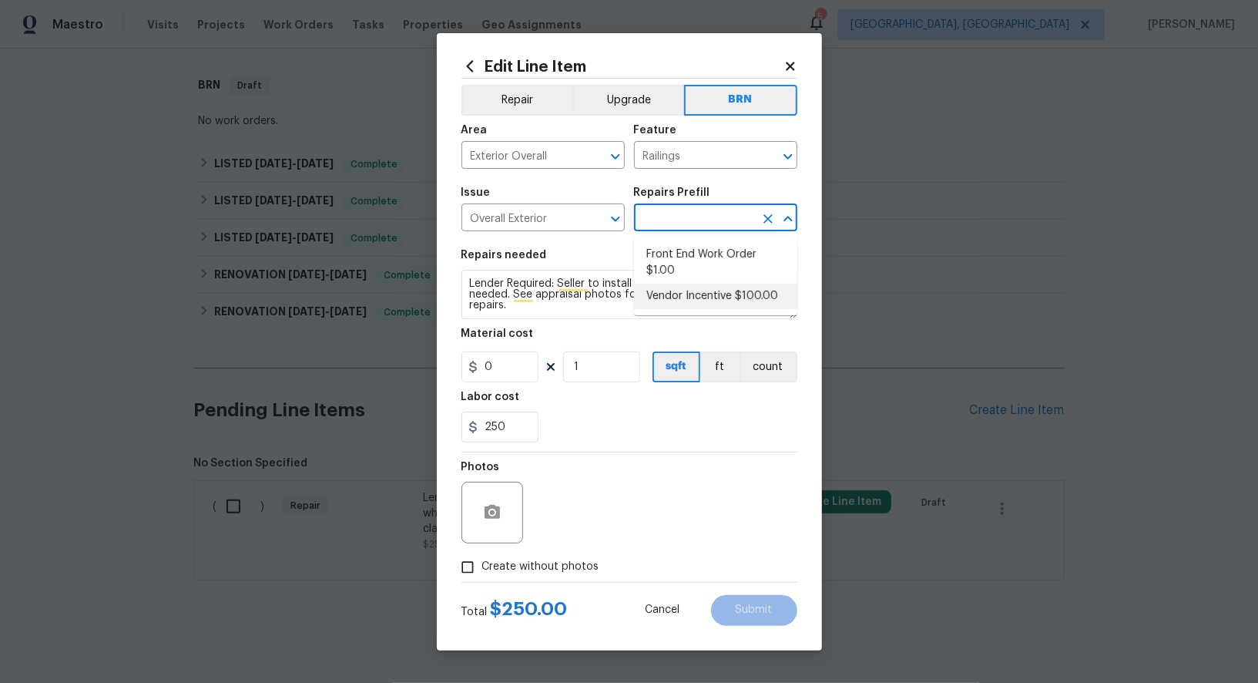
click at [681, 301] on li "Vendor Incentive $100.00" at bounding box center [715, 296] width 163 height 25
type input "Vendor Incentive $100.00"
type textarea "GC Bonus"
type input "100"
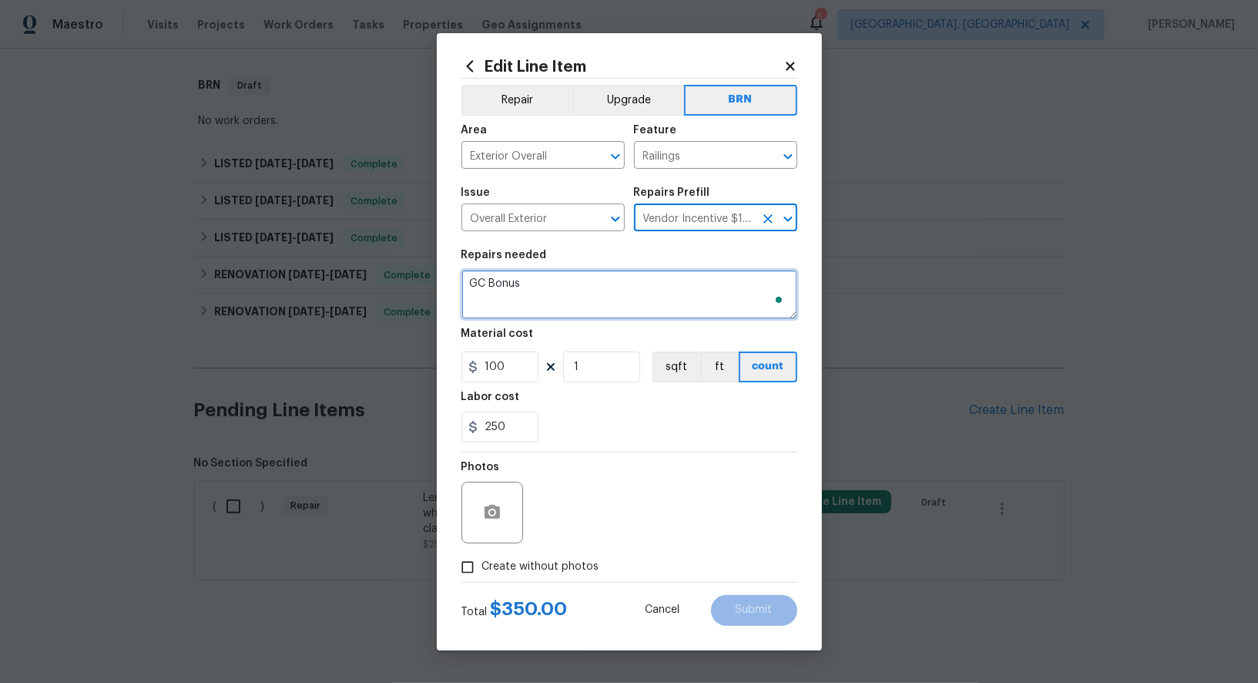
click at [588, 311] on textarea "GC Bonus" at bounding box center [630, 294] width 336 height 49
paste textarea "Lender Required: Seller to install hand railing at stairs where needed. See app…"
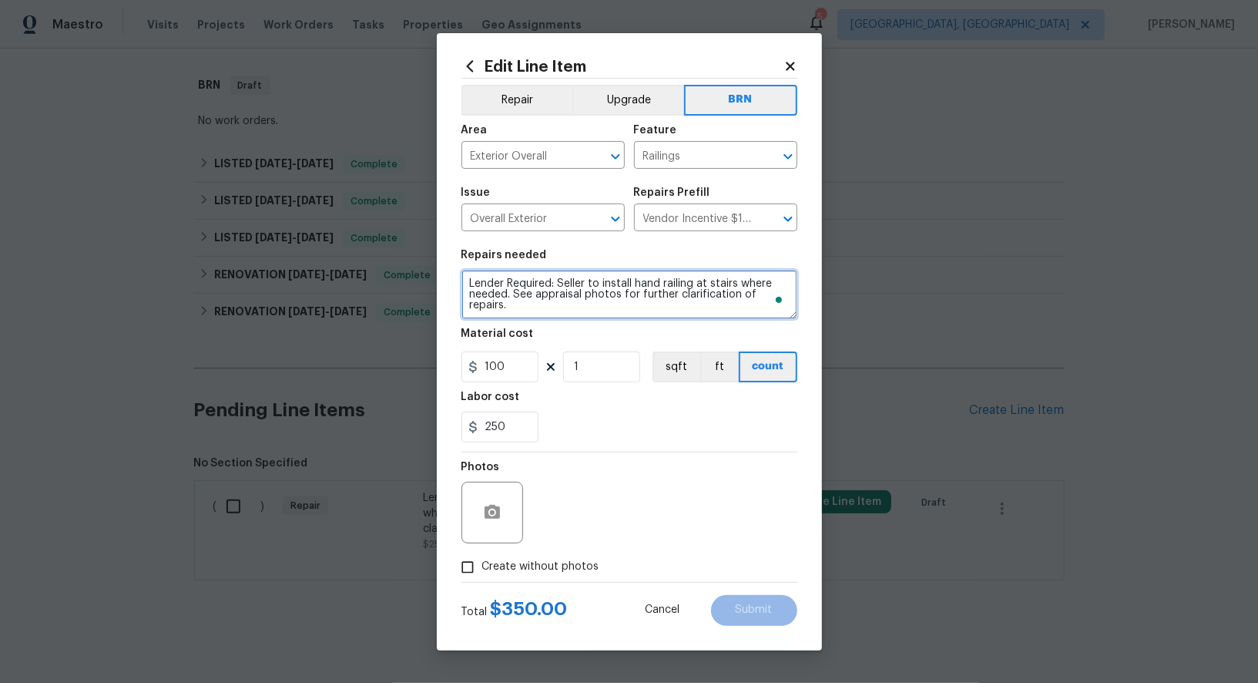
type textarea "Lender Required: Seller to install hand railing at stairs where needed. See app…"
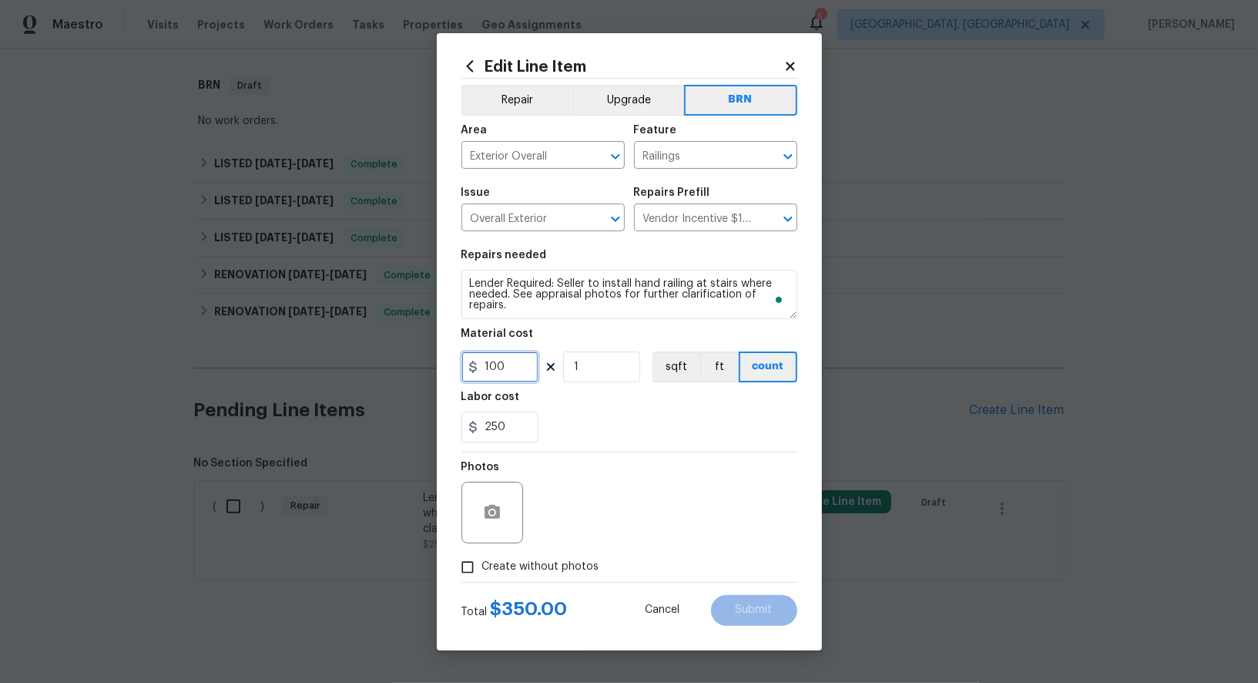
click at [506, 380] on input "100" at bounding box center [500, 366] width 77 height 31
type input "0"
click at [502, 509] on button "button" at bounding box center [492, 512] width 37 height 37
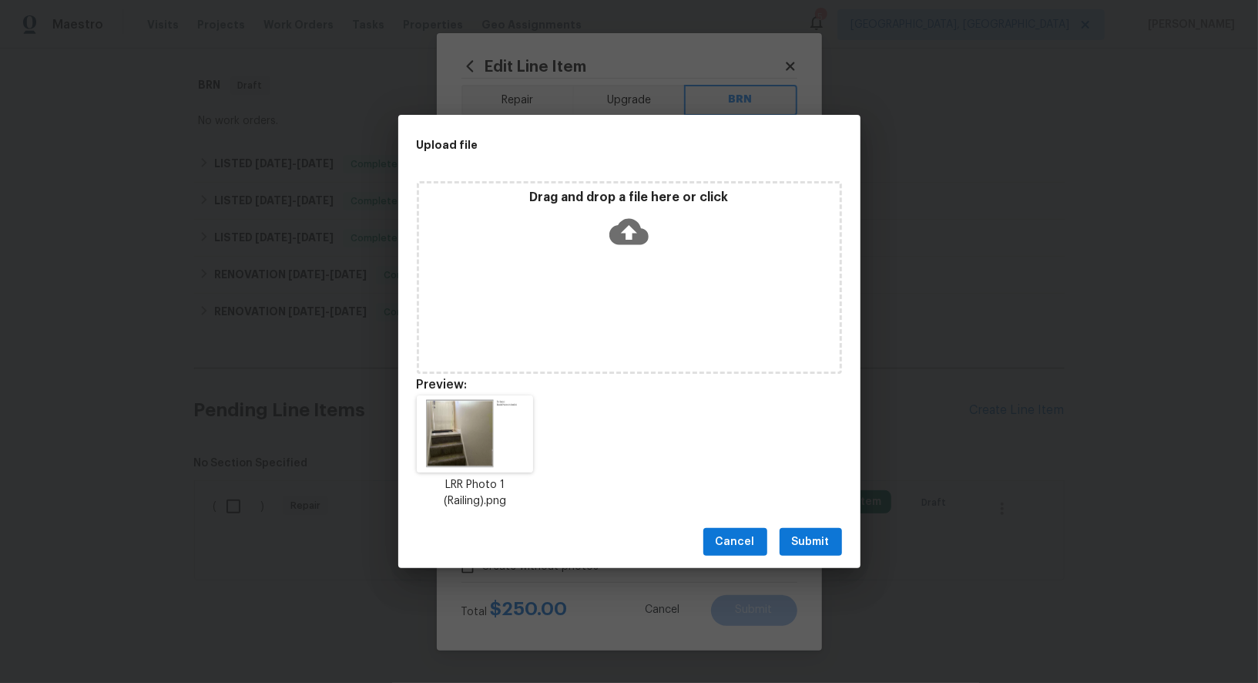
click at [824, 543] on span "Submit" at bounding box center [811, 541] width 38 height 19
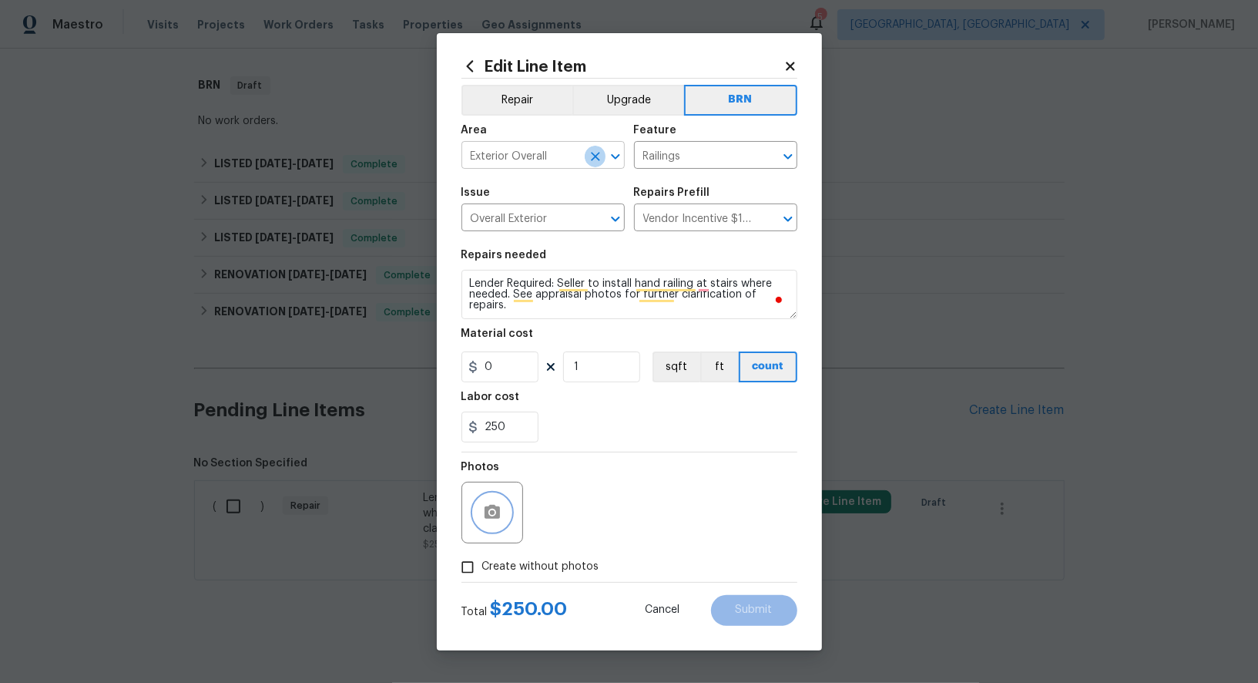
click at [595, 158] on icon "Clear" at bounding box center [595, 156] width 9 height 9
type input "over"
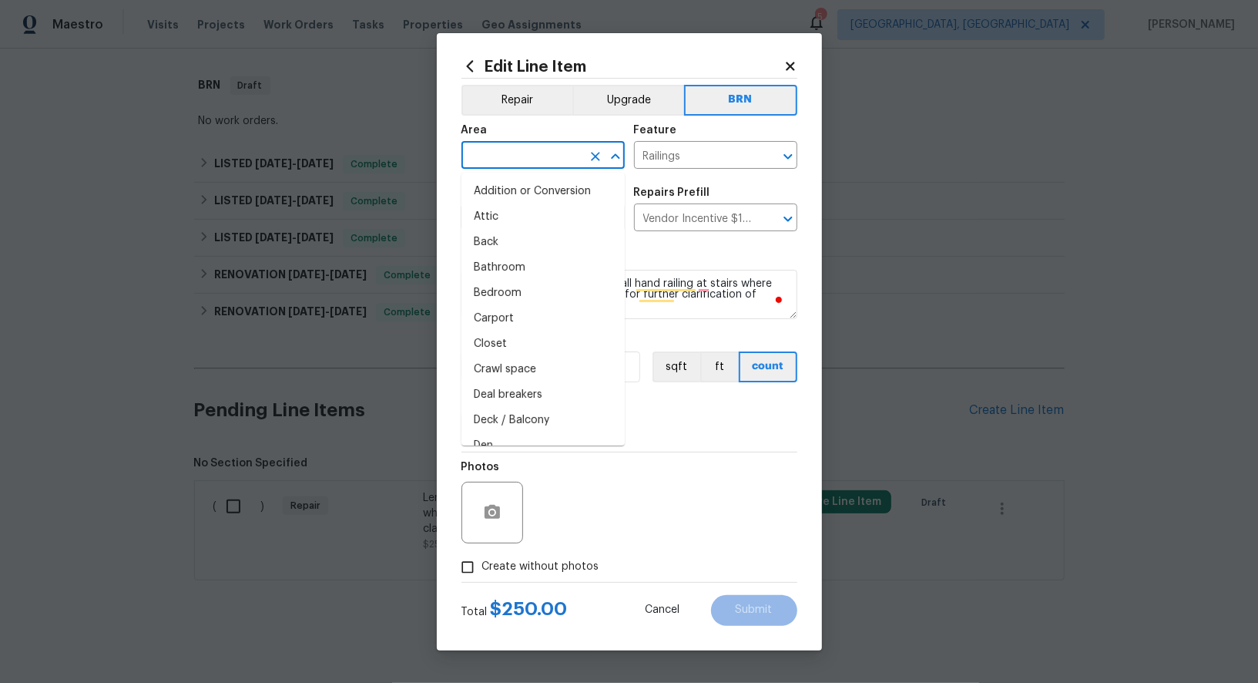
click at [533, 218] on li "Attic" at bounding box center [543, 216] width 163 height 25
type input "Attic"
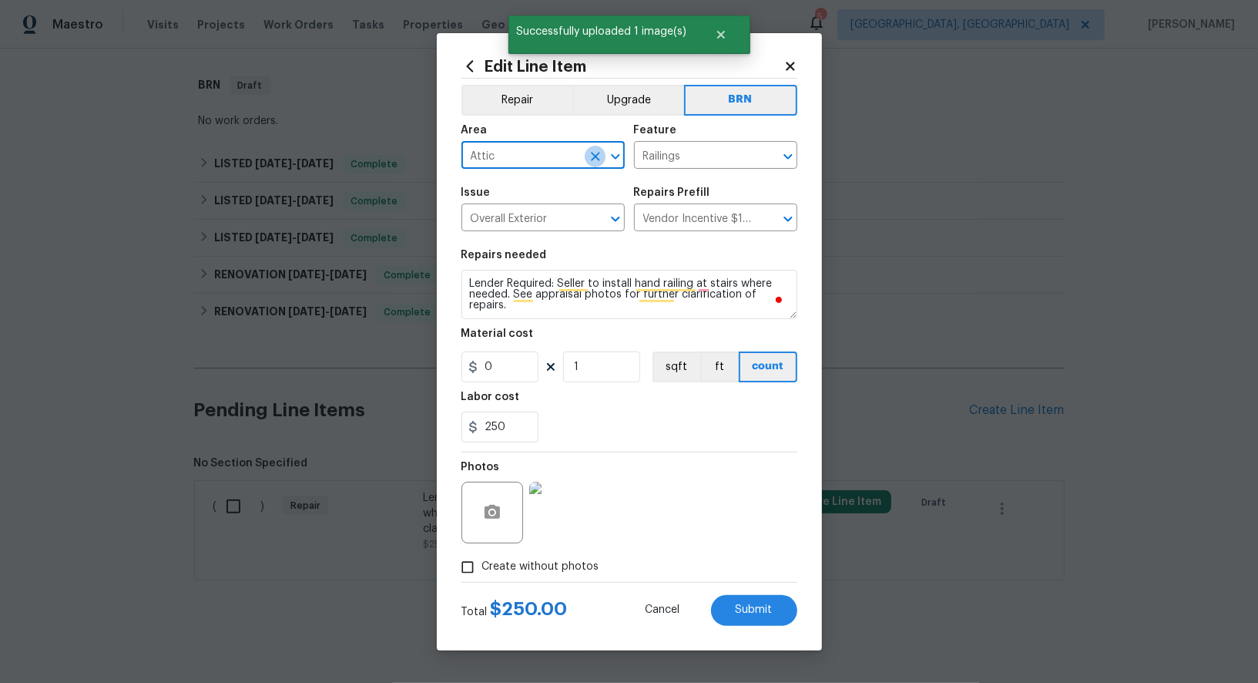
click at [593, 156] on icon "Clear" at bounding box center [595, 156] width 15 height 15
click at [564, 221] on li "Interior Overall" at bounding box center [543, 216] width 163 height 25
click at [598, 221] on icon "Clear" at bounding box center [595, 218] width 15 height 15
type input "Interior Overall"
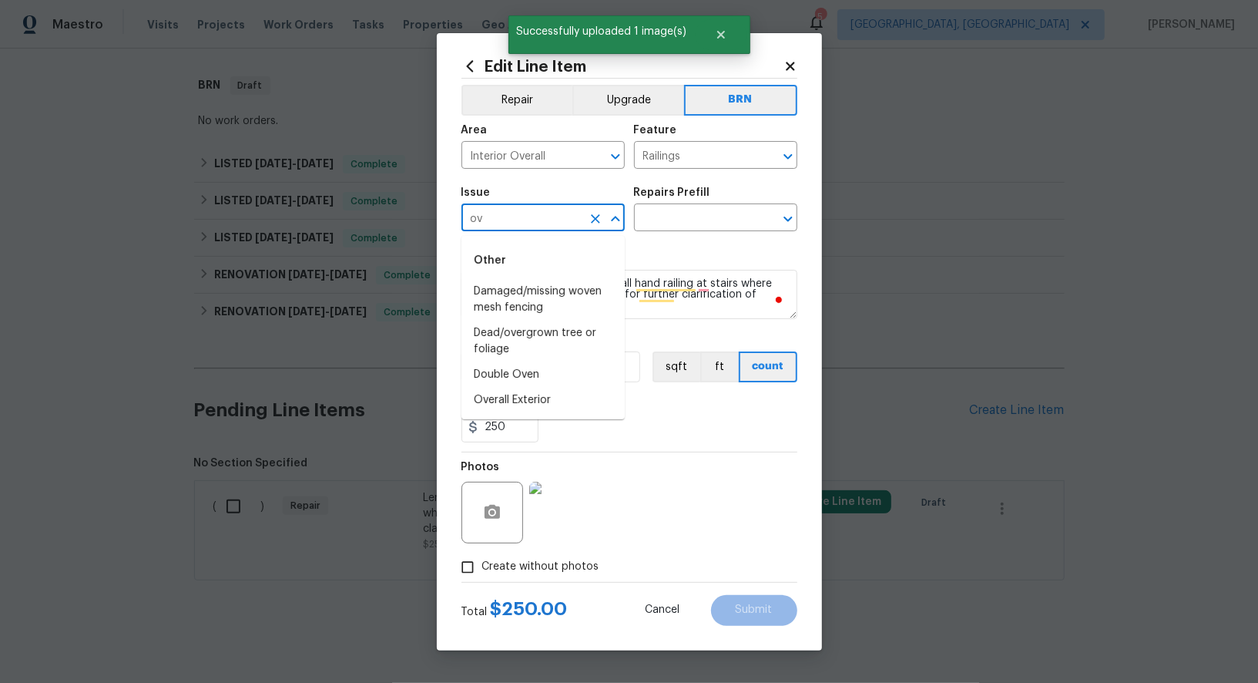
type input "o"
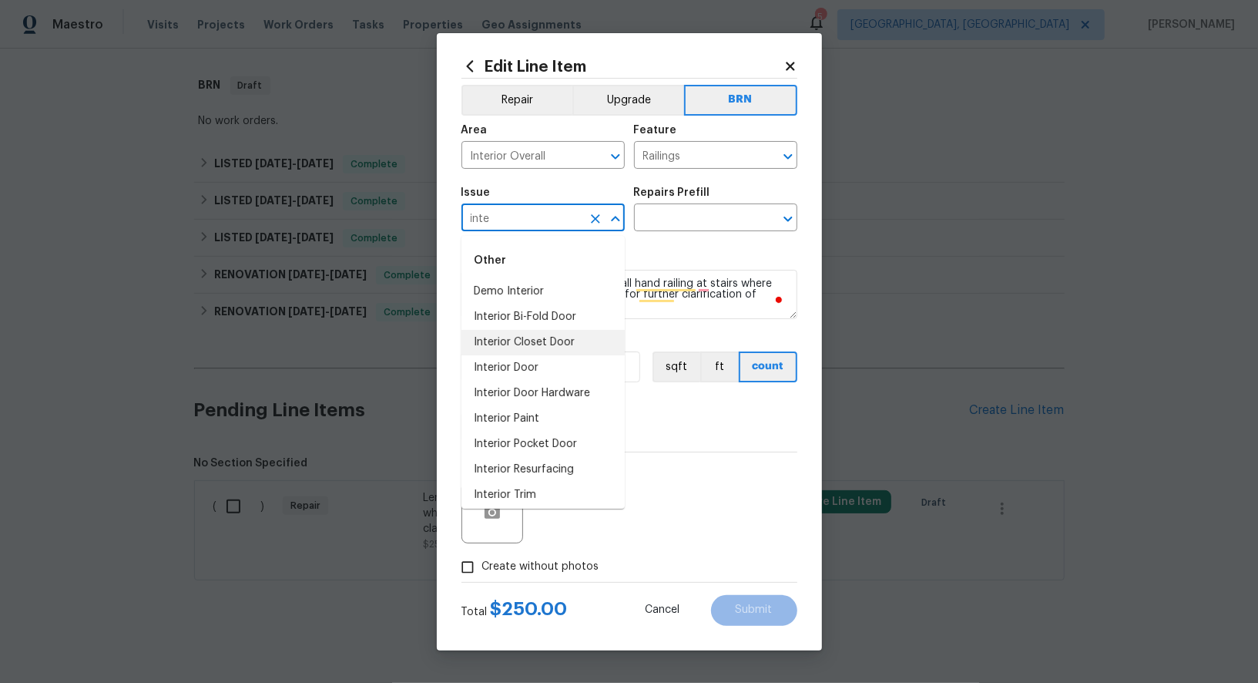
scroll to position [5, 0]
type input "inte"
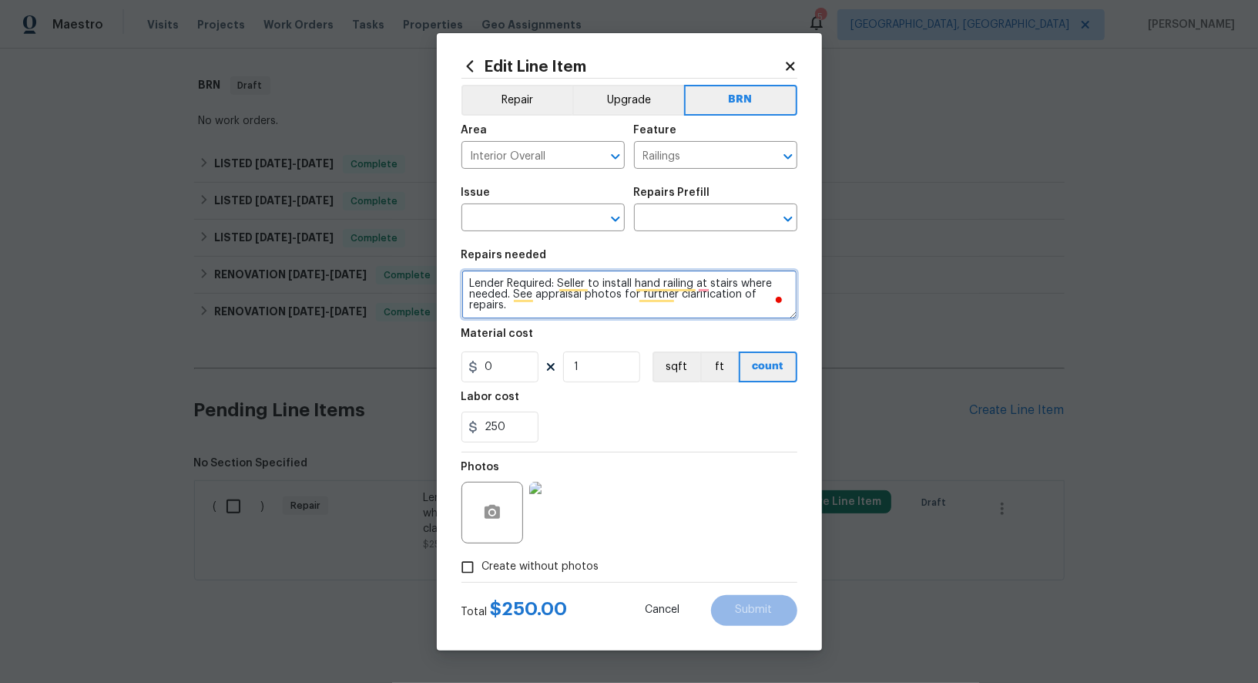
click at [697, 299] on textarea "Lender Required: Seller to install hand railing at stairs where needed. See app…" at bounding box center [630, 294] width 336 height 49
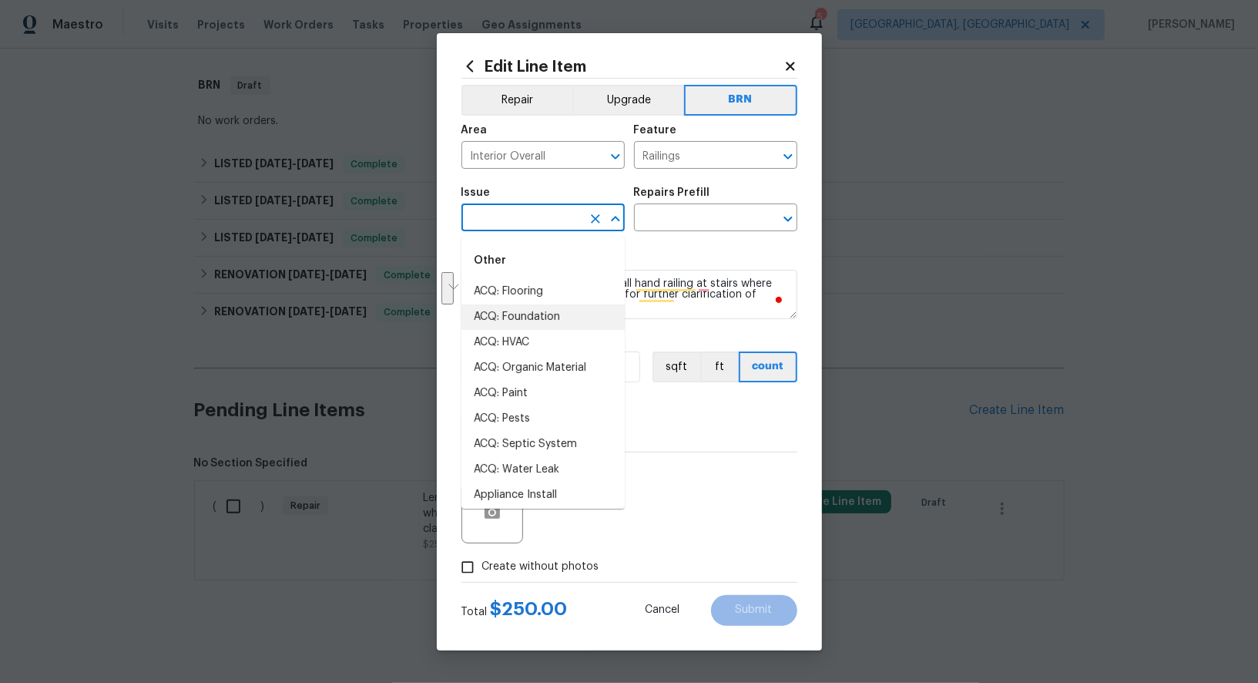
click at [519, 228] on input "text" at bounding box center [522, 219] width 120 height 24
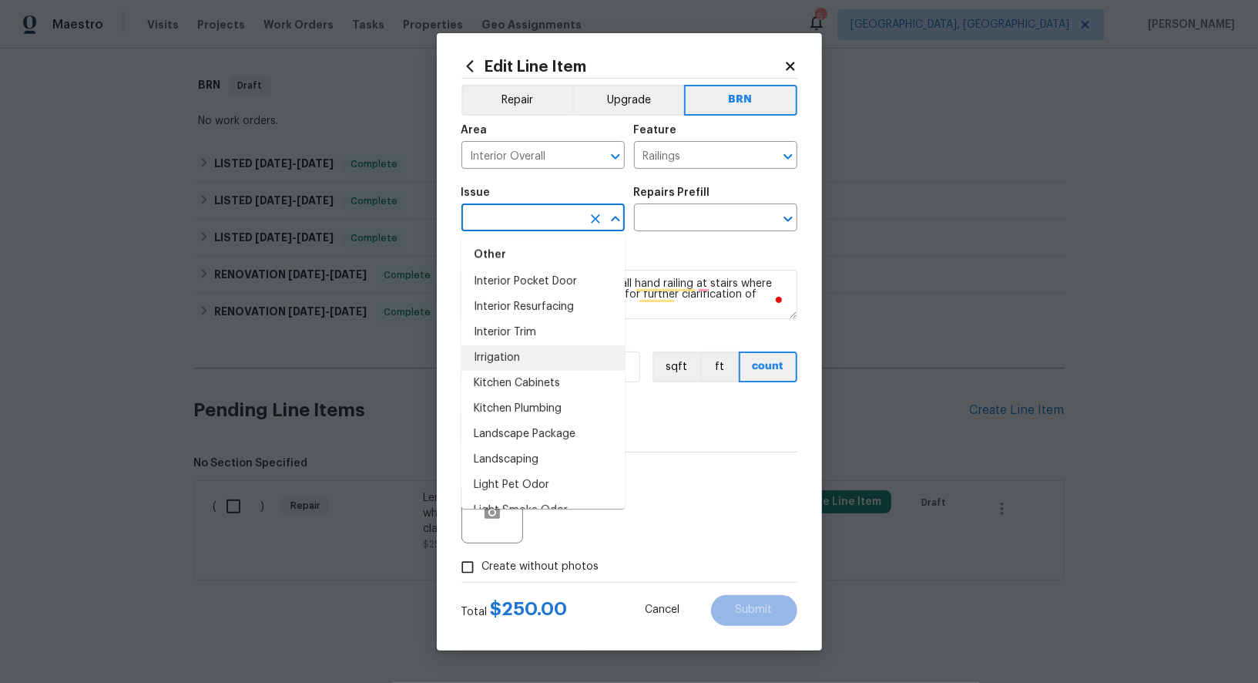
scroll to position [2313, 0]
click at [673, 213] on input "text" at bounding box center [694, 219] width 120 height 24
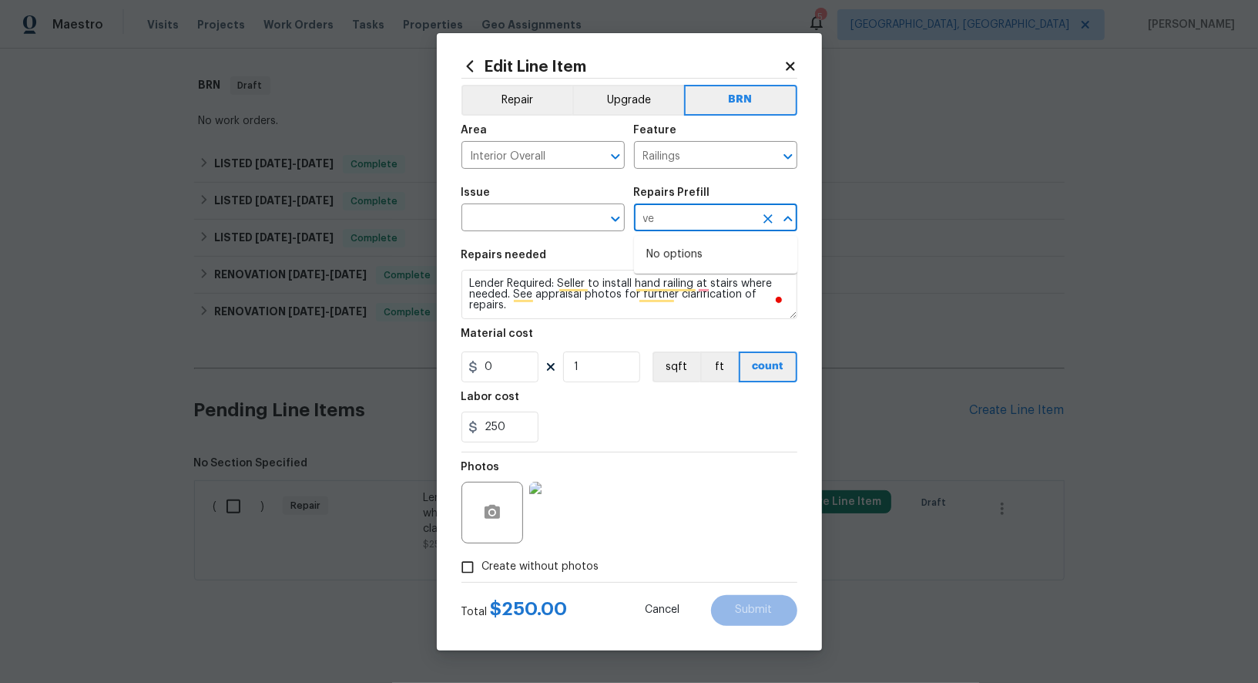
type input "v"
type input "b"
click at [551, 221] on input "text" at bounding box center [522, 219] width 120 height 24
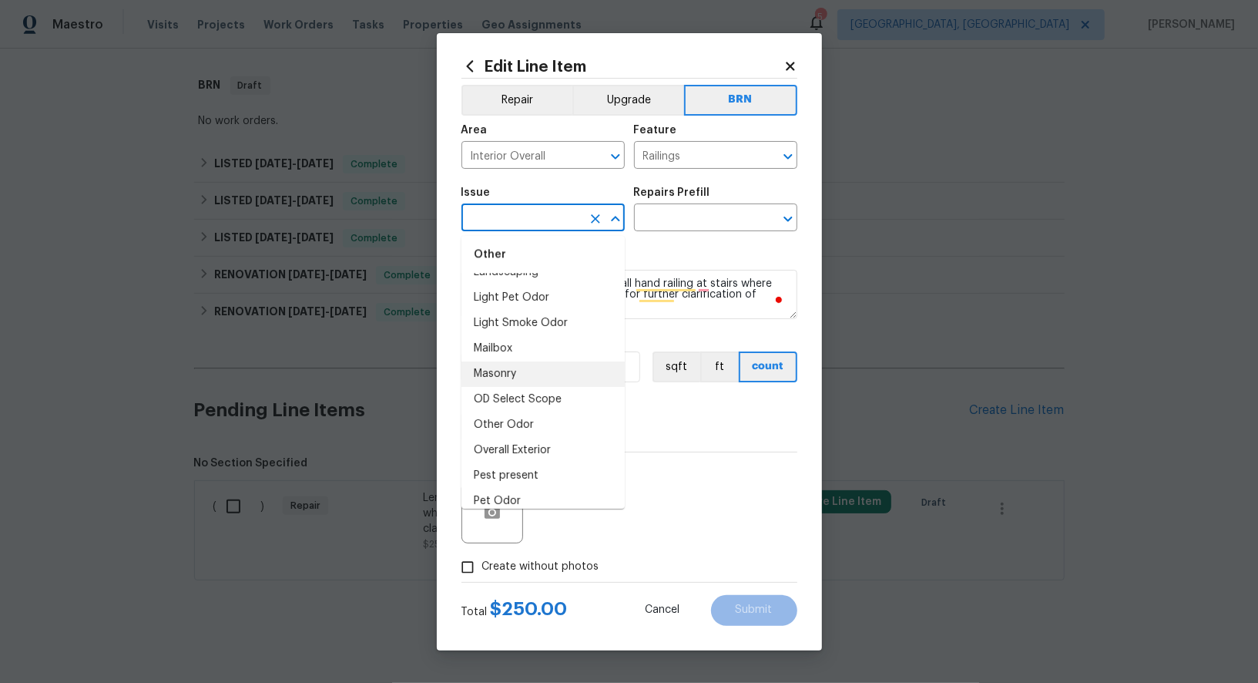
scroll to position [2473, 0]
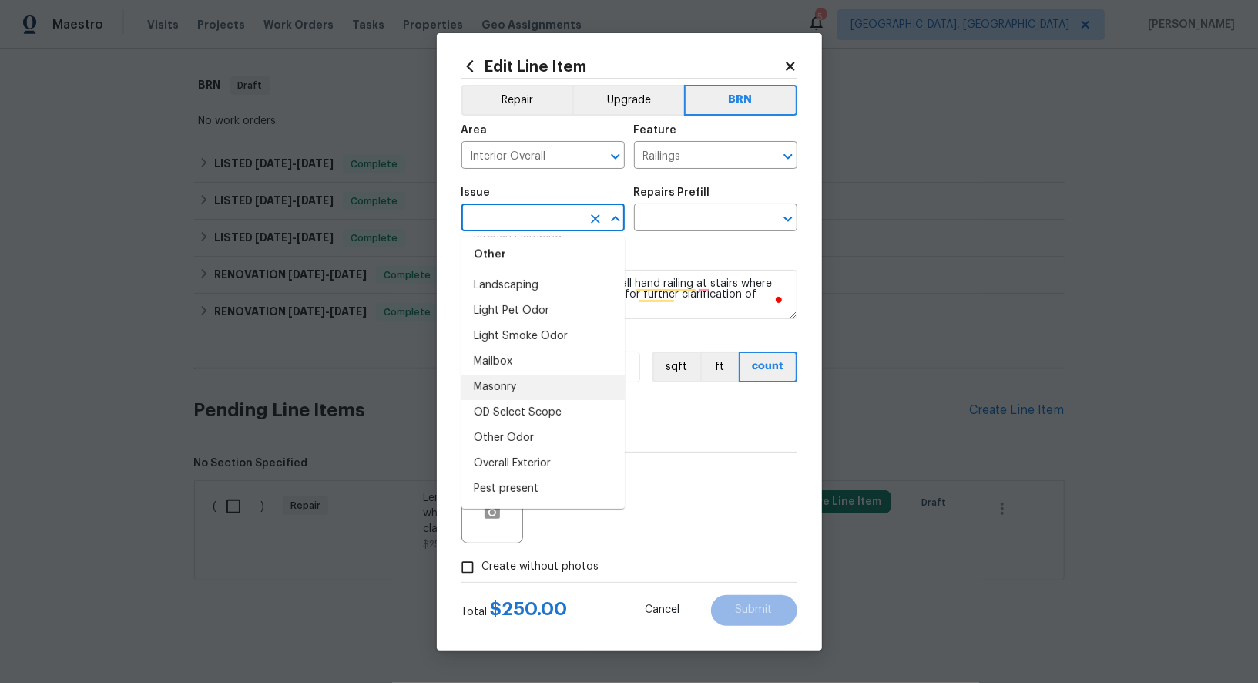
click at [536, 377] on li "Masonry" at bounding box center [543, 387] width 163 height 25
type input "Masonry"
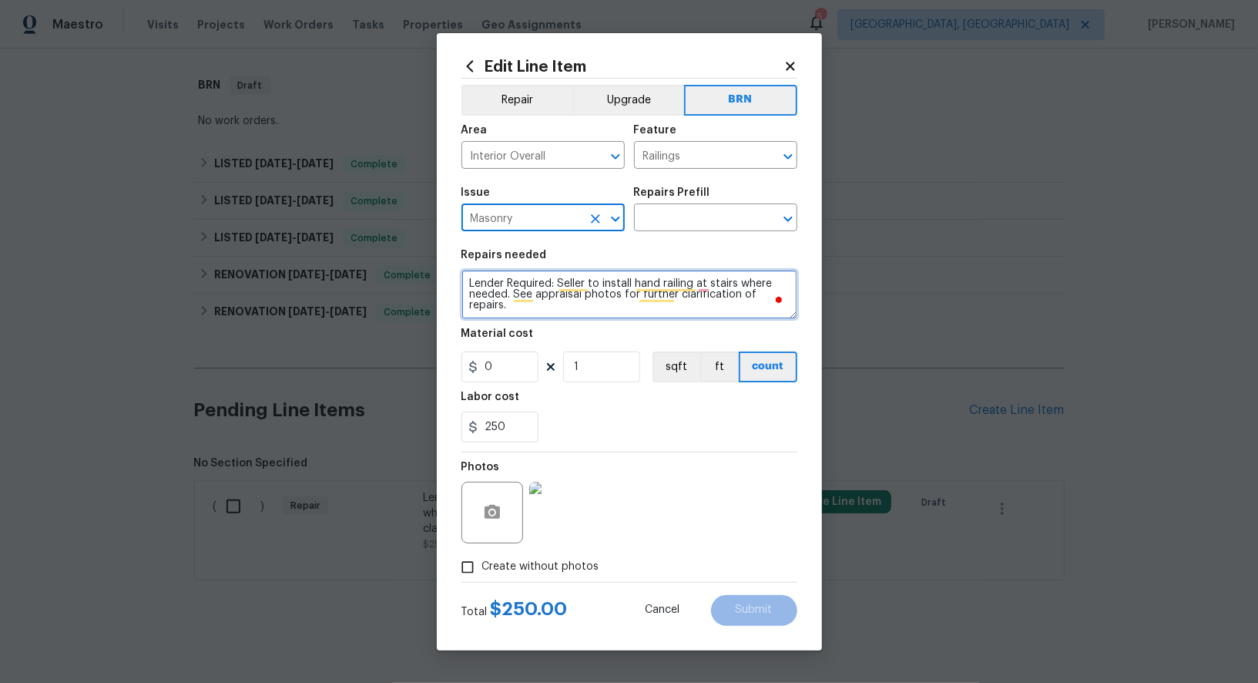
click at [596, 295] on textarea "Lender Required: Seller to install hand railing at stairs where needed. See app…" at bounding box center [630, 294] width 336 height 49
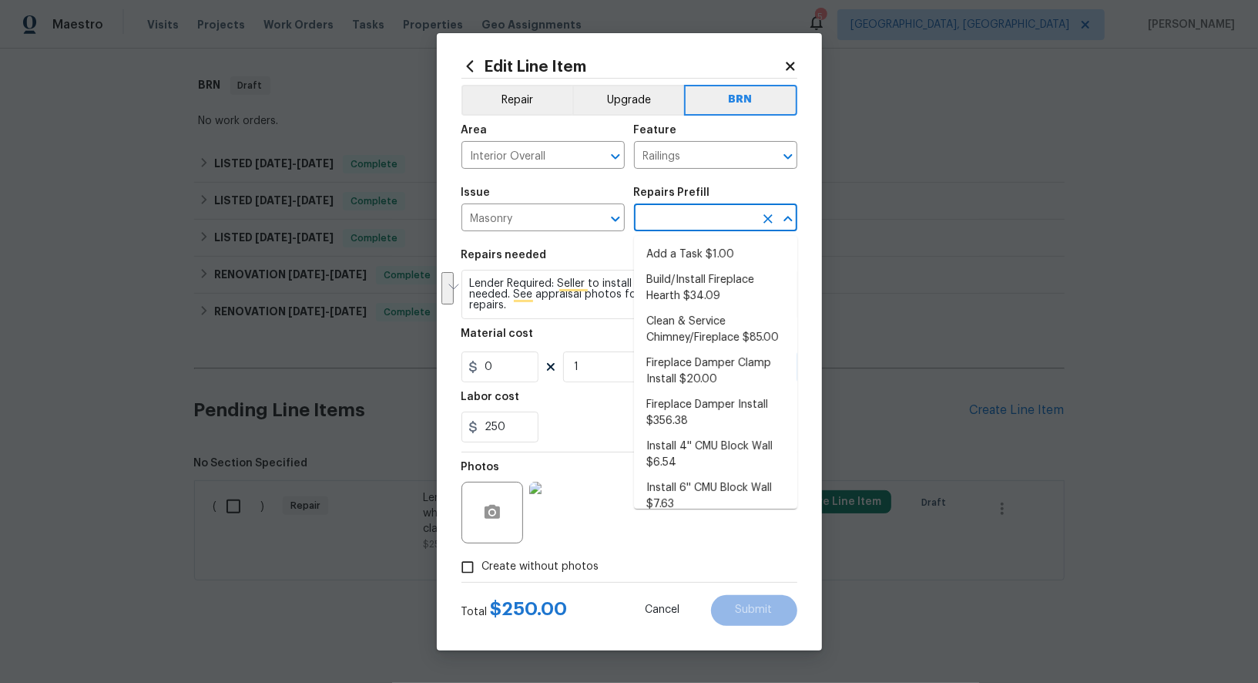
click at [691, 231] on input "text" at bounding box center [694, 219] width 120 height 24
click at [691, 269] on li "Build/Install Fireplace Hearth $34.09" at bounding box center [715, 288] width 163 height 42
type input "Masonry"
type input "Build/Install Fireplace Hearth $34.09"
type textarea "Remove the existing brick (if needed), prep the footing/substrate and install n…"
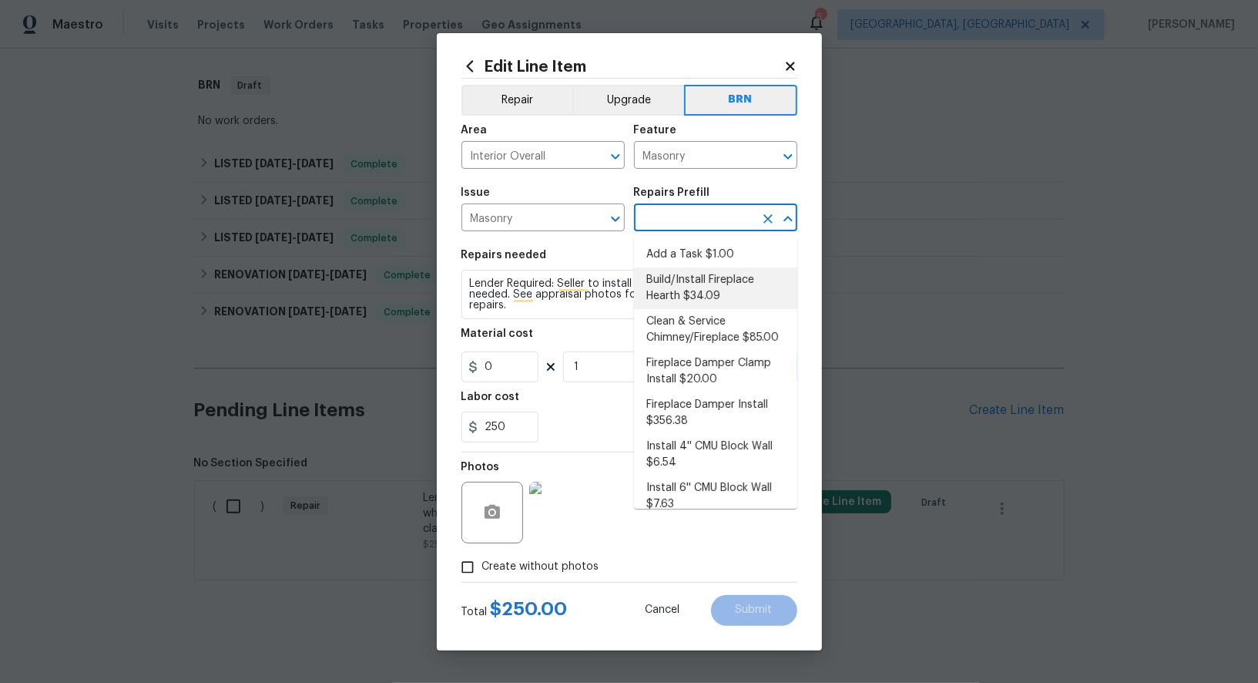
type input "34.09"
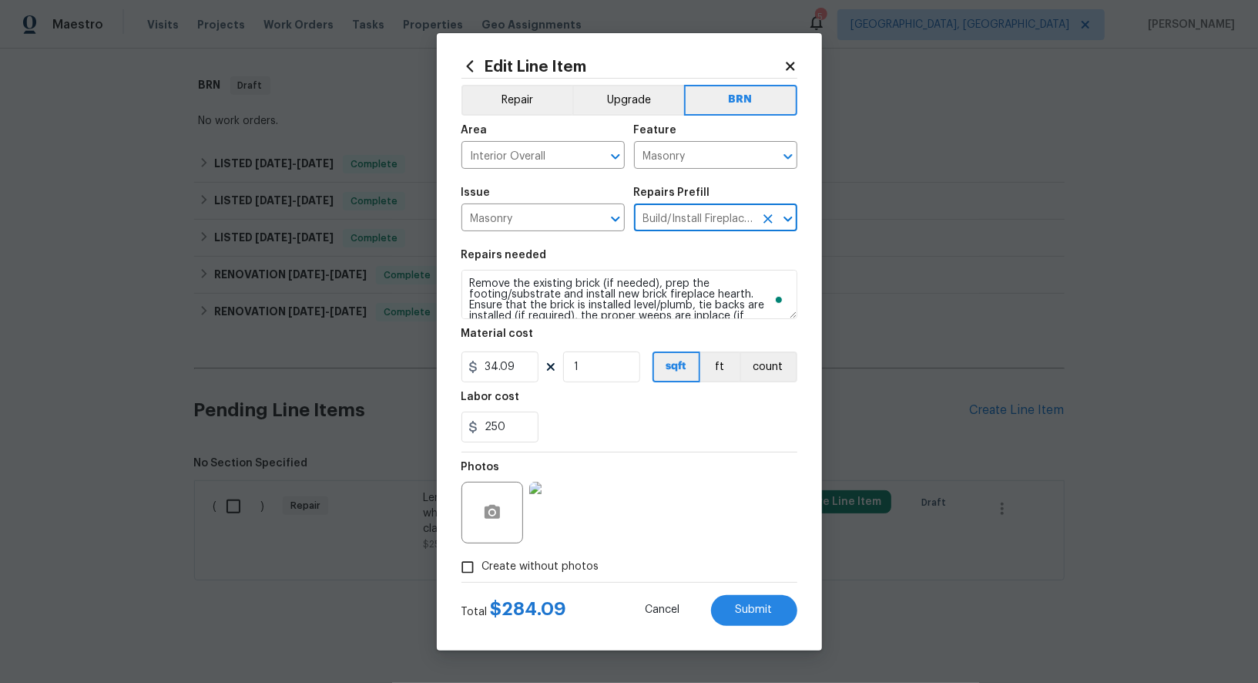
click at [760, 210] on div at bounding box center [778, 219] width 40 height 22
click at [758, 223] on div at bounding box center [778, 219] width 40 height 22
click at [767, 222] on icon "Clear" at bounding box center [768, 218] width 15 height 15
click at [721, 222] on input "text" at bounding box center [694, 219] width 120 height 24
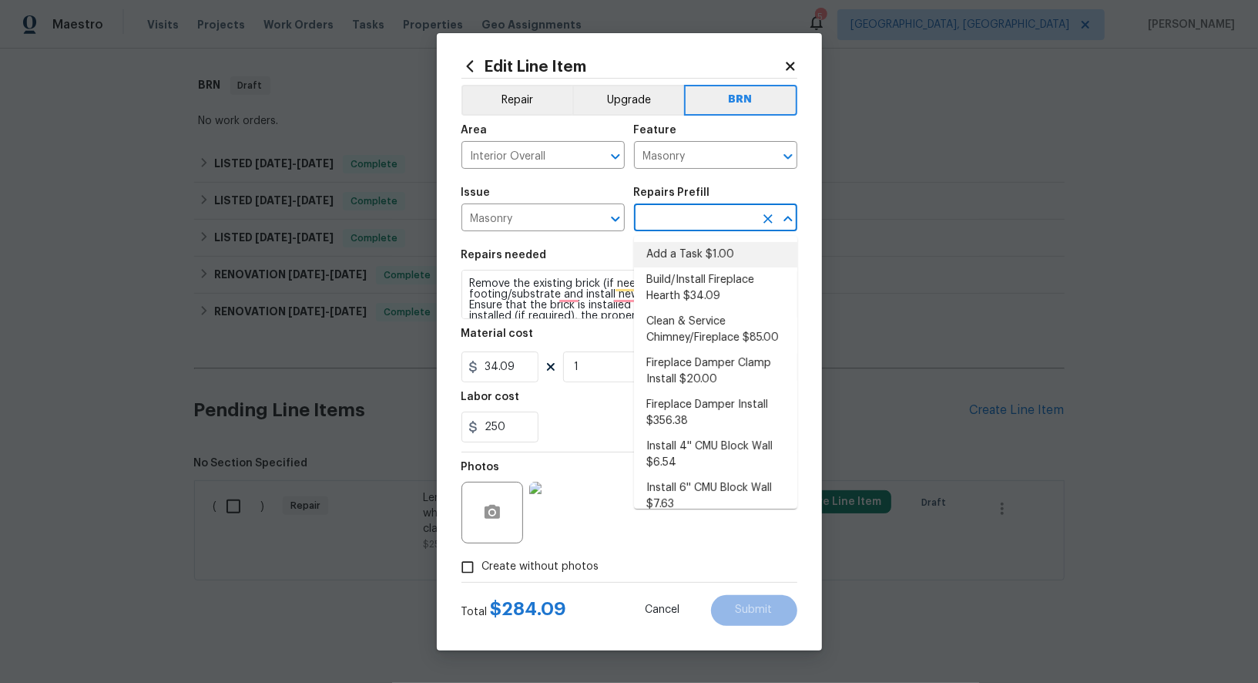
click at [717, 251] on li "Add a Task $1.00" at bounding box center [715, 254] width 163 height 25
type input "Add a Task $1.00"
type textarea "HPM to detail"
type input "1"
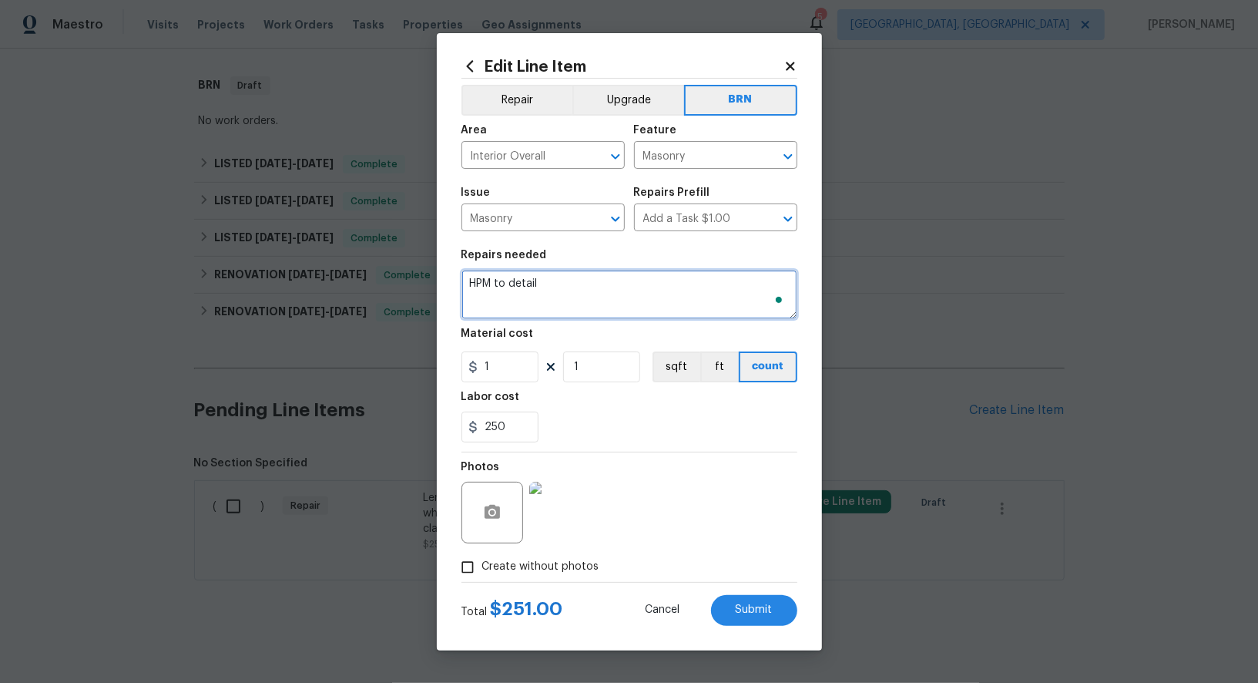
click at [648, 314] on textarea "HPM to detail" at bounding box center [630, 294] width 336 height 49
paste textarea "Lender Required: Seller to install hand railing at stairs where needed. See app…"
click at [765, 156] on icon "Clear" at bounding box center [768, 156] width 15 height 15
type textarea "Lender Required: Seller to install hand railing at stairs where needed. See app…"
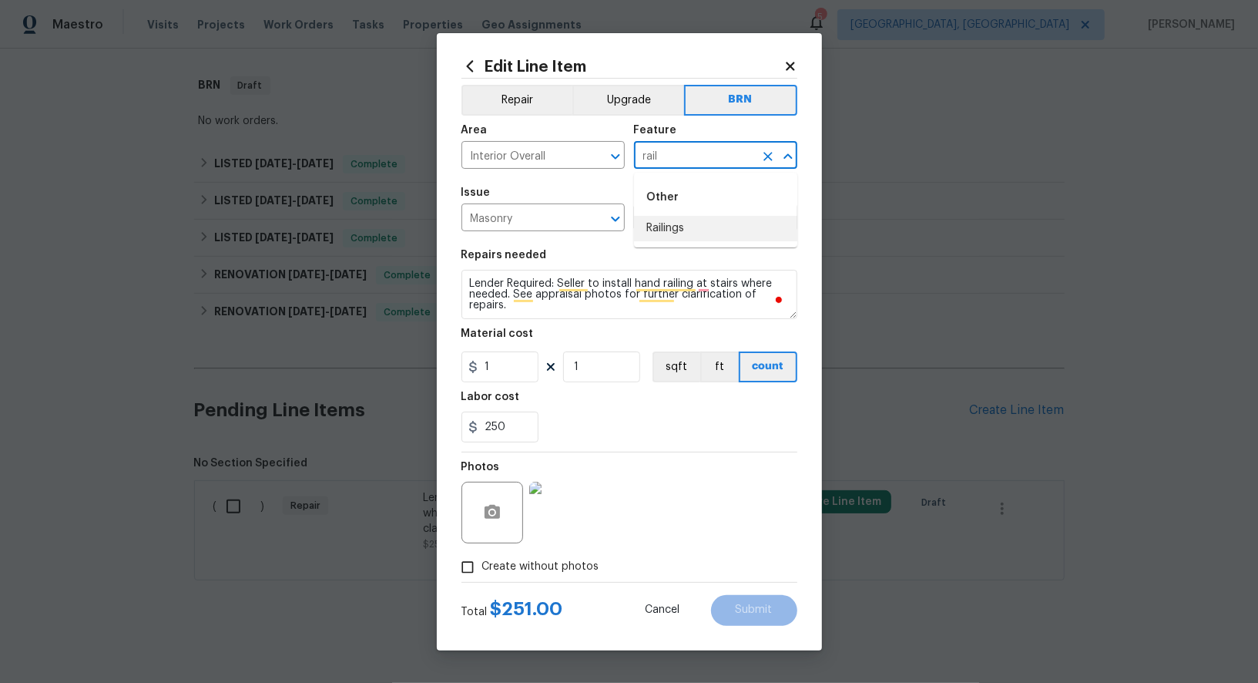
click at [721, 227] on li "Railings" at bounding box center [715, 228] width 163 height 25
type input "Railings"
drag, startPoint x: 506, startPoint y: 359, endPoint x: 514, endPoint y: 344, distance: 16.5
click at [506, 359] on input "1" at bounding box center [500, 366] width 77 height 31
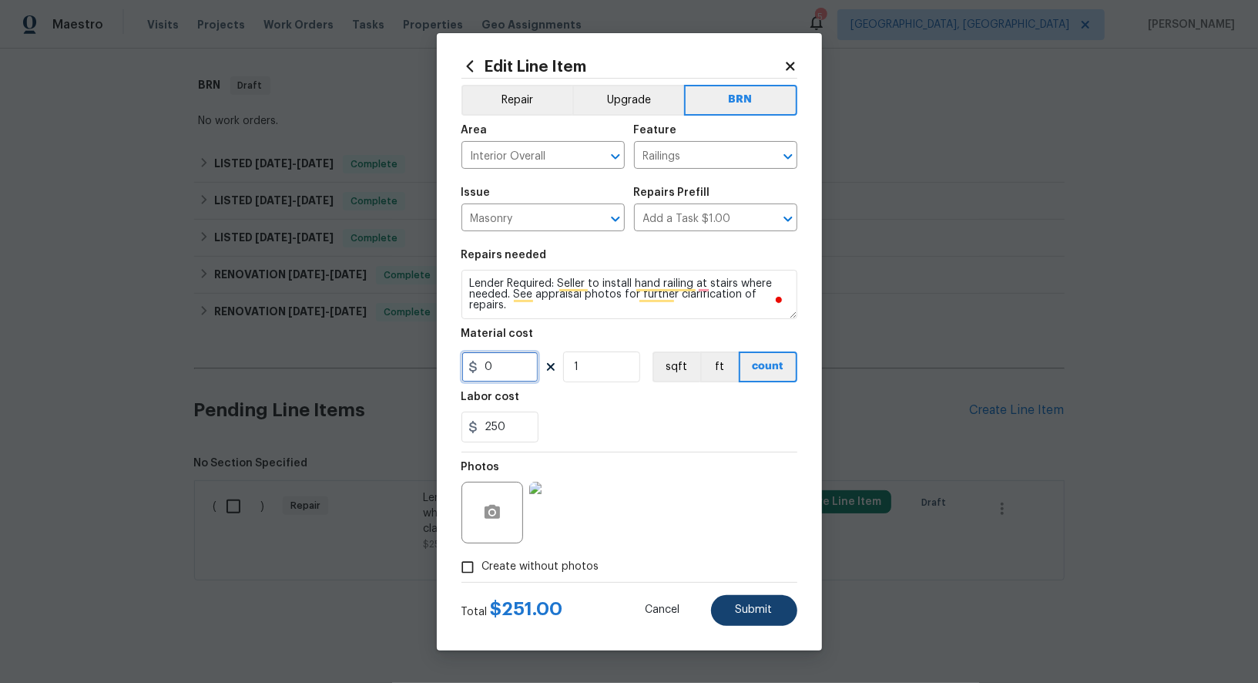
type input "0"
click at [767, 613] on span "Submit" at bounding box center [754, 610] width 37 height 12
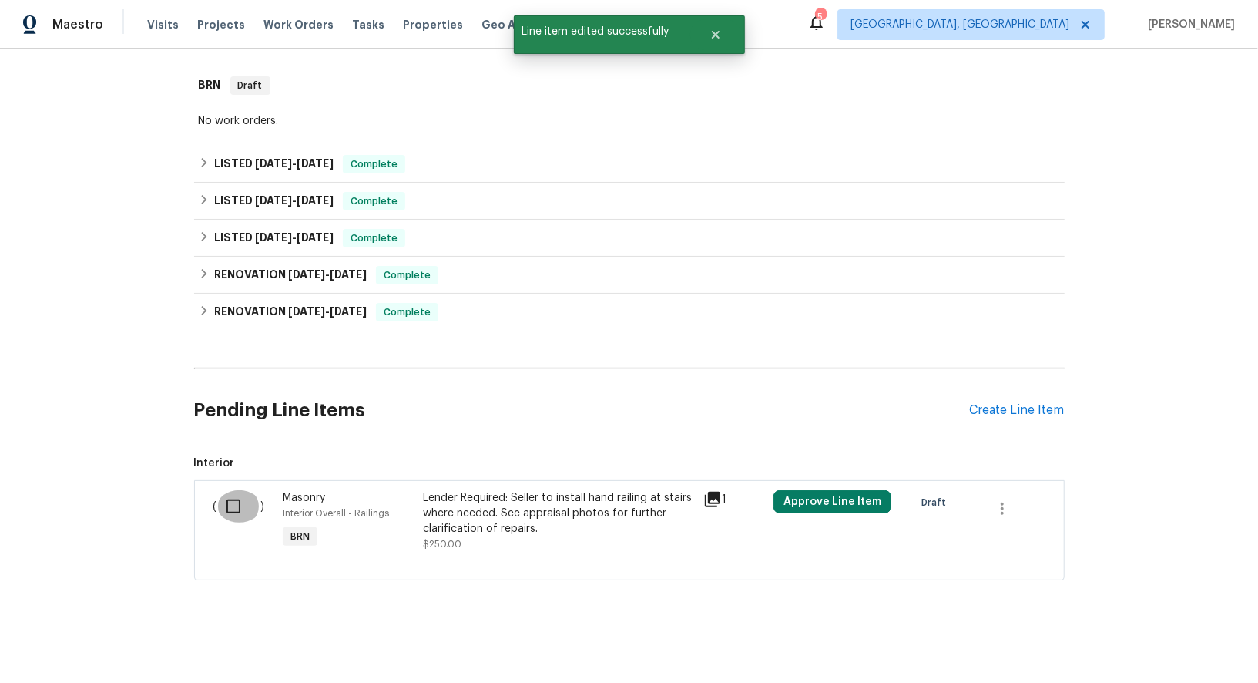
click at [235, 512] on input "checkbox" at bounding box center [239, 506] width 44 height 32
checkbox input "true"
click at [1176, 649] on span "Create Work Order" at bounding box center [1170, 644] width 102 height 19
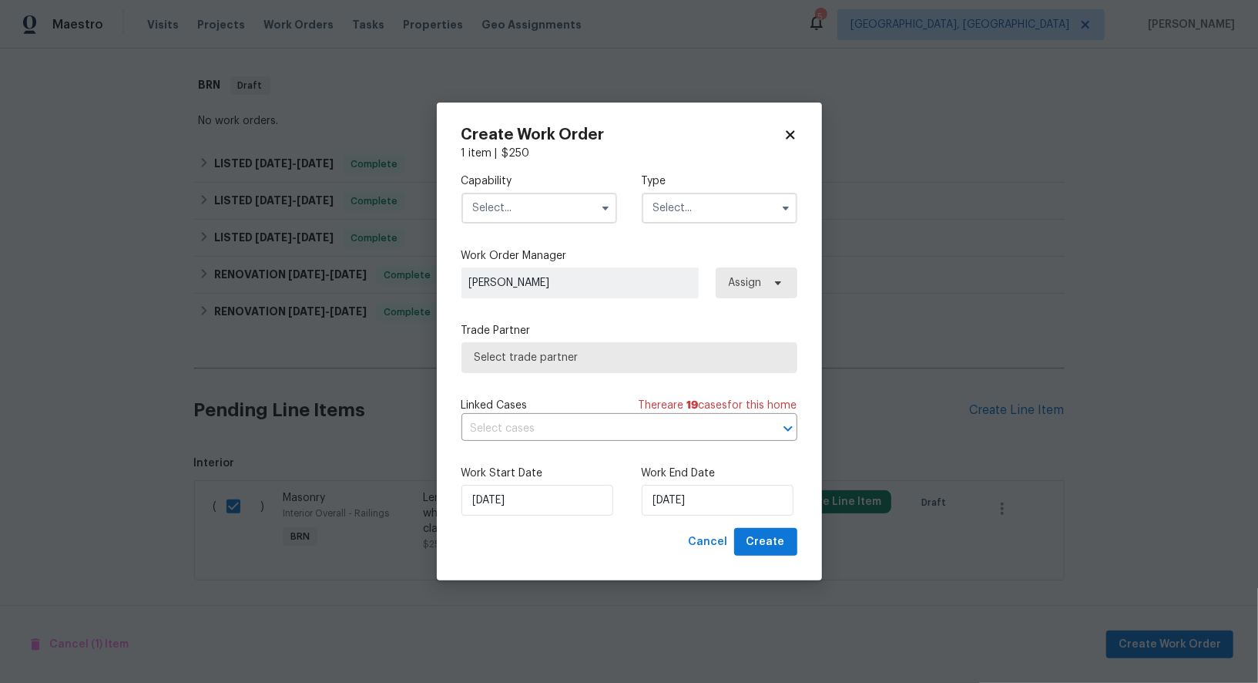
click at [509, 218] on input "text" at bounding box center [540, 208] width 156 height 31
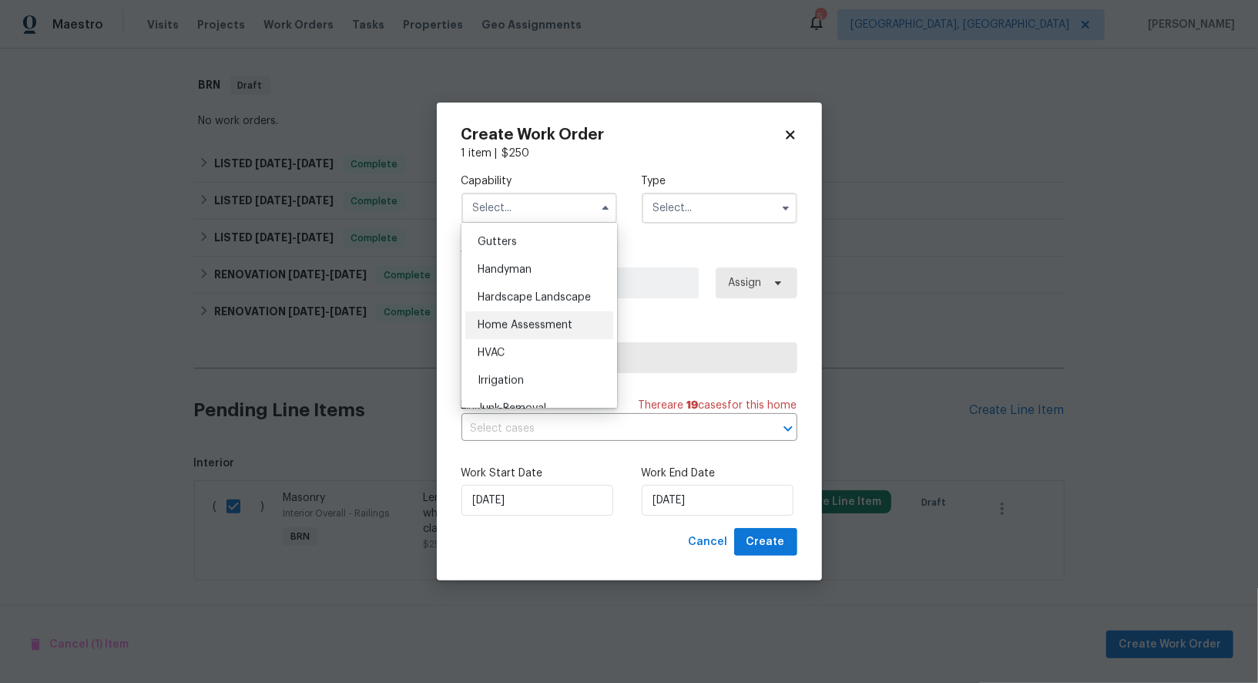
scroll to position [814, 0]
click at [507, 278] on span "Handyman" at bounding box center [505, 274] width 54 height 11
type input "Handyman"
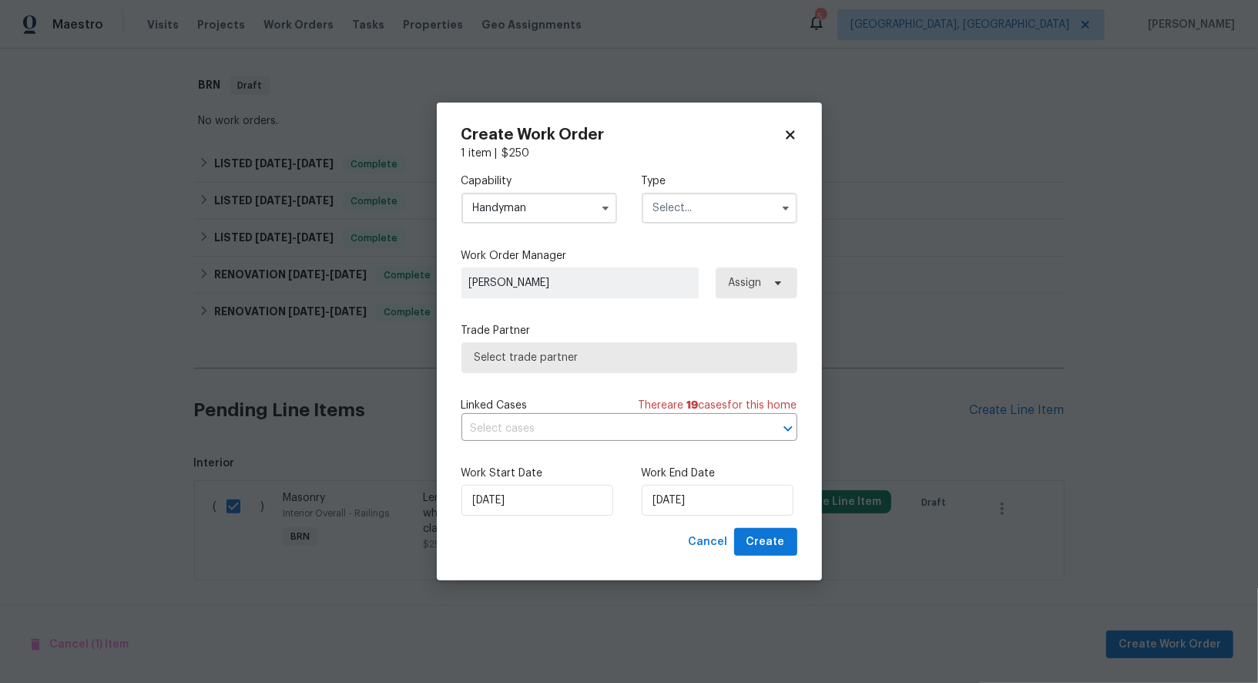
click at [763, 196] on input "text" at bounding box center [720, 208] width 156 height 31
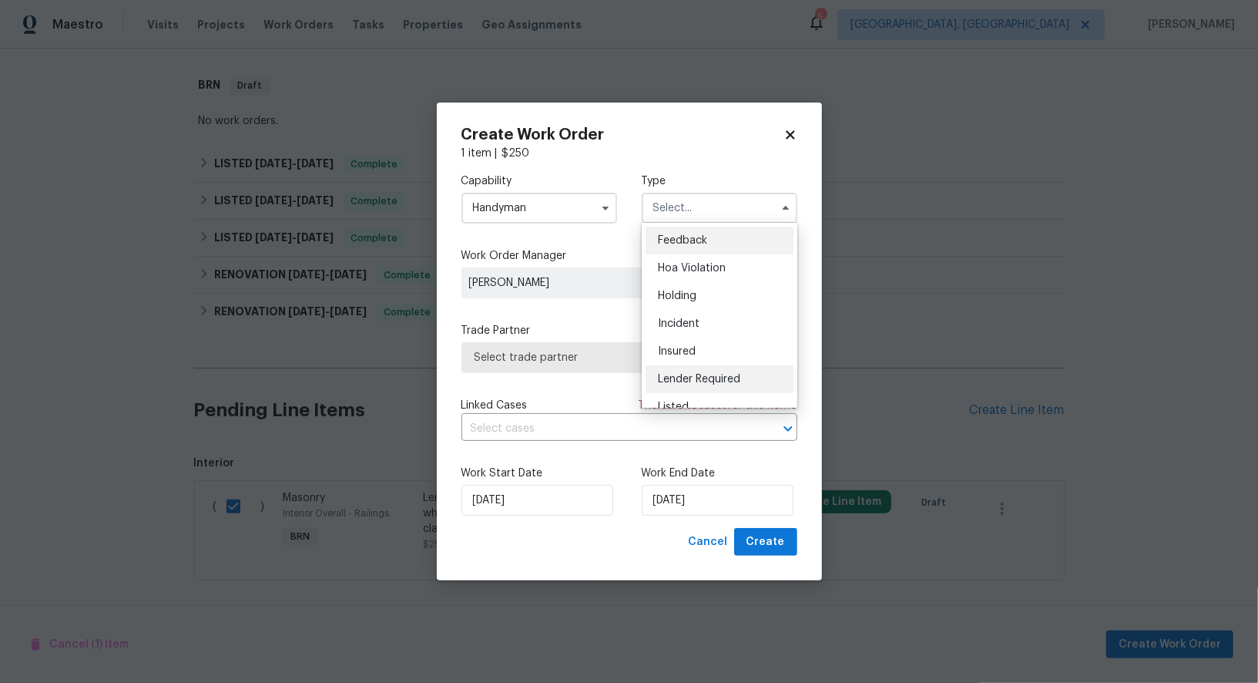
click at [732, 368] on div "Lender Required" at bounding box center [720, 379] width 148 height 28
type input "Lender Required"
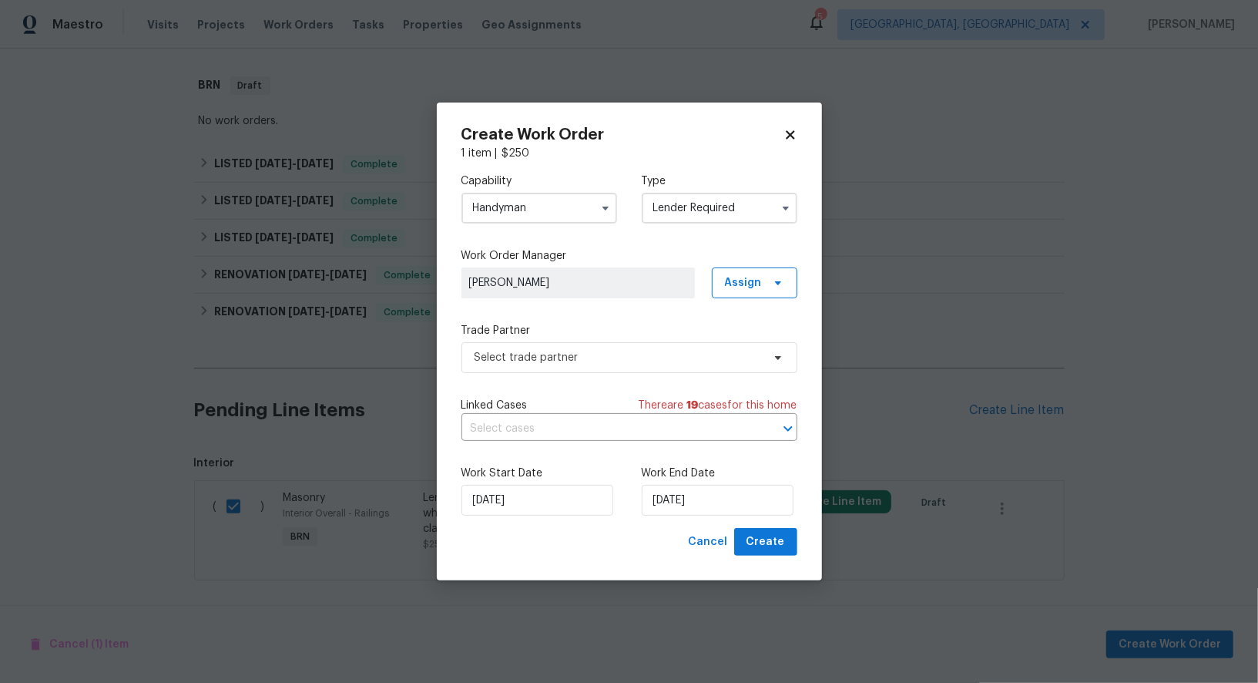
click at [672, 341] on div "Trade Partner Select trade partner" at bounding box center [630, 348] width 336 height 50
click at [640, 392] on div "Capability Handyman Type Lender Required Work Order Manager Padmapriya R Assign…" at bounding box center [630, 344] width 336 height 367
click at [640, 370] on span "Select trade partner" at bounding box center [630, 357] width 336 height 31
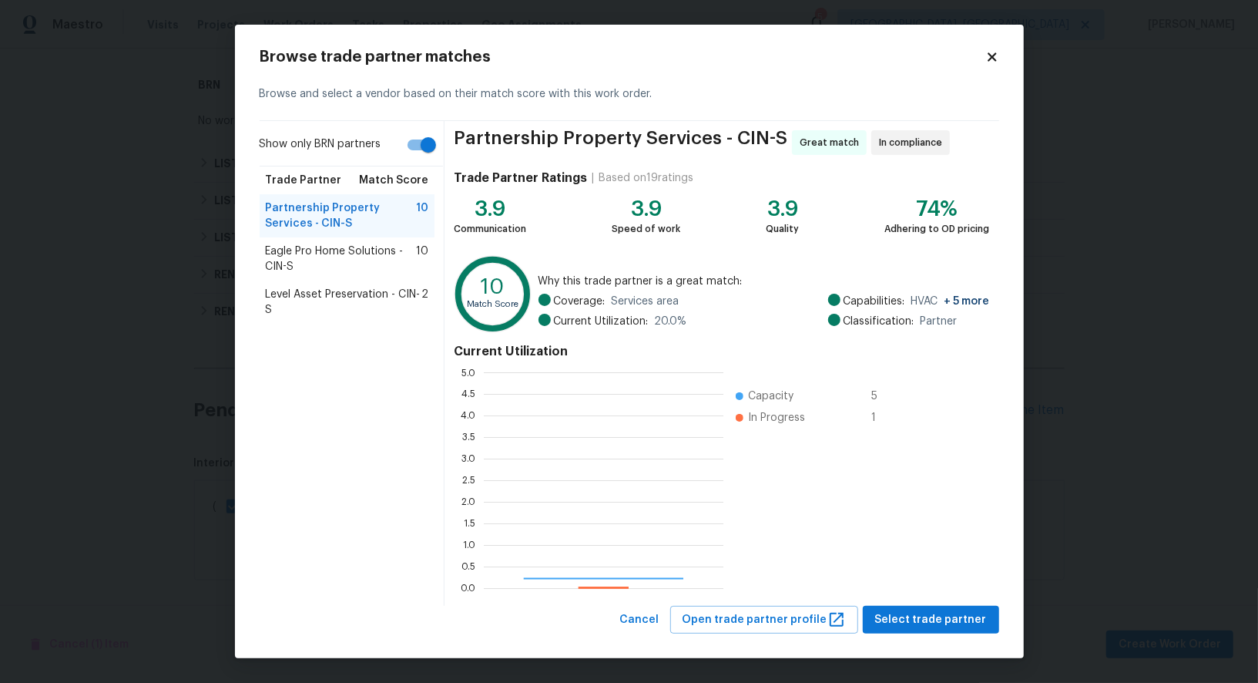
scroll to position [216, 240]
click at [414, 149] on input "Show only BRN partners" at bounding box center [429, 144] width 88 height 29
checkbox input "false"
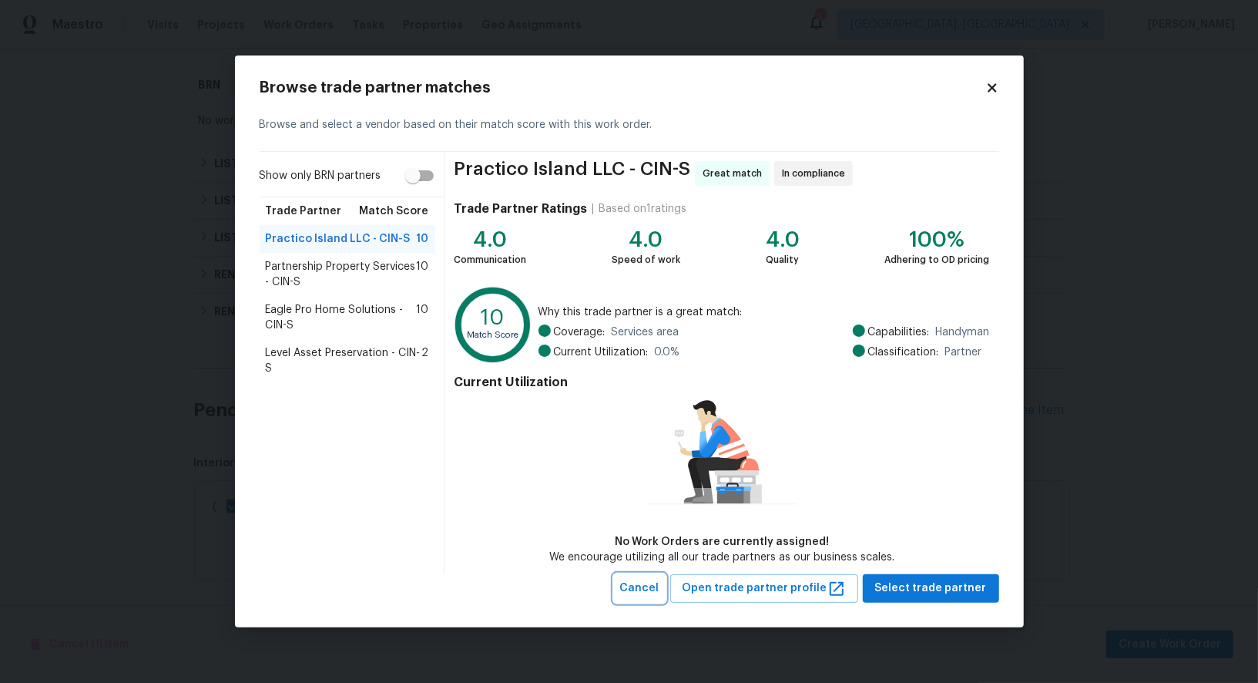
click at [659, 596] on span "Cancel" at bounding box center [639, 588] width 39 height 19
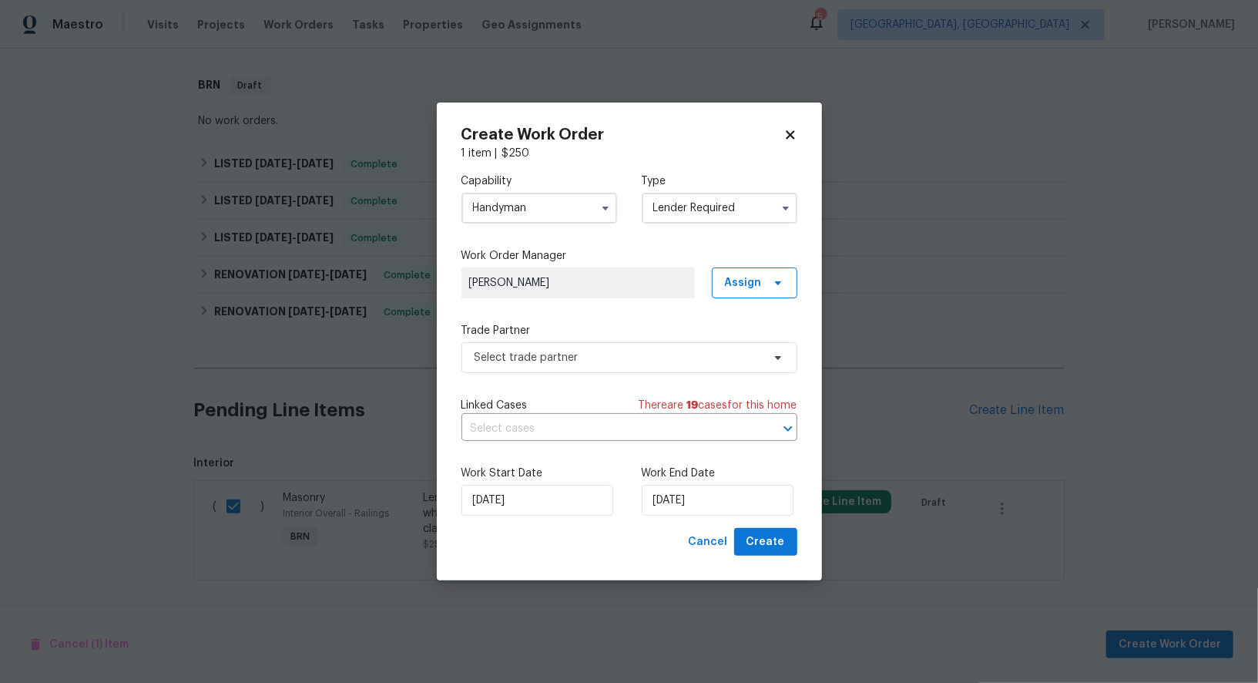
click at [515, 195] on input "Handyman" at bounding box center [540, 208] width 156 height 31
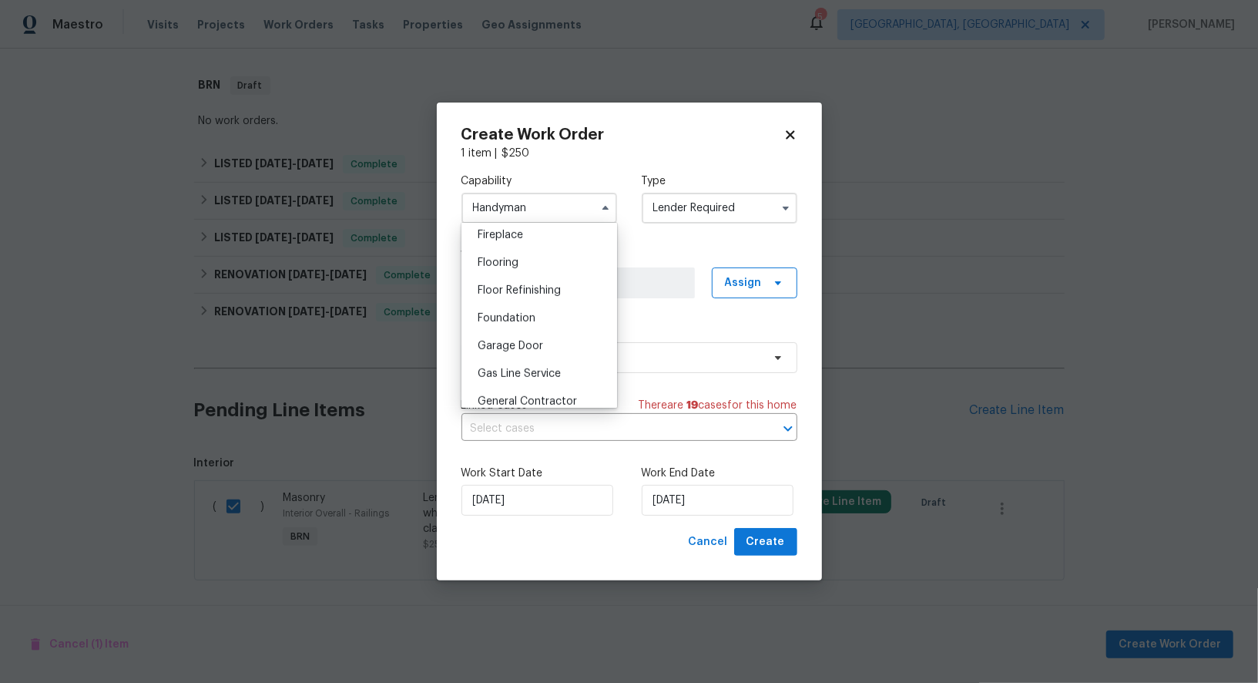
scroll to position [626, 0]
click at [534, 350] on span "General Contractor" at bounding box center [527, 350] width 99 height 11
type input "General Contractor"
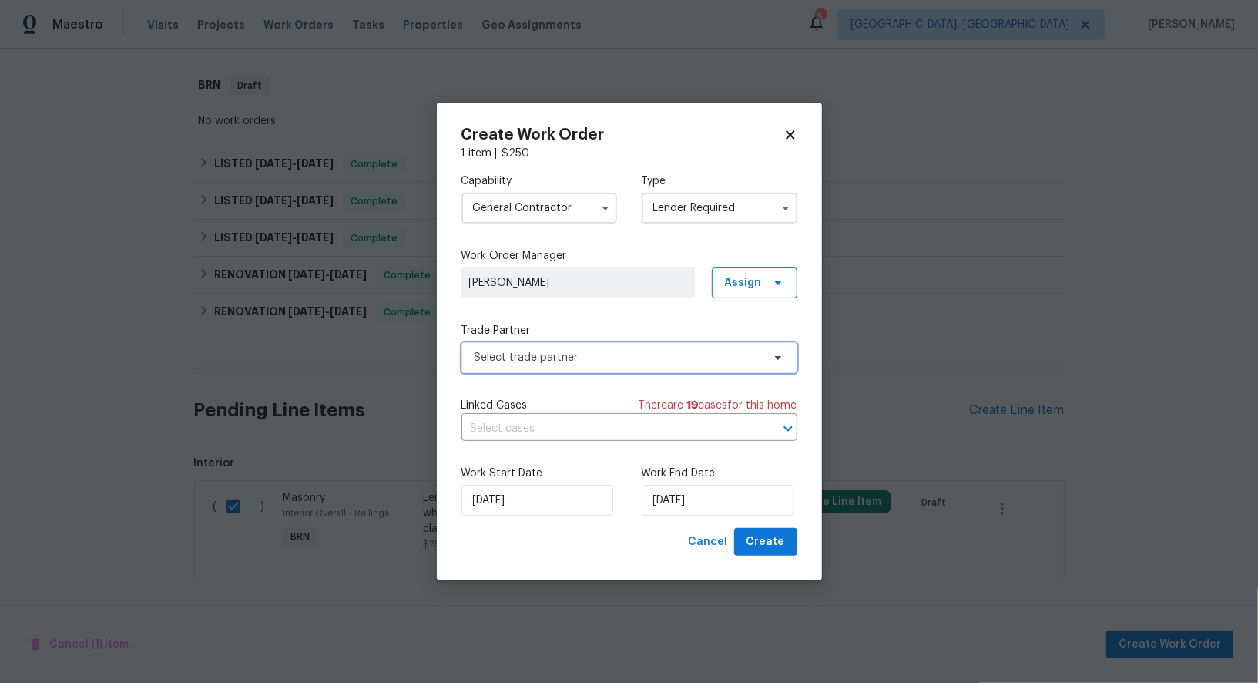
click at [647, 351] on span "Select trade partner" at bounding box center [618, 357] width 287 height 15
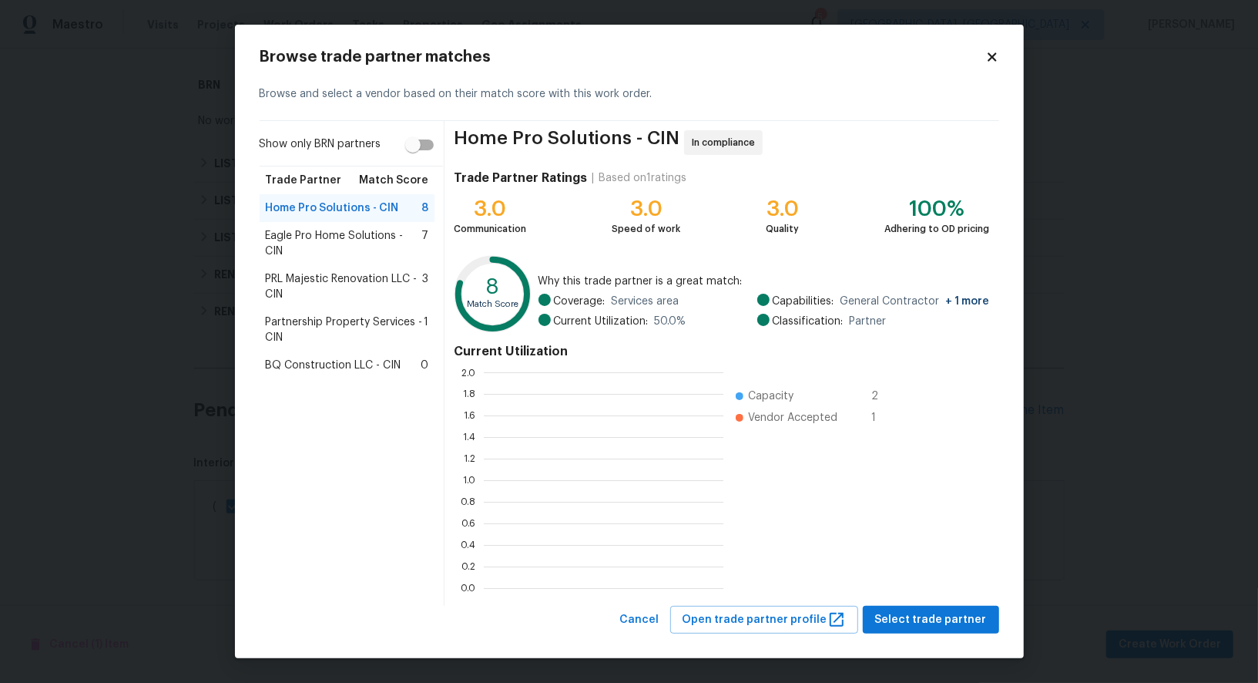
scroll to position [216, 240]
click at [431, 155] on input "Show only BRN partners" at bounding box center [413, 144] width 88 height 29
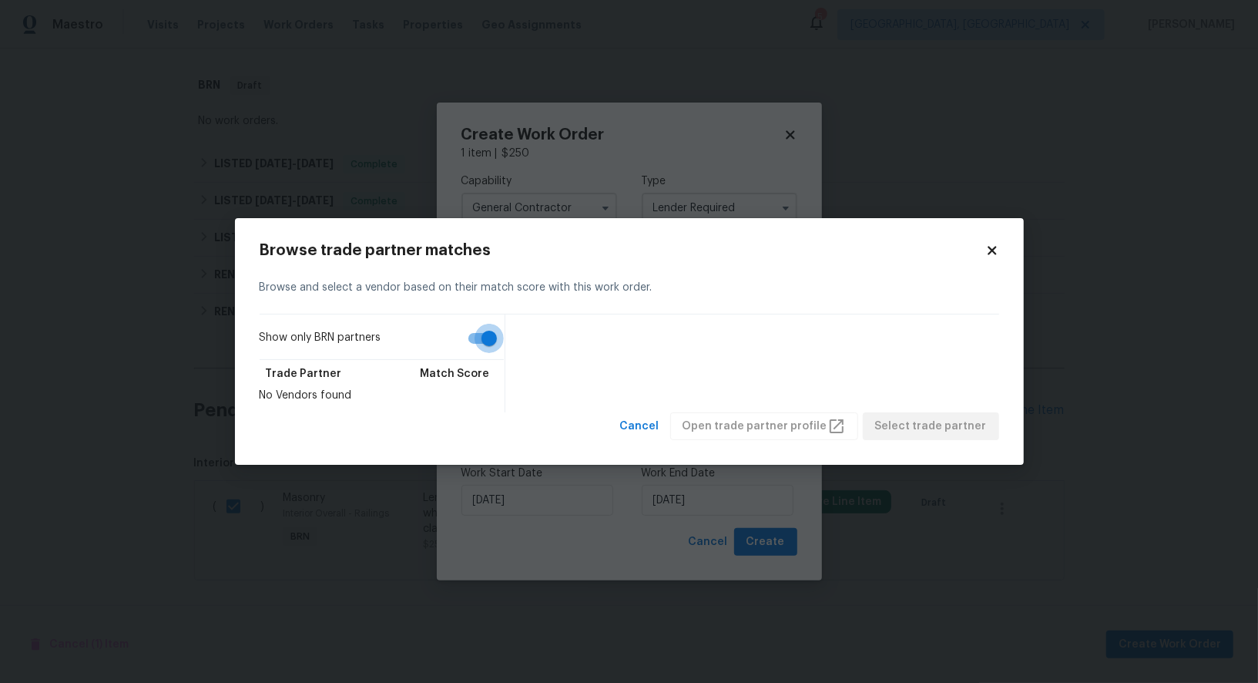
click at [489, 338] on input "Show only BRN partners" at bounding box center [489, 338] width 88 height 29
checkbox input "false"
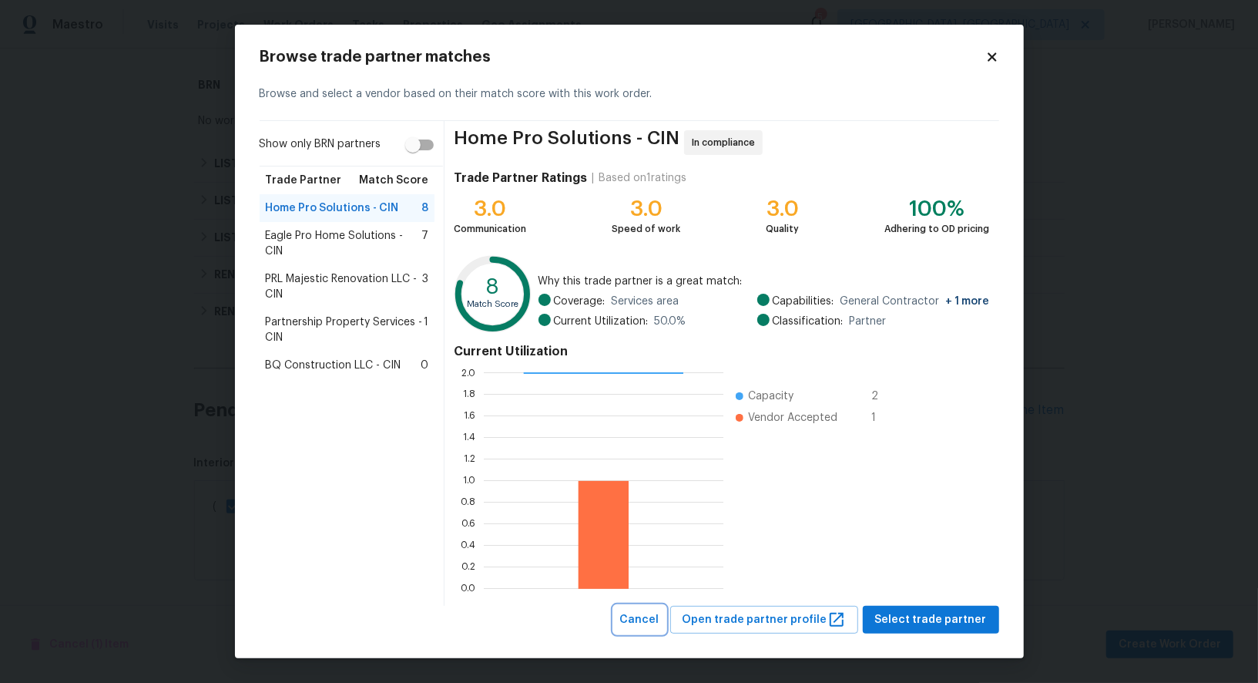
click at [657, 616] on span "Cancel" at bounding box center [639, 619] width 39 height 19
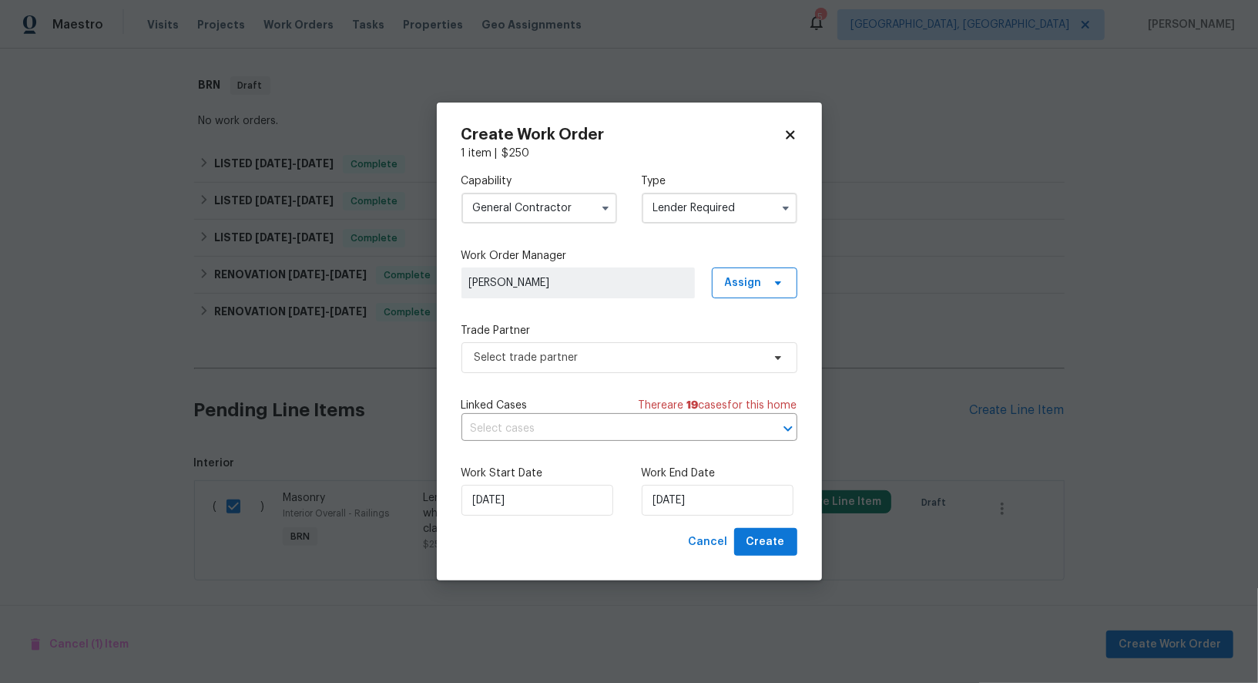
click at [543, 221] on input "General Contractor" at bounding box center [540, 208] width 156 height 31
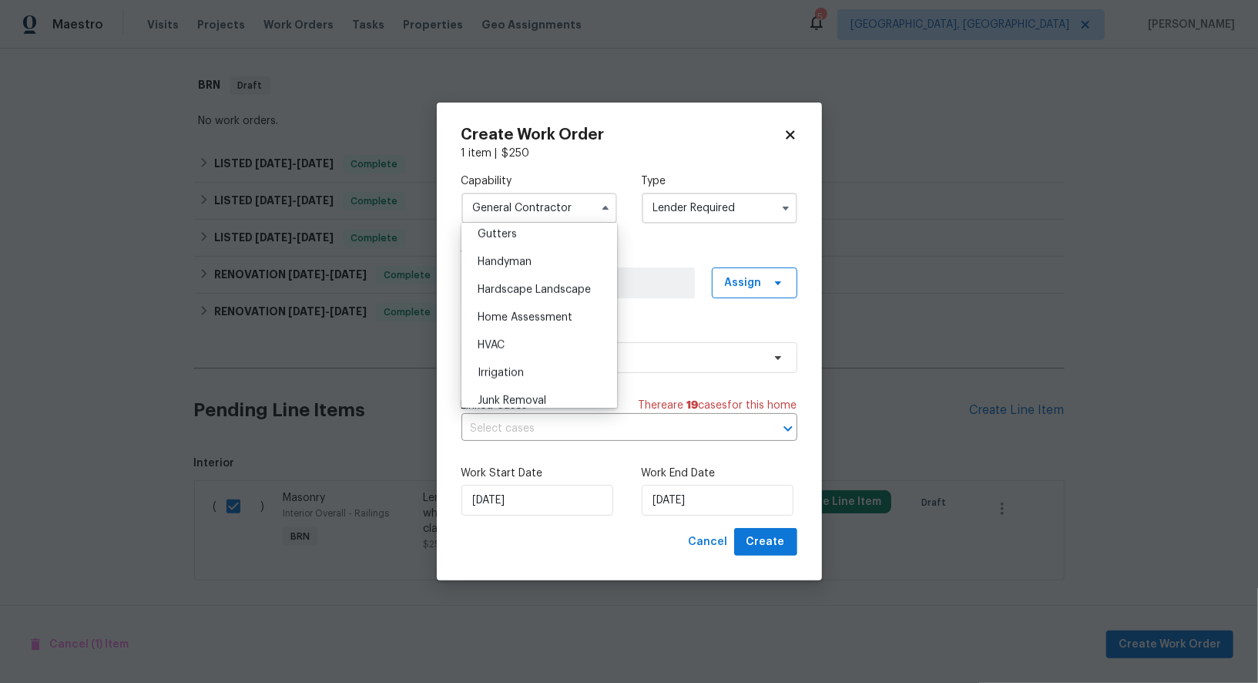
scroll to position [827, 0]
click at [522, 262] on span "Handyman" at bounding box center [505, 261] width 54 height 11
type input "Handyman"
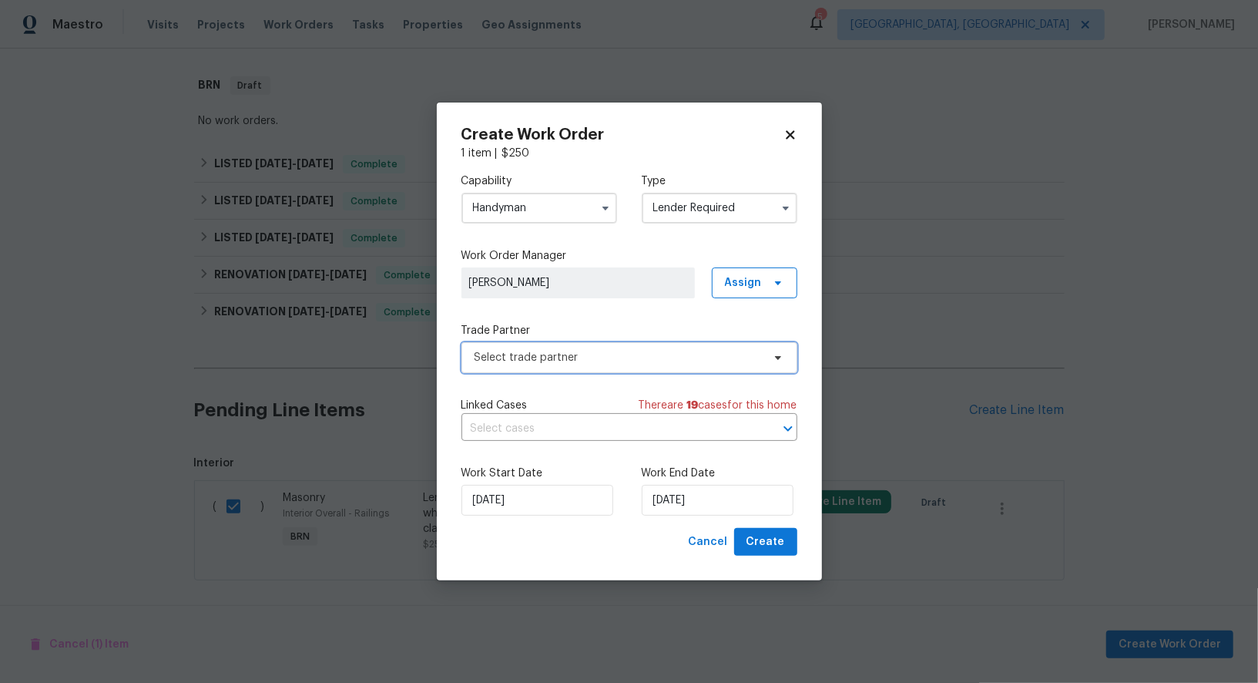
click at [603, 364] on span "Select trade partner" at bounding box center [618, 357] width 287 height 15
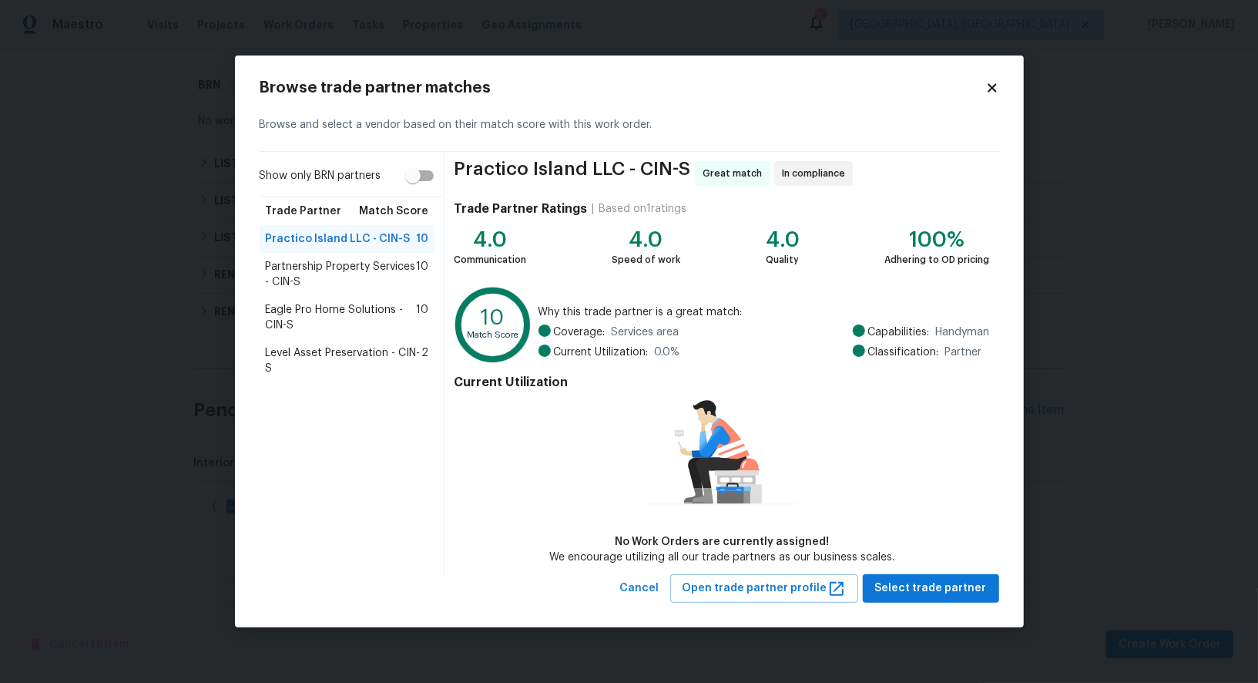
click at [424, 182] on input "Show only BRN partners" at bounding box center [413, 175] width 88 height 29
checkbox input "true"
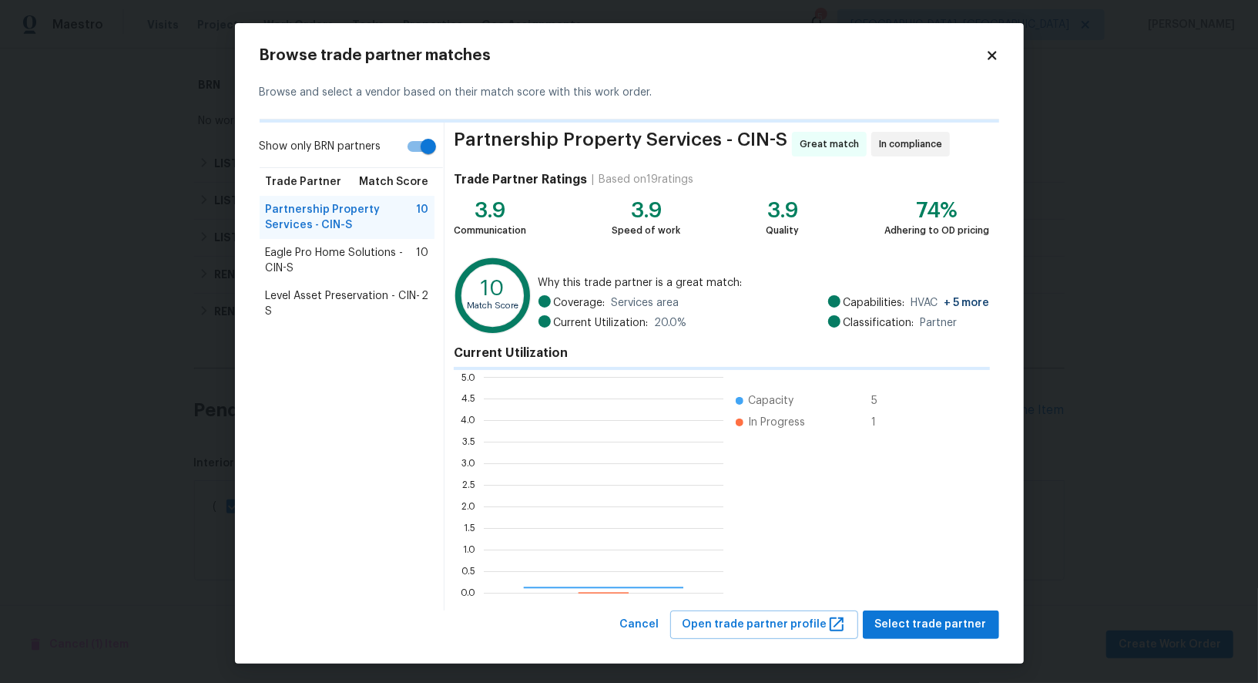
scroll to position [216, 240]
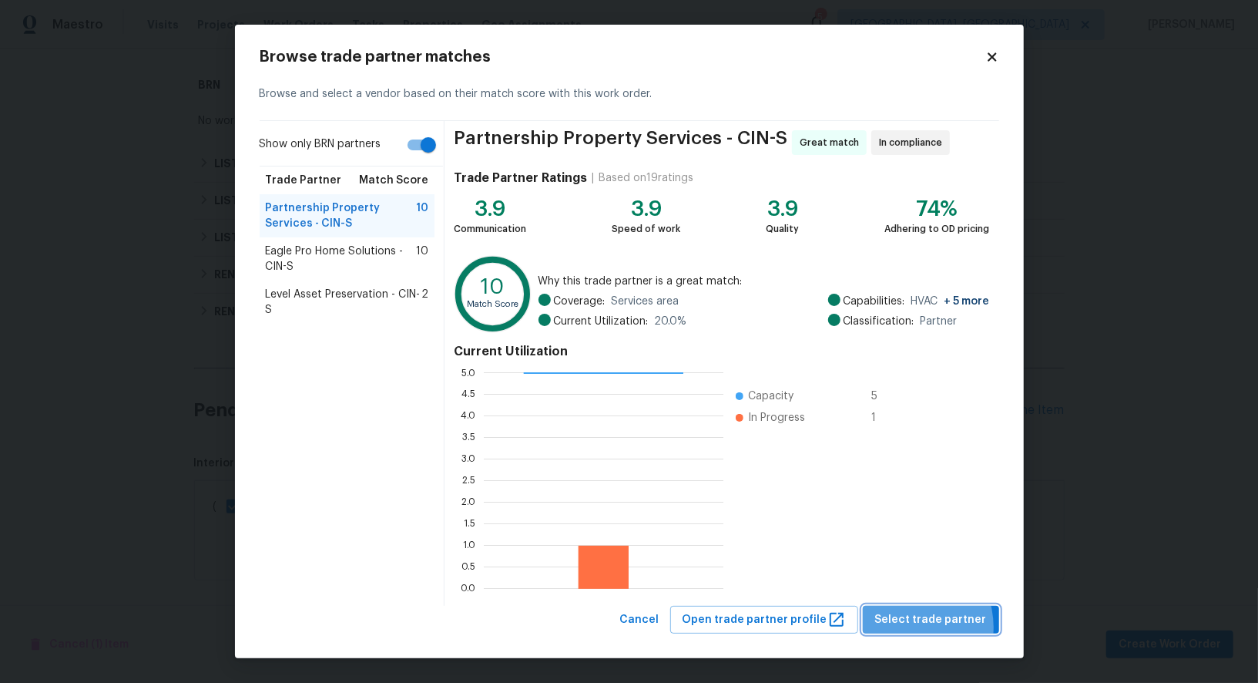
click at [914, 627] on span "Select trade partner" at bounding box center [931, 619] width 112 height 19
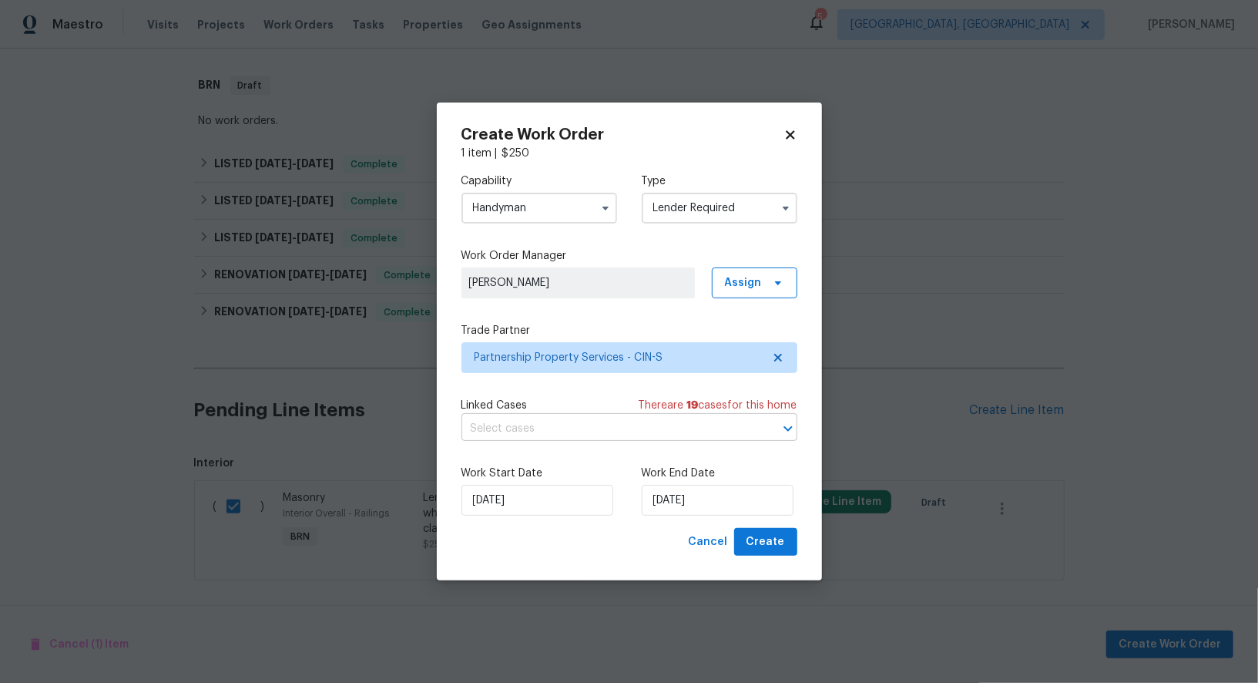
click at [626, 422] on input "text" at bounding box center [608, 429] width 293 height 24
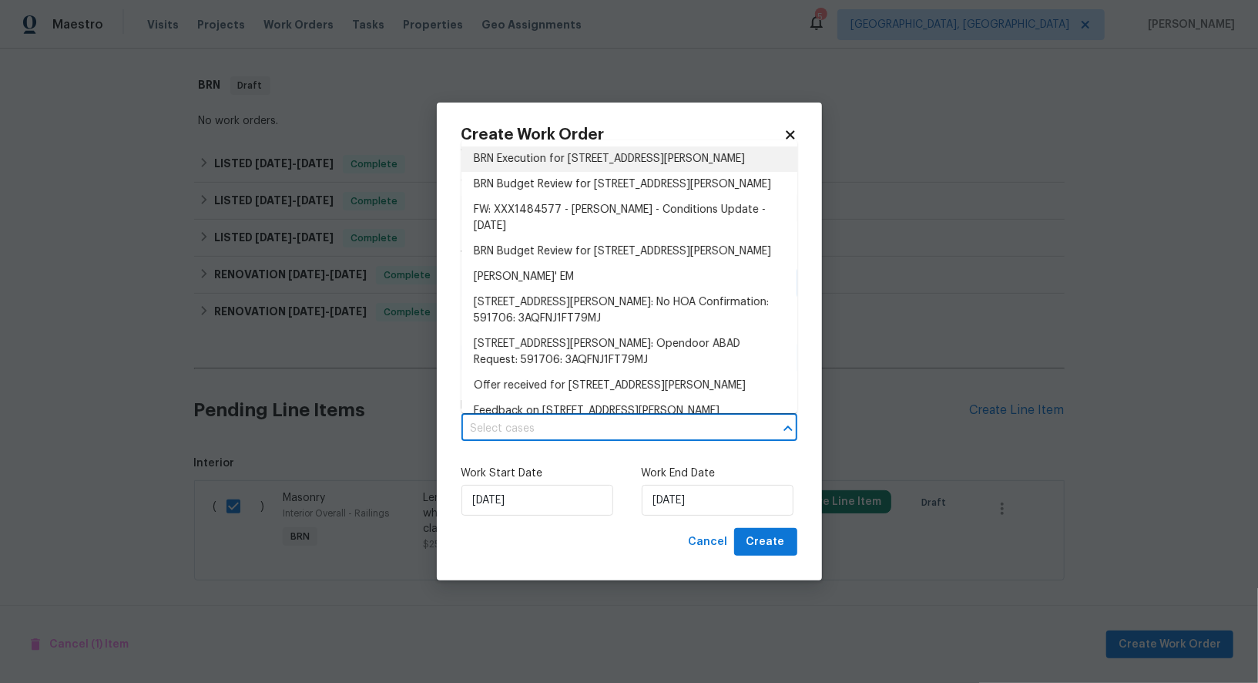
click at [622, 165] on li "BRN Execution for 2709 Robers Ave, Cincinnati, OH 45239" at bounding box center [630, 158] width 336 height 25
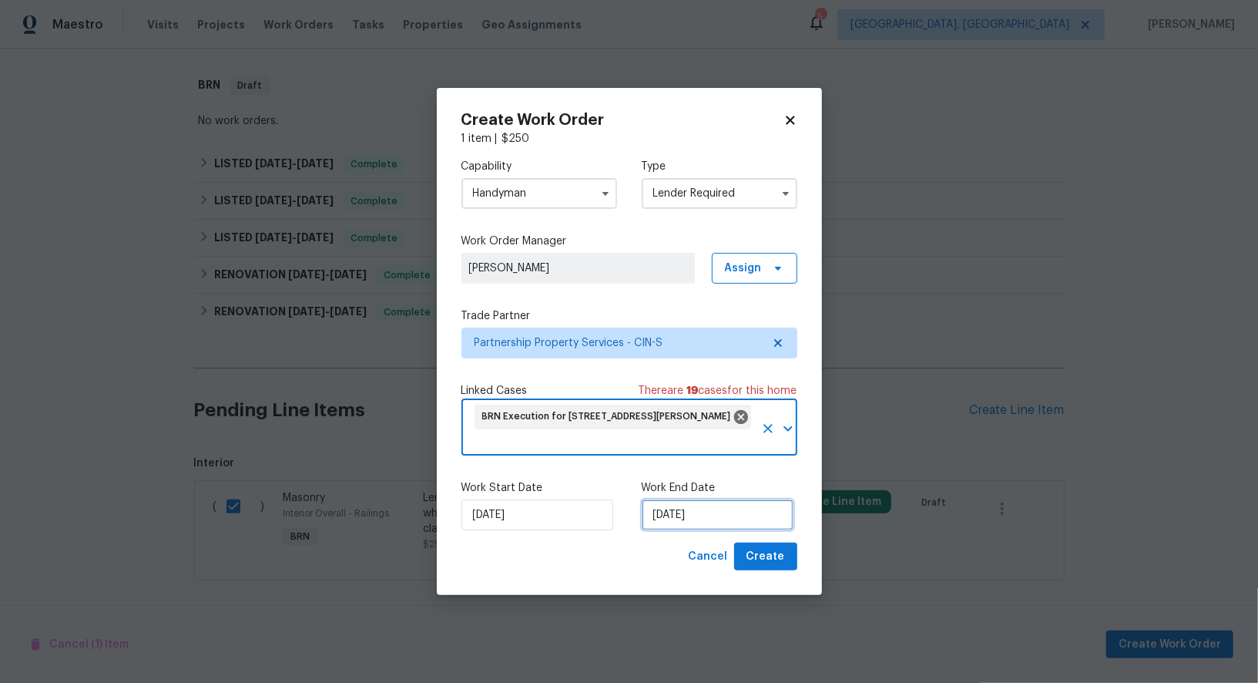
click at [697, 522] on input "19/08/2025" at bounding box center [718, 514] width 152 height 31
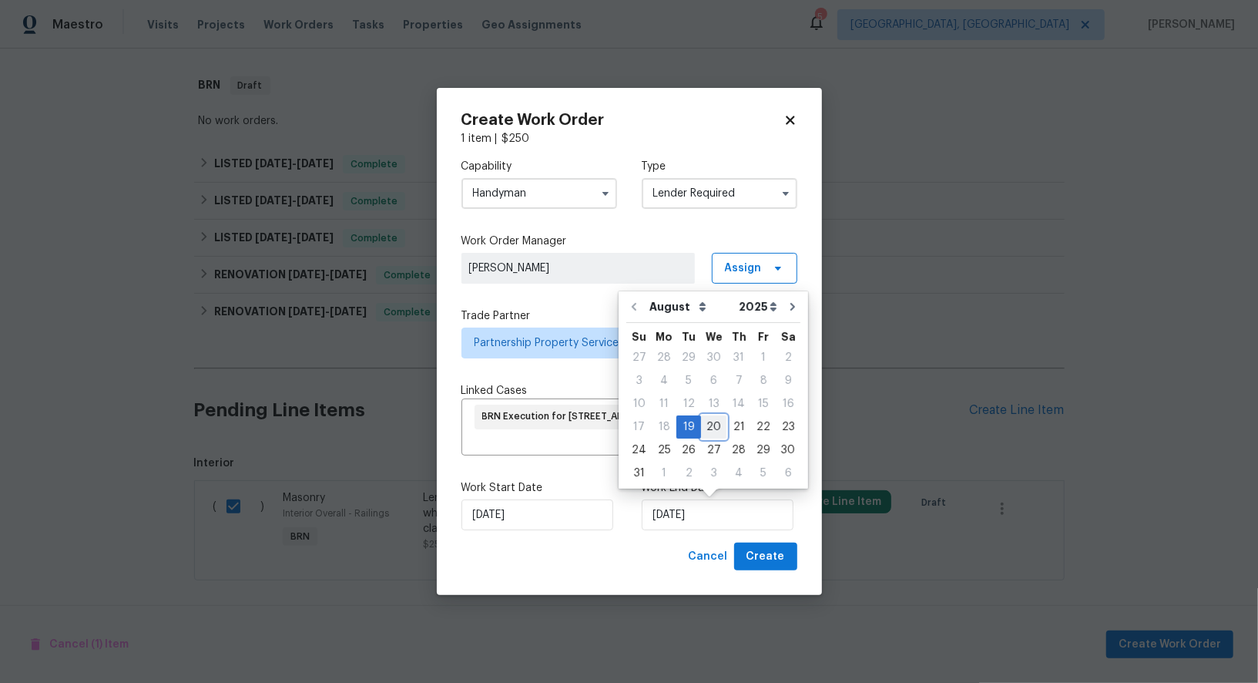
click at [707, 428] on div "20" at bounding box center [713, 427] width 25 height 22
type input "20/08/2025"
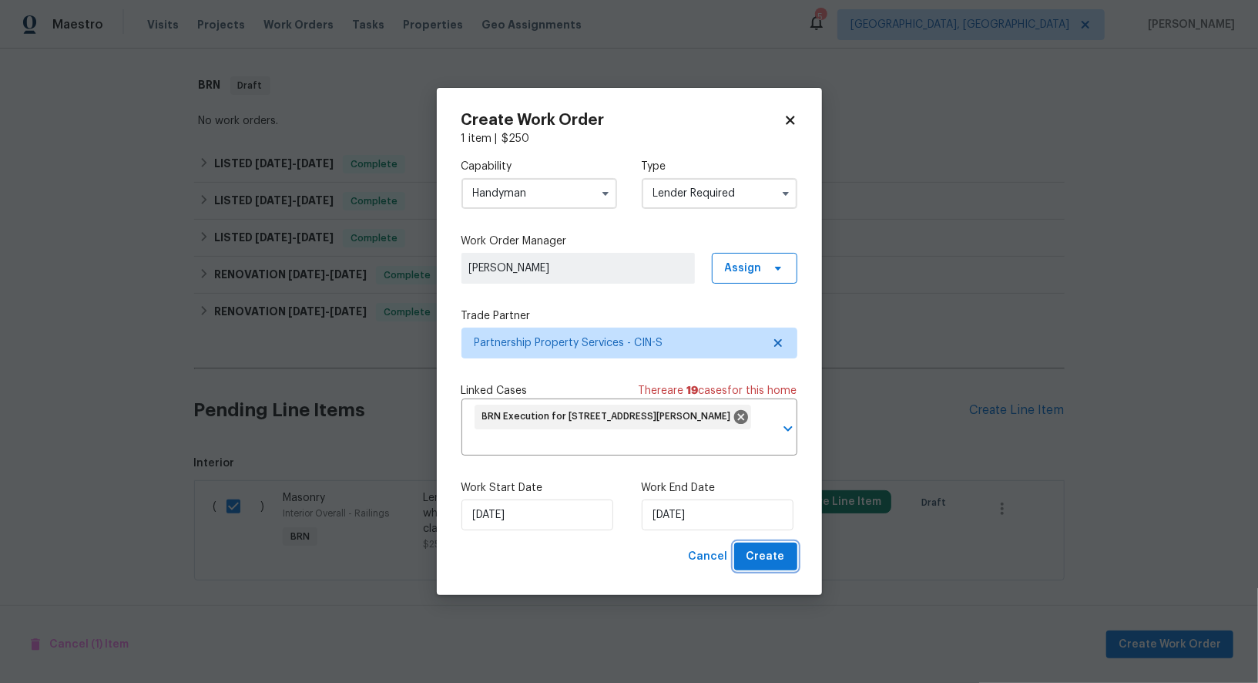
click at [773, 556] on span "Create" at bounding box center [766, 556] width 39 height 19
checkbox input "false"
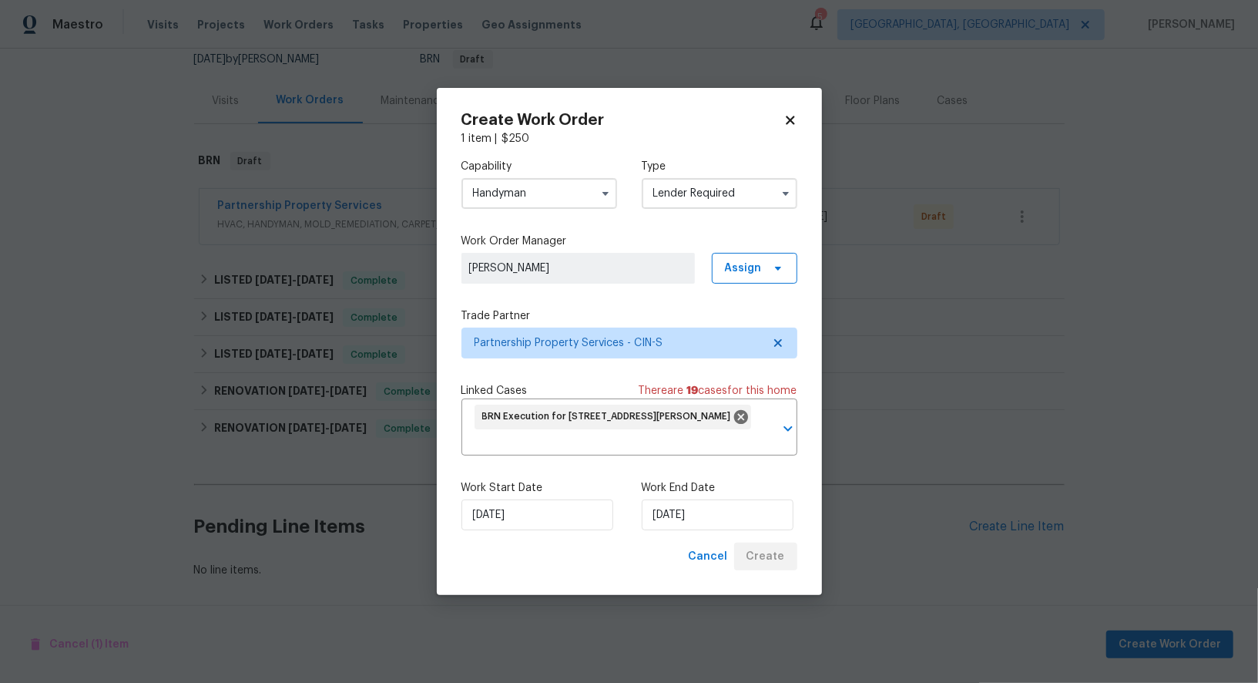
scroll to position [153, 0]
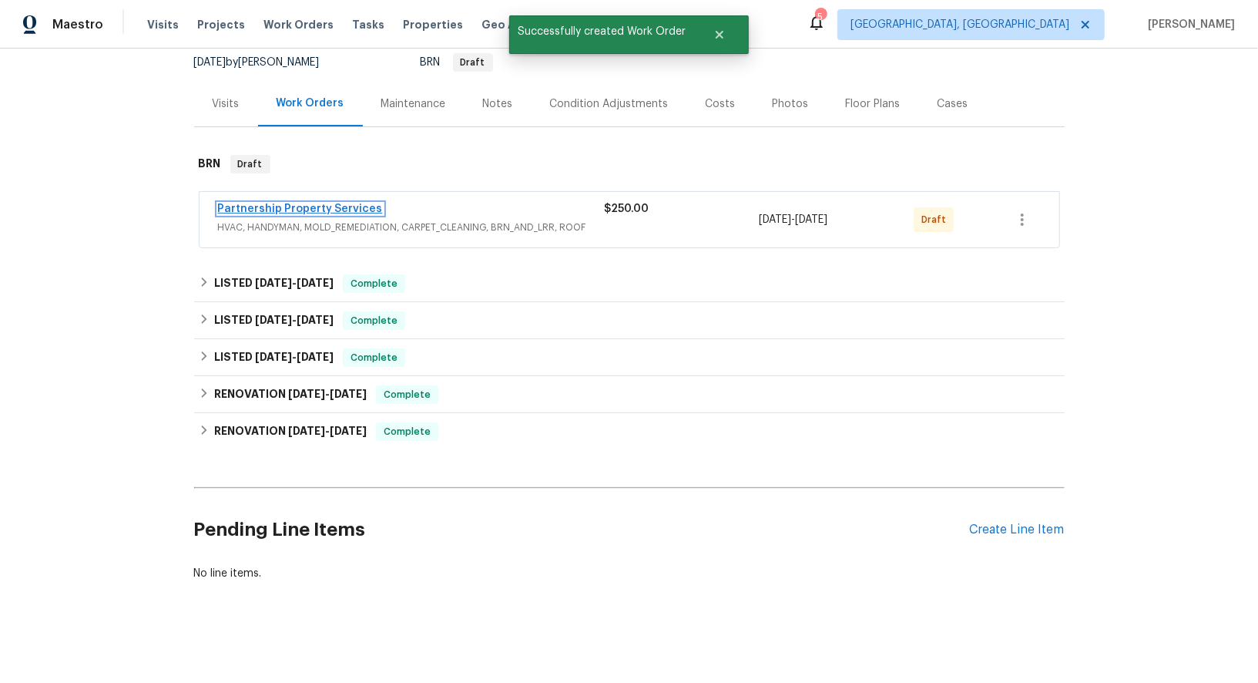
click at [334, 207] on link "Partnership Property Services" at bounding box center [300, 208] width 165 height 11
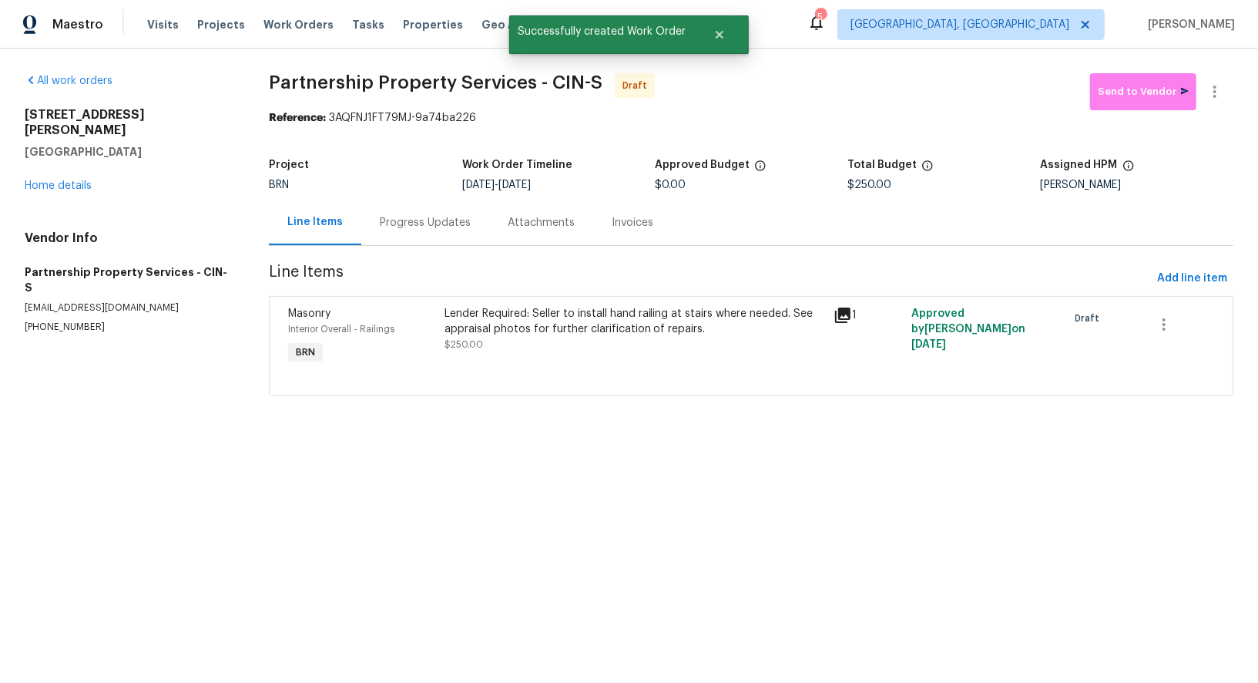
click at [403, 224] on div "Progress Updates" at bounding box center [425, 222] width 91 height 15
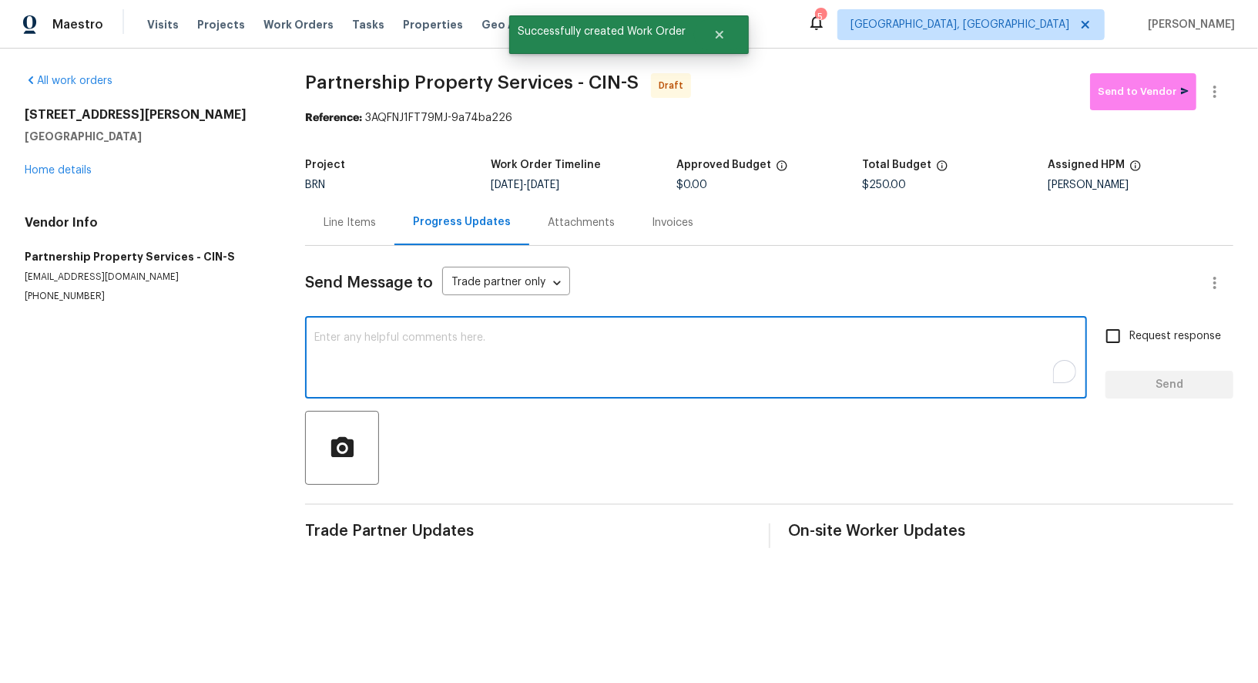
click at [516, 367] on textarea "To enrich screen reader interactions, please activate Accessibility in Grammarl…" at bounding box center [696, 359] width 764 height 54
paste textarea "Hi, I'm Padmapriya from Opendoor. Just wanted to check if you received the WO f…"
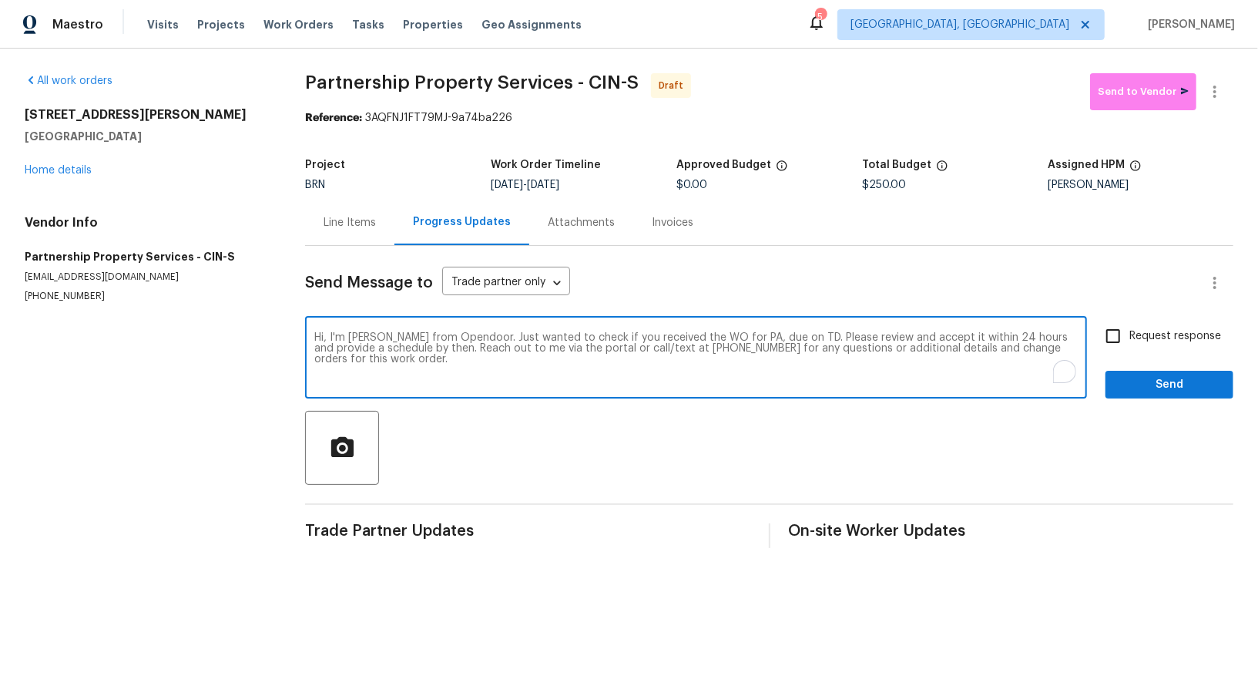
click at [751, 338] on textarea "Hi, I'm Padmapriya from Opendoor. Just wanted to check if you received the WO f…" at bounding box center [696, 359] width 764 height 54
paste textarea "2709 Robers Ave, Cincinnati, OH 45239"
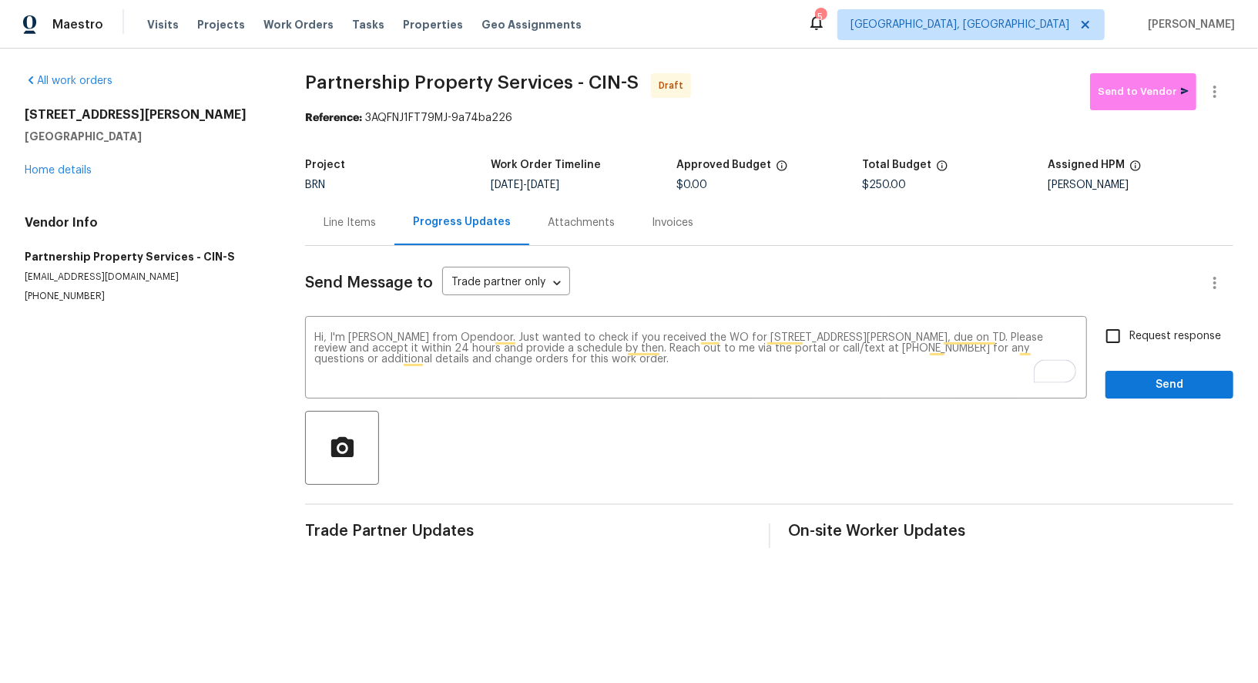
drag, startPoint x: 552, startPoint y: 179, endPoint x: 625, endPoint y: 179, distance: 73.2
click at [625, 179] on figure "Work Order Timeline 8/19/2025 - 8/20/2025" at bounding box center [584, 175] width 186 height 31
drag, startPoint x: 550, startPoint y: 180, endPoint x: 638, endPoint y: 180, distance: 87.8
click at [638, 180] on div "8/19/2025 - 8/20/2025" at bounding box center [584, 185] width 186 height 11
copy span "[DATE]"
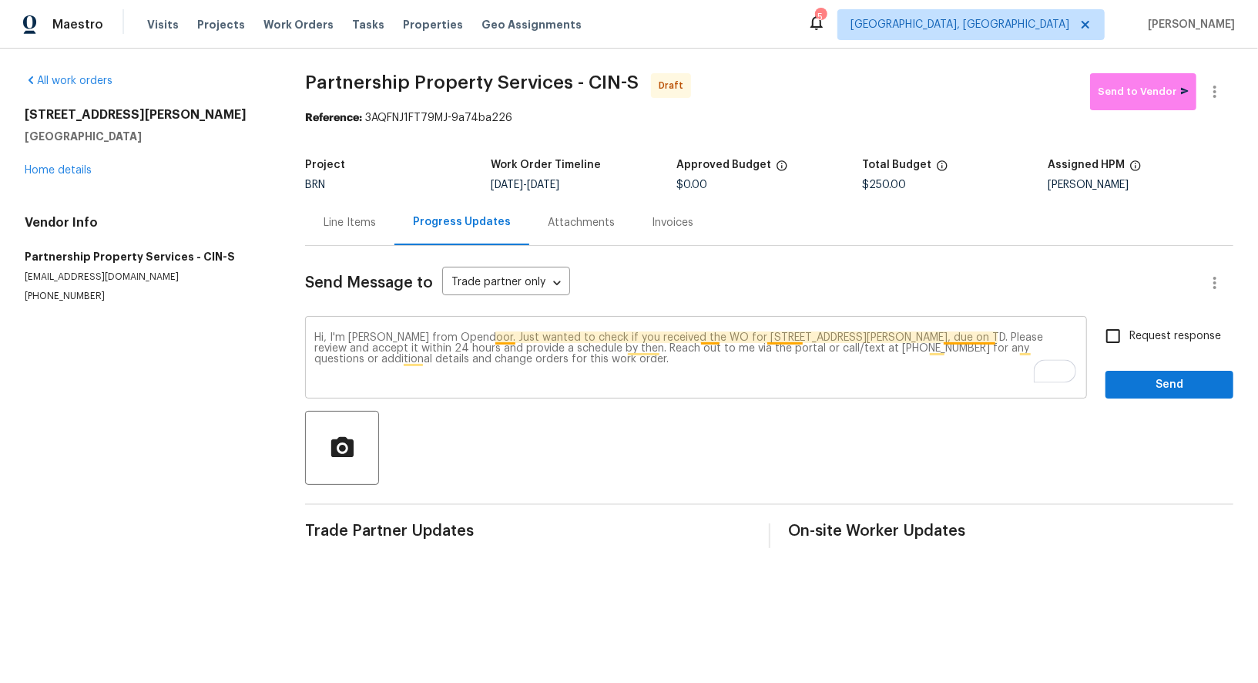
click at [992, 336] on textarea "Hi, I'm Padmapriya from Opendoor. Just wanted to check if you received the WO f…" at bounding box center [696, 359] width 764 height 54
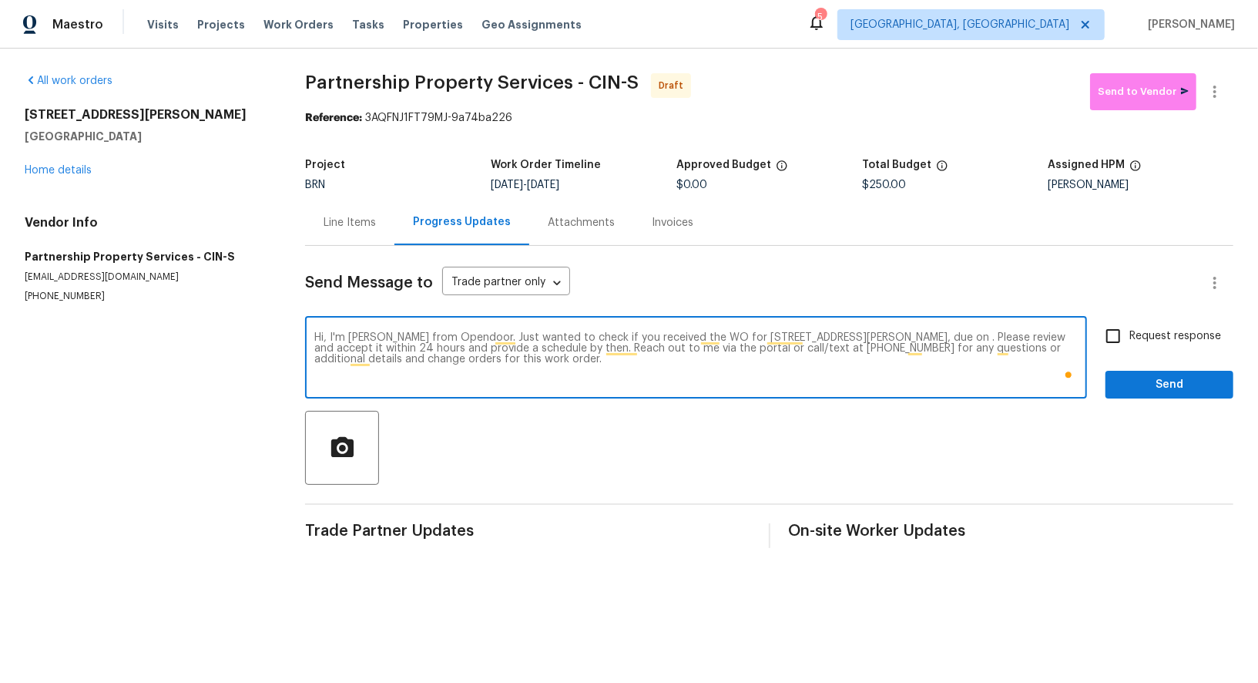
paste textarea "[DATE]"
type textarea "Hi, I'm [PERSON_NAME] from Opendoor. Just wanted to check if you received the W…"
click at [1134, 341] on span "Request response" at bounding box center [1176, 336] width 92 height 16
click at [1130, 341] on input "Request response" at bounding box center [1113, 336] width 32 height 32
checkbox input "true"
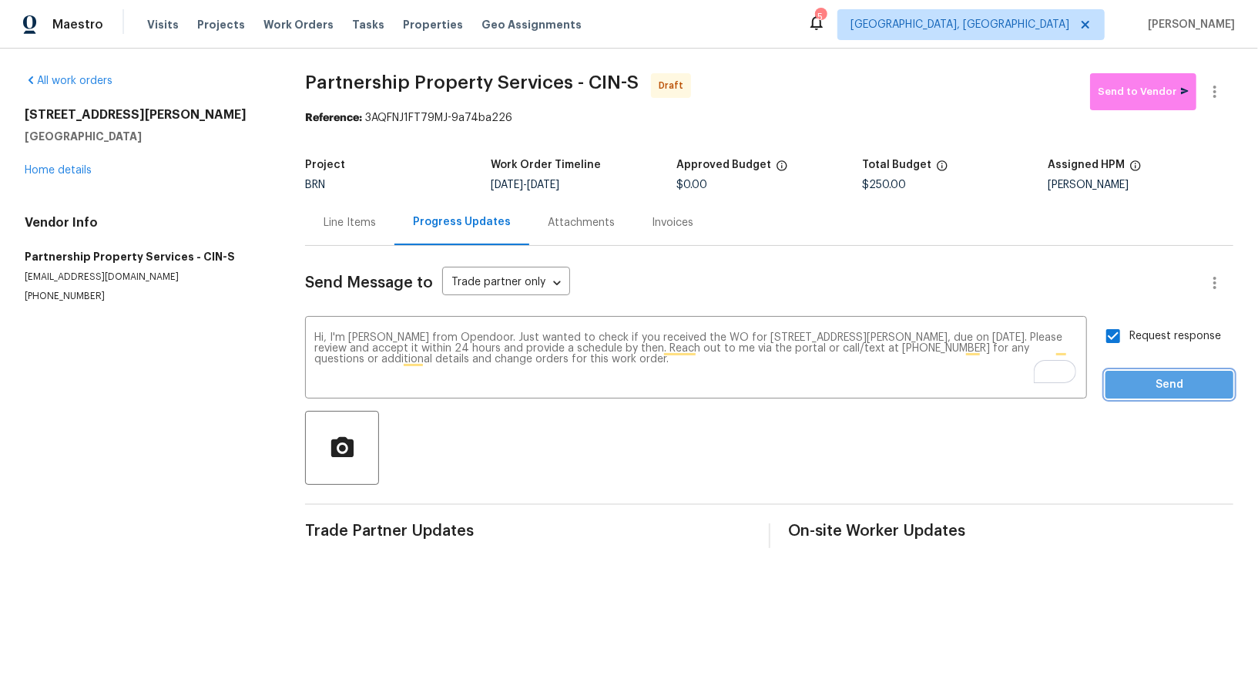
click at [1141, 395] on button "Send" at bounding box center [1170, 385] width 128 height 29
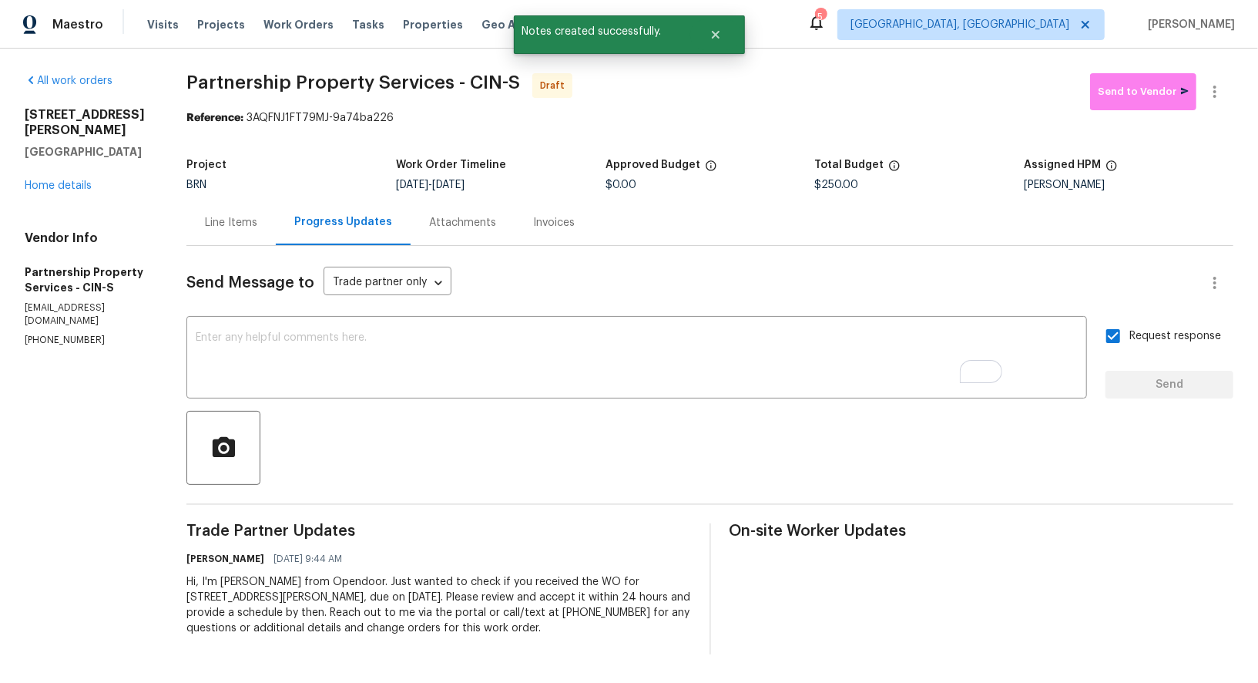
click at [257, 223] on div "Line Items" at bounding box center [231, 222] width 52 height 15
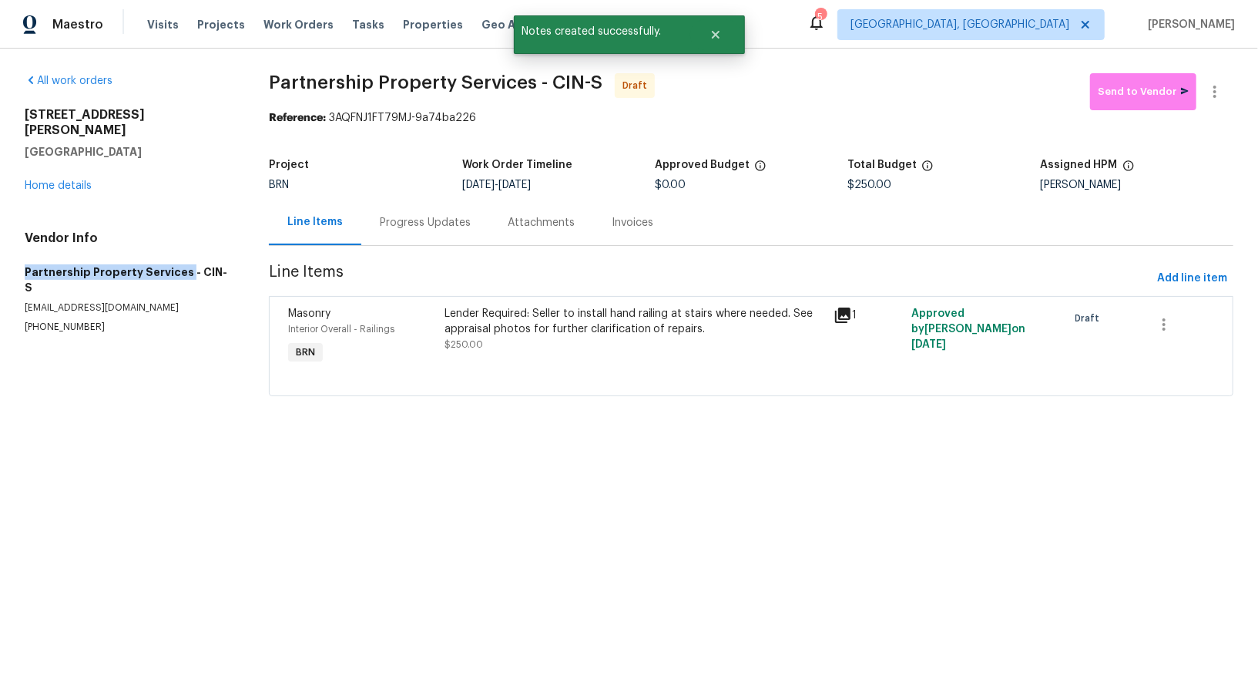
drag, startPoint x: 5, startPoint y: 256, endPoint x: 183, endPoint y: 256, distance: 178.8
click at [183, 256] on div "All work orders 2709 Robers Ave Cincinnati, OH 45239 Home details Vendor Info P…" at bounding box center [629, 244] width 1258 height 391
copy h5 "Partnership Property Services"
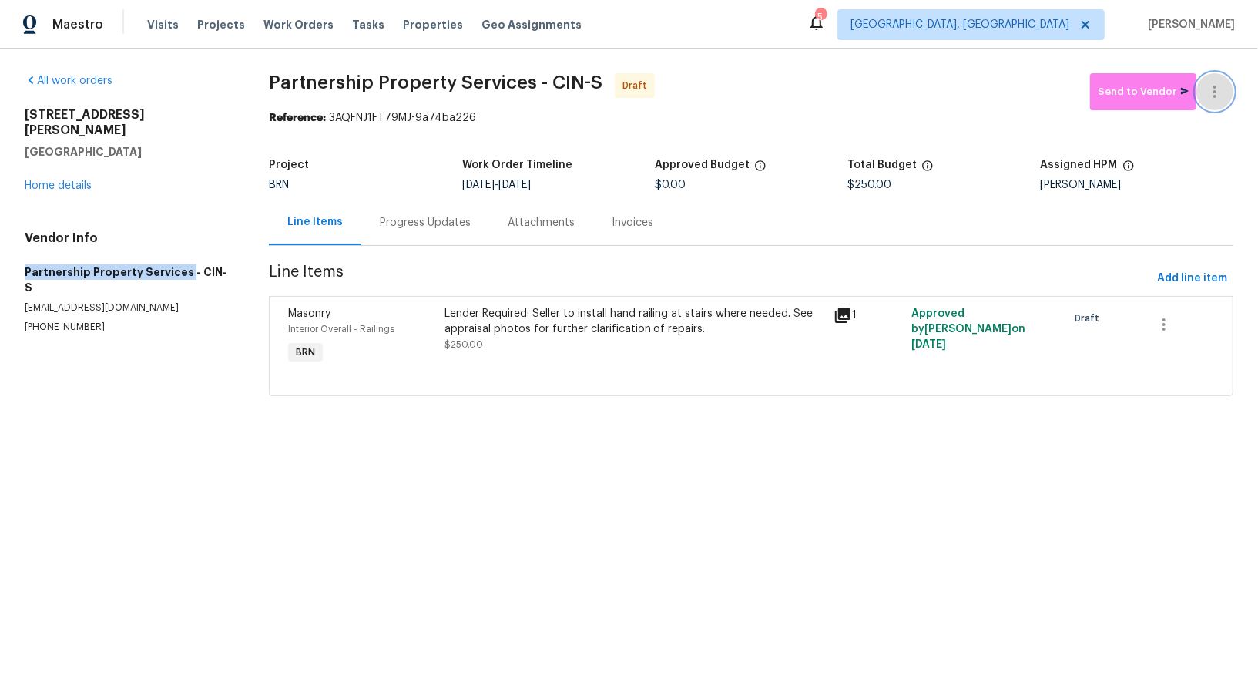
click at [1208, 98] on icon "button" at bounding box center [1215, 91] width 18 height 18
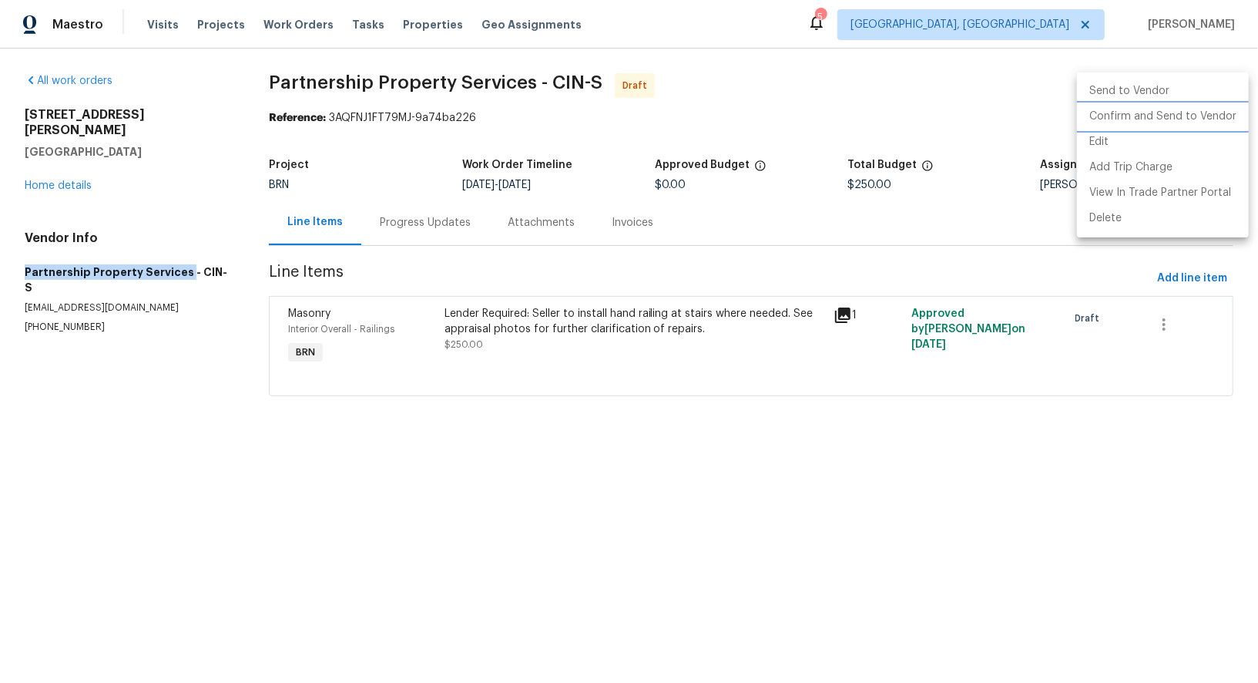
click at [1180, 113] on li "Confirm and Send to Vendor" at bounding box center [1163, 116] width 172 height 25
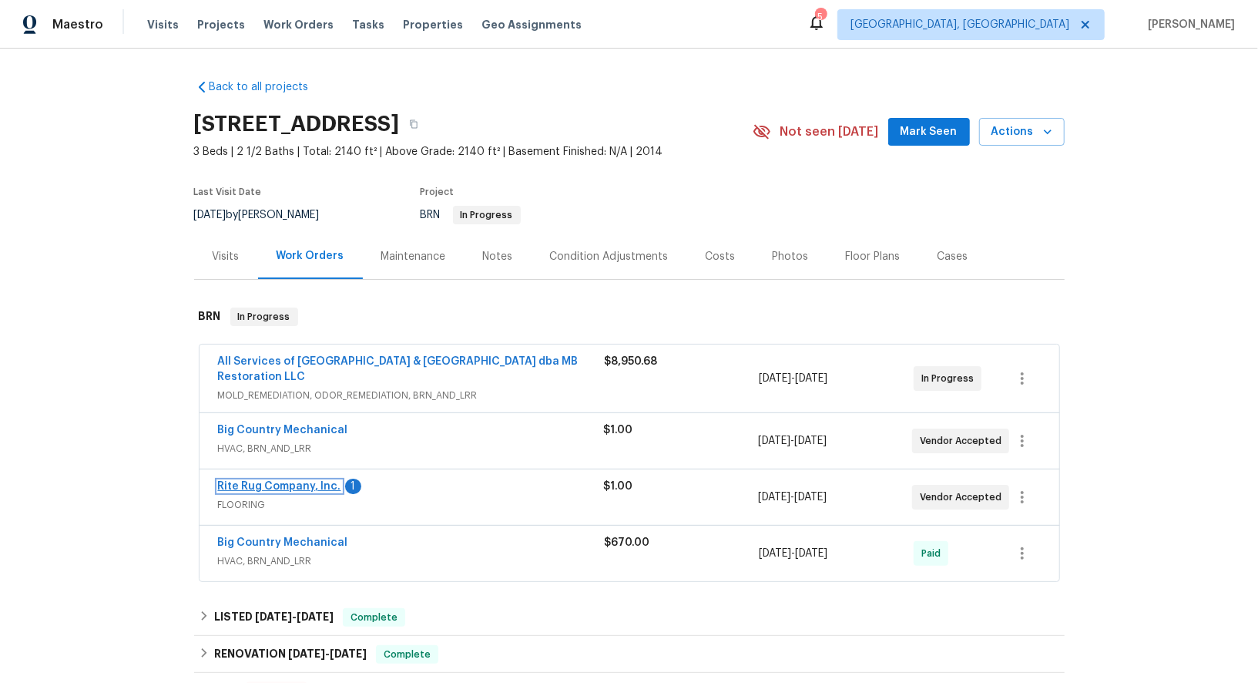
click at [287, 484] on link "Rite Rug Company, Inc." at bounding box center [279, 486] width 123 height 11
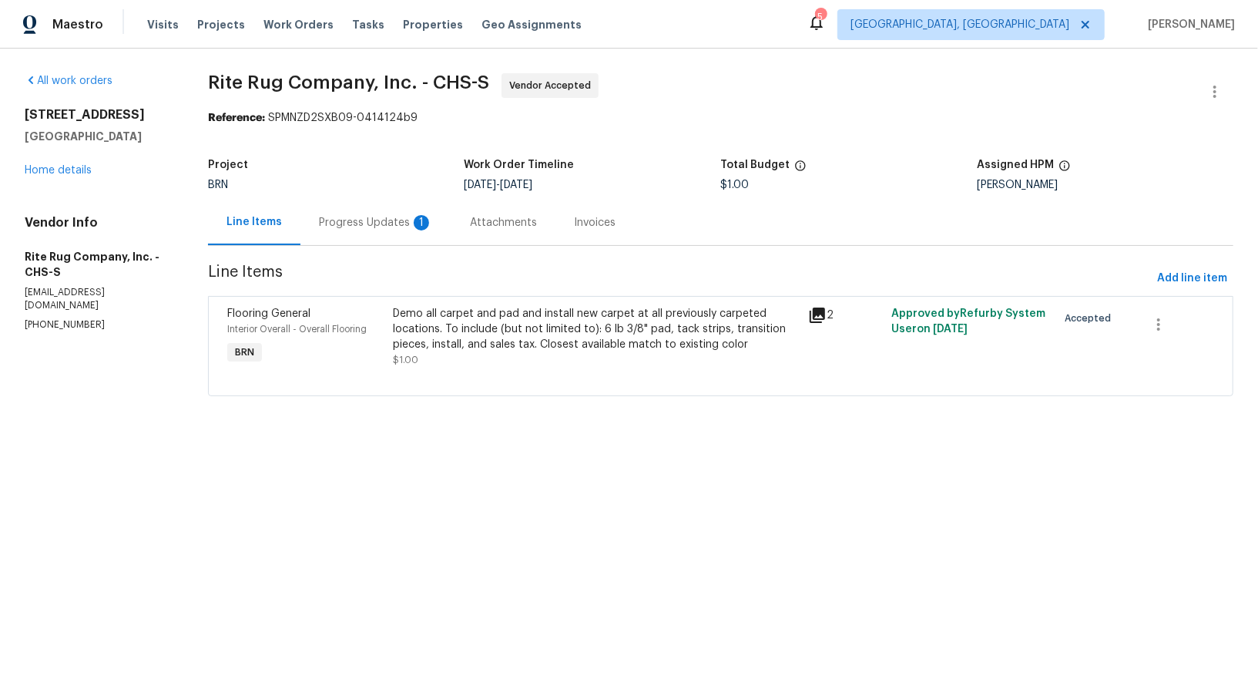
click at [393, 224] on div "Progress Updates 1" at bounding box center [376, 222] width 114 height 15
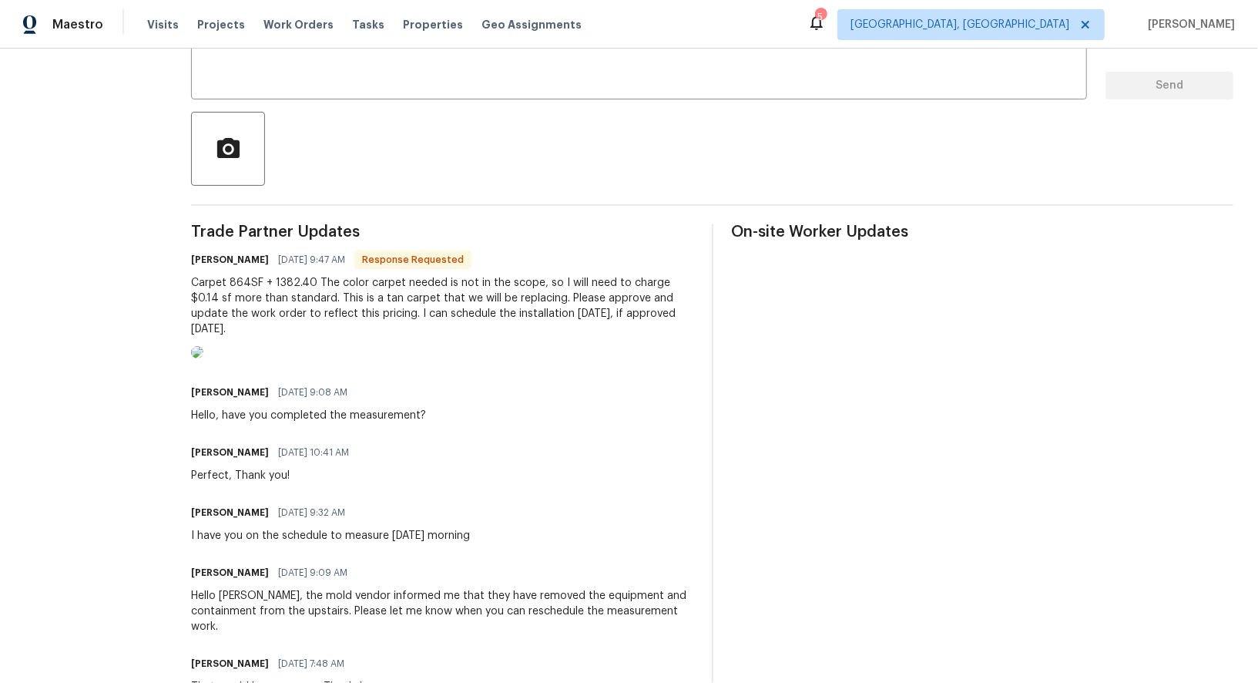
scroll to position [324, 0]
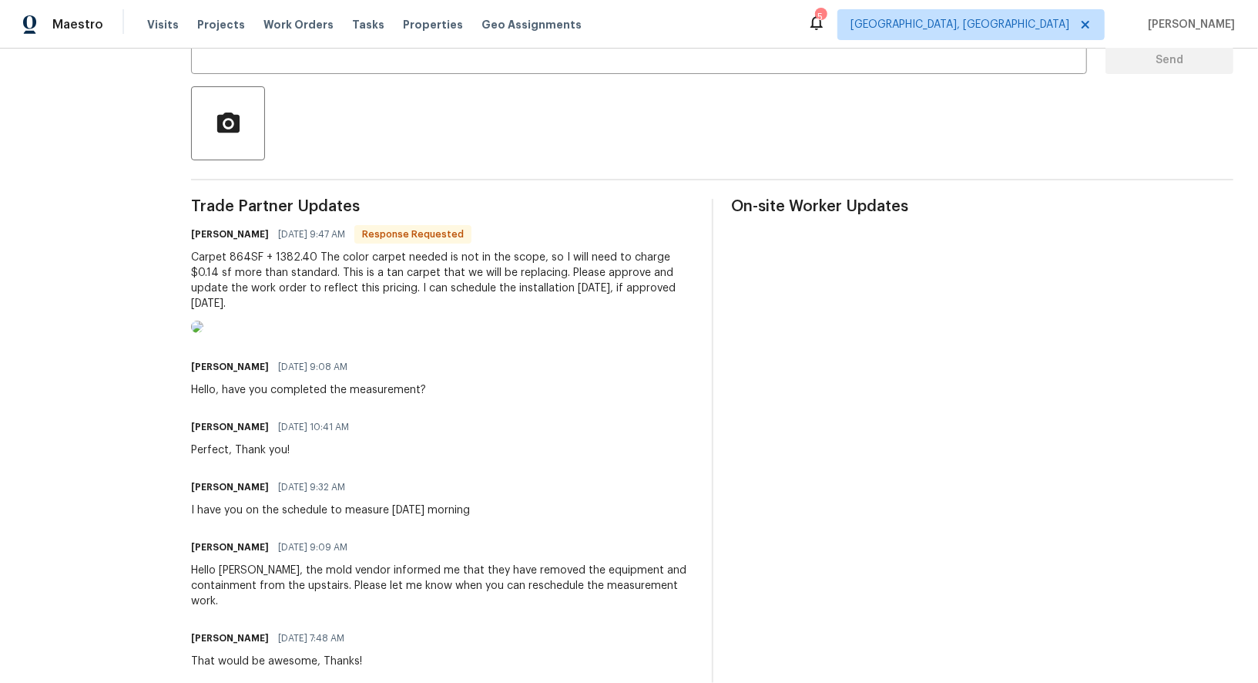
click at [203, 333] on img at bounding box center [197, 327] width 12 height 12
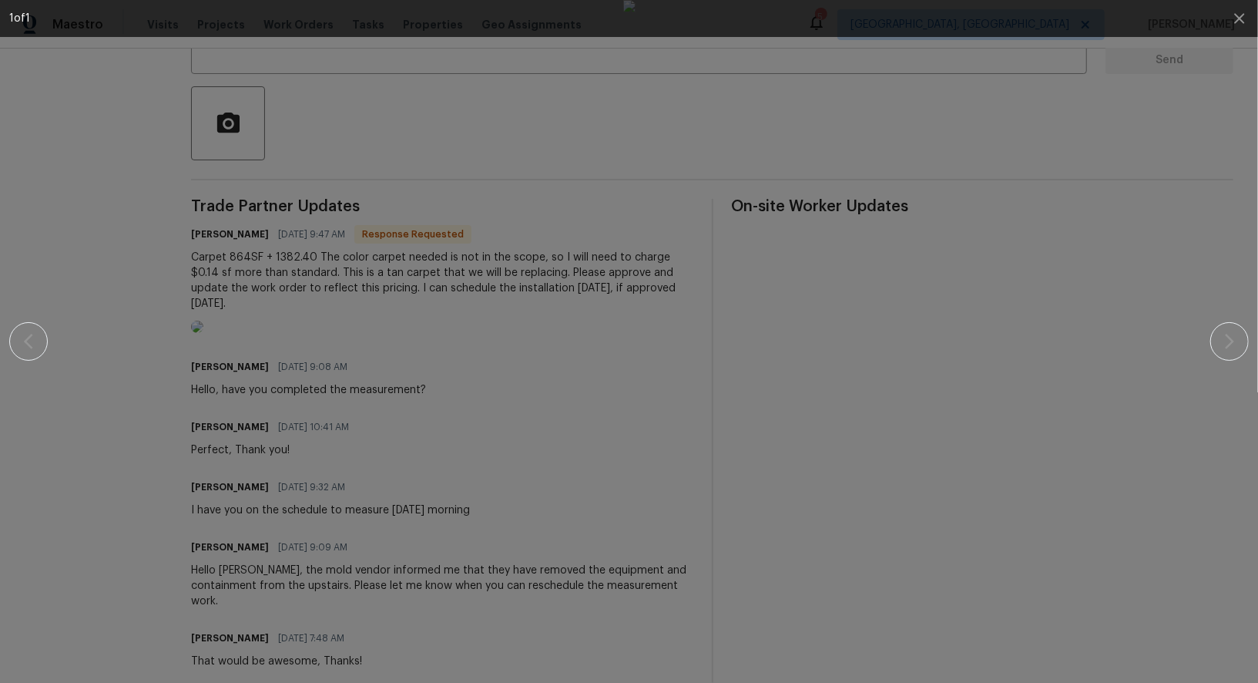
click at [283, 395] on div at bounding box center [629, 341] width 1126 height 683
click at [1243, 25] on icon "button" at bounding box center [1240, 18] width 18 height 18
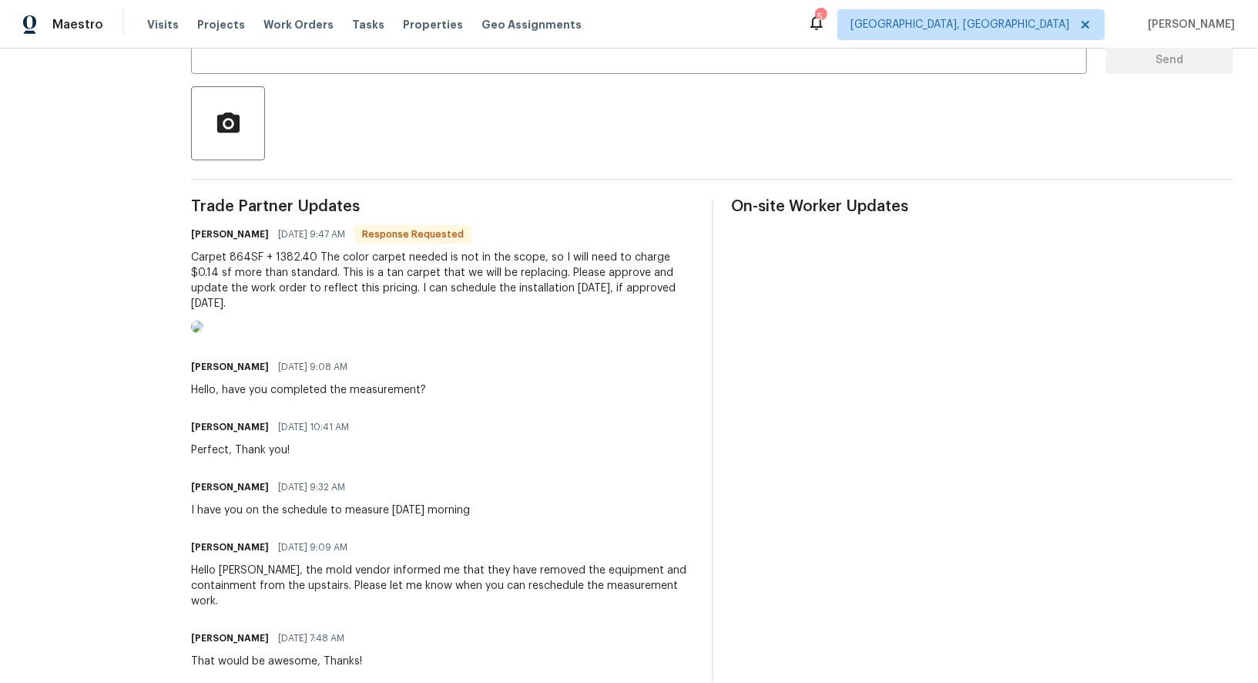
scroll to position [316, 0]
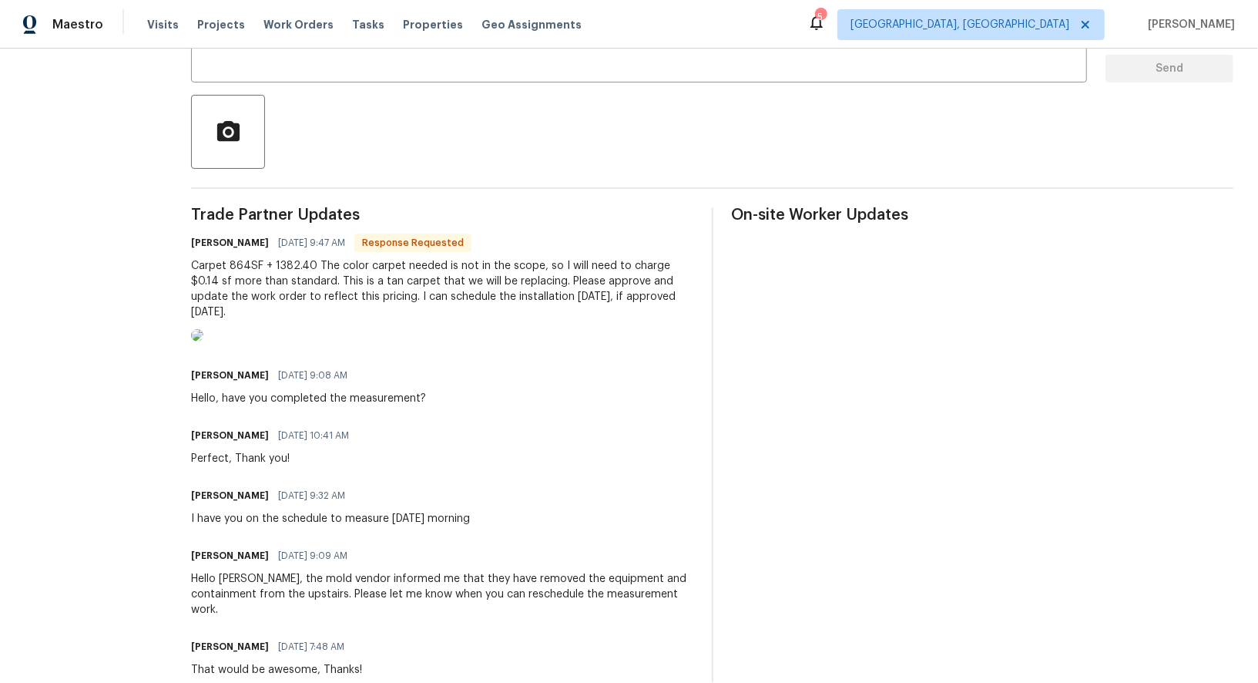
click at [203, 341] on img at bounding box center [197, 335] width 12 height 12
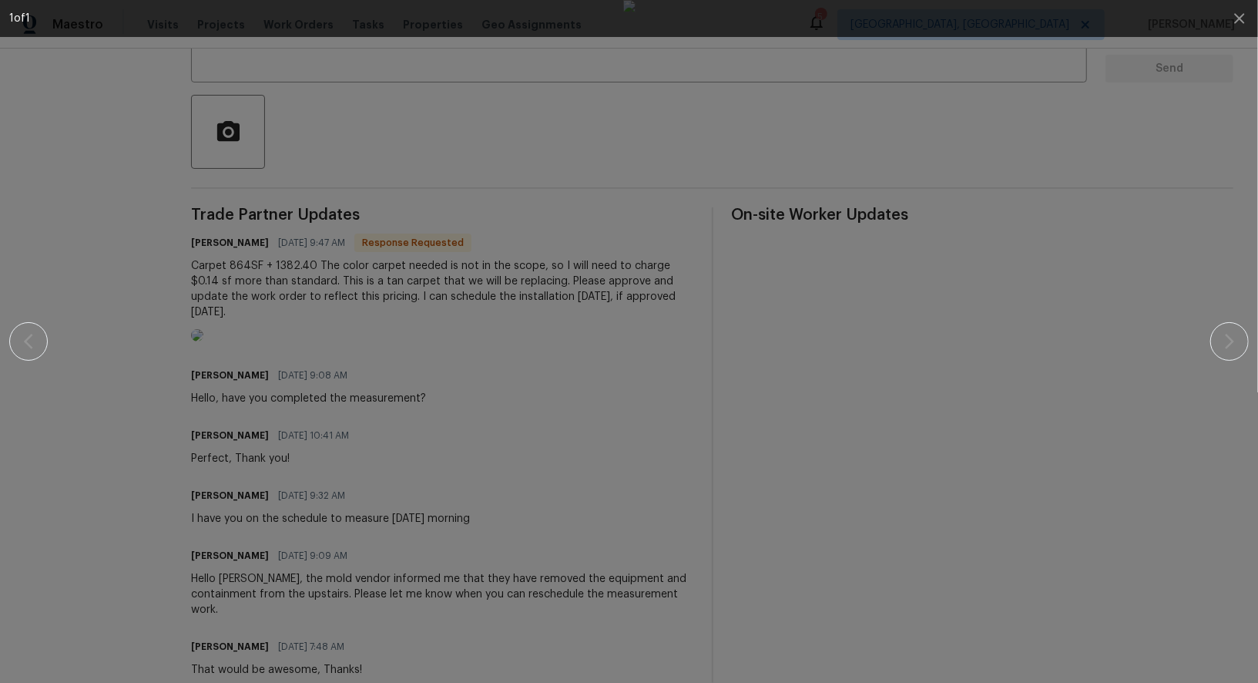
click at [912, 485] on div at bounding box center [629, 341] width 1126 height 683
click at [261, 368] on div at bounding box center [629, 341] width 1126 height 683
click at [1235, 26] on icon "button" at bounding box center [1240, 18] width 18 height 18
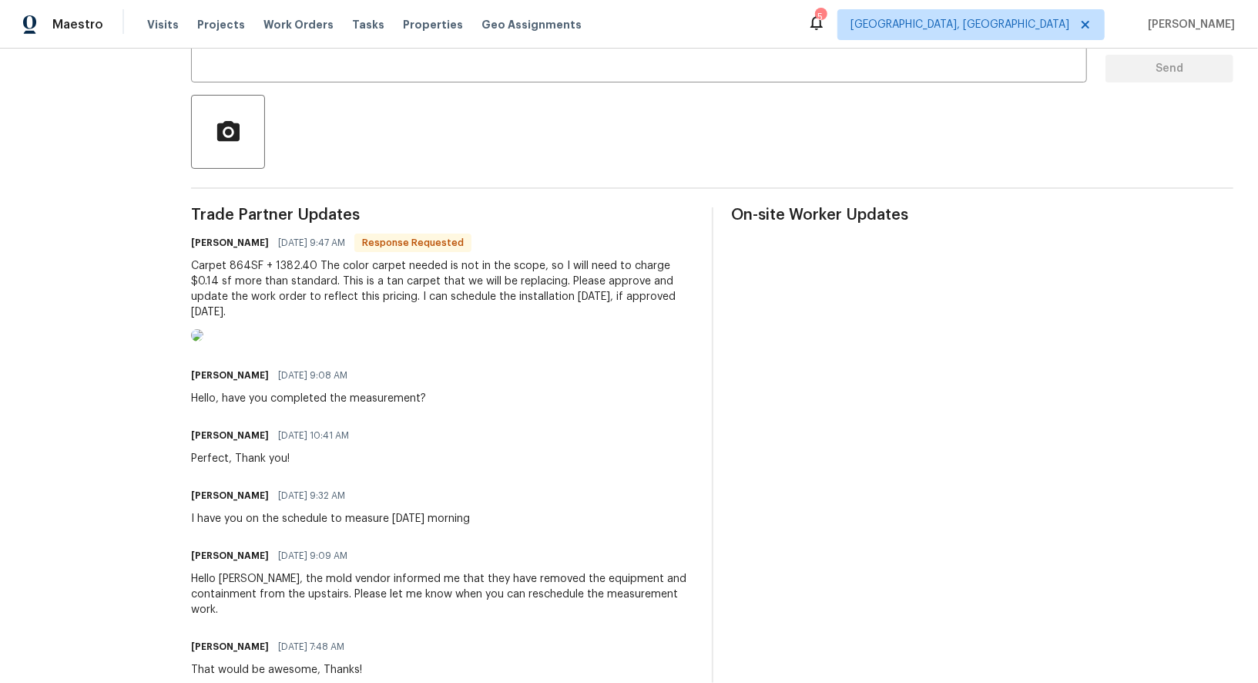
scroll to position [0, 0]
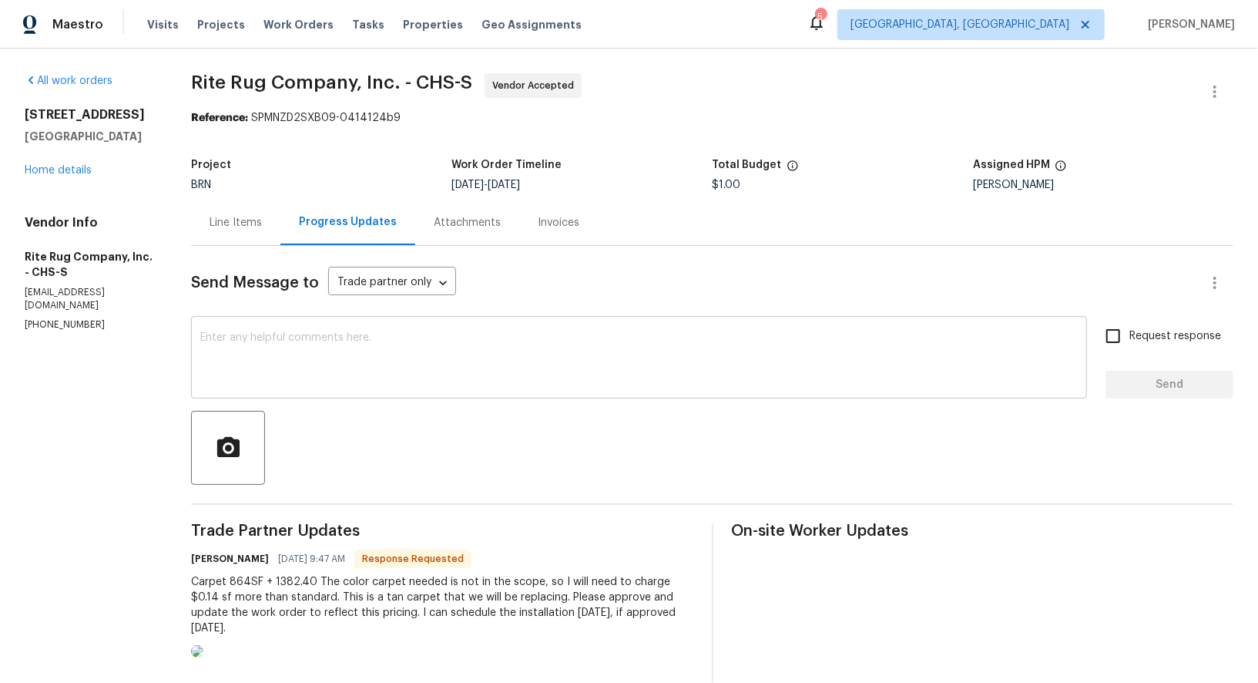
click at [280, 339] on textarea at bounding box center [639, 359] width 878 height 54
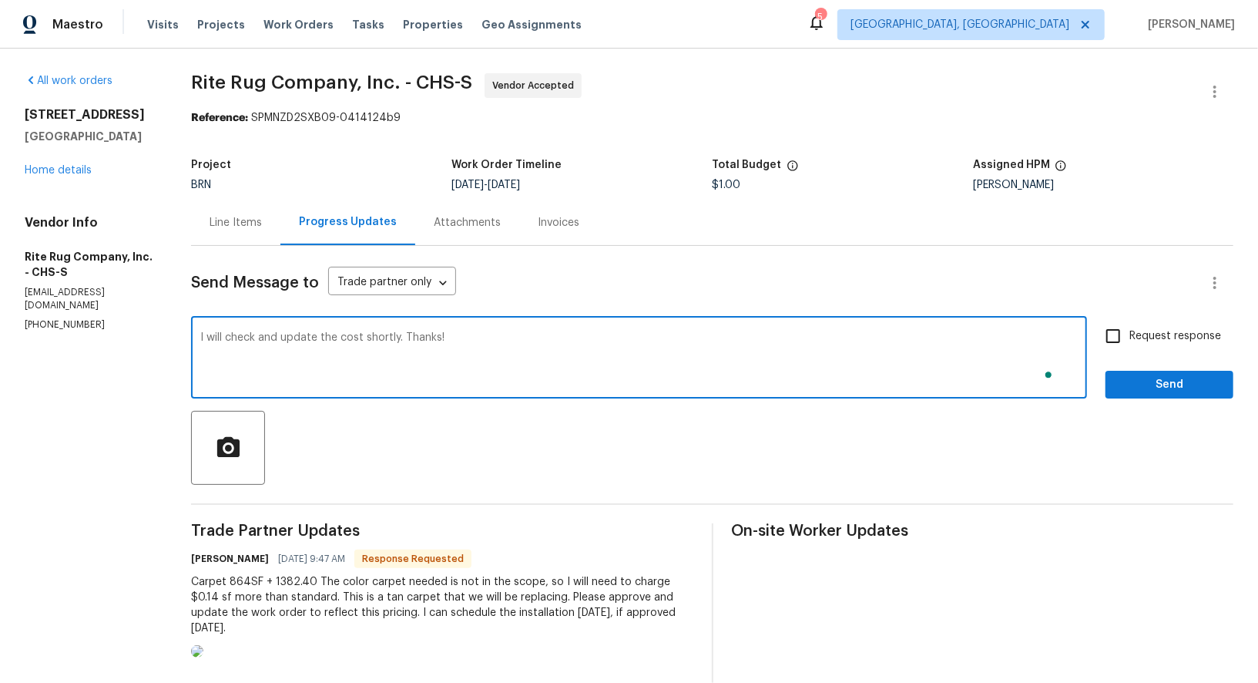
type textarea "I will check and update the cost shortly. Thanks!"
click at [1110, 333] on input "Request response" at bounding box center [1113, 336] width 32 height 32
checkbox input "true"
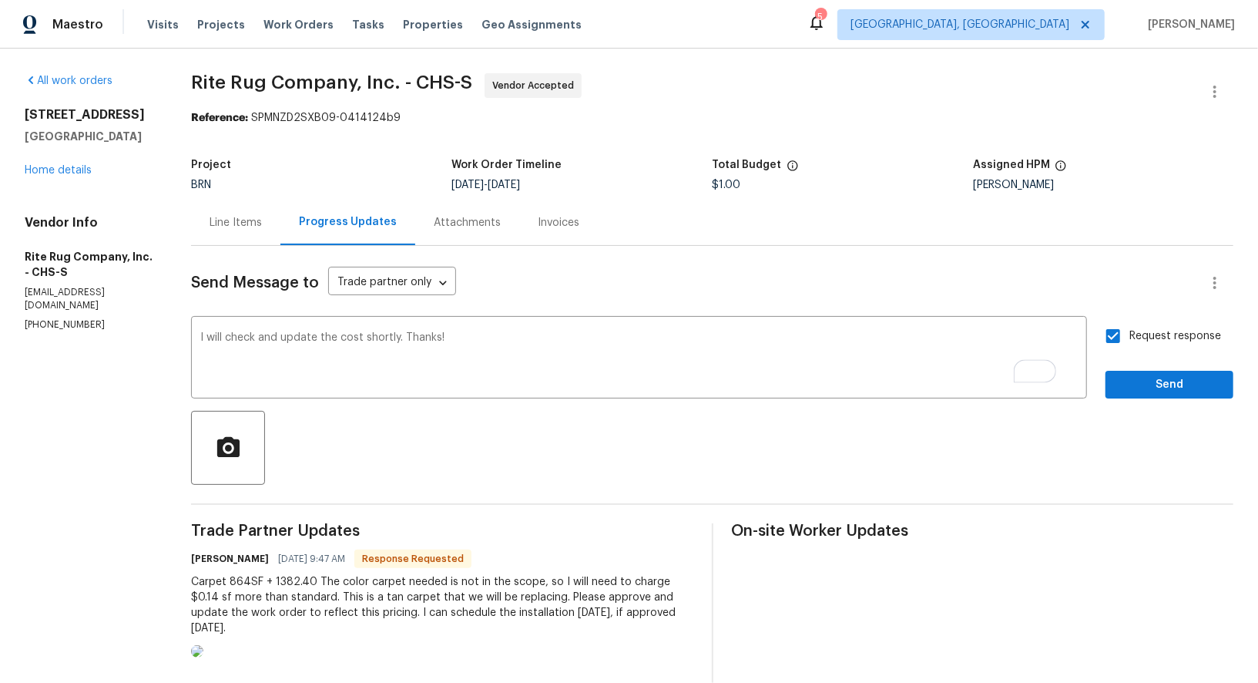
click at [1145, 367] on div "Request response Send" at bounding box center [1170, 359] width 128 height 79
click at [1144, 376] on span "Send" at bounding box center [1169, 384] width 103 height 19
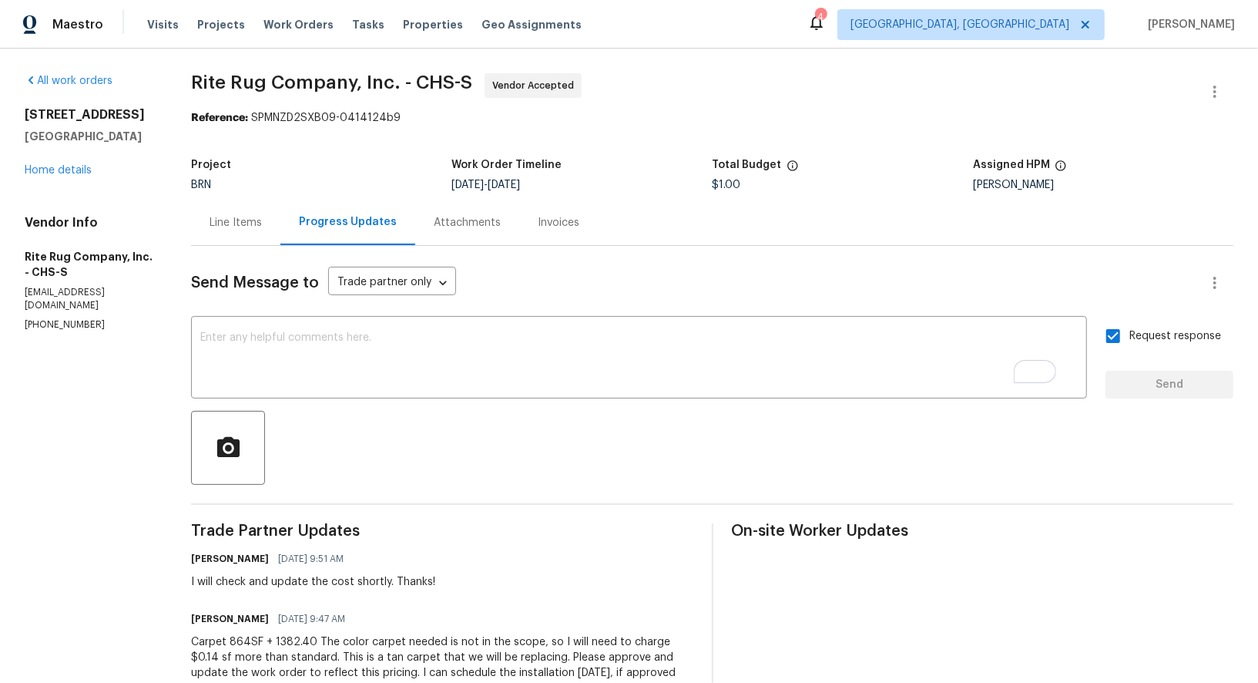
click at [270, 233] on div "Line Items" at bounding box center [235, 222] width 89 height 45
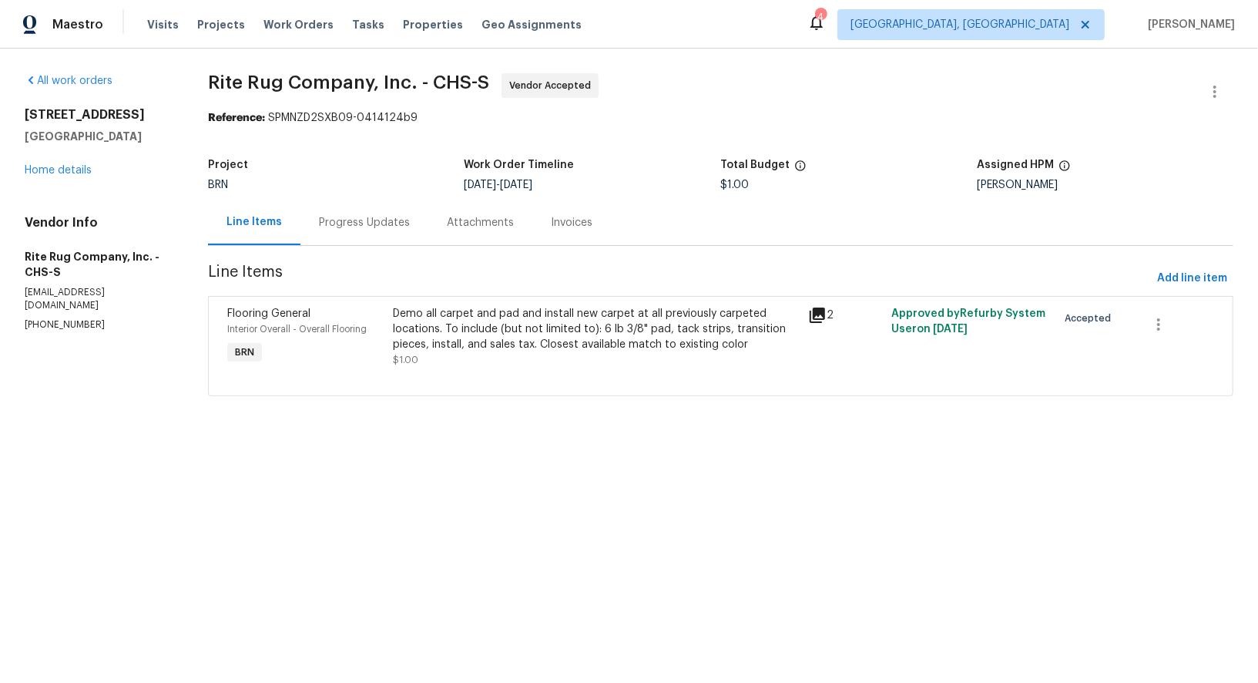
click at [443, 321] on div "Demo all carpet and pad and install new carpet at all previously carpeted locat…" at bounding box center [596, 329] width 406 height 46
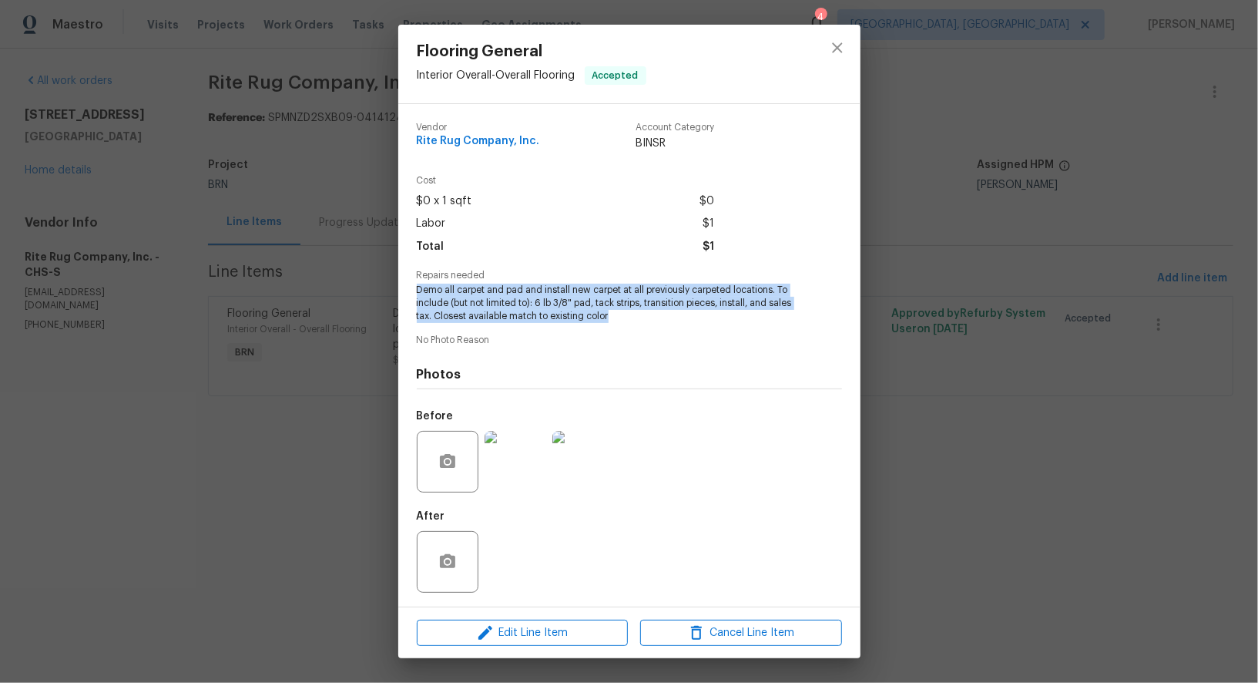
drag, startPoint x: 412, startPoint y: 291, endPoint x: 680, endPoint y: 317, distance: 268.7
click at [680, 317] on div "Vendor Rite Rug Company, Inc. Account Category BINSR Cost $0 x 1 sqft $0 Labor …" at bounding box center [629, 355] width 462 height 502
copy span "Demo all carpet and pad and install new carpet at all previously carpeted locat…"
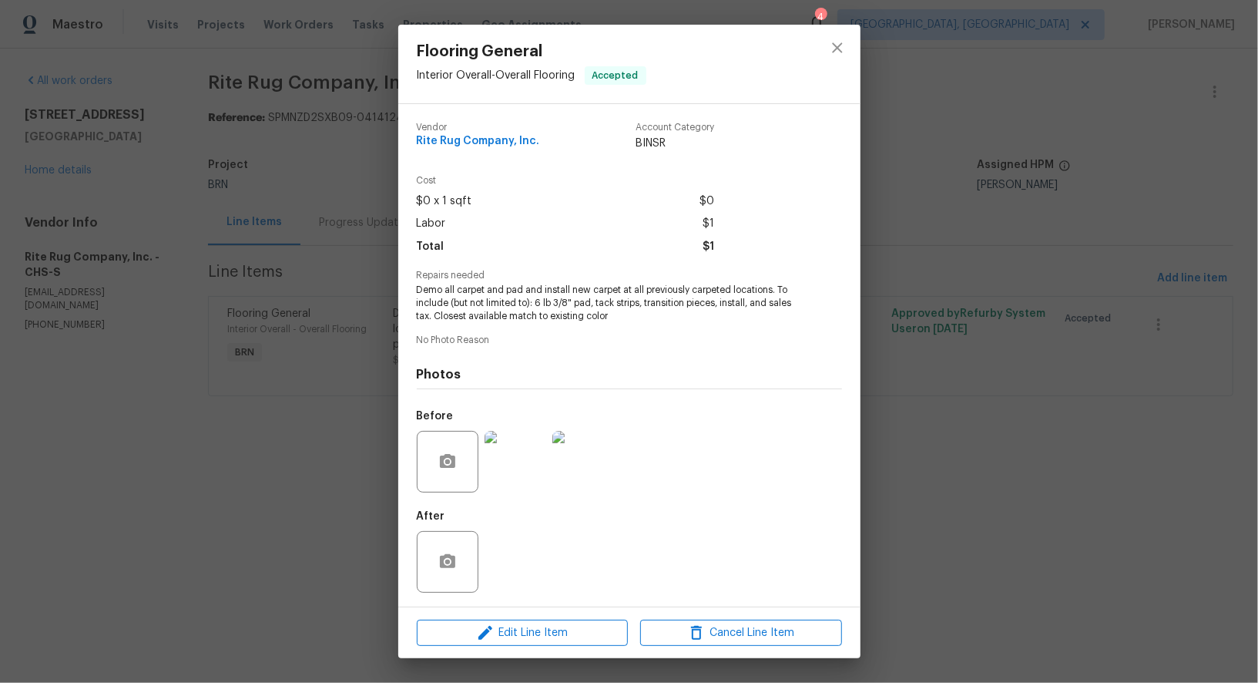
click at [168, 217] on div "Flooring General Interior Overall - Overall Flooring Accepted Vendor Rite Rug C…" at bounding box center [629, 341] width 1258 height 683
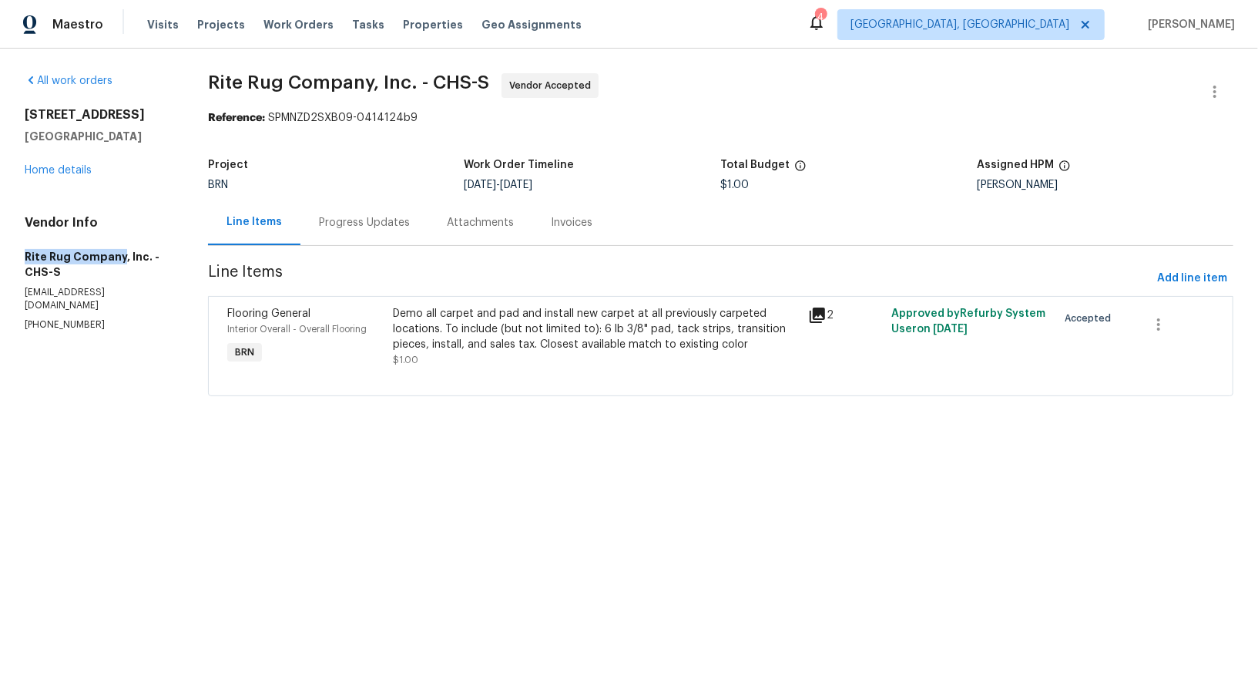
drag, startPoint x: 0, startPoint y: 255, endPoint x: 119, endPoint y: 254, distance: 119.4
click at [119, 254] on div "All work orders [STREET_ADDRESS] Home details Vendor Info Rite Rug Company, Inc…" at bounding box center [629, 244] width 1258 height 391
copy h5 "Rite Rug Company"
click at [298, 292] on span "Line Items" at bounding box center [679, 278] width 943 height 29
click at [406, 207] on div "Progress Updates" at bounding box center [365, 222] width 128 height 45
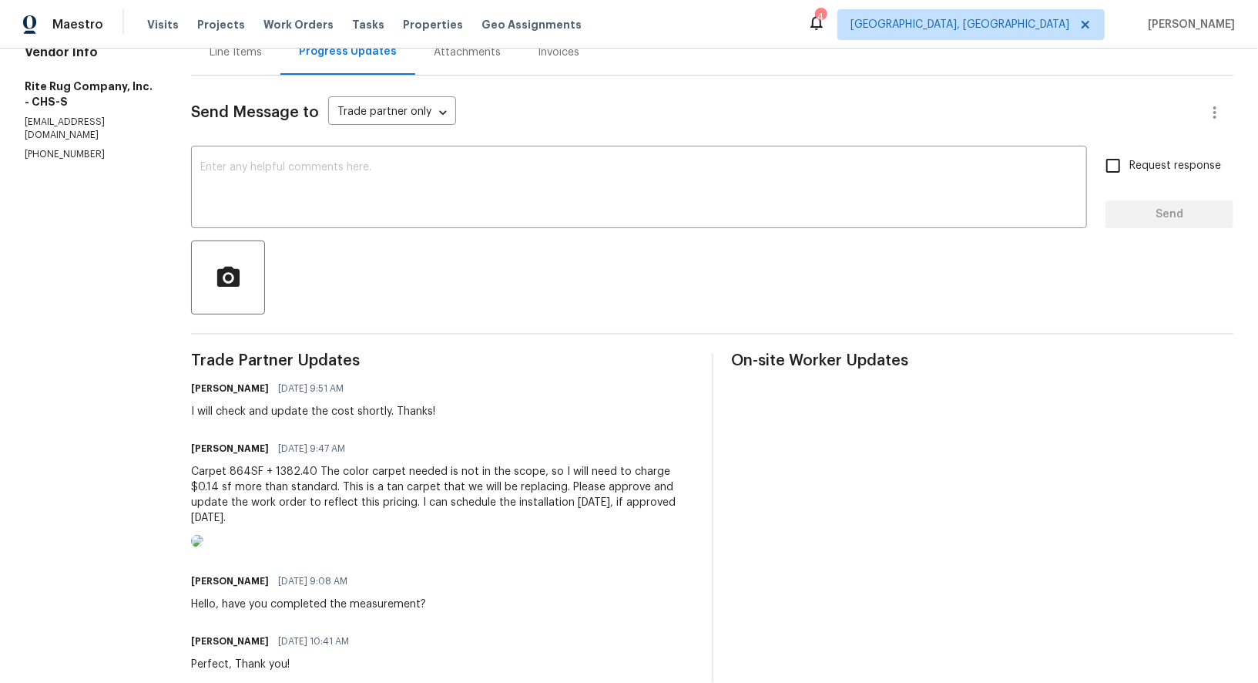
scroll to position [231, 0]
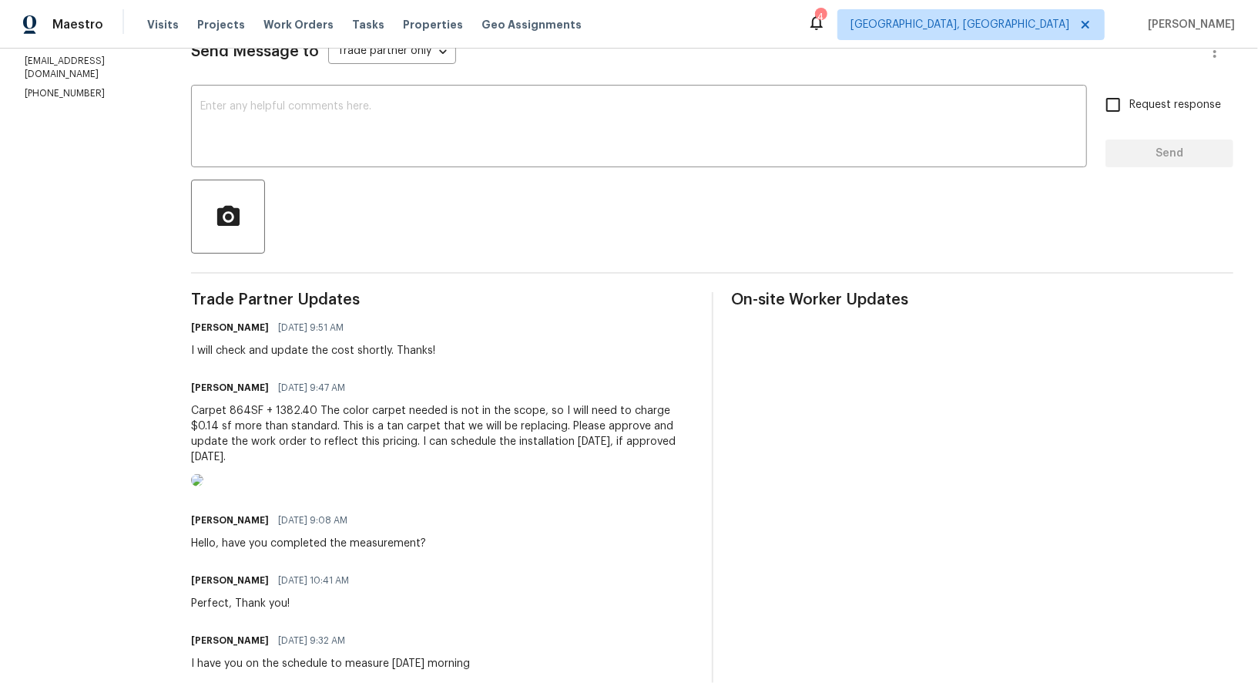
drag, startPoint x: 205, startPoint y: 411, endPoint x: 333, endPoint y: 452, distance: 134.3
copy div "Carpet 864SF + 1382.40 The color carpet needed is not in the scope, so I will n…"
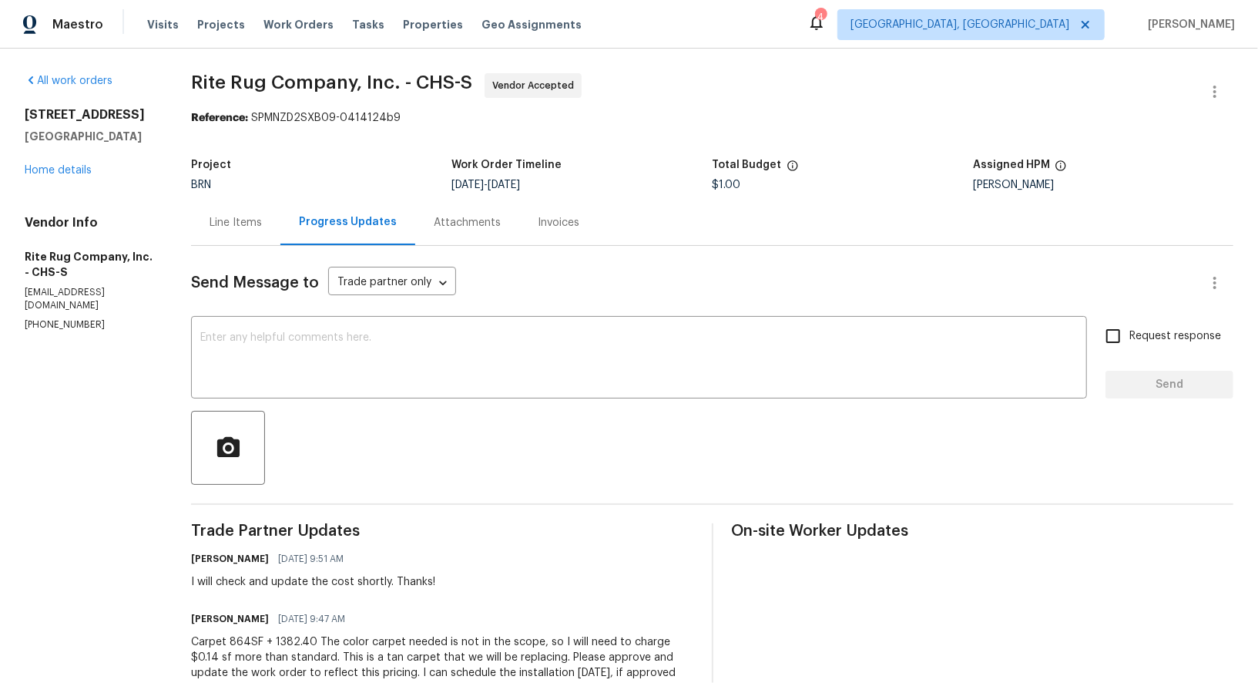
click at [247, 234] on div "Line Items" at bounding box center [235, 222] width 89 height 45
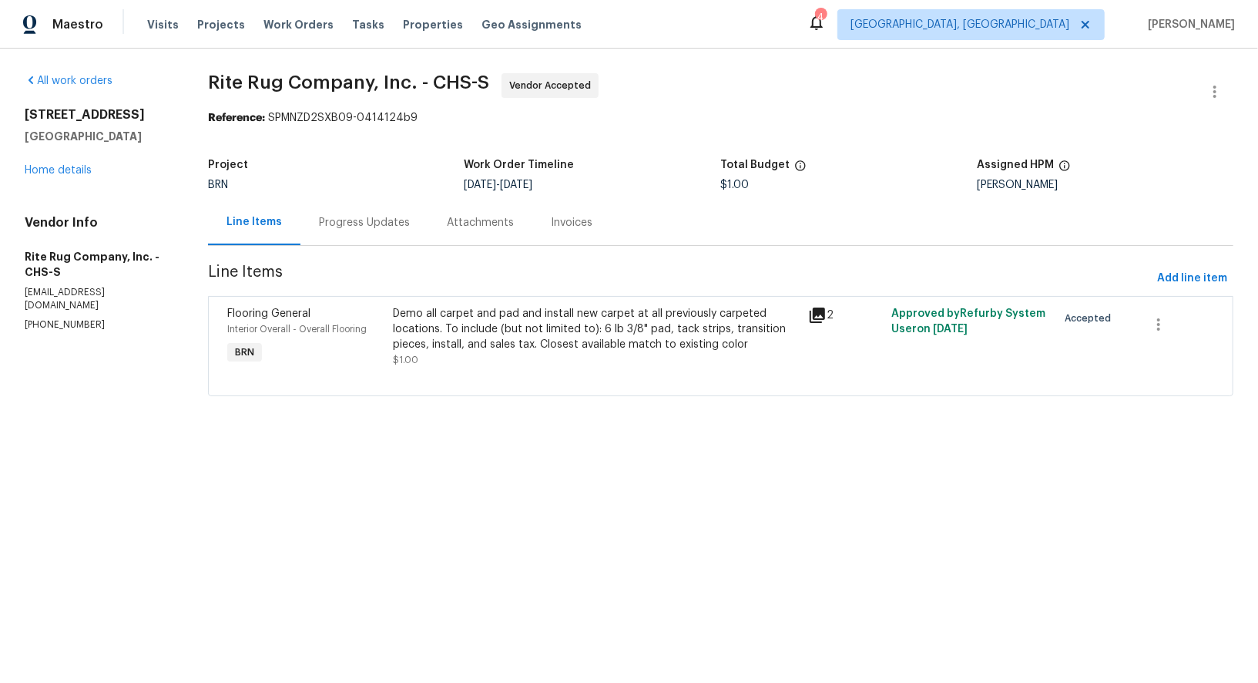
click at [375, 233] on div "Progress Updates" at bounding box center [365, 222] width 128 height 45
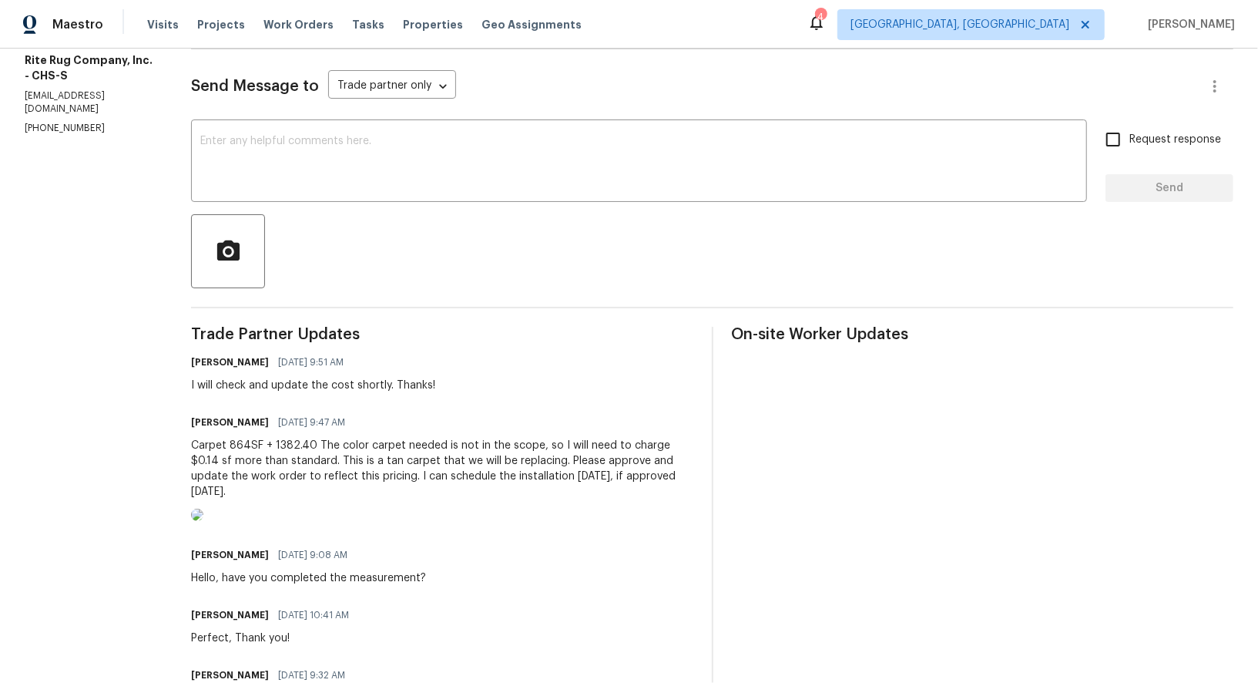
scroll to position [348, 0]
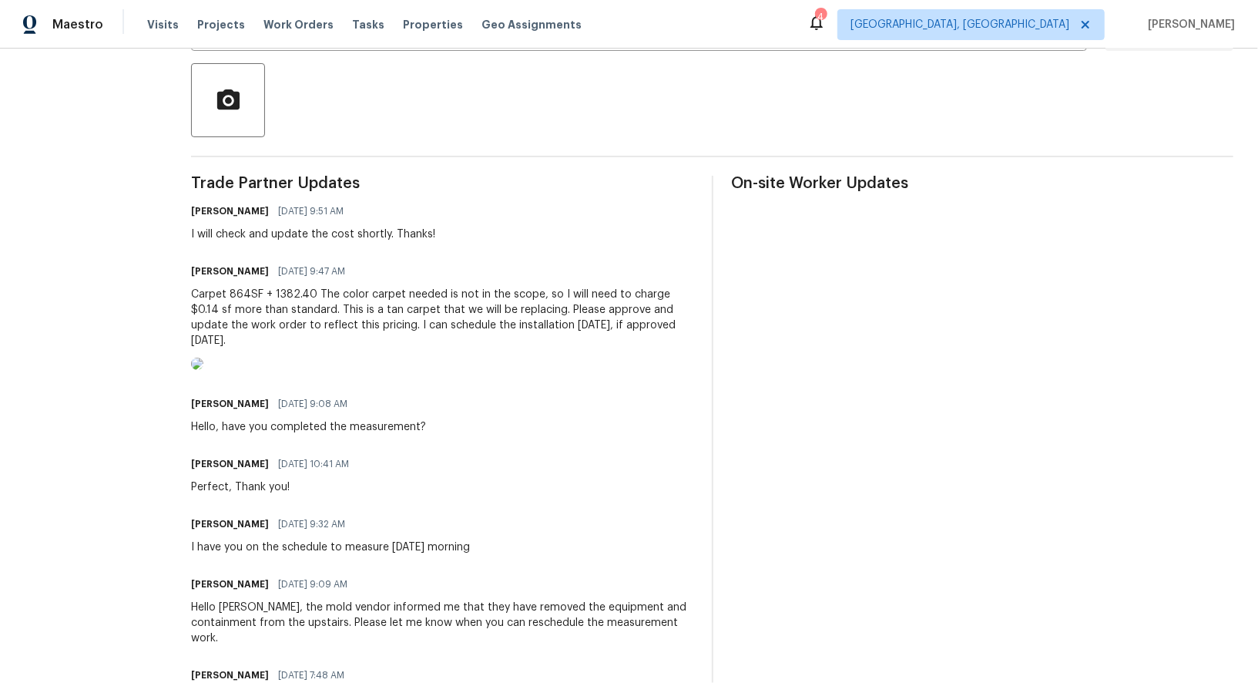
click at [203, 370] on img at bounding box center [197, 364] width 12 height 12
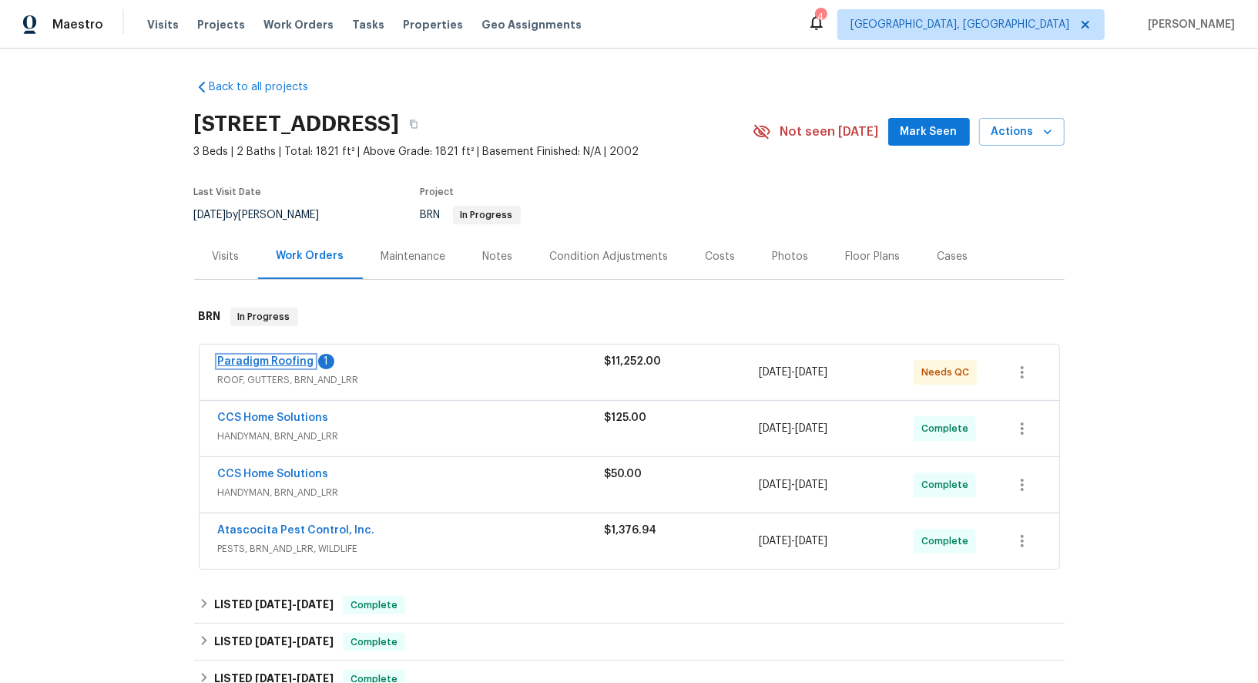
click at [294, 361] on link "Paradigm Roofing" at bounding box center [266, 361] width 96 height 11
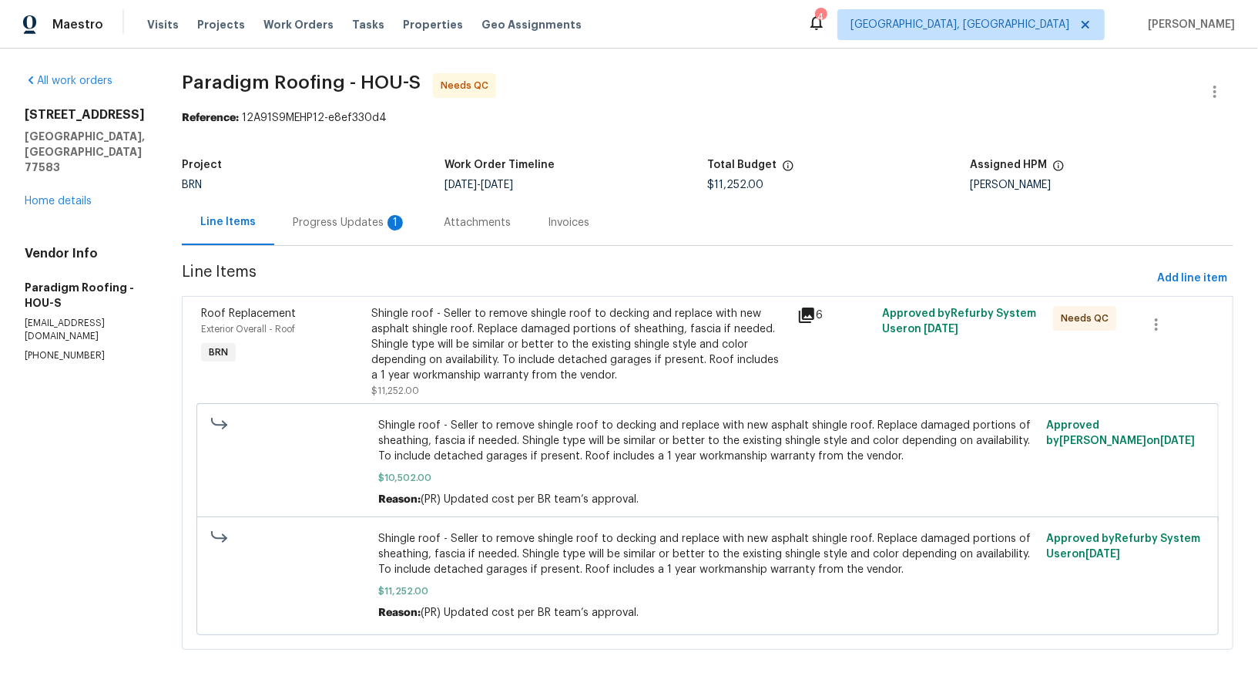
click at [433, 233] on div "Attachments" at bounding box center [477, 222] width 104 height 45
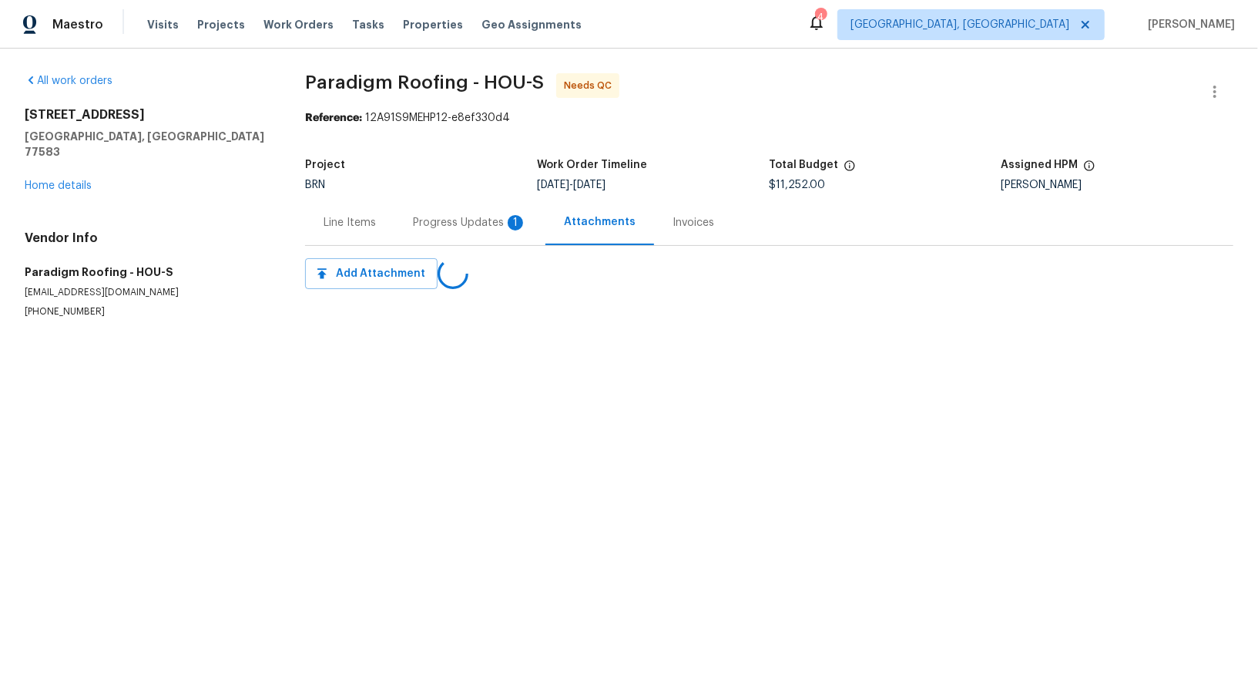
click at [432, 233] on div "Progress Updates 1" at bounding box center [470, 222] width 151 height 45
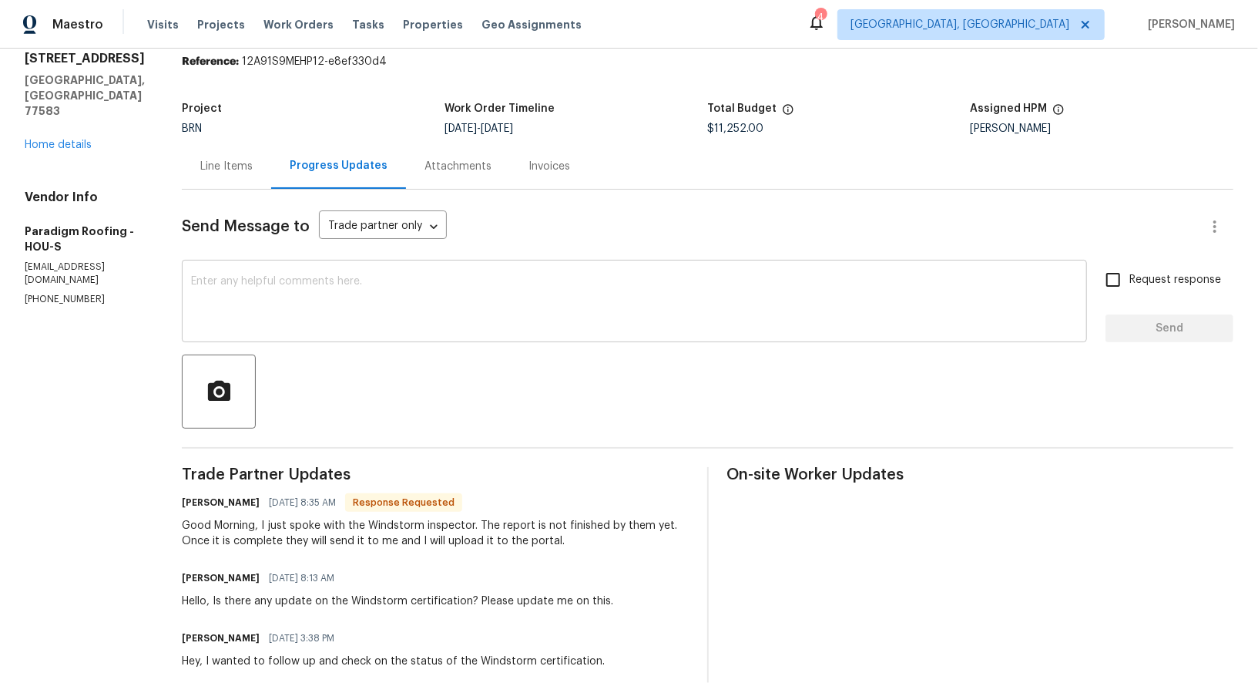
scroll to position [23, 0]
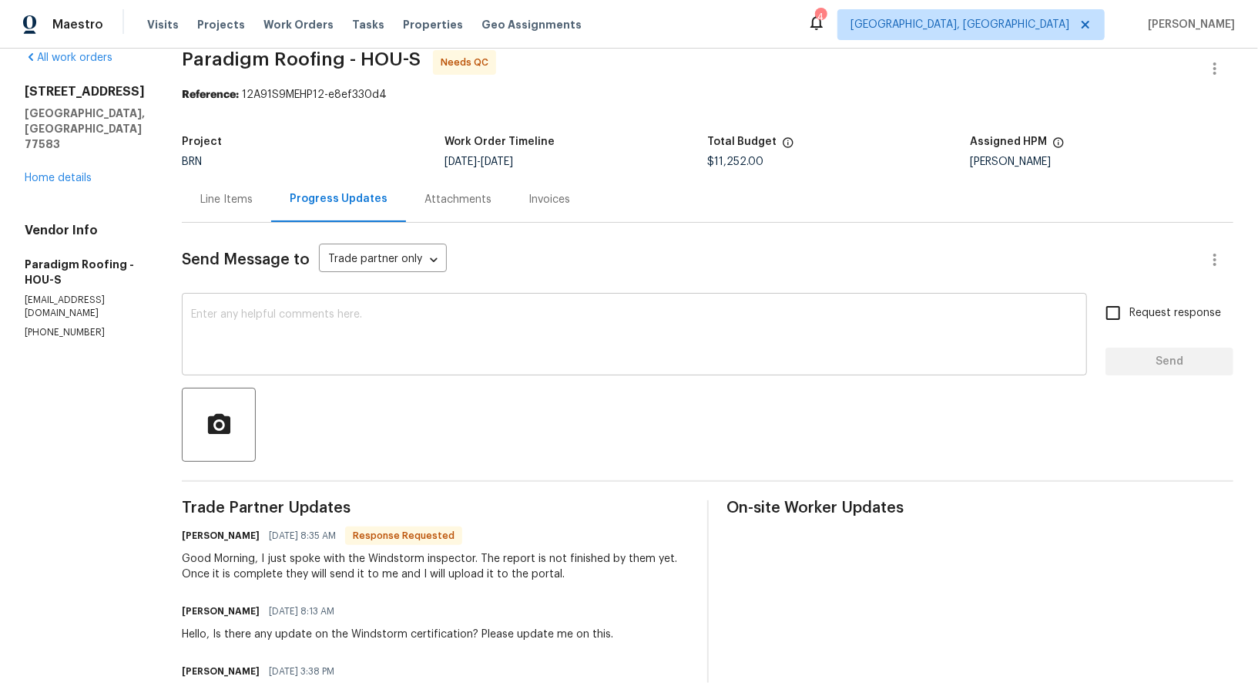
click at [308, 325] on textarea at bounding box center [634, 336] width 887 height 54
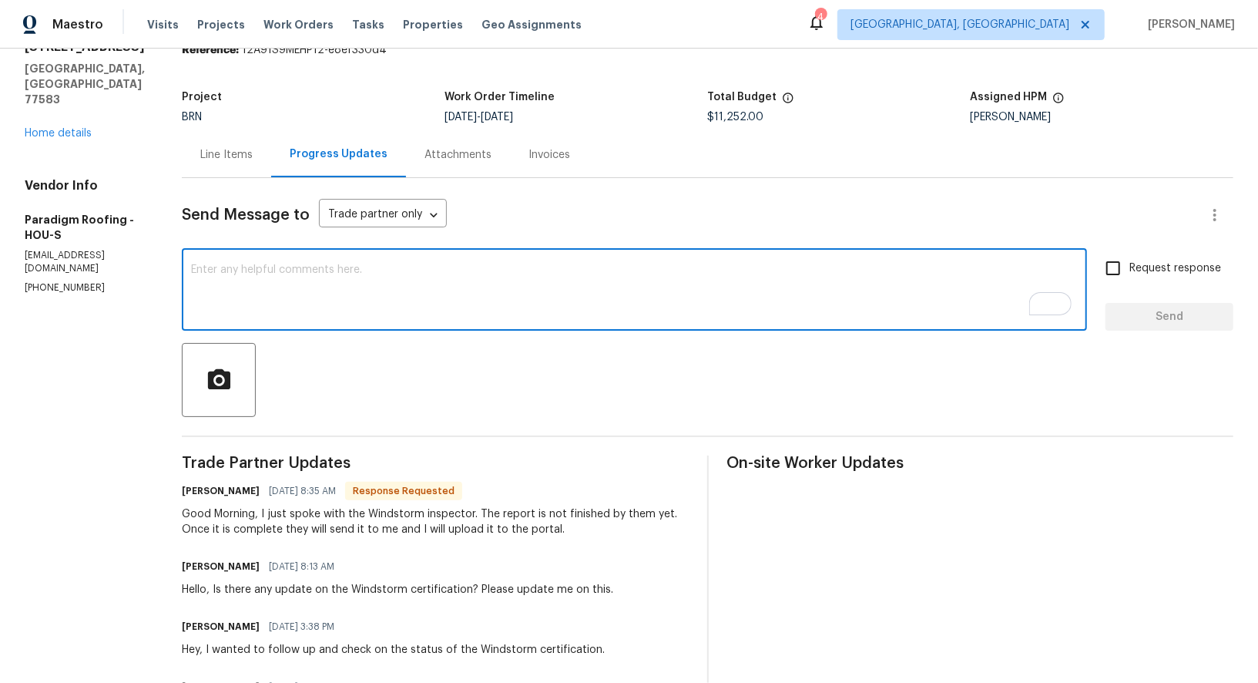
scroll to position [68, 0]
click at [415, 323] on div "x ​" at bounding box center [634, 291] width 905 height 79
type textarea "Got it, Thanks for checking!"
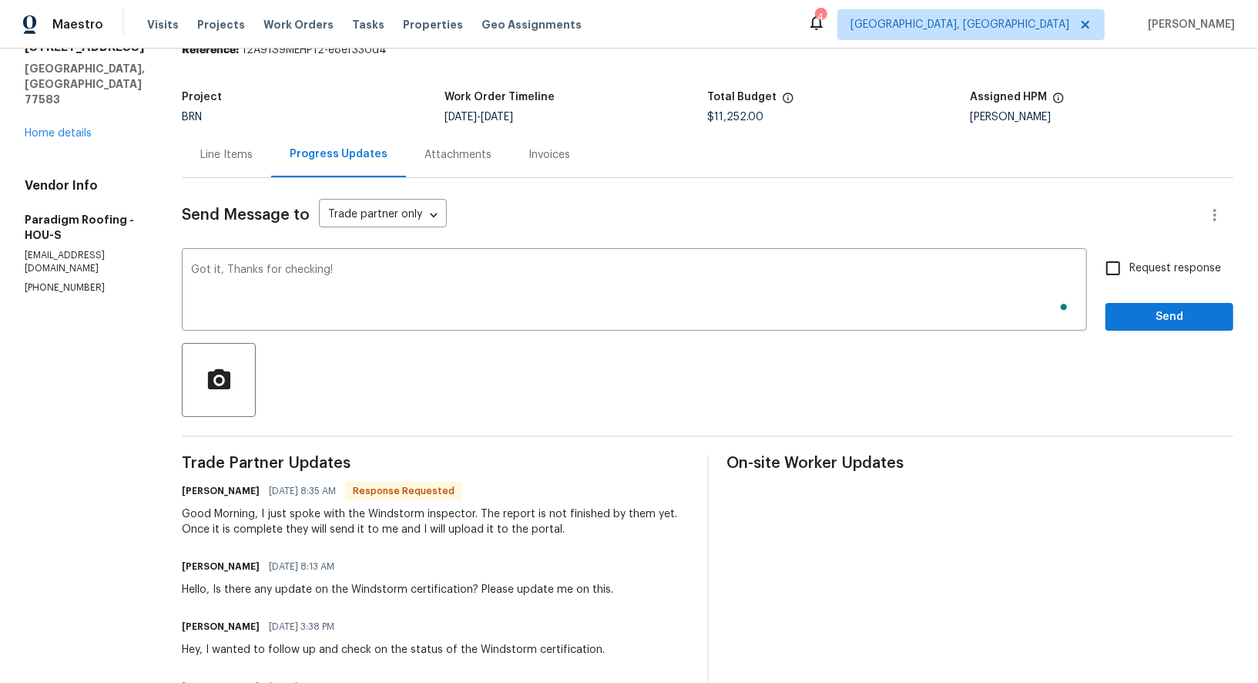
click at [1121, 286] on div "Request response Send" at bounding box center [1170, 291] width 128 height 79
click at [1118, 274] on input "Request response" at bounding box center [1113, 268] width 32 height 32
checkbox input "true"
click at [1149, 309] on span "Send" at bounding box center [1169, 316] width 103 height 19
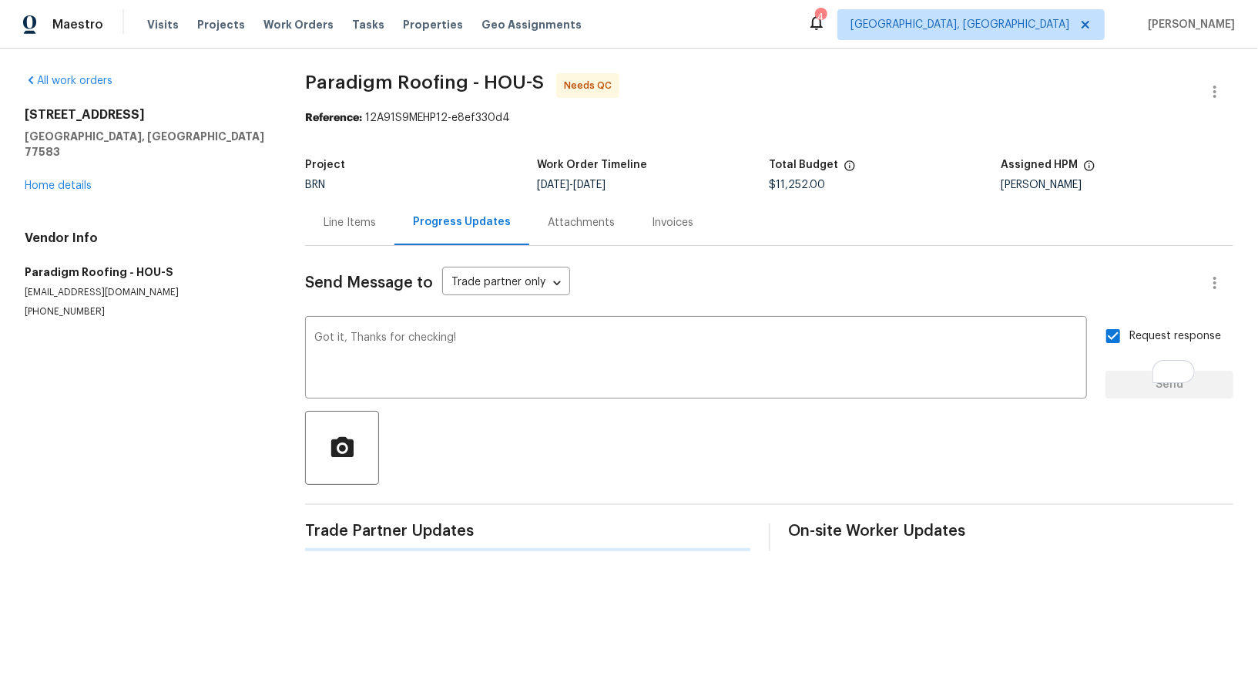
scroll to position [0, 0]
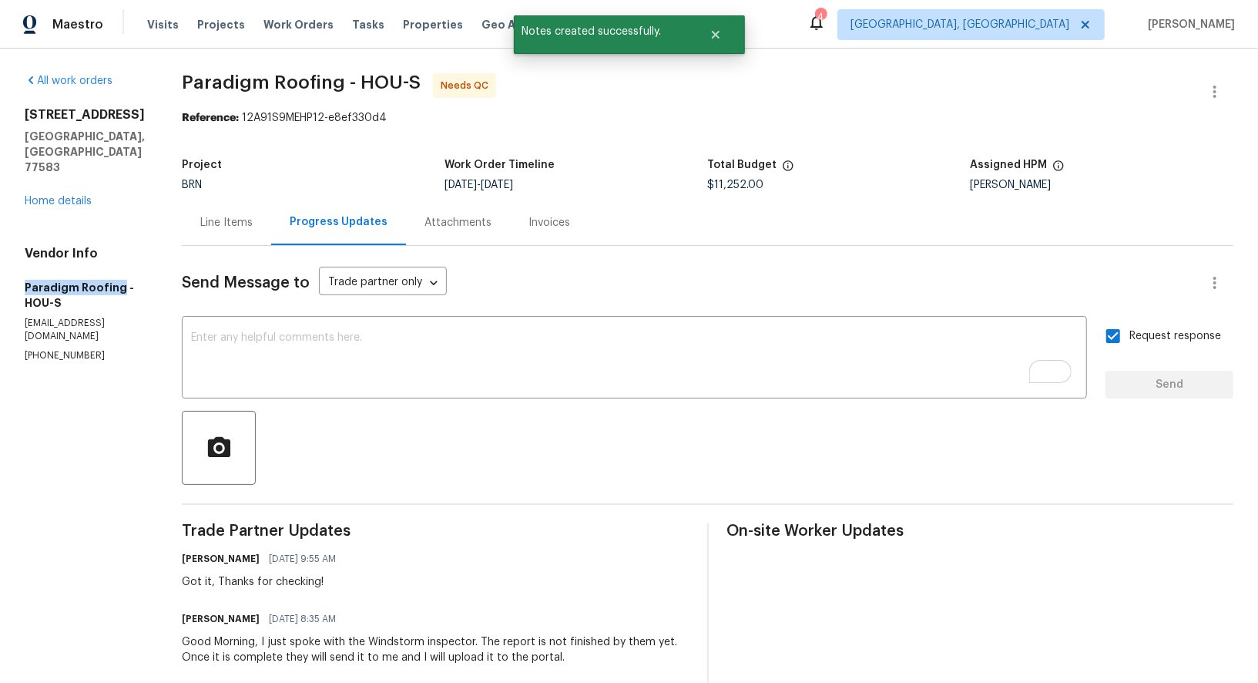
drag, startPoint x: 1, startPoint y: 257, endPoint x: 116, endPoint y: 267, distance: 116.0
copy h5 "Paradigm Roofing"
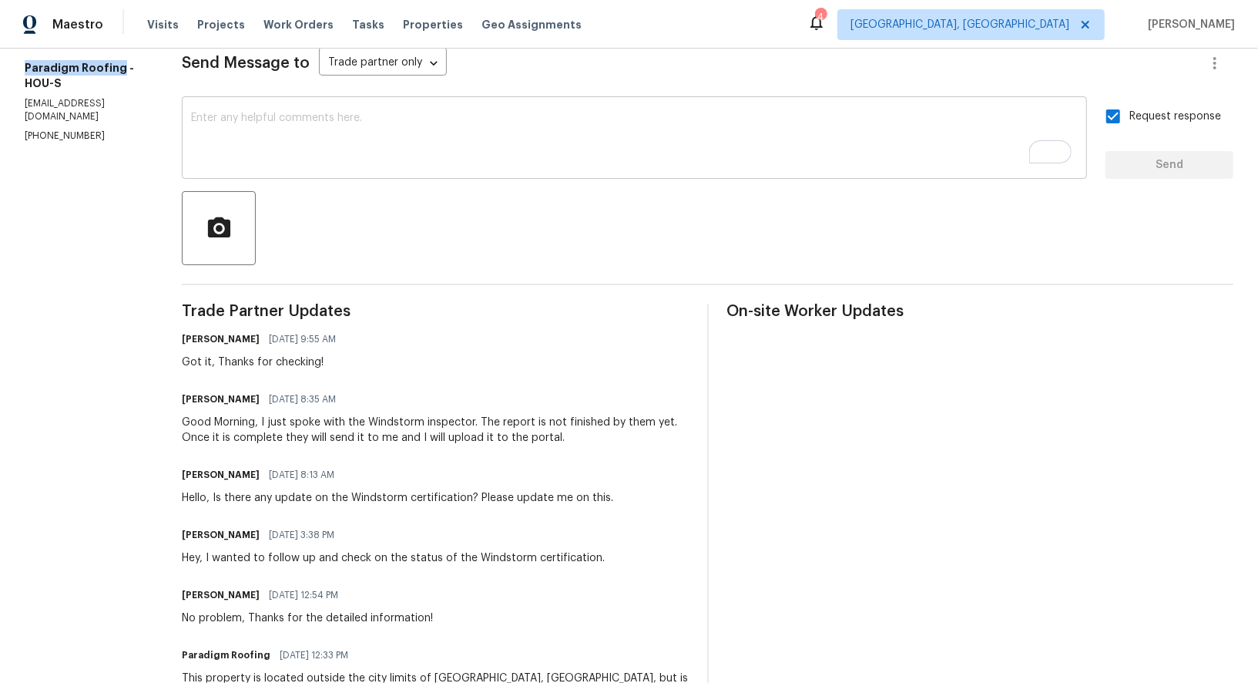
scroll to position [233, 0]
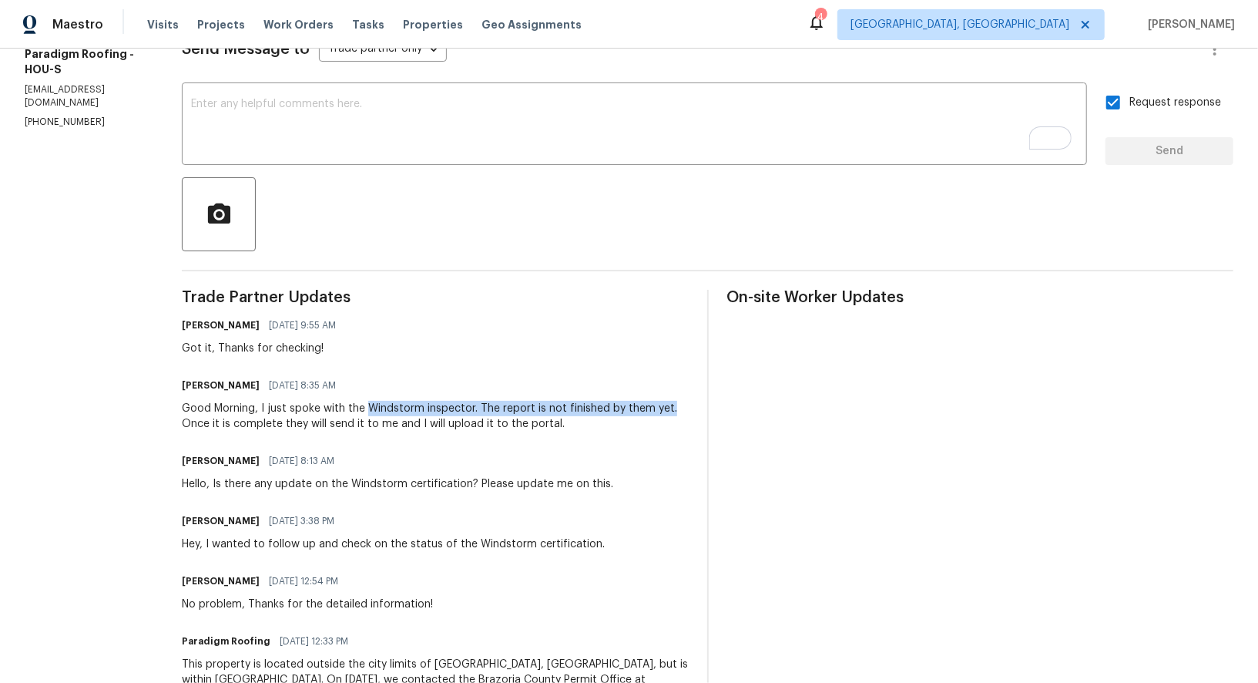
drag, startPoint x: 368, startPoint y: 410, endPoint x: 674, endPoint y: 410, distance: 305.9
click at [674, 410] on div "Good Morning, I just spoke with the Windstorm inspector. The report is not fini…" at bounding box center [435, 416] width 507 height 31
copy div "Windstorm inspector. The report is not finished by them yet."
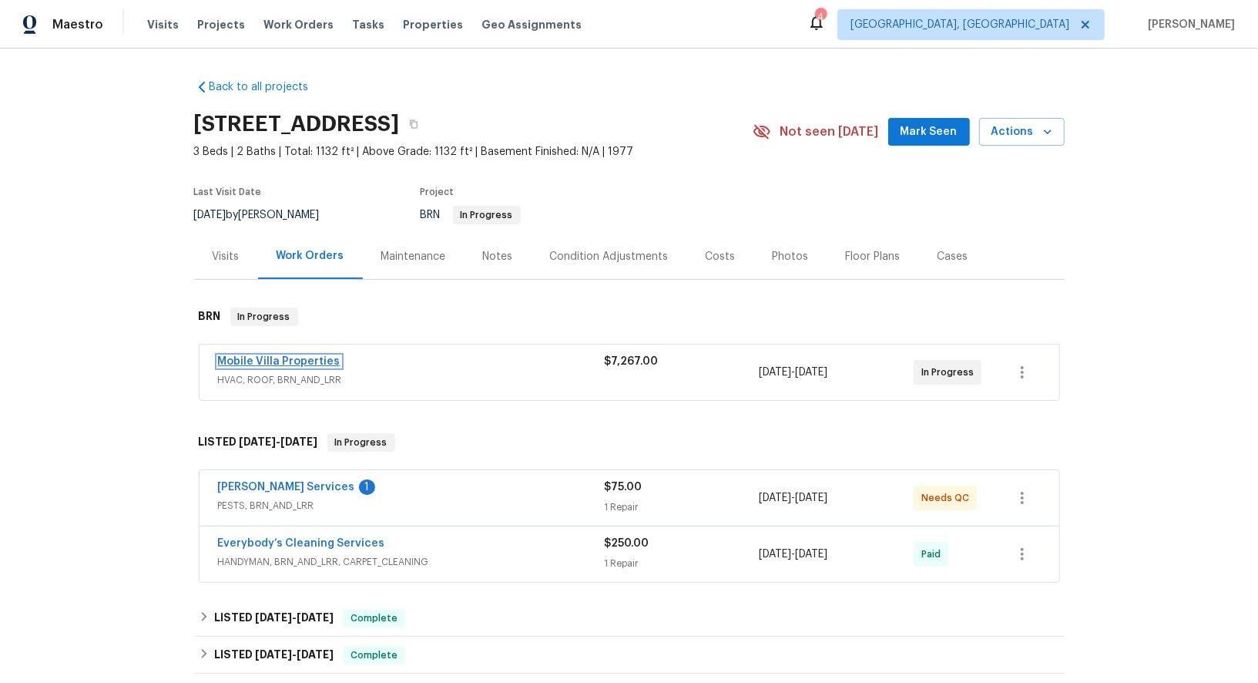
click at [273, 356] on link "Mobile Villa Properties" at bounding box center [279, 361] width 123 height 11
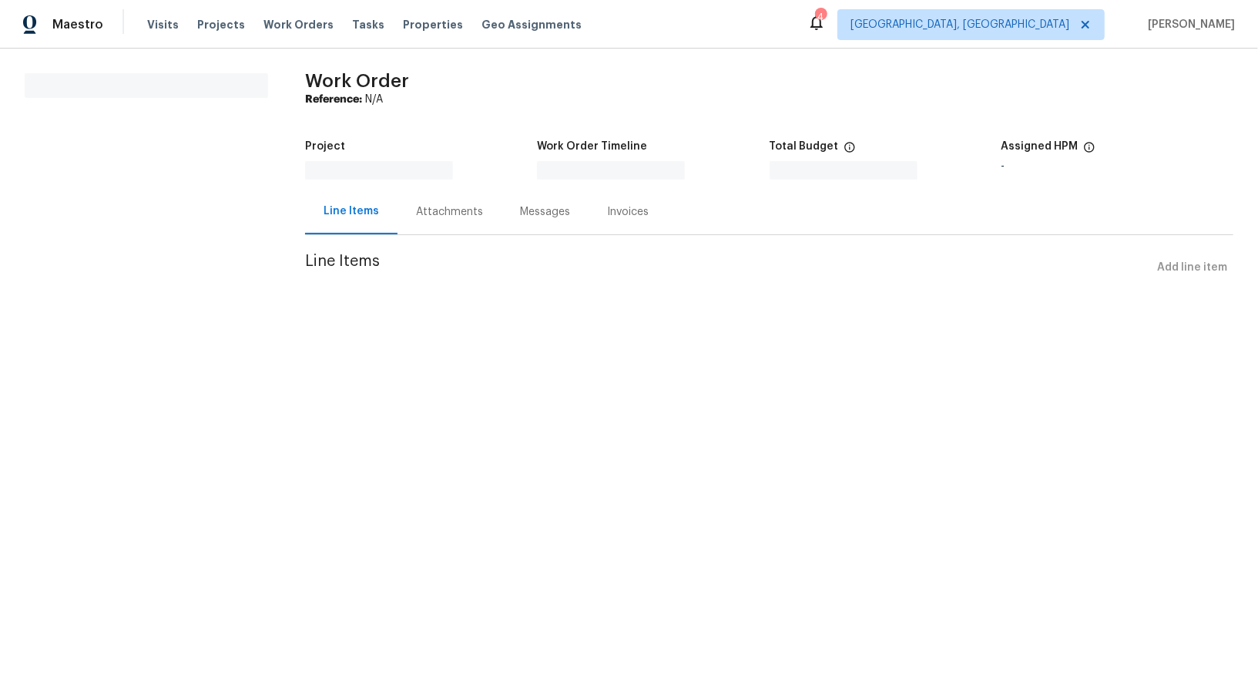
click at [273, 325] on html "Maestro Visits Projects Work Orders Tasks Properties Geo Assignments 4 [GEOGRAP…" at bounding box center [629, 162] width 1258 height 325
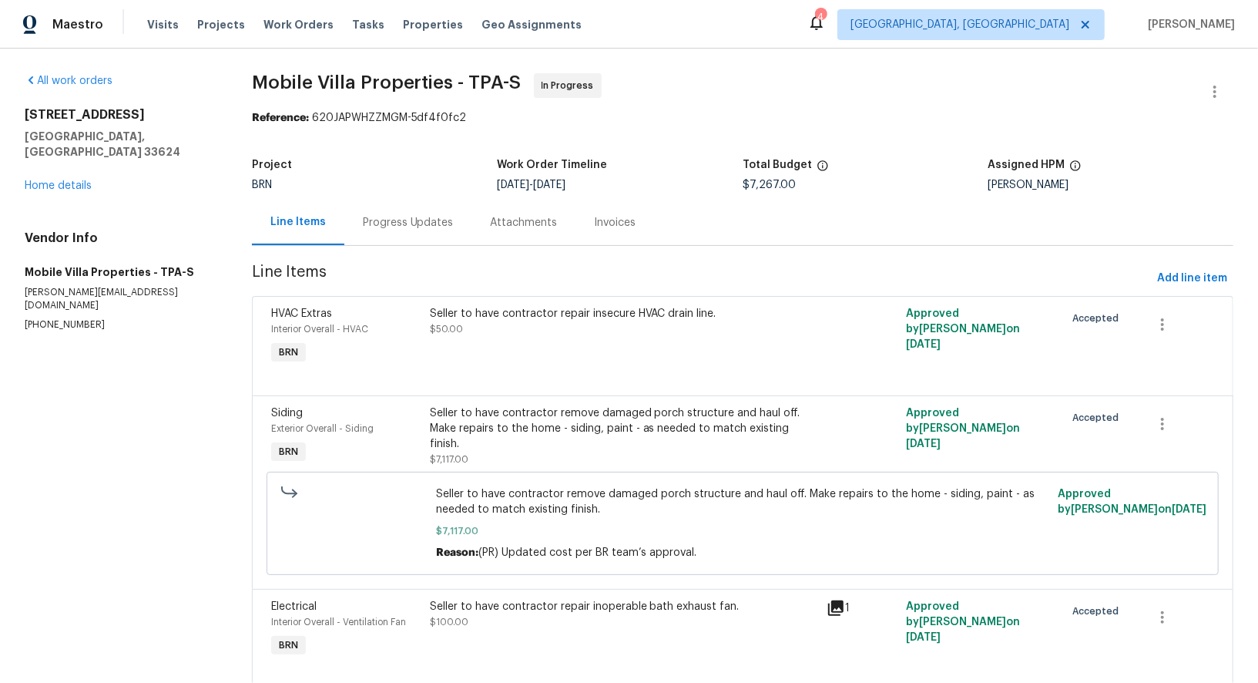
click at [398, 228] on div "Progress Updates" at bounding box center [408, 222] width 91 height 15
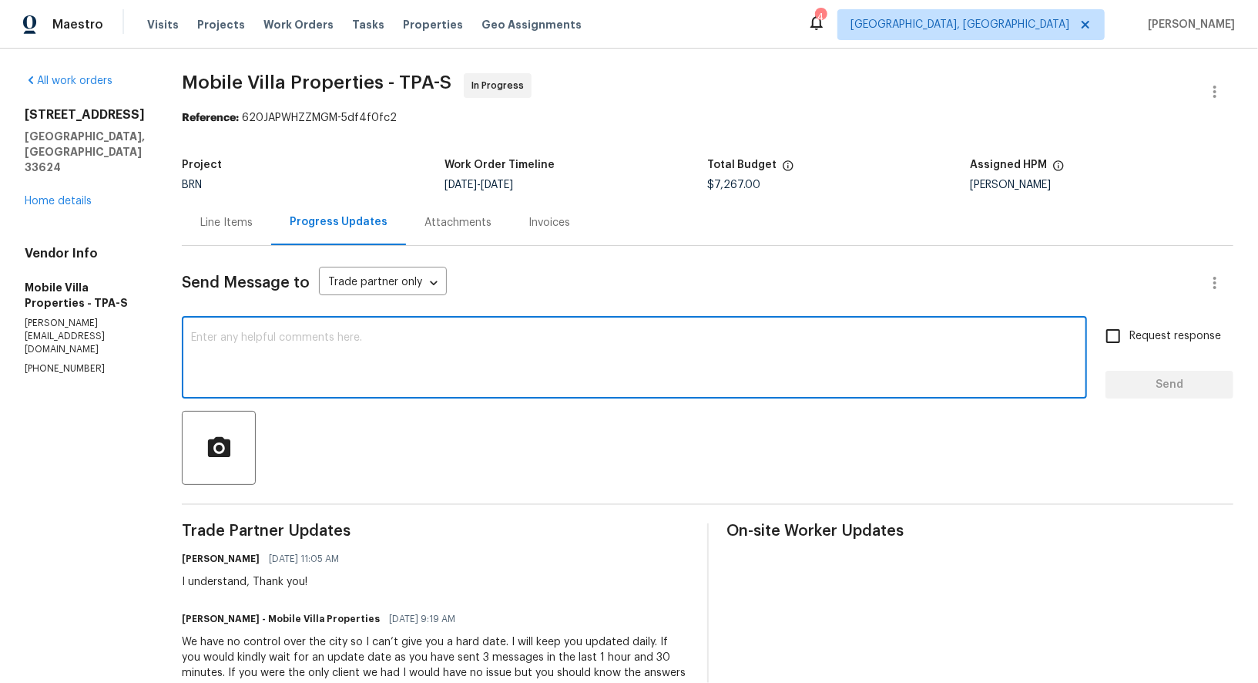
click at [378, 347] on textarea at bounding box center [634, 359] width 887 height 54
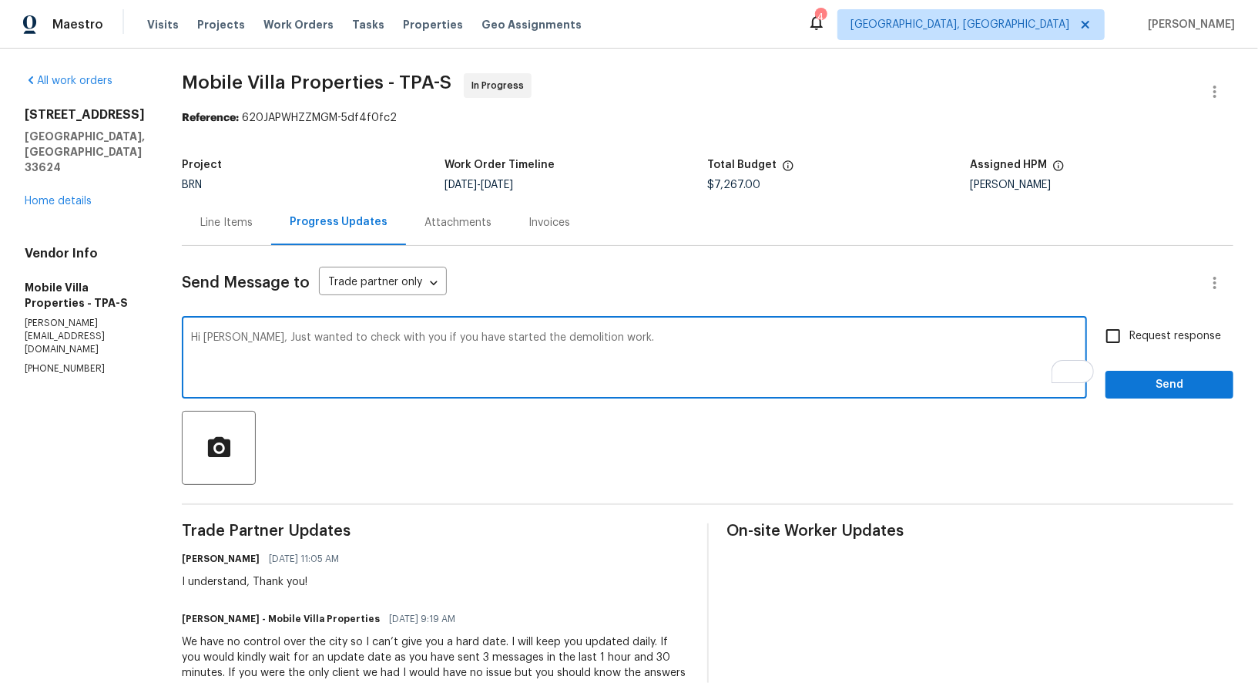
type textarea "Hi James, Just wanted to check with you if you have started the demolition work."
click at [1113, 346] on input "Request response" at bounding box center [1113, 336] width 32 height 32
checkbox input "true"
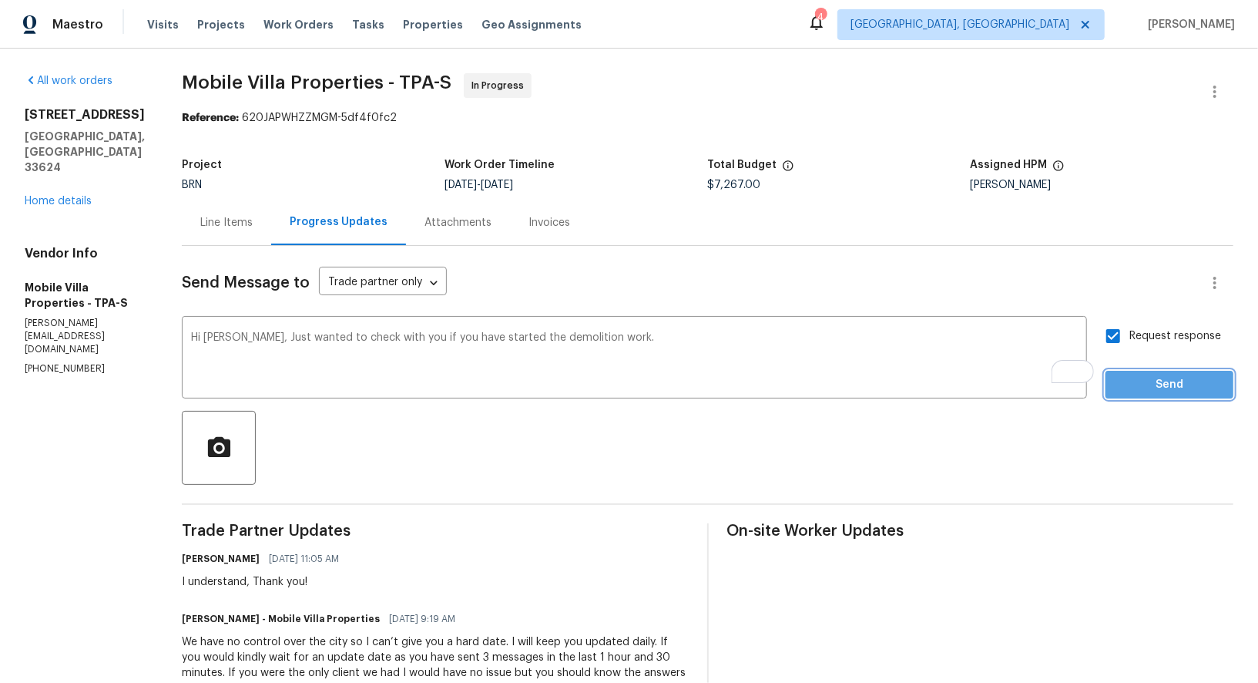
click at [1134, 396] on button "Send" at bounding box center [1170, 385] width 128 height 29
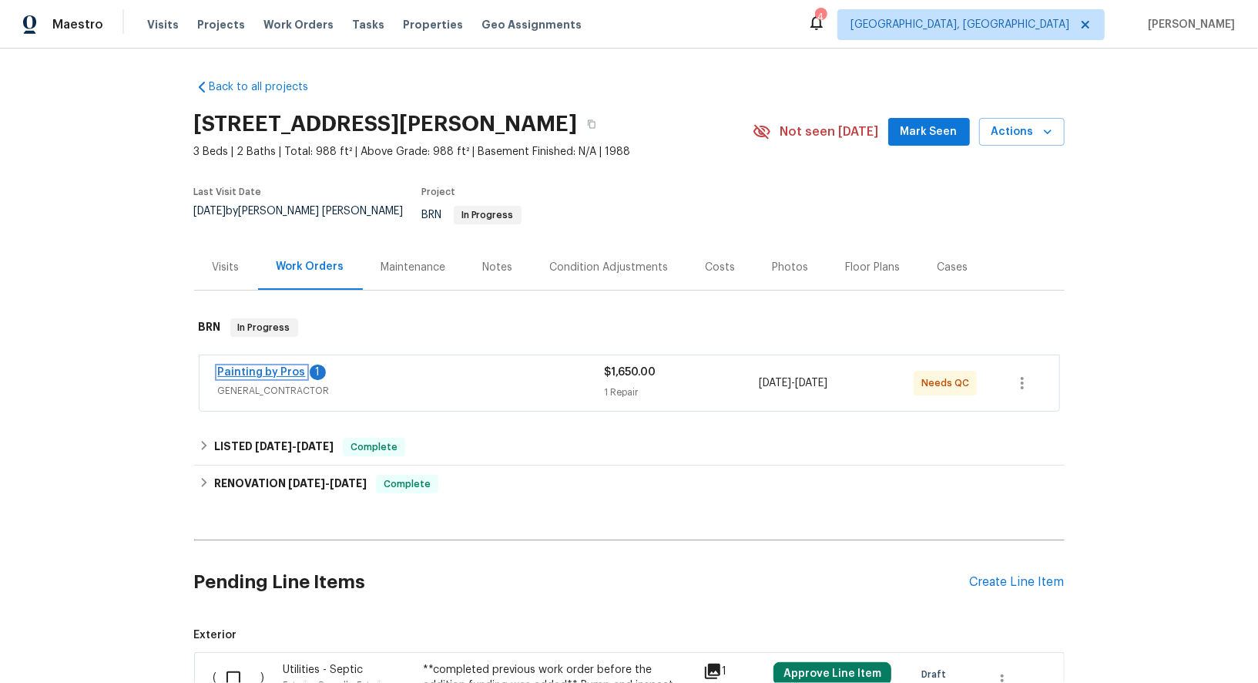
click at [257, 366] on span "Painting by Pros" at bounding box center [262, 371] width 88 height 15
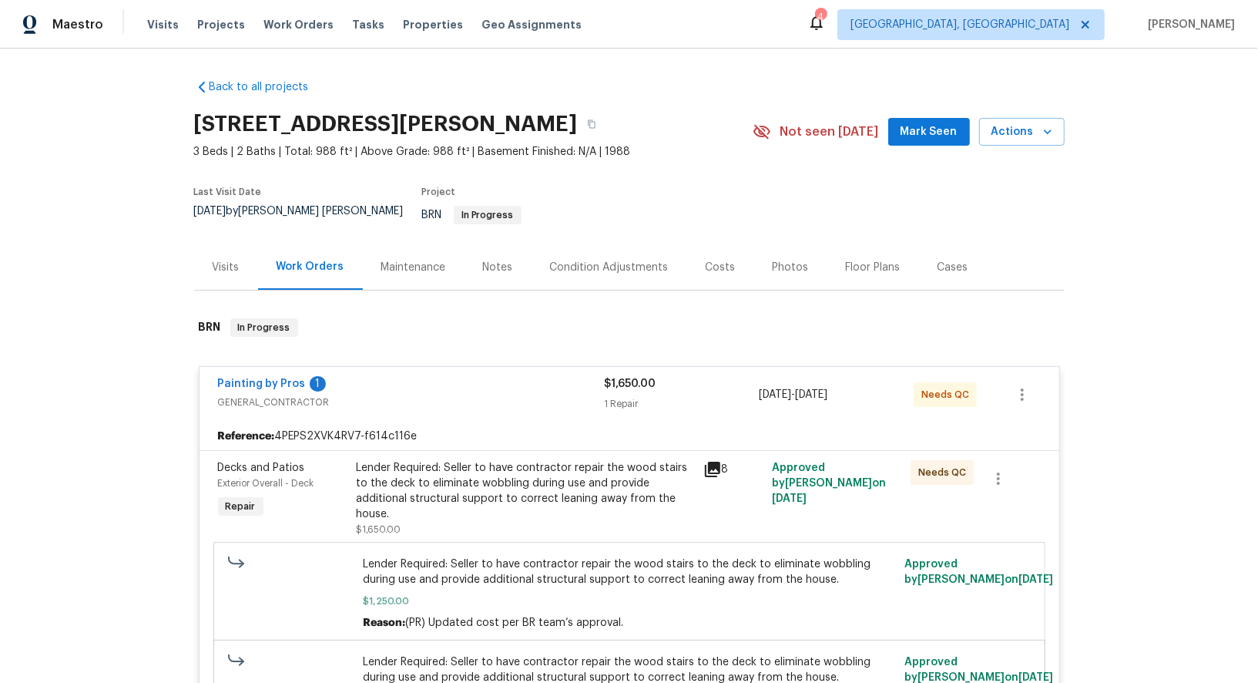
click at [276, 376] on span "Painting by Pros" at bounding box center [262, 383] width 88 height 15
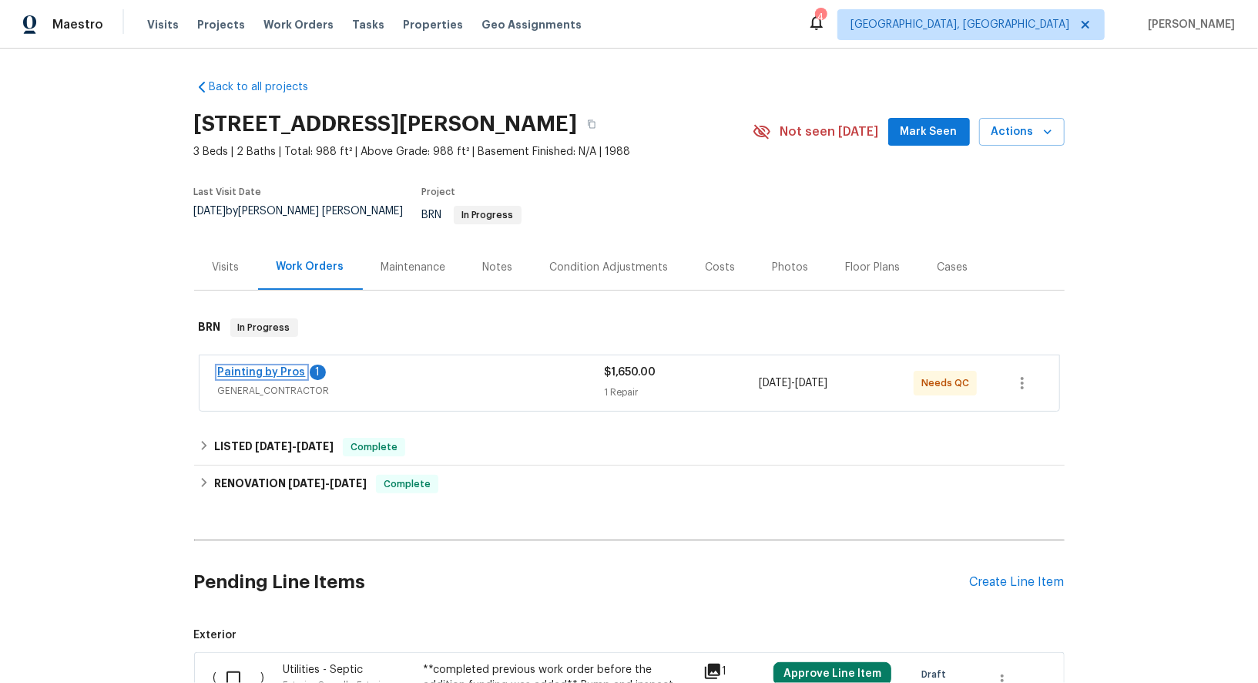
click at [275, 367] on link "Painting by Pros" at bounding box center [262, 372] width 88 height 11
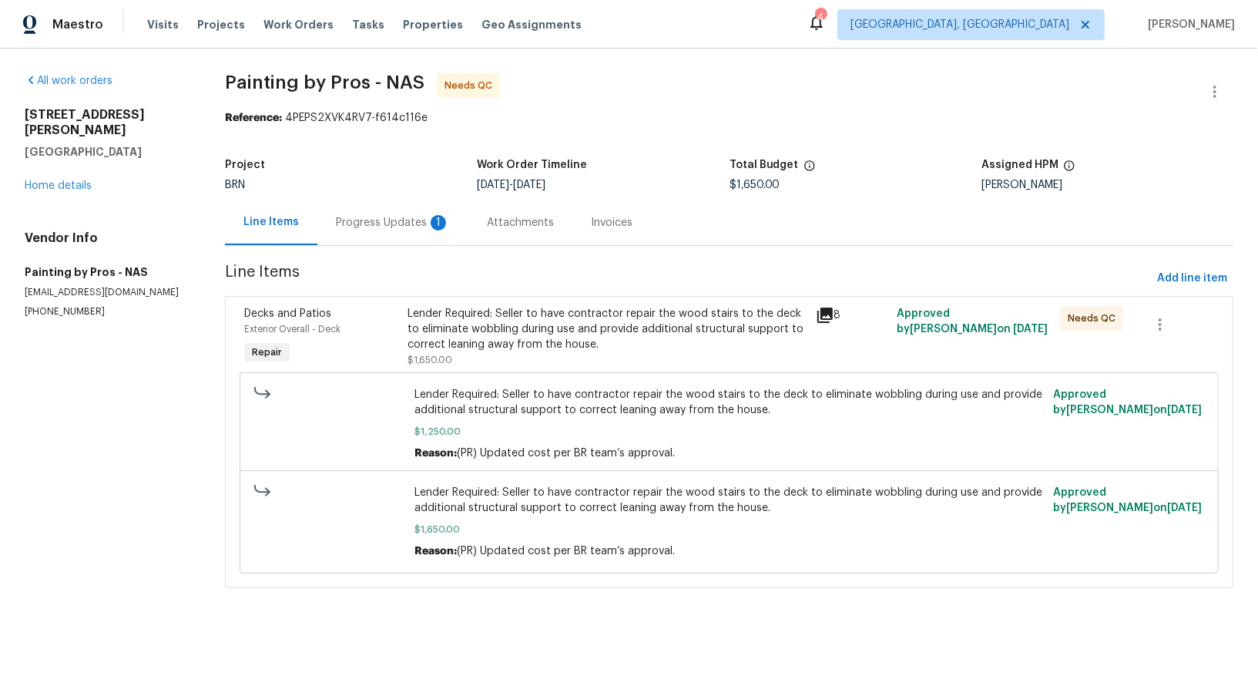
click at [407, 233] on div "Progress Updates 1" at bounding box center [392, 222] width 151 height 45
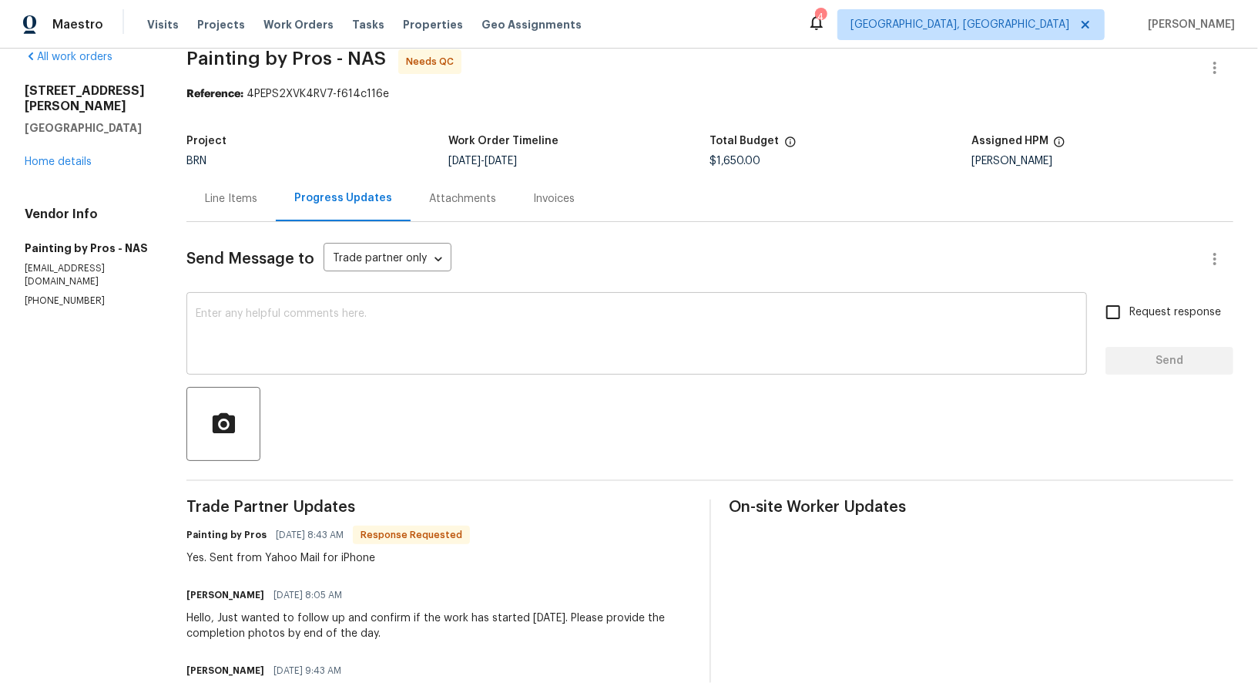
scroll to position [28, 0]
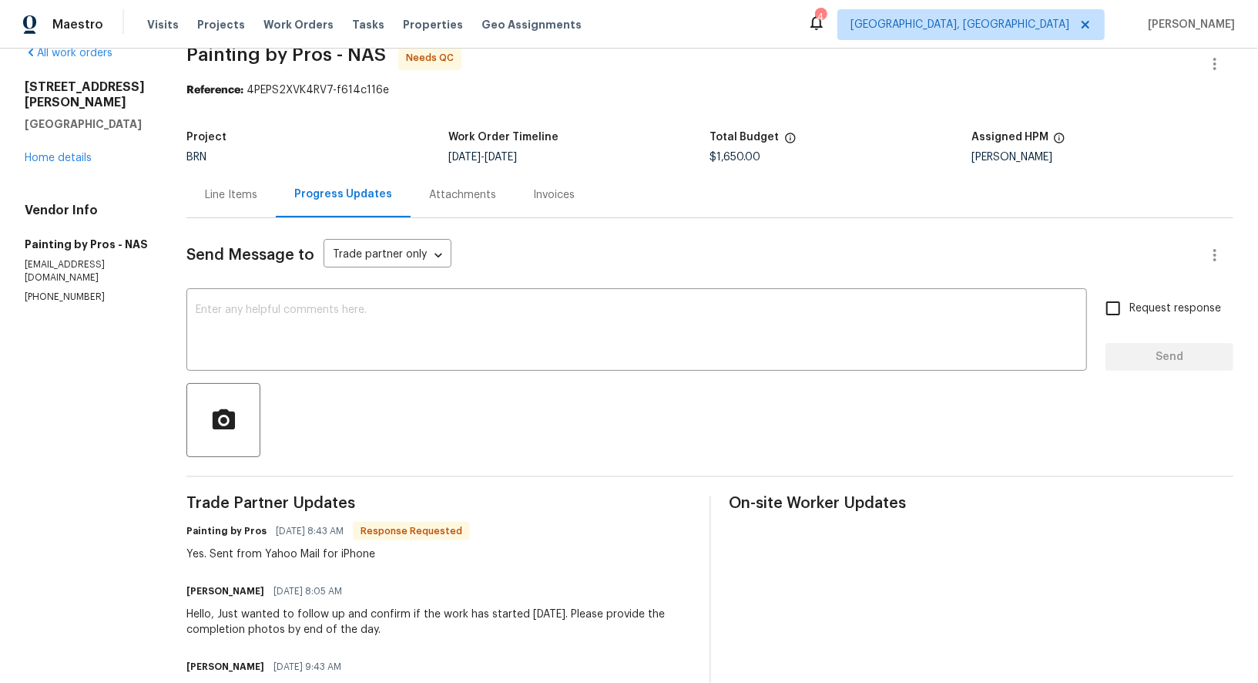
click at [251, 206] on div "Line Items" at bounding box center [230, 194] width 89 height 45
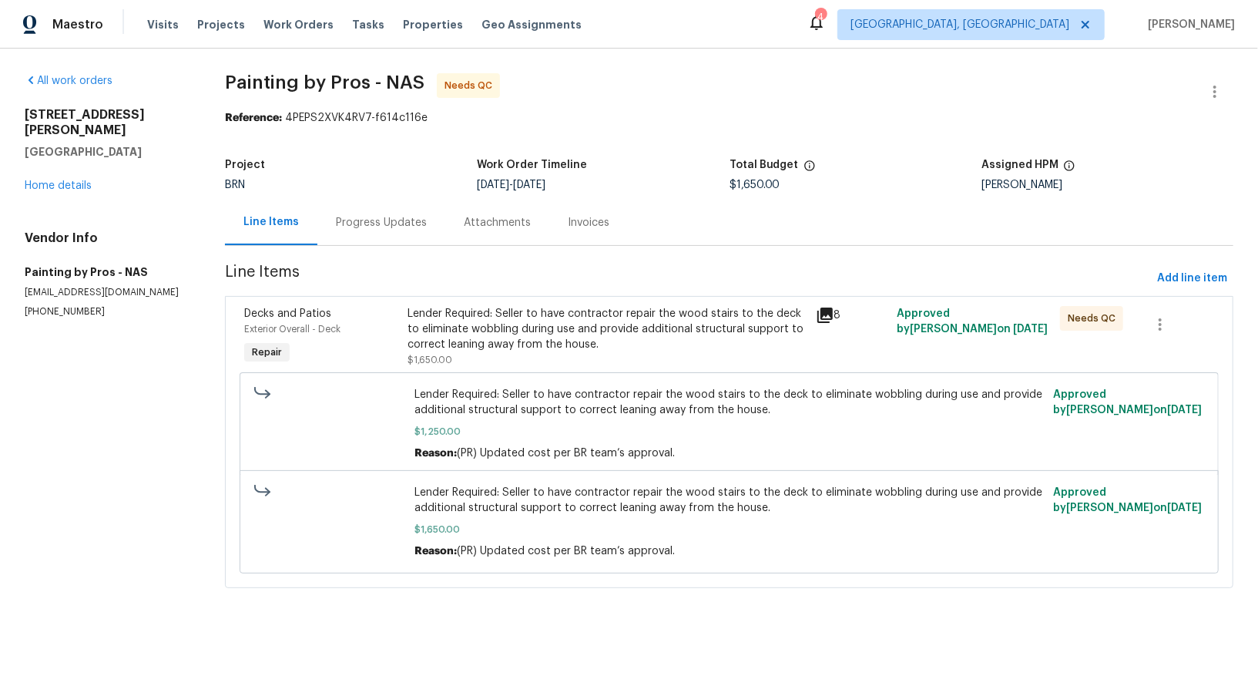
click at [514, 344] on div "Lender Required: Seller to have contractor repair the wood stairs to the deck t…" at bounding box center [607, 329] width 398 height 46
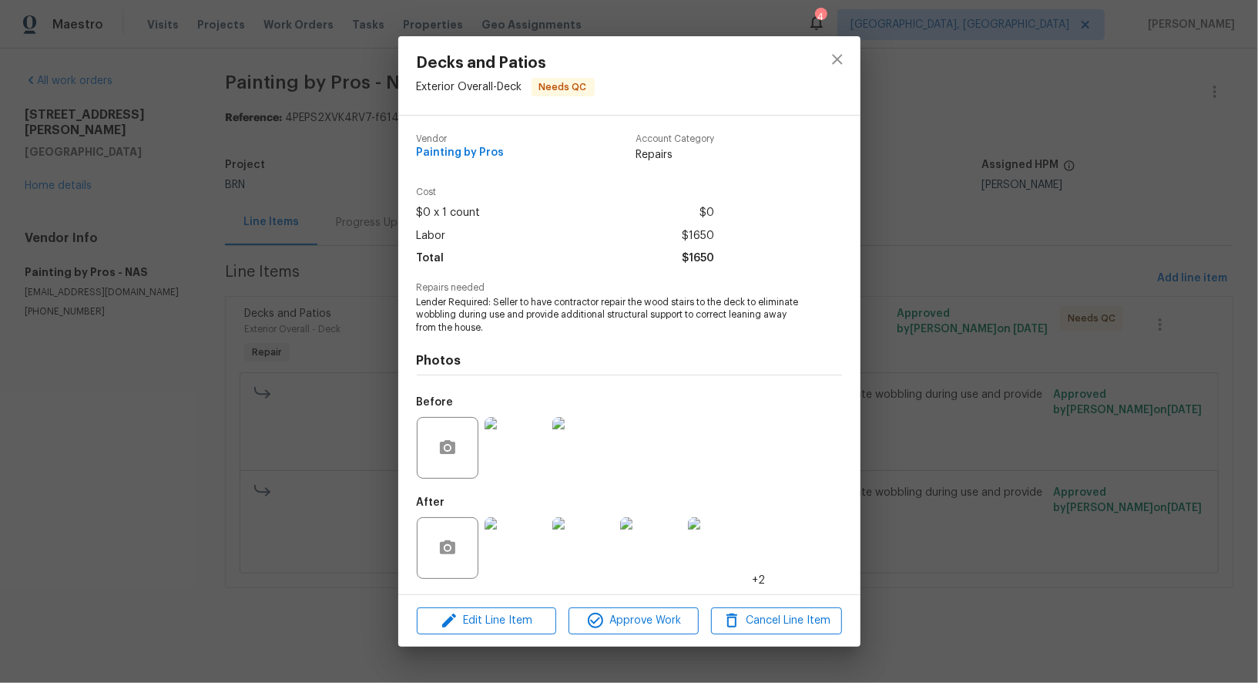
click at [354, 551] on div "Decks and Patios Exterior Overall - Deck Needs QC Vendor Painting by Pros Accou…" at bounding box center [629, 341] width 1258 height 683
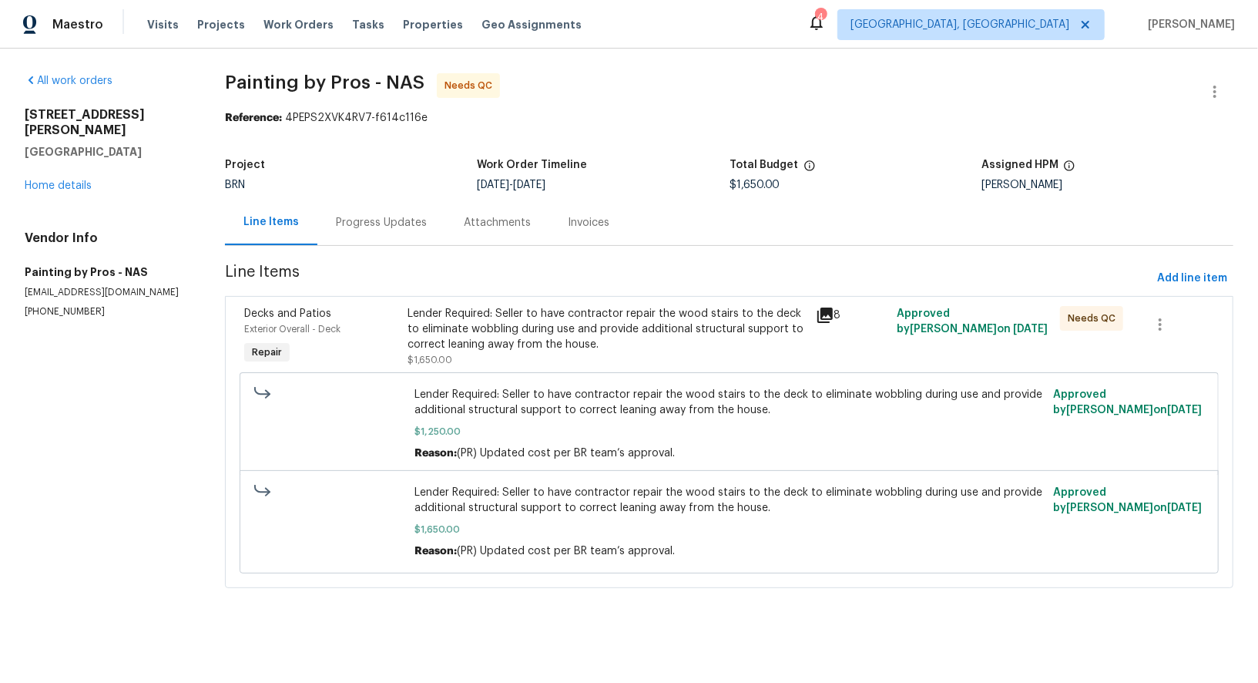
click at [382, 223] on div "Progress Updates" at bounding box center [381, 222] width 91 height 15
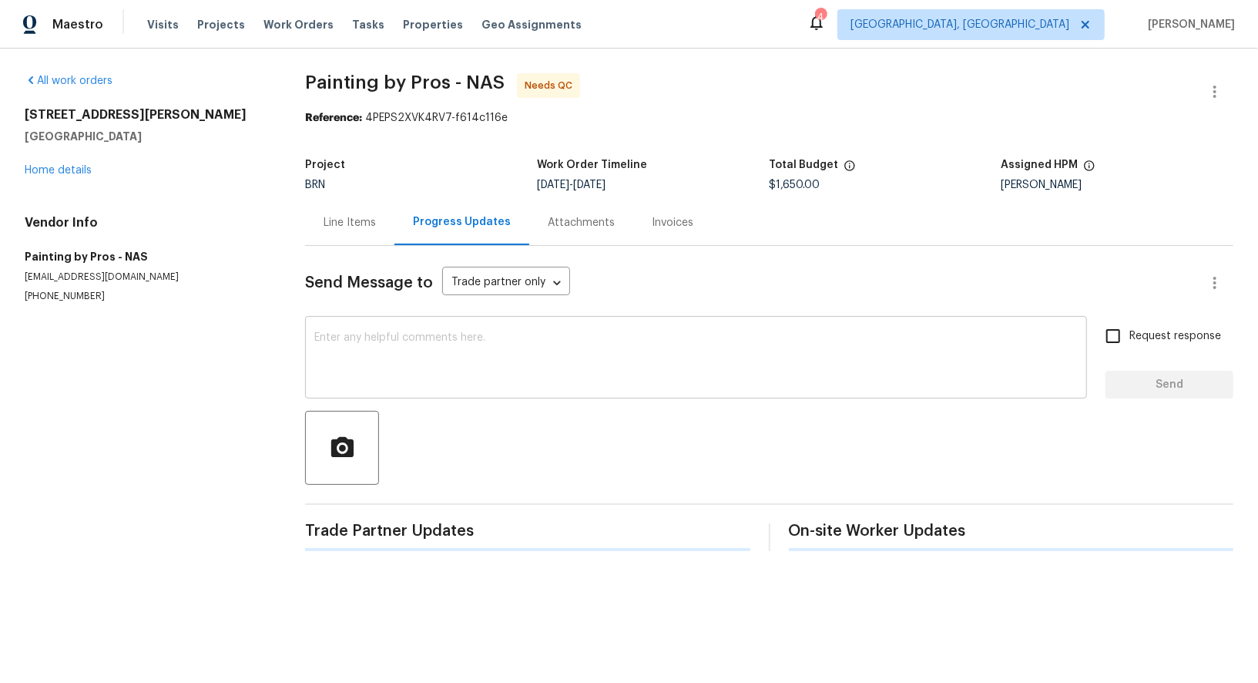
click at [425, 346] on textarea at bounding box center [696, 359] width 764 height 54
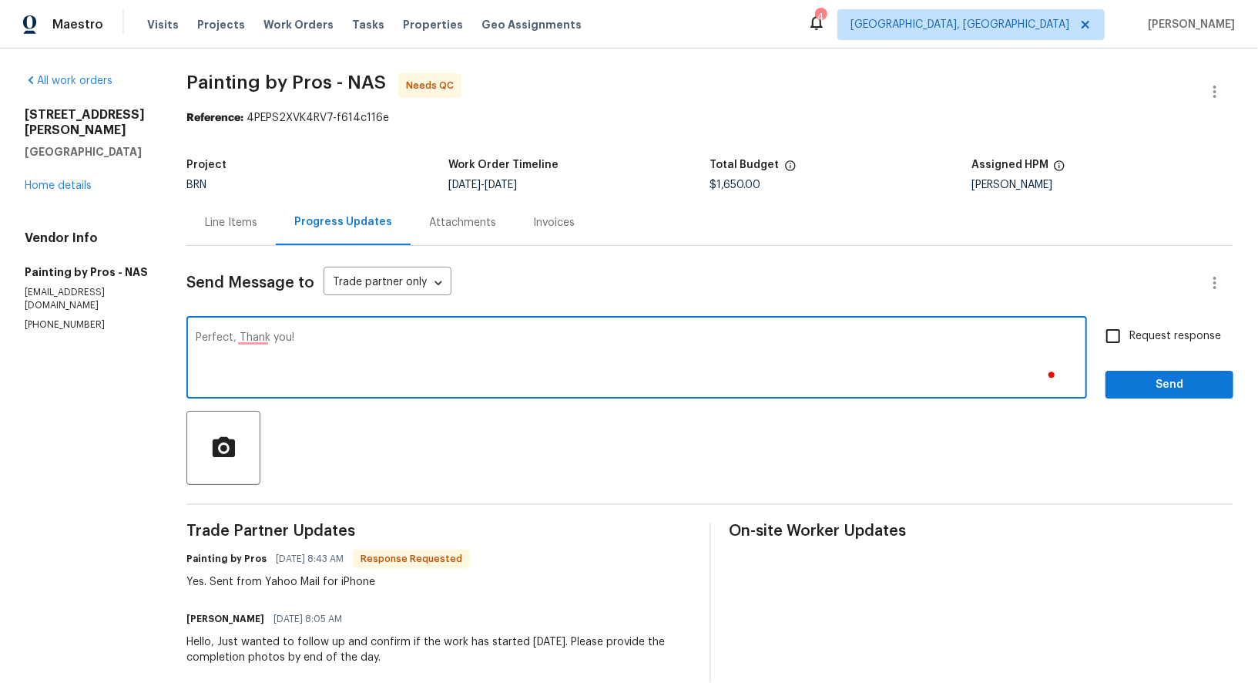
type textarea "Perfect, Thank you!"
click at [1140, 324] on label "Request response" at bounding box center [1159, 336] width 124 height 32
click at [1130, 324] on input "Request response" at bounding box center [1113, 336] width 32 height 32
checkbox input "true"
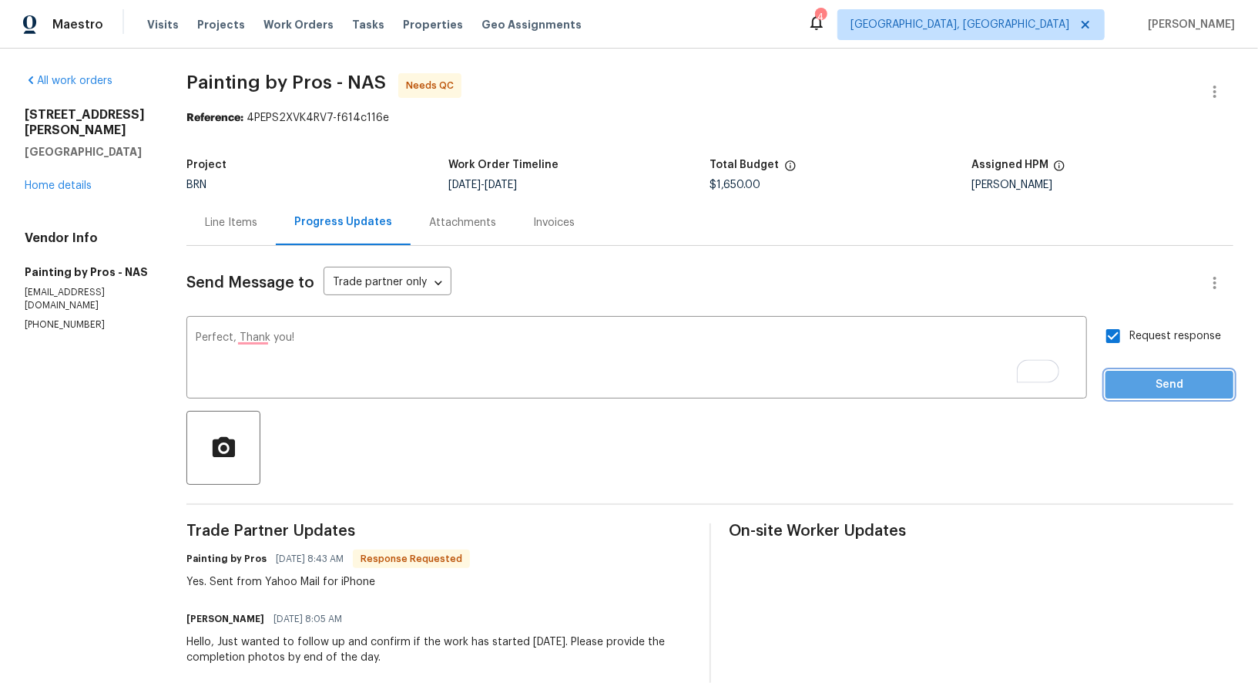
click at [1145, 385] on span "Send" at bounding box center [1169, 384] width 103 height 19
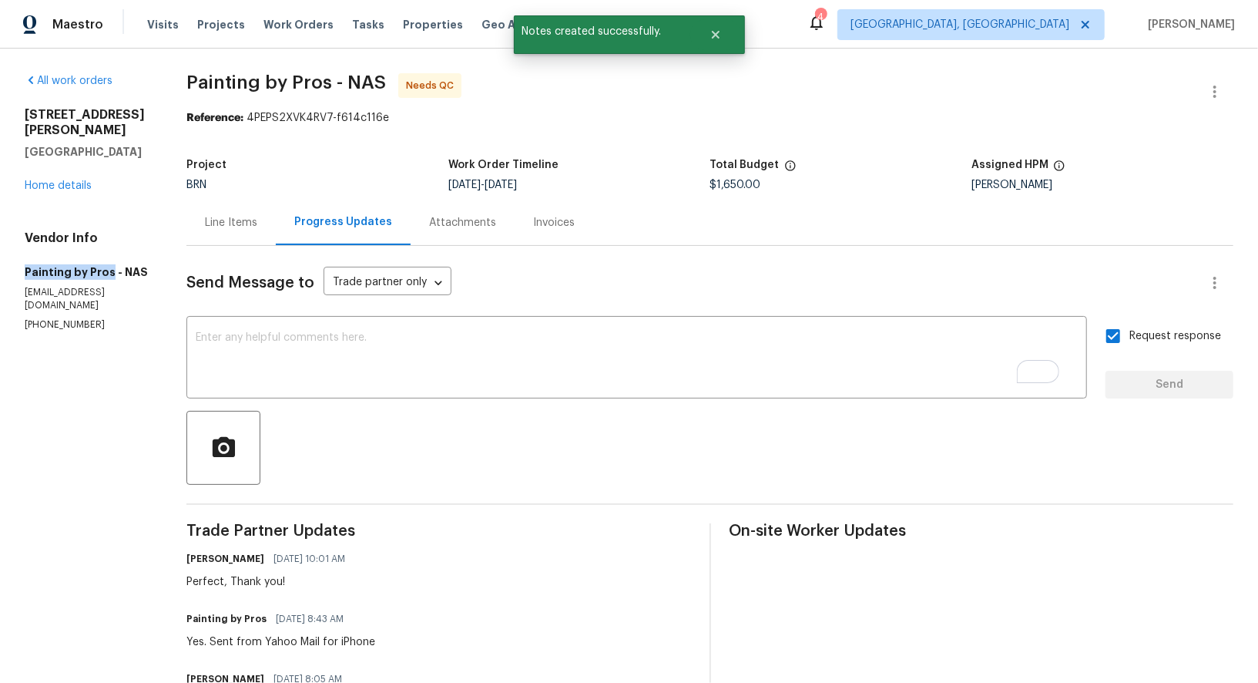
drag, startPoint x: 18, startPoint y: 257, endPoint x: 109, endPoint y: 258, distance: 91.7
copy h5 "Painting by Pros"
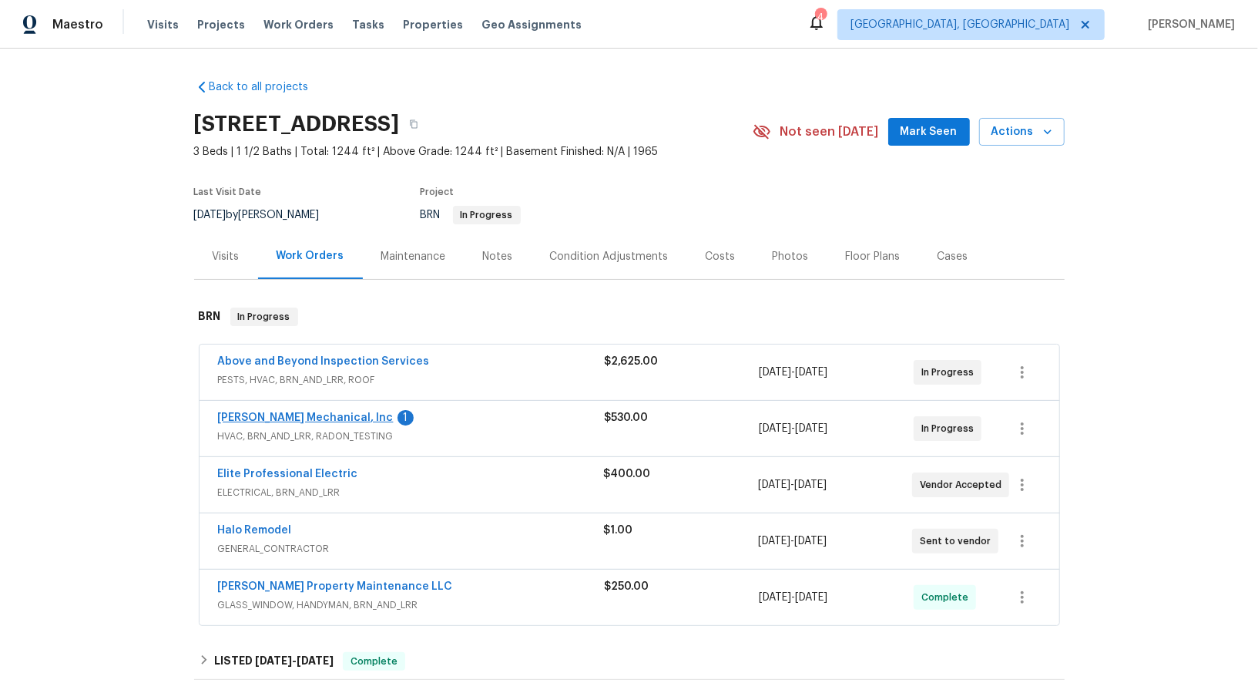
click at [307, 422] on span "[PERSON_NAME] Mechanical, Inc" at bounding box center [306, 417] width 176 height 15
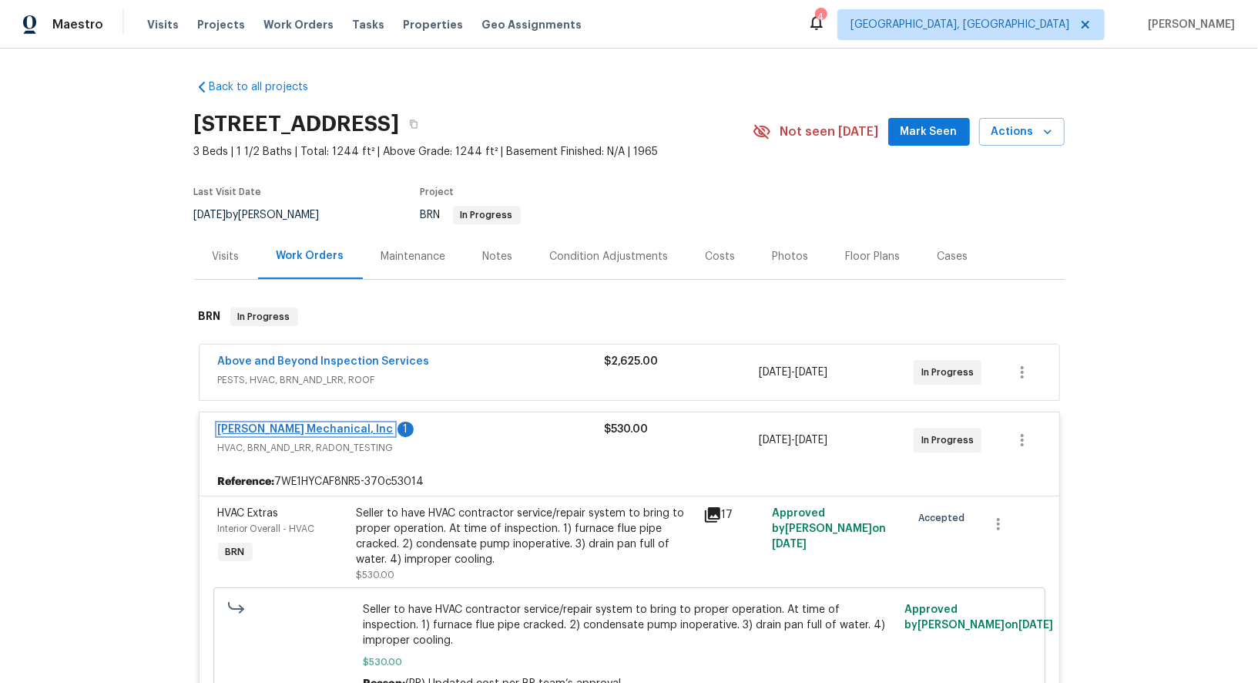
click at [295, 429] on link "[PERSON_NAME] Mechanical, Inc" at bounding box center [306, 429] width 176 height 11
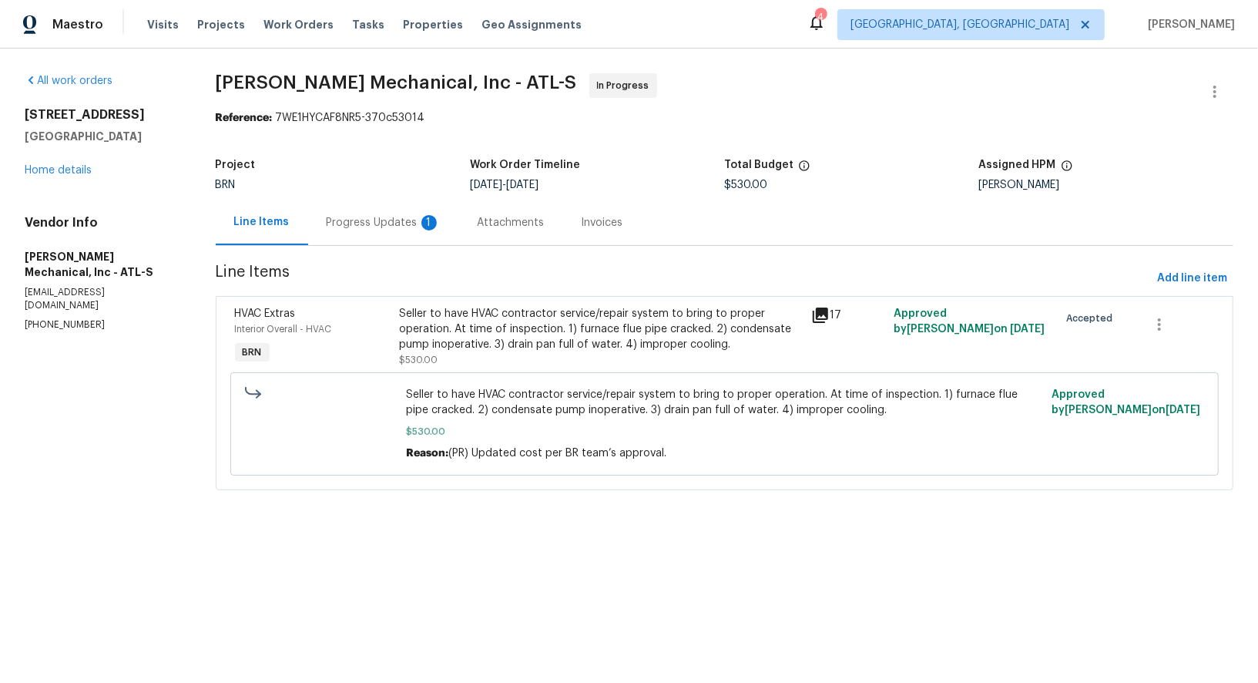
click at [364, 232] on div "Progress Updates 1" at bounding box center [383, 222] width 151 height 45
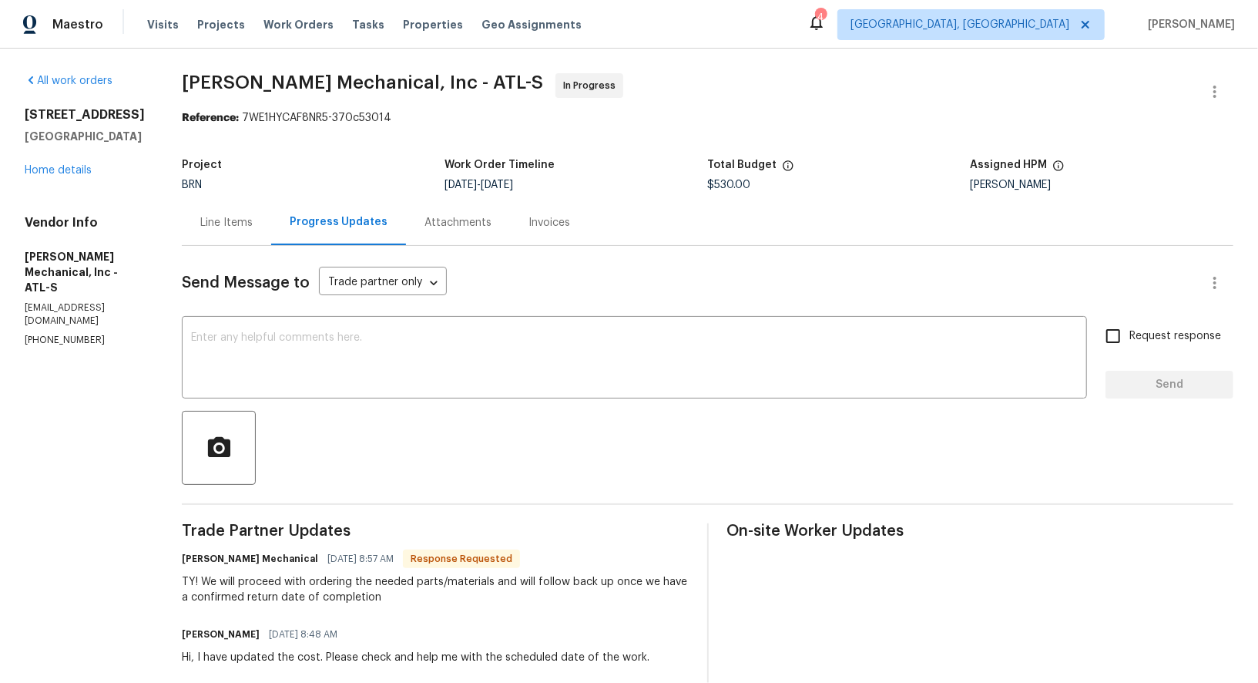
scroll to position [35, 0]
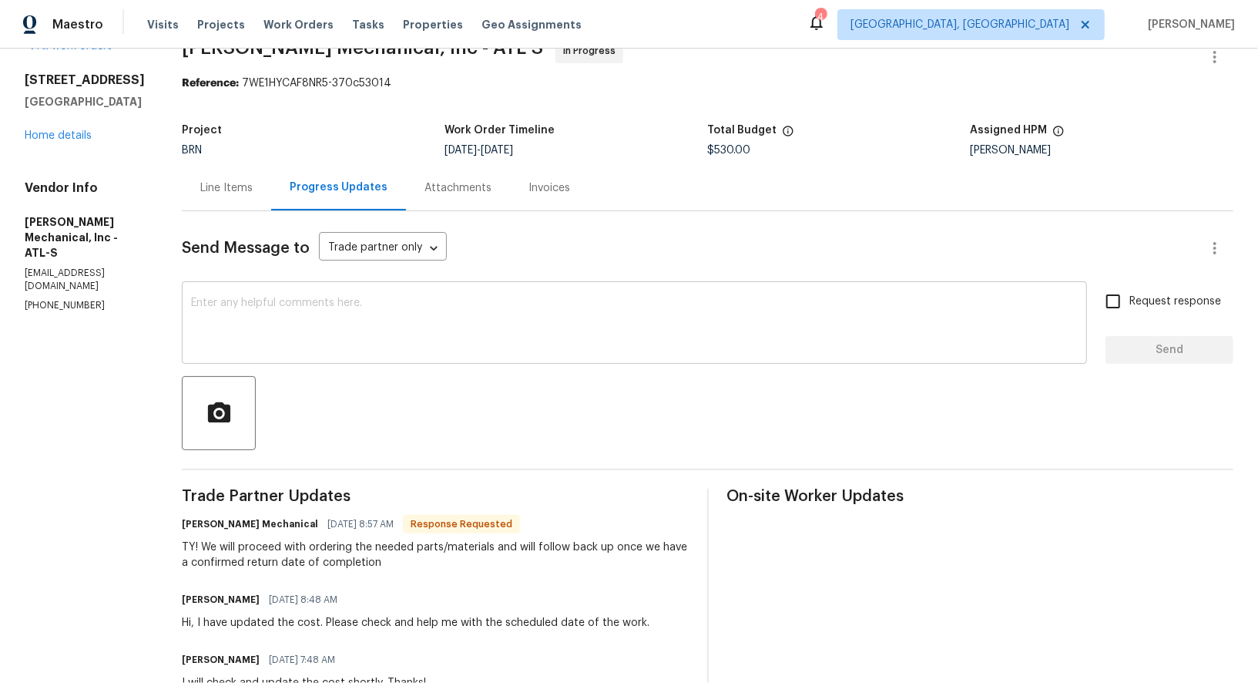
click at [329, 341] on textarea at bounding box center [634, 324] width 887 height 54
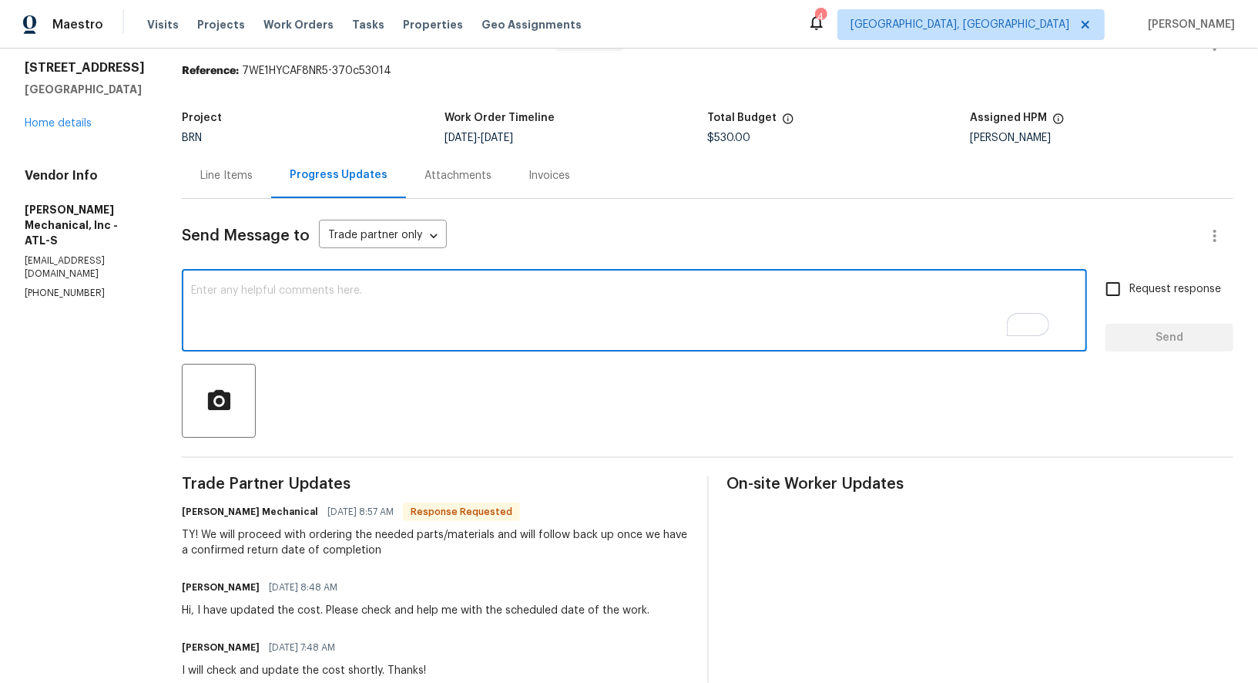
scroll to position [47, 0]
click at [405, 304] on textarea "To enrich screen reader interactions, please activate Accessibility in Grammarl…" at bounding box center [634, 312] width 887 height 54
type textarea "Perfect, Thanks!"
click at [1133, 284] on span "Request response" at bounding box center [1176, 289] width 92 height 16
click at [1130, 284] on input "Request response" at bounding box center [1113, 289] width 32 height 32
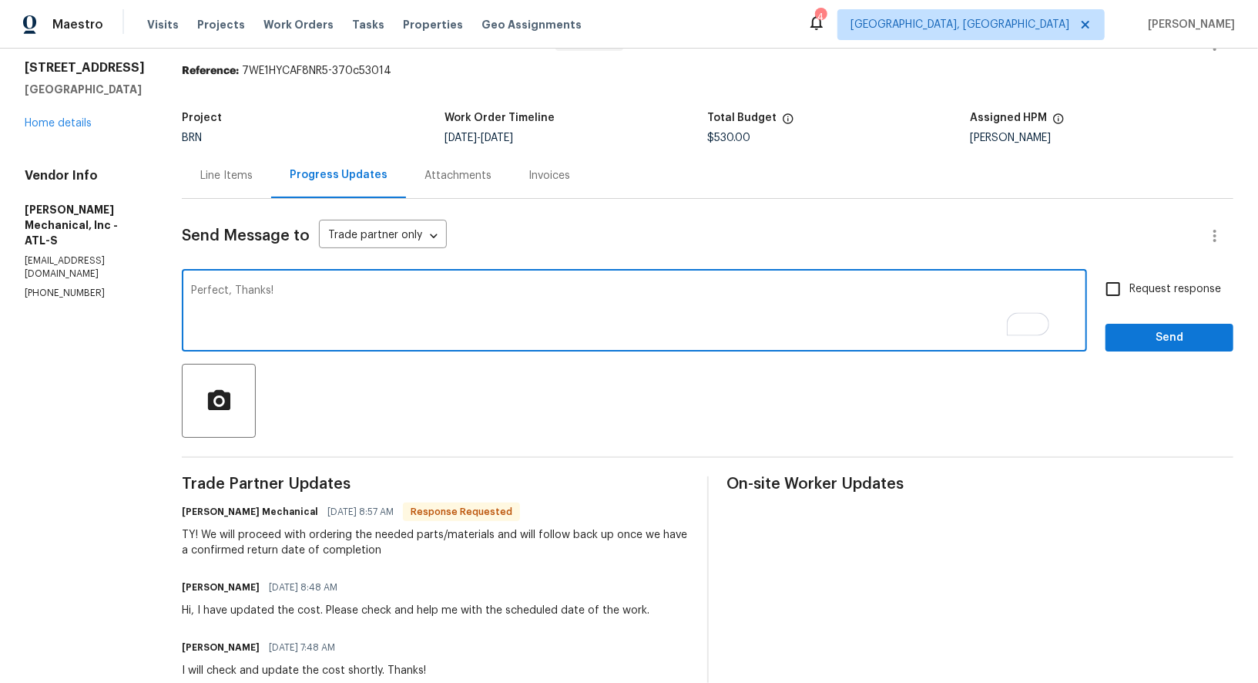
checkbox input "true"
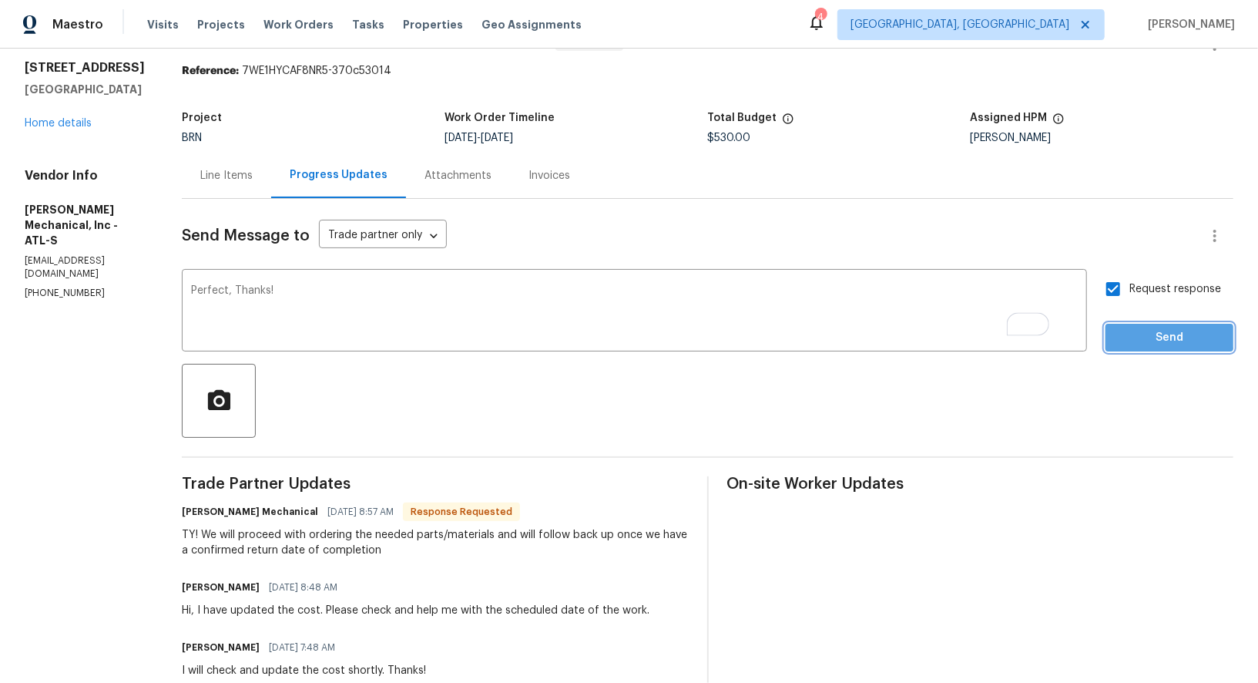
click at [1133, 325] on button "Send" at bounding box center [1170, 338] width 128 height 29
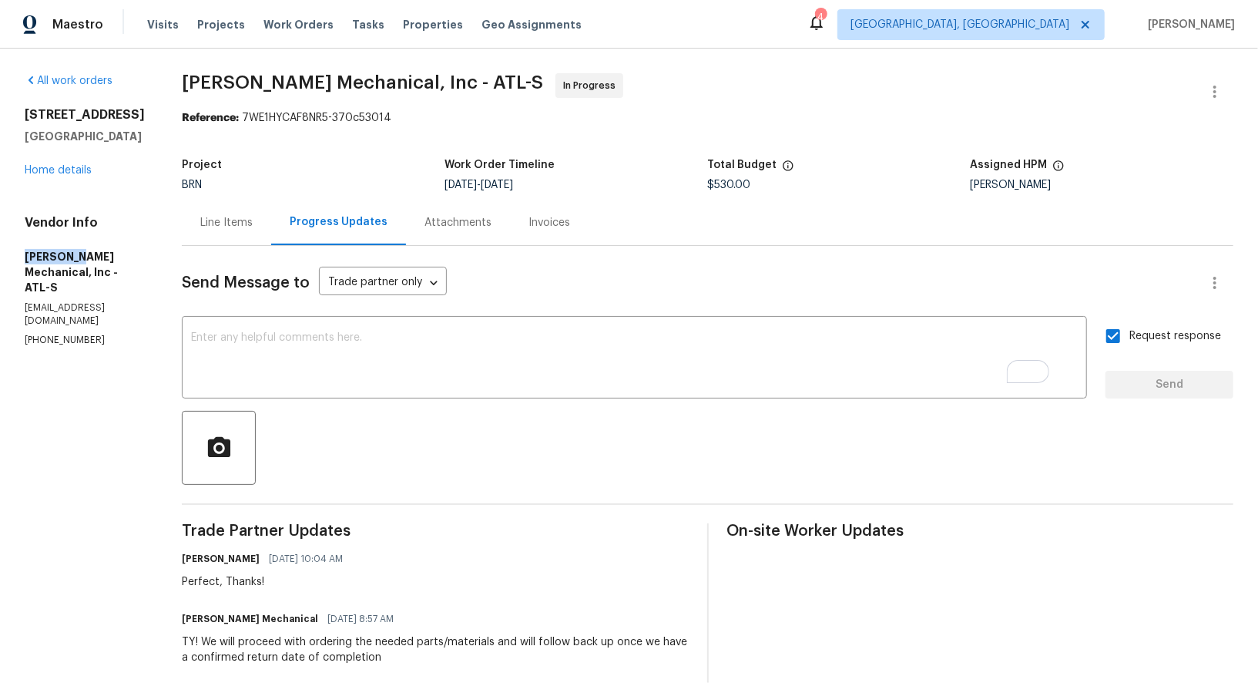
drag, startPoint x: 13, startPoint y: 257, endPoint x: 73, endPoint y: 257, distance: 60.1
copy h5 "[PERSON_NAME]"
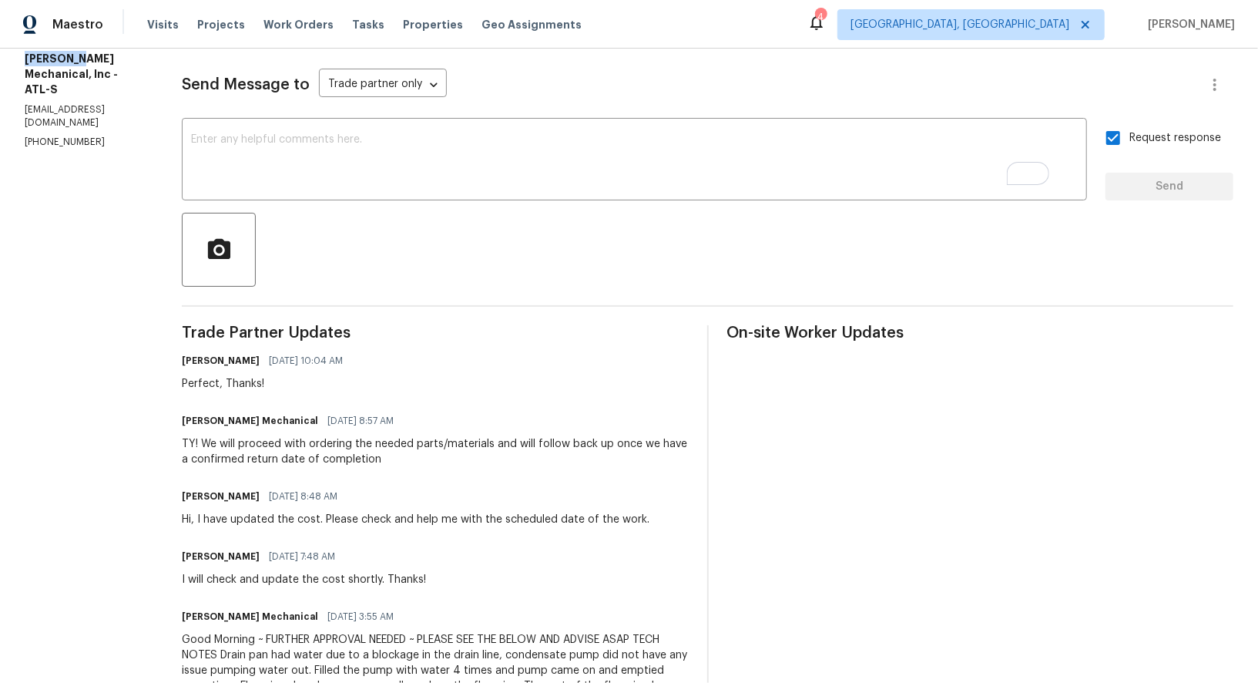
scroll to position [255, 0]
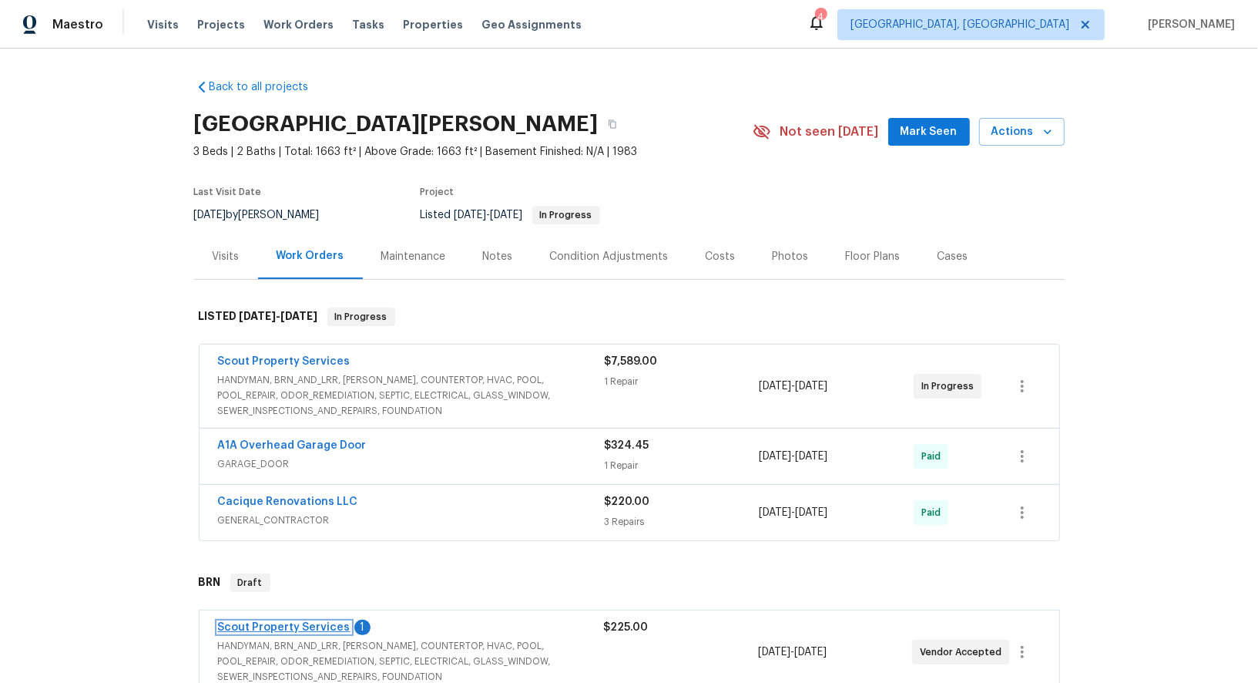
click at [304, 622] on link "Scout Property Services" at bounding box center [284, 627] width 133 height 11
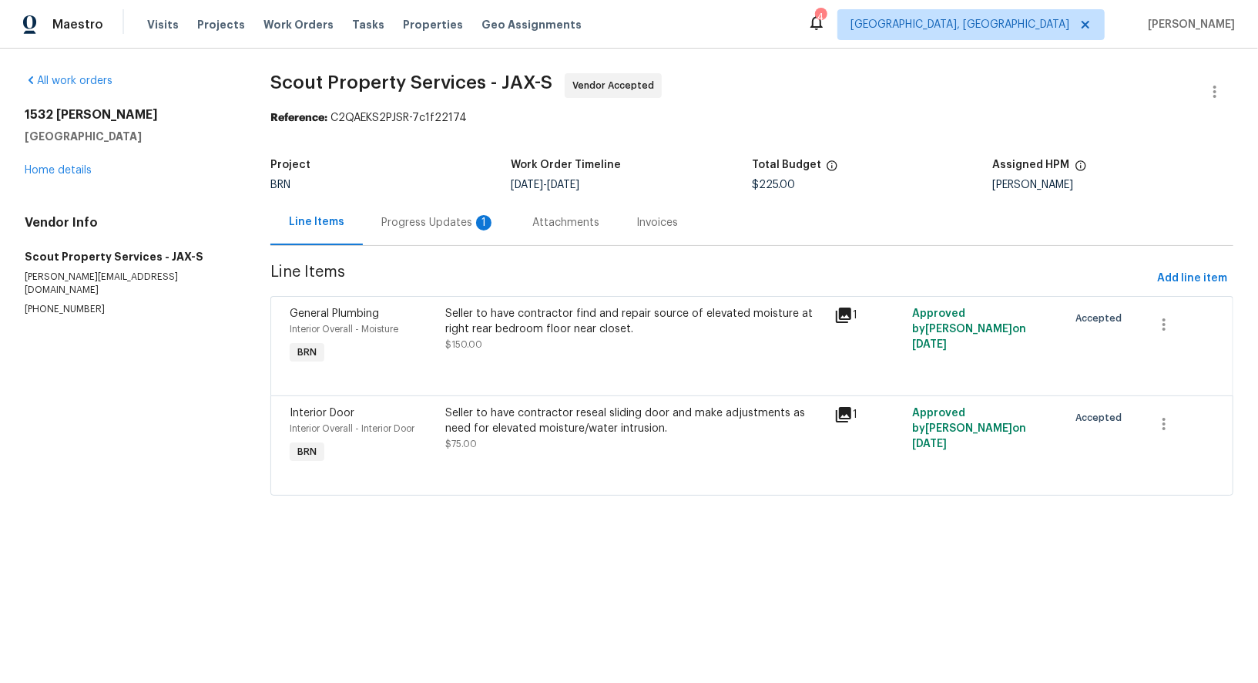
click at [393, 224] on div "Progress Updates 1" at bounding box center [438, 222] width 114 height 15
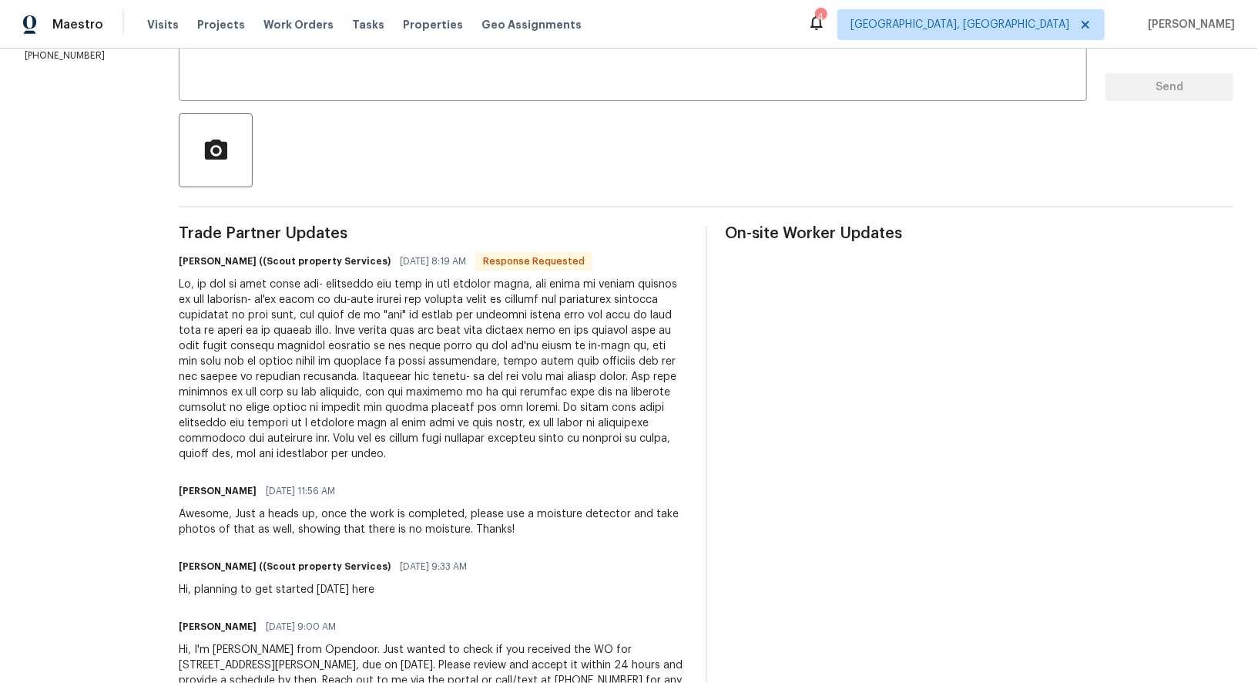
scroll to position [203, 0]
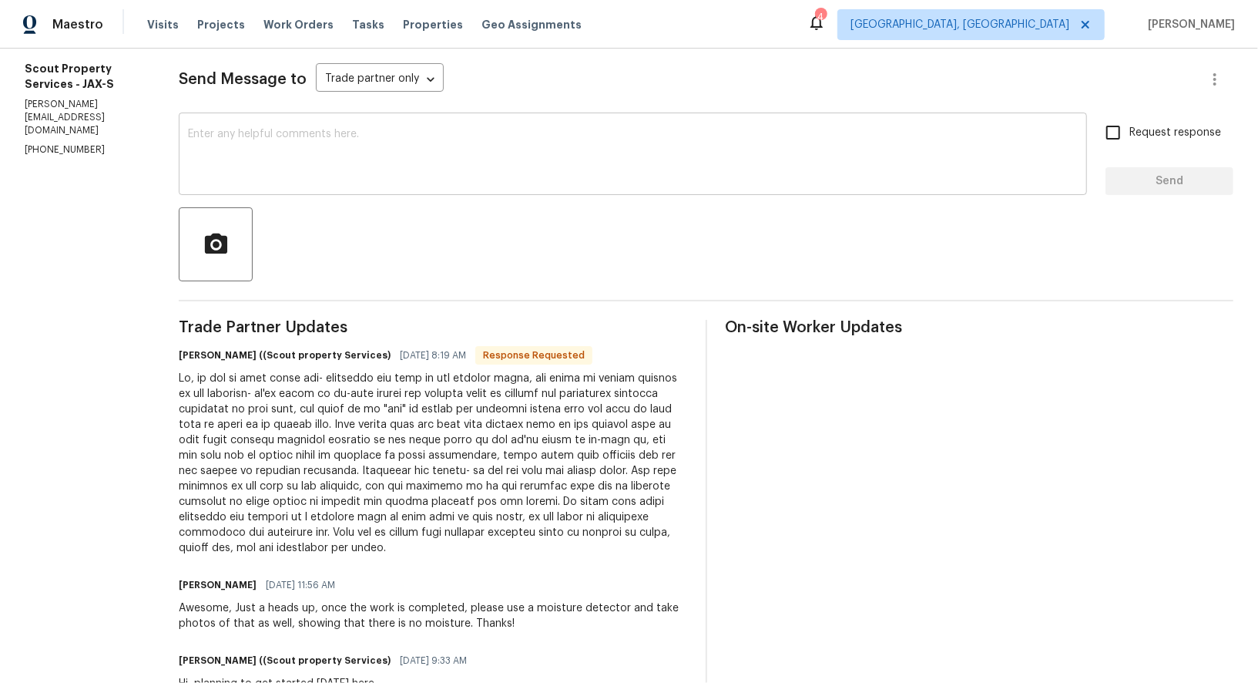
click at [209, 166] on textarea at bounding box center [633, 156] width 890 height 54
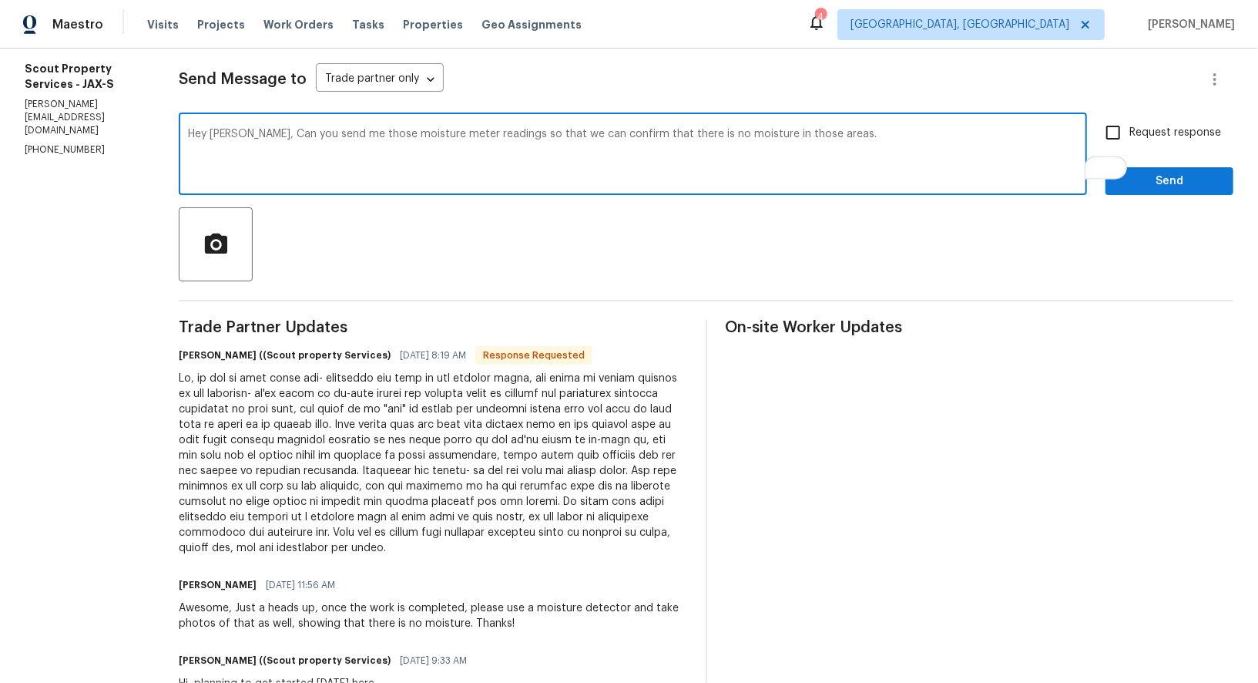
scroll to position [185, 0]
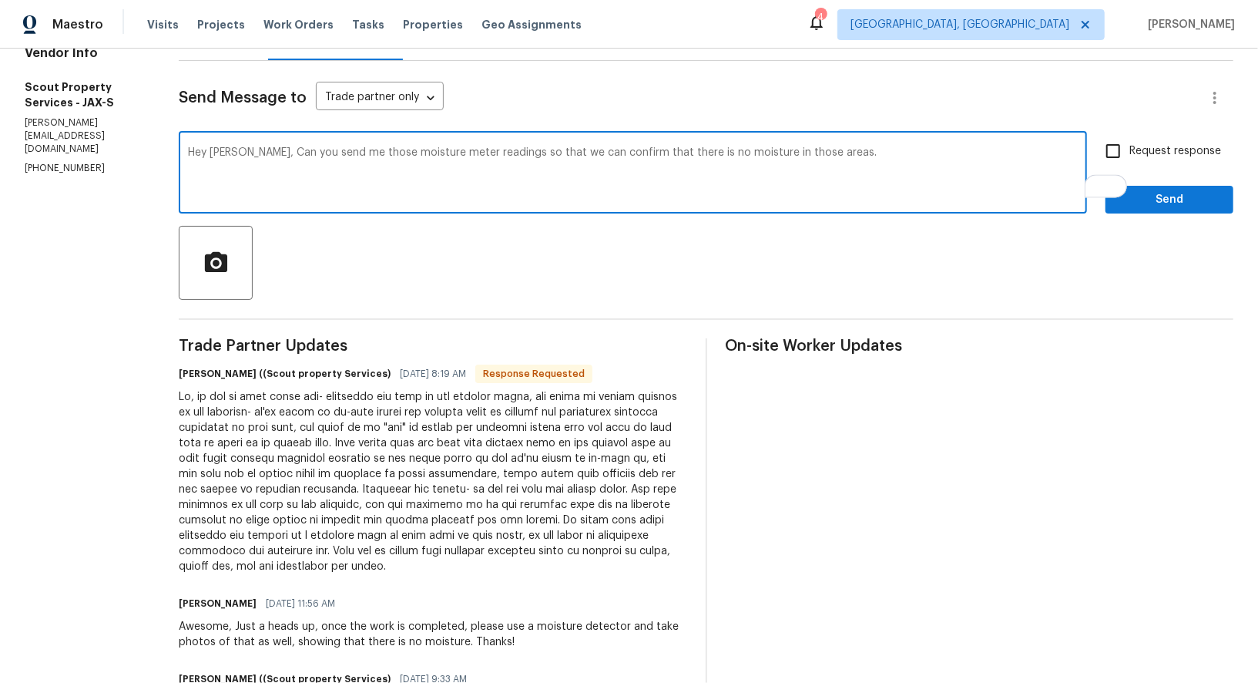
click at [522, 155] on textarea "Hey [PERSON_NAME], Can you send me those moisture meter readings so that we can…" at bounding box center [633, 174] width 890 height 54
type textarea "Hey [PERSON_NAME], Can you send me those moisture meter readings so that we can…"
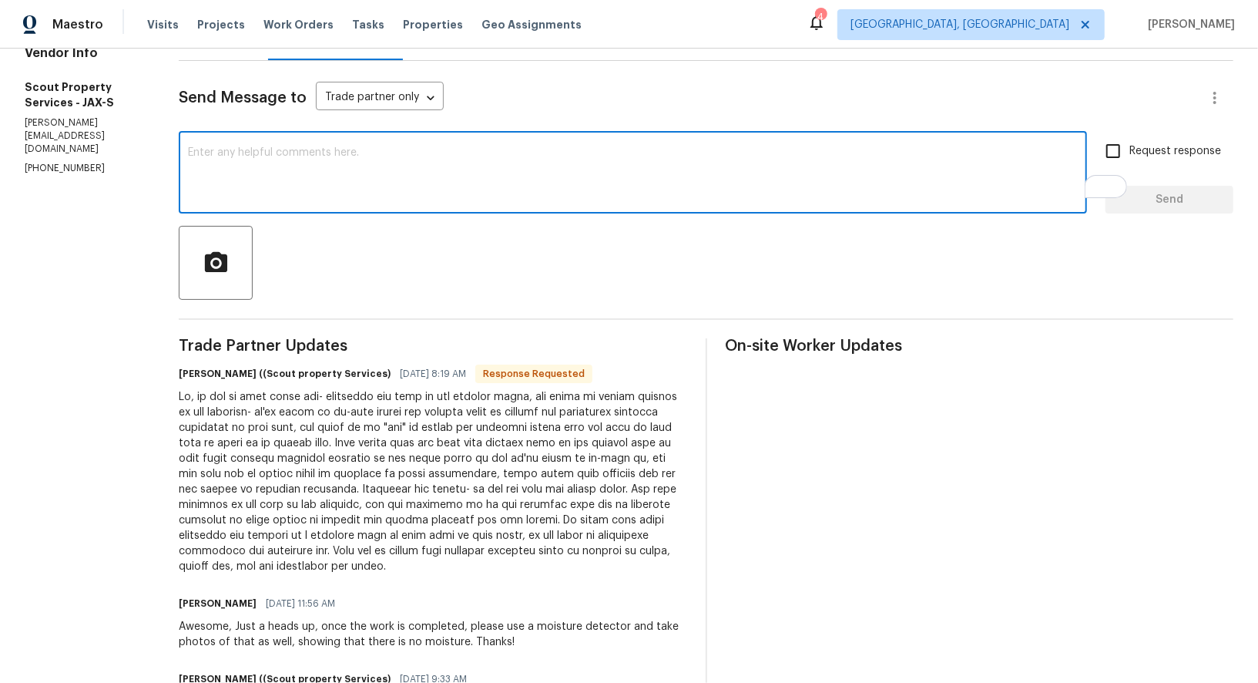
paste textarea "Hey [PERSON_NAME], could you send me the moisture meter readings so we can shar…"
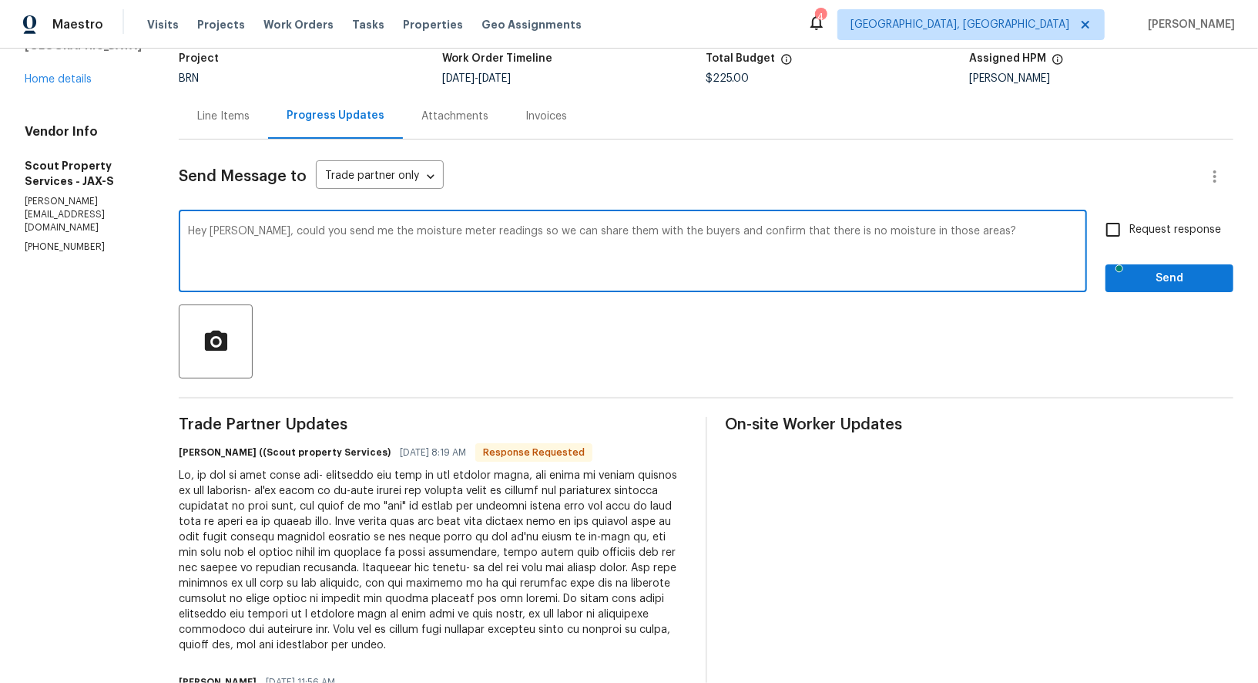
scroll to position [90, 0]
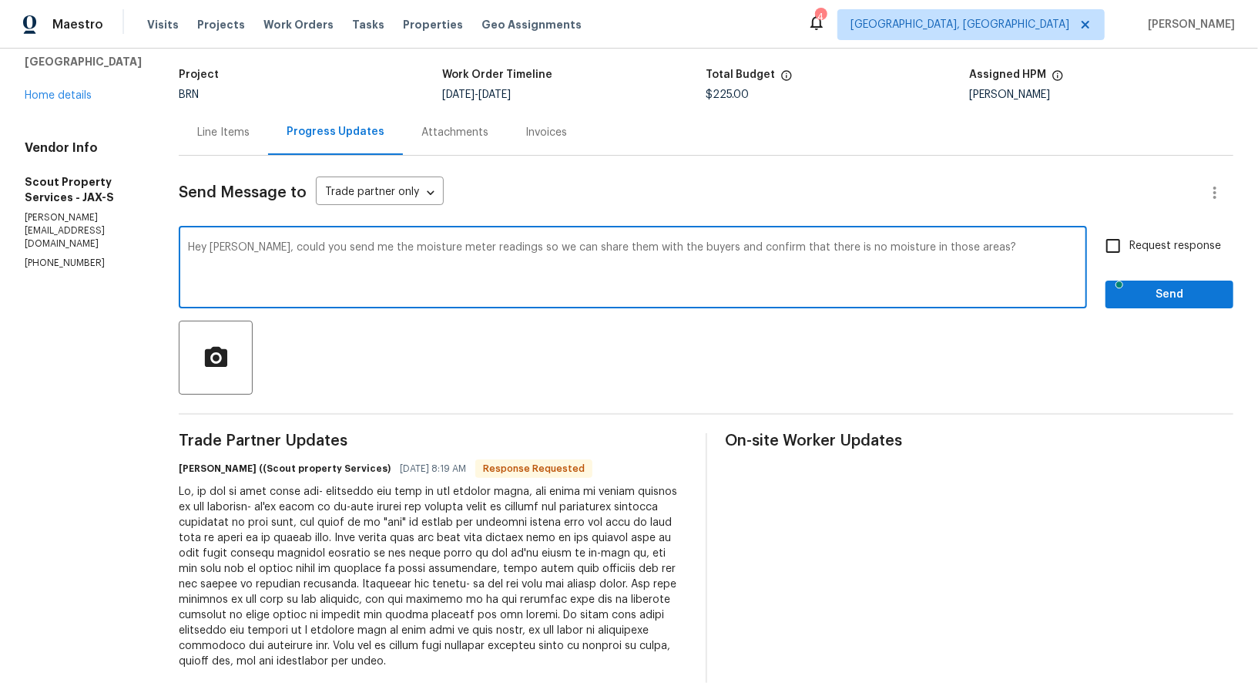
click at [246, 250] on textarea "Hey [PERSON_NAME], could you send me the moisture meter readings so we can shar…" at bounding box center [633, 269] width 890 height 54
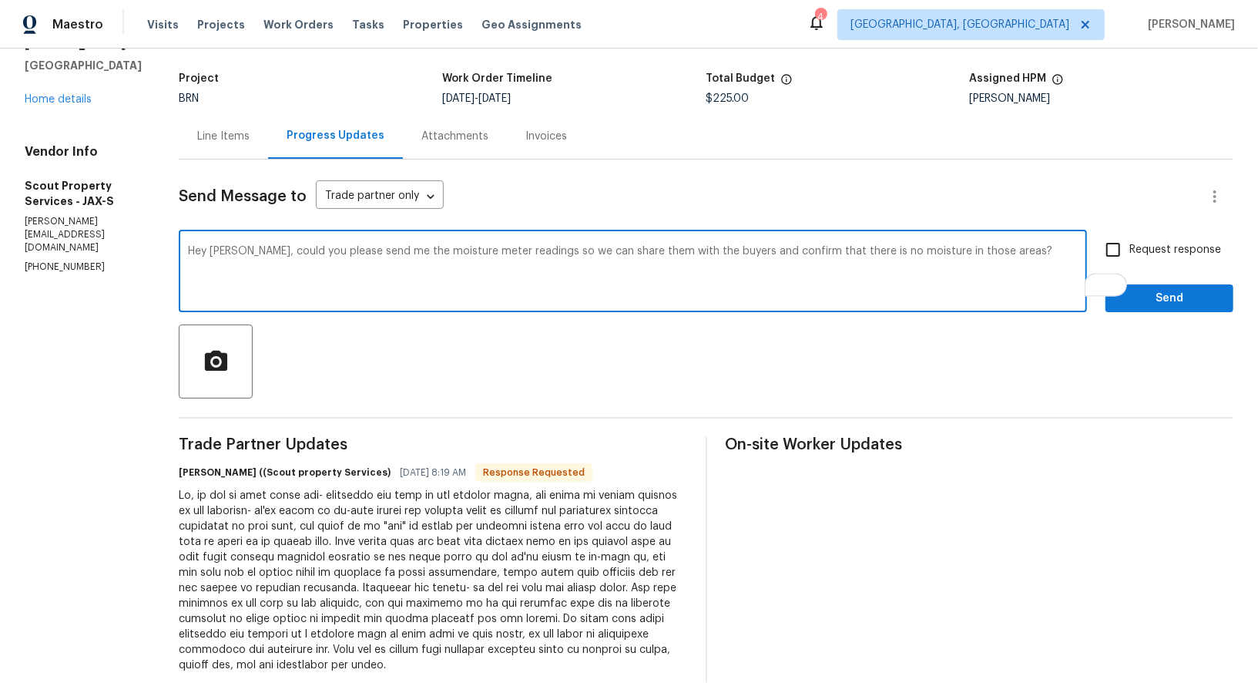
scroll to position [42, 0]
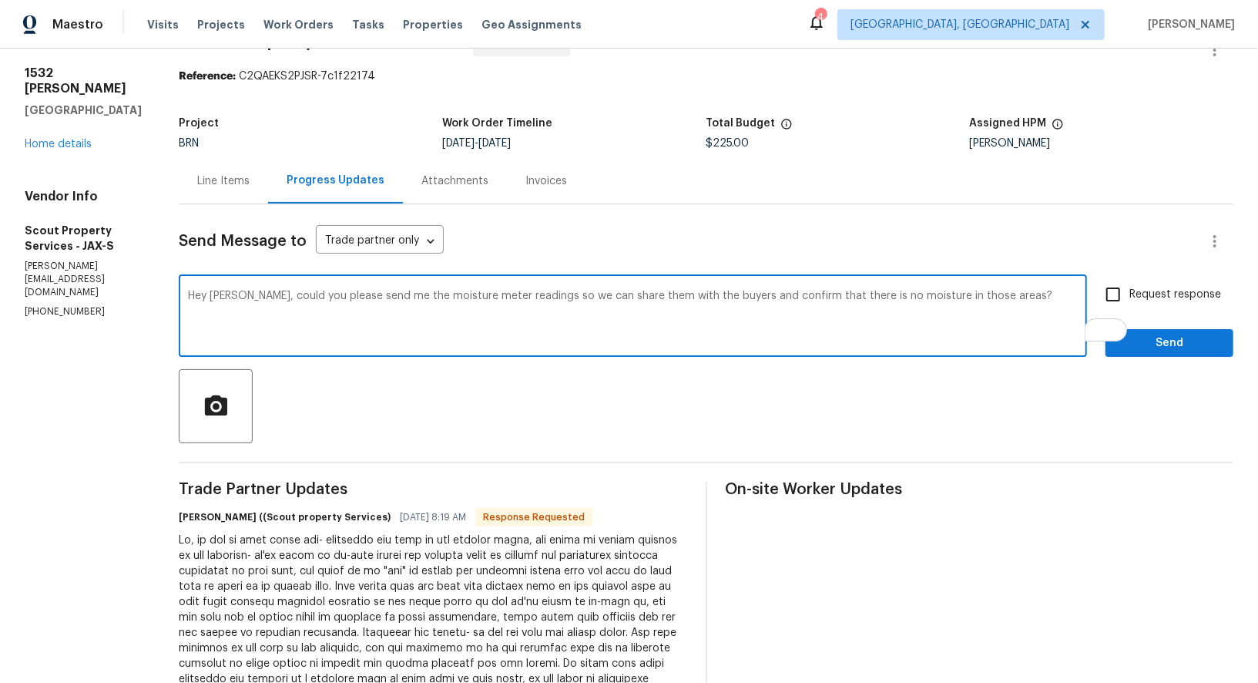
type textarea "Hey [PERSON_NAME], could you please send me the moisture meter readings so we c…"
click at [1100, 299] on input "Request response" at bounding box center [1113, 294] width 32 height 32
checkbox input "true"
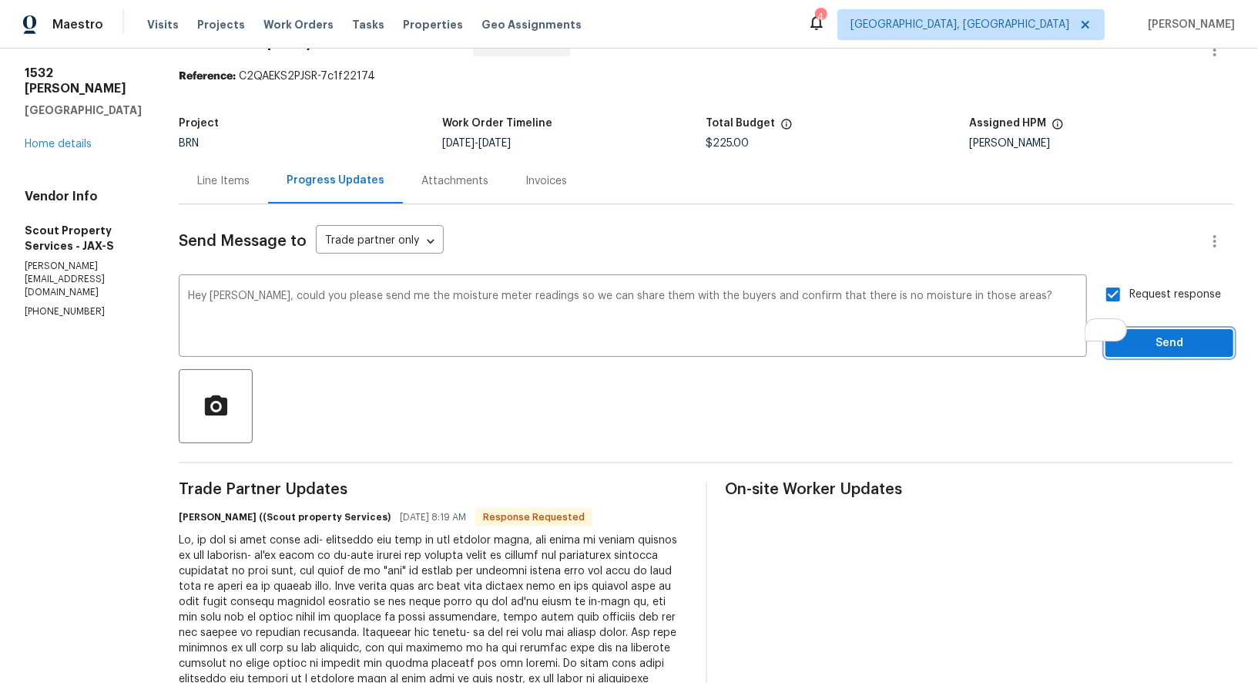
click at [1129, 354] on button "Send" at bounding box center [1170, 343] width 128 height 29
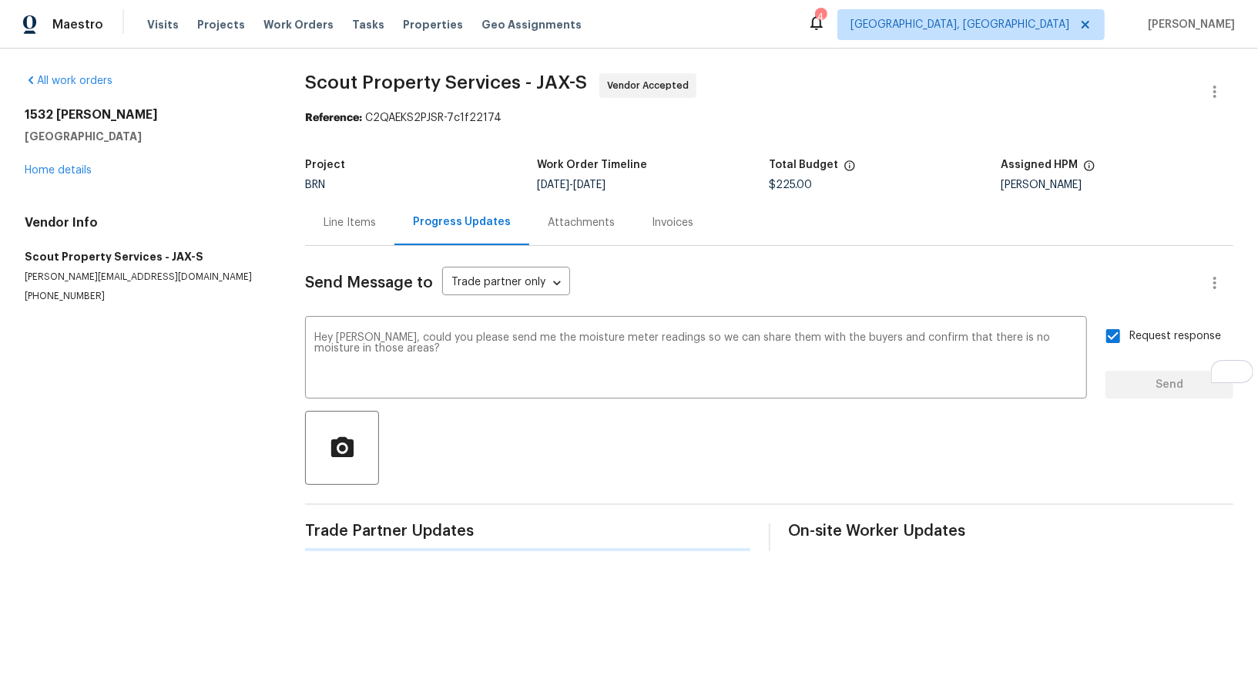
scroll to position [0, 0]
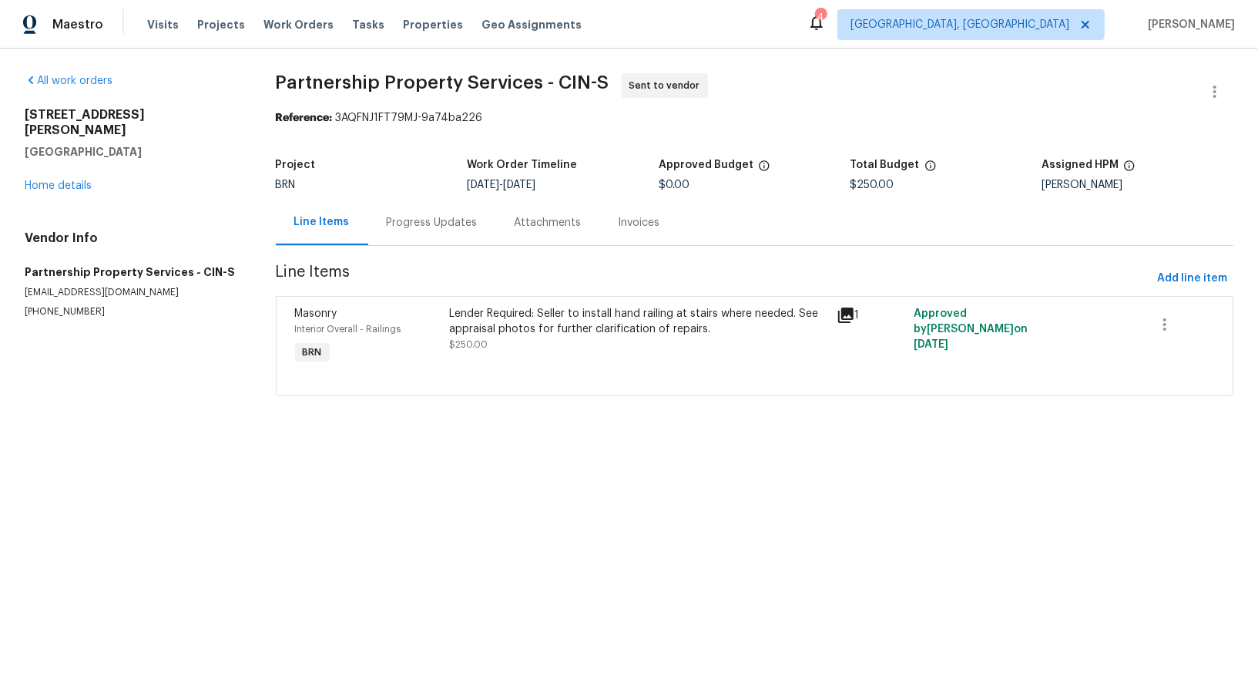
click at [397, 234] on div "Progress Updates" at bounding box center [432, 222] width 128 height 45
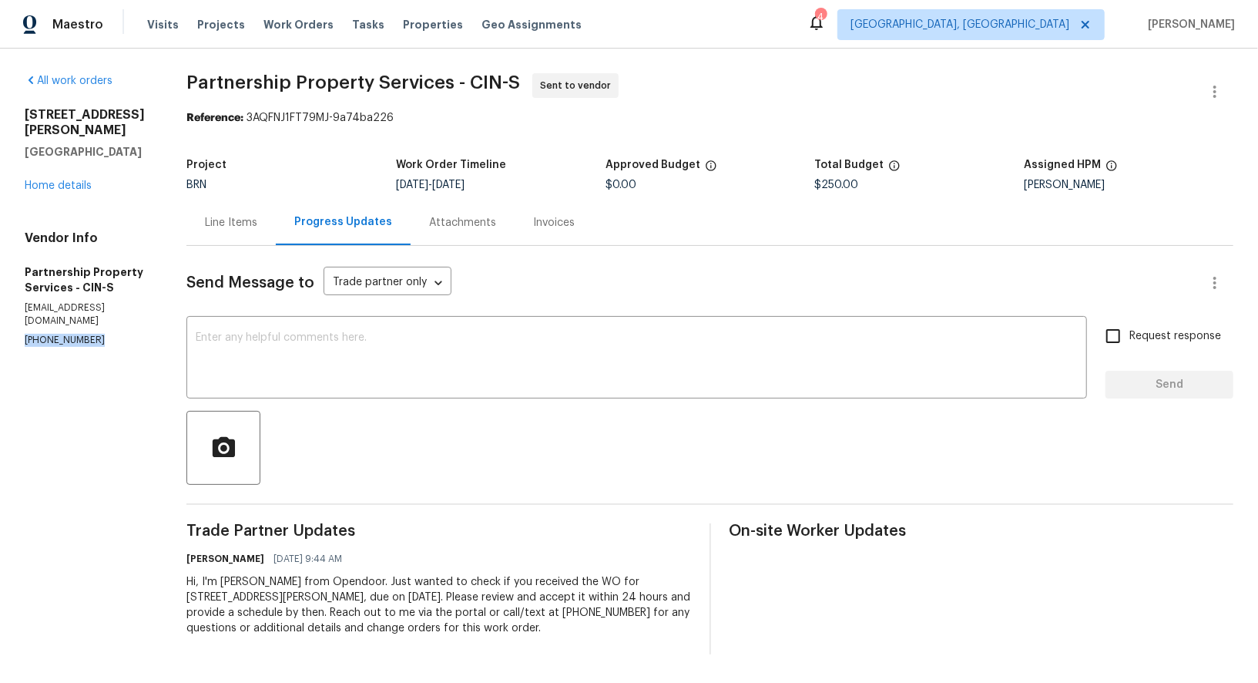
drag, startPoint x: 95, startPoint y: 303, endPoint x: 0, endPoint y: 296, distance: 95.0
click at [0, 296] on div "All work orders [STREET_ADDRESS][PERSON_NAME] Home details Vendor Info Partners…" at bounding box center [629, 364] width 1258 height 630
copy p "[PHONE_NUMBER]"
